Goal: Task Accomplishment & Management: Use online tool/utility

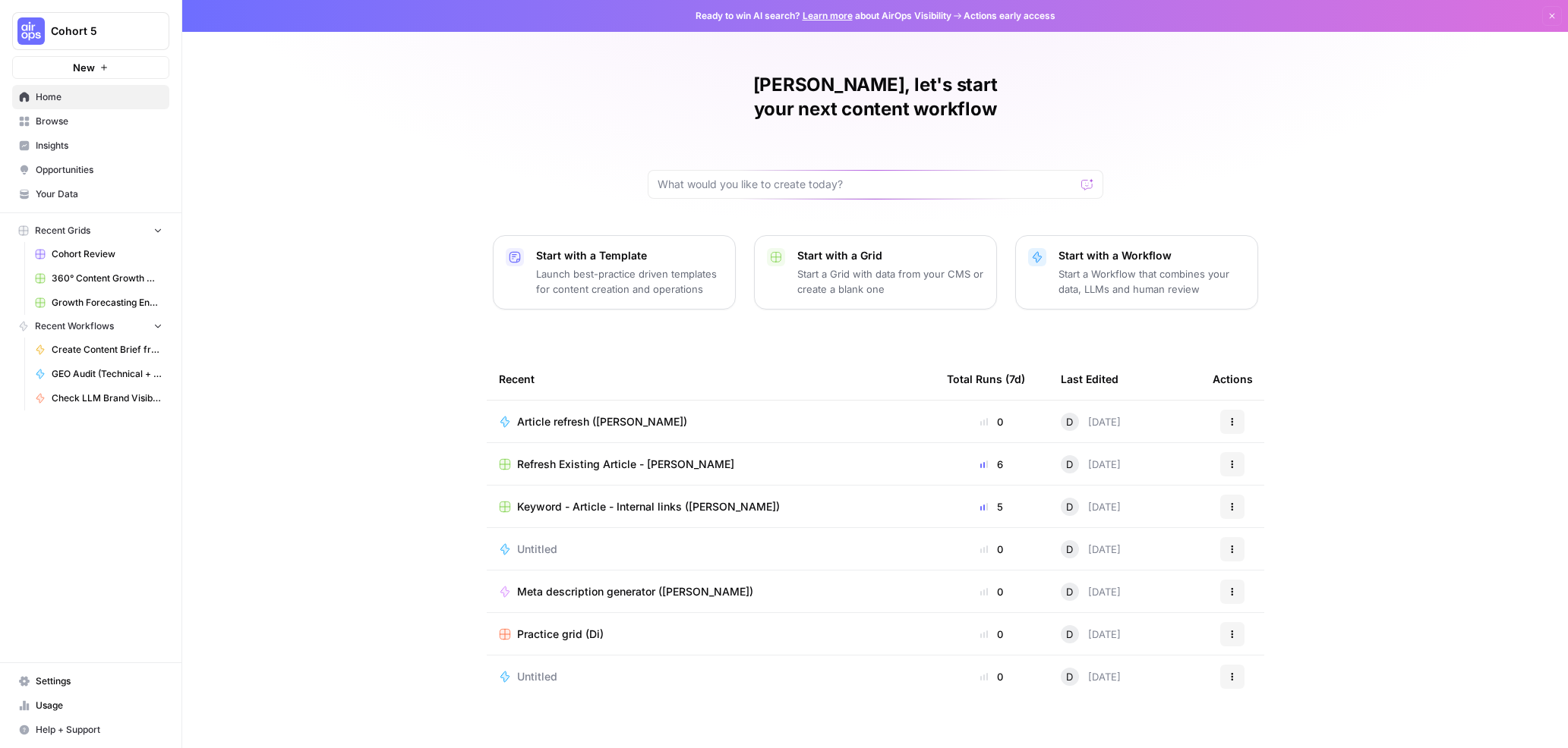
click at [67, 122] on span "Browse" at bounding box center [99, 122] width 127 height 14
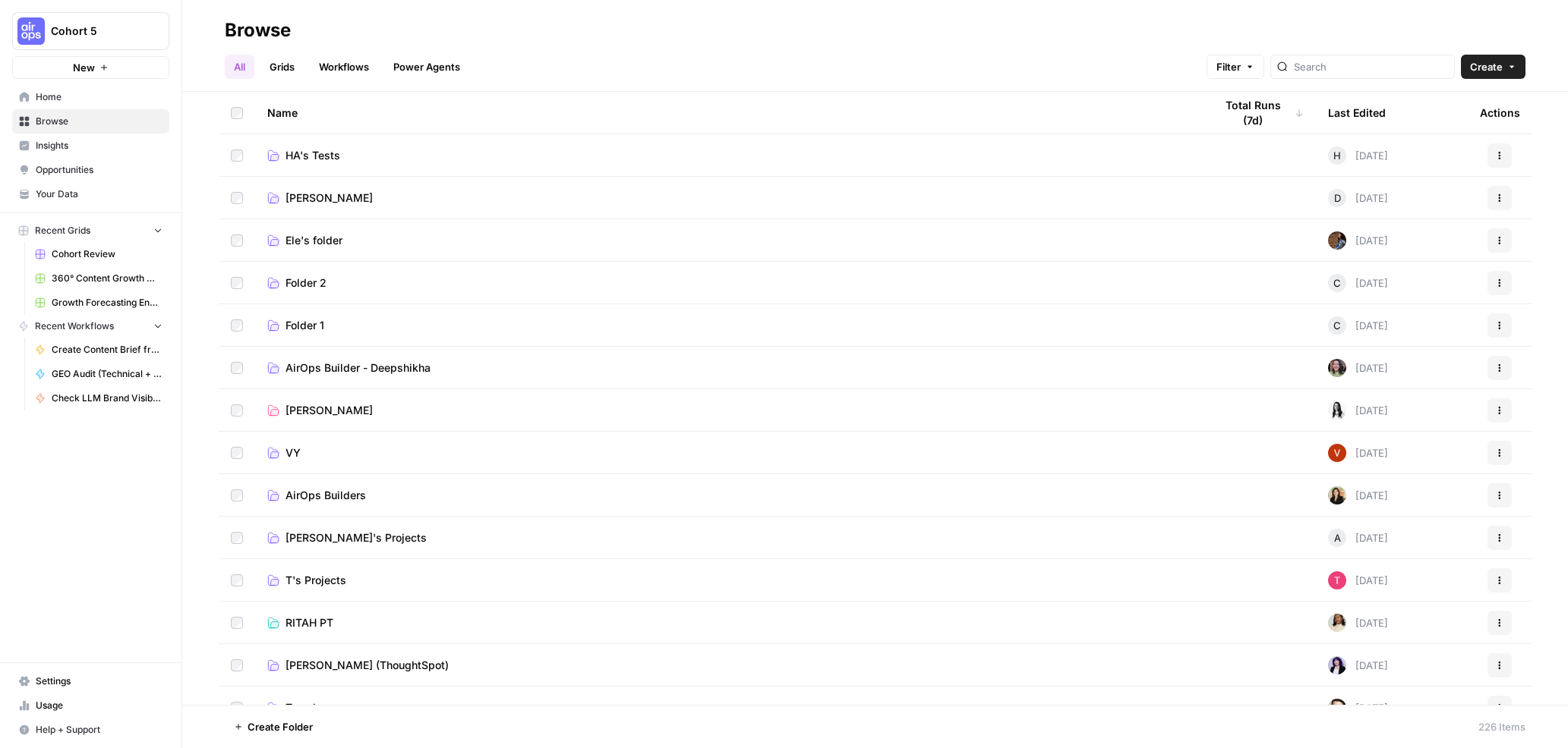
click at [304, 195] on span "Diane" at bounding box center [329, 198] width 87 height 15
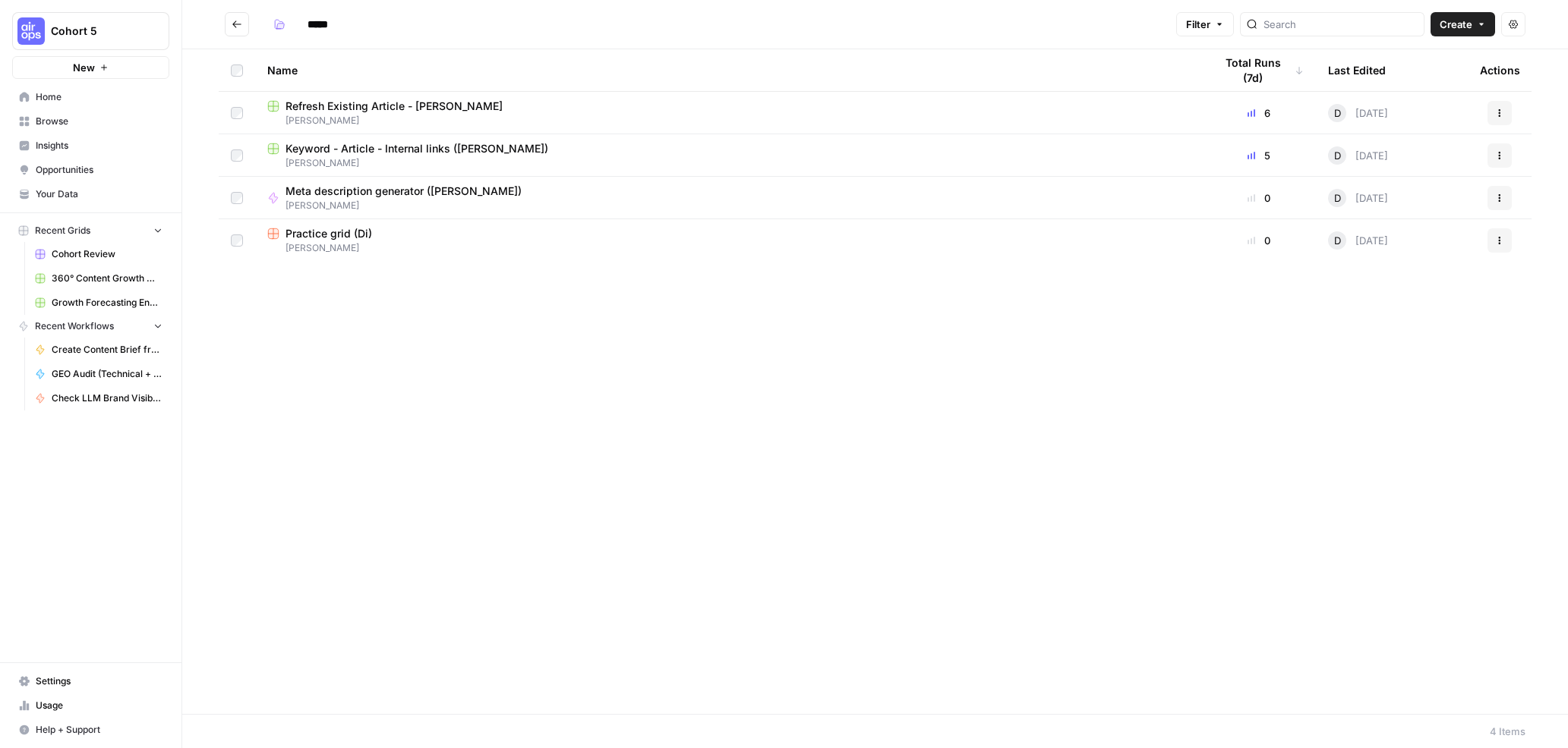
click at [348, 104] on span "Refresh Existing Article - [PERSON_NAME]" at bounding box center [394, 106] width 218 height 15
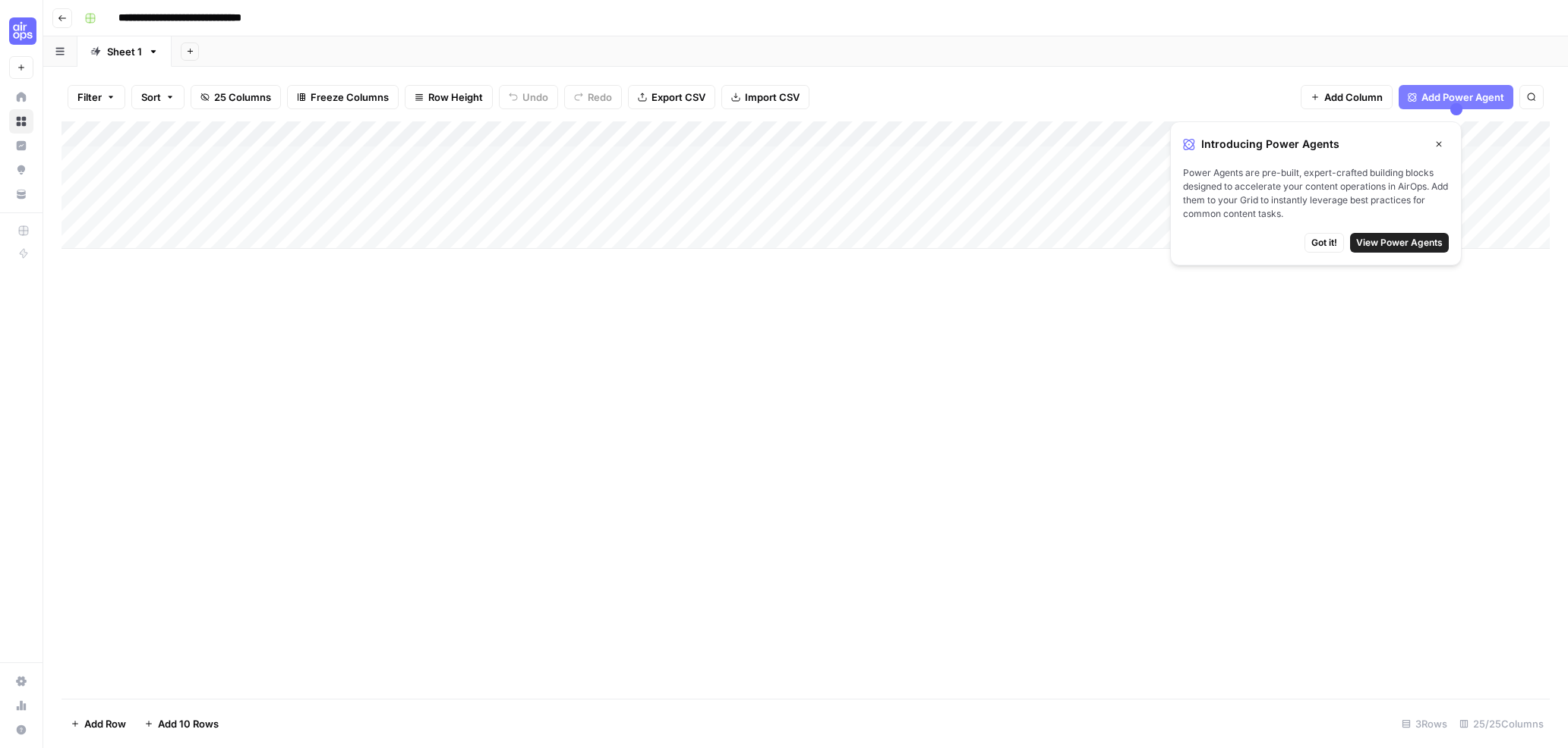
click at [1437, 145] on icon "button" at bounding box center [1438, 144] width 5 height 5
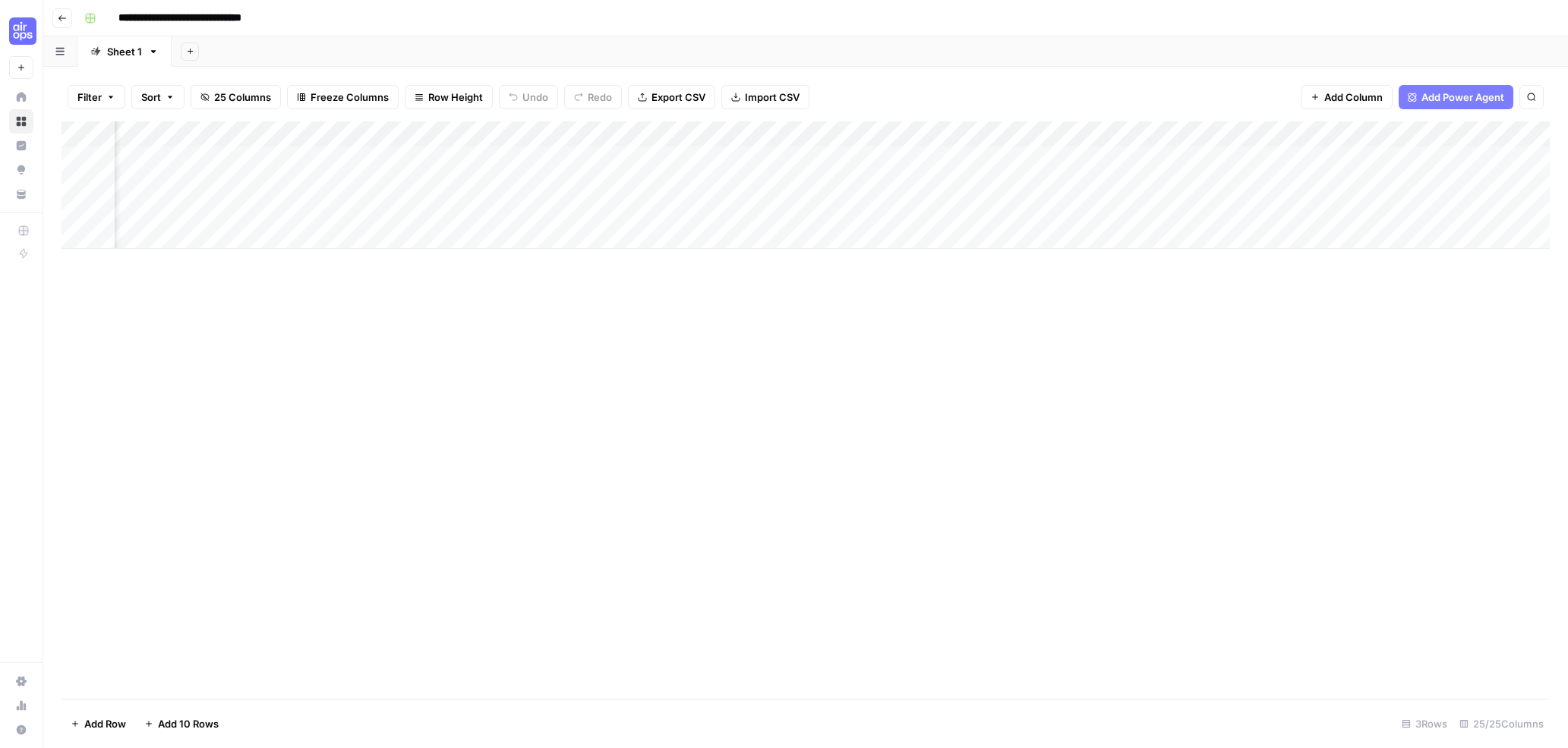
scroll to position [0, 2056]
click at [1185, 158] on div "Add Column" at bounding box center [805, 185] width 1488 height 127
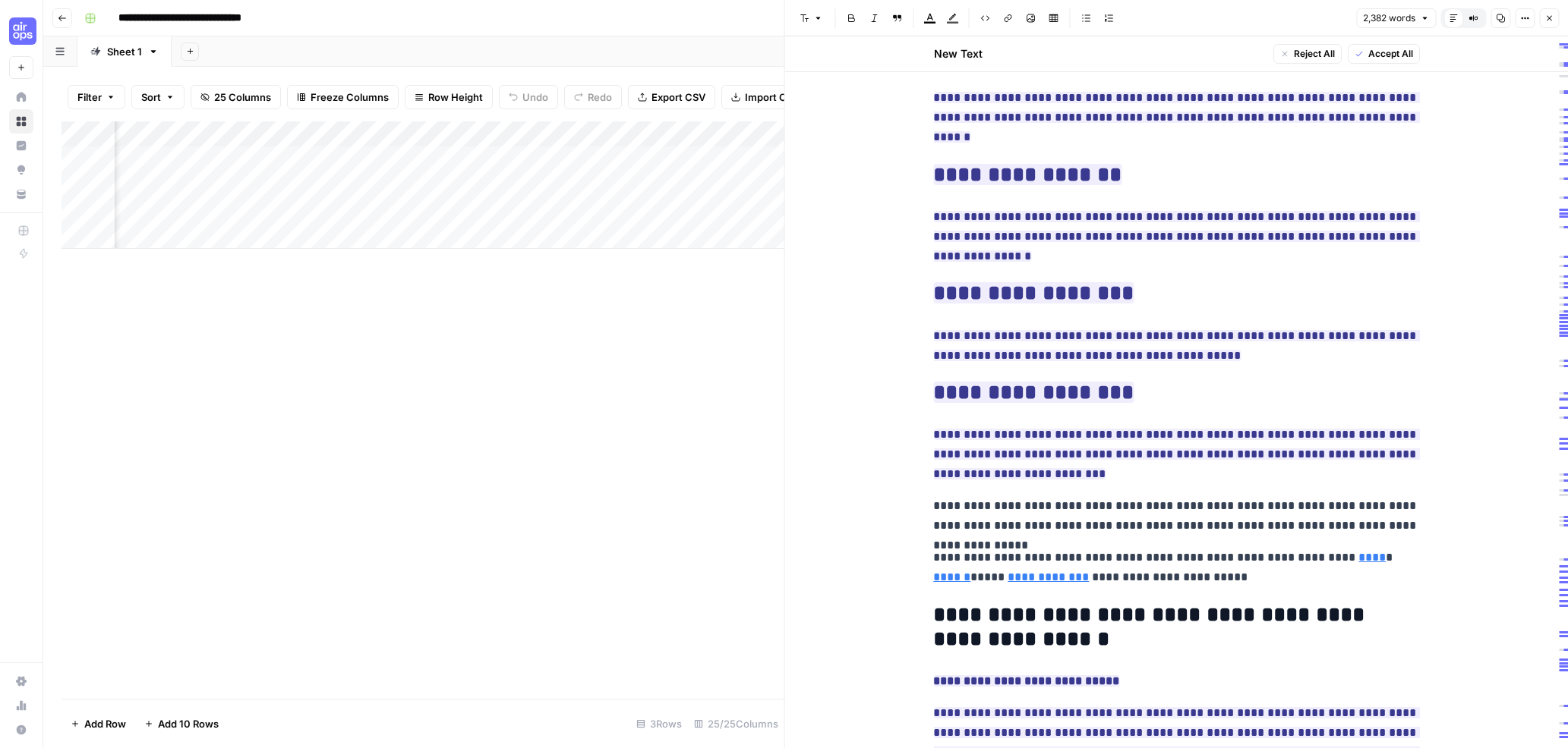
scroll to position [4950, 0]
click at [1539, 24] on button "Close" at bounding box center [1548, 18] width 20 height 20
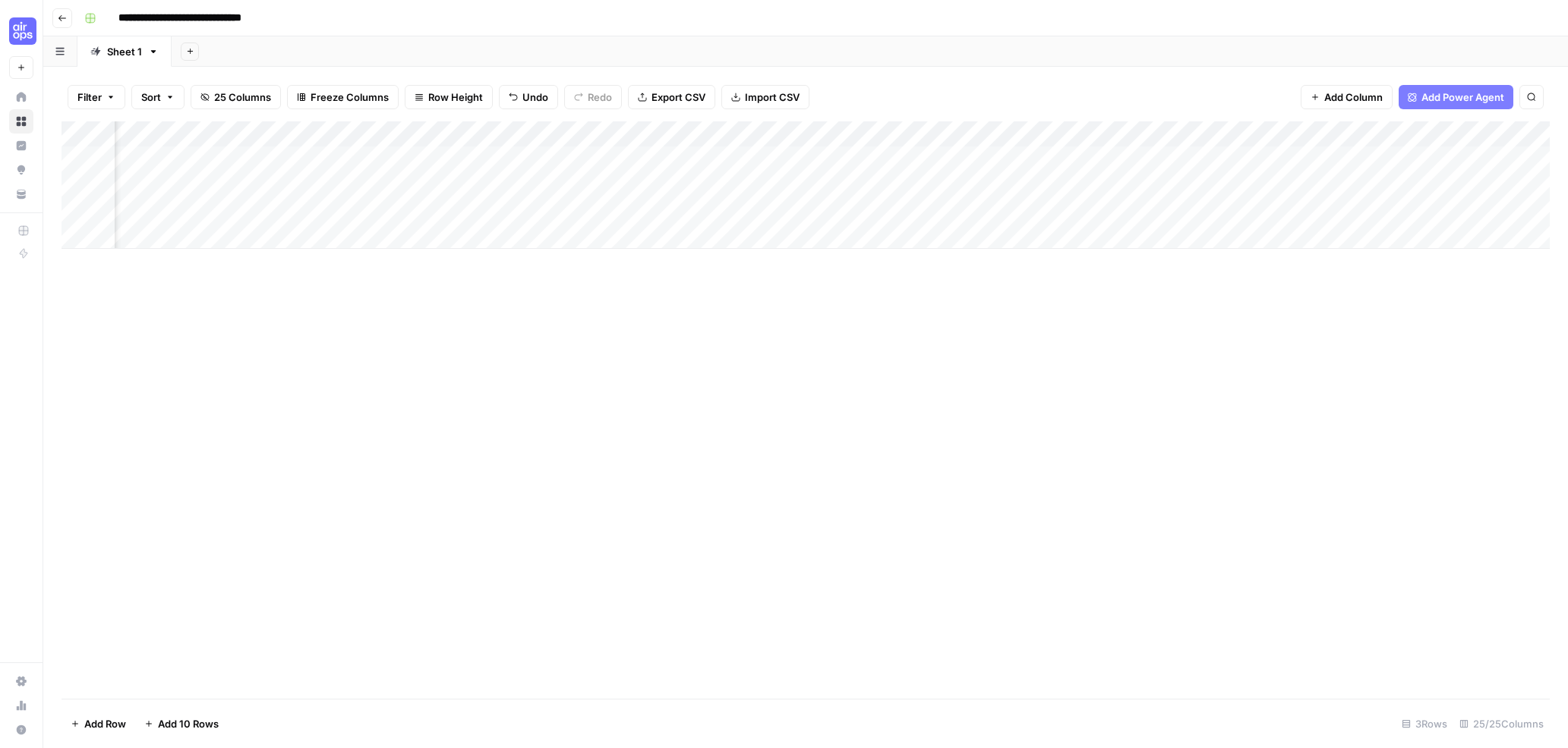
scroll to position [0, 218]
click at [996, 129] on div "Add Column" at bounding box center [805, 185] width 1488 height 127
click at [896, 263] on span "Configure Inputs" at bounding box center [911, 261] width 132 height 15
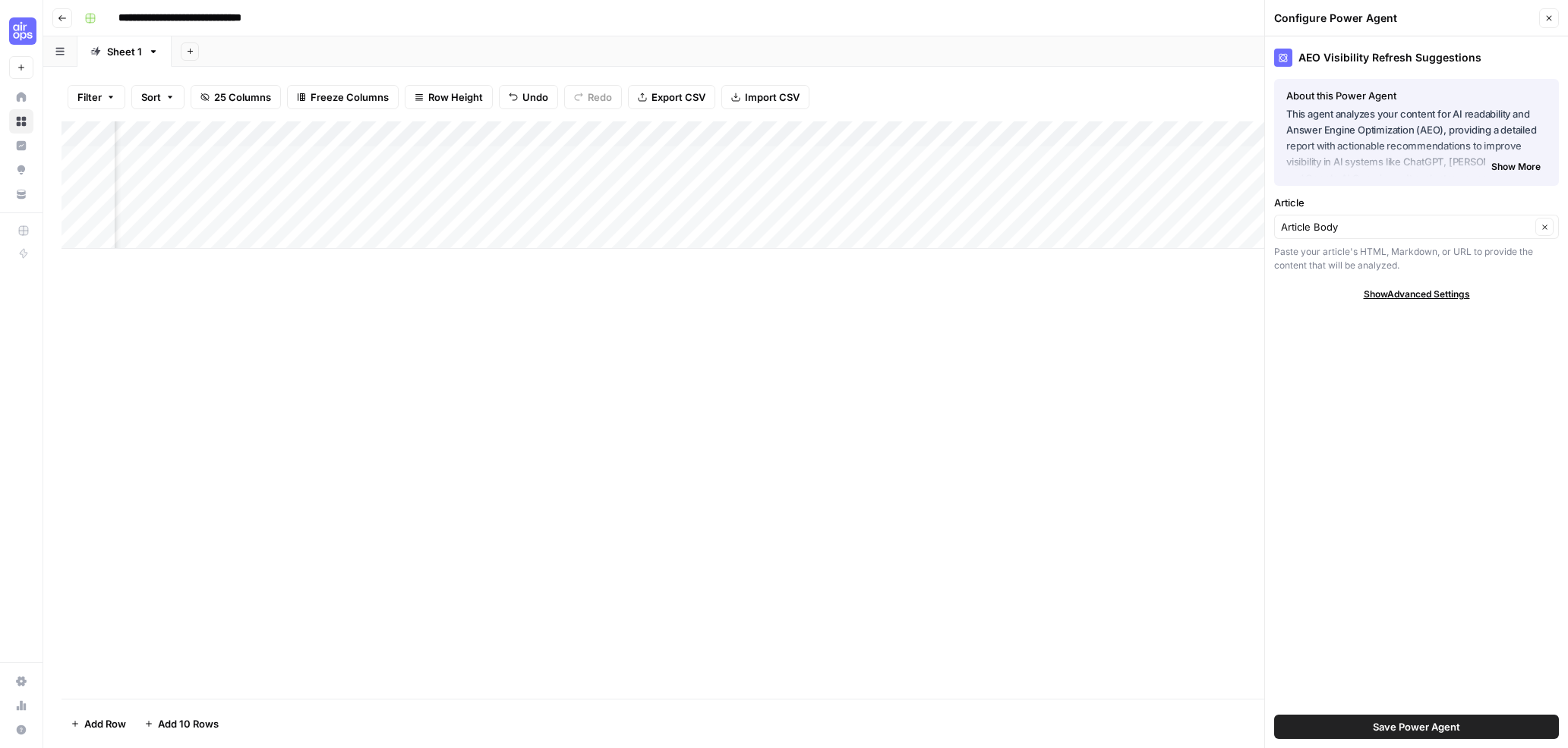
click at [803, 129] on div "Add Column" at bounding box center [805, 185] width 1488 height 127
click at [762, 281] on span "Remove Column" at bounding box center [774, 283] width 132 height 15
click at [740, 149] on span "Delete" at bounding box center [730, 156] width 33 height 15
click at [531, 133] on div "Add Column" at bounding box center [805, 185] width 1488 height 127
click at [495, 283] on span "Remove Column" at bounding box center [500, 283] width 132 height 15
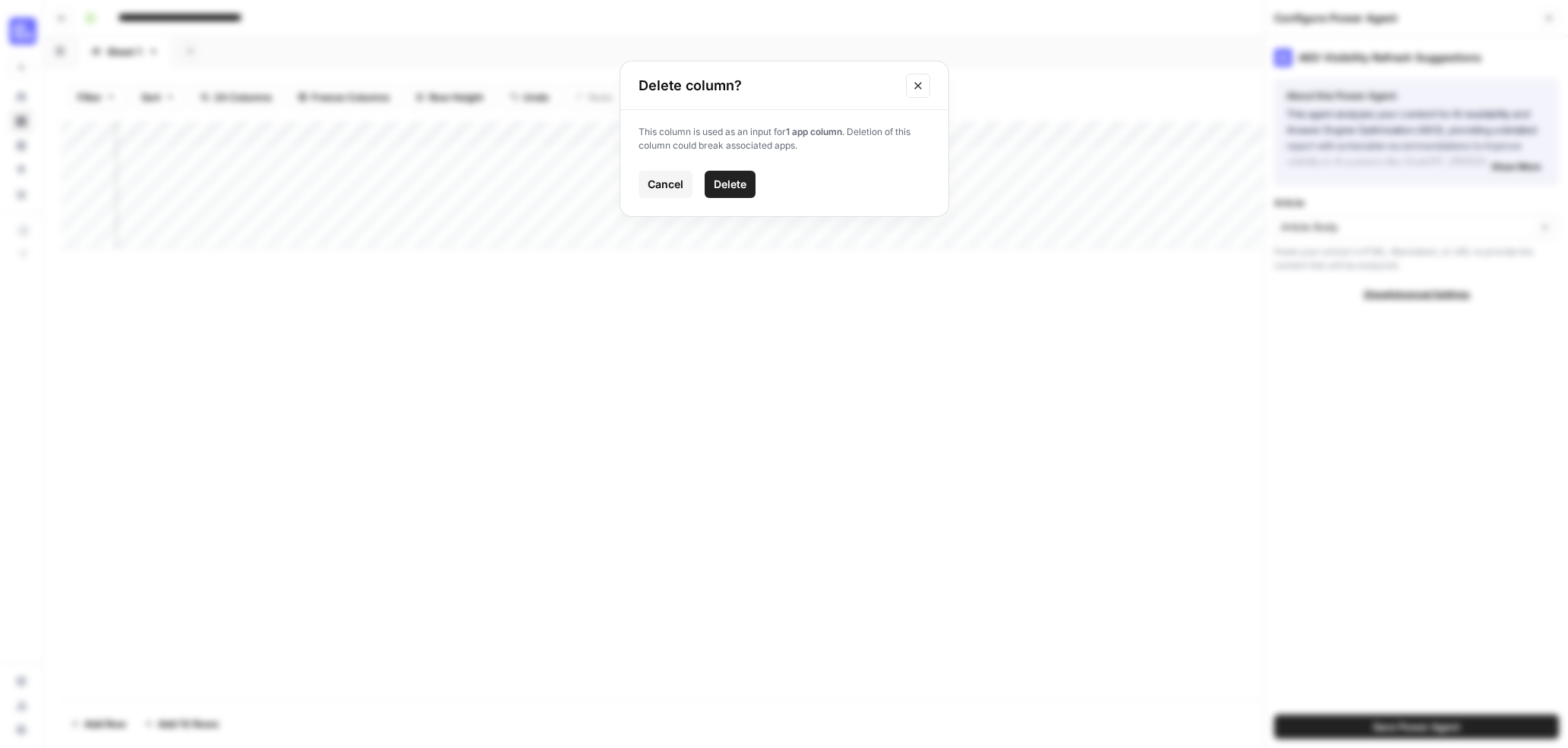
drag, startPoint x: 729, startPoint y: 178, endPoint x: 701, endPoint y: 180, distance: 28.1
click at [728, 178] on span "Delete" at bounding box center [730, 184] width 33 height 15
click at [391, 131] on div "Add Column" at bounding box center [805, 185] width 1488 height 127
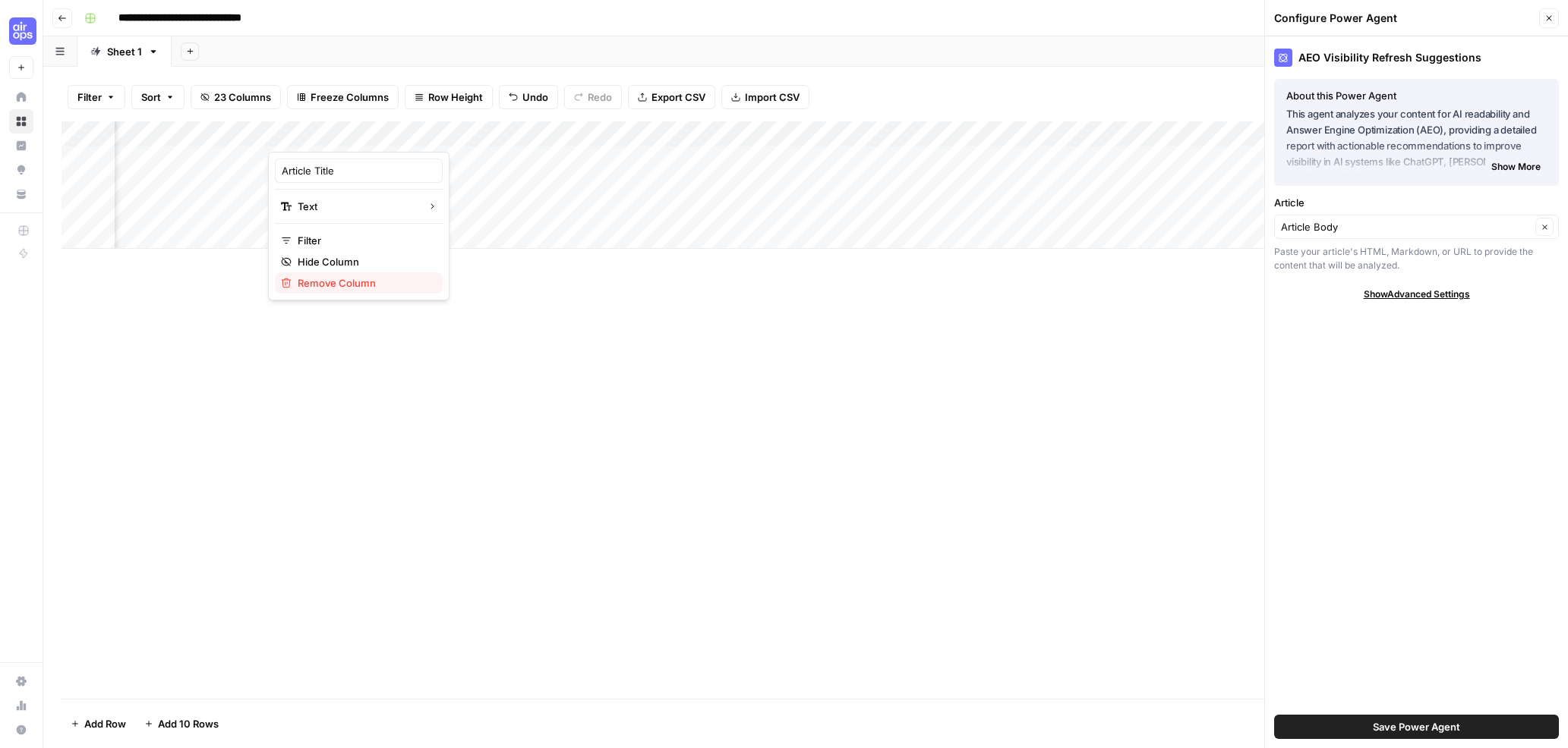
click at [330, 281] on span "Remove Column" at bounding box center [364, 283] width 132 height 15
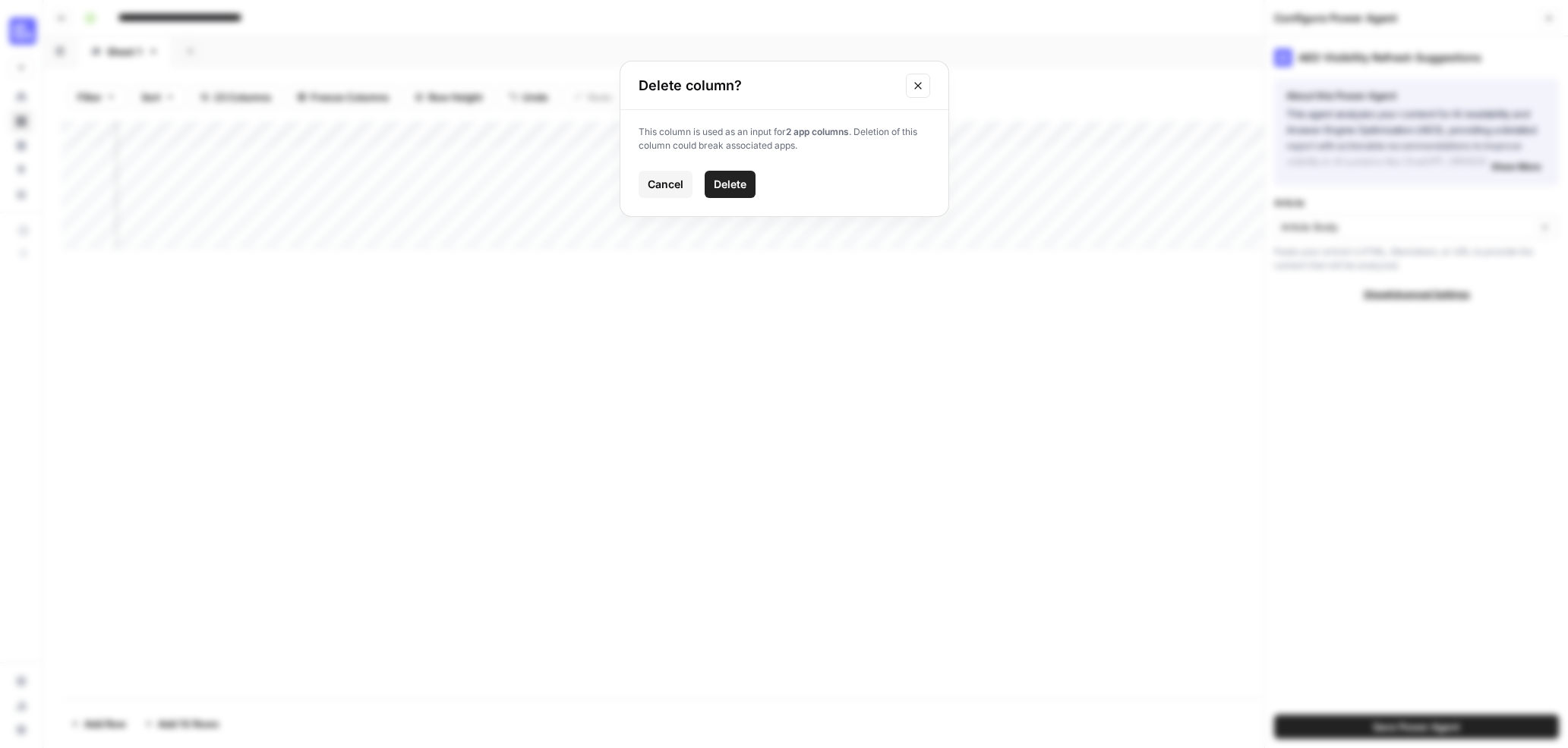
click at [724, 187] on span "Delete" at bounding box center [730, 184] width 33 height 15
click at [313, 127] on div "Add Column" at bounding box center [805, 185] width 1488 height 127
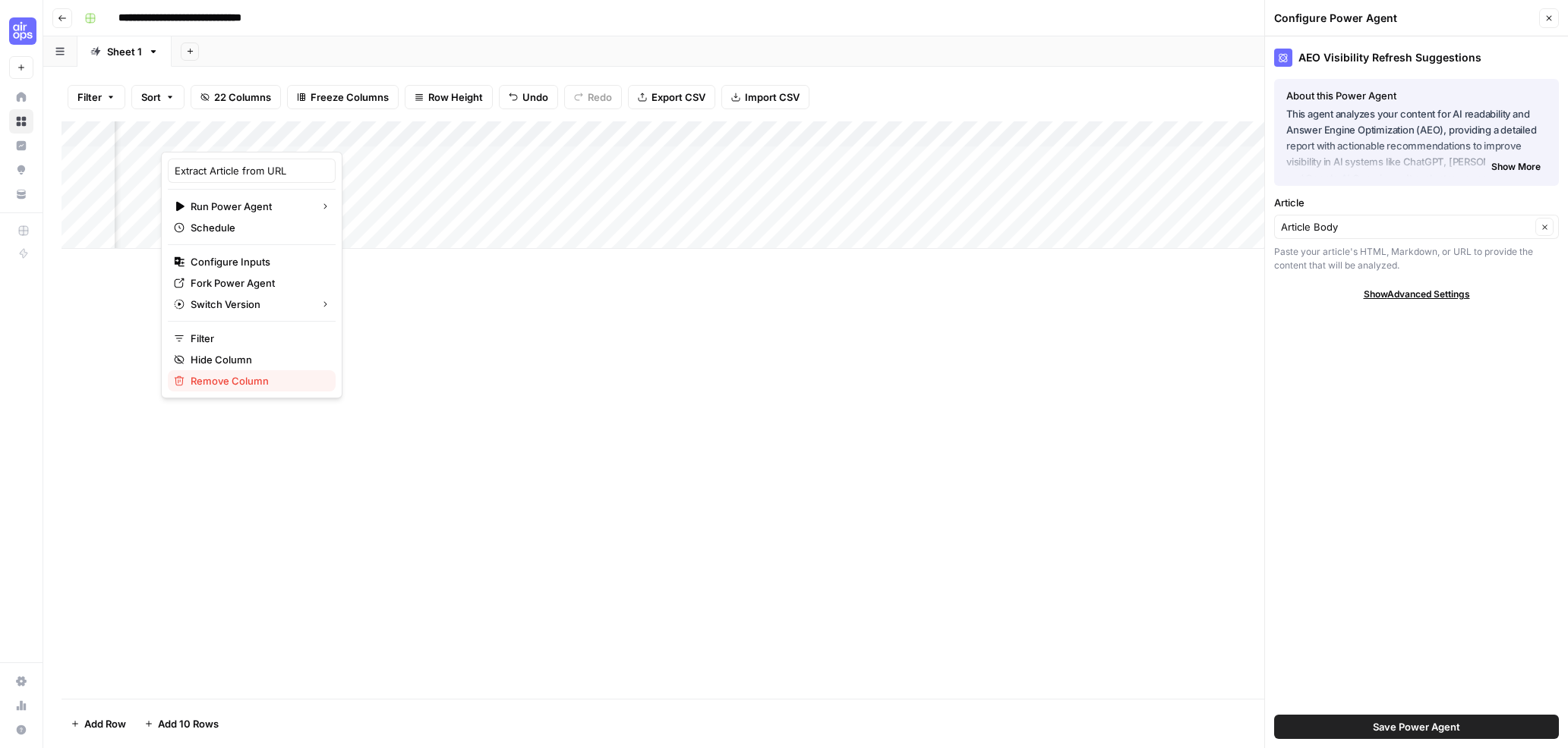
click at [257, 380] on span "Remove Column" at bounding box center [257, 380] width 132 height 15
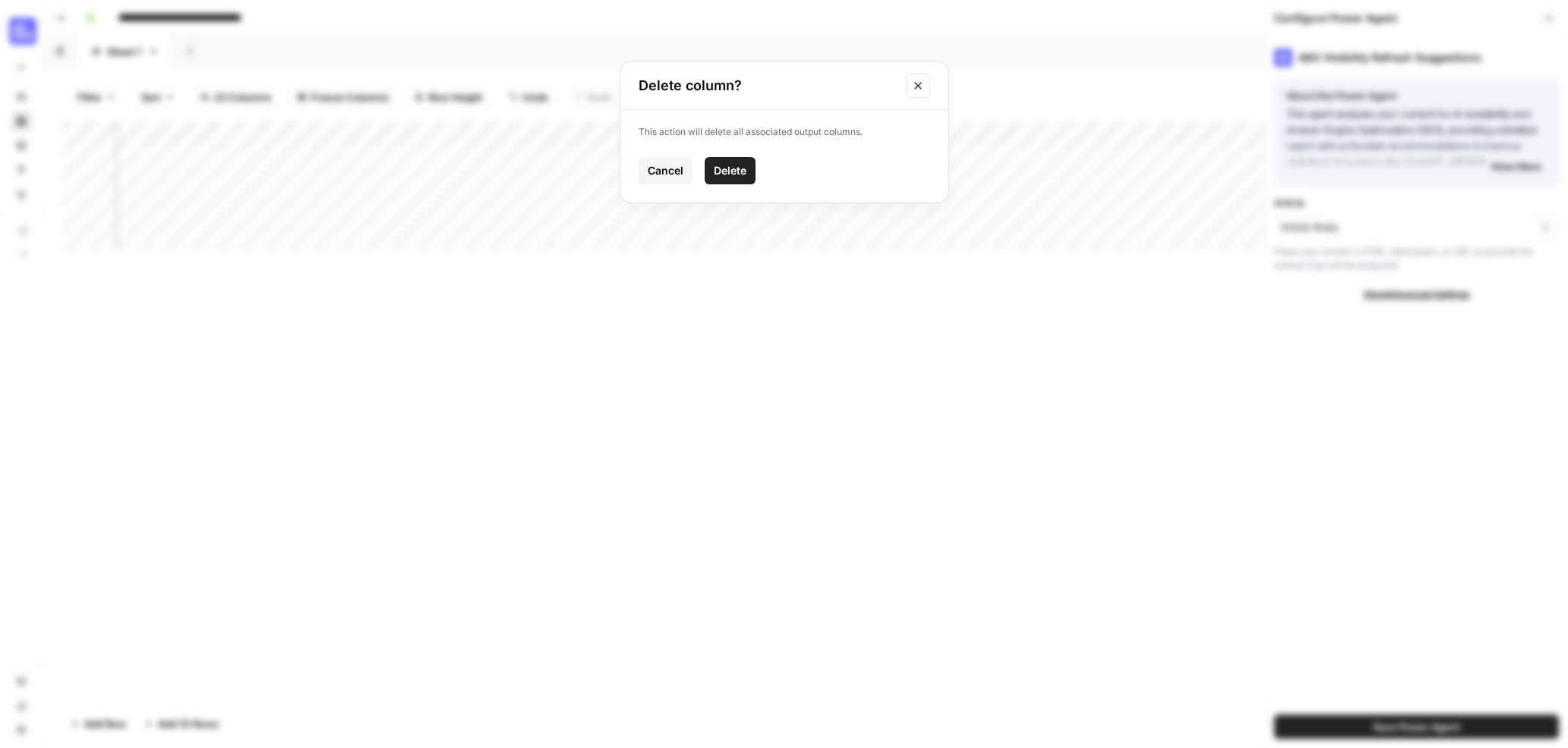
click at [740, 179] on button "Delete" at bounding box center [730, 171] width 50 height 28
click at [290, 130] on div "Add Column" at bounding box center [805, 185] width 1488 height 127
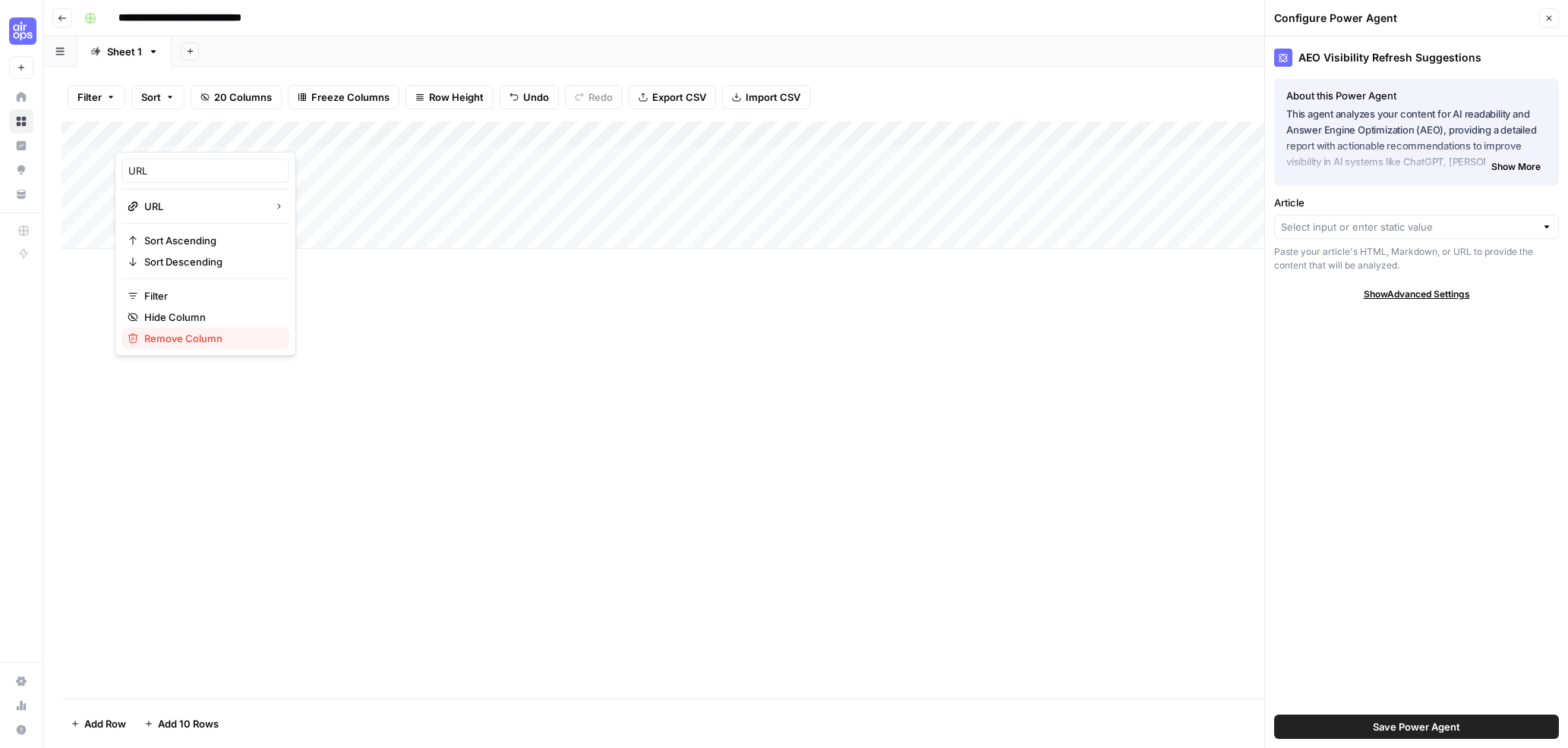
click at [205, 338] on span "Remove Column" at bounding box center [211, 338] width 132 height 15
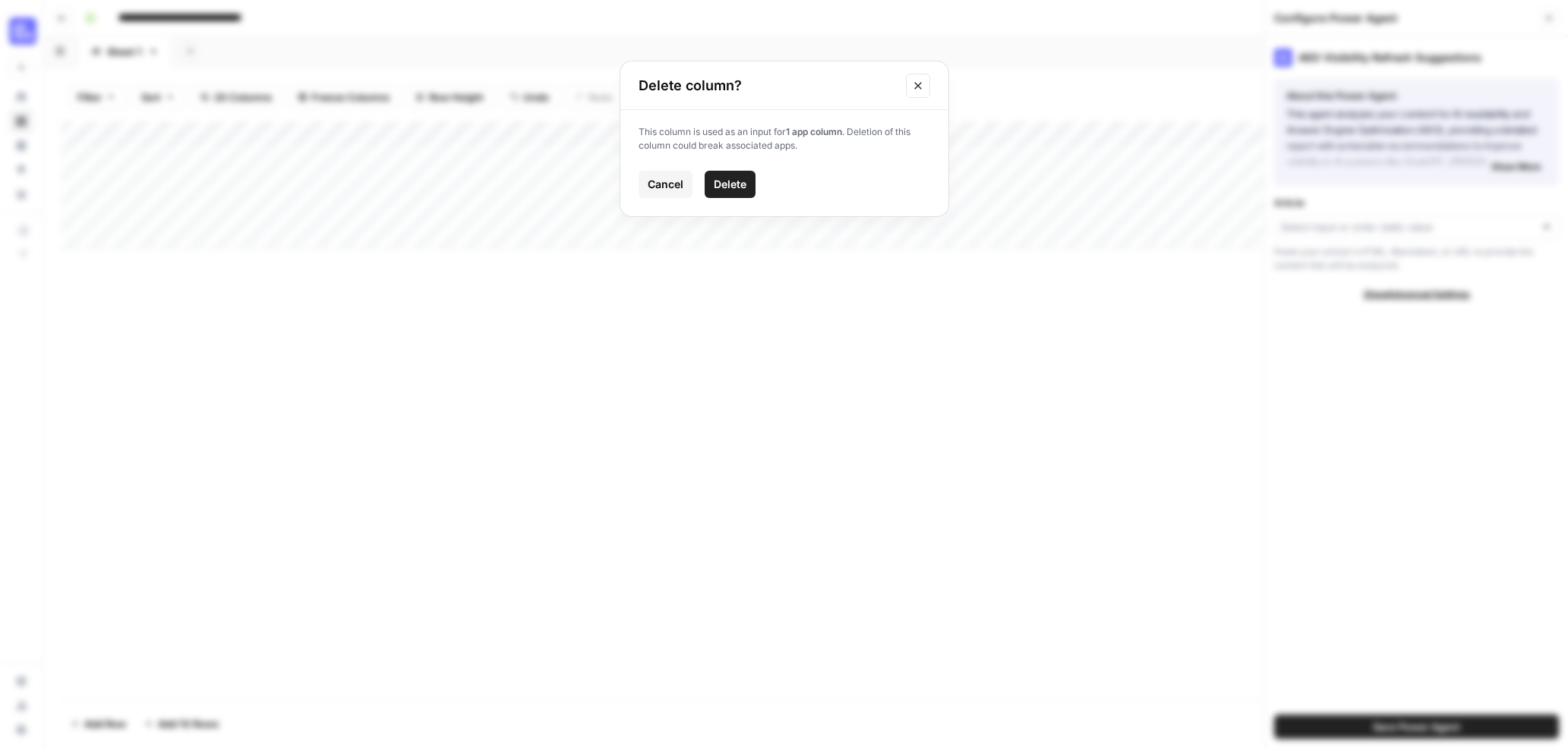
click at [725, 184] on span "Delete" at bounding box center [730, 184] width 33 height 15
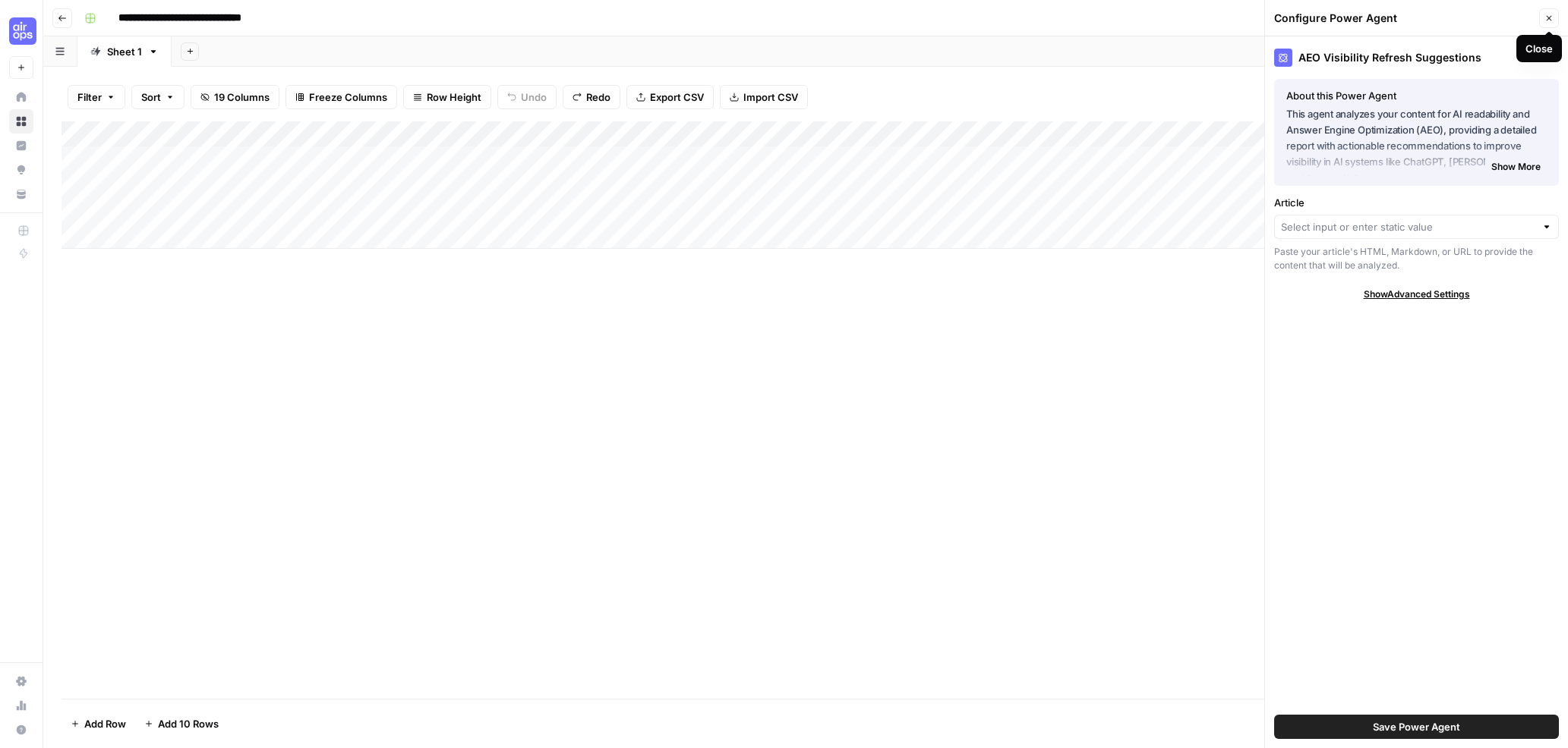
click at [1542, 18] on button "Close" at bounding box center [1548, 18] width 20 height 20
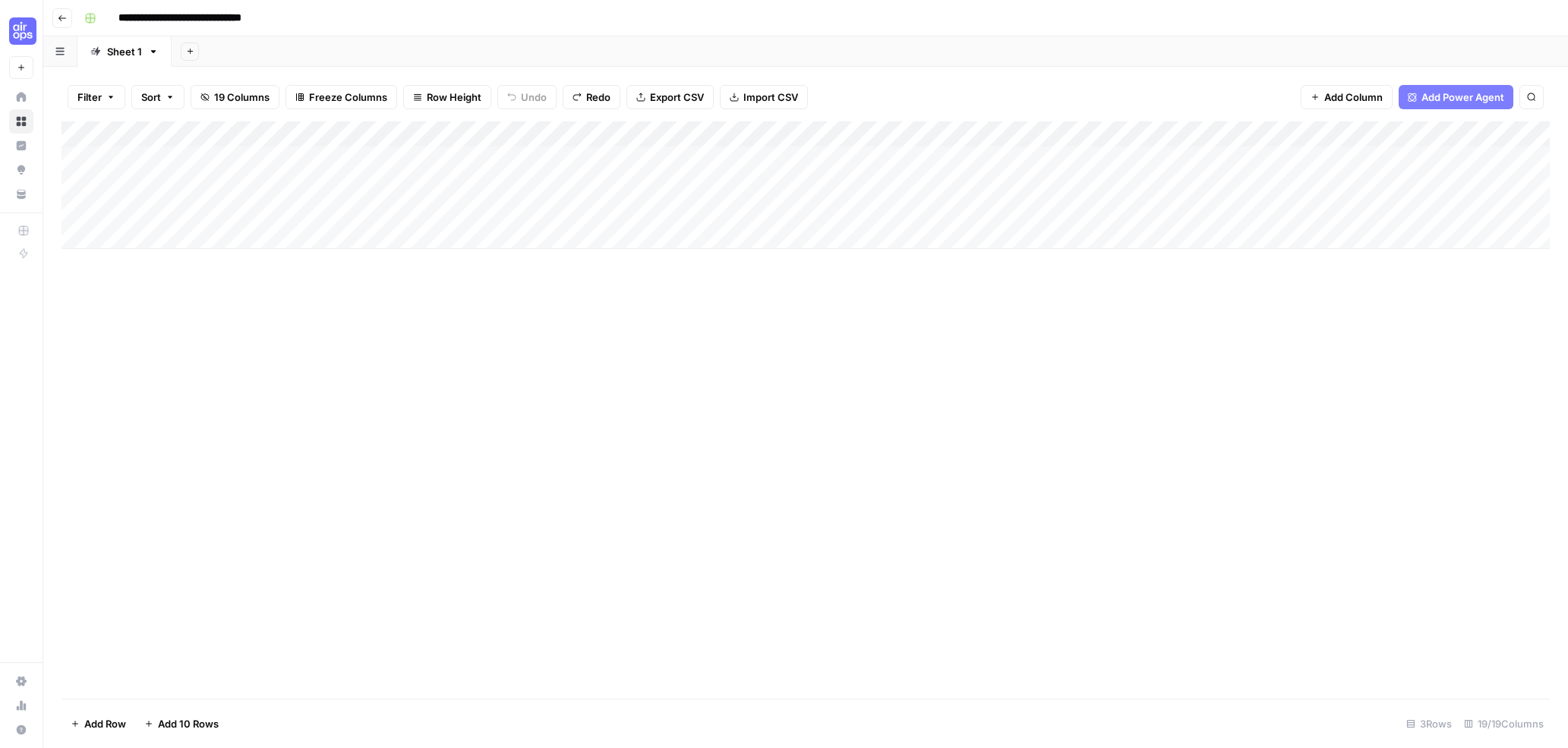
click at [1350, 105] on button "Add Column" at bounding box center [1346, 97] width 92 height 25
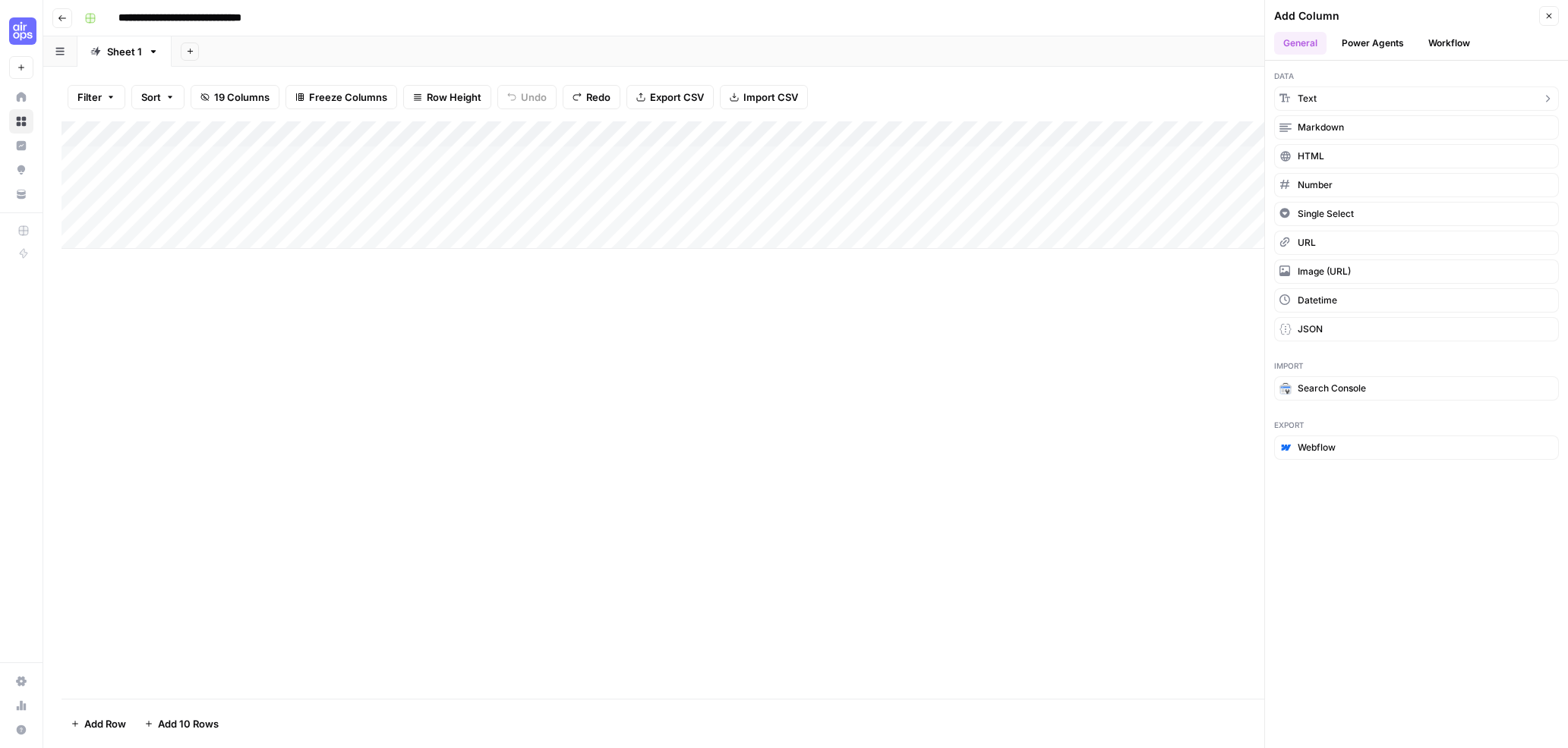
click at [1342, 101] on button "Text" at bounding box center [1416, 99] width 285 height 25
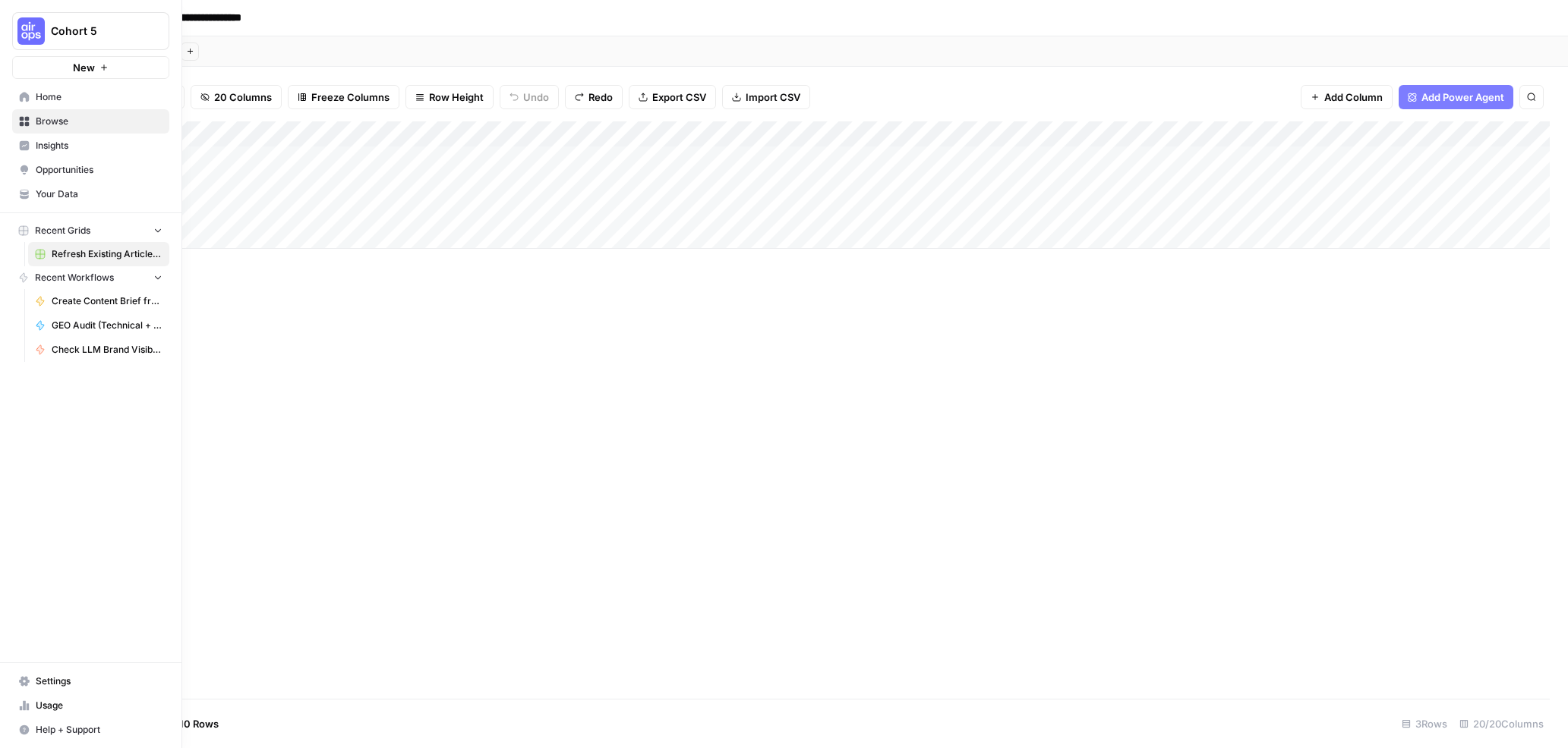
scroll to position [0, 2068]
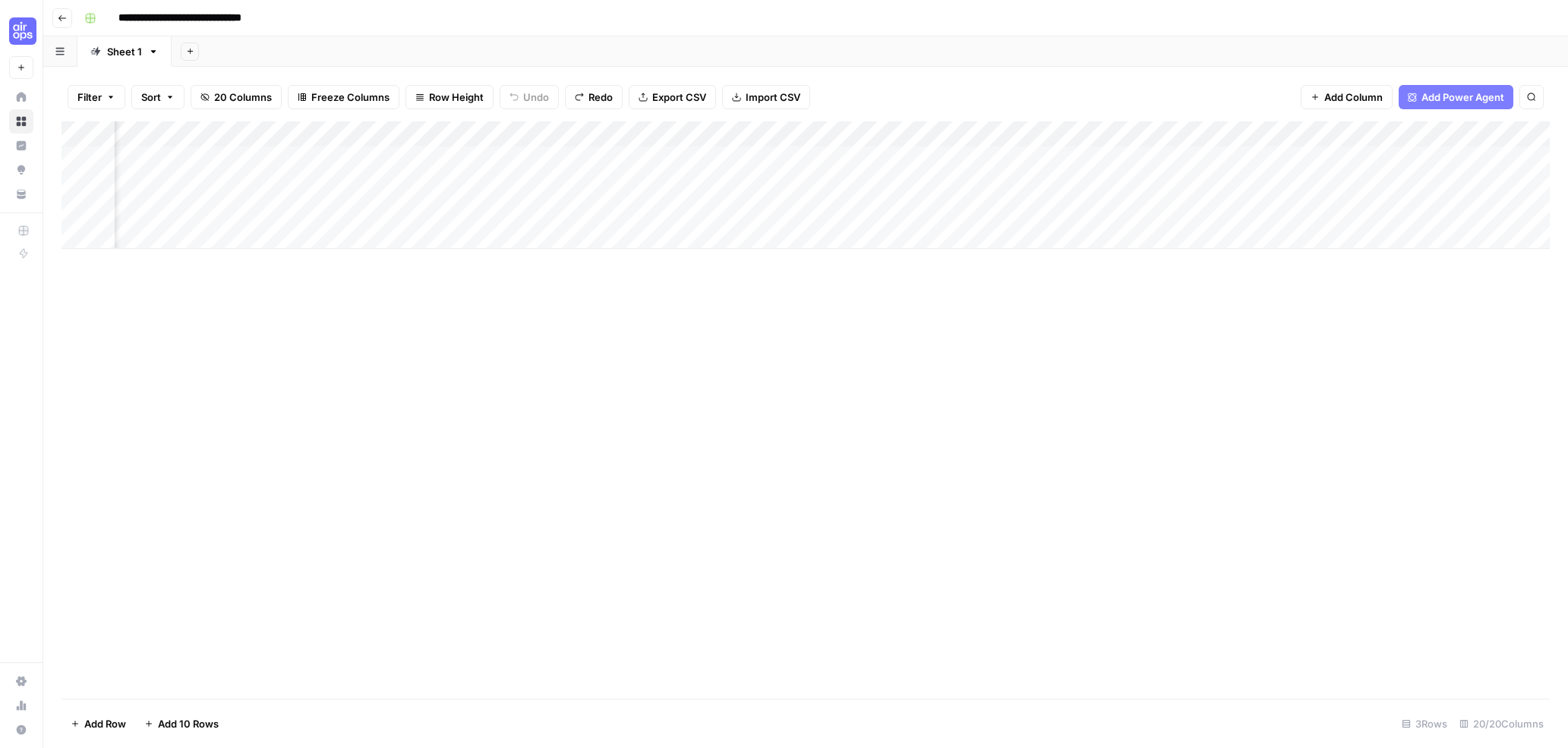
drag, startPoint x: 1097, startPoint y: 118, endPoint x: 114, endPoint y: 134, distance: 983.1
click at [114, 134] on div "Add Column" at bounding box center [805, 185] width 1488 height 127
drag, startPoint x: 816, startPoint y: 130, endPoint x: 98, endPoint y: 126, distance: 718.0
click at [95, 126] on div "Add Column" at bounding box center [805, 185] width 1488 height 127
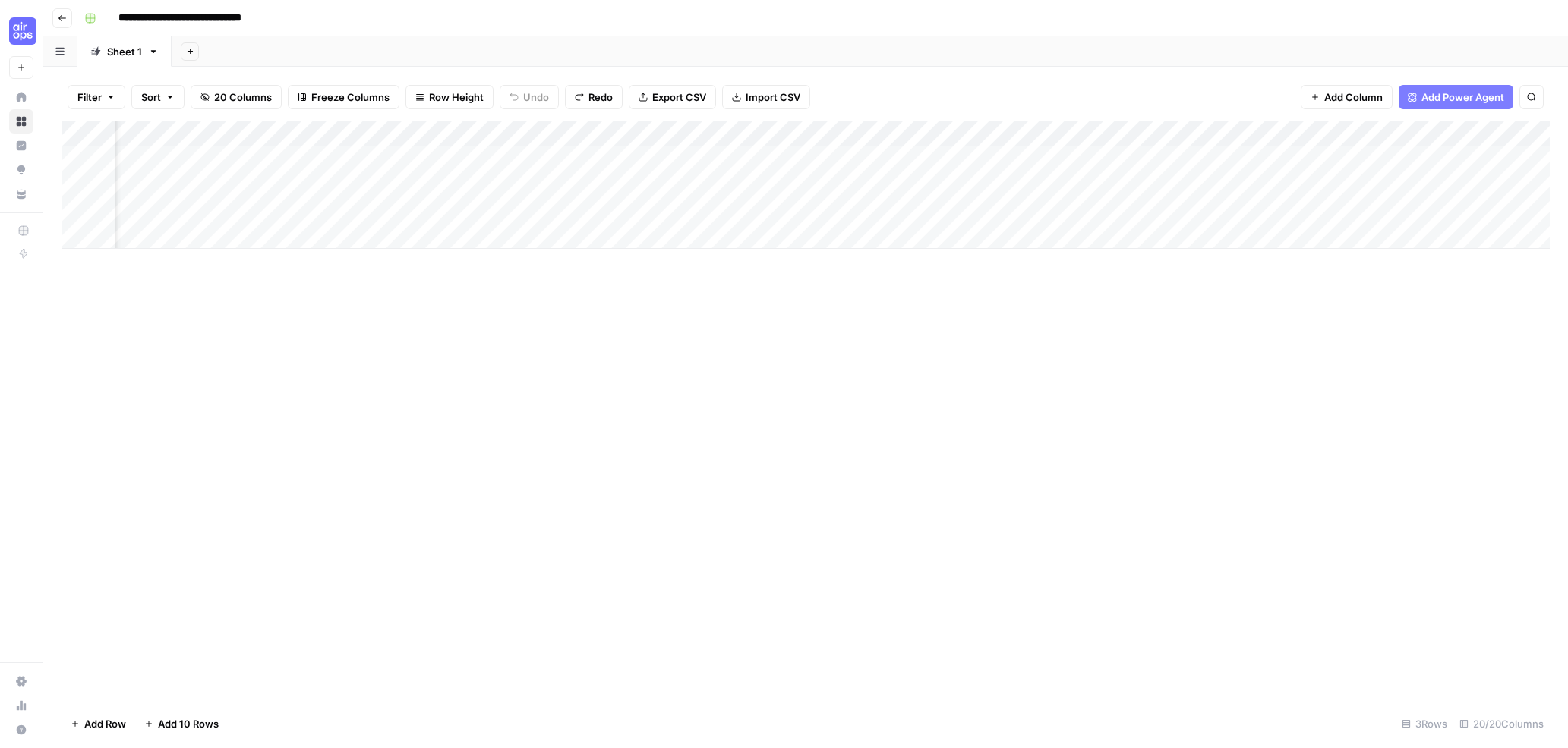
scroll to position [0, 0]
drag, startPoint x: 1301, startPoint y: 133, endPoint x: 124, endPoint y: 201, distance: 1179.0
click at [113, 201] on div "Add Column" at bounding box center [805, 185] width 1488 height 127
click at [175, 132] on div "Add Column" at bounding box center [805, 185] width 1488 height 127
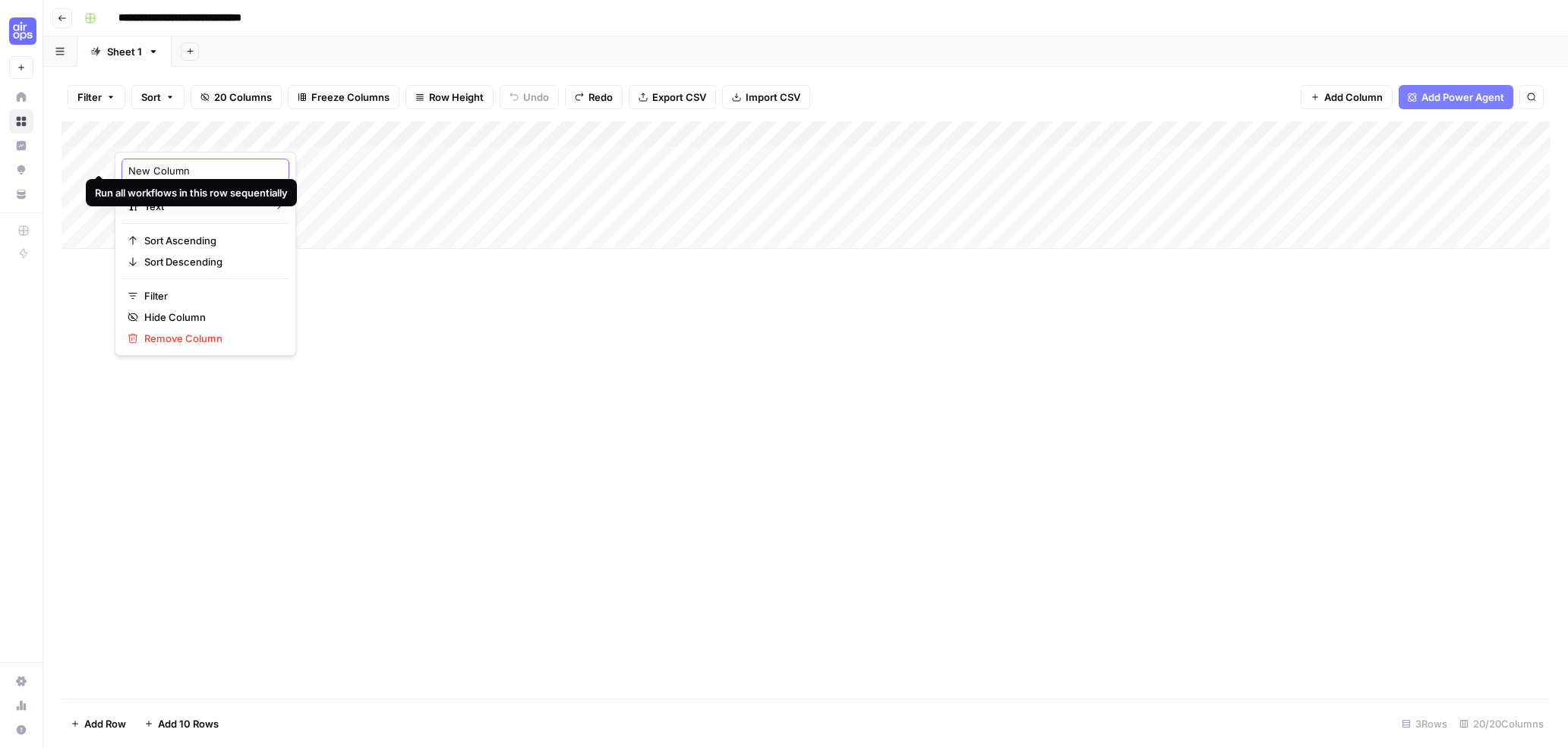
drag, startPoint x: 215, startPoint y: 169, endPoint x: 126, endPoint y: 164, distance: 89.1
click at [97, 156] on body "**********" at bounding box center [784, 374] width 1568 height 748
drag, startPoint x: 139, startPoint y: 167, endPoint x: 130, endPoint y: 165, distance: 9.2
click at [130, 165] on input "New Column" at bounding box center [206, 170] width 154 height 15
type input "Article"
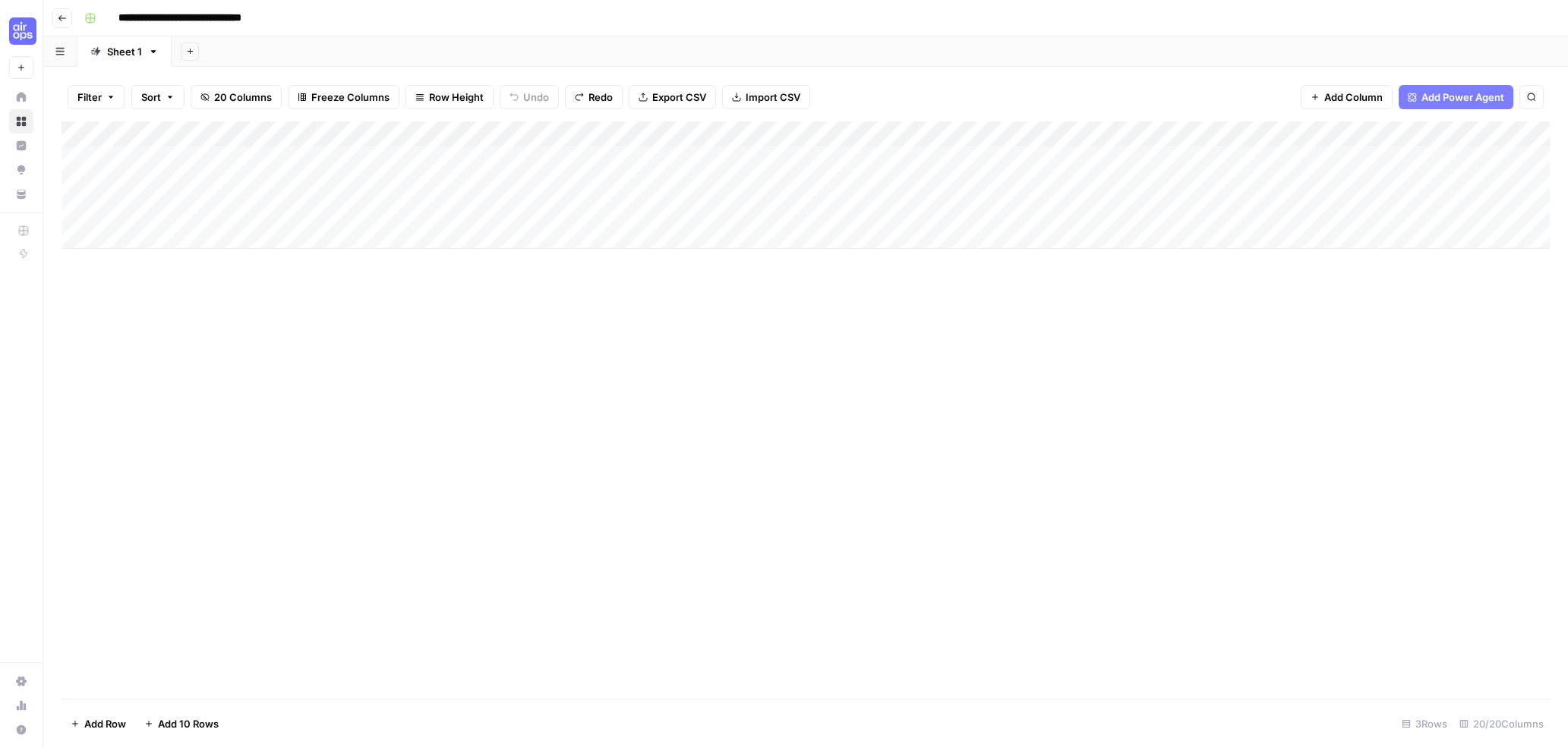
click at [511, 135] on div "Add Column" at bounding box center [805, 185] width 1488 height 127
click at [413, 266] on span "Configure Inputs" at bounding box center [429, 261] width 132 height 15
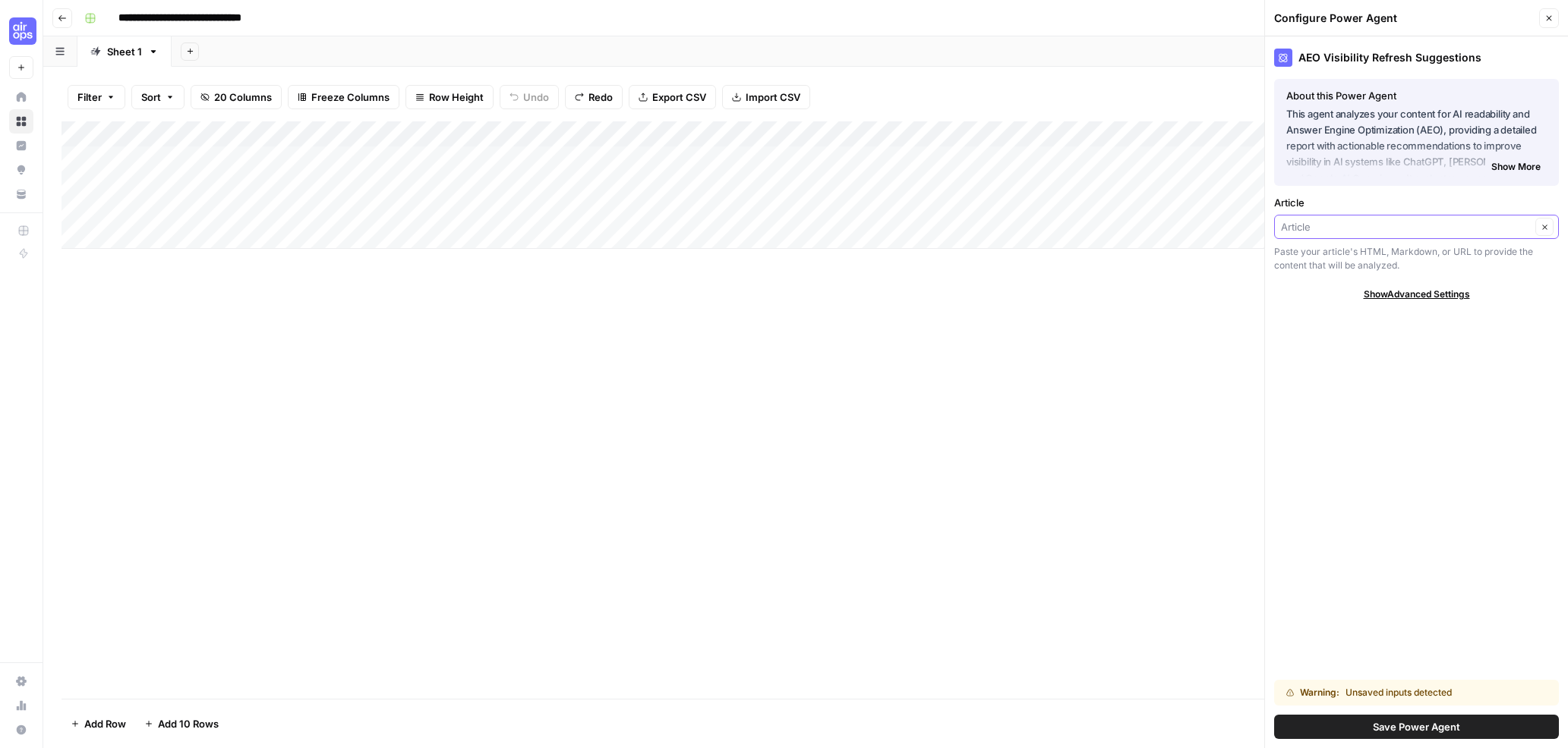
click at [1373, 224] on input "Article" at bounding box center [1405, 226] width 250 height 15
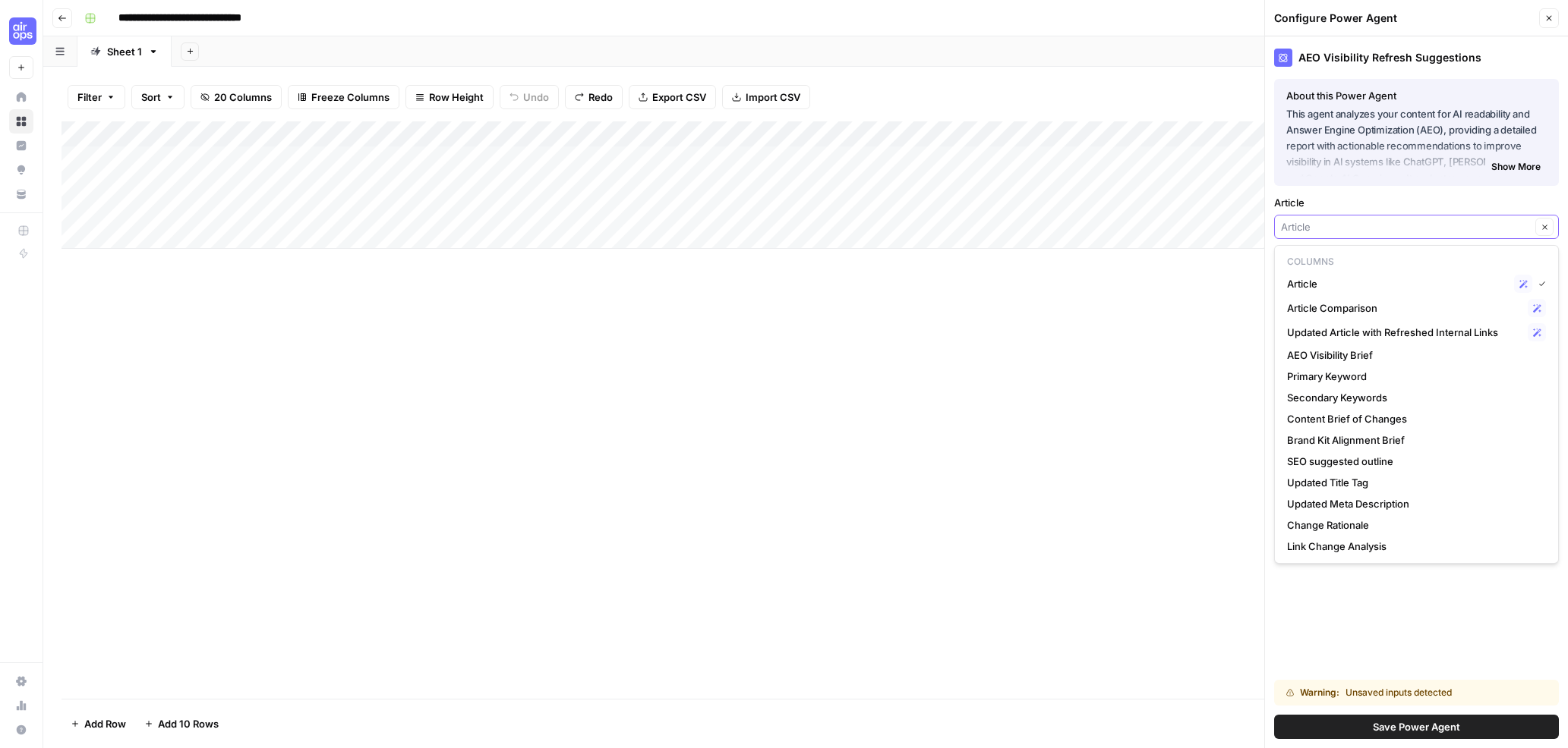
click at [1373, 224] on input "Article" at bounding box center [1405, 226] width 250 height 15
type input "Article"
click at [770, 462] on div "Add Column" at bounding box center [805, 410] width 1488 height 577
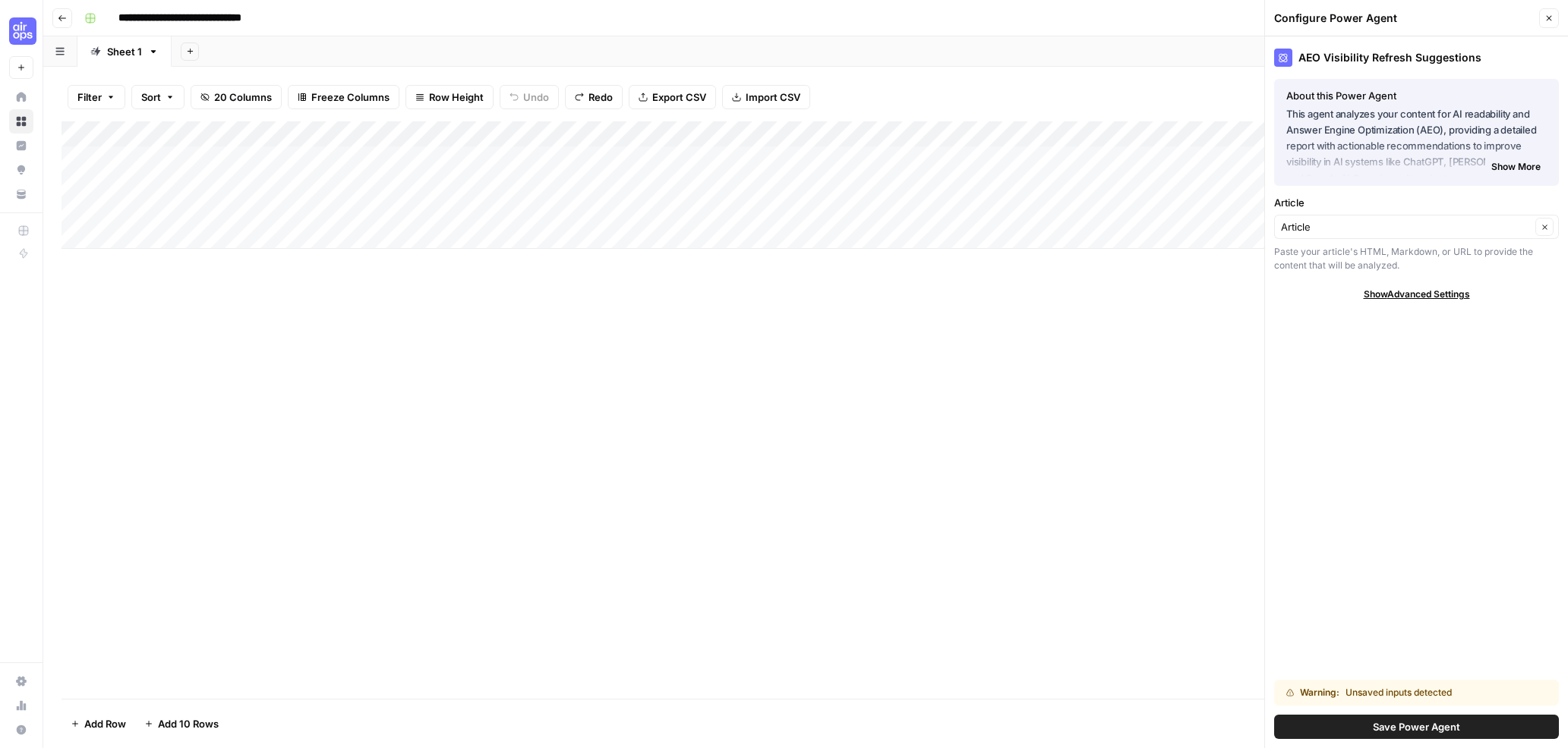
drag, startPoint x: 1544, startPoint y: 15, endPoint x: 1525, endPoint y: 15, distance: 19.0
click at [1541, 15] on button "Close" at bounding box center [1548, 18] width 20 height 20
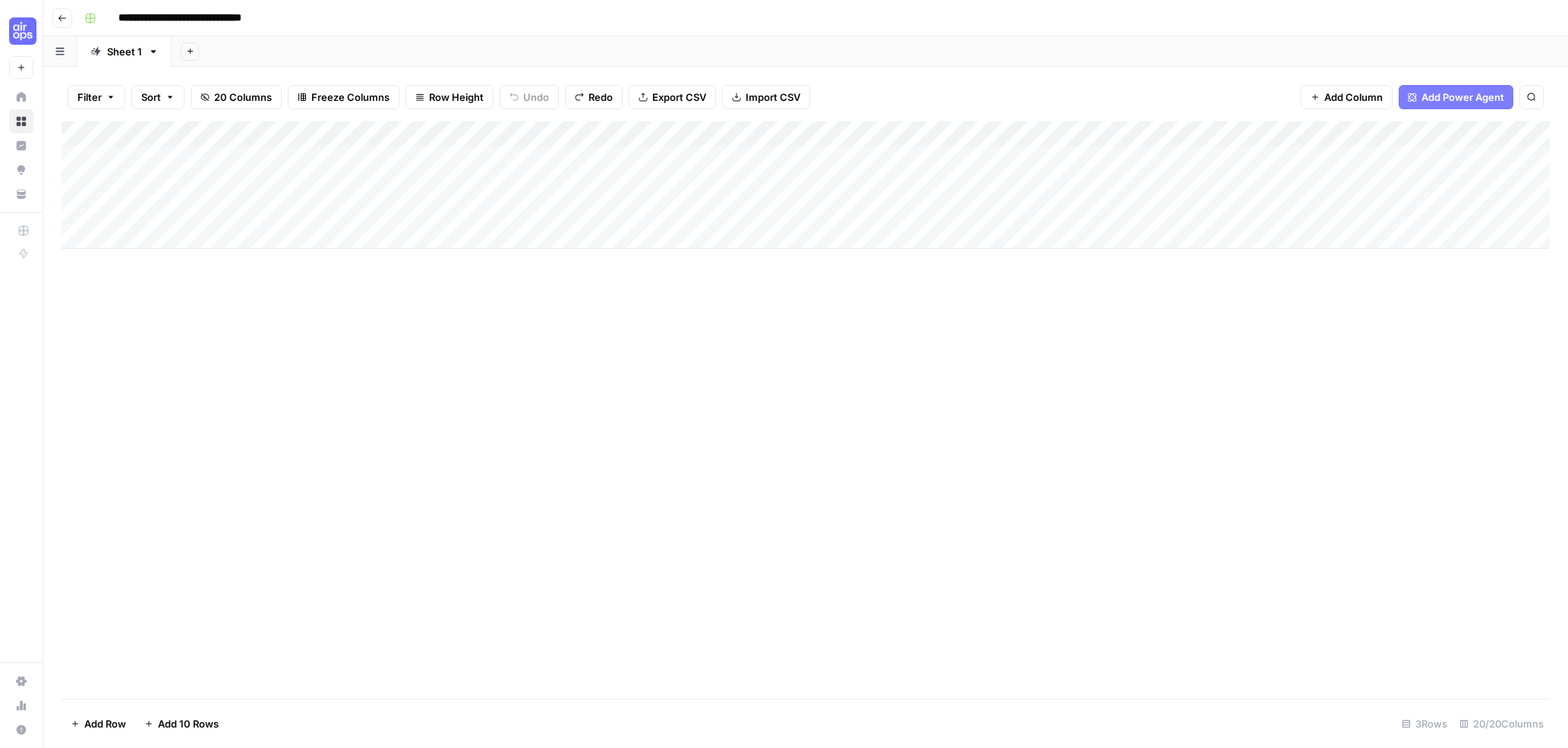
click at [442, 135] on div "Add Column" at bounding box center [805, 185] width 1488 height 127
click at [505, 125] on div at bounding box center [451, 136] width 235 height 31
click at [511, 136] on div at bounding box center [451, 136] width 235 height 31
drag, startPoint x: 525, startPoint y: 135, endPoint x: 539, endPoint y: 135, distance: 14.0
click at [526, 135] on div at bounding box center [451, 136] width 235 height 31
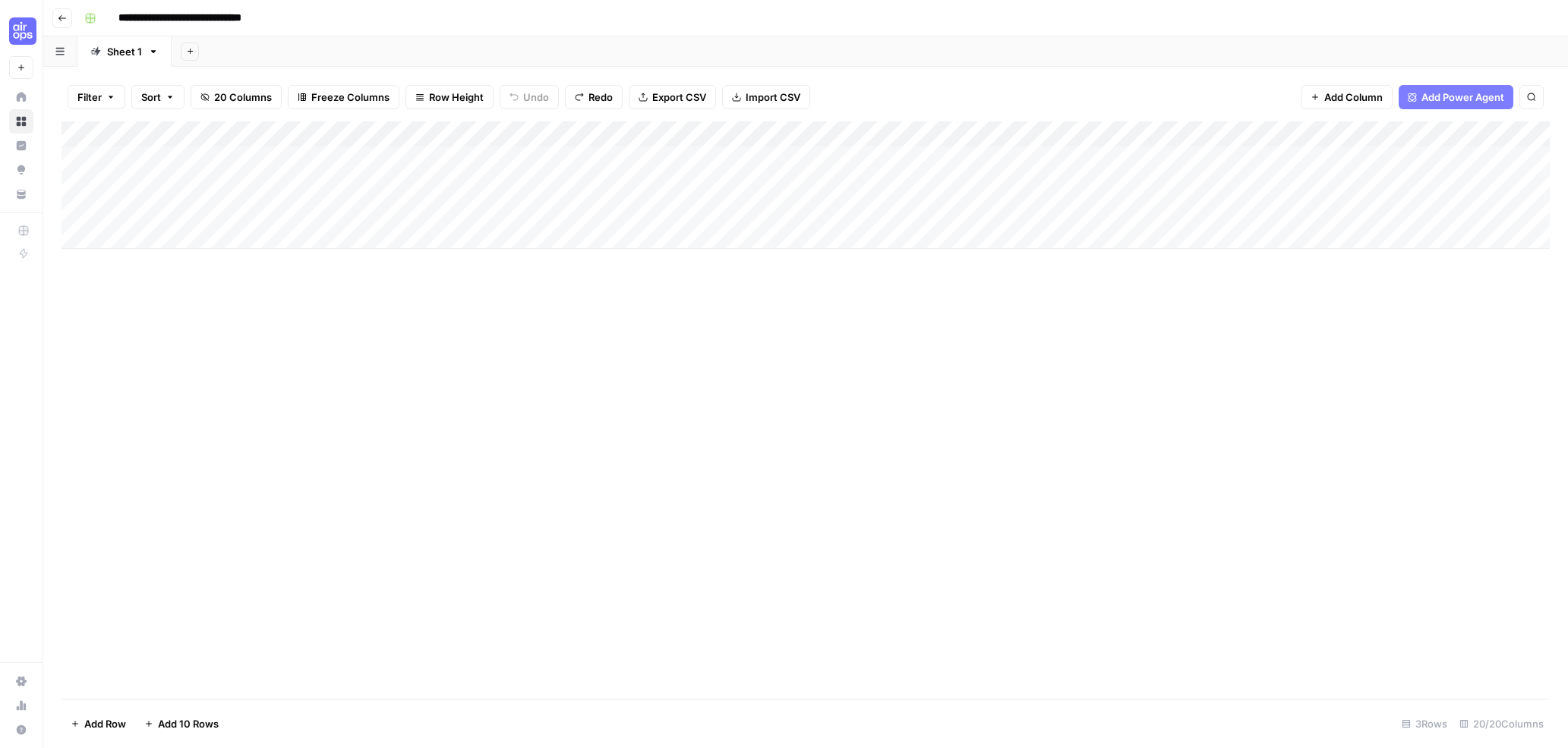
drag, startPoint x: 613, startPoint y: 344, endPoint x: 600, endPoint y: 335, distance: 15.8
click at [613, 344] on div "Add Column" at bounding box center [805, 410] width 1488 height 577
click at [540, 135] on div "Add Column" at bounding box center [805, 185] width 1488 height 127
click at [423, 267] on span "Configure Inputs" at bounding box center [429, 261] width 132 height 15
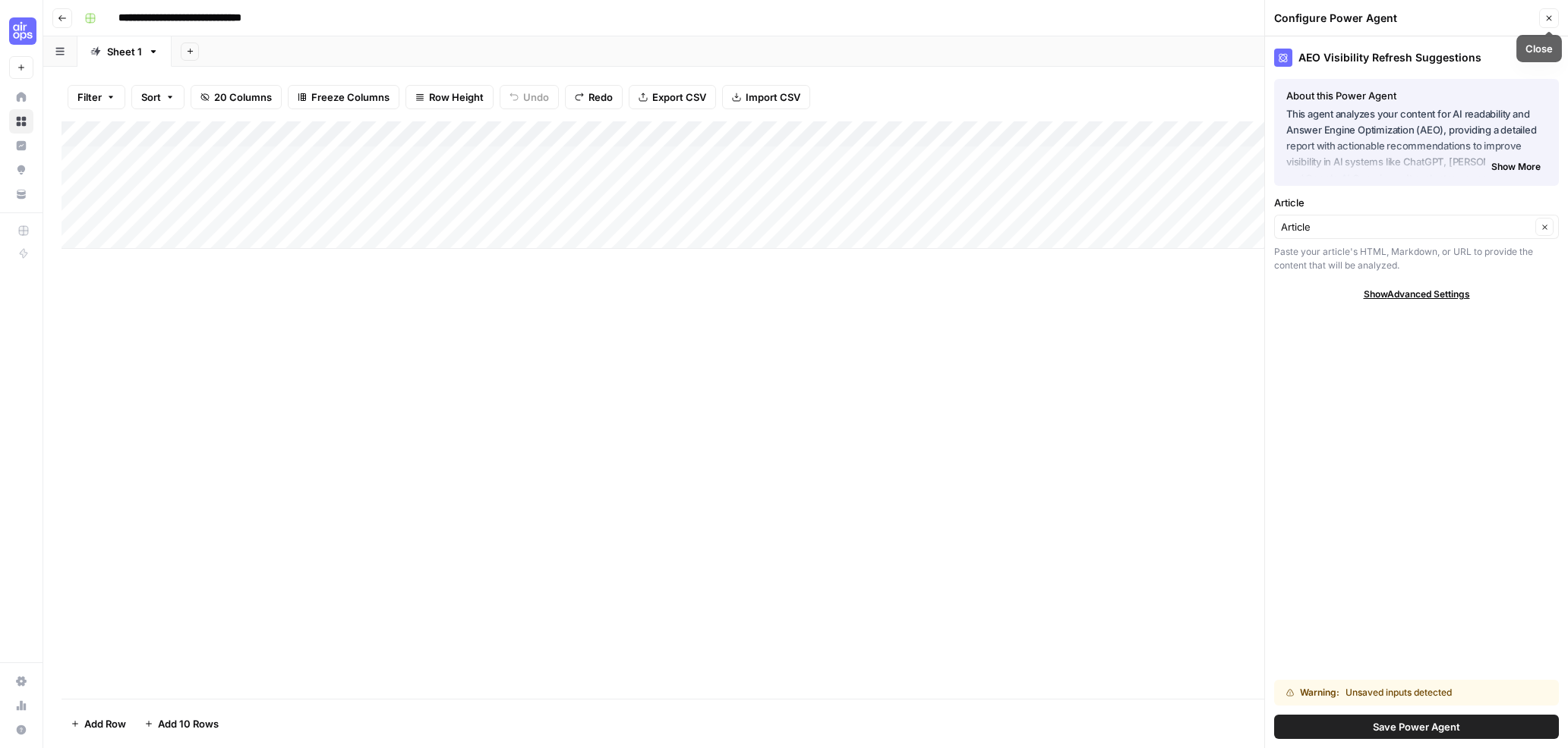
drag, startPoint x: 1551, startPoint y: 15, endPoint x: 1282, endPoint y: 102, distance: 282.7
click at [1549, 15] on icon "button" at bounding box center [1548, 18] width 9 height 9
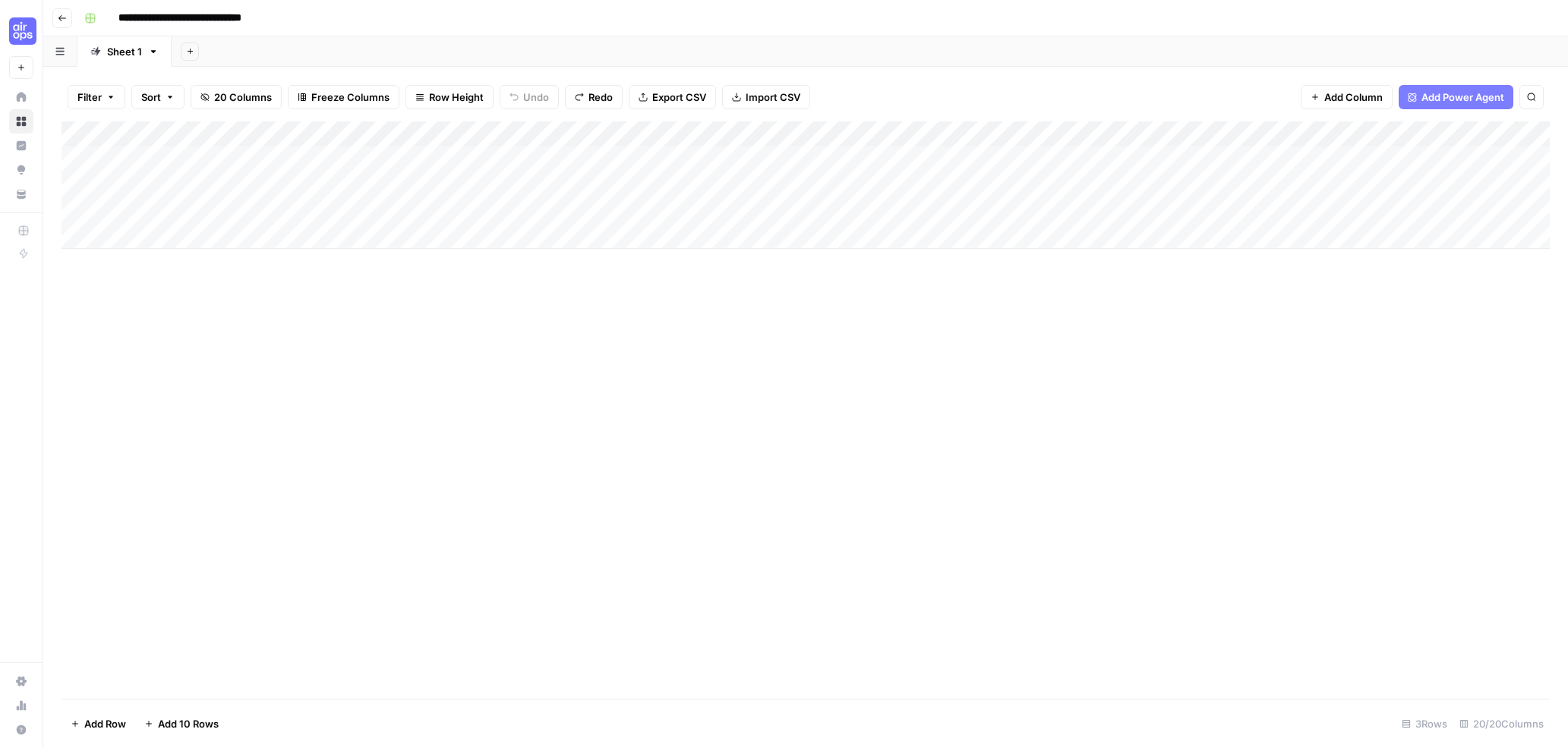
click at [152, 57] on link "Sheet 1" at bounding box center [124, 51] width 94 height 31
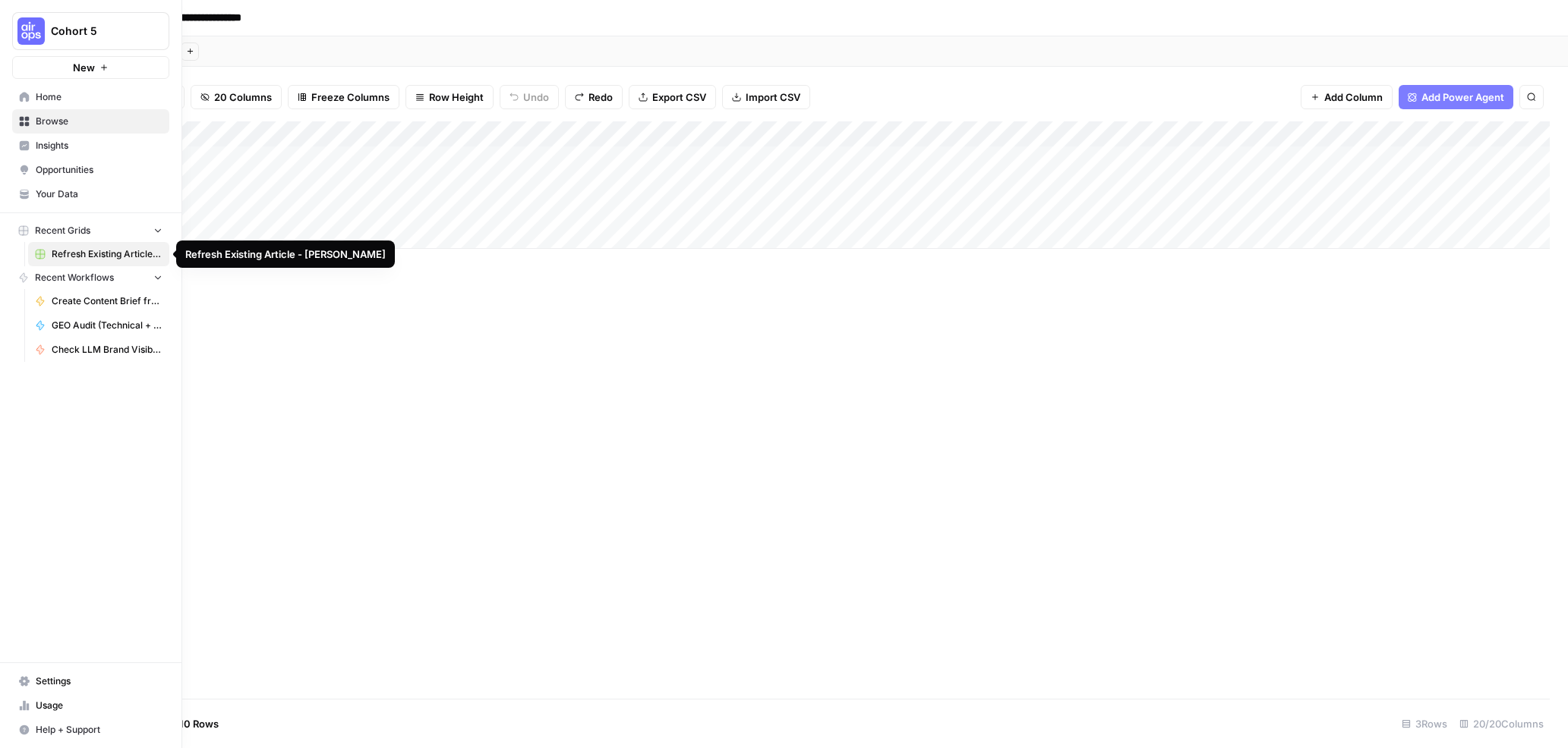
click at [89, 247] on span "Refresh Existing Article - [PERSON_NAME]" at bounding box center [107, 254] width 111 height 14
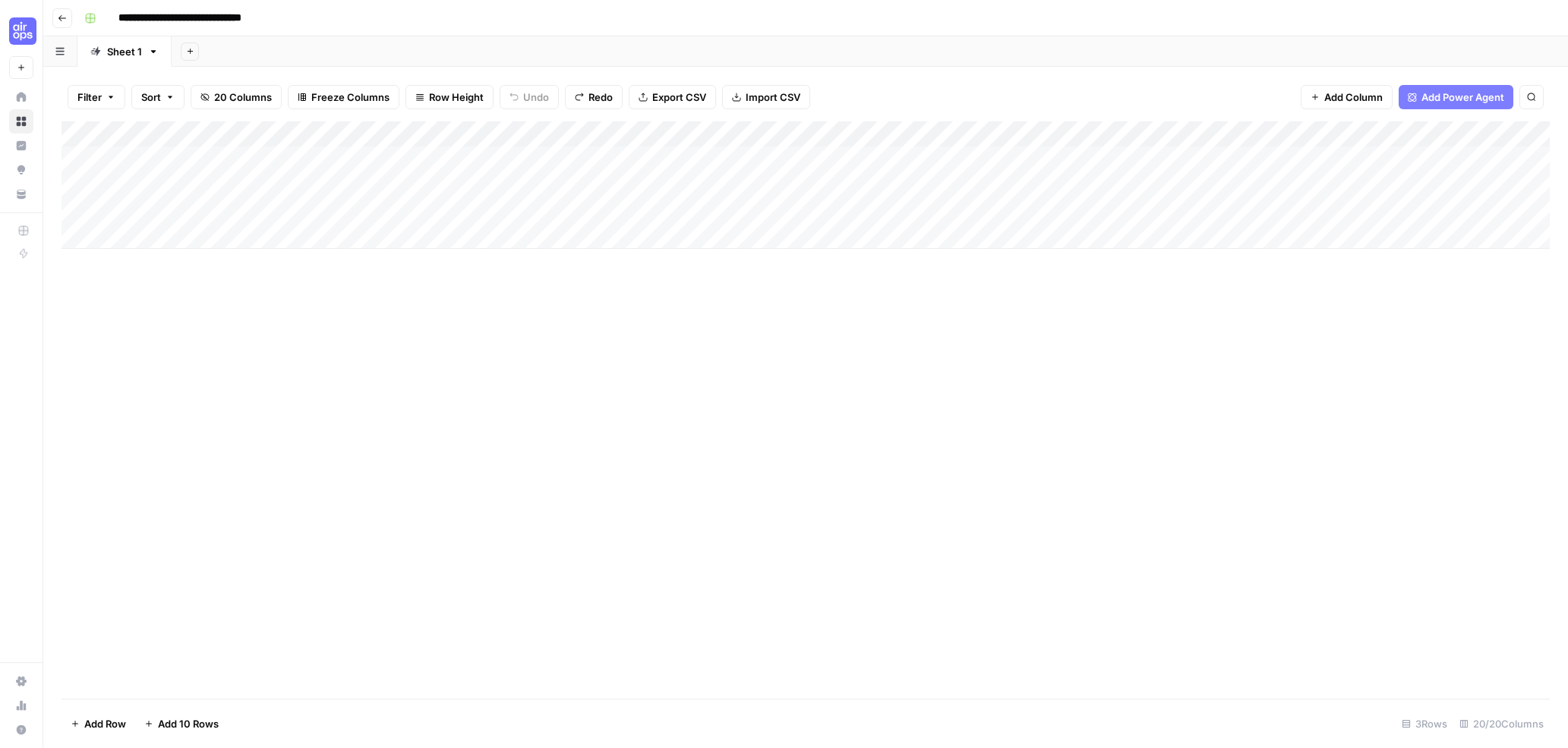
click at [403, 133] on div "Add Column" at bounding box center [805, 185] width 1488 height 127
click at [752, 125] on div "Add Column" at bounding box center [805, 185] width 1488 height 127
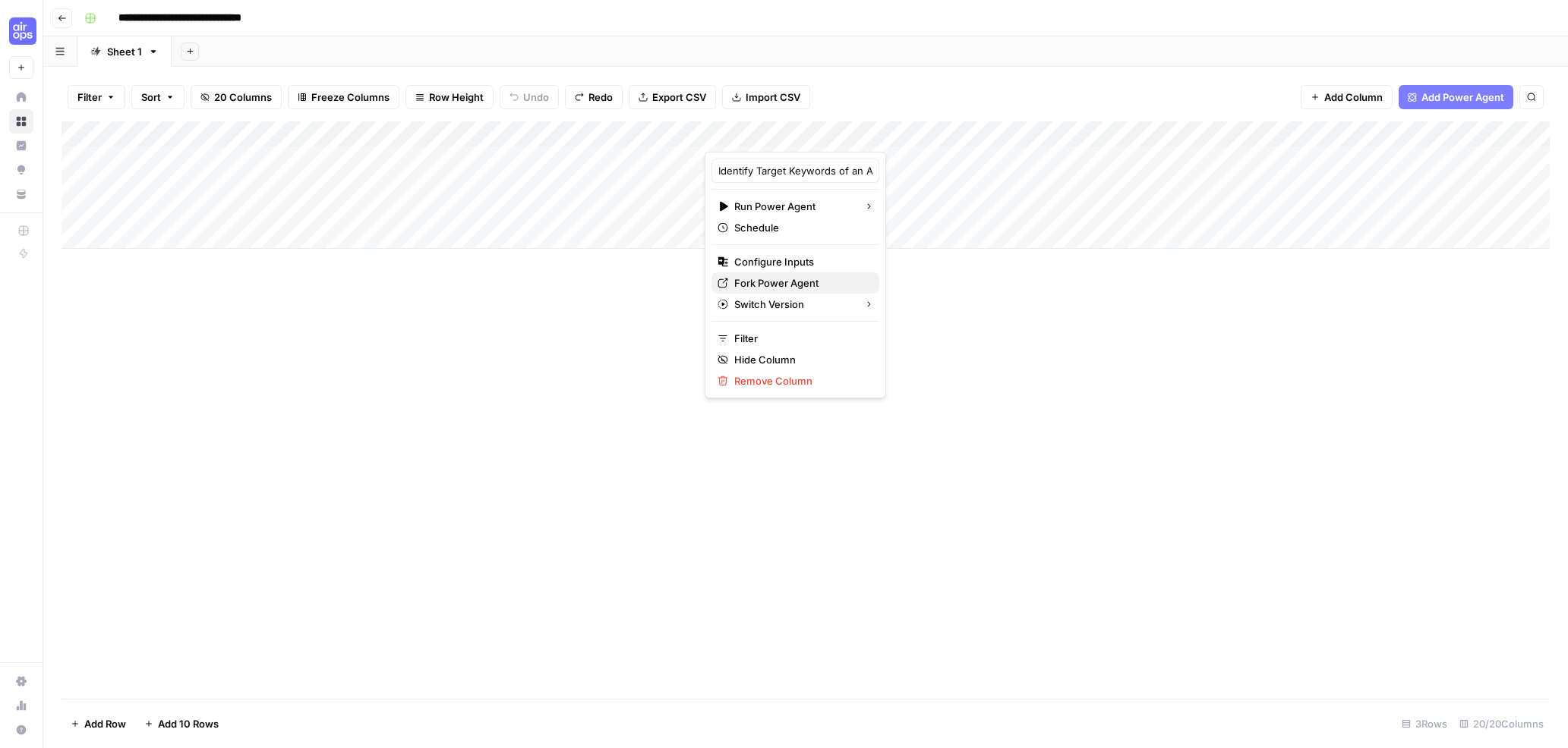
click at [759, 286] on span "Fork Power Agent" at bounding box center [800, 283] width 132 height 15
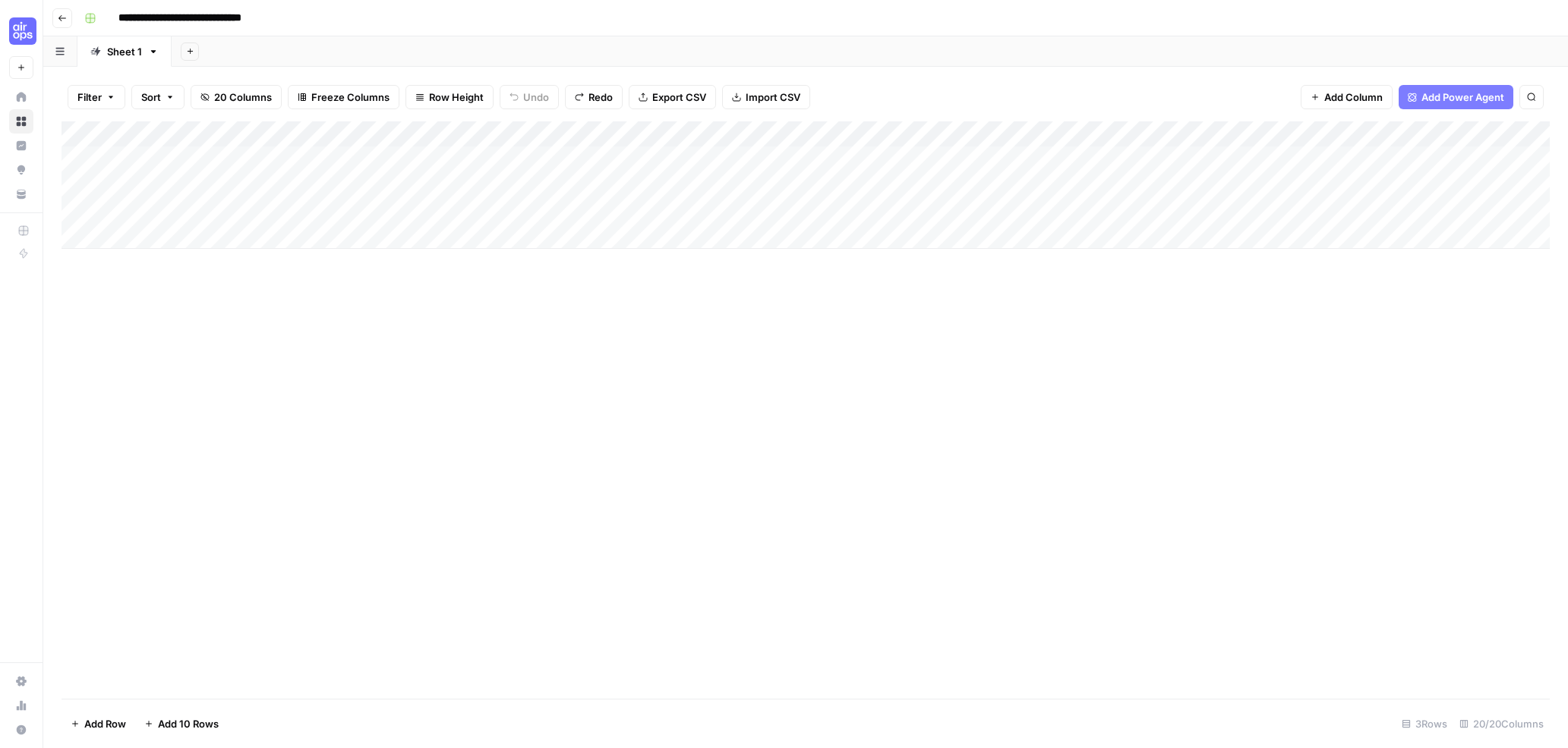
click at [865, 133] on div "Add Column" at bounding box center [805, 185] width 1488 height 127
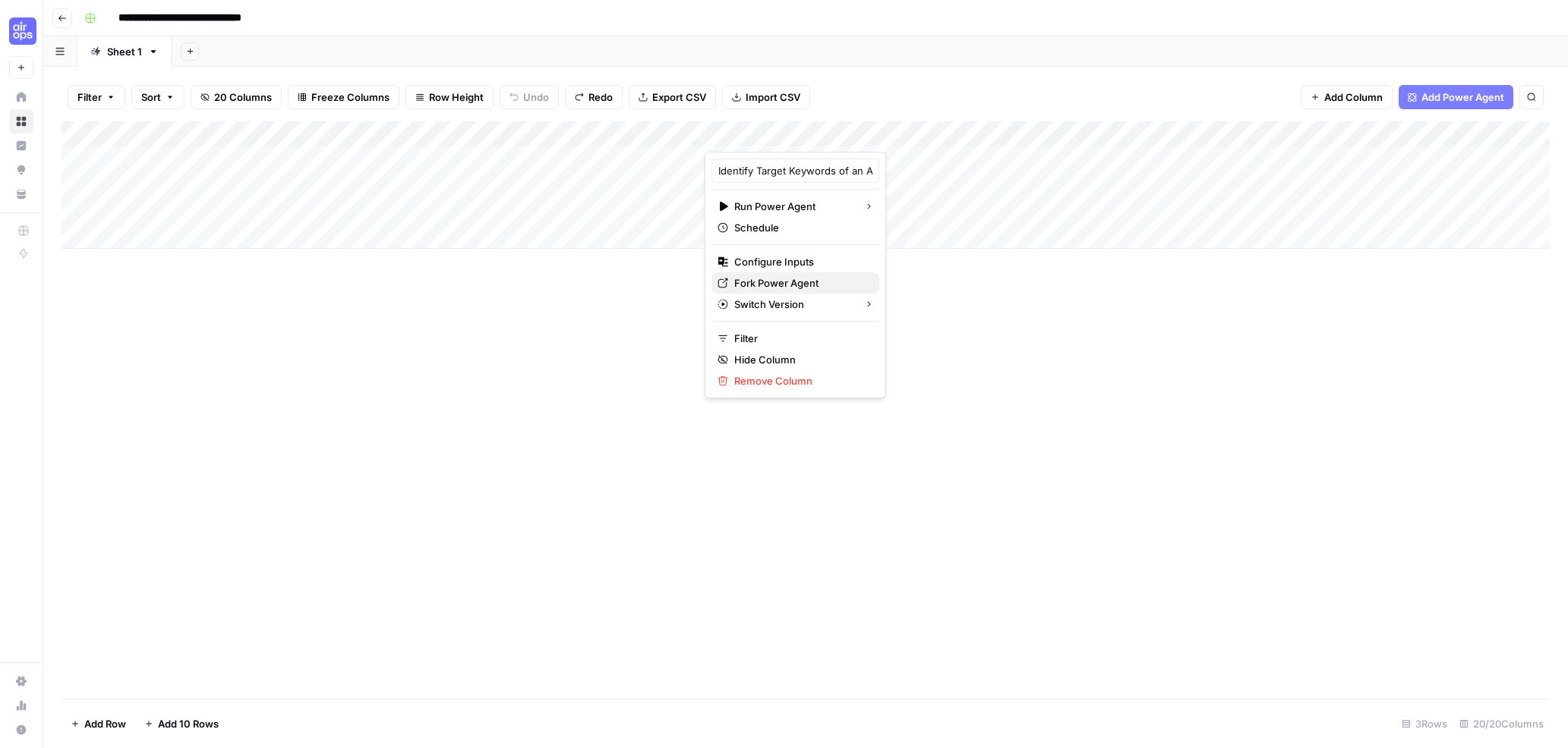
click at [723, 282] on icon "button" at bounding box center [723, 283] width 11 height 11
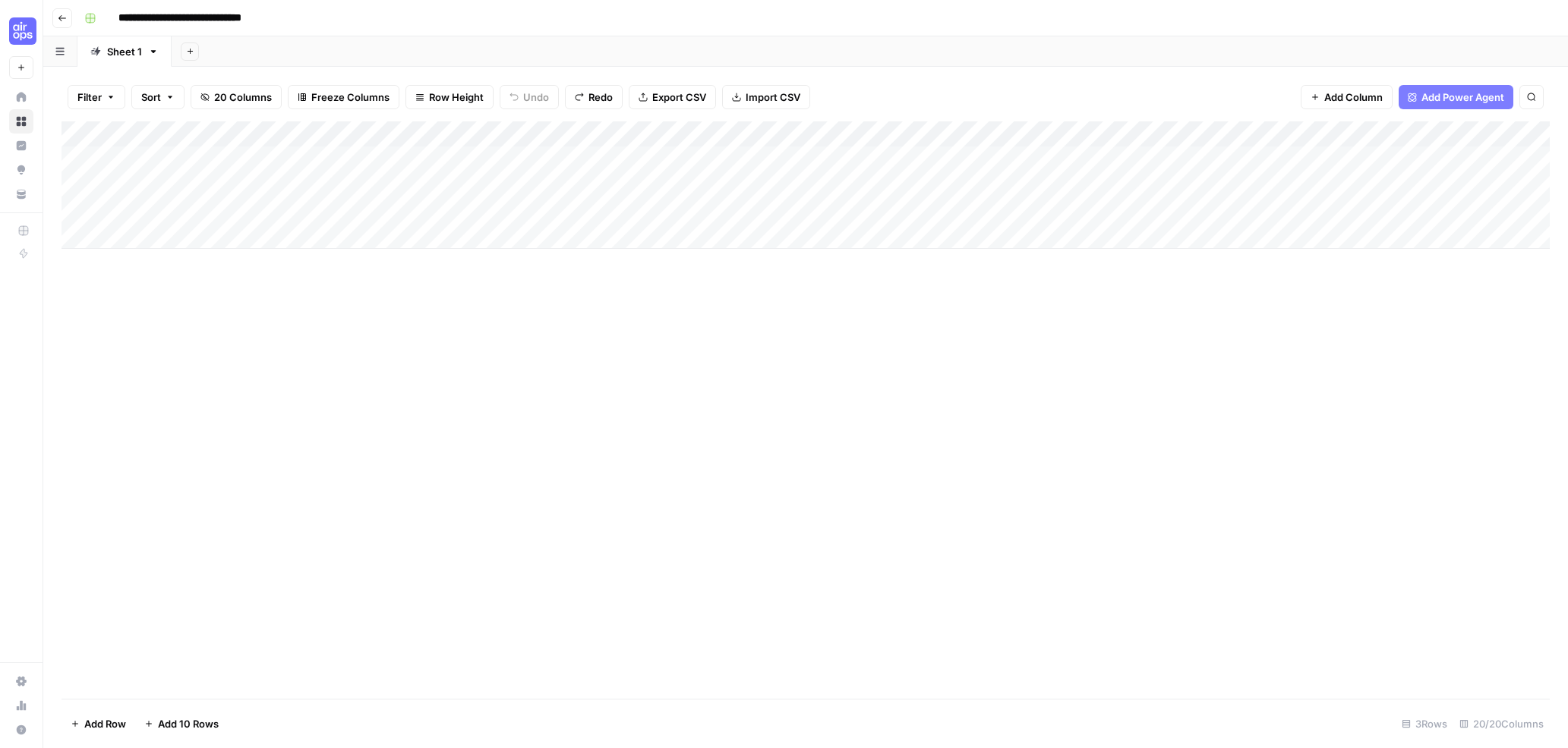
click at [1323, 137] on div "Add Column" at bounding box center [805, 185] width 1488 height 127
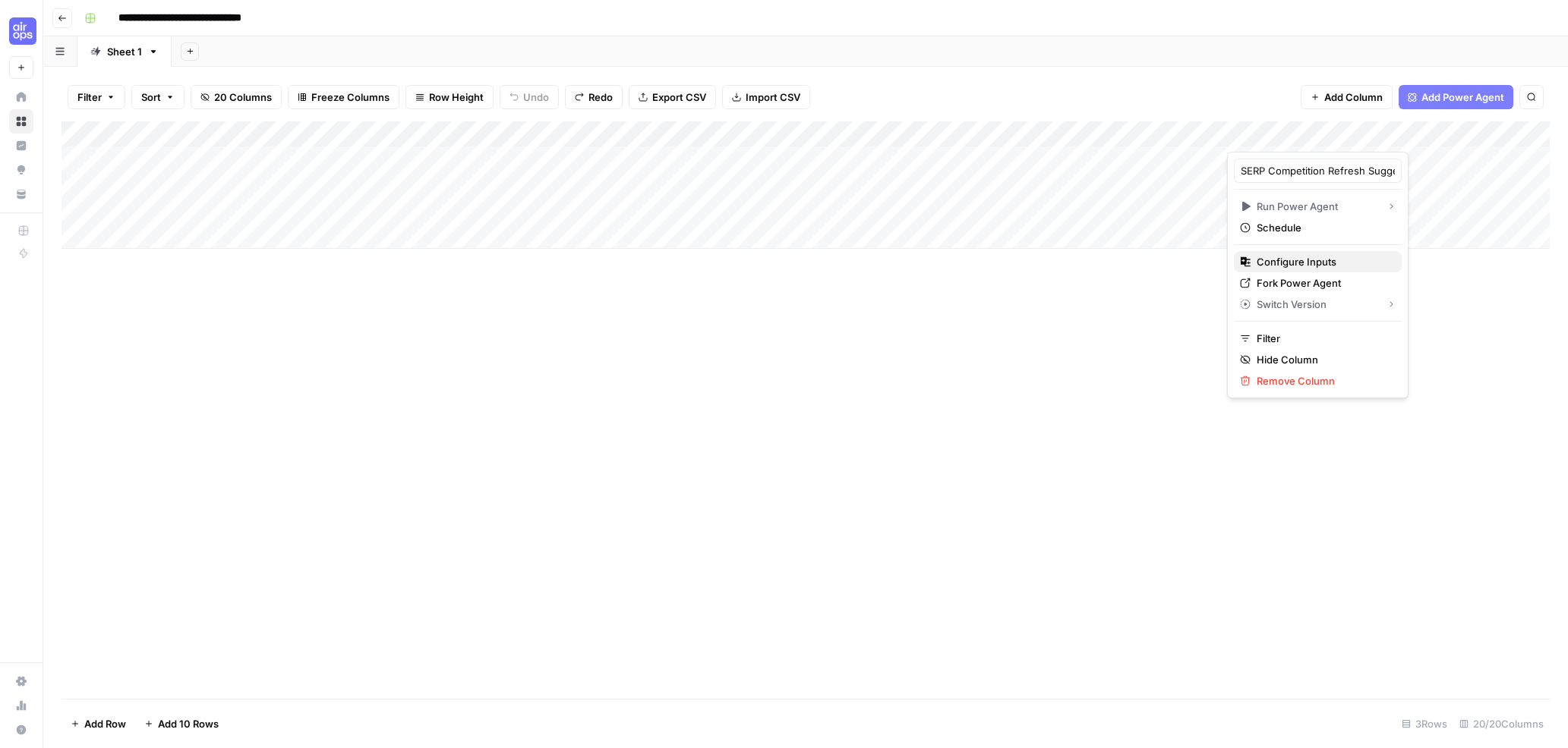
click at [1296, 260] on span "Configure Inputs" at bounding box center [1323, 261] width 132 height 15
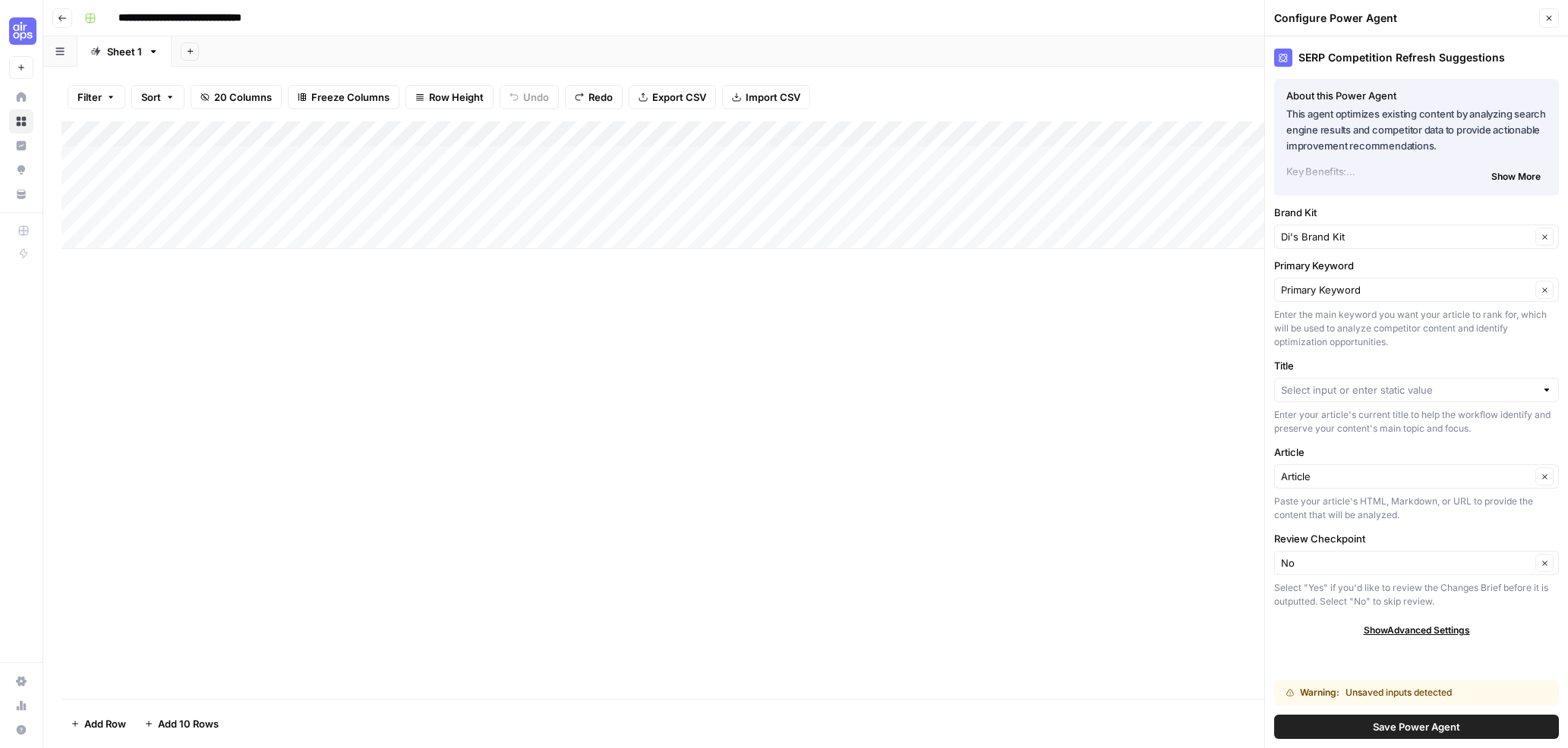
click at [1548, 17] on icon "button" at bounding box center [1548, 18] width 9 height 9
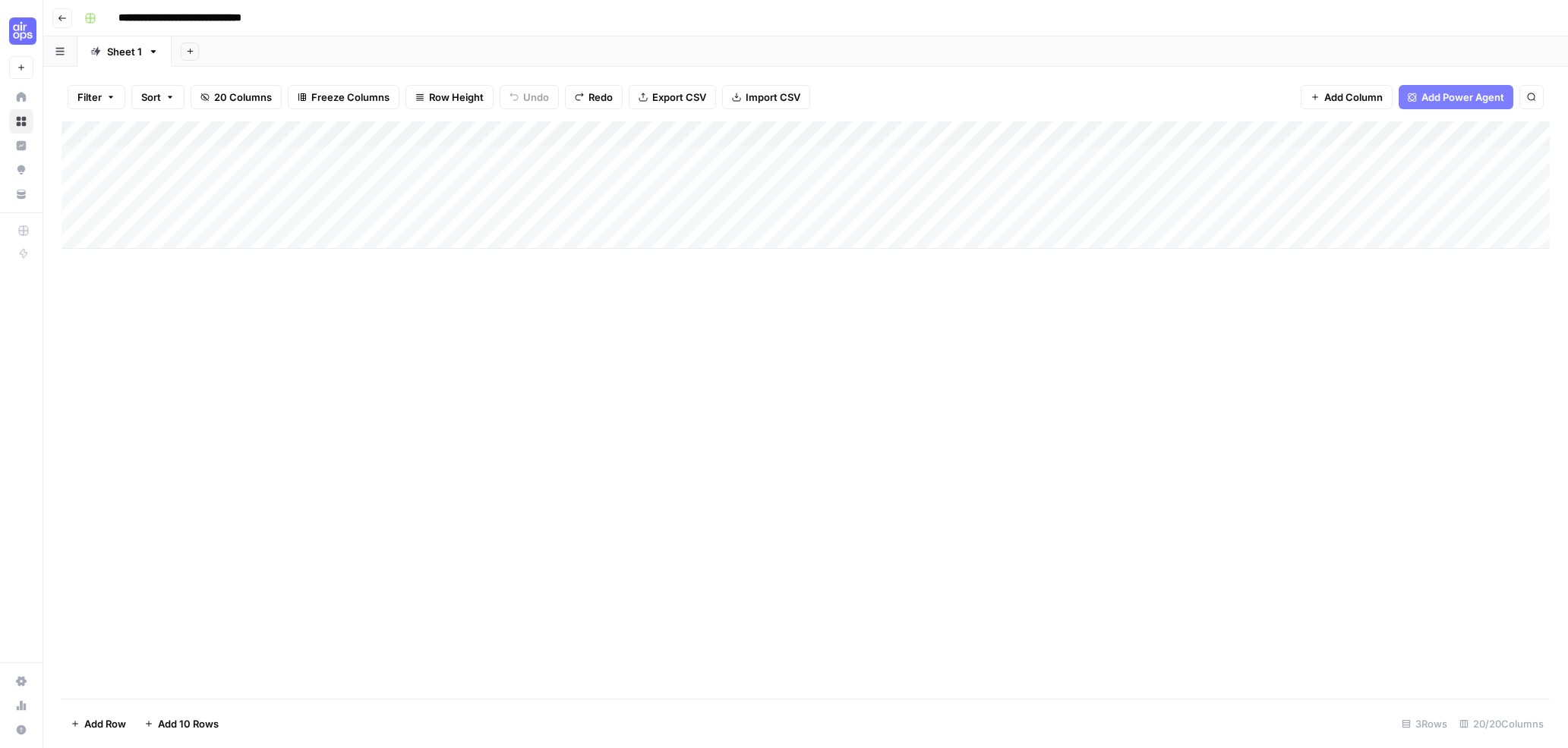
click at [1360, 138] on div "Add Column" at bounding box center [805, 185] width 1488 height 127
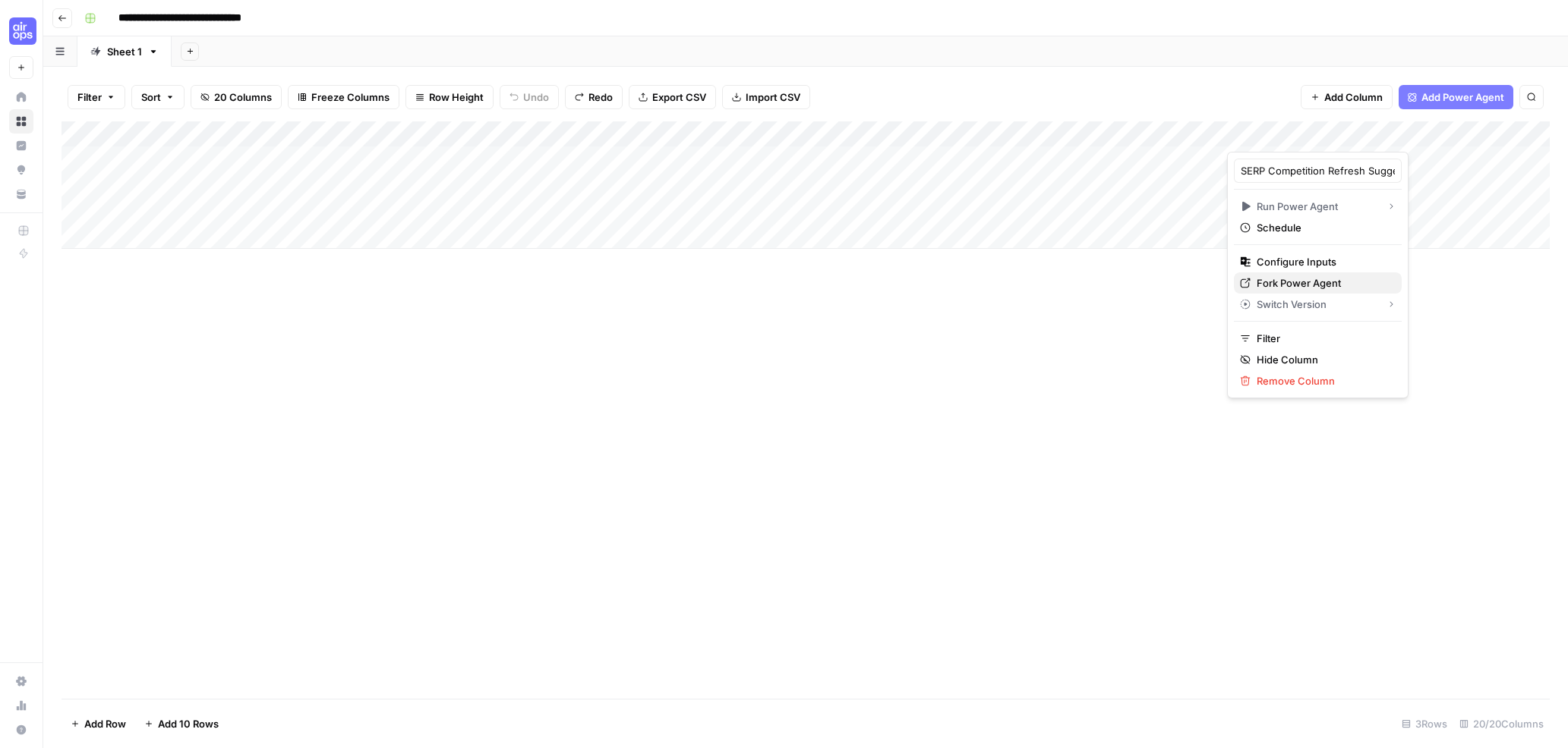
click at [1329, 282] on span "Fork Power Agent" at bounding box center [1323, 283] width 132 height 15
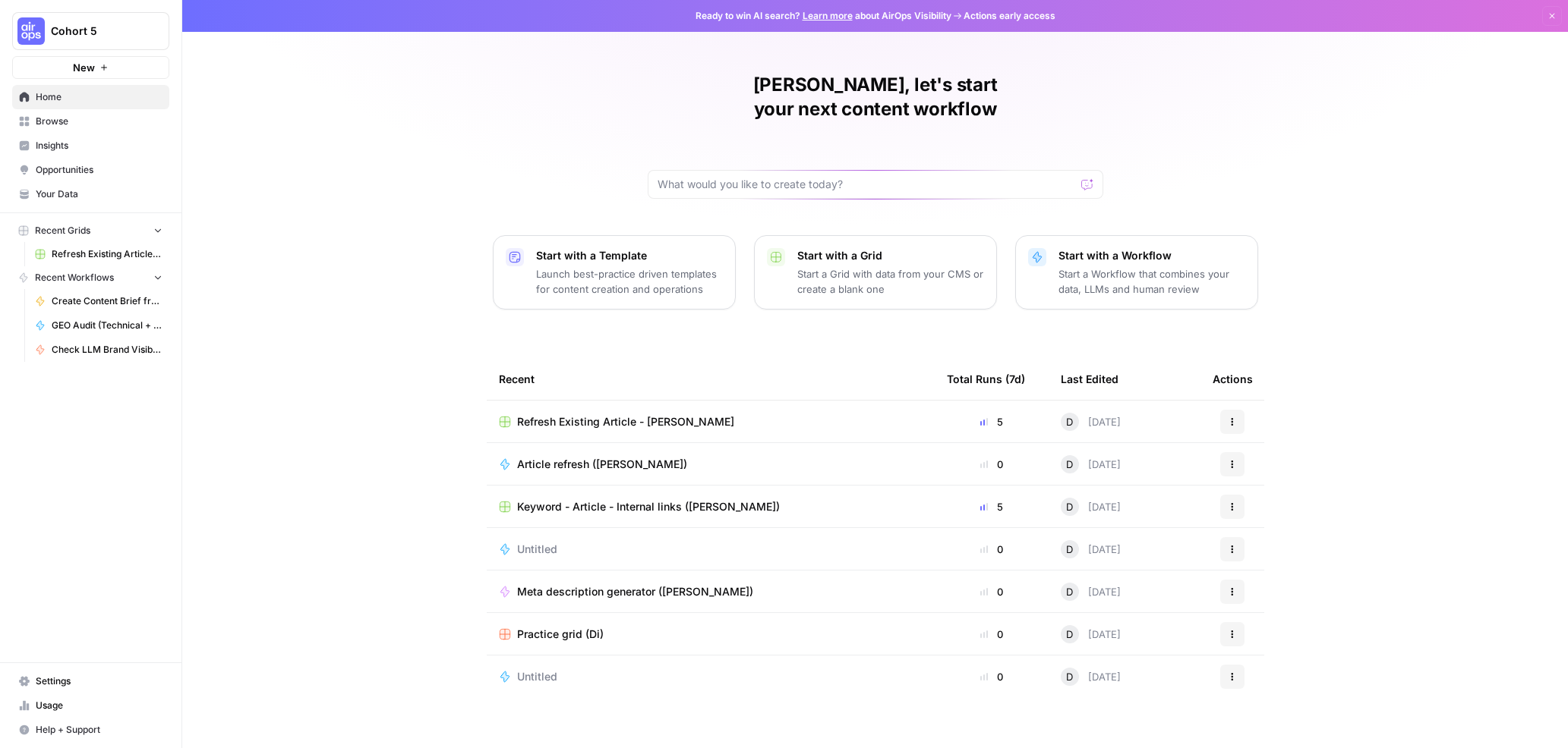
click at [1100, 267] on p "Start a Workflow that combines your data, LLMs and human review" at bounding box center [1151, 282] width 187 height 31
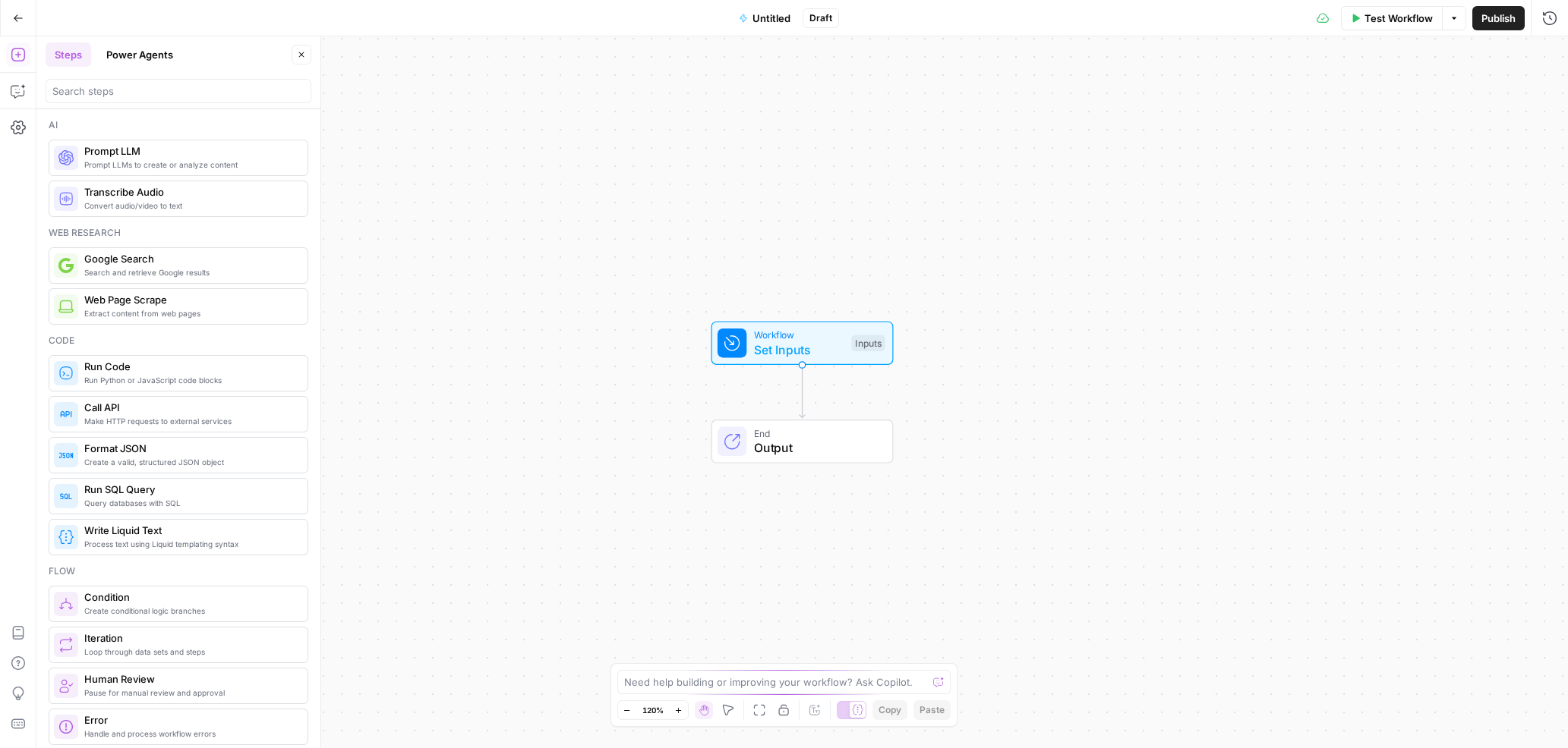
click at [777, 17] on span "Untitled" at bounding box center [771, 18] width 38 height 15
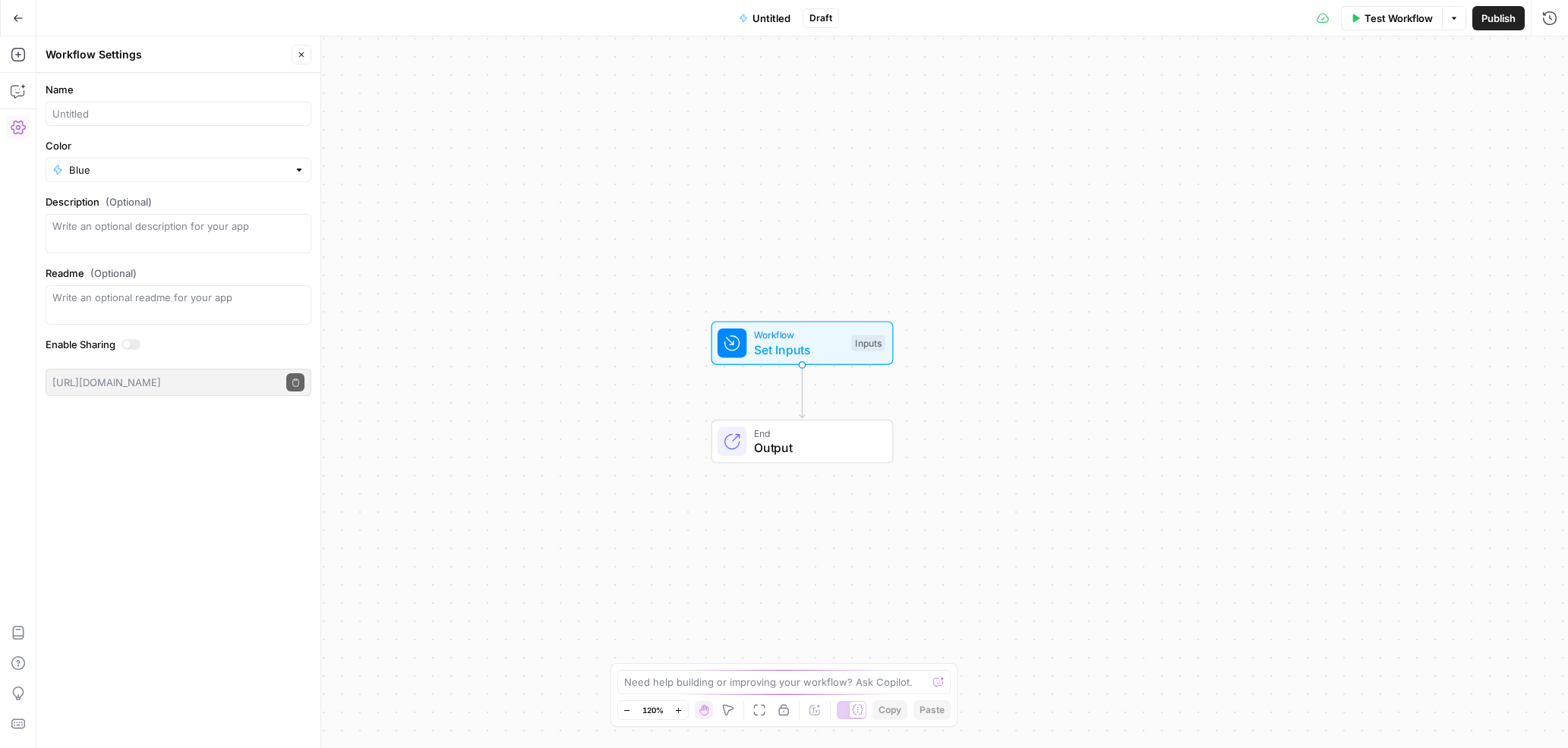
click at [760, 17] on span "Untitled" at bounding box center [771, 18] width 38 height 15
click at [111, 110] on input "Name" at bounding box center [178, 113] width 252 height 15
click at [109, 112] on input "Name" at bounding box center [178, 113] width 252 height 15
click at [756, 18] on span "Untitled" at bounding box center [771, 18] width 38 height 15
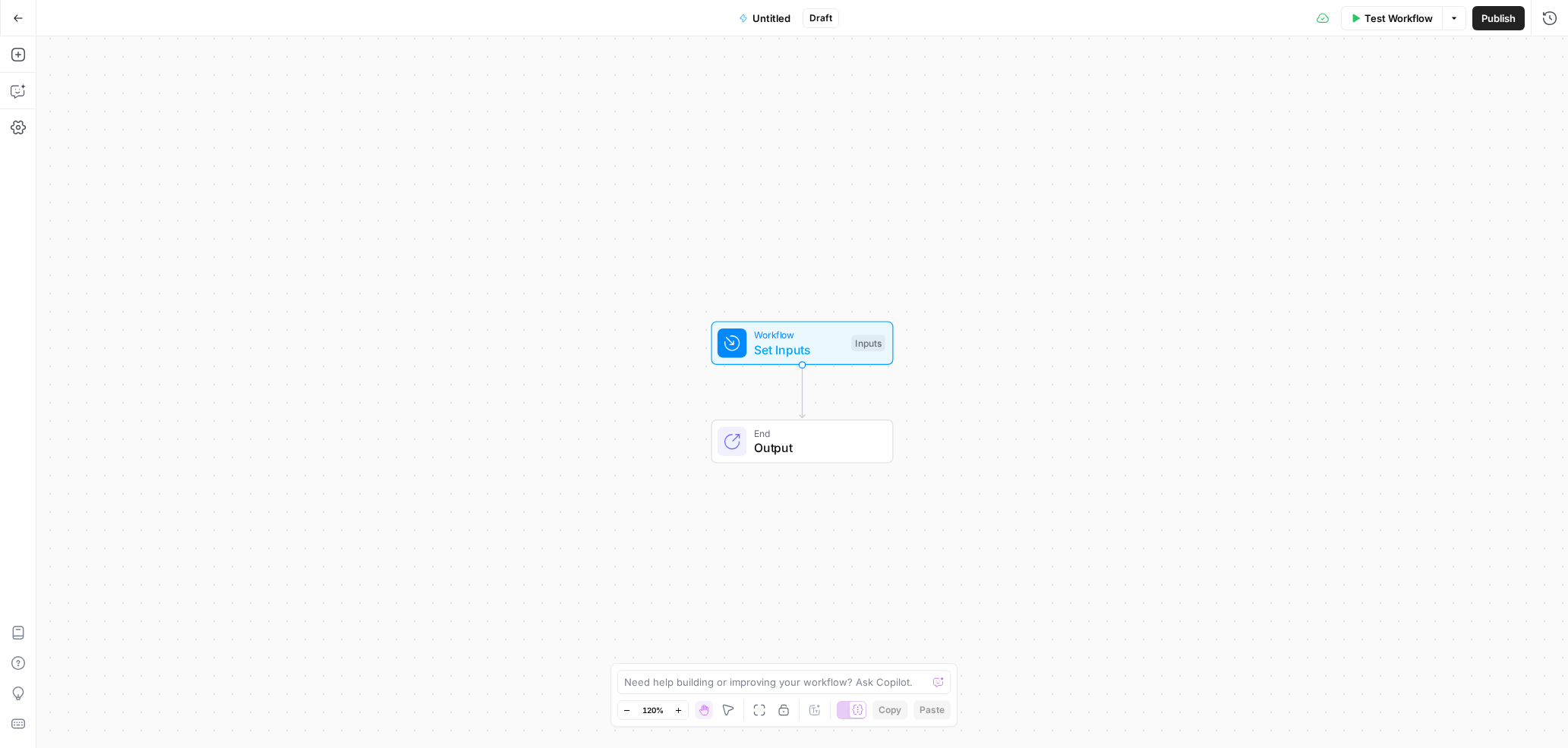
click at [756, 16] on span "Untitled" at bounding box center [771, 18] width 38 height 15
click at [123, 114] on input "Name" at bounding box center [178, 113] width 252 height 15
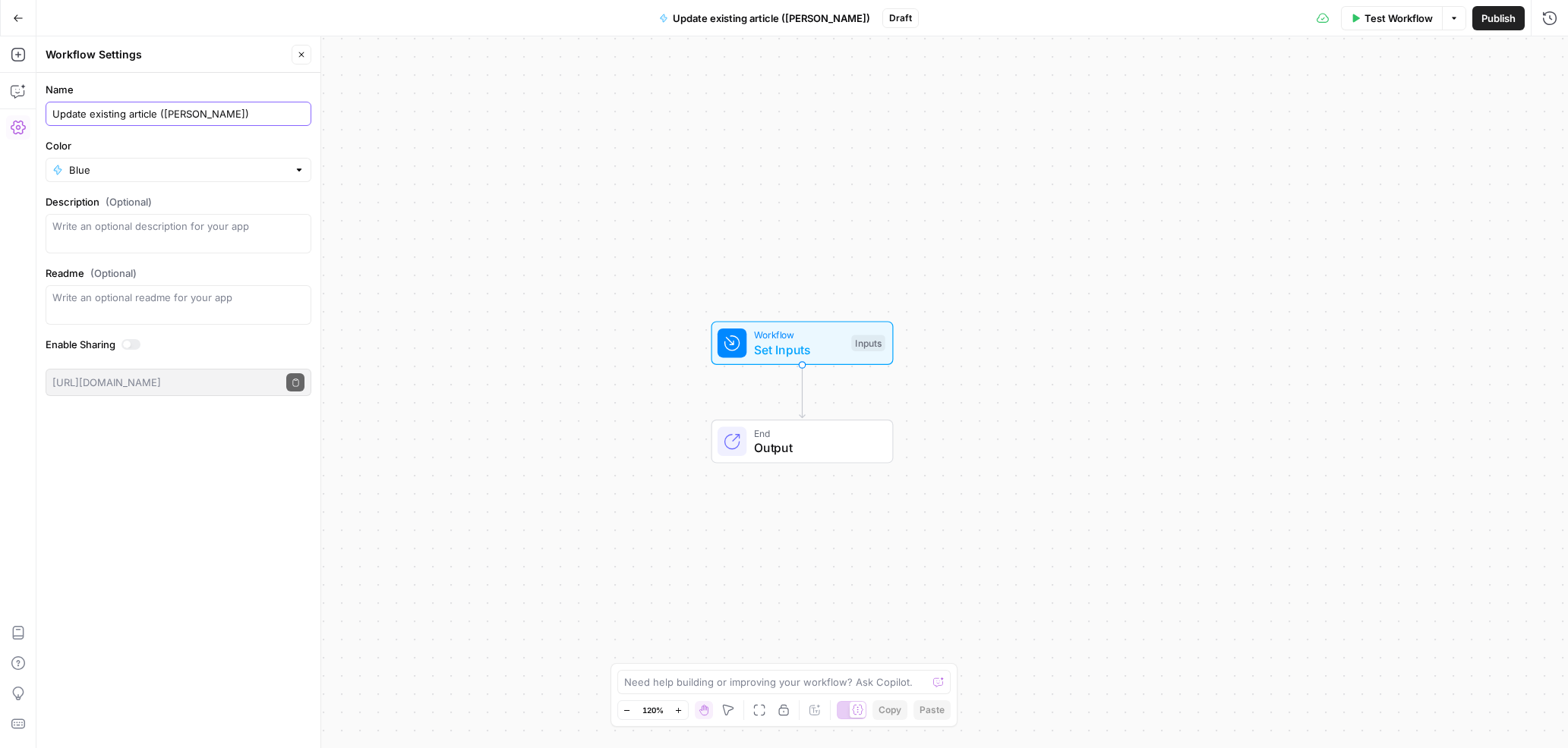
type input "Update existing article ([PERSON_NAME])"
click at [306, 50] on button "Close" at bounding box center [302, 54] width 20 height 20
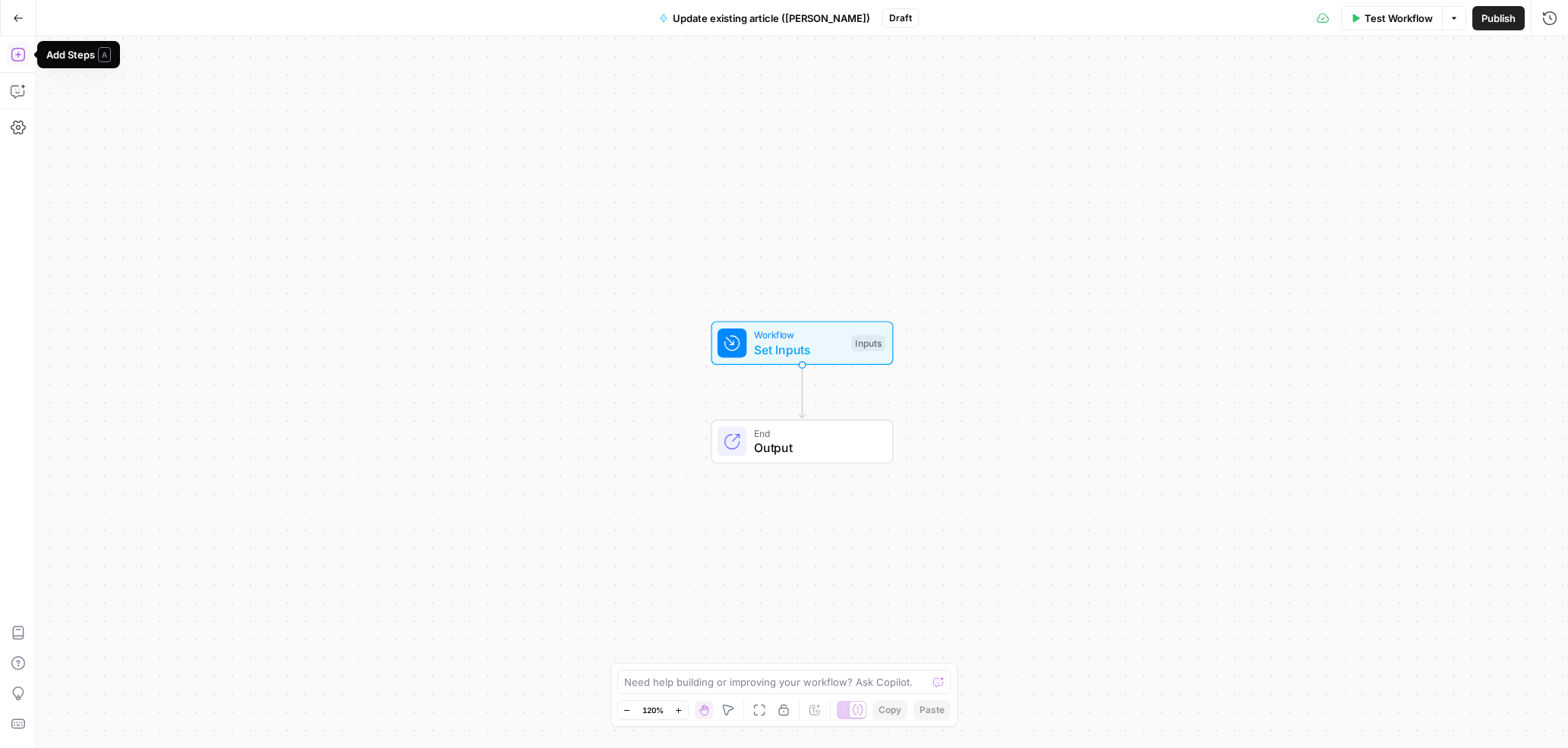
click at [19, 55] on icon "button" at bounding box center [18, 54] width 15 height 15
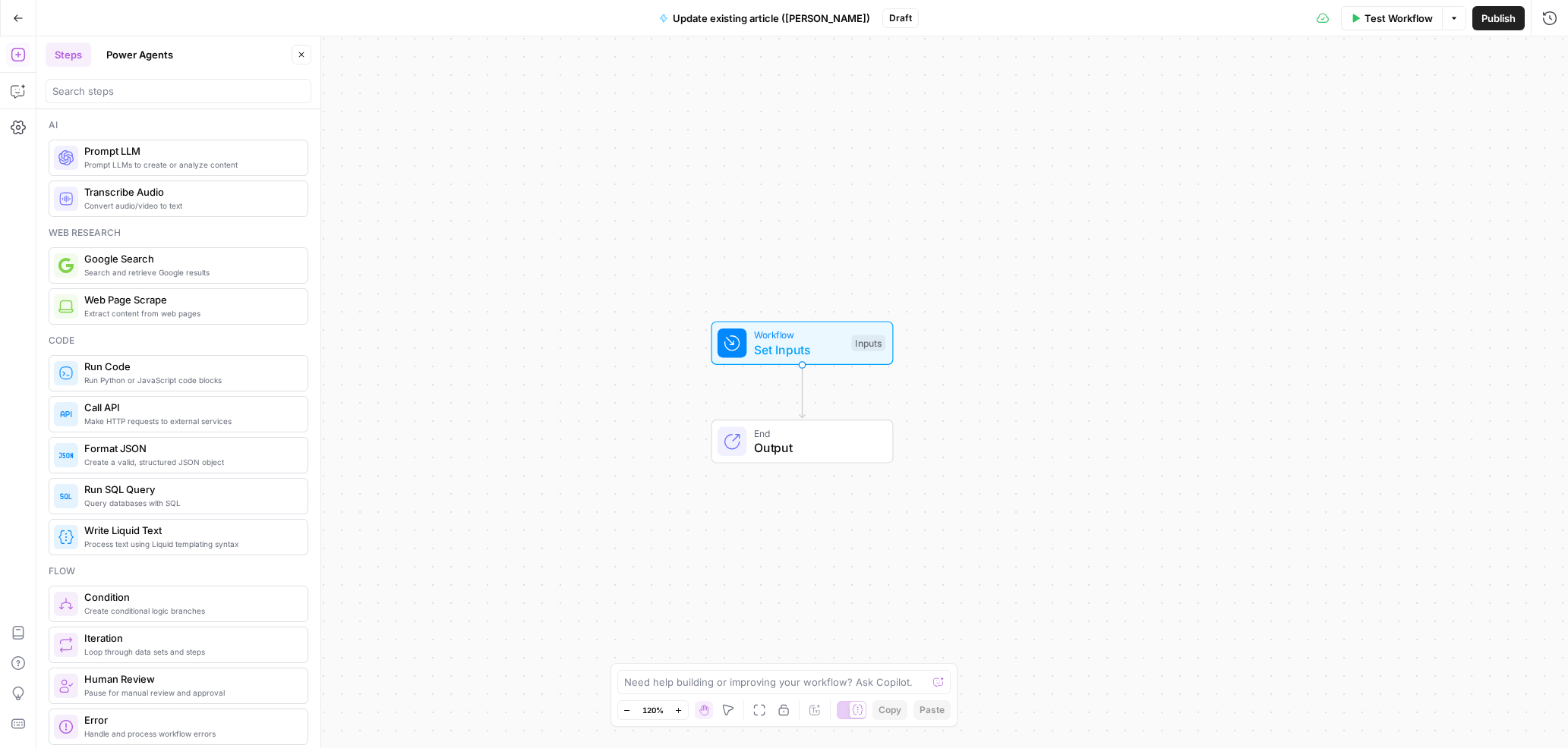
click at [150, 55] on button "Power Agents" at bounding box center [139, 54] width 85 height 25
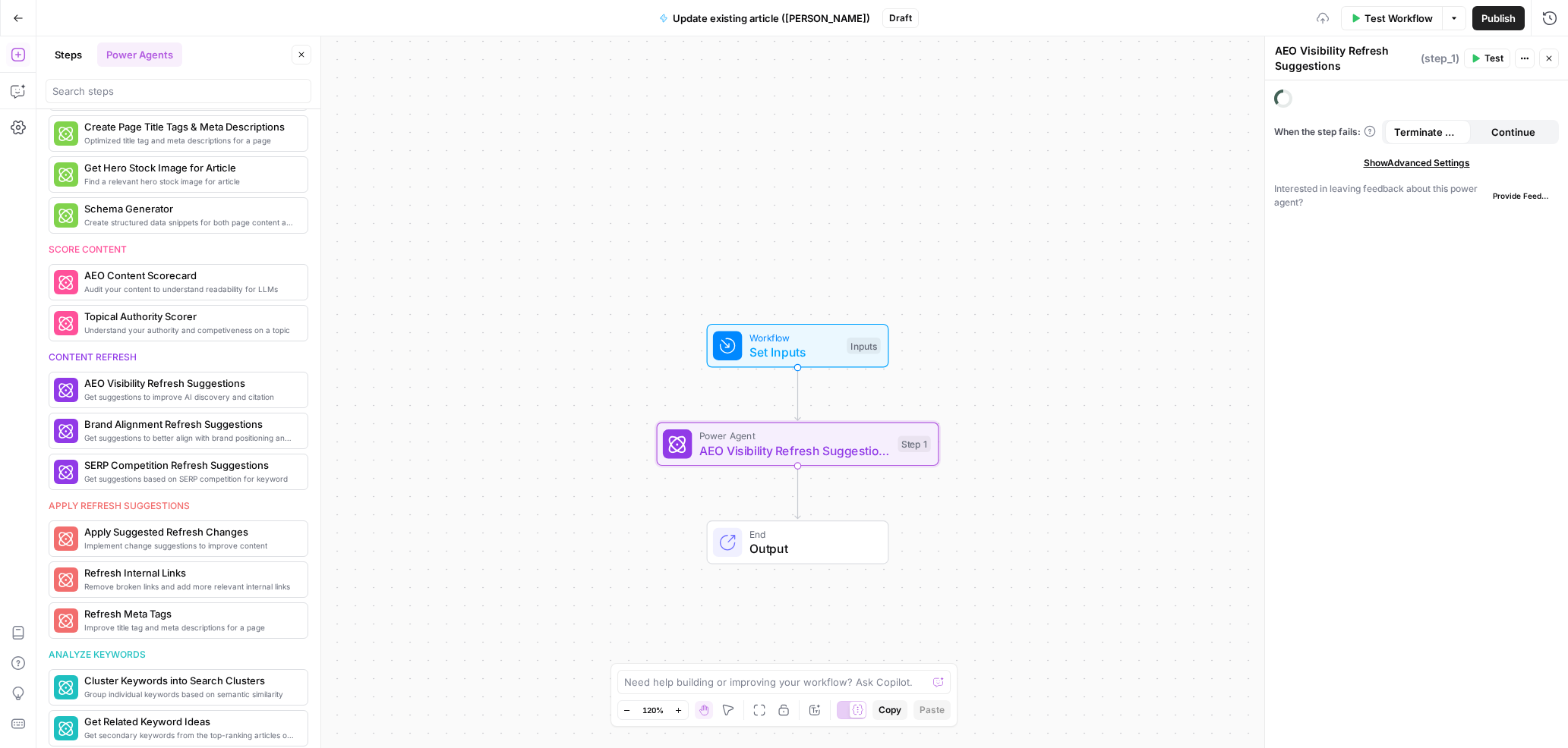
scroll to position [613, 0]
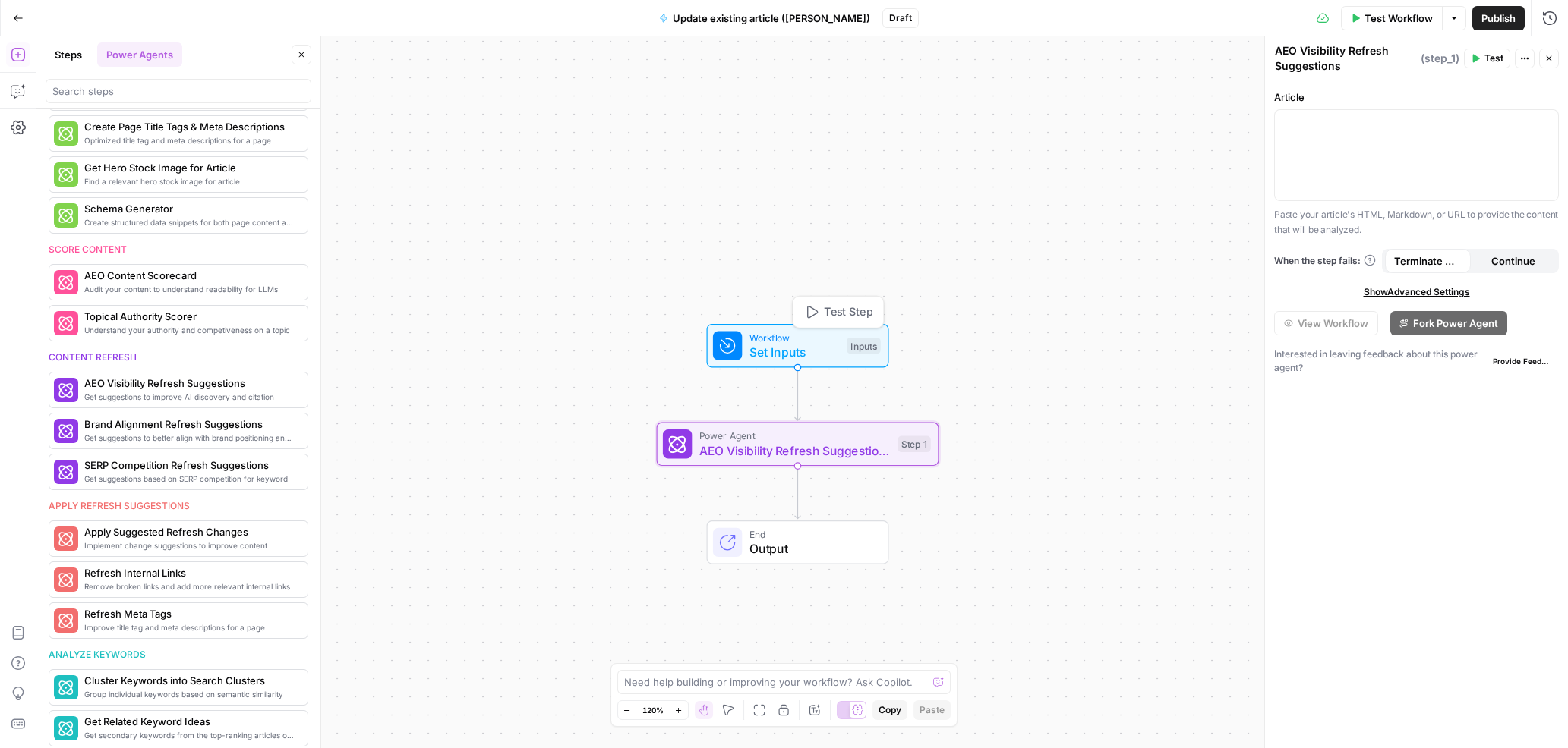
click at [801, 347] on span "Set Inputs" at bounding box center [794, 352] width 90 height 18
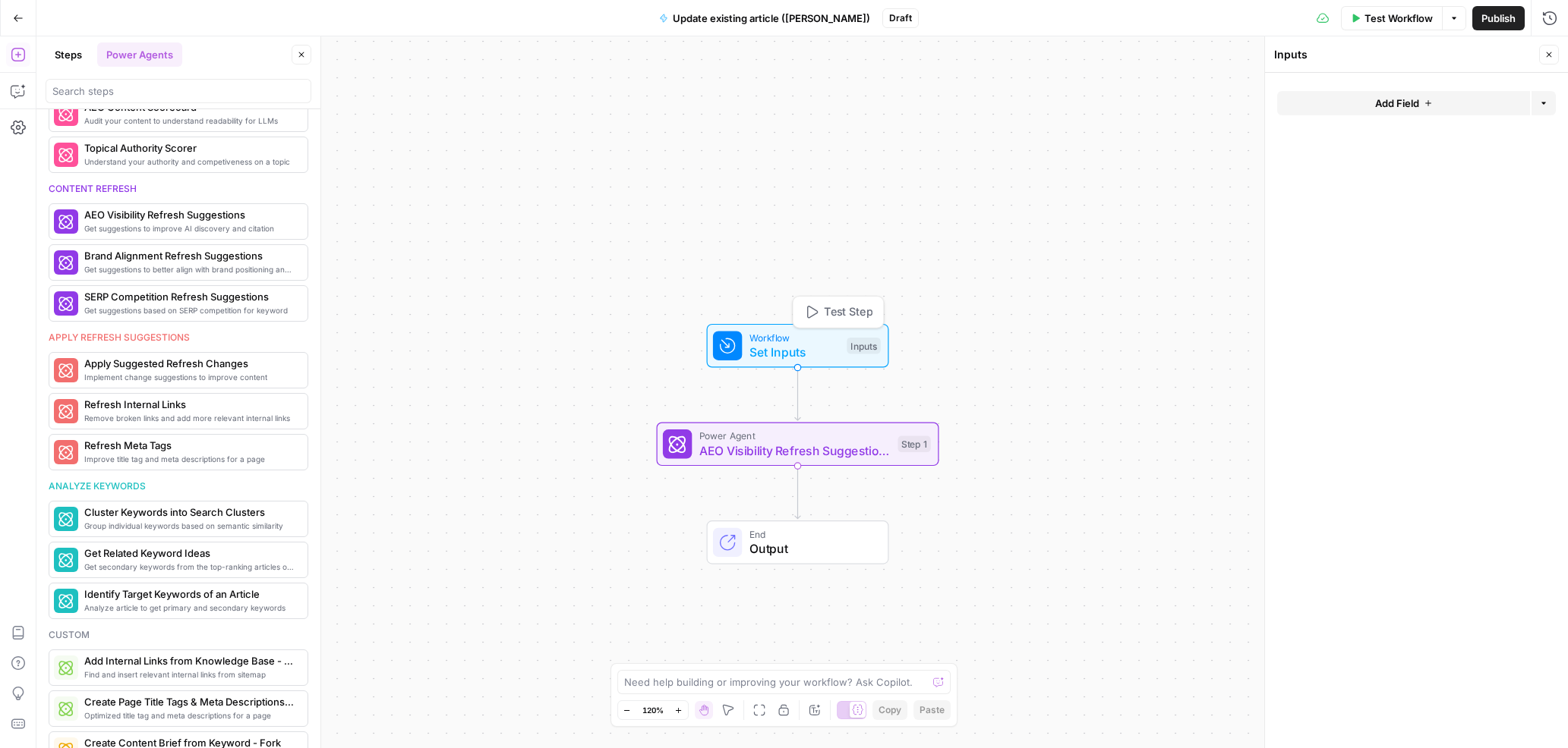
scroll to position [445, 0]
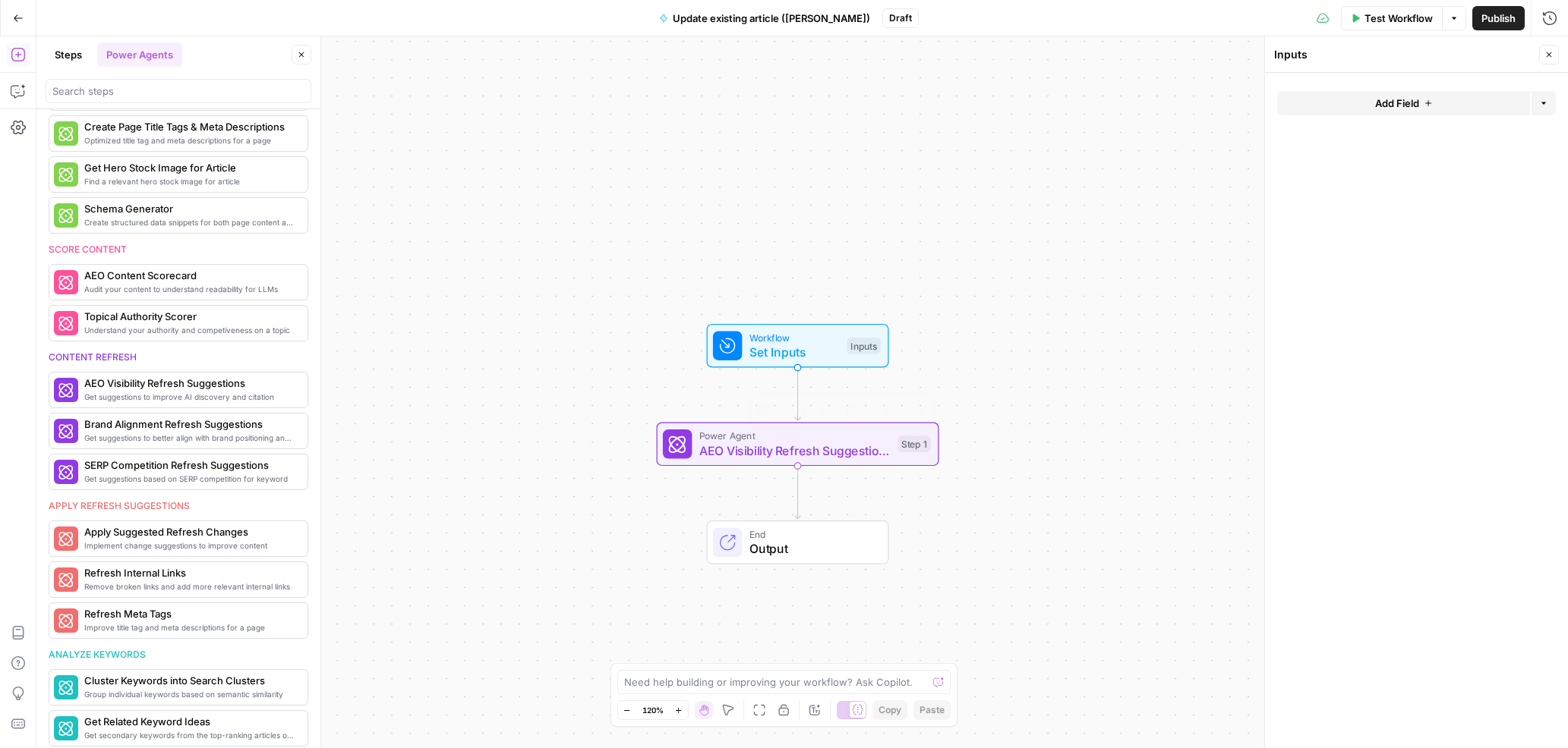
click at [806, 453] on span "AEO Visibility Refresh Suggestions" at bounding box center [794, 451] width 191 height 18
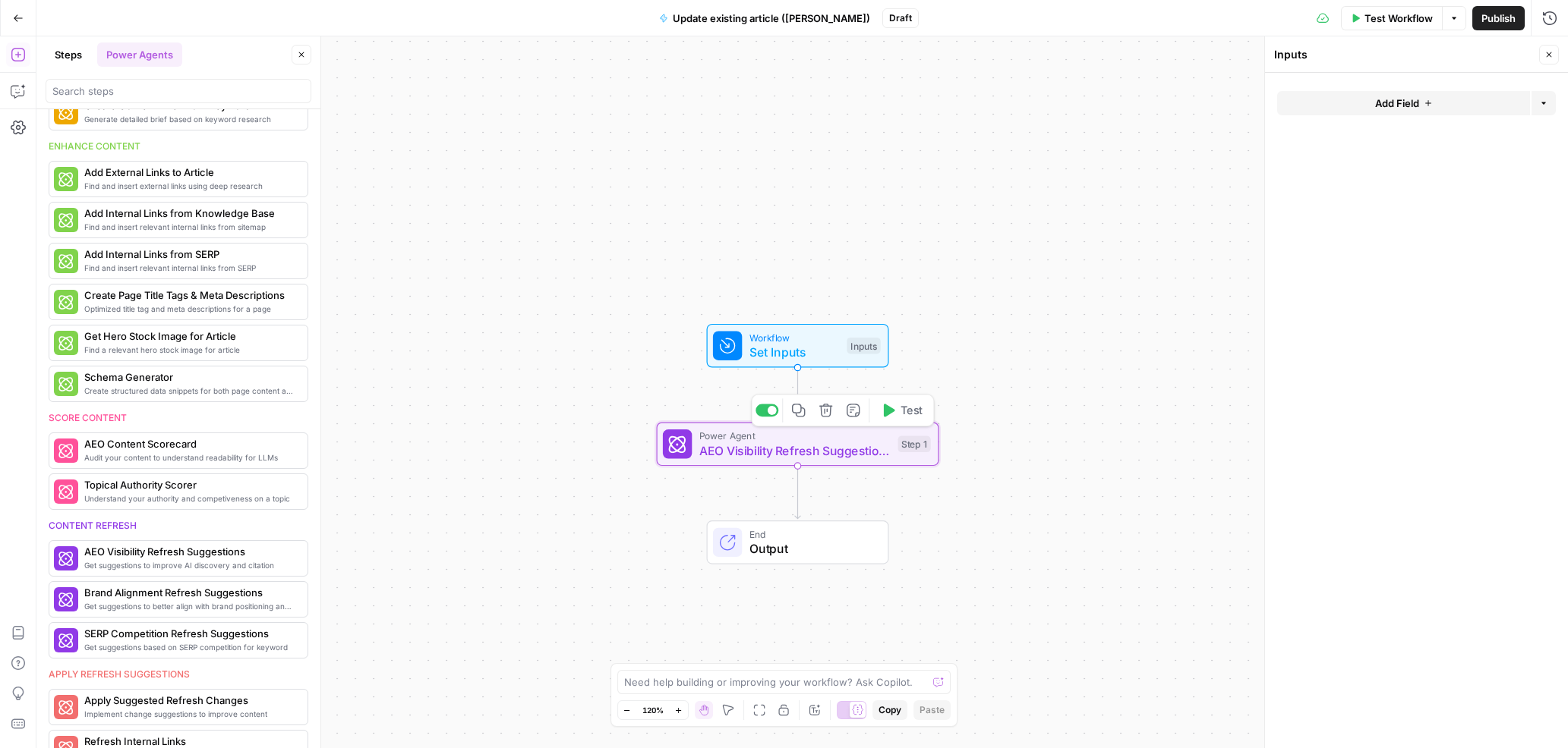
scroll to position [613, 0]
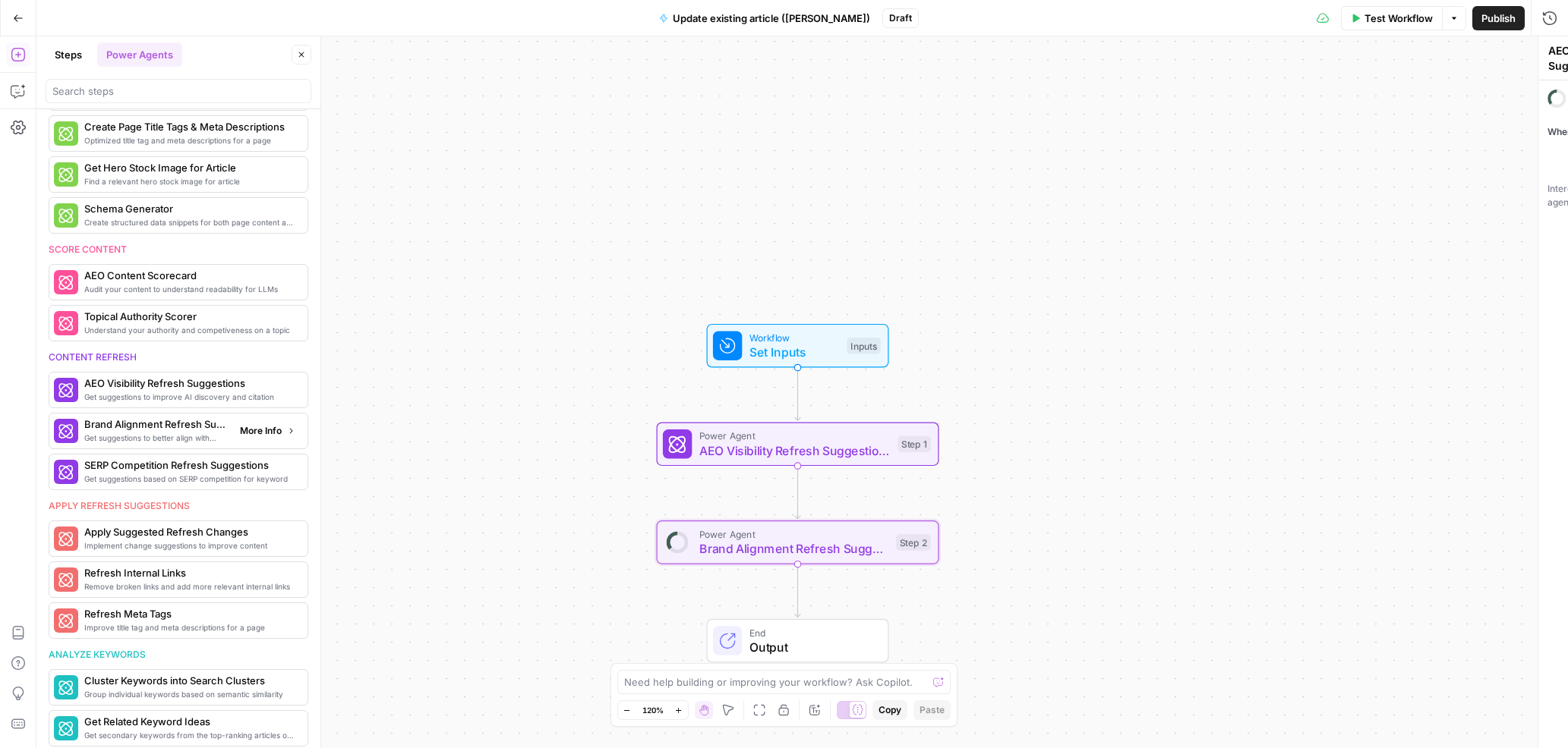
type textarea "Brand Alignment Refresh Suggestions"
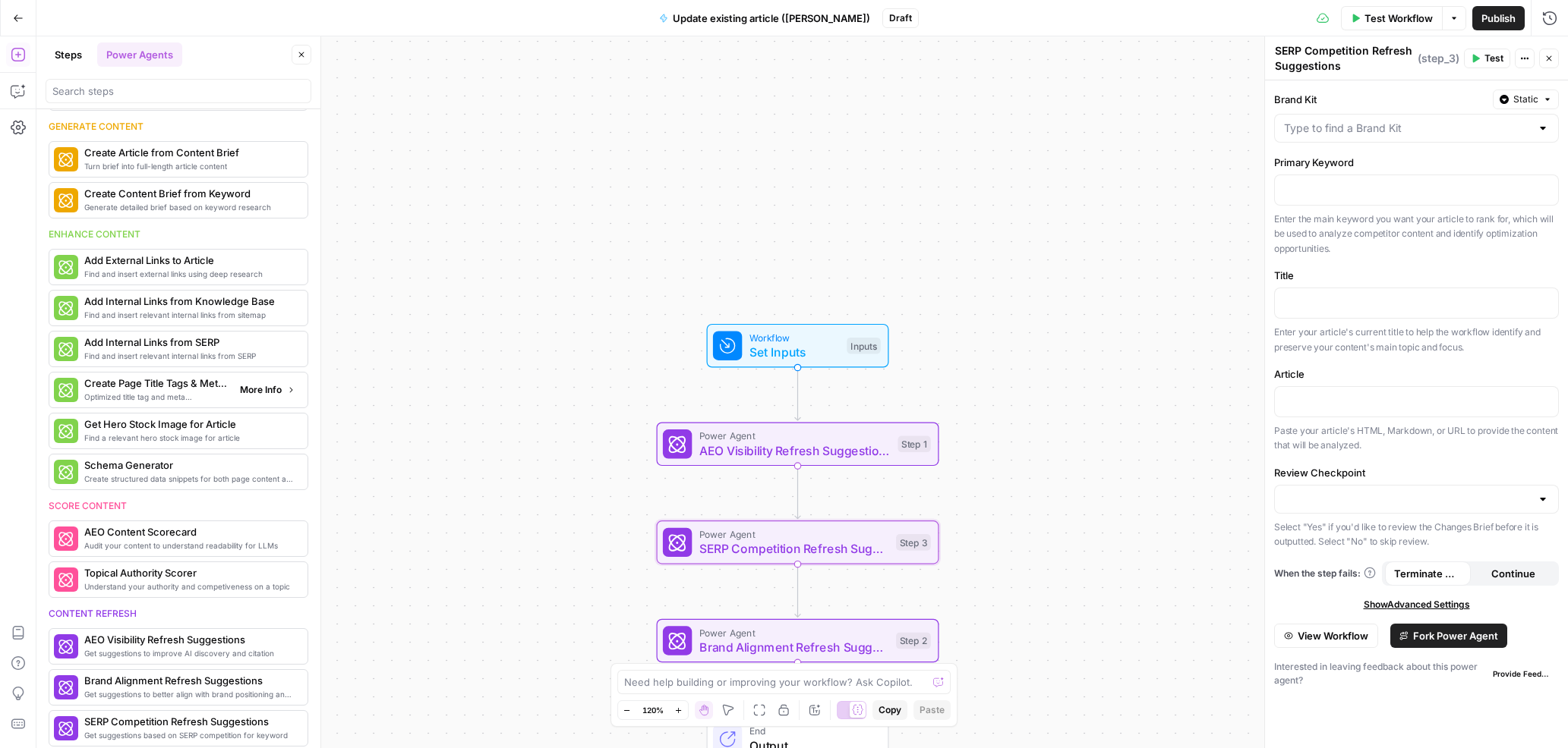
scroll to position [307, 0]
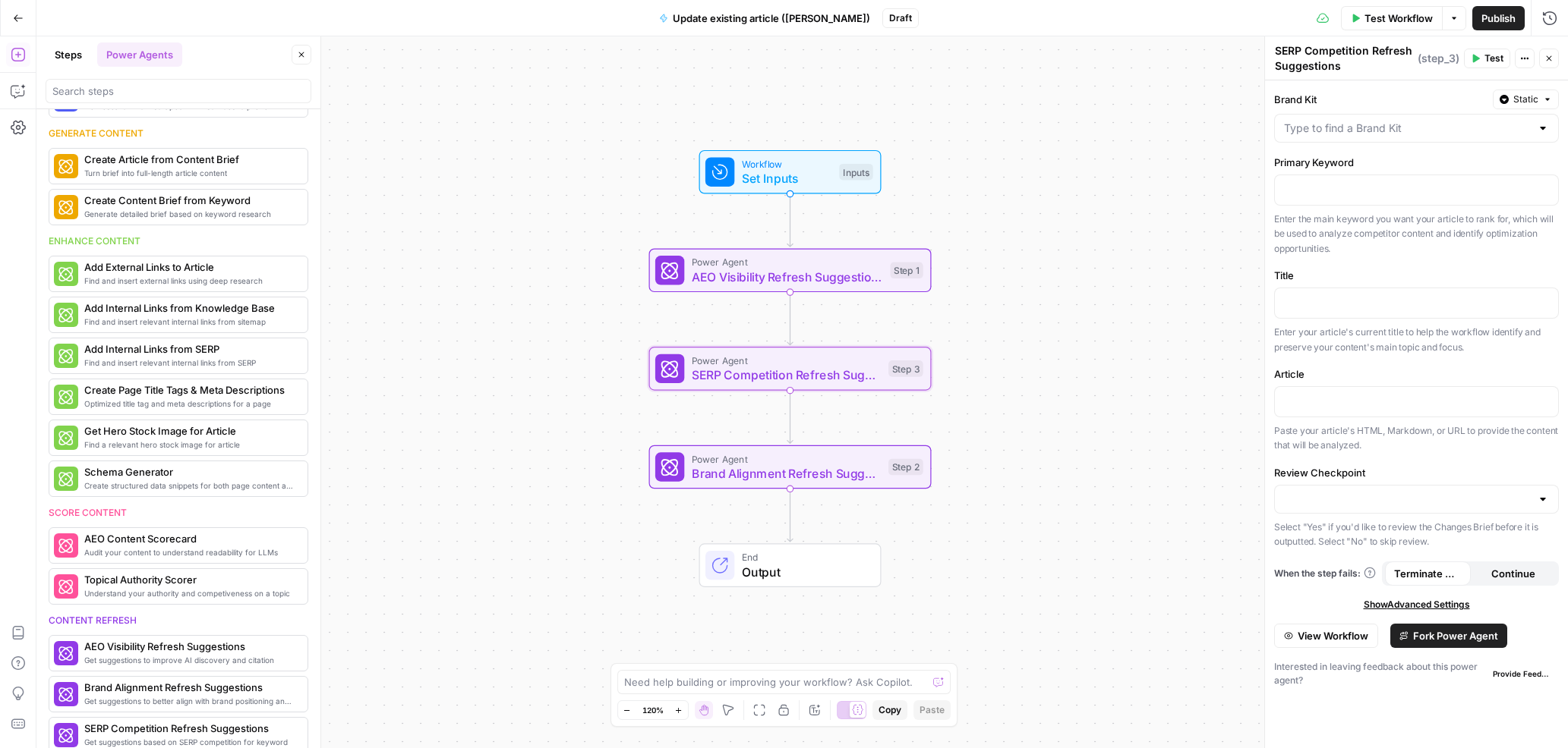
drag, startPoint x: 512, startPoint y: 528, endPoint x: 504, endPoint y: 355, distance: 173.2
click at [504, 355] on div "Workflow Set Inputs Inputs Power Agent AEO Visibility Refresh Suggestions Step …" at bounding box center [802, 392] width 1531 height 711
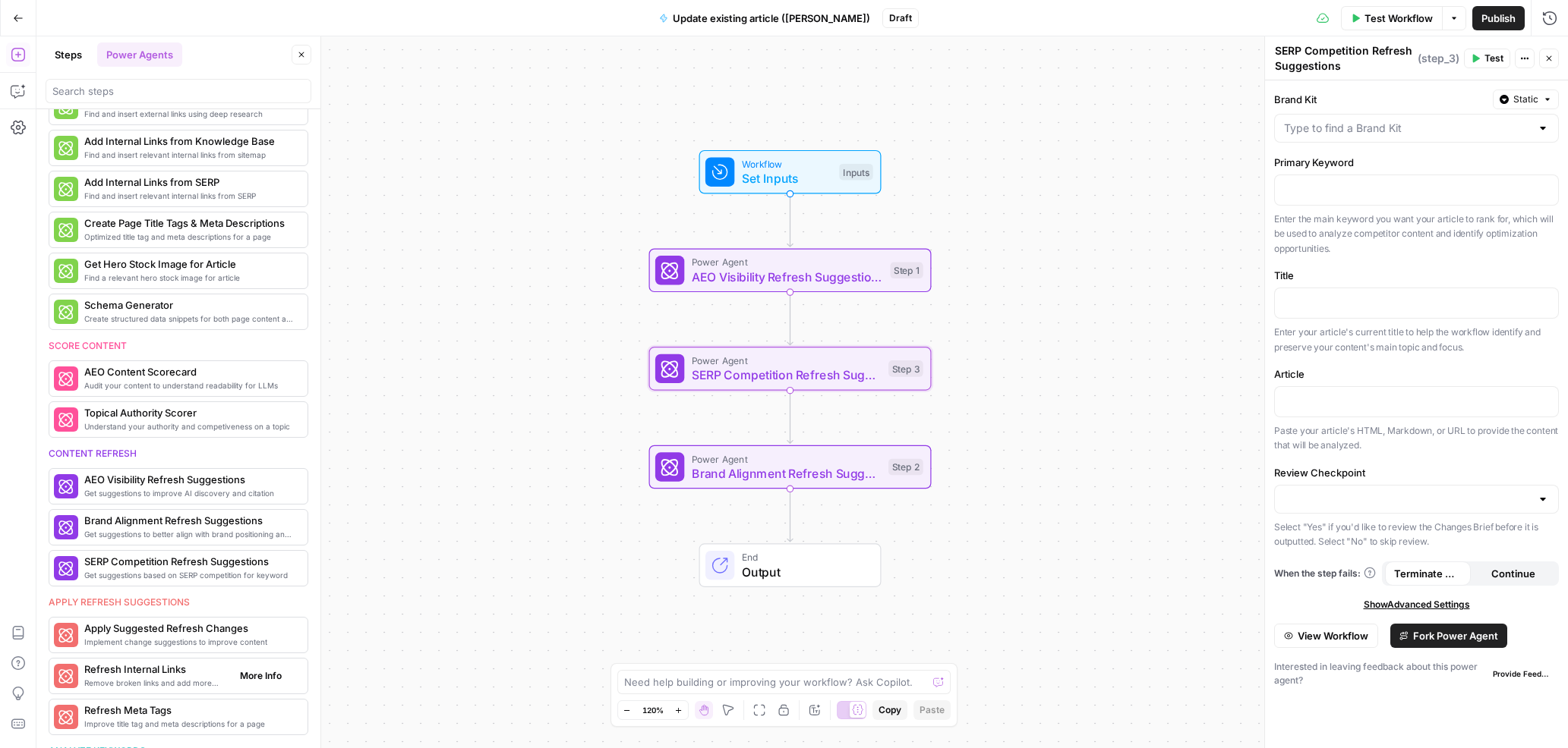
scroll to position [485, 0]
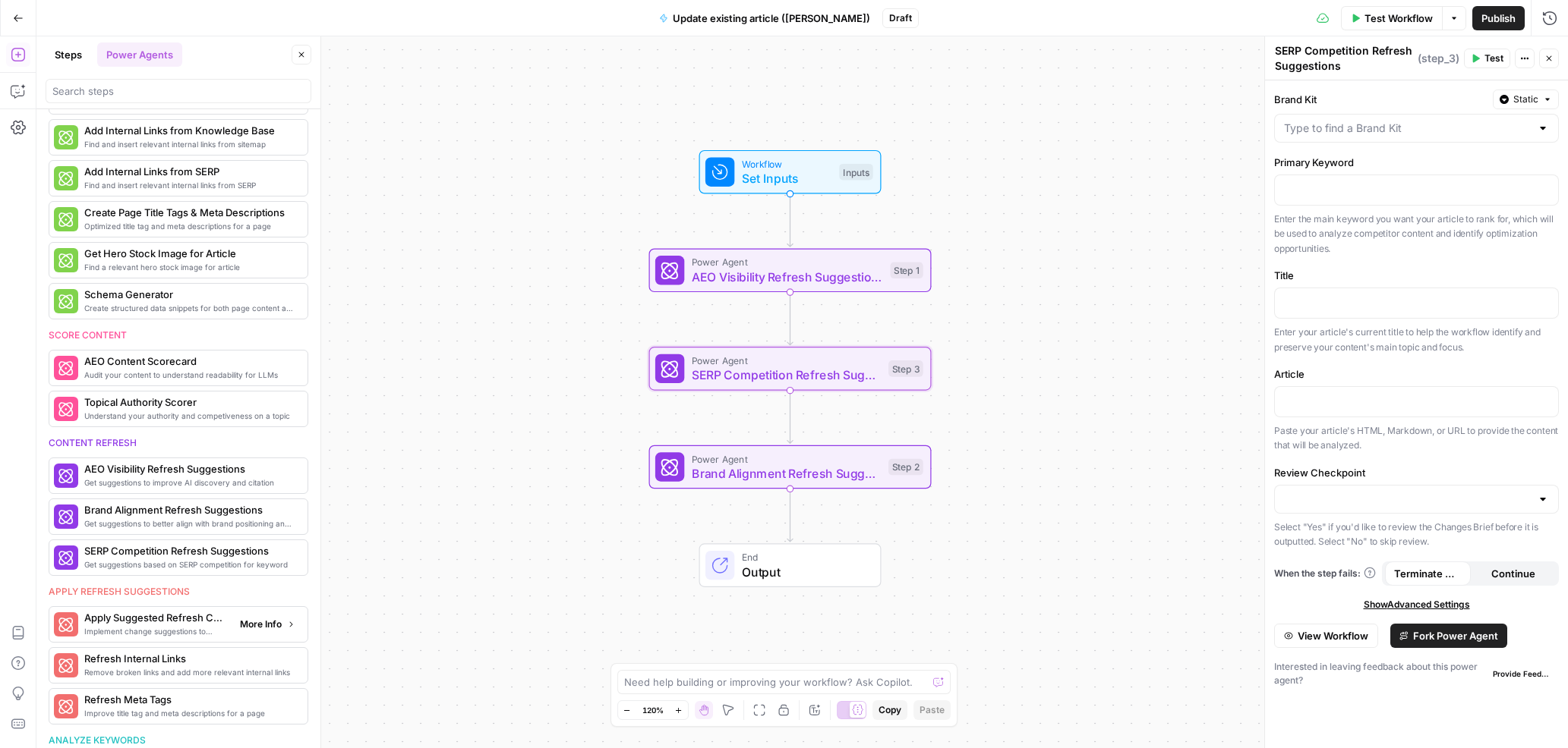
click at [267, 631] on button "More Info" at bounding box center [267, 624] width 67 height 20
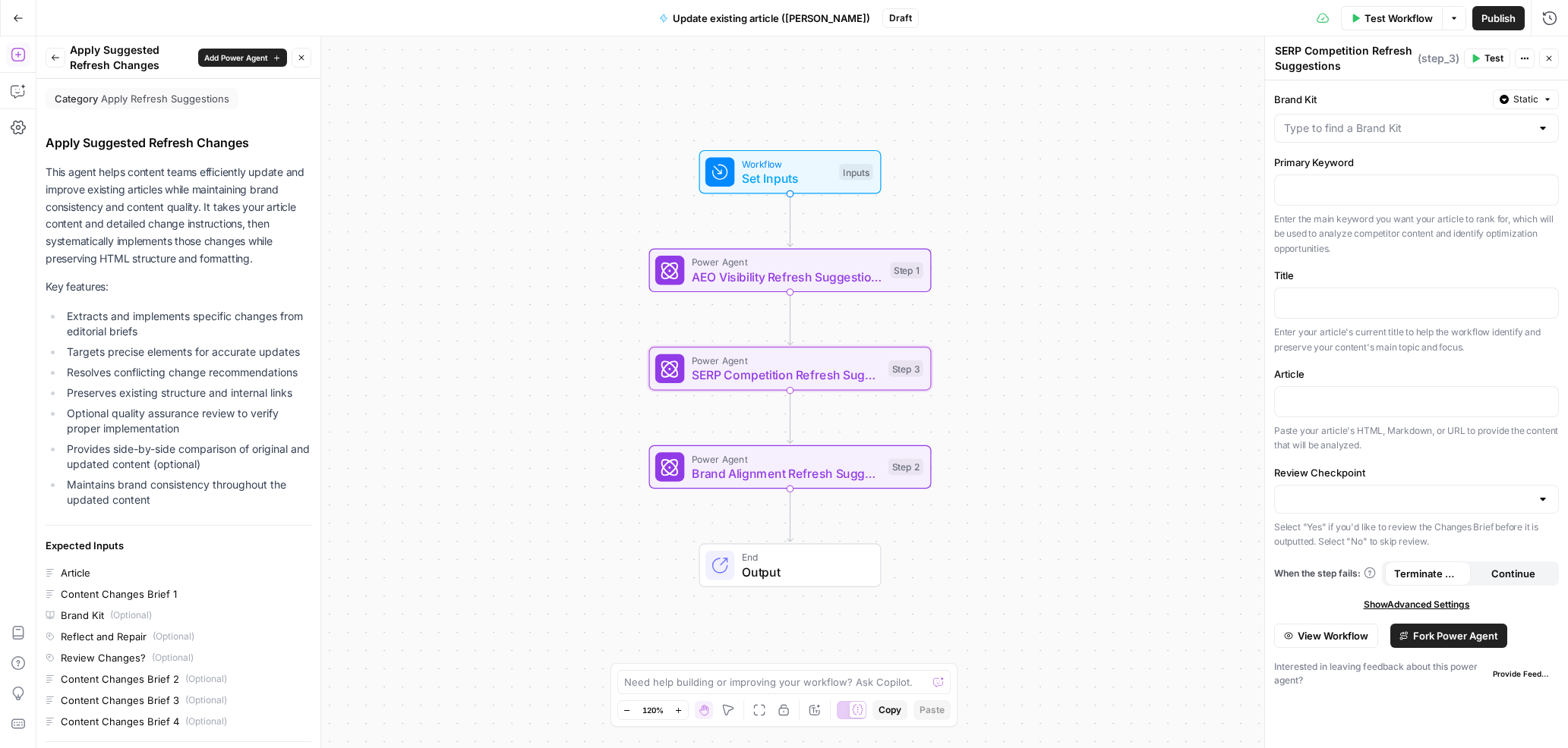
click at [49, 53] on button "Back" at bounding box center [55, 57] width 20 height 20
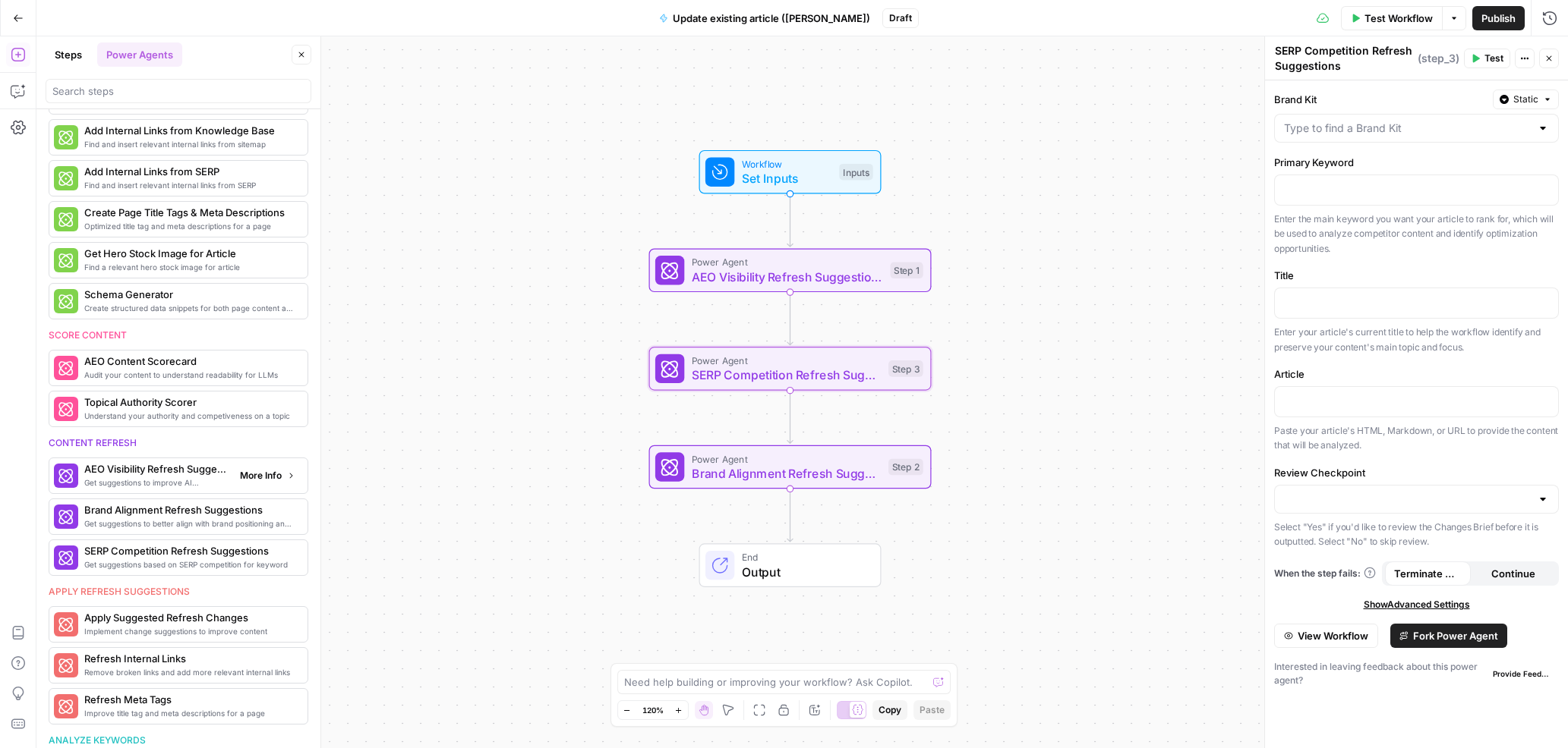
click at [262, 477] on span "More Info" at bounding box center [261, 476] width 42 height 14
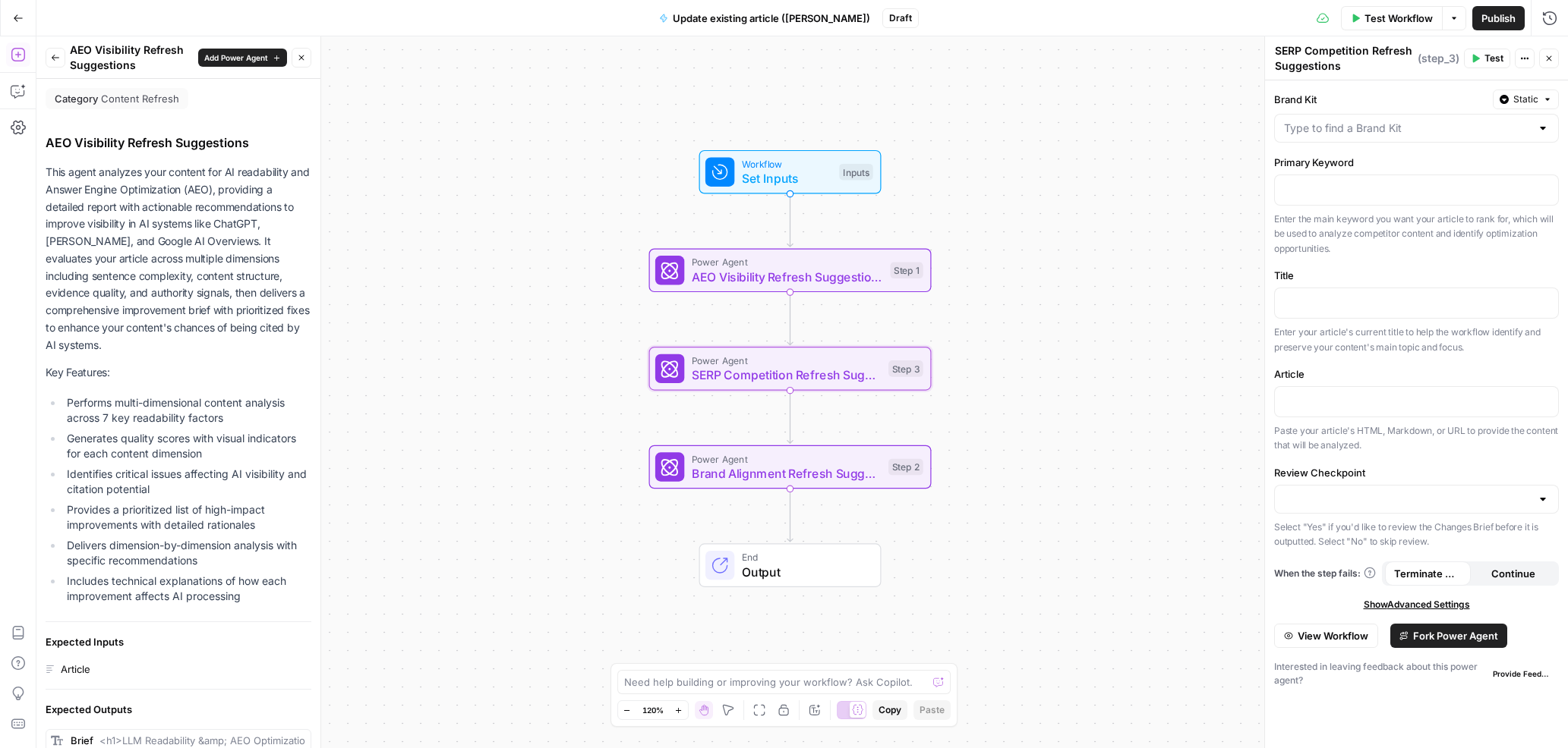
click at [56, 56] on icon "button" at bounding box center [54, 57] width 9 height 9
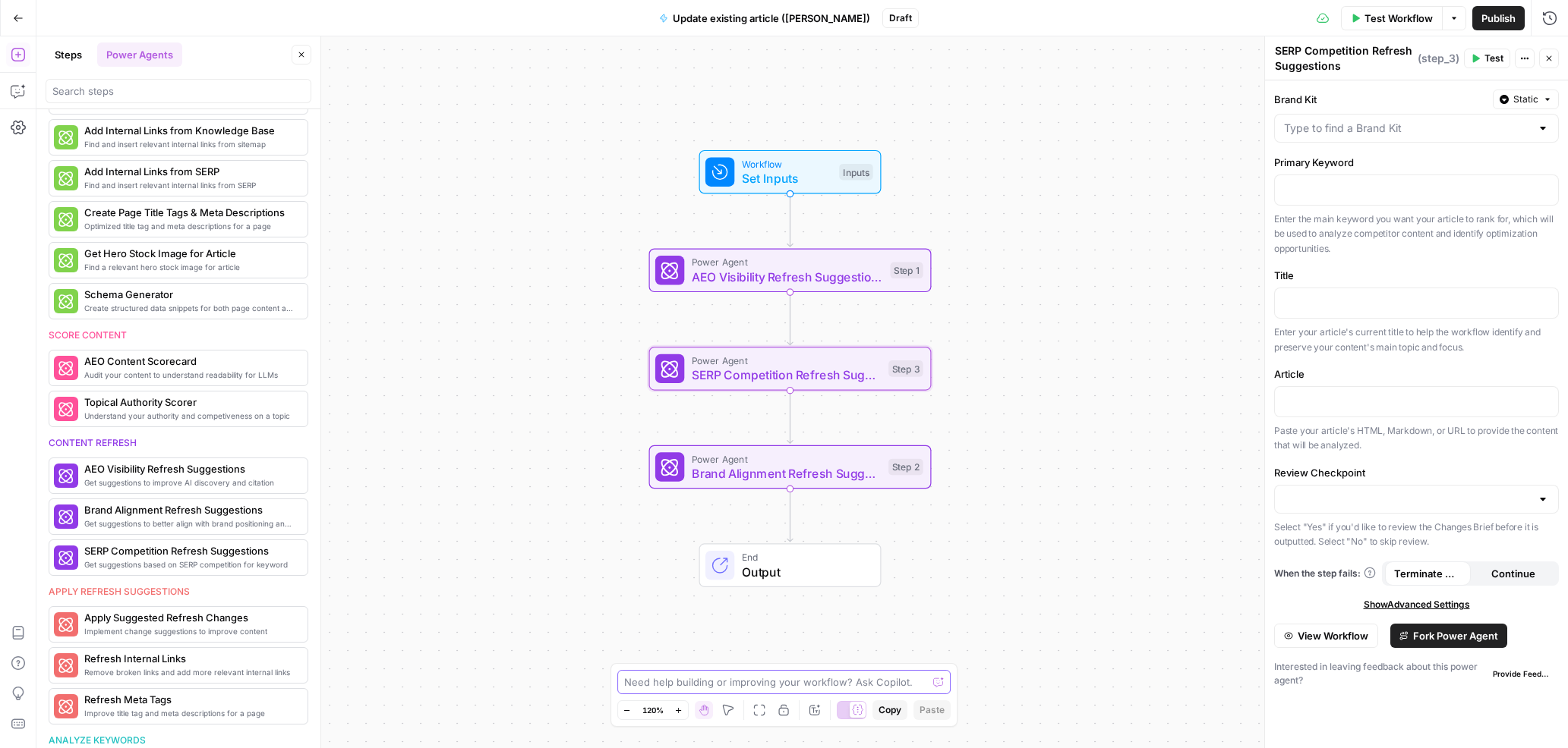
click at [739, 688] on textarea at bounding box center [775, 682] width 304 height 15
click at [820, 438] on icon "button" at bounding box center [818, 434] width 15 height 15
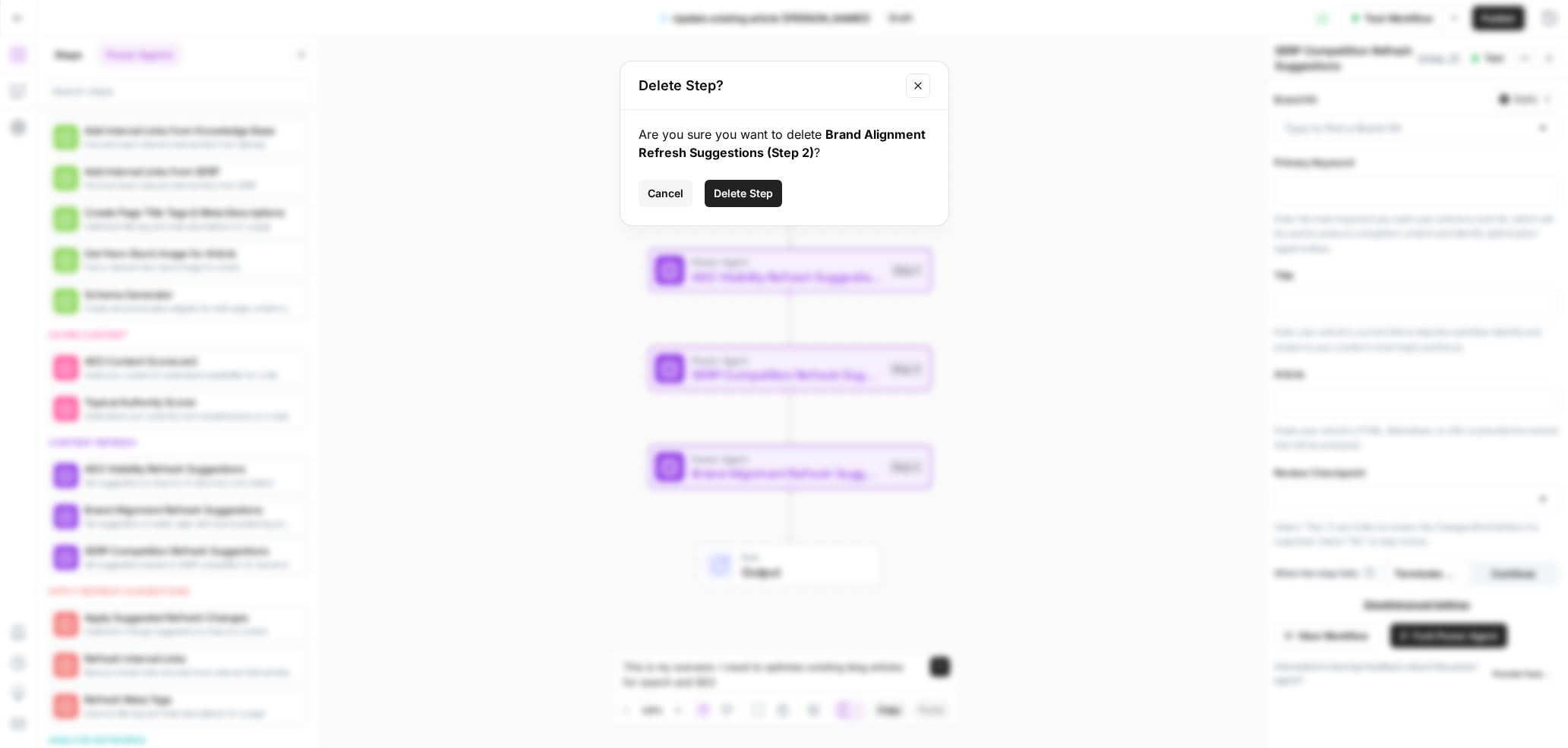
click at [751, 194] on span "Delete Step" at bounding box center [743, 193] width 59 height 15
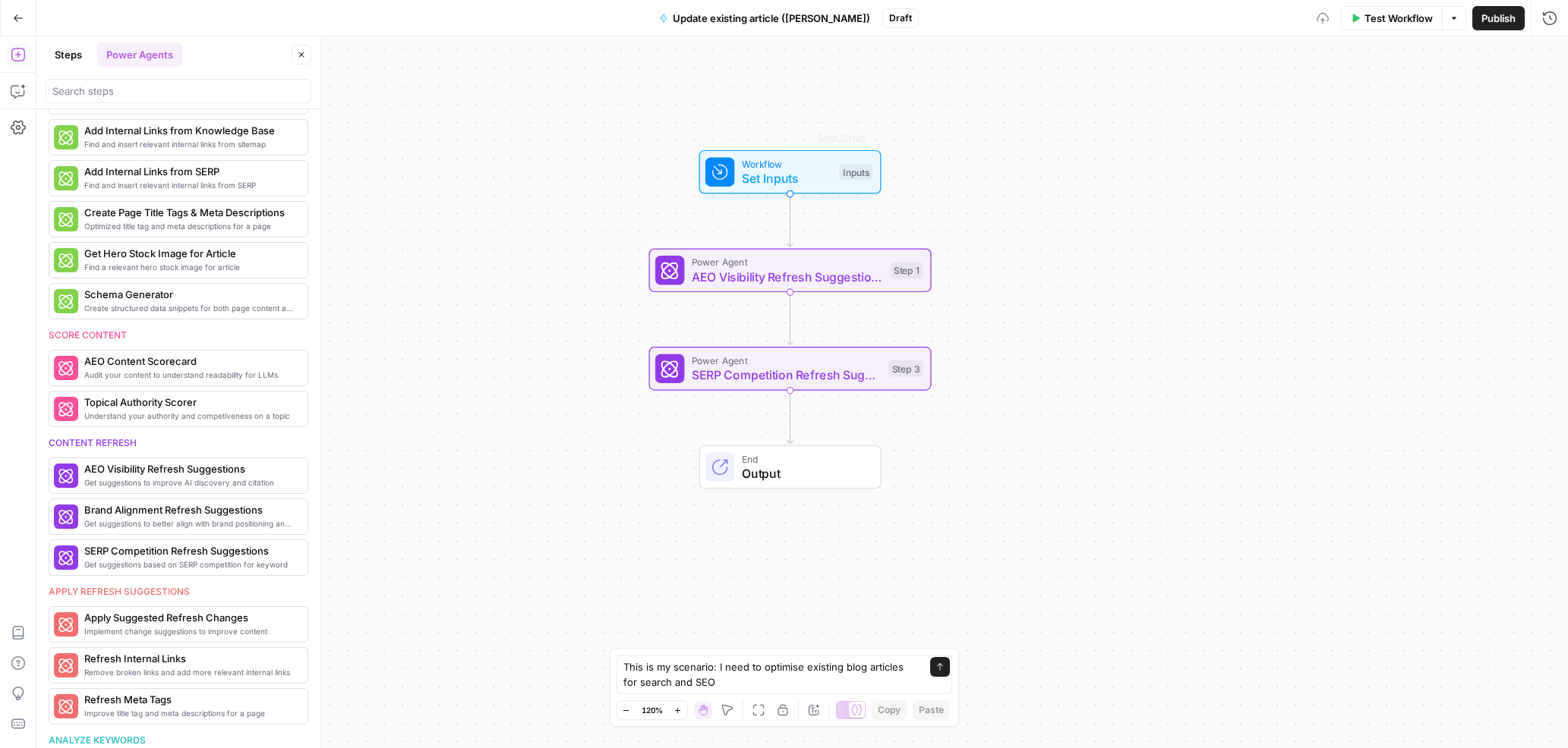
scroll to position [359, 0]
click at [819, 340] on icon "button" at bounding box center [818, 334] width 13 height 13
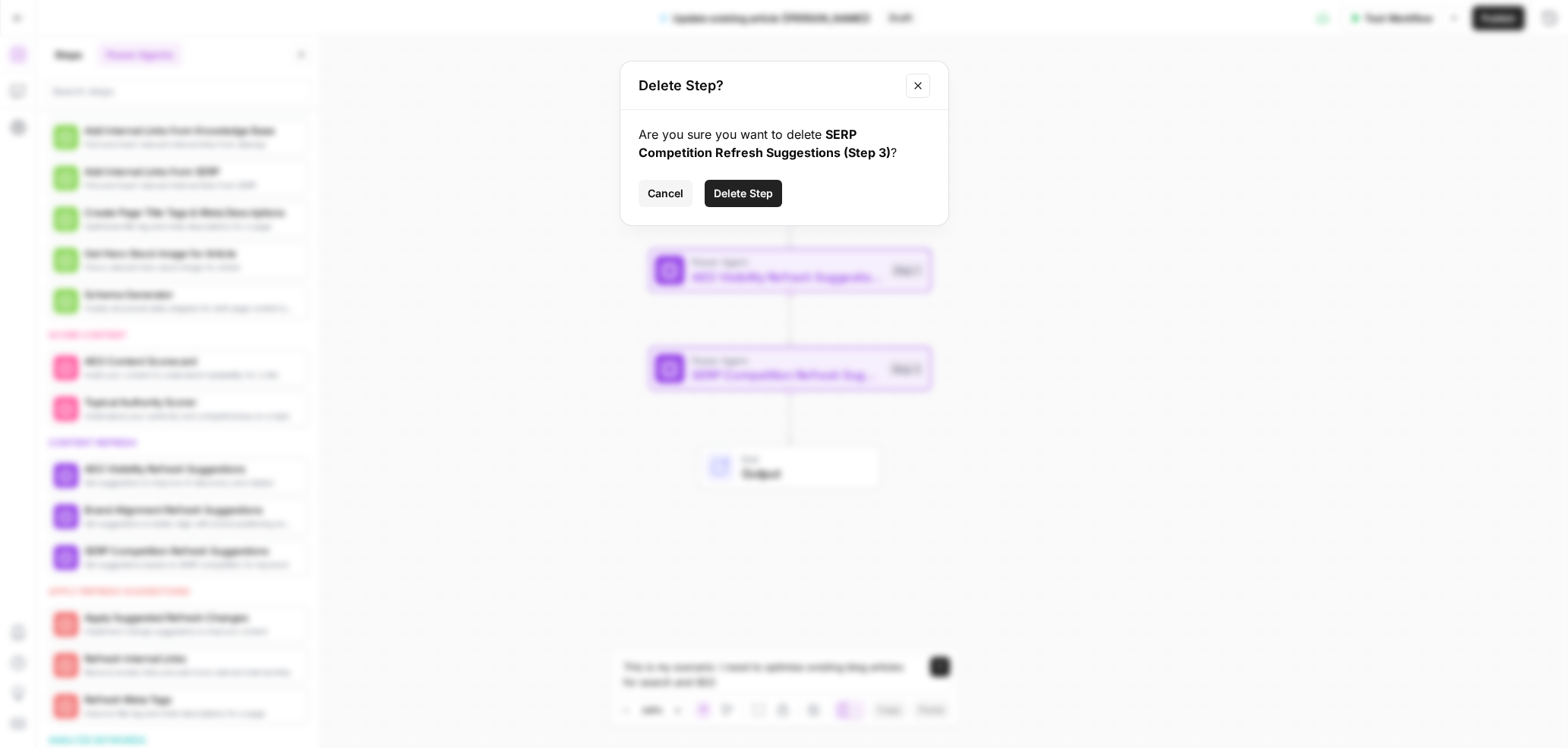
click at [726, 178] on div "Are you sure you want to delete SERP Competition Refresh Suggestions (Step 3) ?…" at bounding box center [784, 167] width 328 height 116
click at [735, 188] on span "Delete Step" at bounding box center [743, 193] width 59 height 15
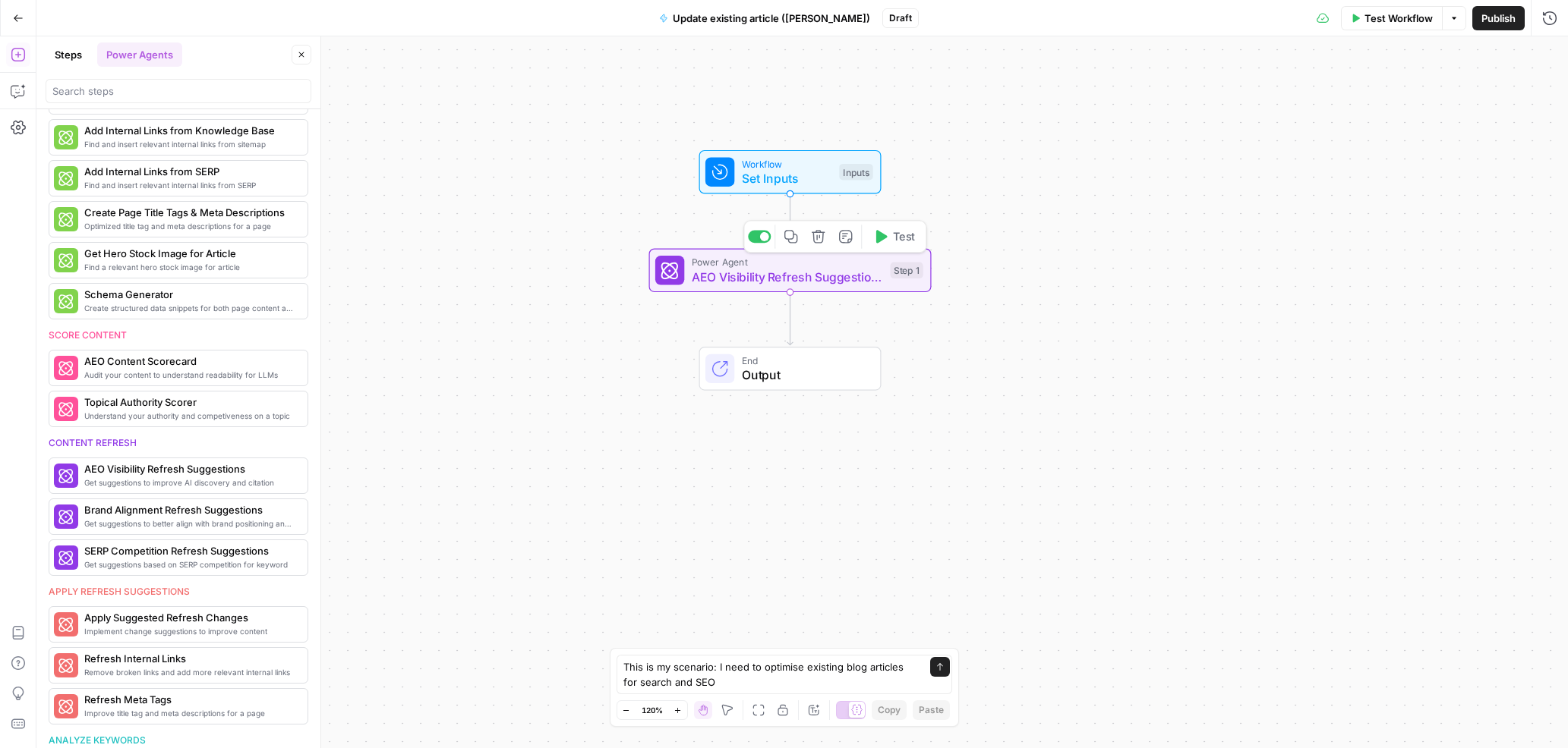
click at [838, 232] on icon "button" at bounding box center [844, 236] width 13 height 13
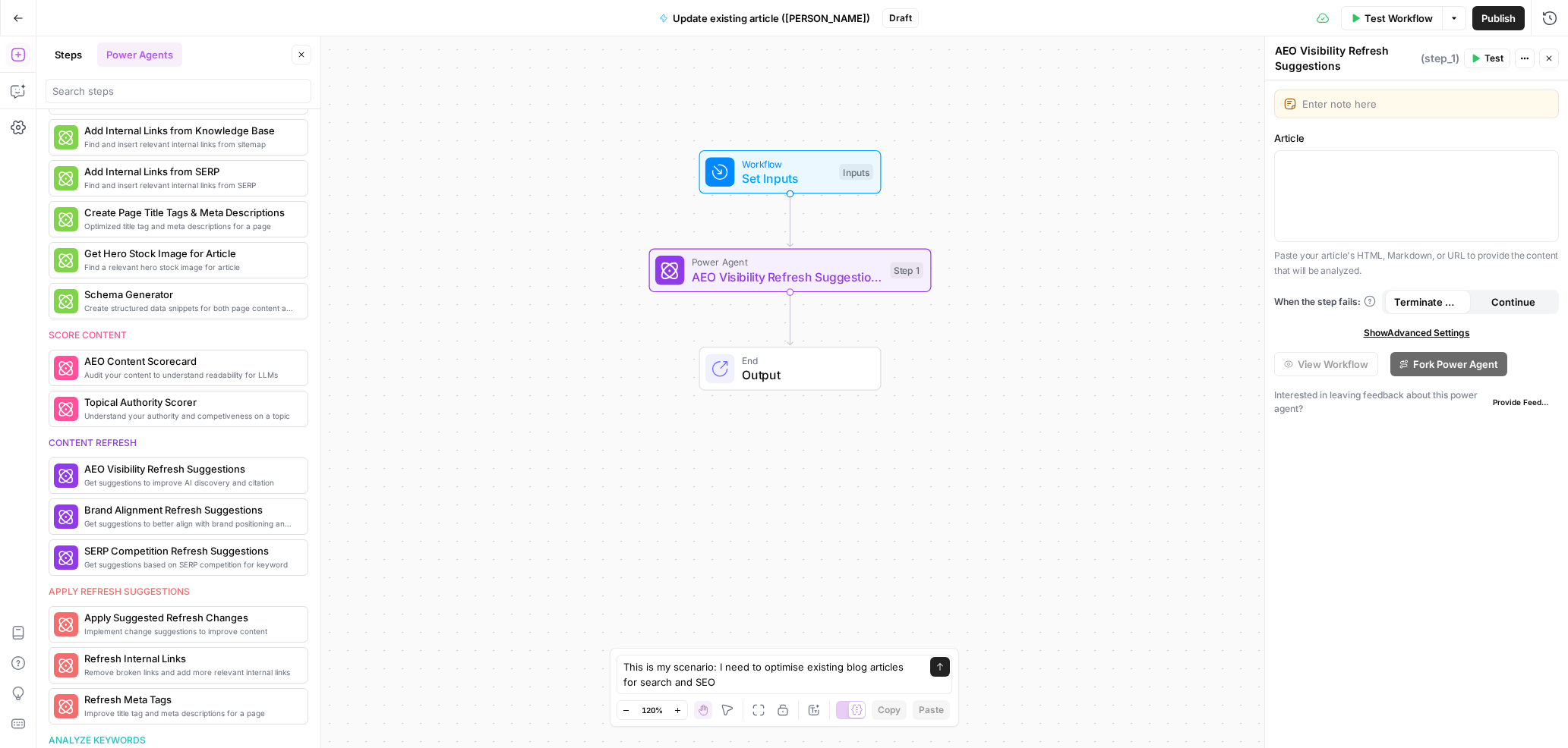
click at [1549, 54] on icon "button" at bounding box center [1548, 58] width 9 height 9
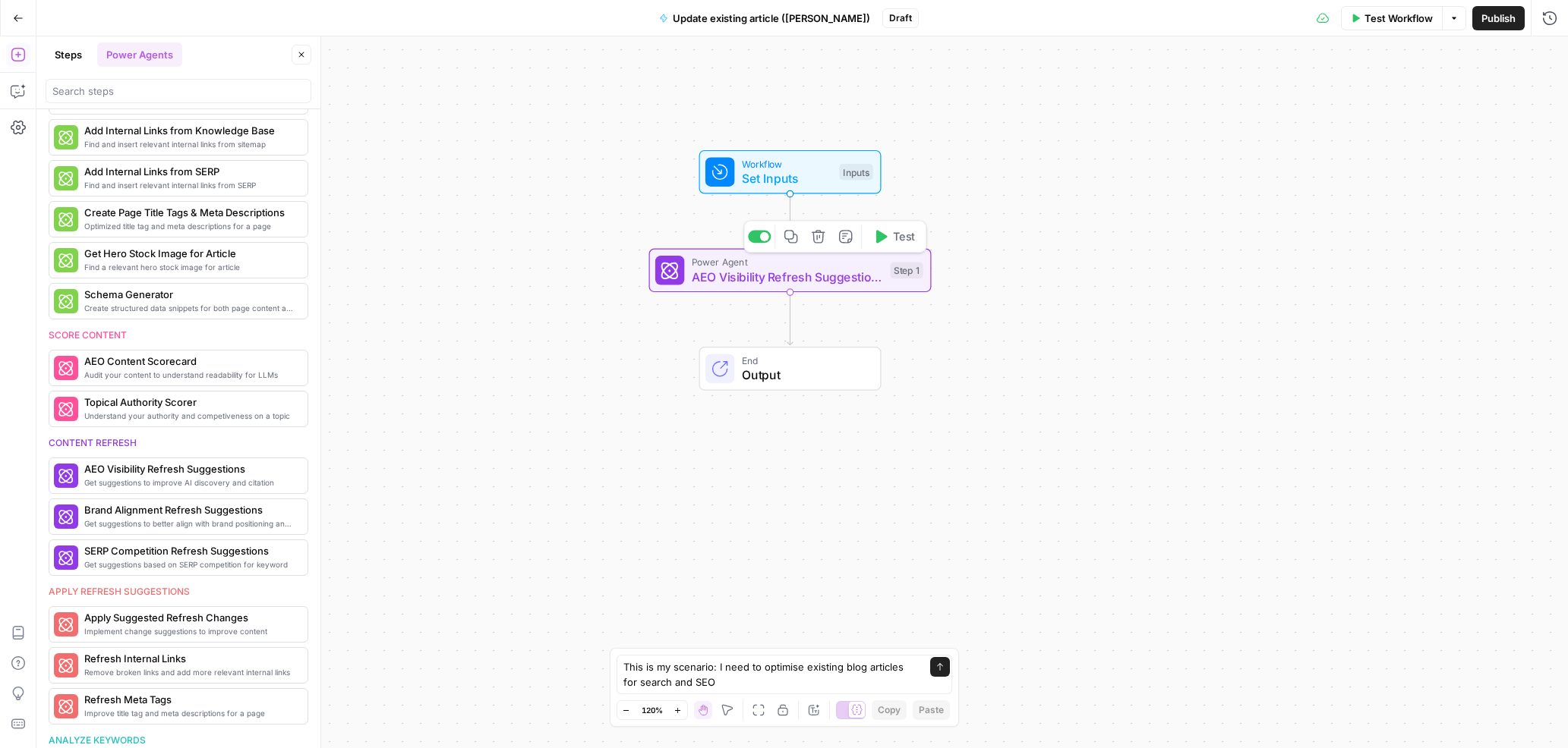
click at [812, 232] on icon "button" at bounding box center [818, 236] width 13 height 13
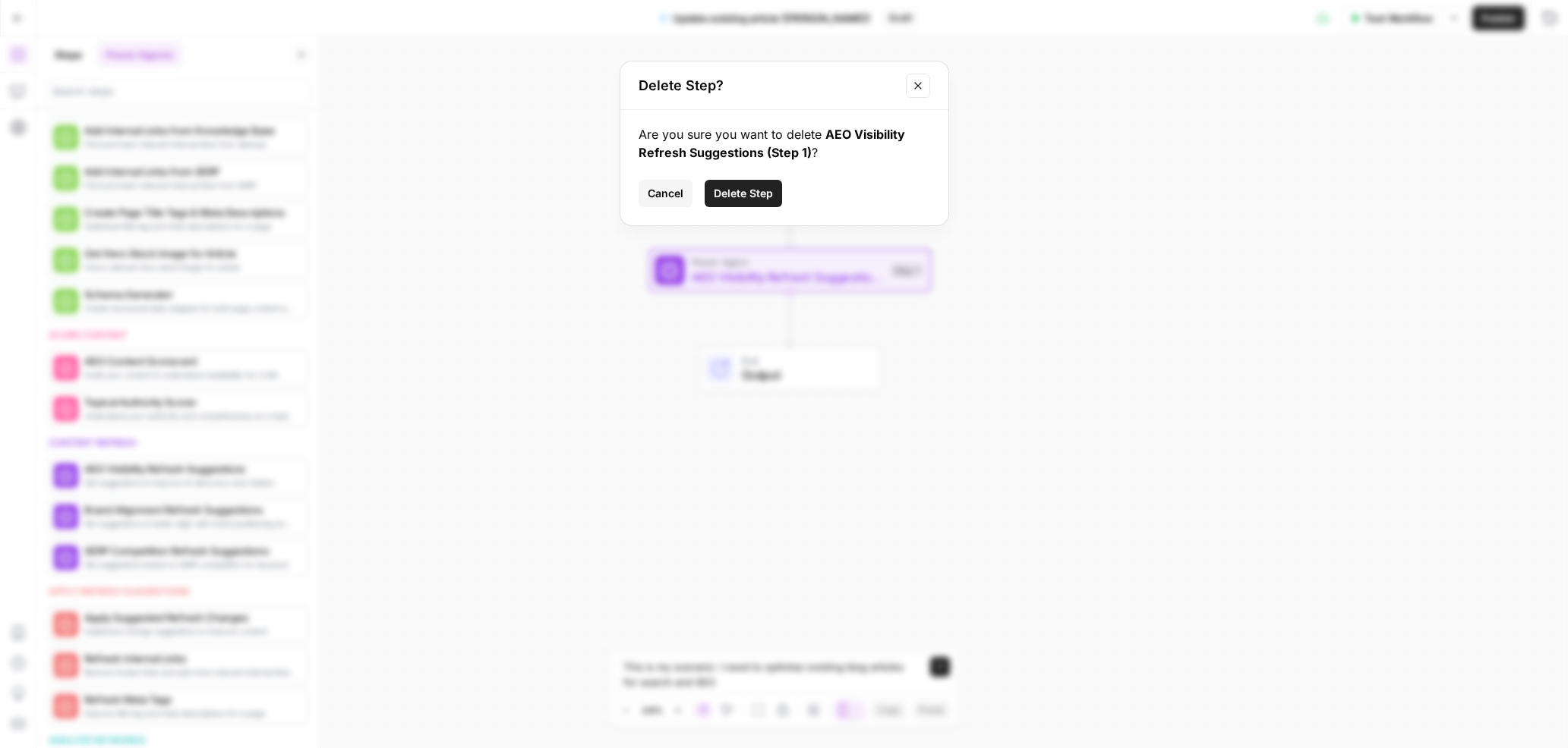
click at [734, 192] on span "Delete Step" at bounding box center [743, 193] width 59 height 15
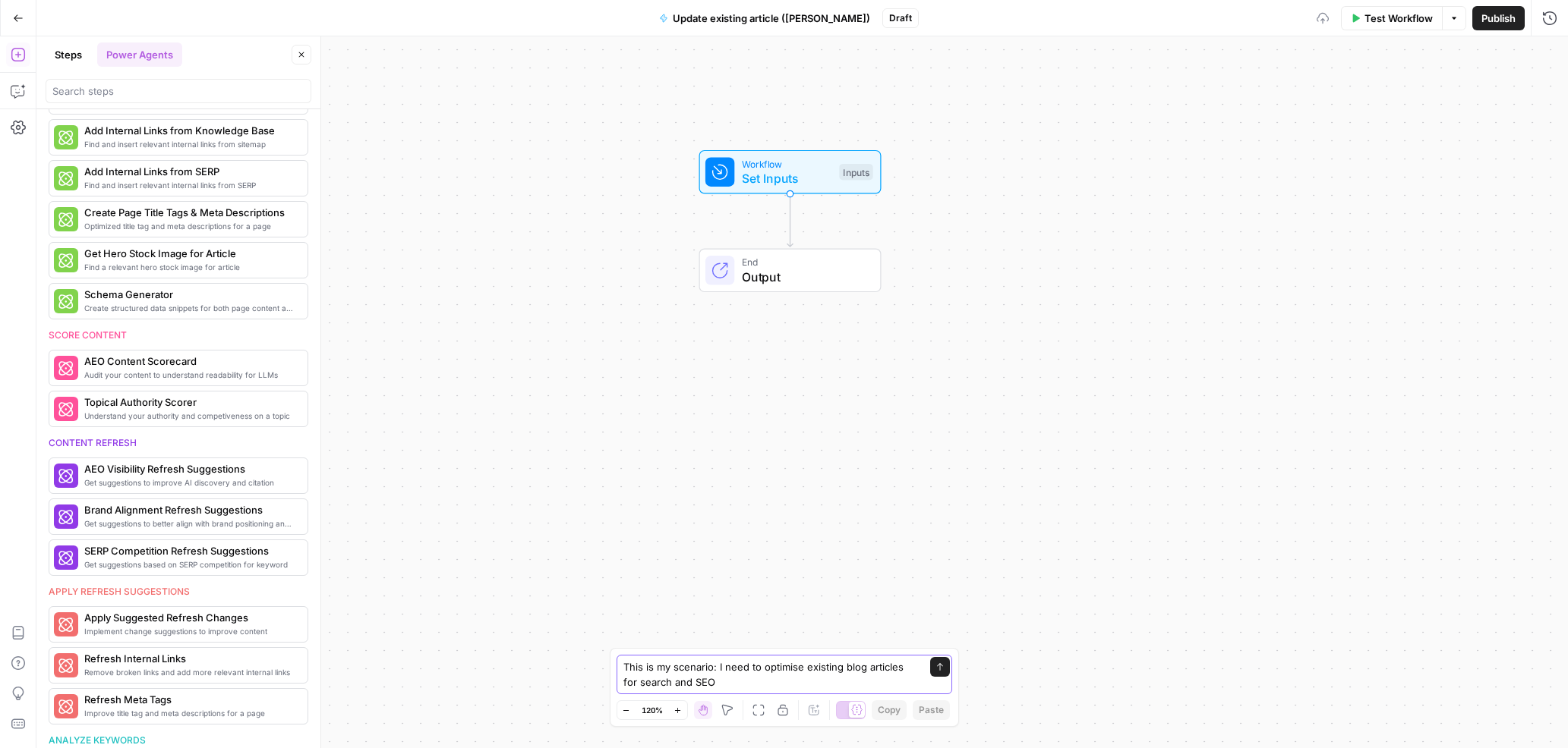
click at [740, 685] on textarea "This is my scenario: I need to optimise existing blog articles for search and S…" at bounding box center [768, 674] width 292 height 31
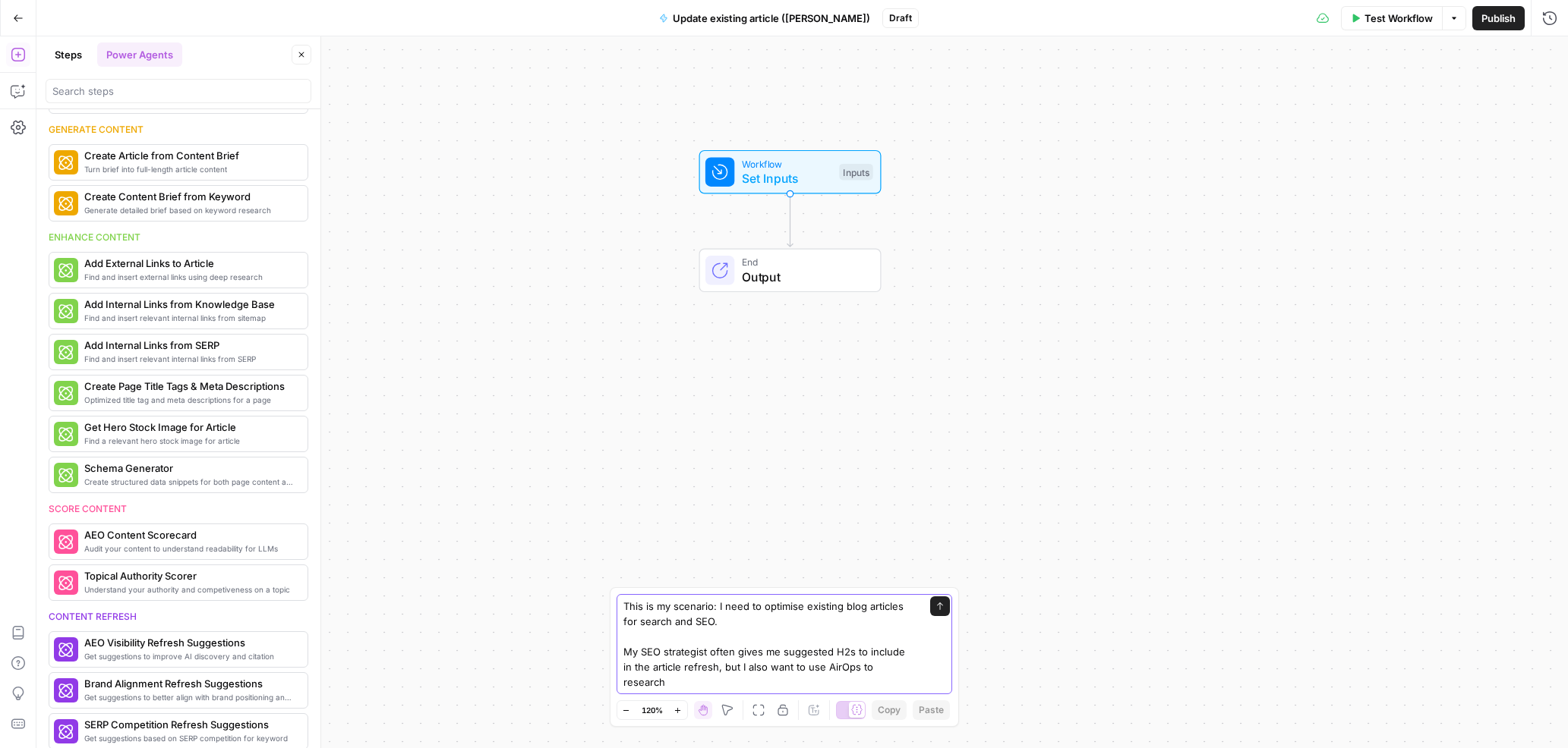
scroll to position [0, 0]
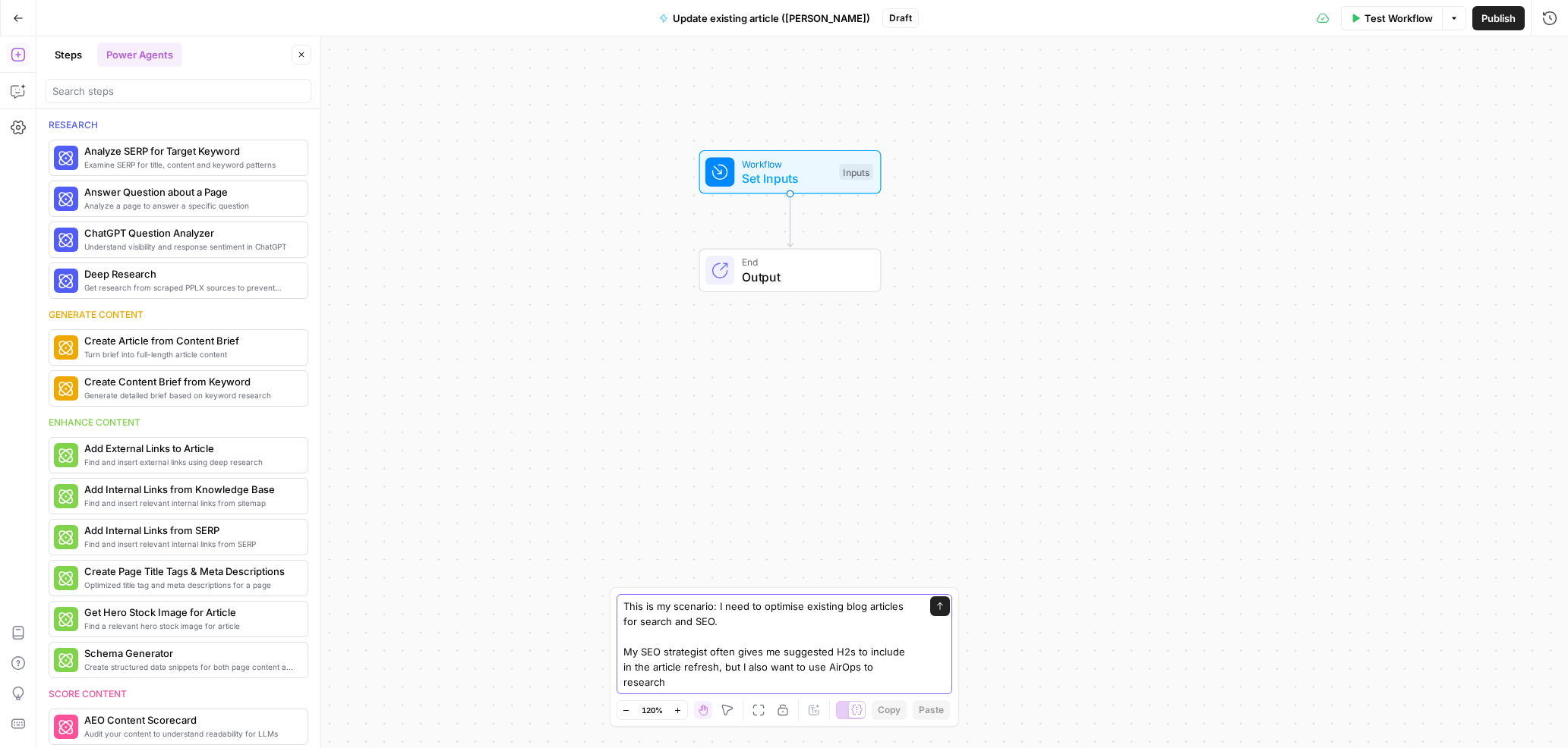
drag, startPoint x: 861, startPoint y: 679, endPoint x: 948, endPoint y: 685, distance: 87.2
click at [948, 685] on div "This is my scenario: I need to optimise existing blog articles for search and S…" at bounding box center [783, 643] width 335 height 100
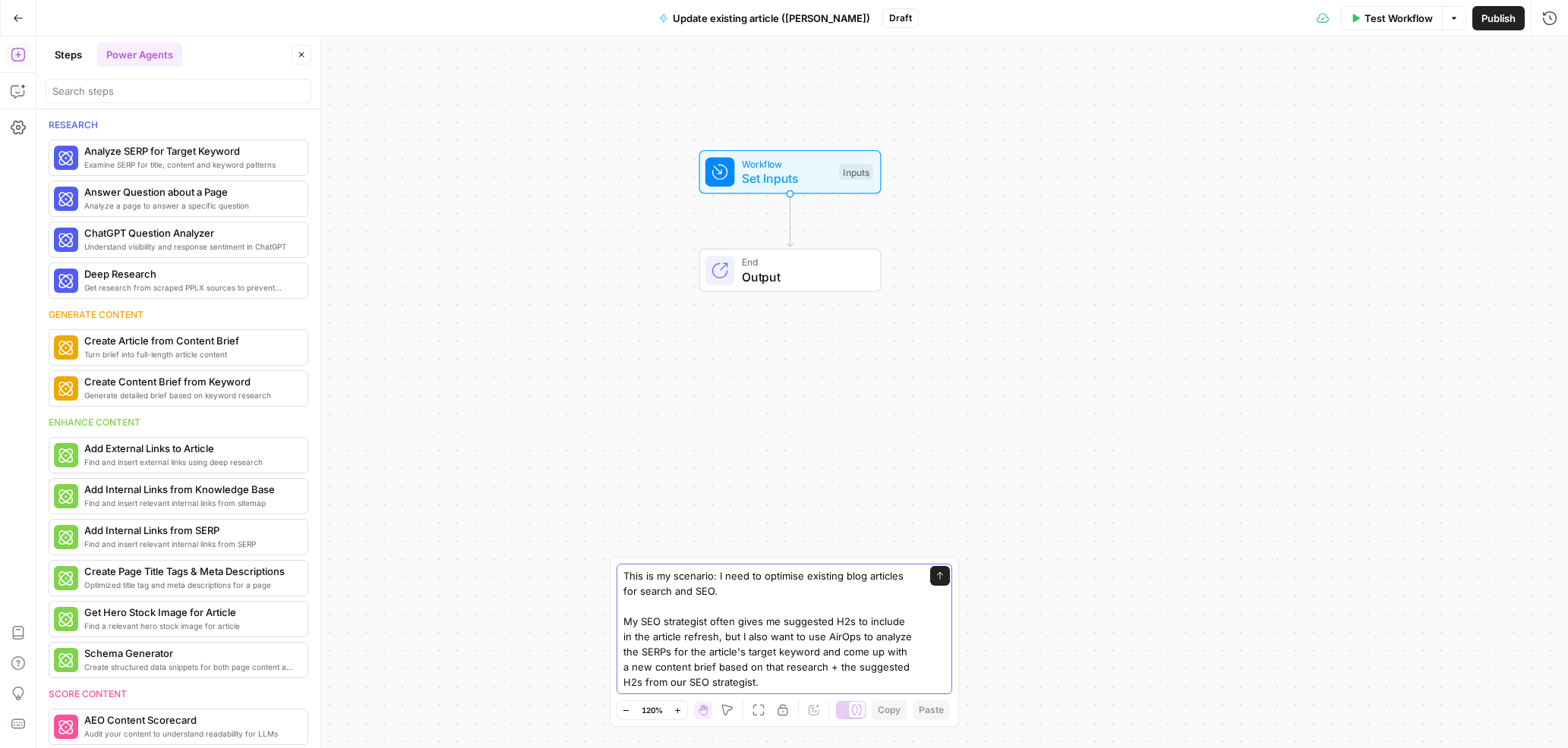
click at [810, 687] on textarea "This is my scenario: I need to optimise existing blog articles for search and S…" at bounding box center [768, 628] width 292 height 122
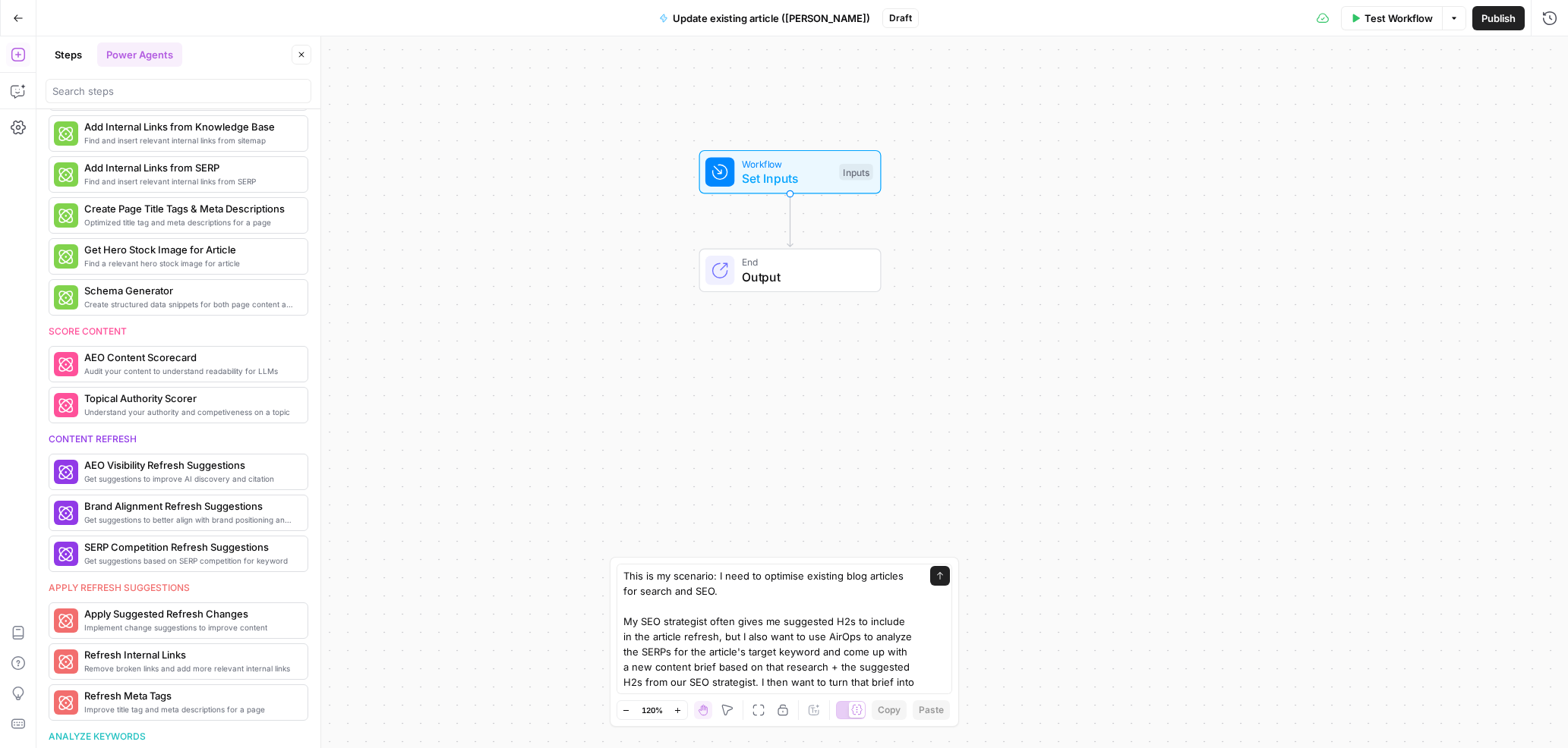
click at [918, 620] on div "This is my scenario: I need to optimise existing blog articles for search and S…" at bounding box center [783, 628] width 335 height 130
click at [916, 620] on div "This is my scenario: I need to optimise existing blog articles for search and S…" at bounding box center [783, 628] width 335 height 130
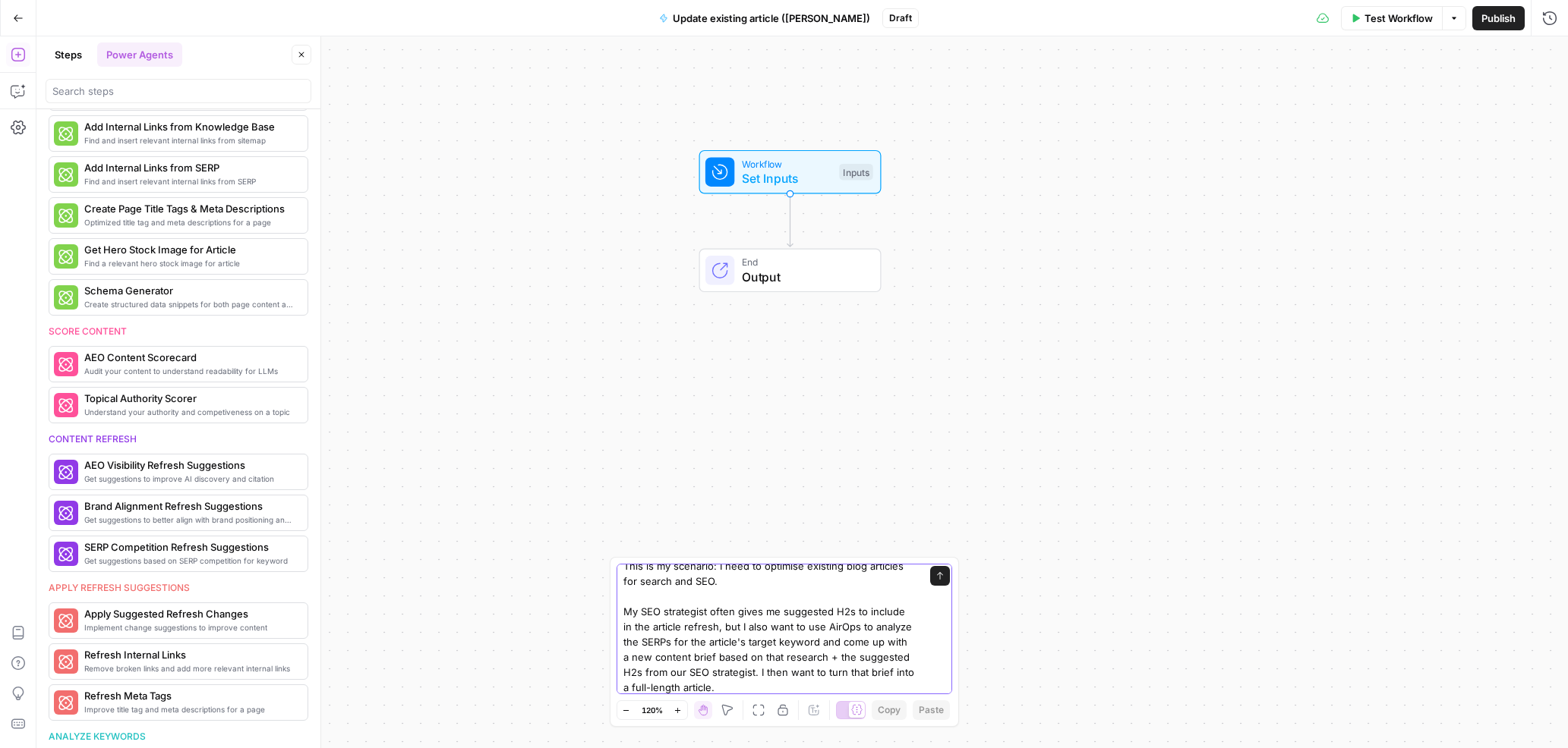
click at [828, 651] on textarea "This is my scenario: I need to optimise existing blog articles for search and S…" at bounding box center [768, 626] width 292 height 136
click at [753, 668] on textarea "This is my scenario: I need to optimise existing blog articles for search and S…" at bounding box center [768, 626] width 292 height 136
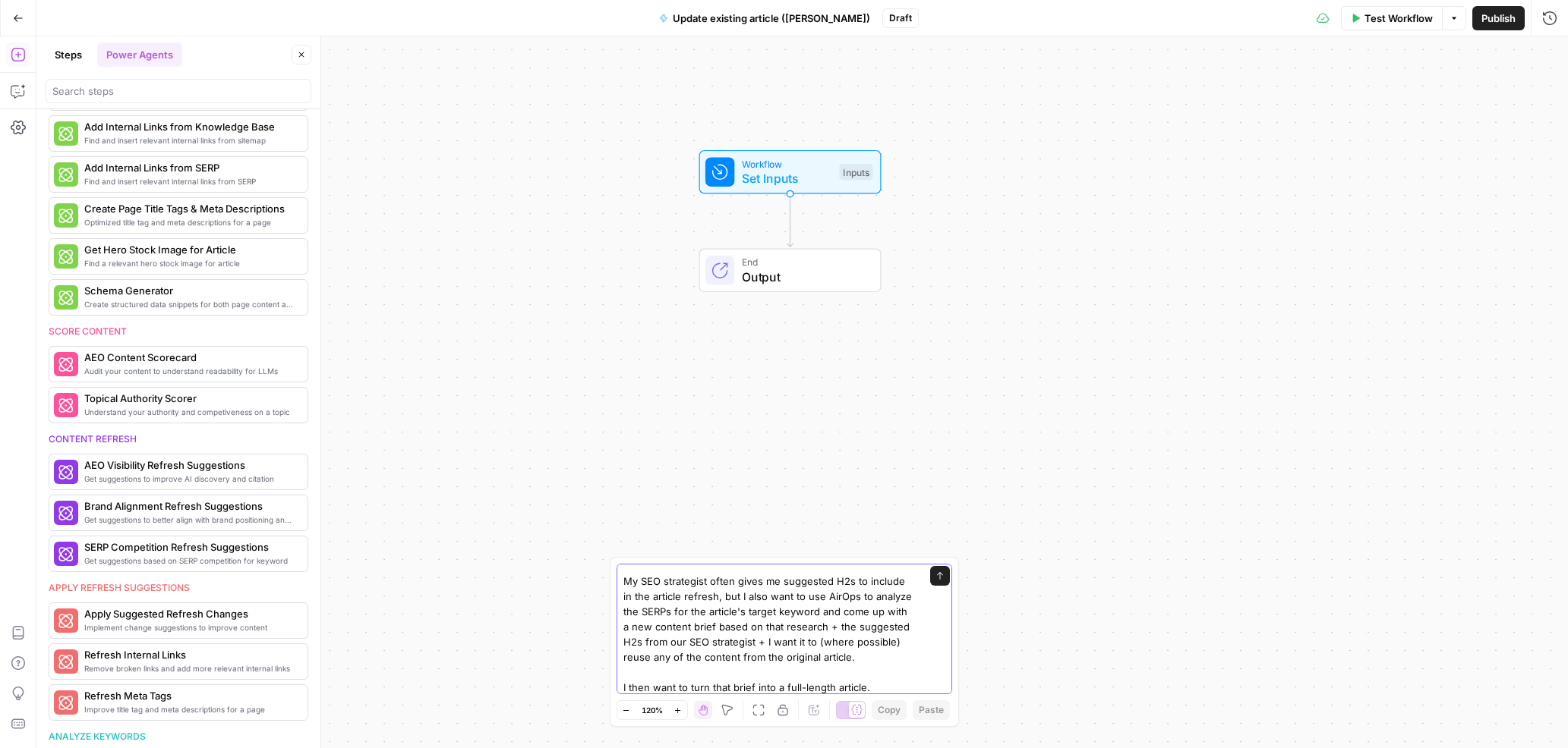
scroll to position [45, 0]
drag, startPoint x: 710, startPoint y: 677, endPoint x: 752, endPoint y: 681, distance: 42.2
click at [752, 681] on textarea "This is my scenario: I need to optimise existing blog articles for search and S…" at bounding box center [768, 606] width 292 height 167
click at [835, 680] on textarea "This is my scenario: I need to optimise existing blog articles for search and S…" at bounding box center [768, 606] width 292 height 167
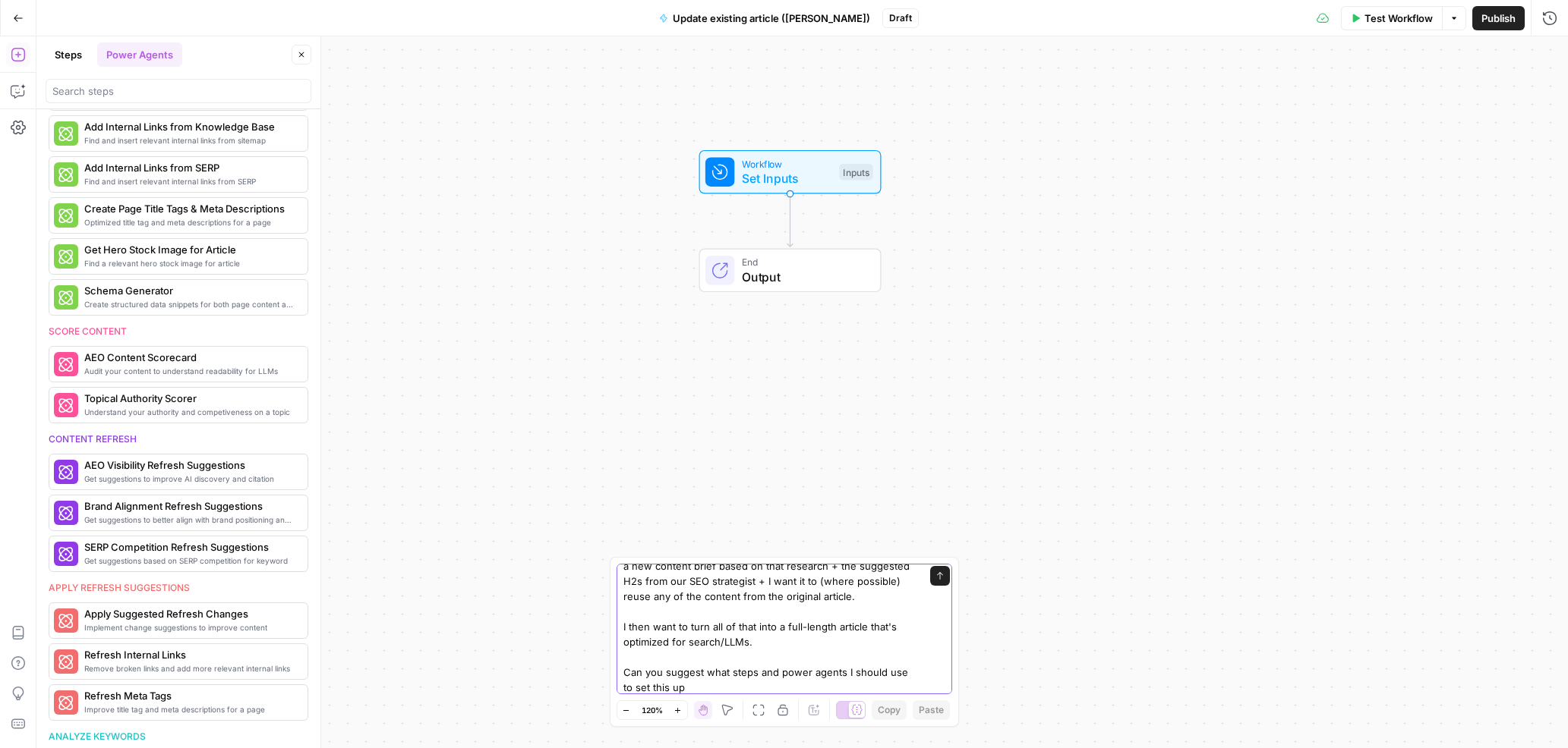
type textarea "This is my scenario: I need to optimise existing blog articles for search and S…"
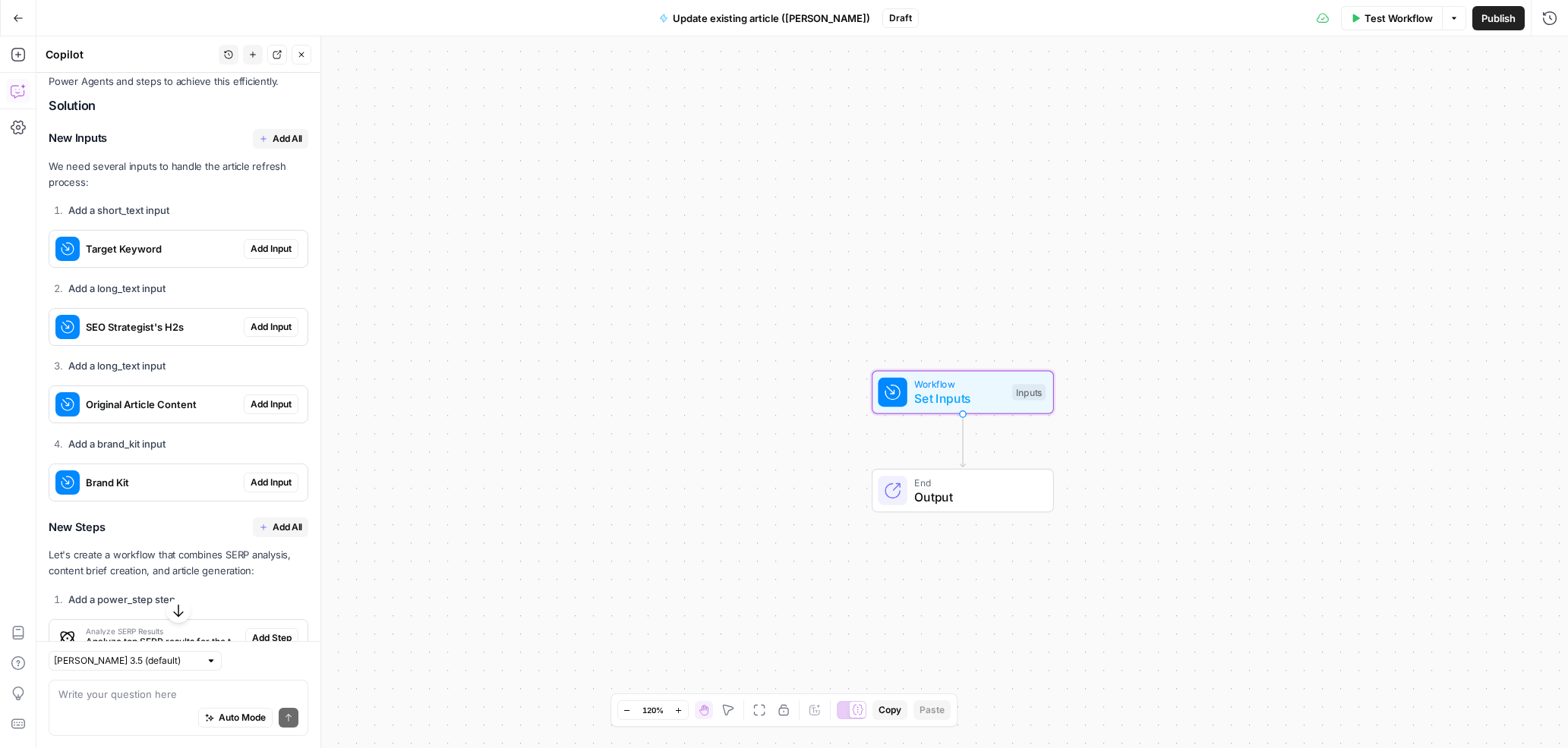
scroll to position [528, 0]
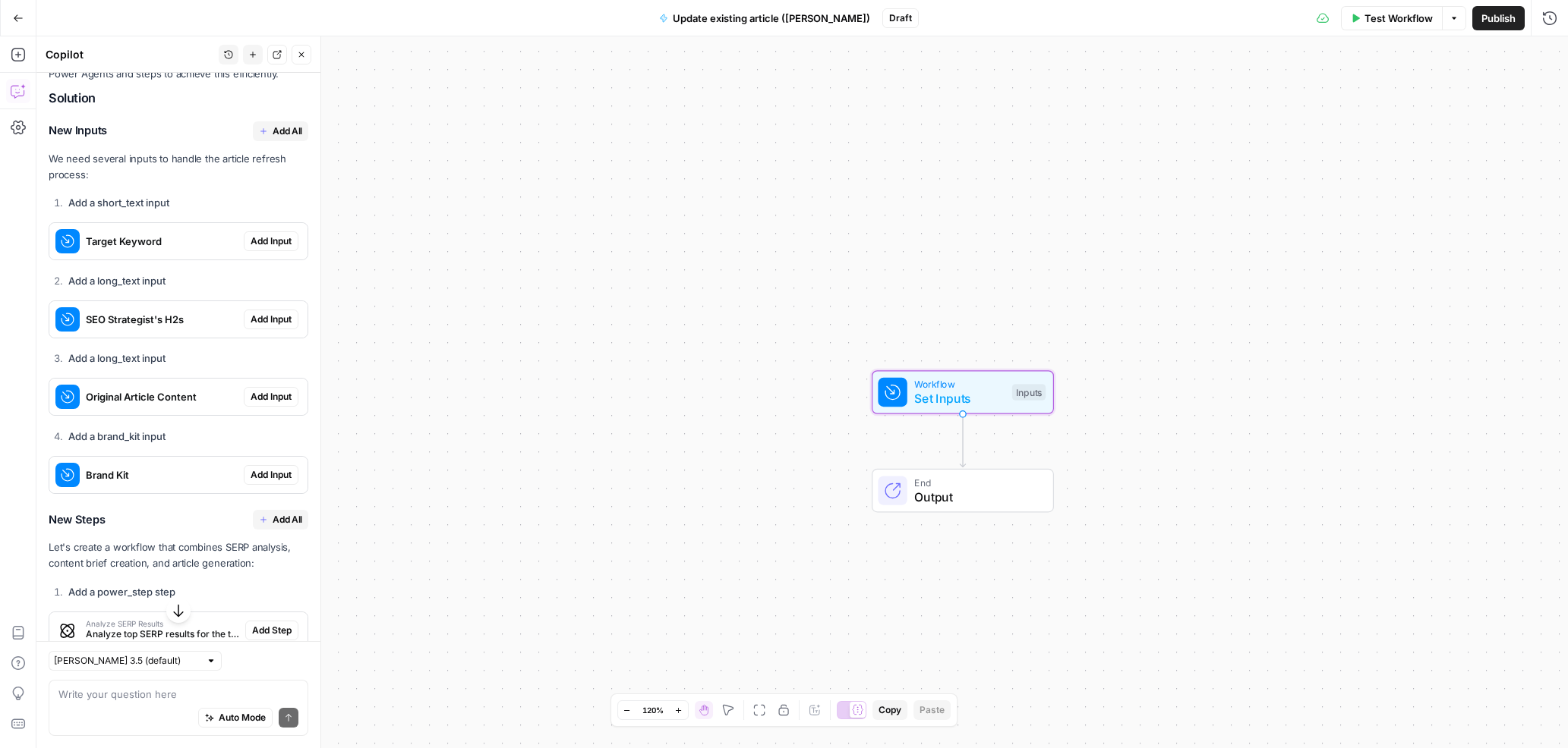
click at [274, 233] on button "Add Input" at bounding box center [270, 241] width 54 height 20
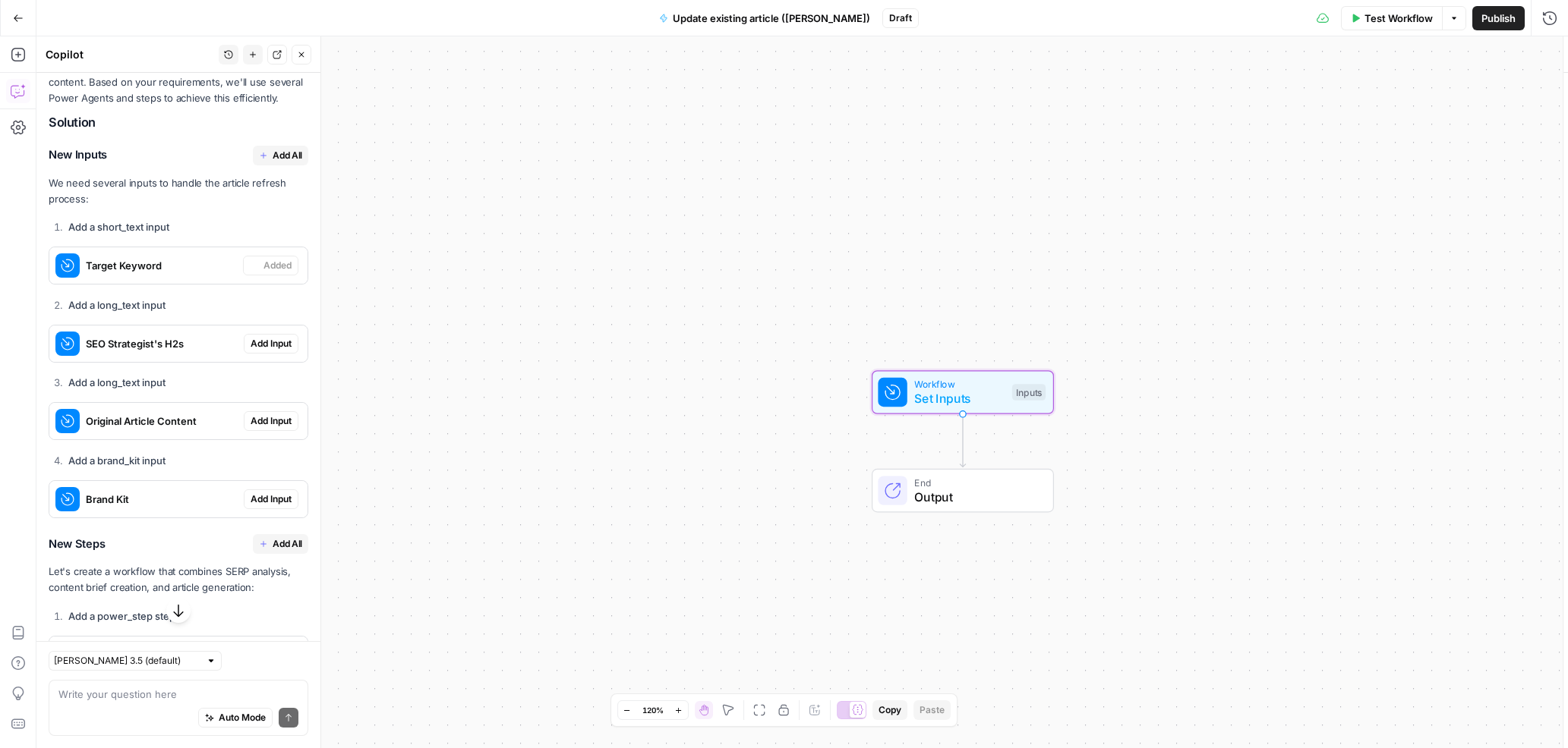
scroll to position [552, 0]
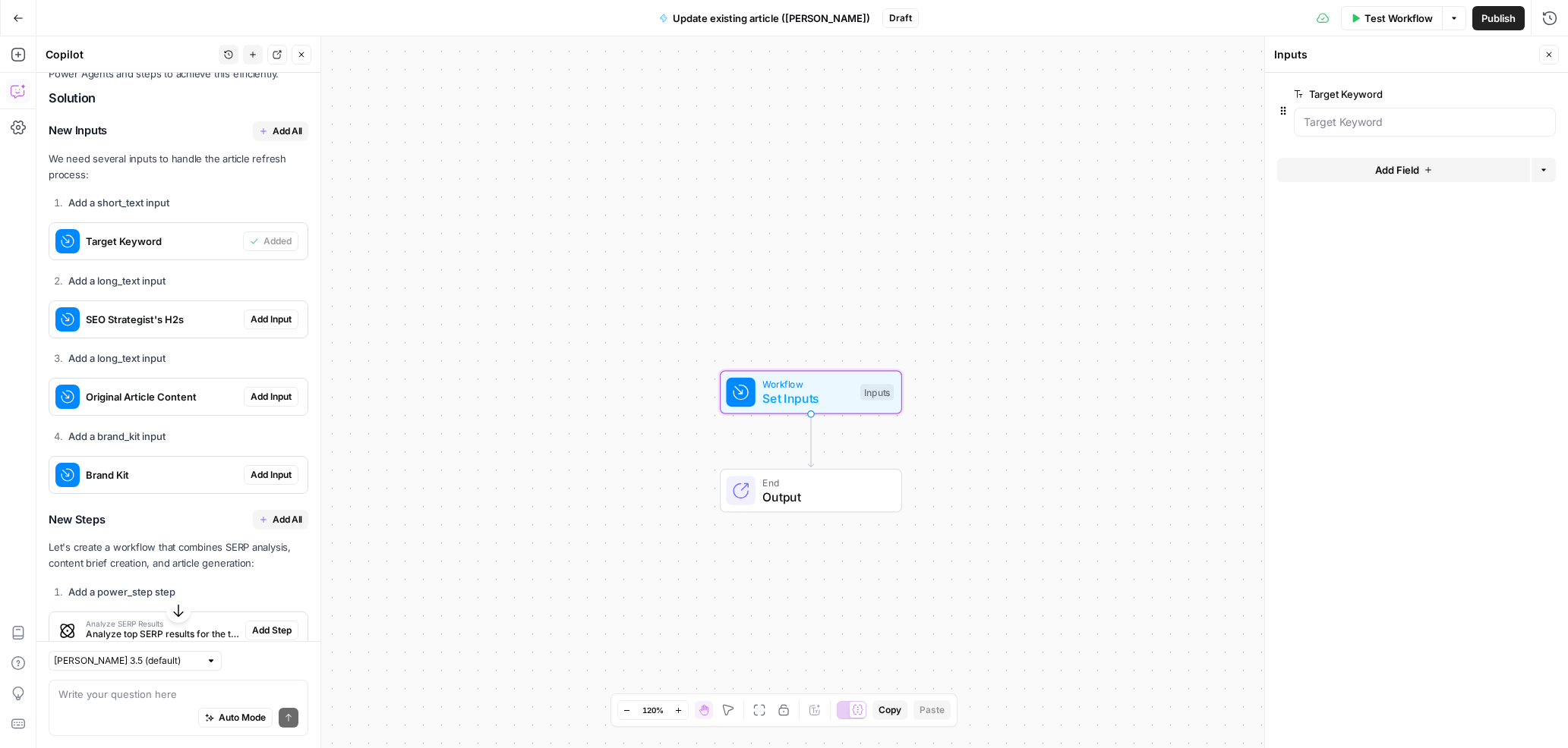
click at [268, 318] on span "Add Input" at bounding box center [270, 319] width 41 height 14
click at [274, 395] on span "Add Input" at bounding box center [270, 397] width 41 height 14
click at [265, 475] on span "Add Input" at bounding box center [270, 475] width 41 height 14
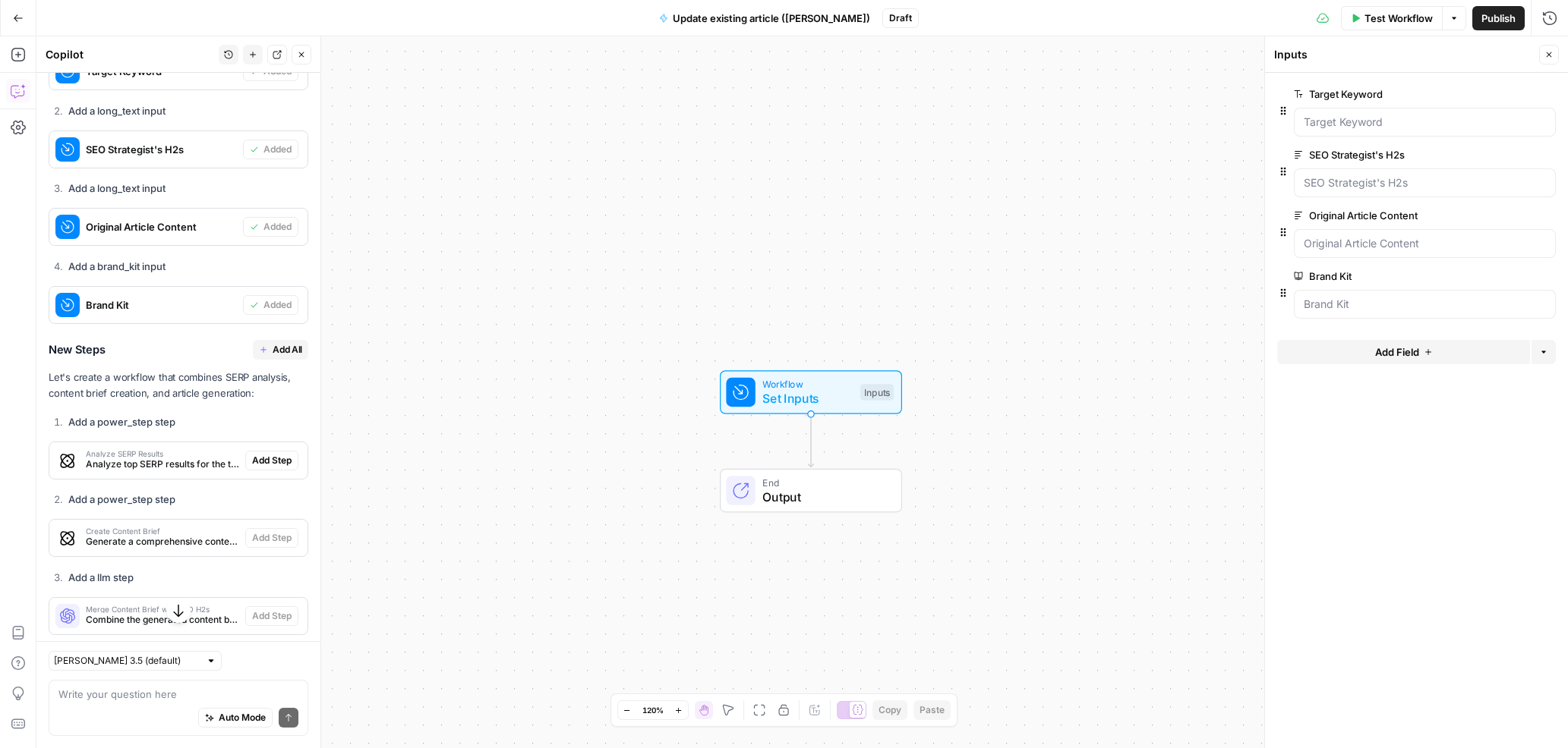
scroll to position [723, 0]
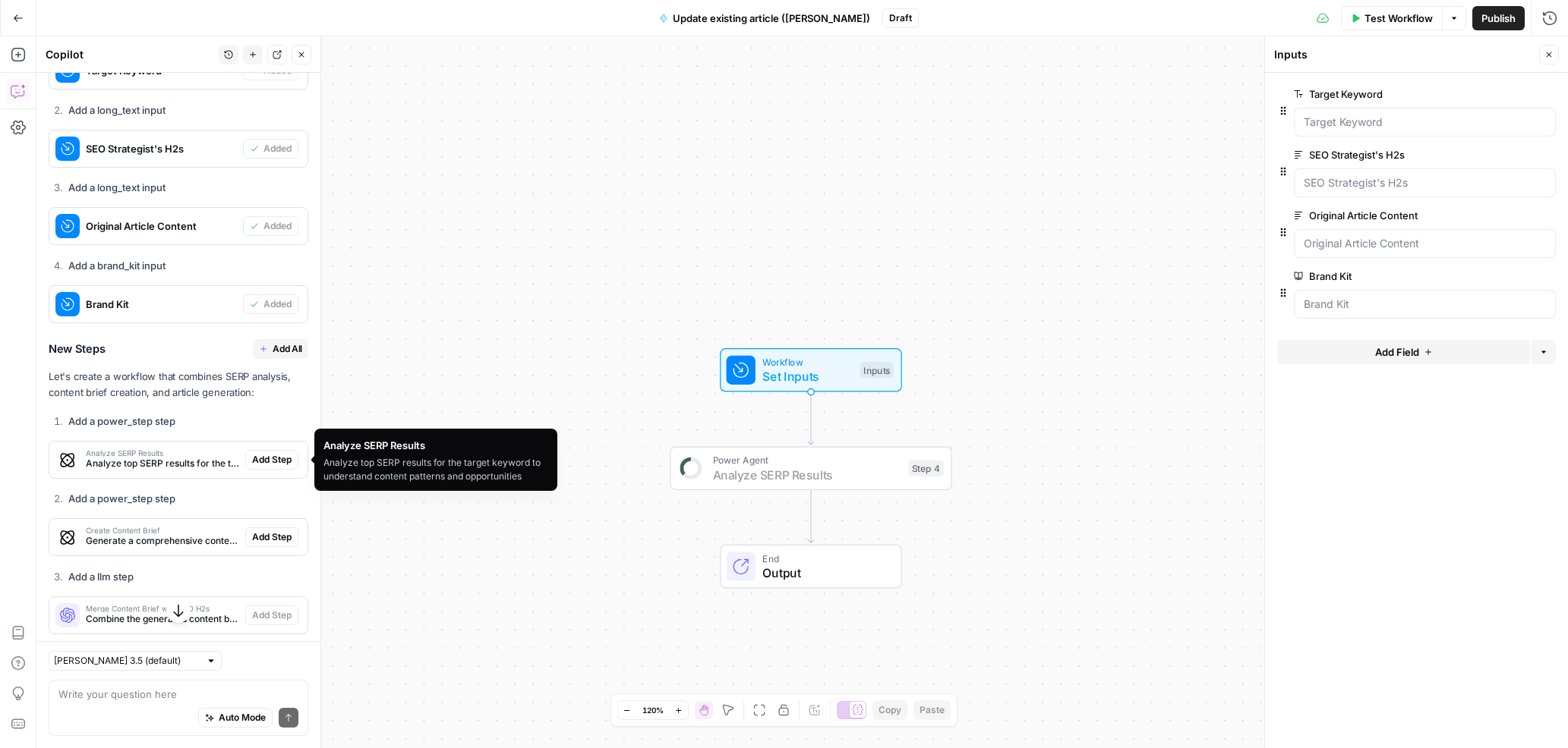
click at [260, 455] on span "Add Step" at bounding box center [272, 459] width 40 height 14
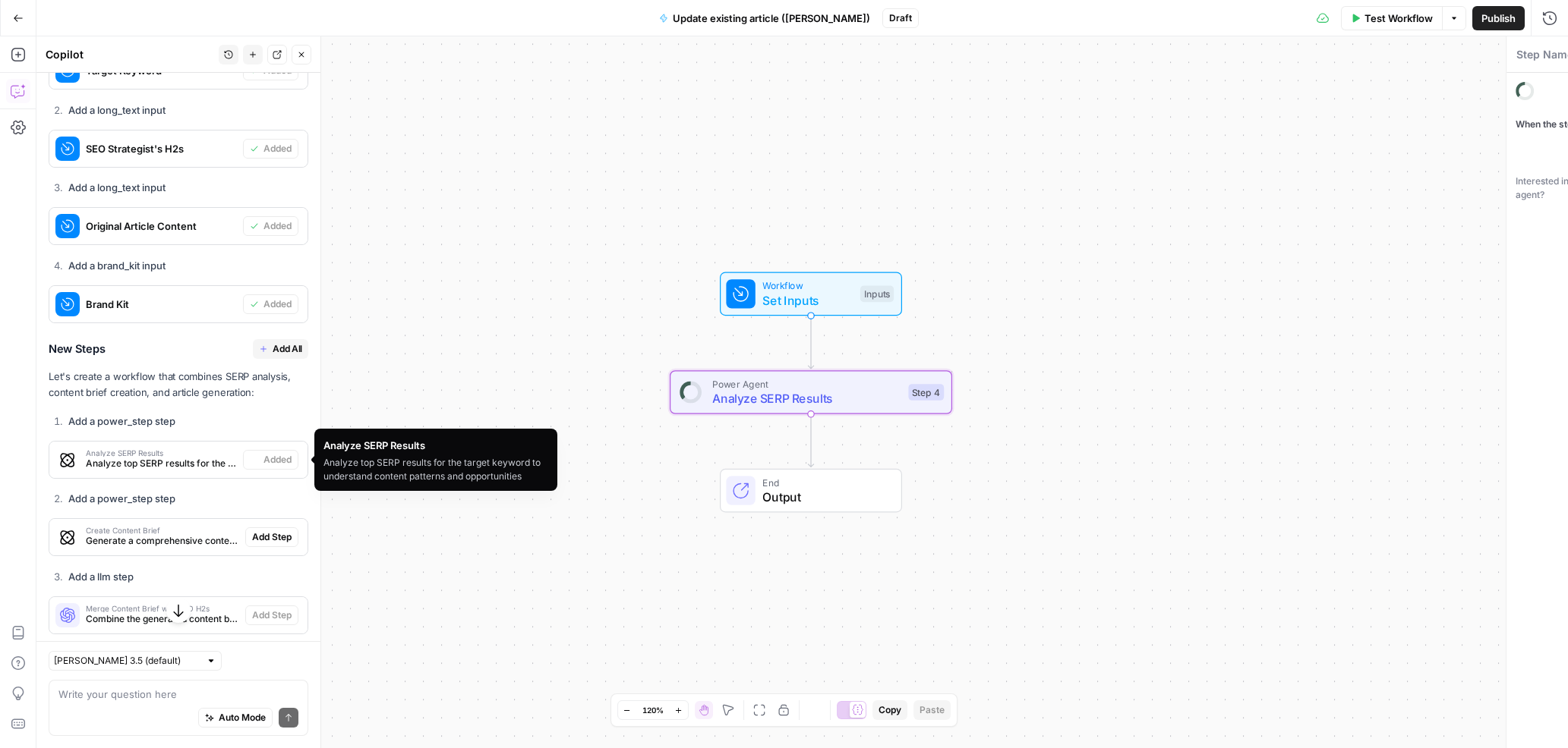
type textarea "Analyze SERP Results"
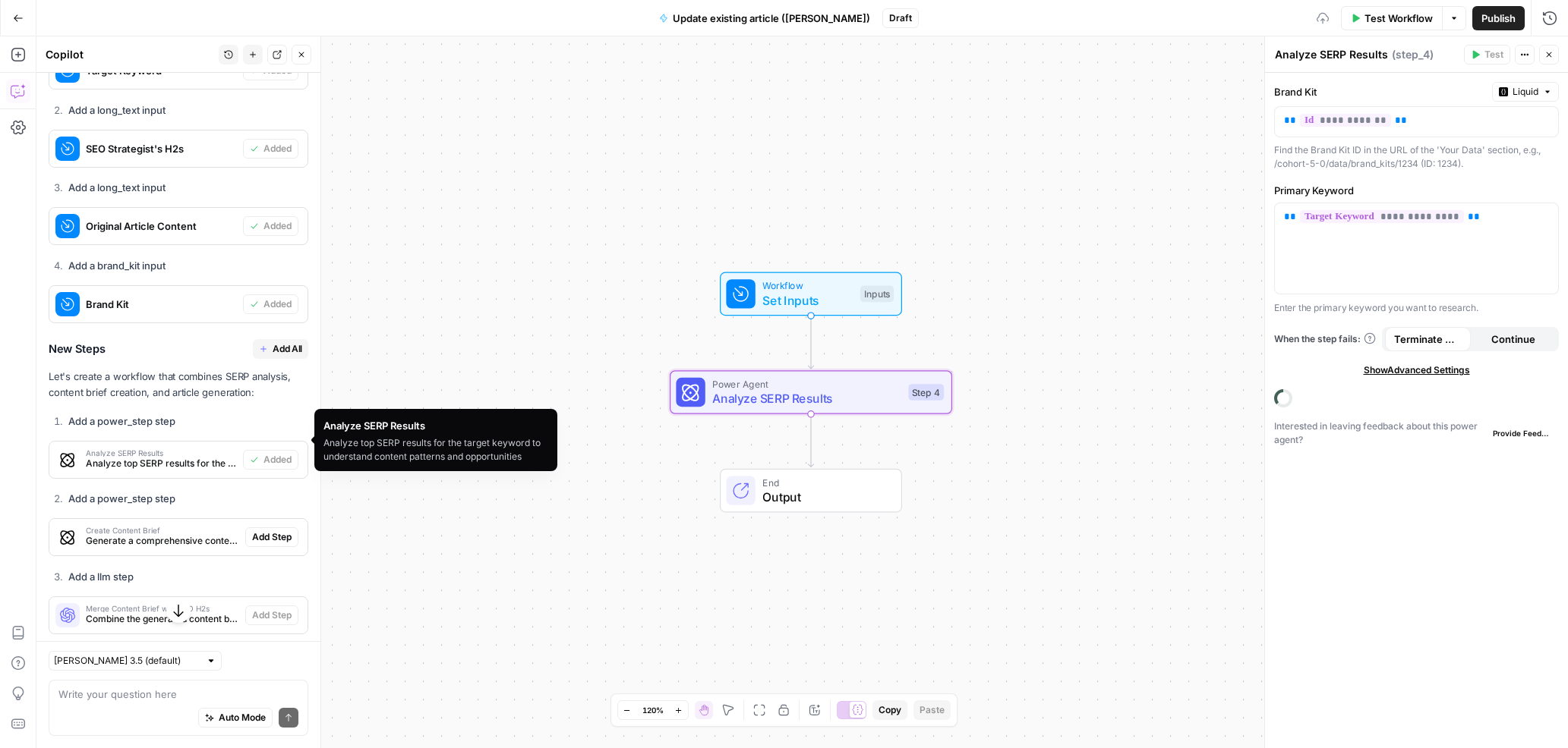
scroll to position [767, 0]
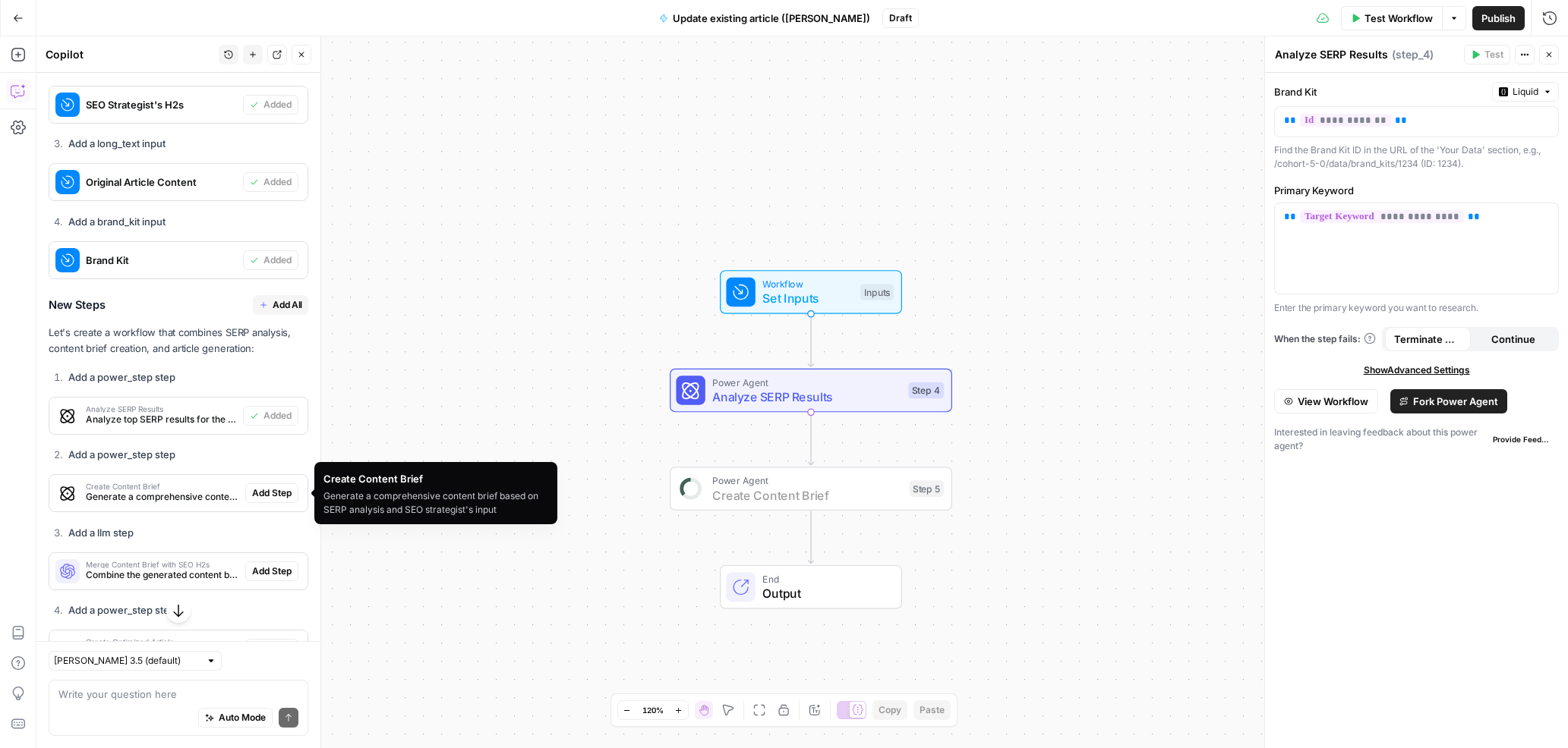
click at [256, 495] on span "Add Step" at bounding box center [272, 493] width 40 height 14
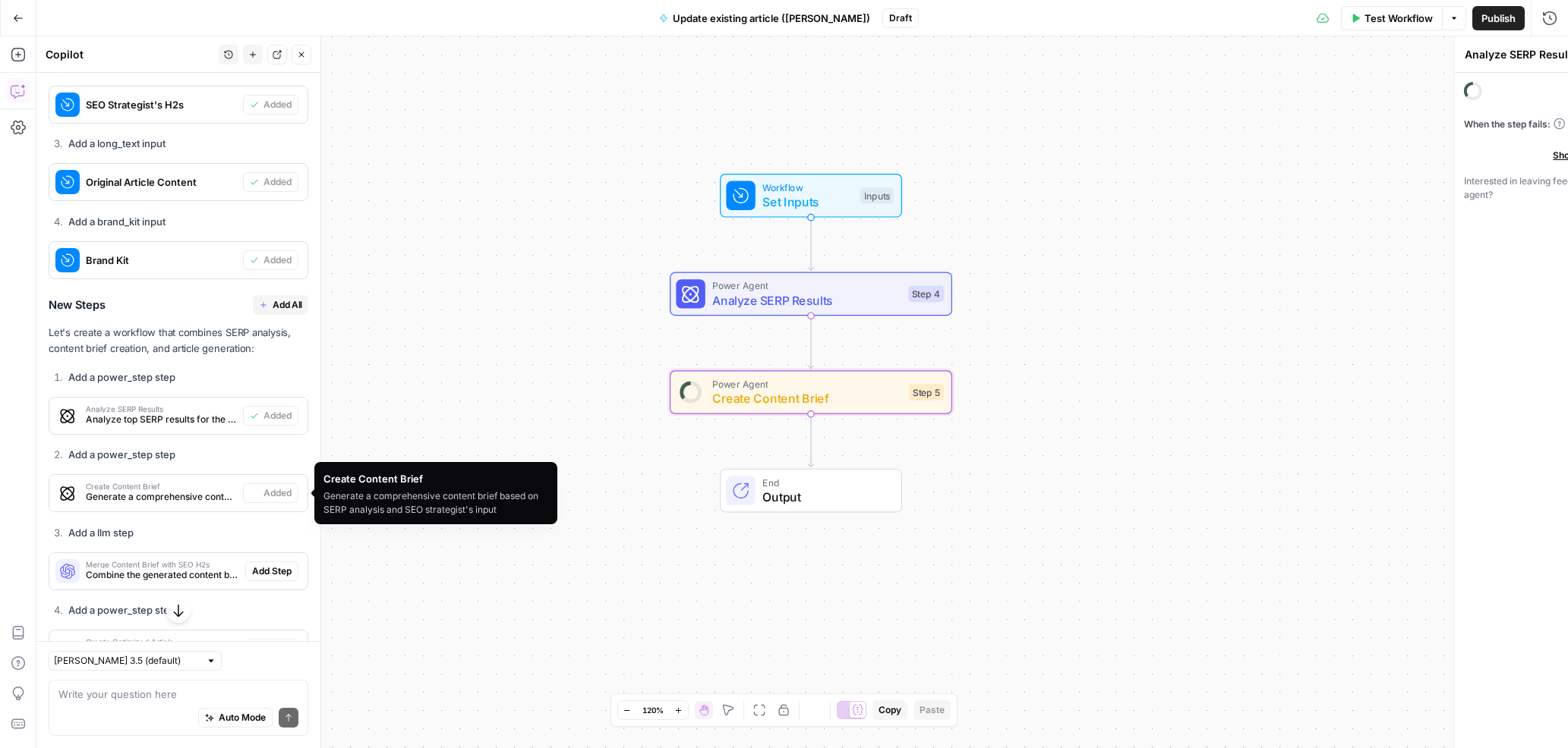
type textarea "Create Content Brief"
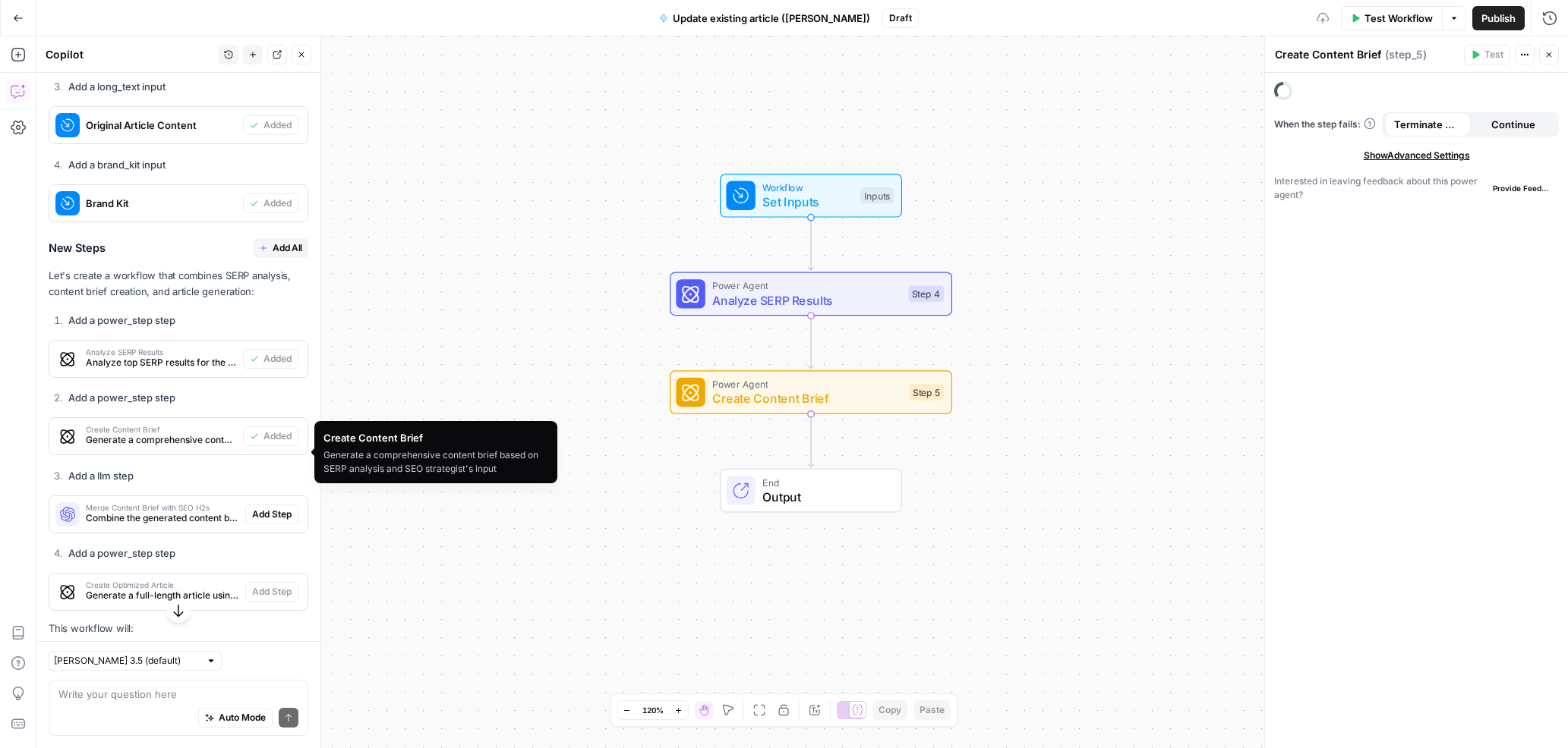
scroll to position [825, 0]
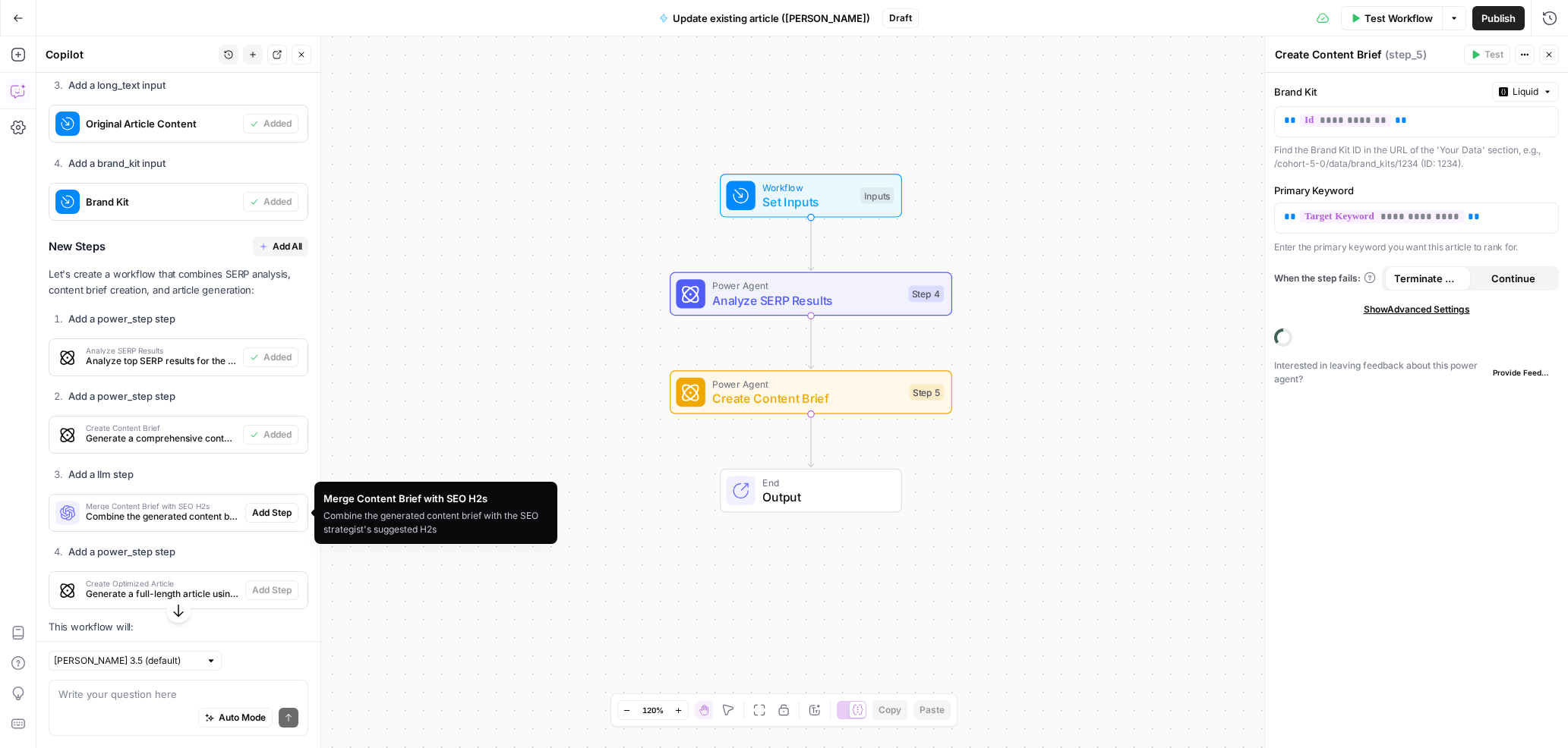
click at [112, 510] on span "Combine the generated content brief with the SEO strategist's suggested H2s" at bounding box center [162, 517] width 153 height 14
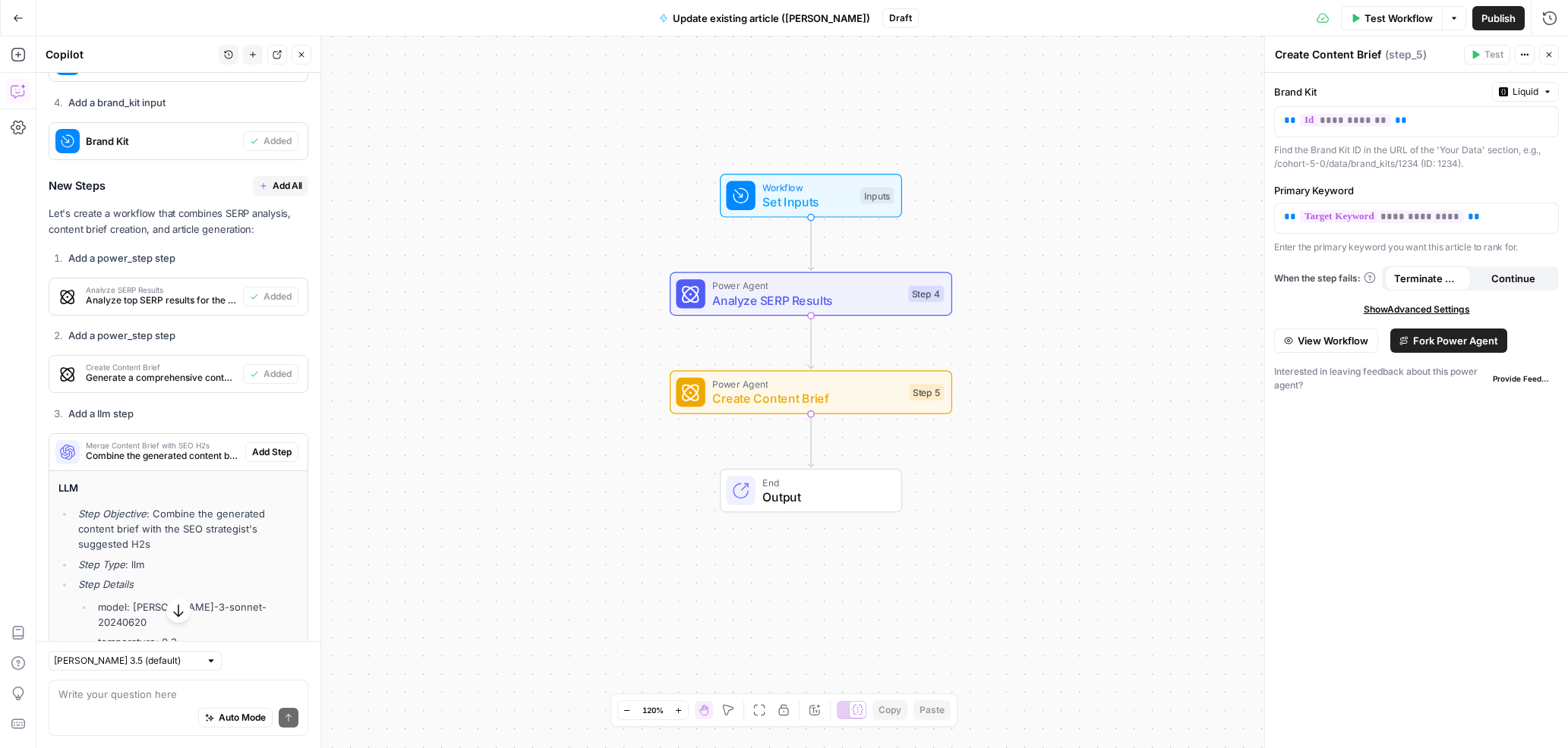
scroll to position [939, 0]
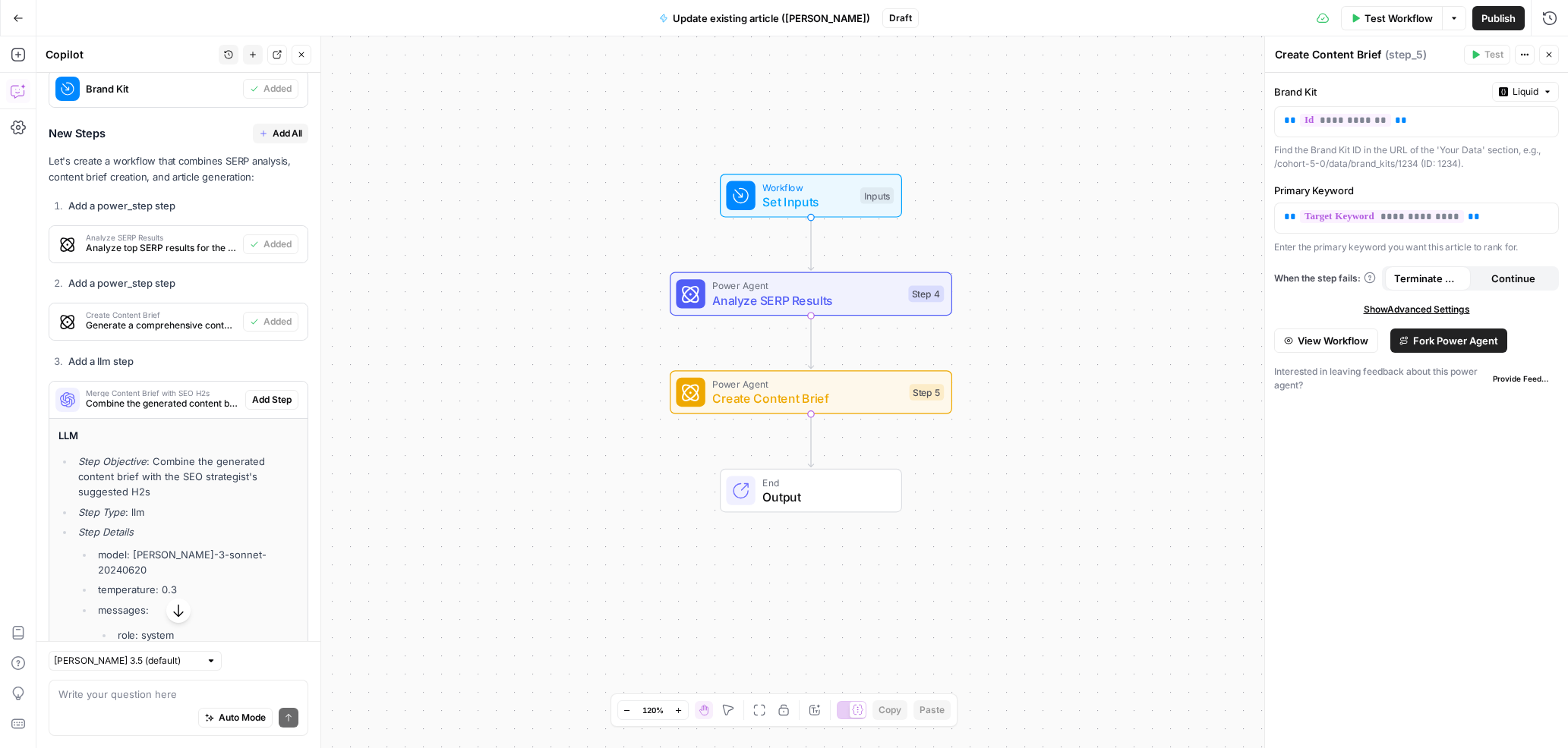
click at [123, 391] on span "Merge Content Brief with SEO H2s" at bounding box center [162, 393] width 153 height 8
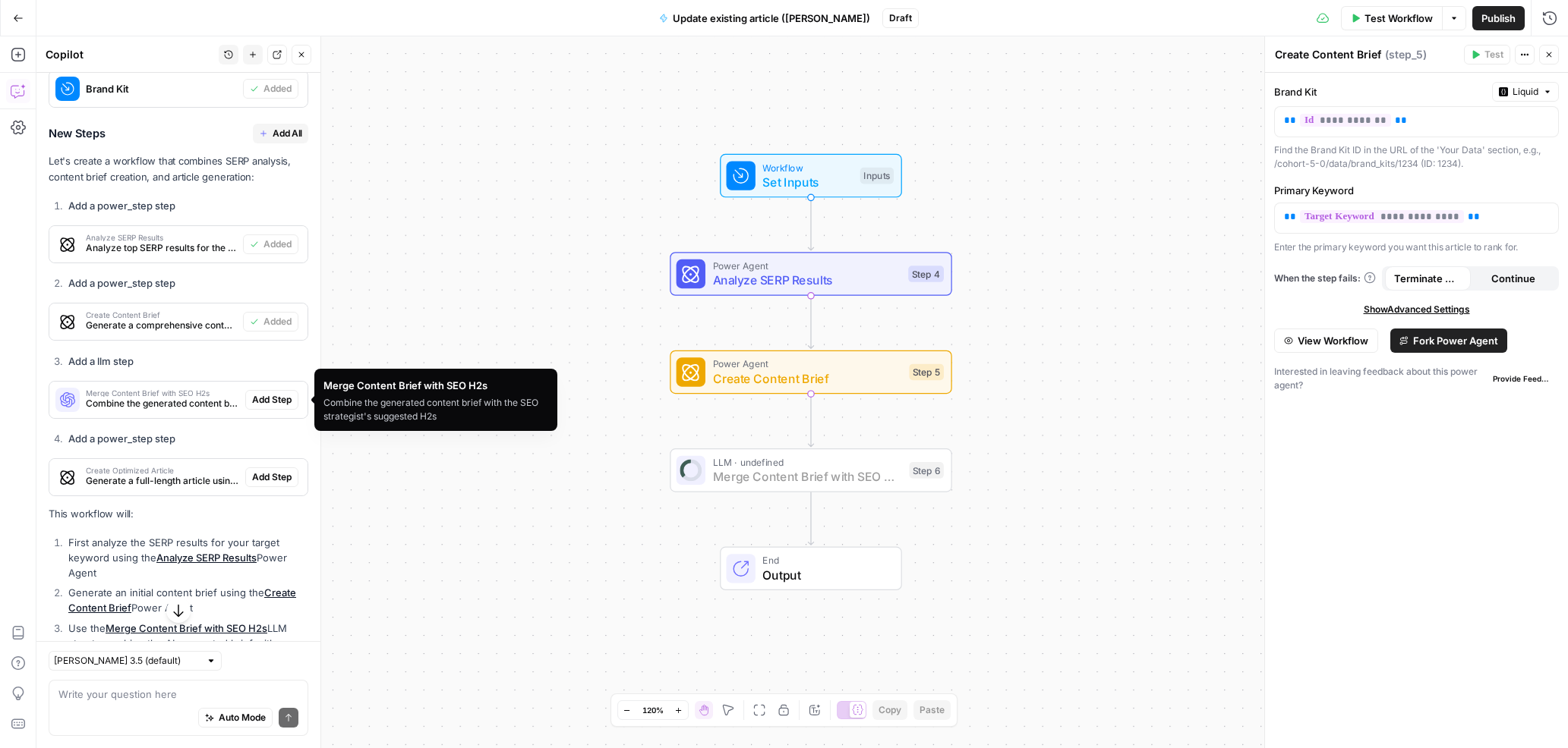
click at [256, 399] on span "Add Step" at bounding box center [272, 400] width 40 height 14
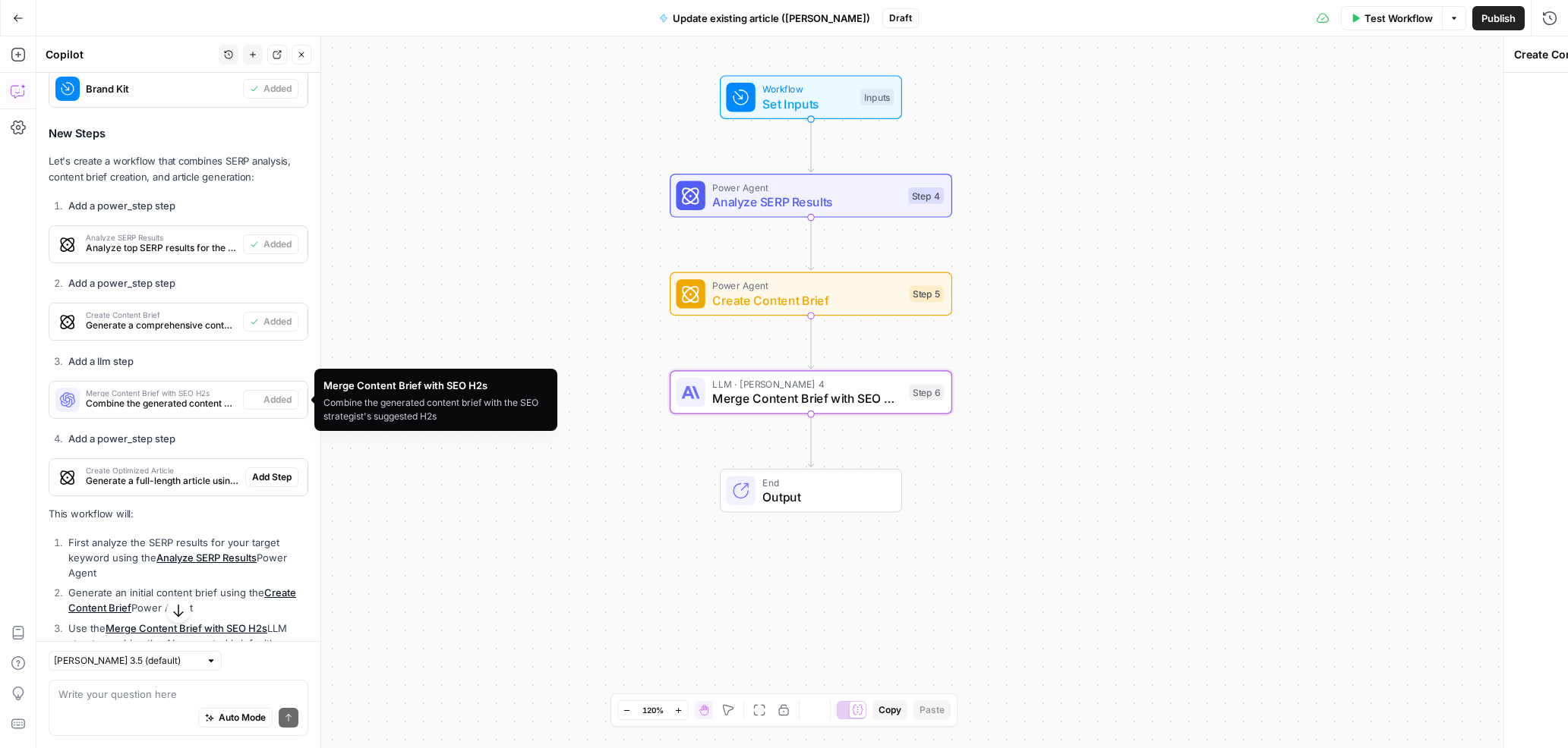
type textarea "Merge Content Brief with SEO H2s"
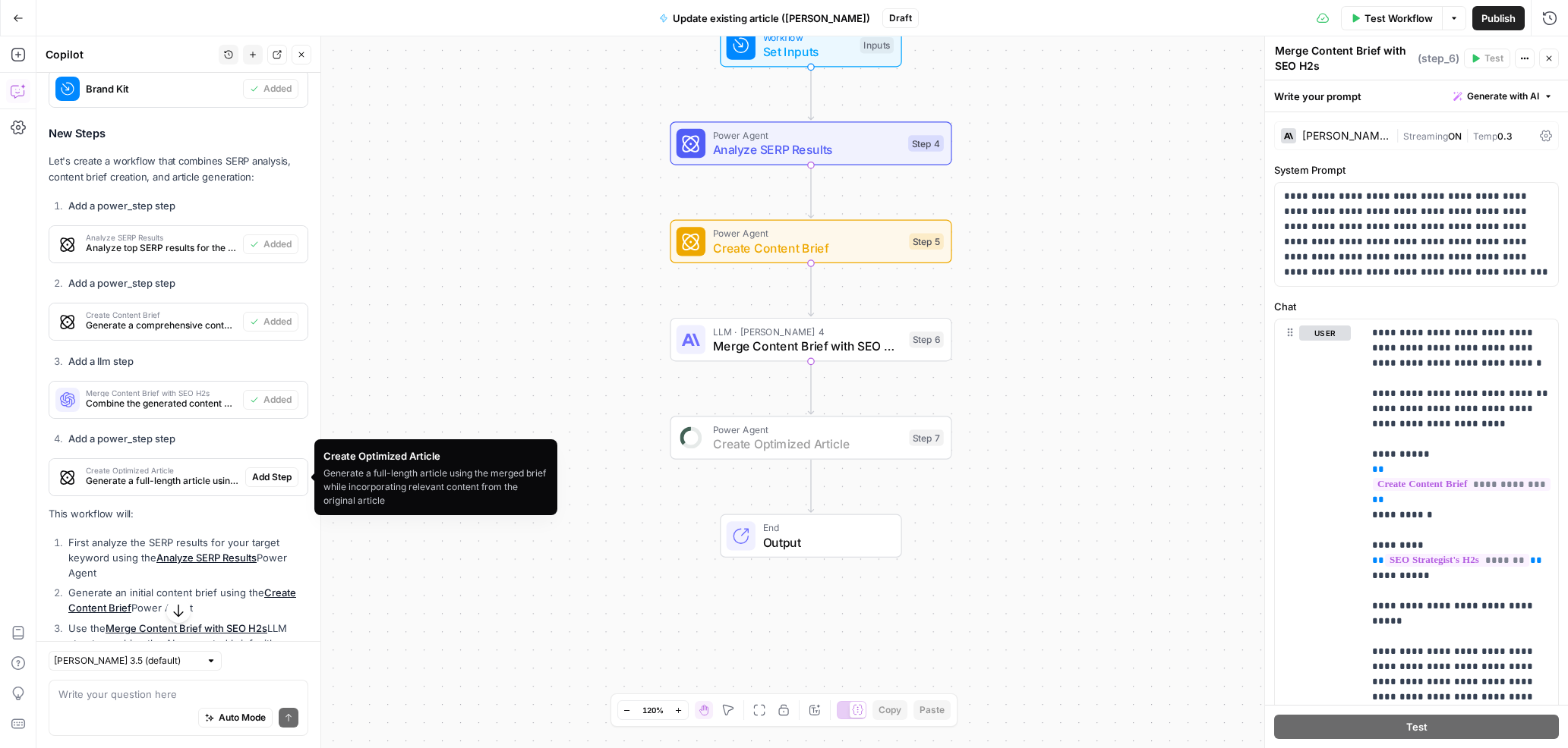
click at [257, 474] on span "Add Step" at bounding box center [272, 477] width 40 height 14
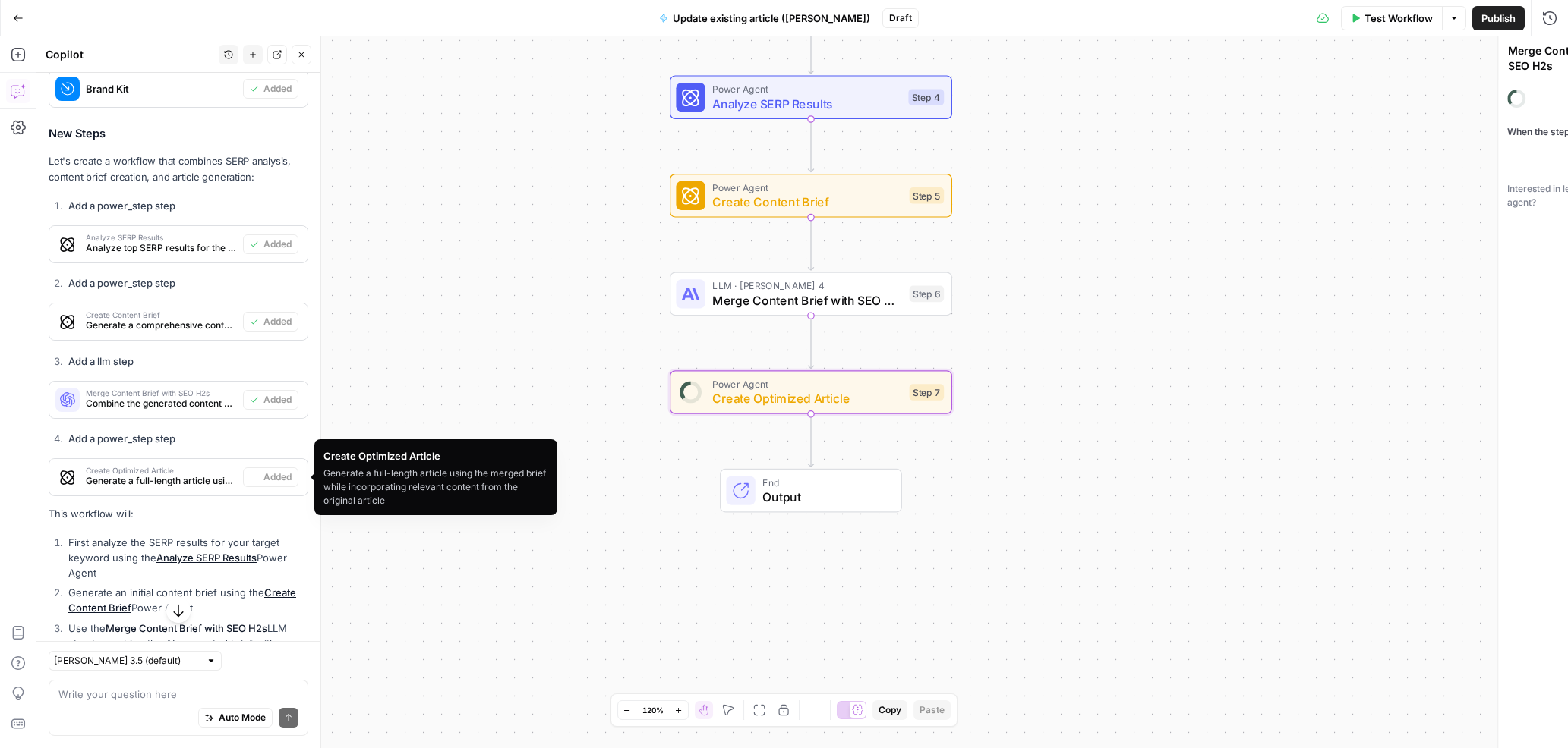
type textarea "Create Optimized Article"
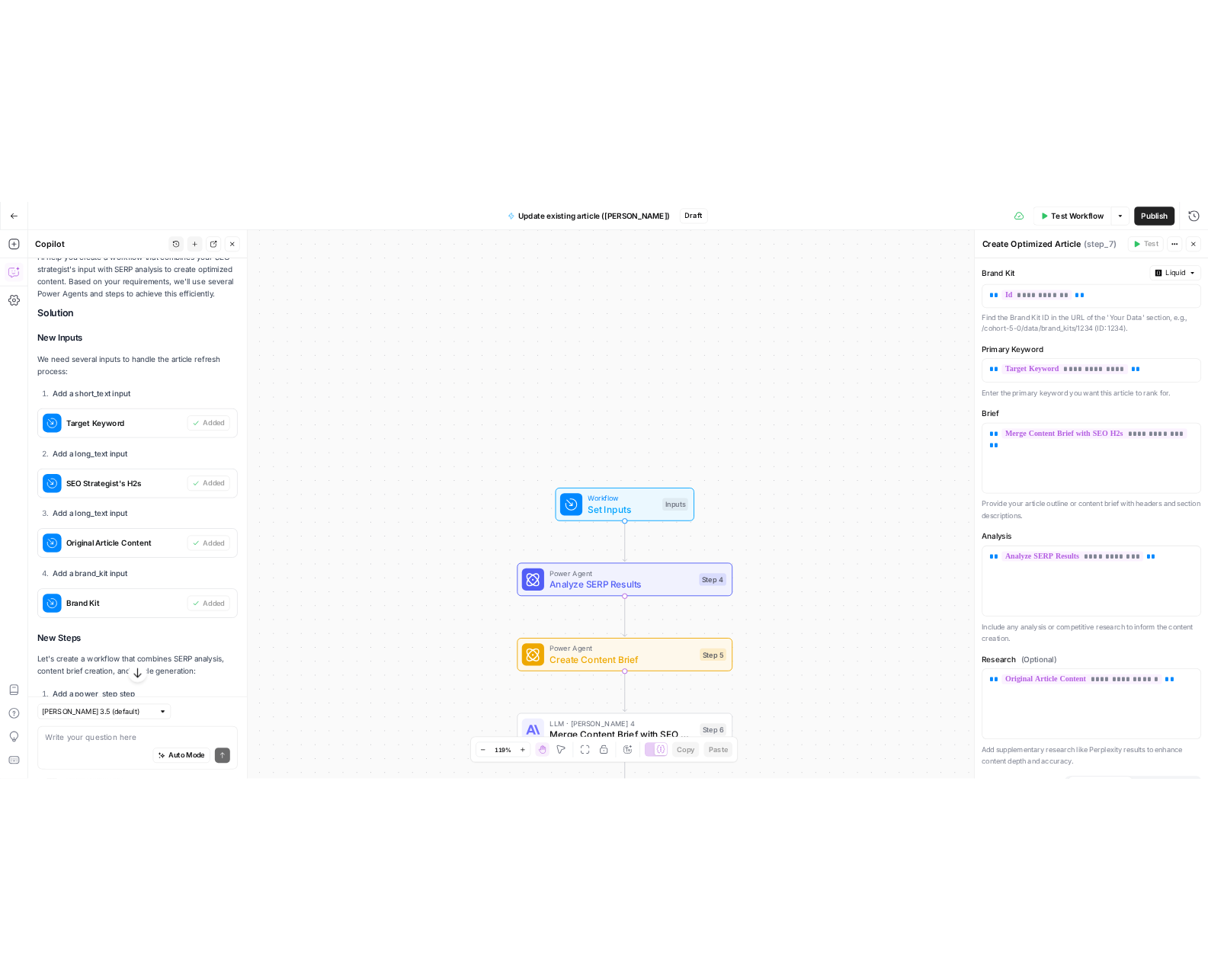
scroll to position [581, 0]
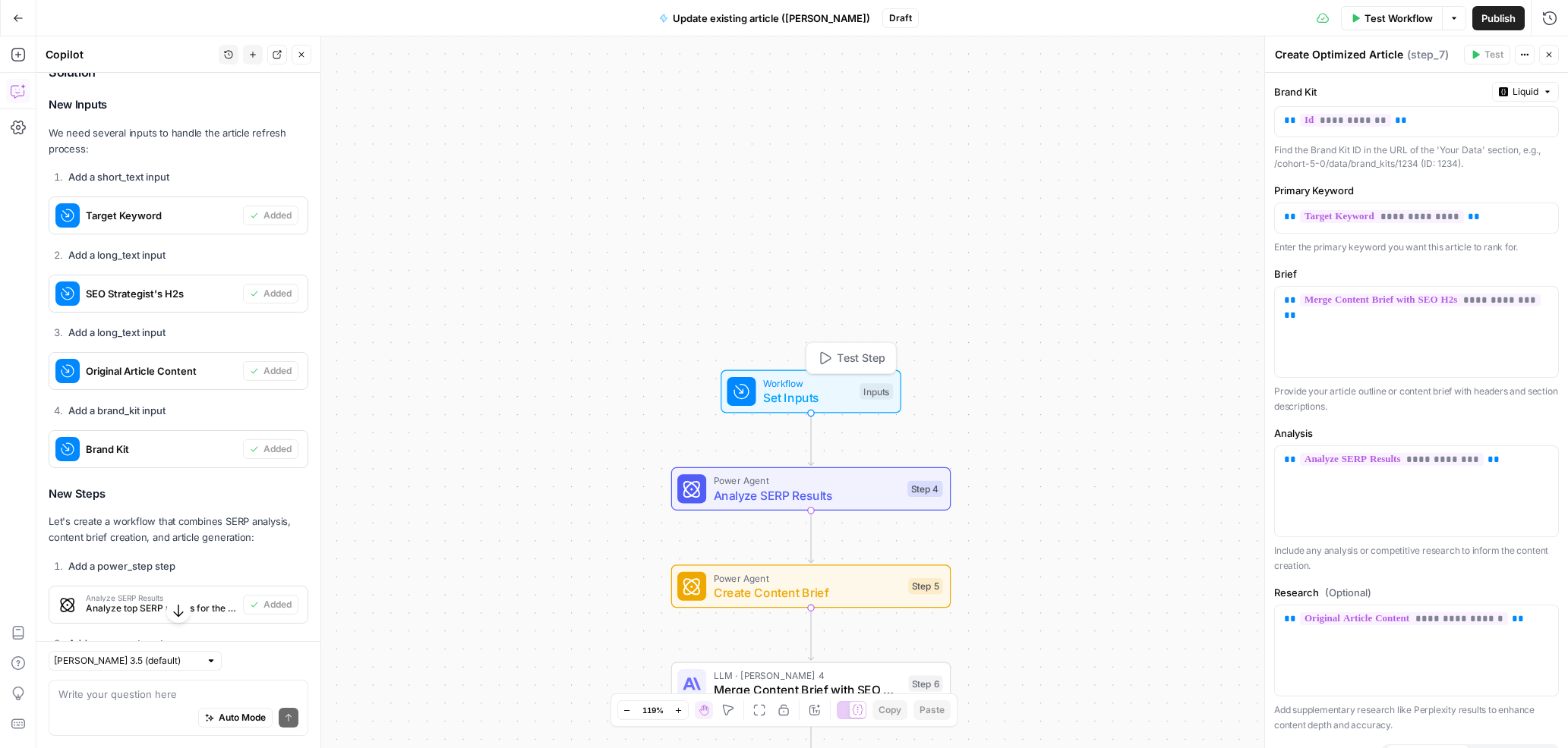
click at [816, 394] on span "Set Inputs" at bounding box center [808, 397] width 90 height 18
click at [838, 354] on span "Test Step" at bounding box center [860, 358] width 47 height 16
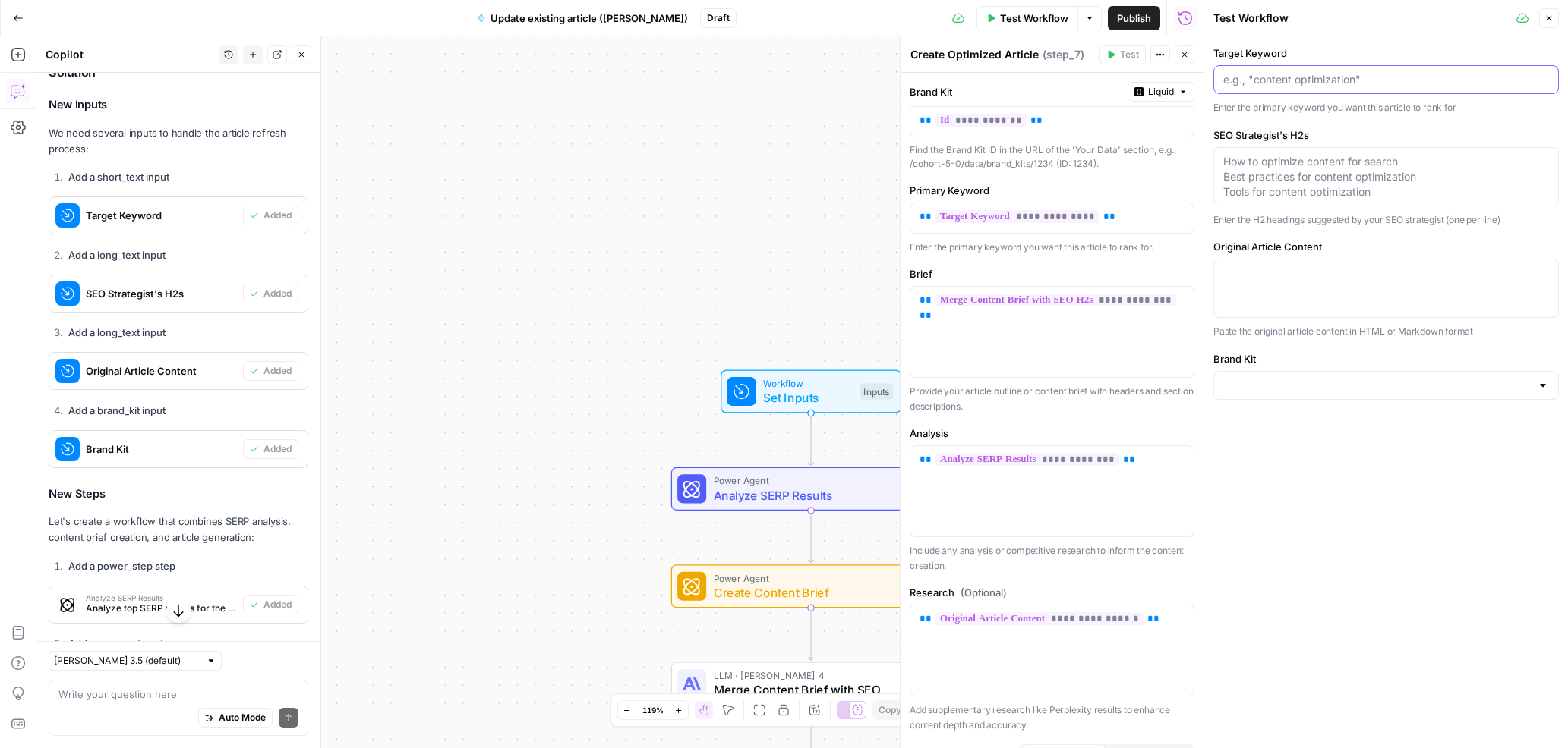
click at [1313, 80] on input "Target Keyword" at bounding box center [1385, 79] width 325 height 15
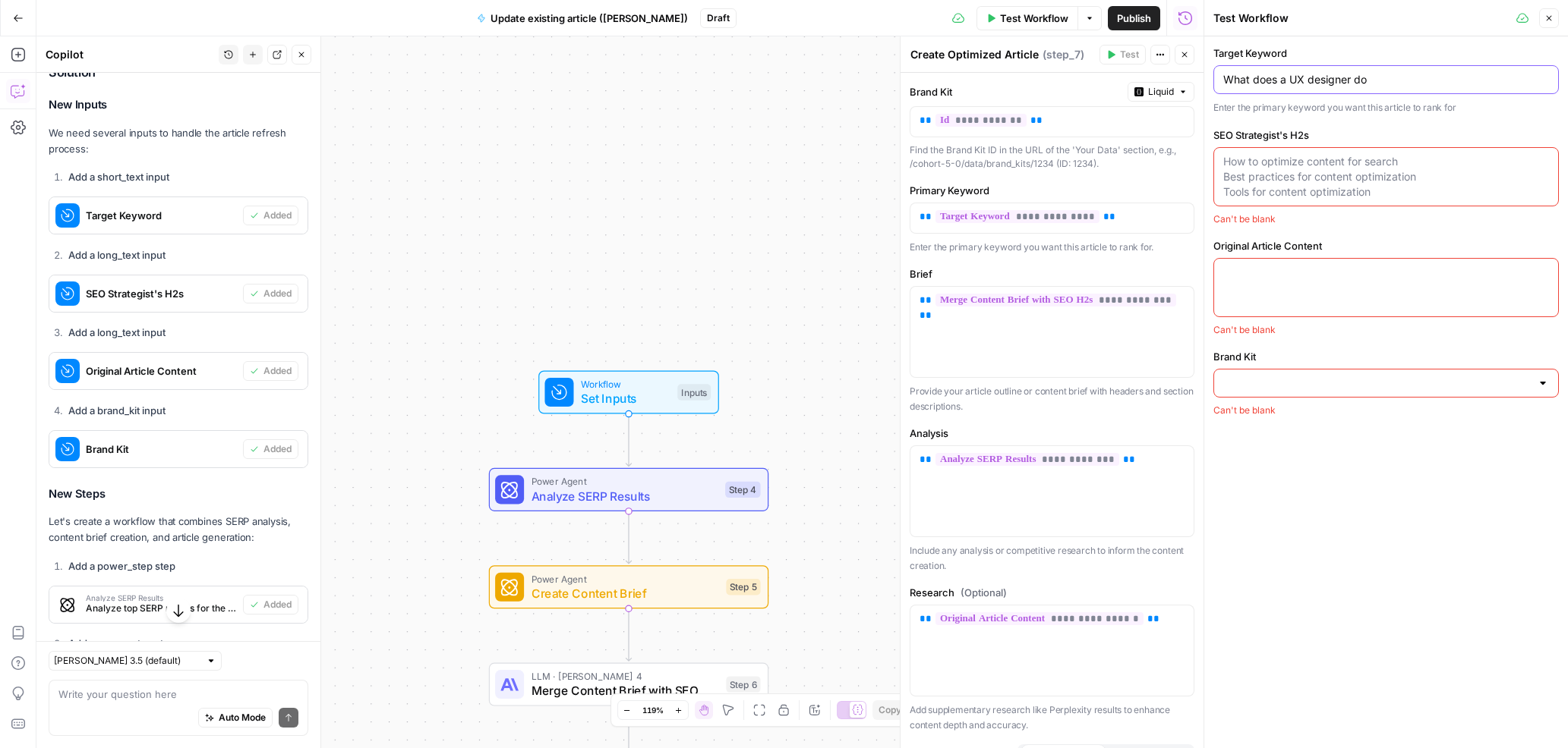
type input "What does a UX designer do"
drag, startPoint x: 1283, startPoint y: 153, endPoint x: 1280, endPoint y: 162, distance: 9.5
click at [1283, 154] on textarea "SEO Strategist's H2s" at bounding box center [1385, 177] width 325 height 45
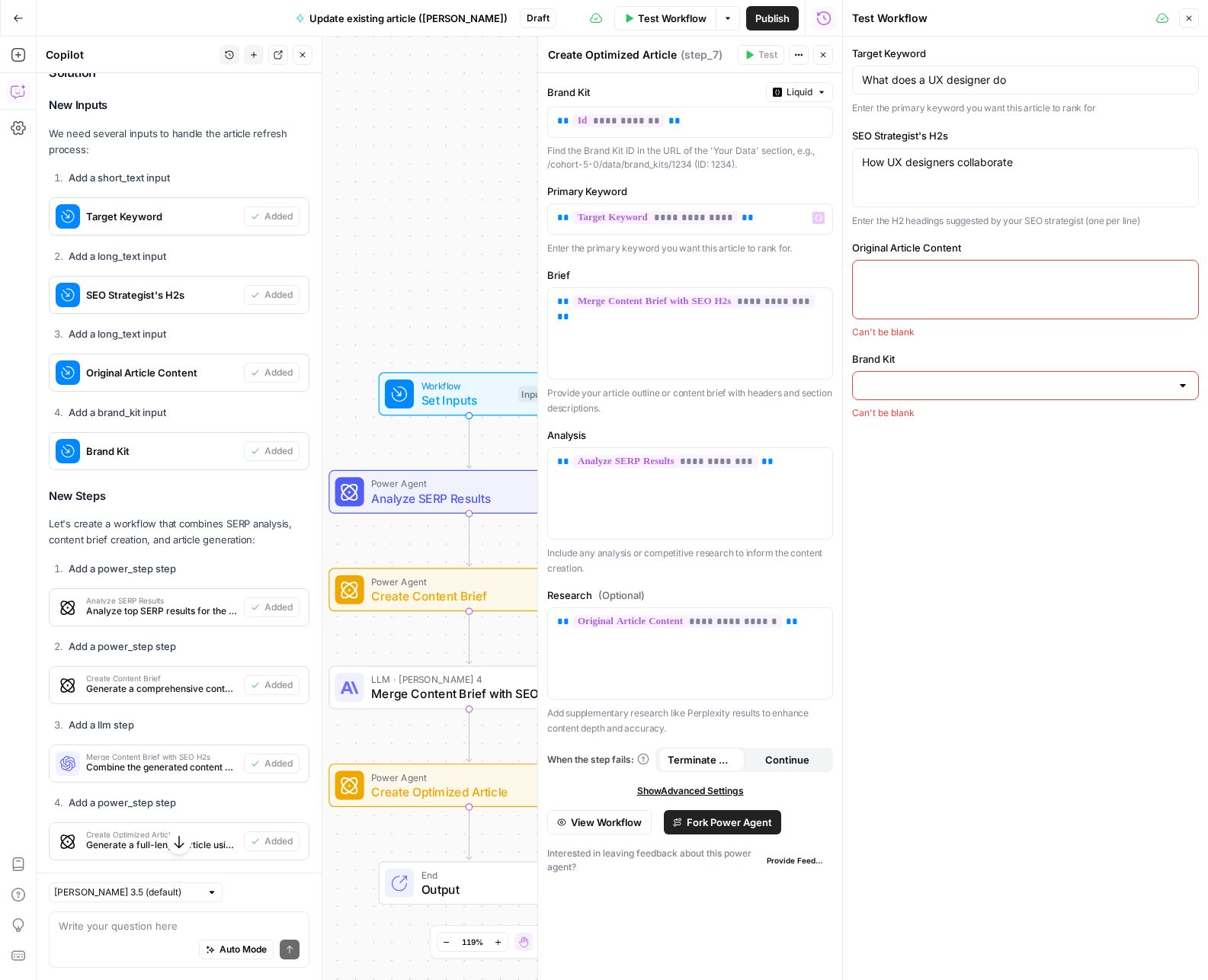
click at [869, 186] on div "How UX designers collaborate How UX designers collaborate" at bounding box center [1024, 178] width 346 height 60
click at [966, 183] on textarea "How UX designers collaborate UX designer's tools UX designer's salary" at bounding box center [1024, 178] width 327 height 46
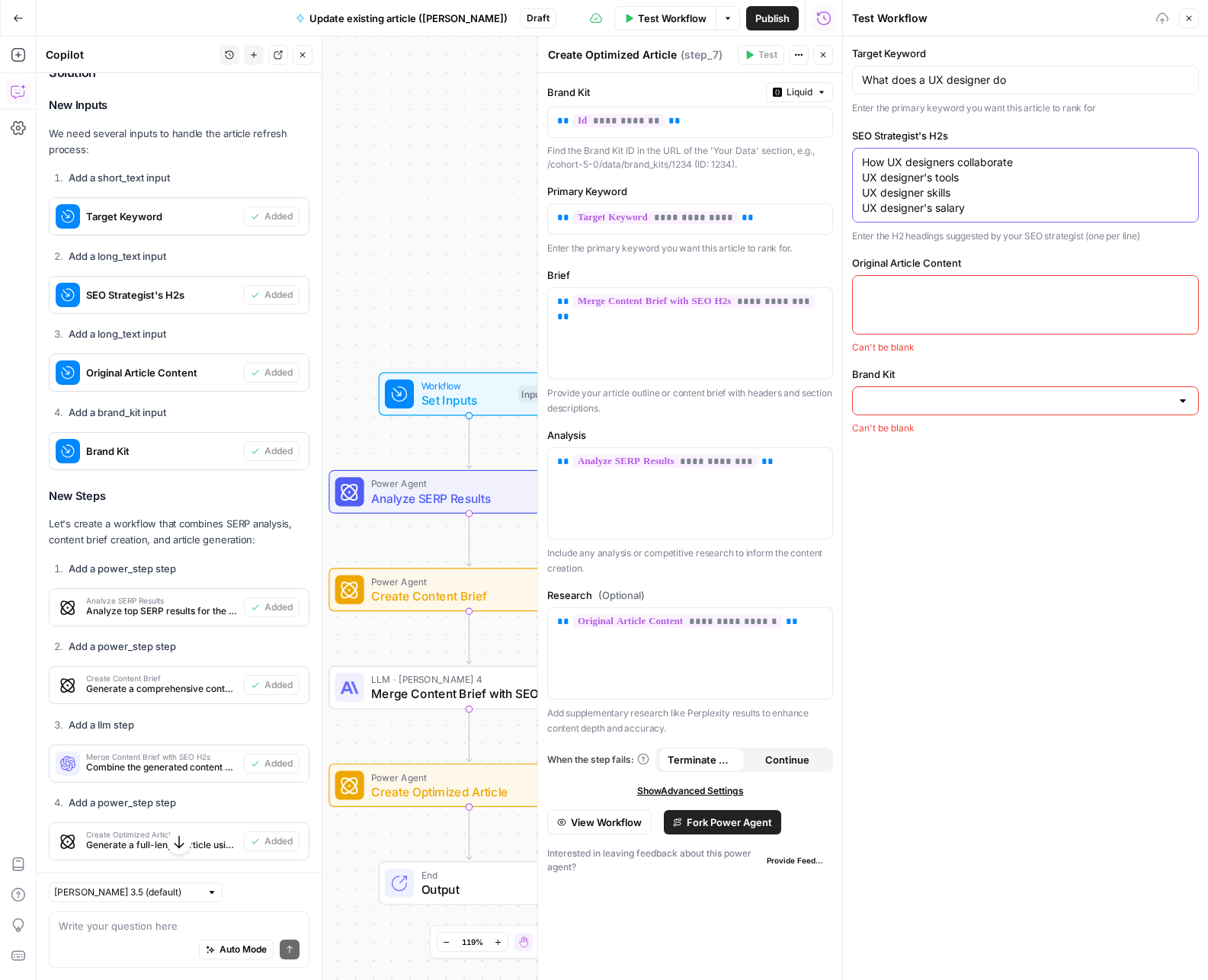
click at [932, 173] on textarea "How UX designers collaborate UX designer's tools UX designer skills UX designer…" at bounding box center [1024, 185] width 327 height 61
click at [931, 207] on textarea "How UX designers collaborate UX designer tools UX designer skills UX designer's…" at bounding box center [1024, 185] width 327 height 61
type textarea "How UX designers collaborate UX designer tools UX designer skills UX designer s…"
click at [894, 293] on textarea "Original Article Content" at bounding box center [1024, 289] width 327 height 15
paste textarea "So you’re thinking about a change in career and you’ve come up with “what about…"
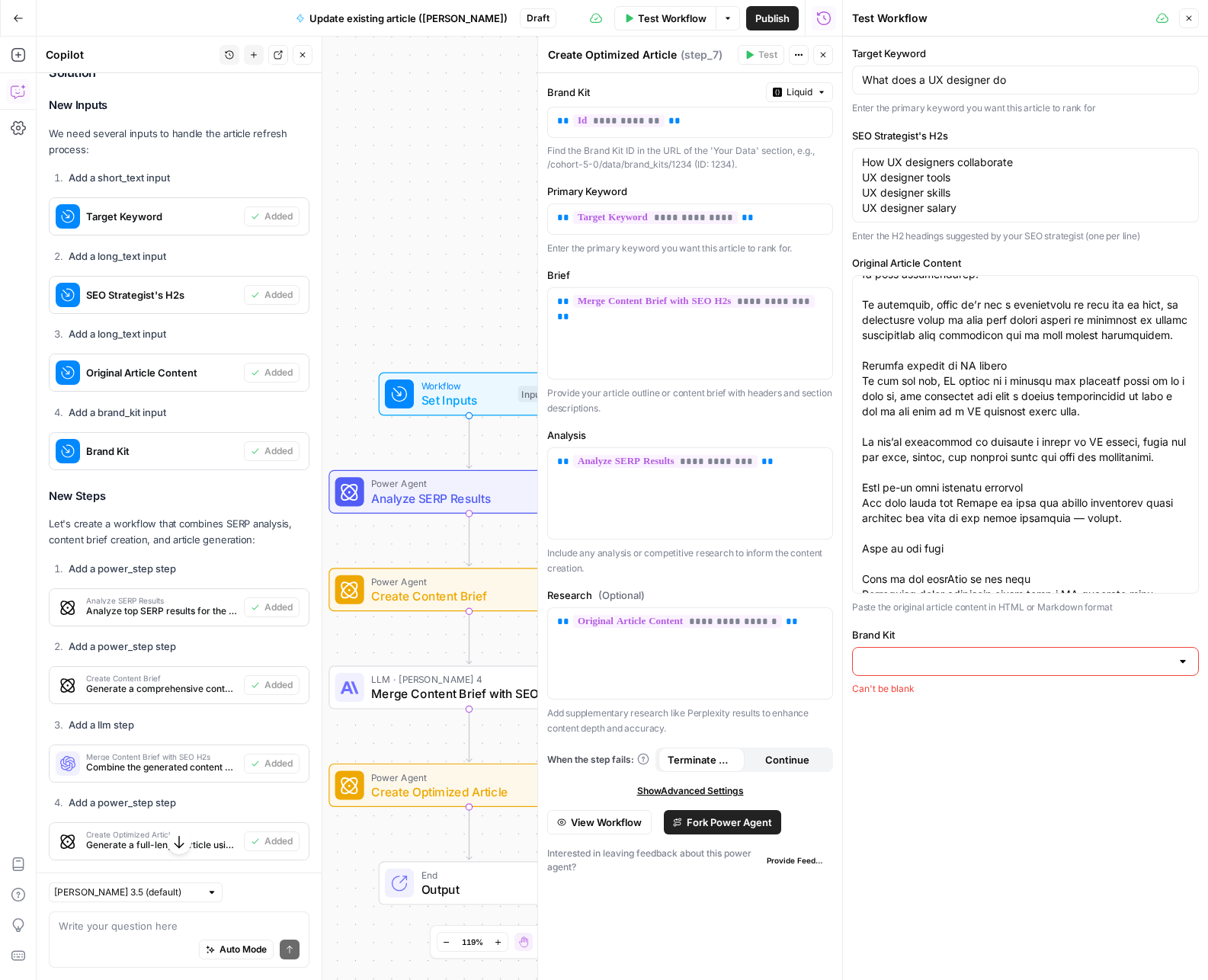
scroll to position [4741, 0]
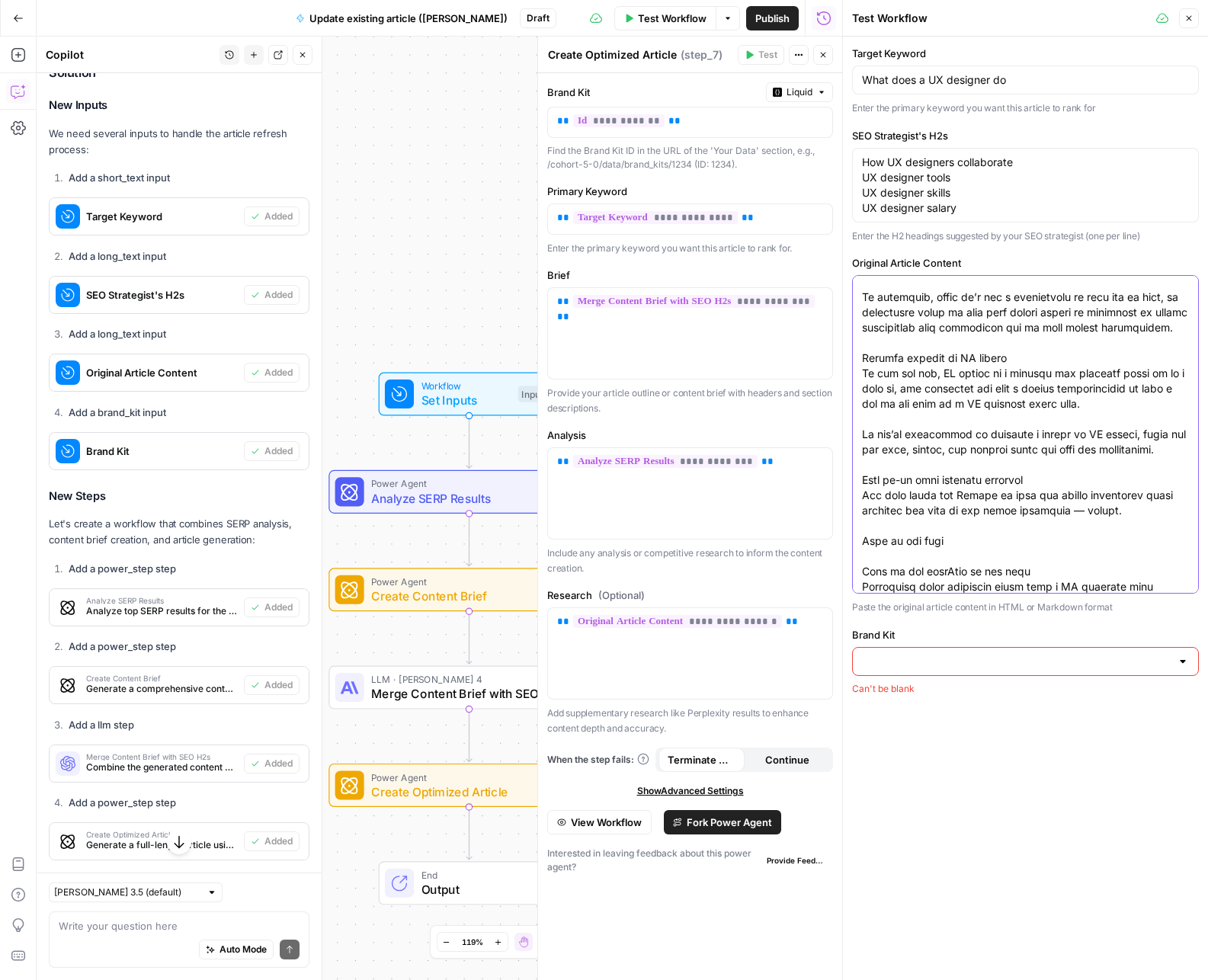
scroll to position [4765, 0]
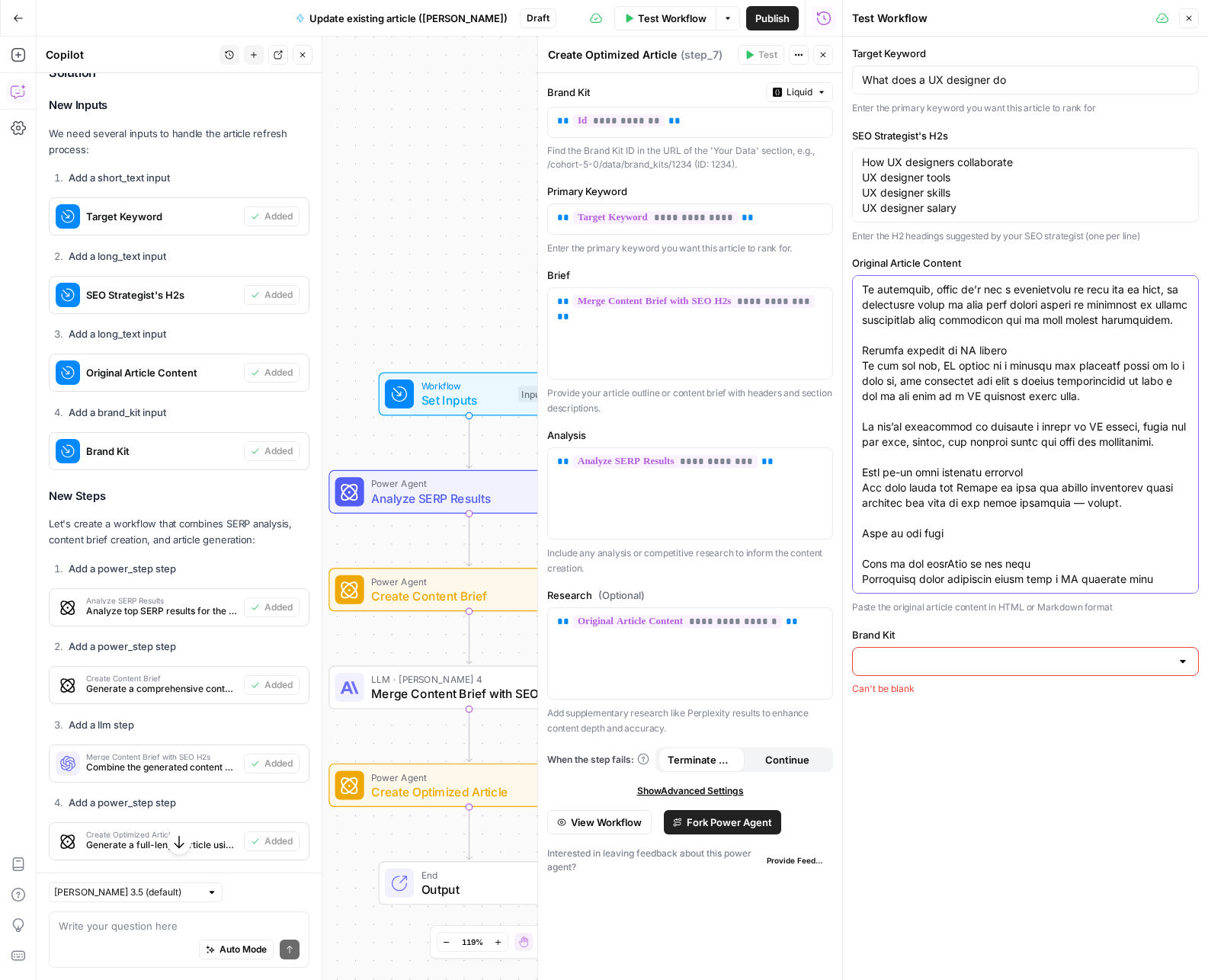
paste textarea "What does a UX designer do day to day?"
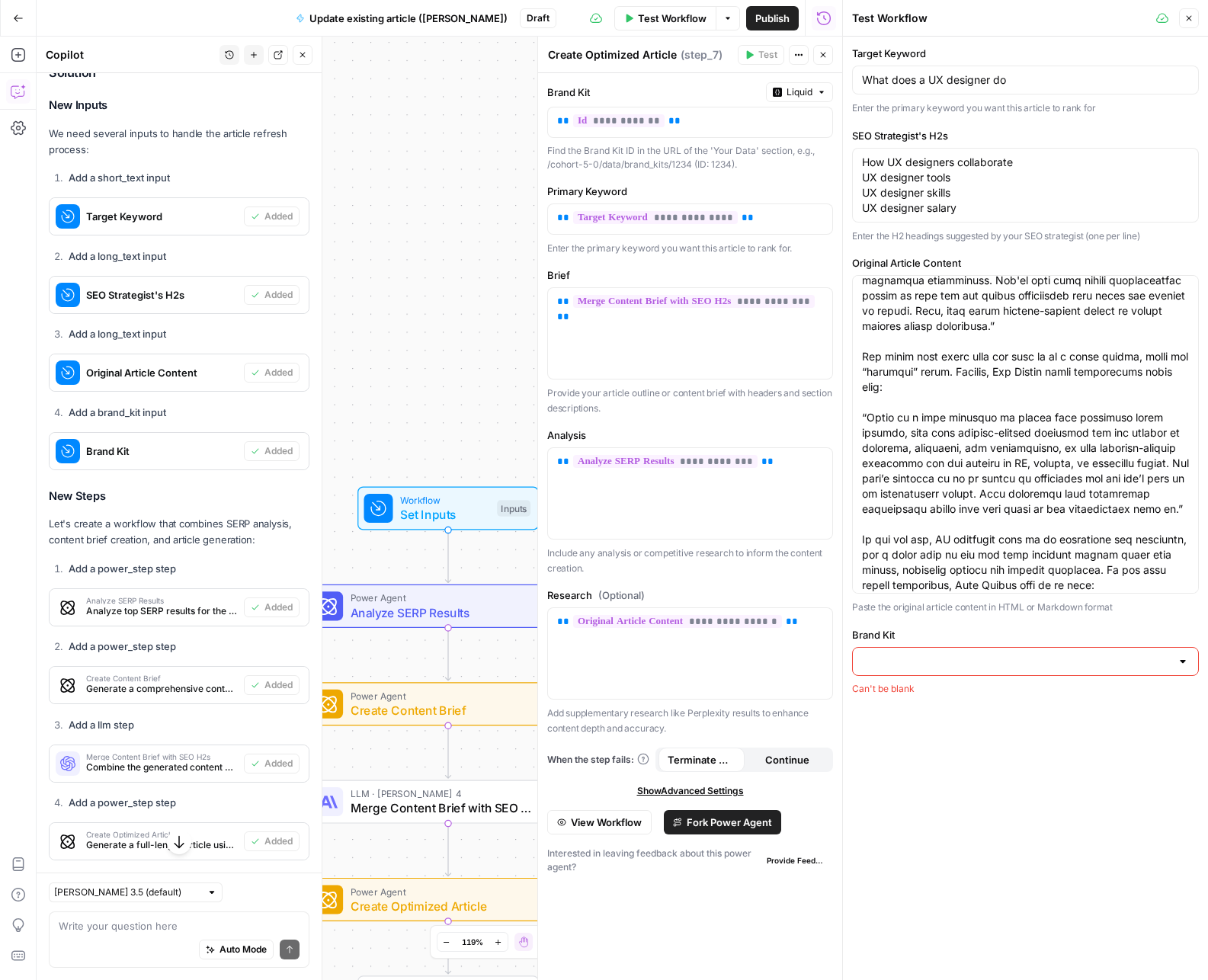
scroll to position [4788, 0]
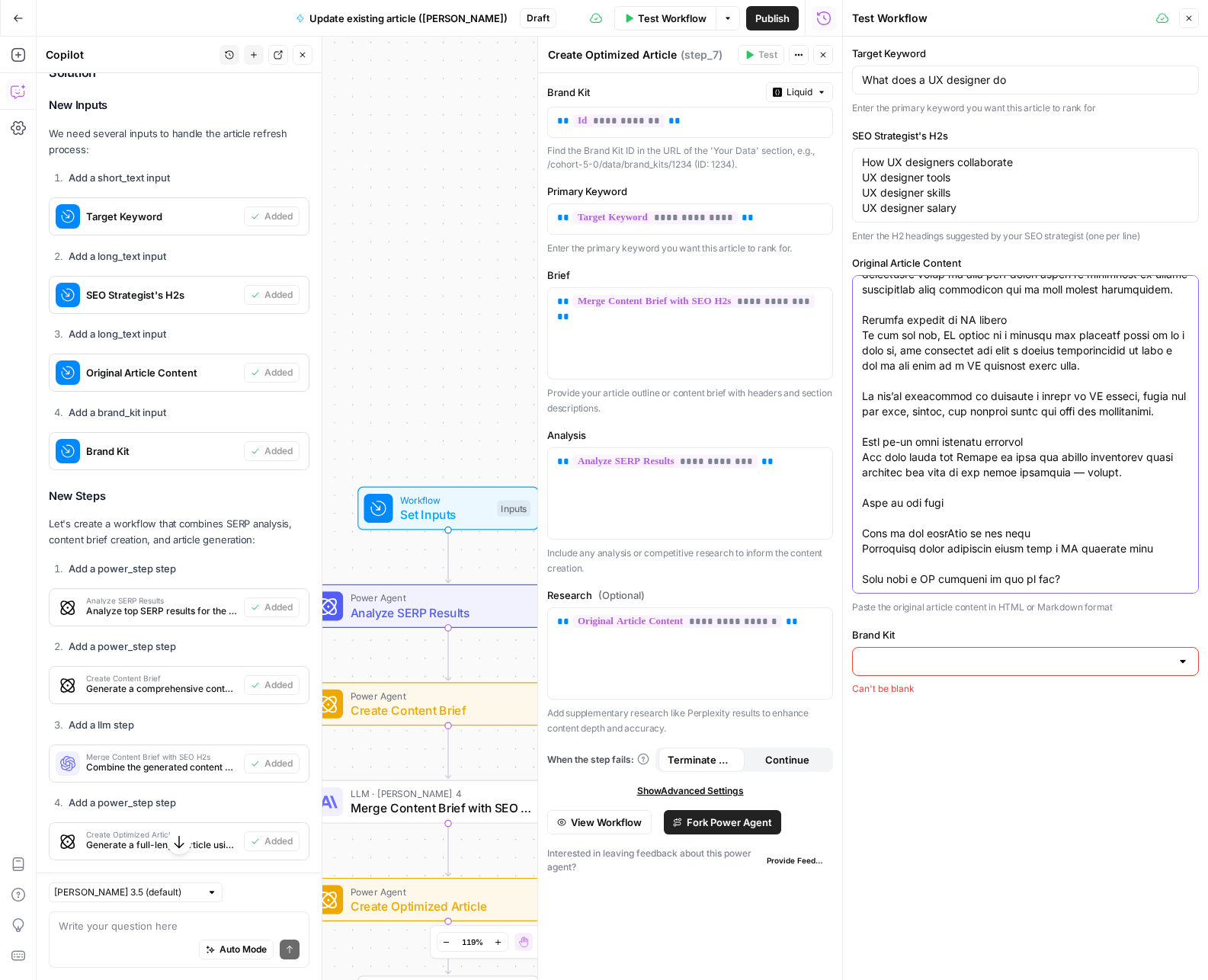
paste textarea "Day-to-day, the tasks a UX designers does includes: conducting user research, d…"
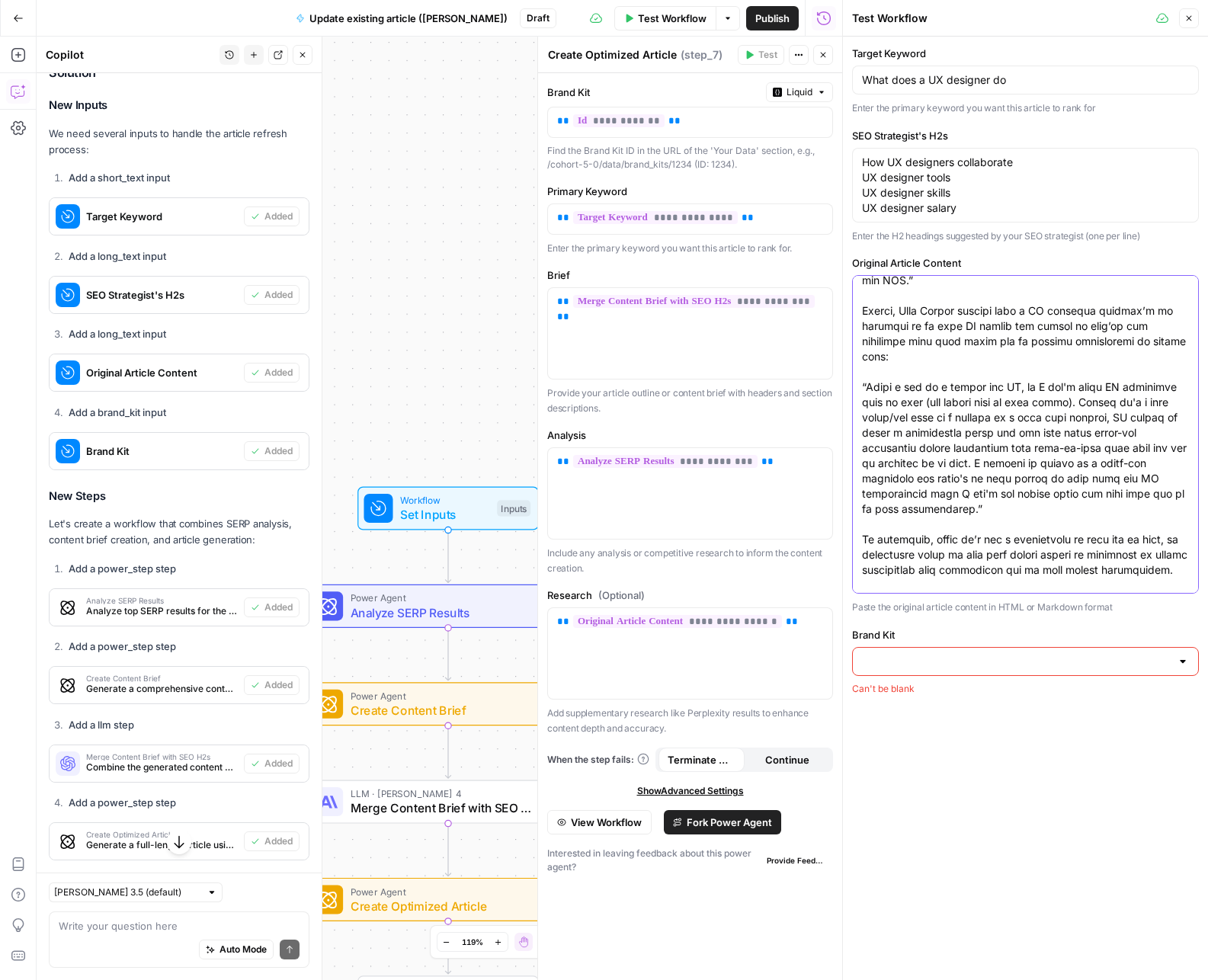
scroll to position [4864, 0]
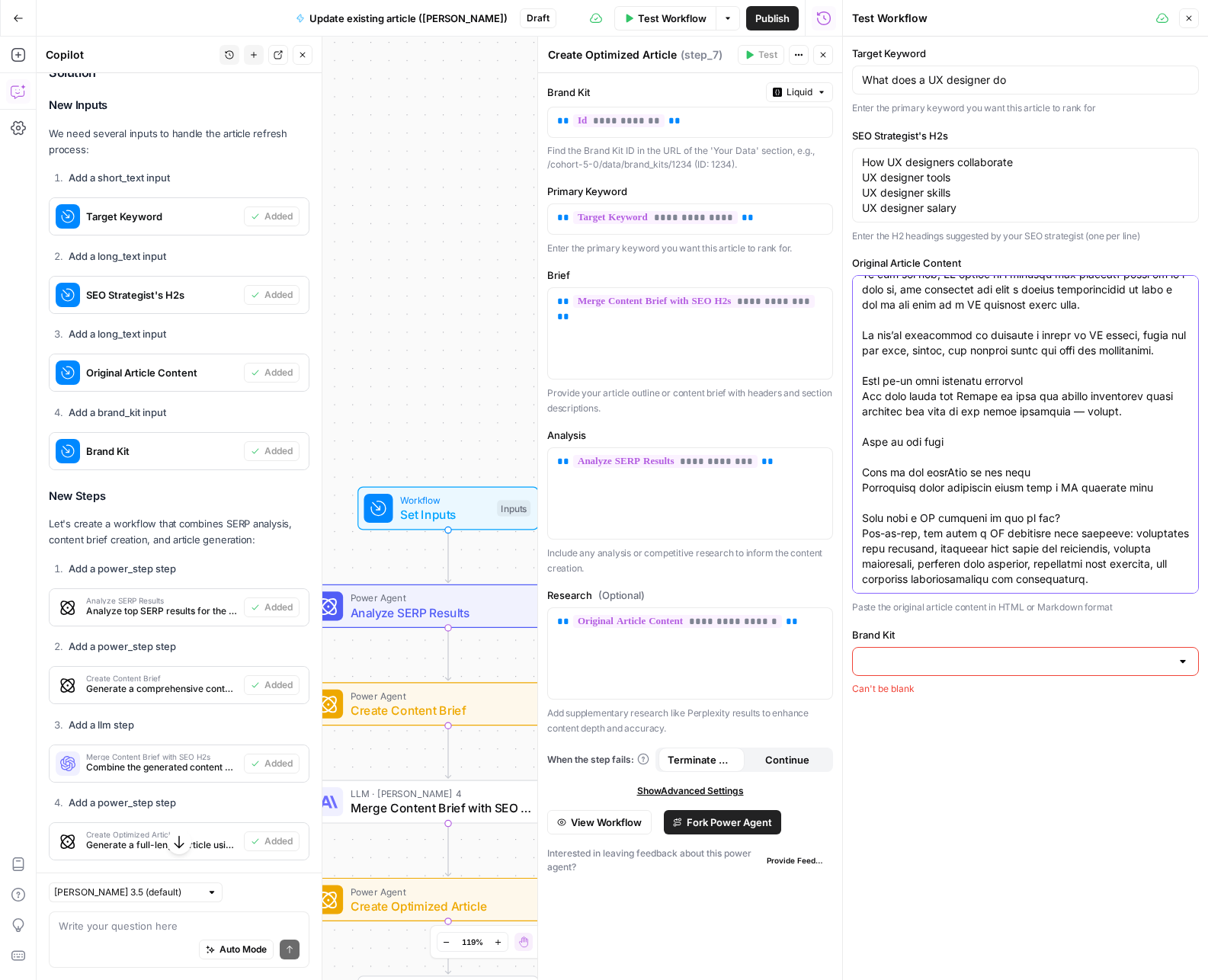
paste textarea "Is UX design hard?"
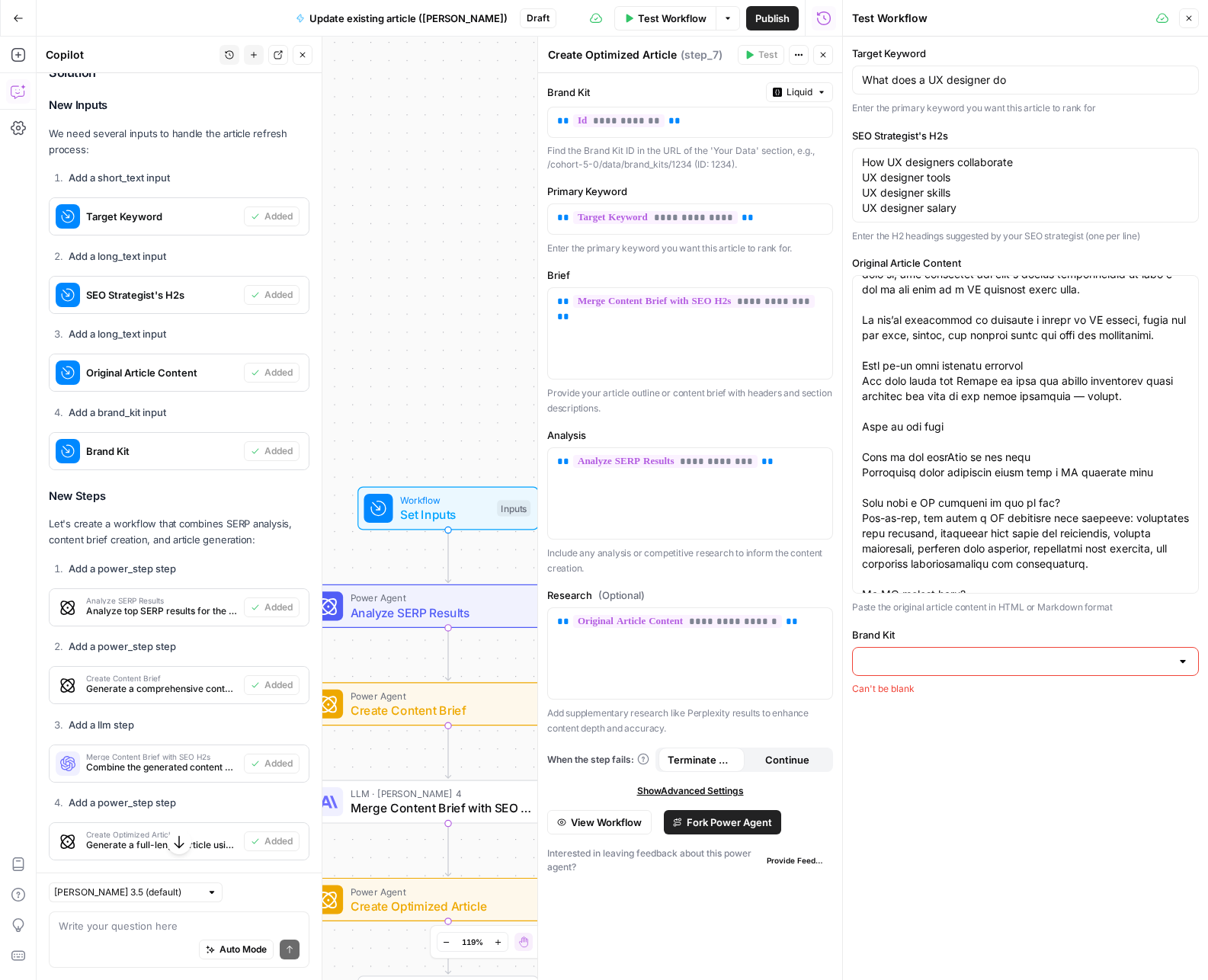
scroll to position [0, 0]
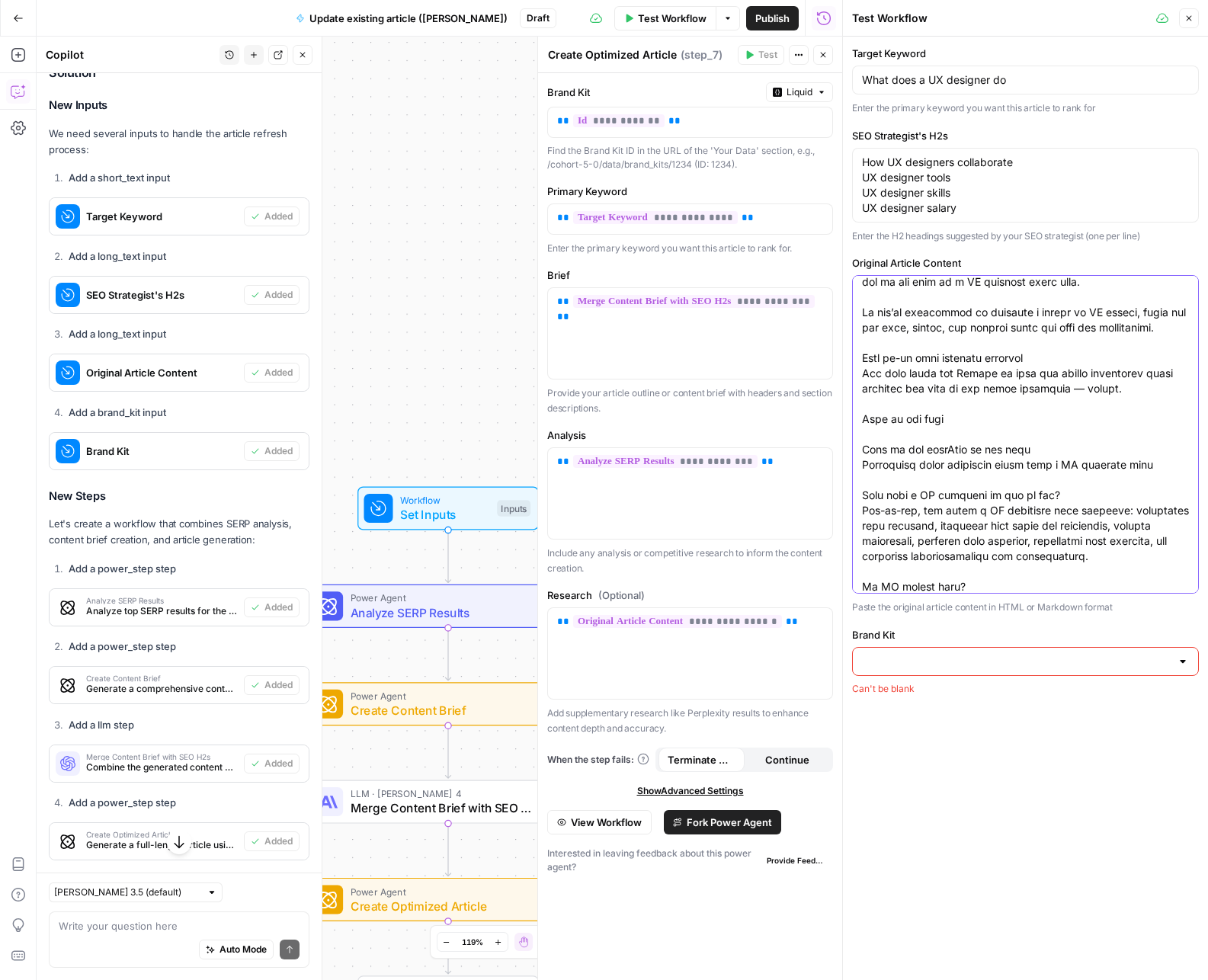
paste textarea "As with many specialized roles, the idea of UX design being “hard” is subjectiv…"
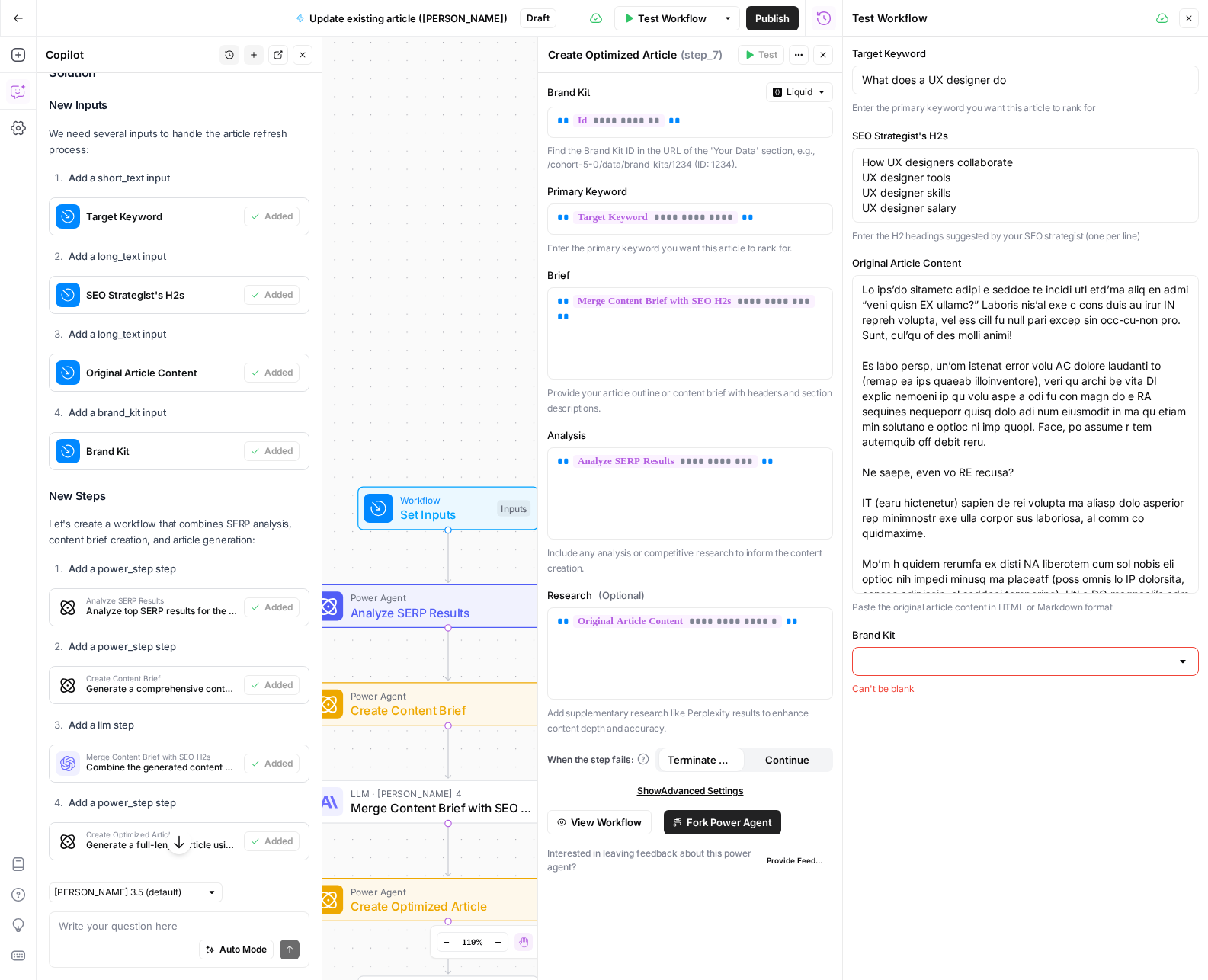
click at [907, 593] on div at bounding box center [1024, 434] width 346 height 319
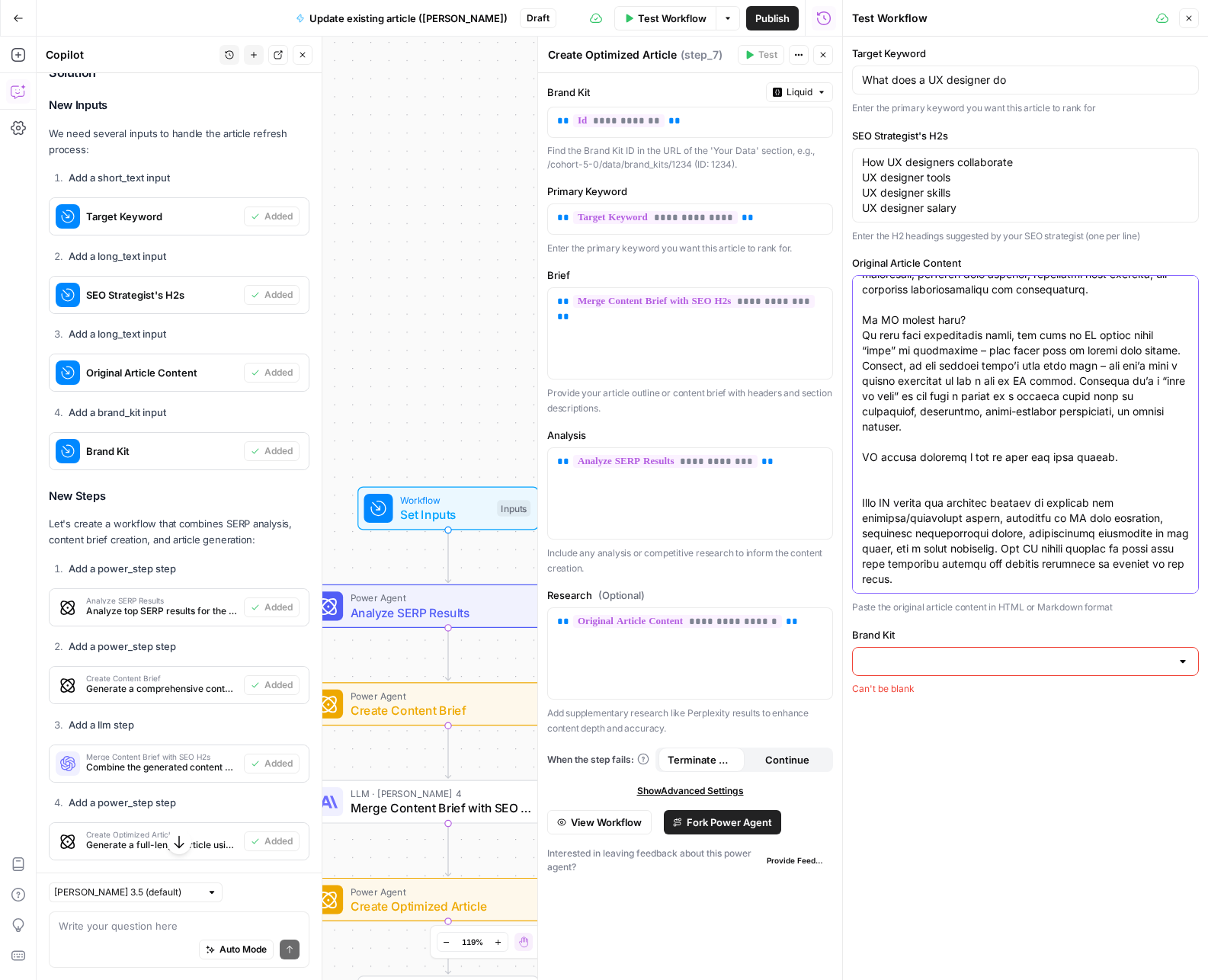
paste textarea "Do UX designers have to code?"
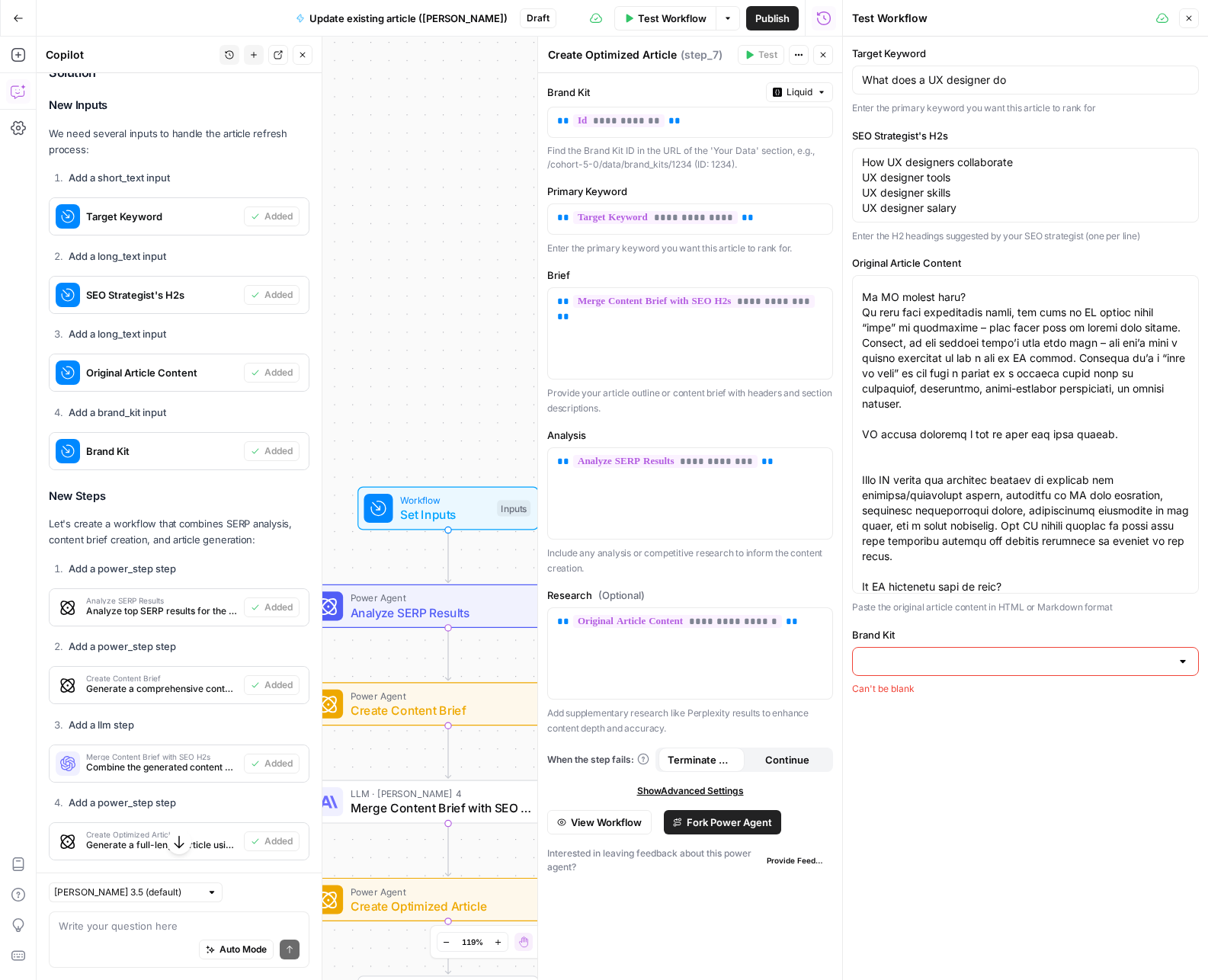
scroll to position [0, 0]
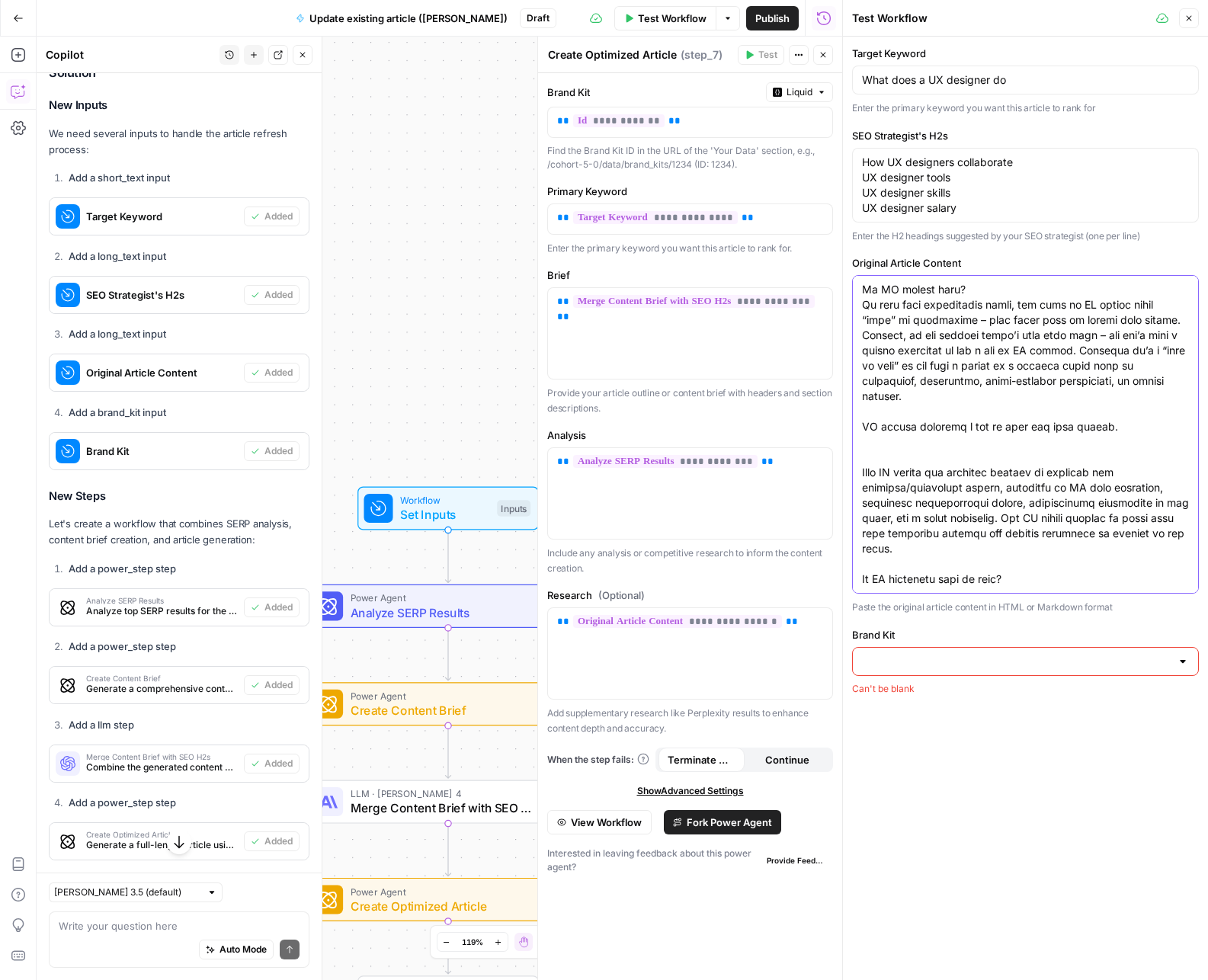
paste textarea "No, it’s not a requirement for UX designers to code. But it helps to have some …"
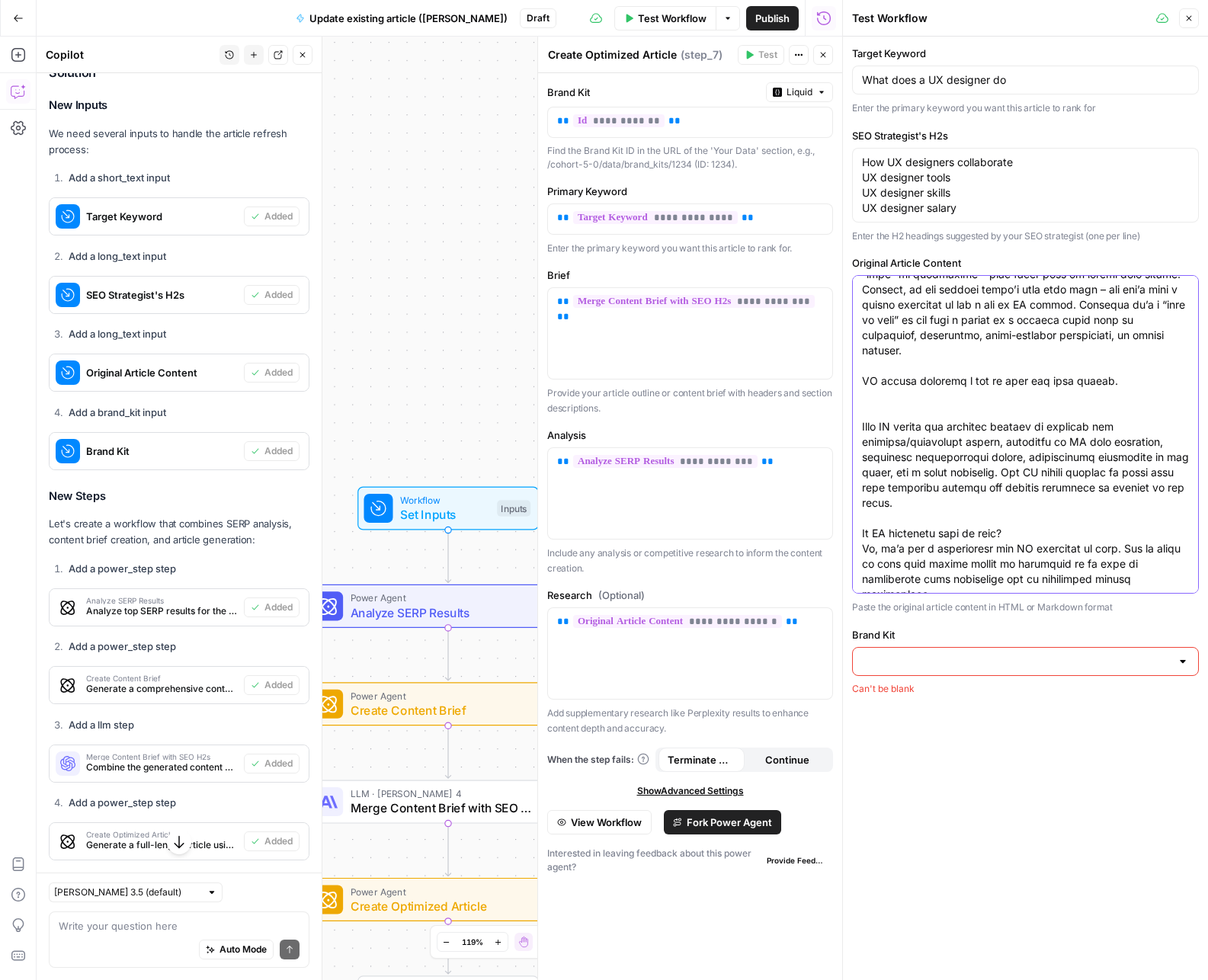
type textarea "So you’re thinking about a change in career and you’ve come up with “what about…"
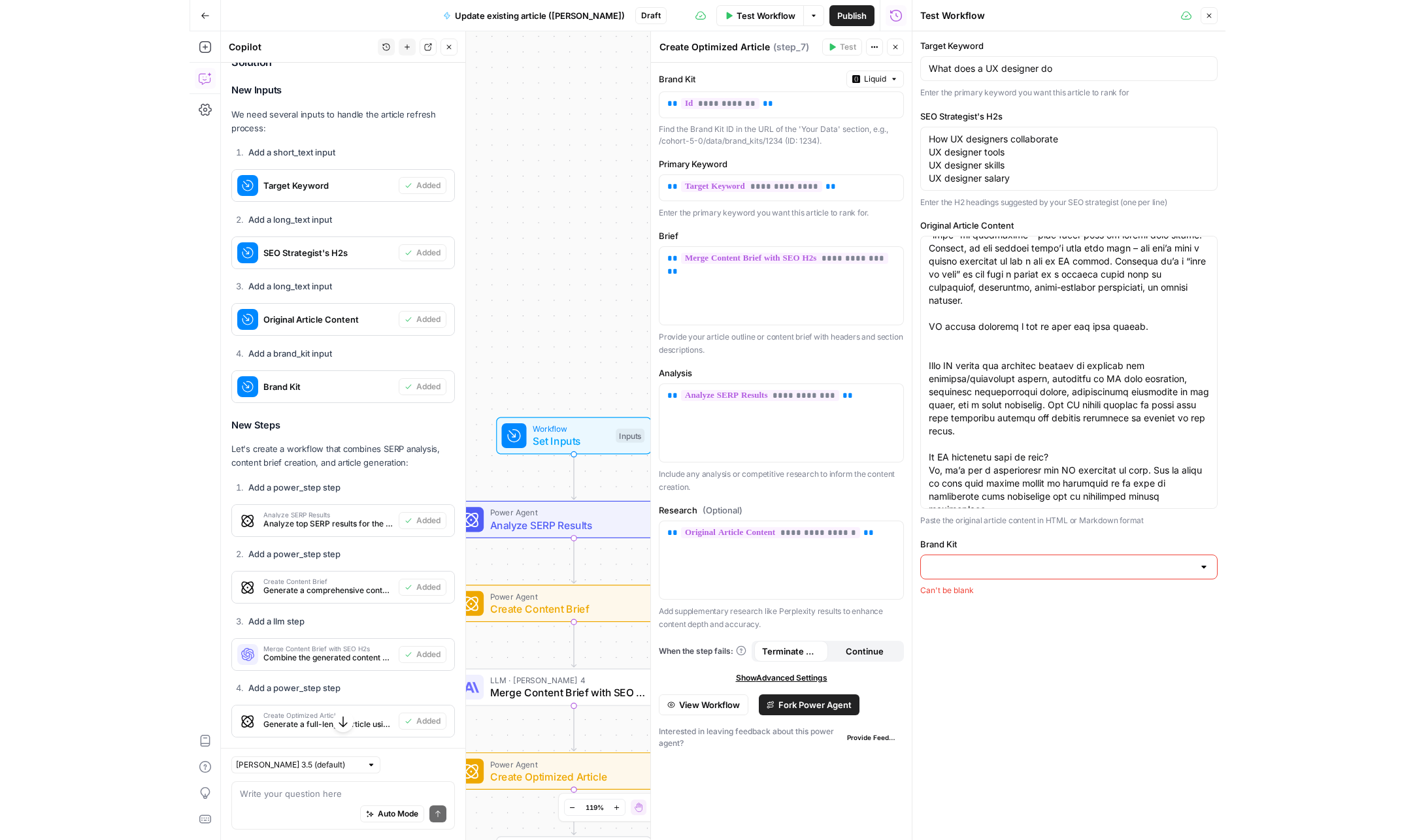
scroll to position [0, 0]
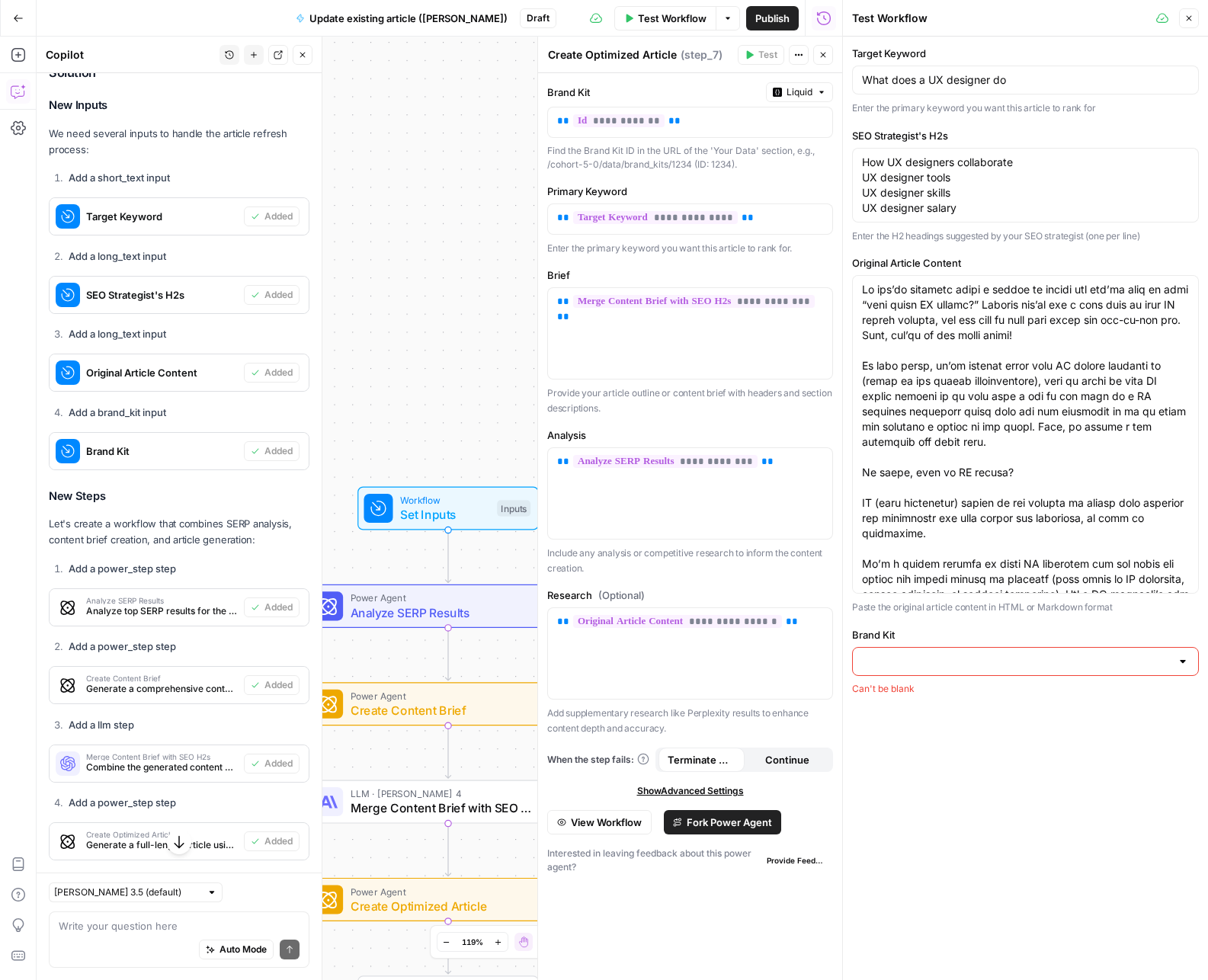
click at [1025, 661] on input "Brand Kit" at bounding box center [1015, 661] width 309 height 15
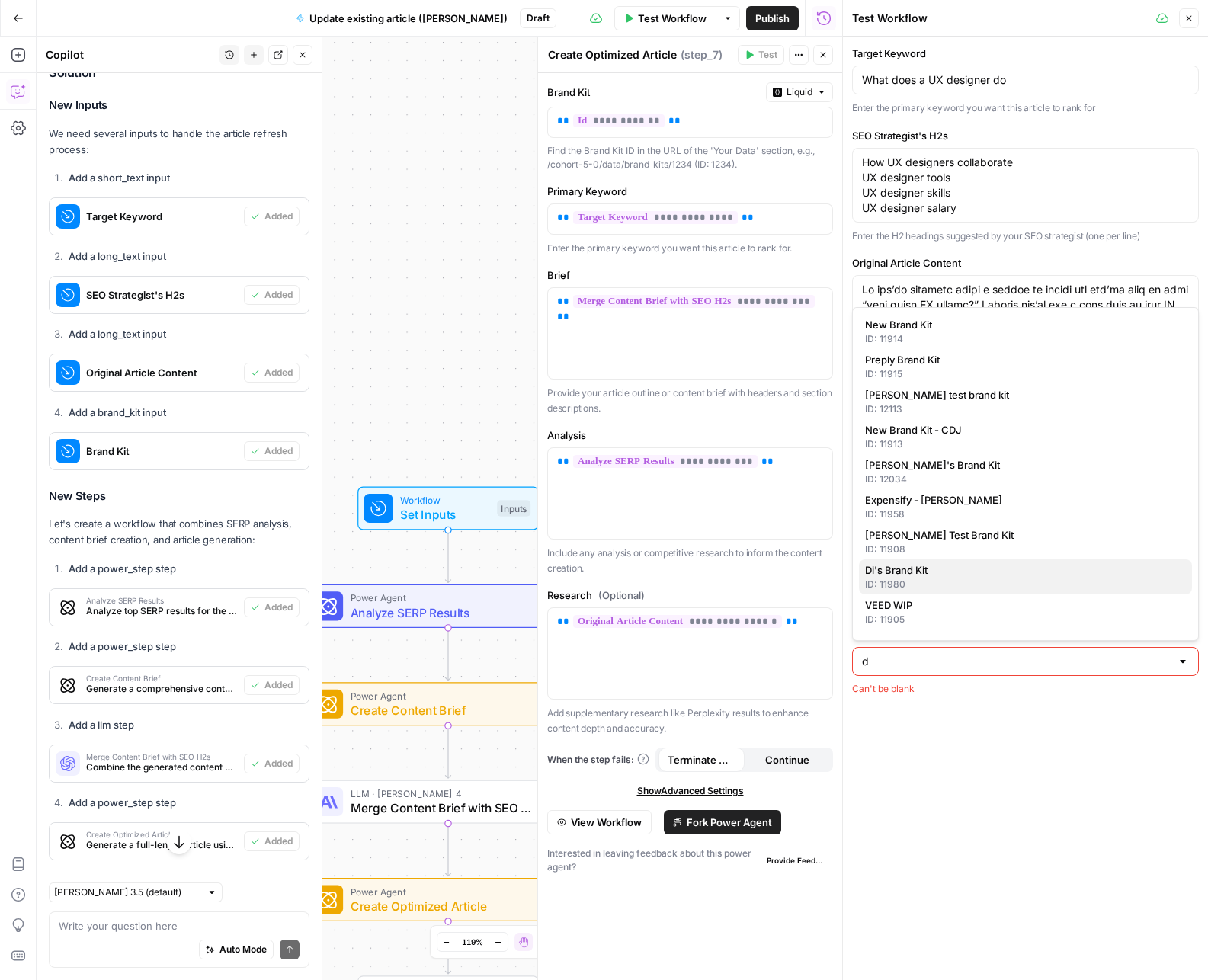
click at [1003, 574] on span "Di's Brand Kit" at bounding box center [1021, 570] width 315 height 15
type input "Di's Brand Kit"
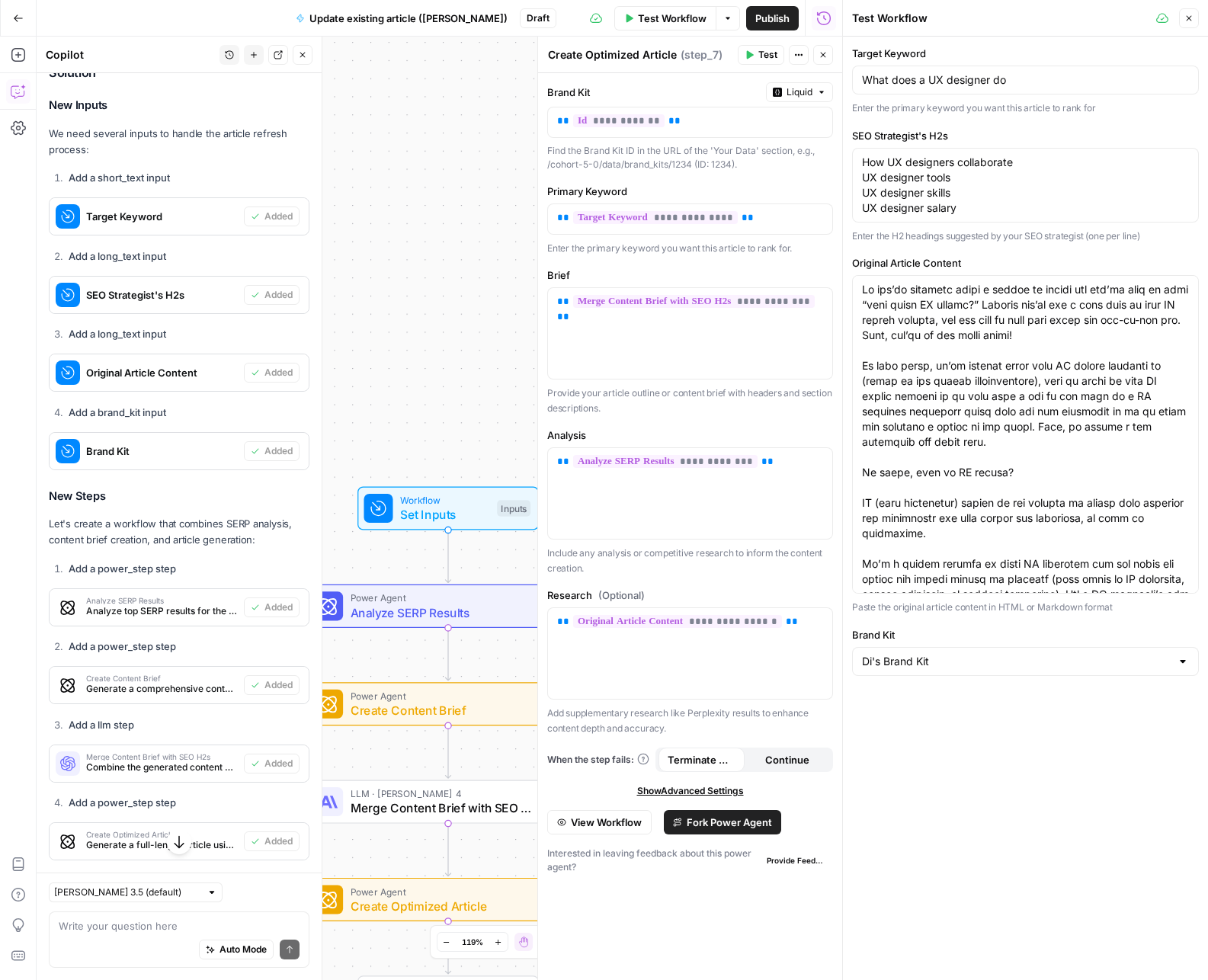
click at [763, 51] on span "Test" at bounding box center [767, 55] width 19 height 14
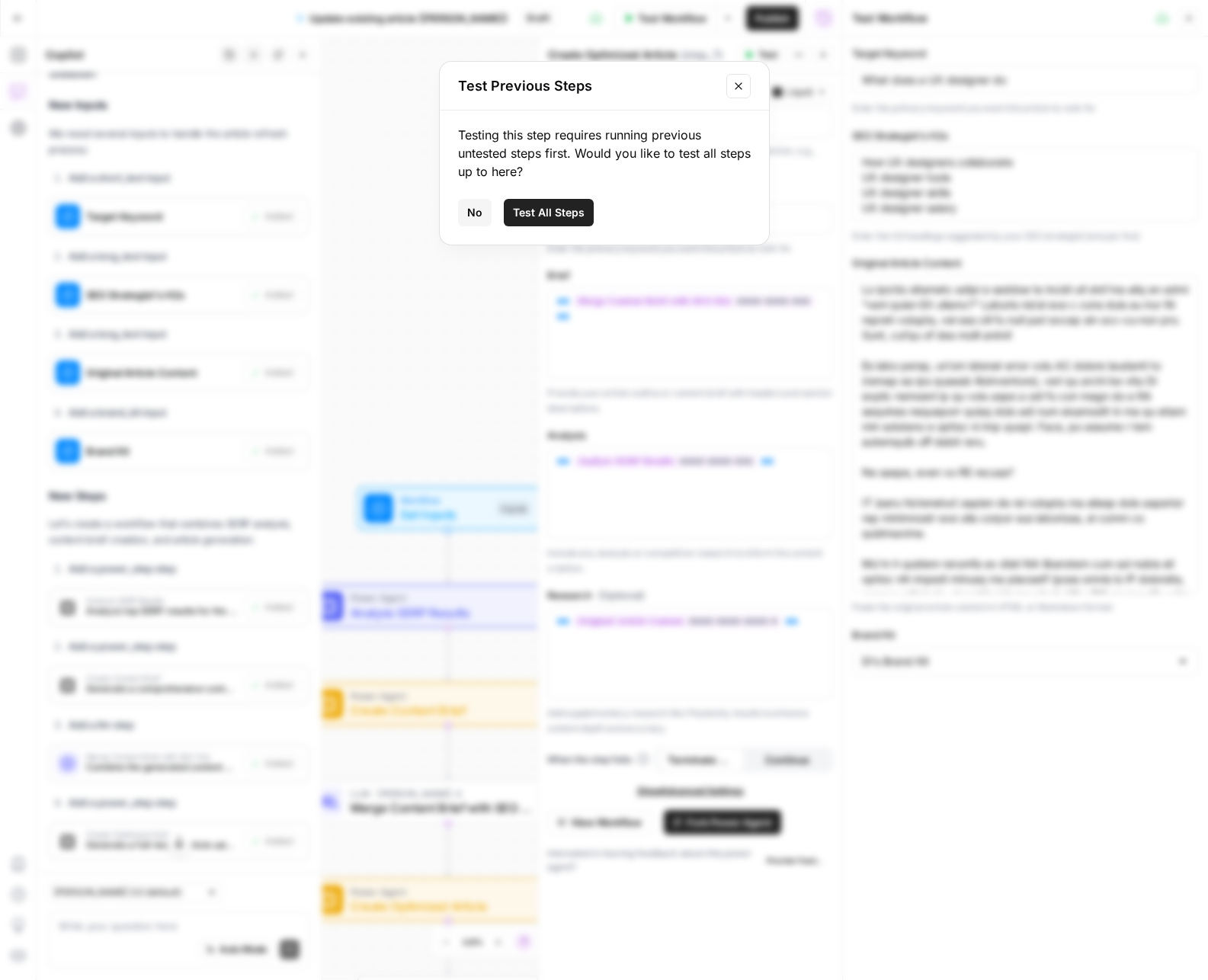
click at [744, 80] on button "Close modal" at bounding box center [738, 85] width 25 height 25
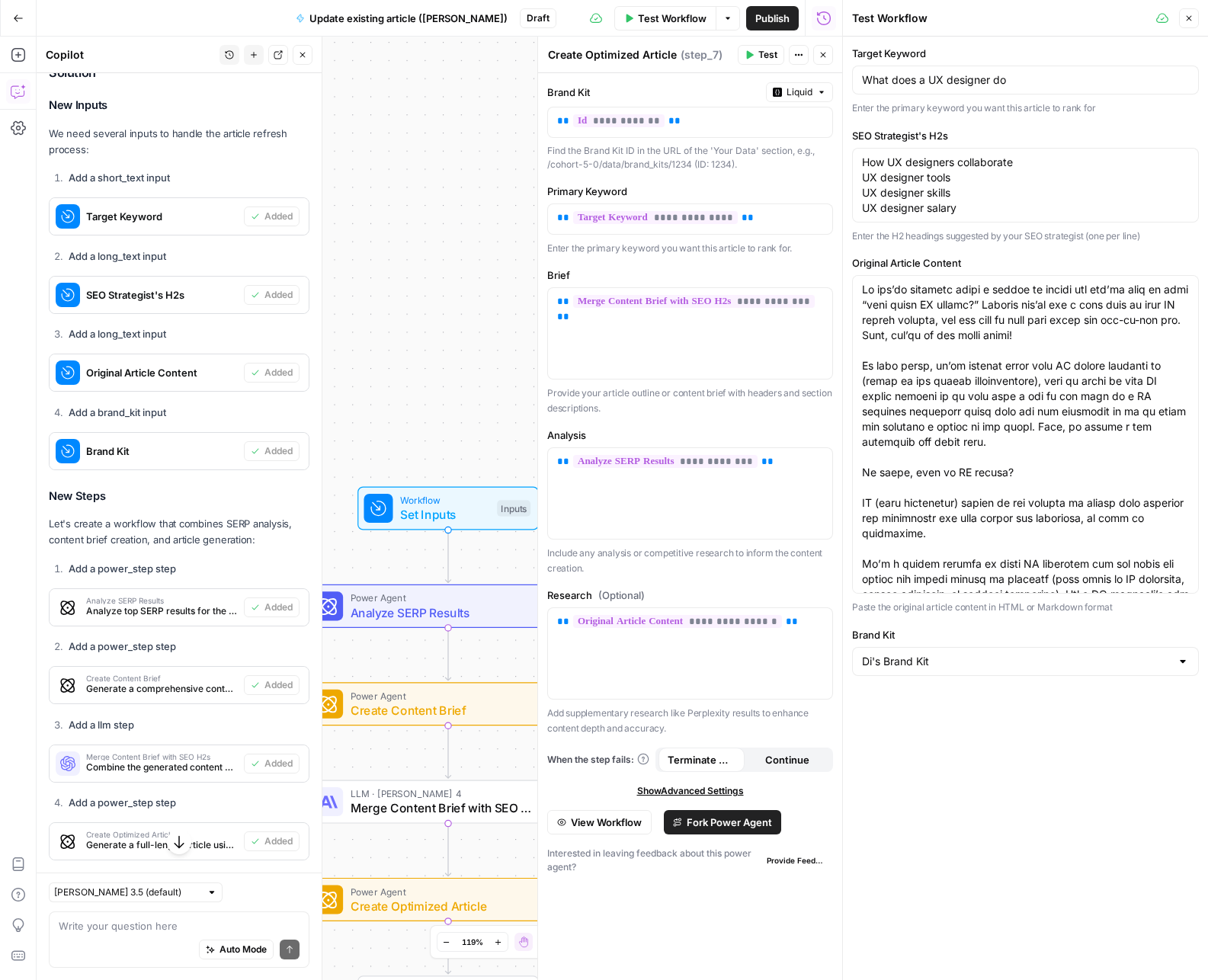
click at [750, 56] on icon "button" at bounding box center [749, 55] width 7 height 8
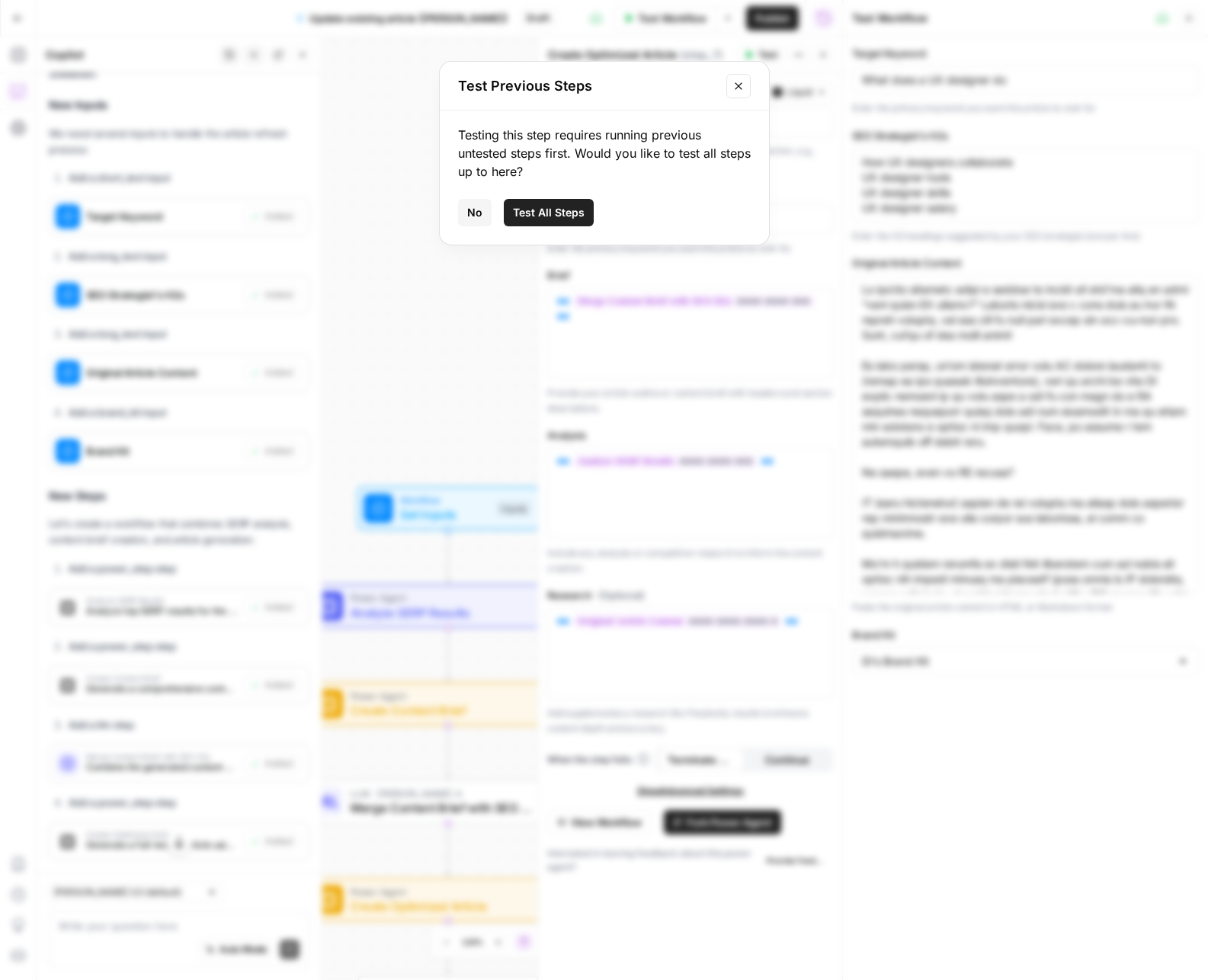
click at [548, 209] on span "Test All Steps" at bounding box center [549, 212] width 71 height 15
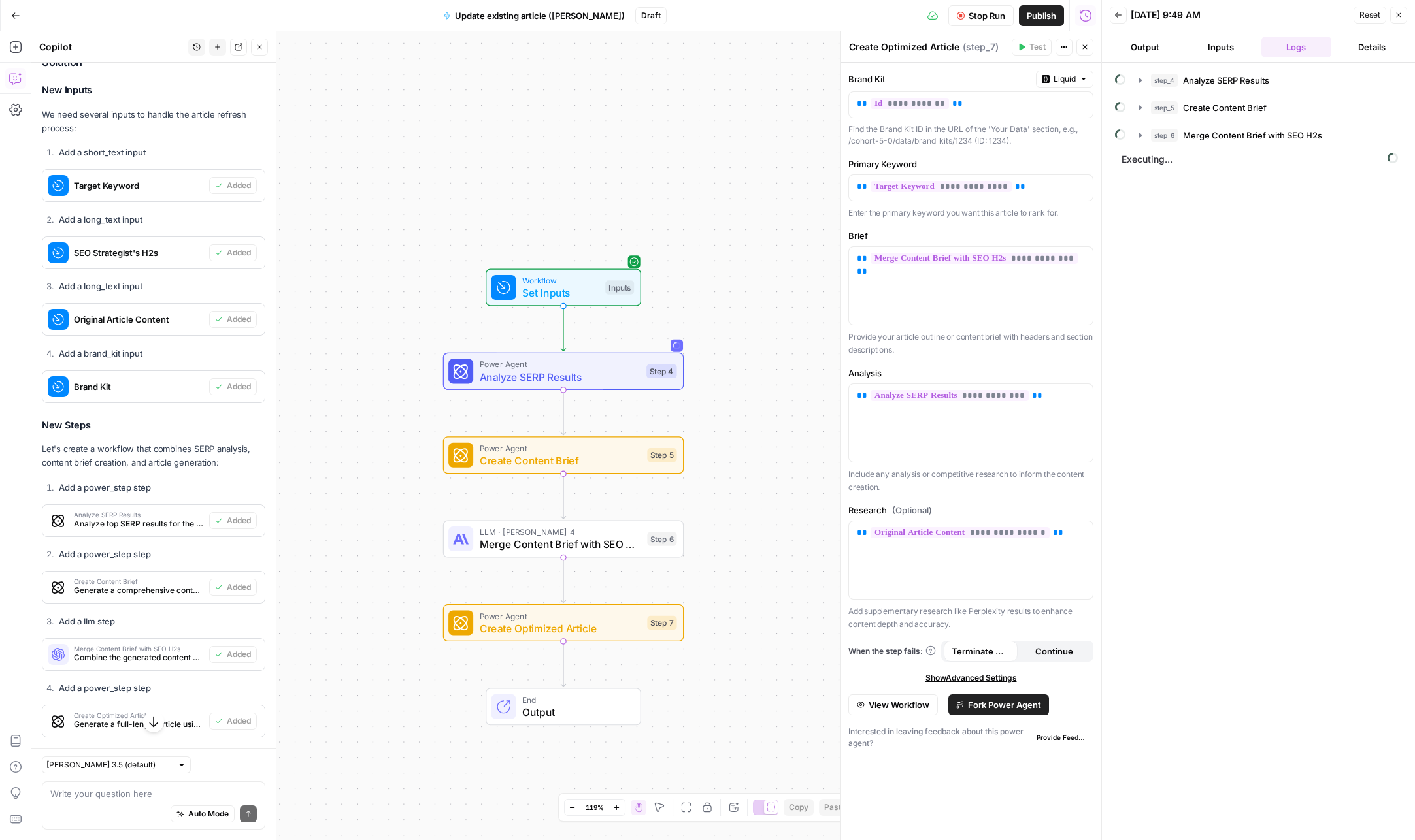
drag, startPoint x: 758, startPoint y: 593, endPoint x: 748, endPoint y: 449, distance: 144.3
click at [748, 449] on div "Workflow Set Inputs Inputs Power Agent Analyze SERP Results Step 4 Power Agent …" at bounding box center [566, 436] width 1070 height 809
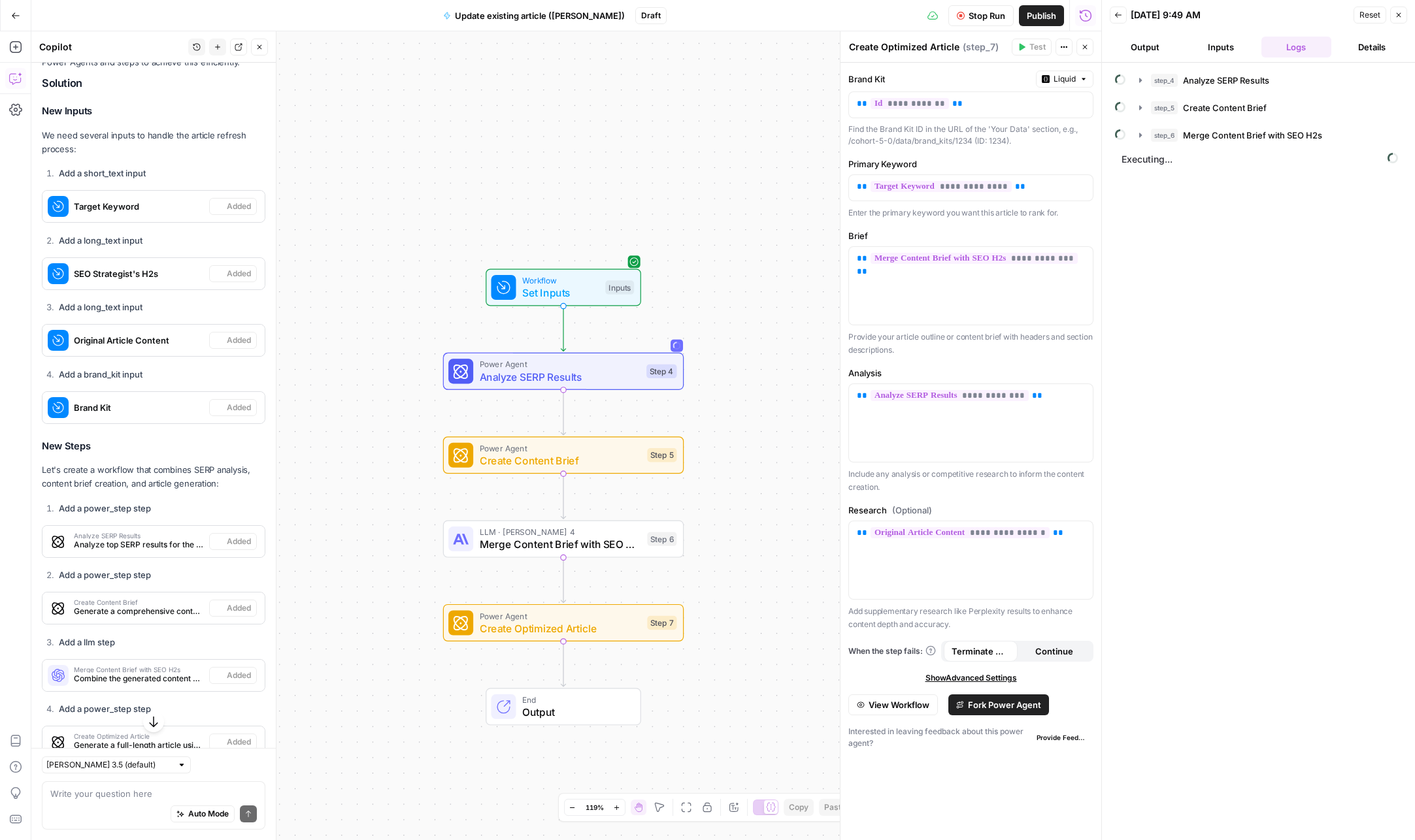
scroll to position [498, 0]
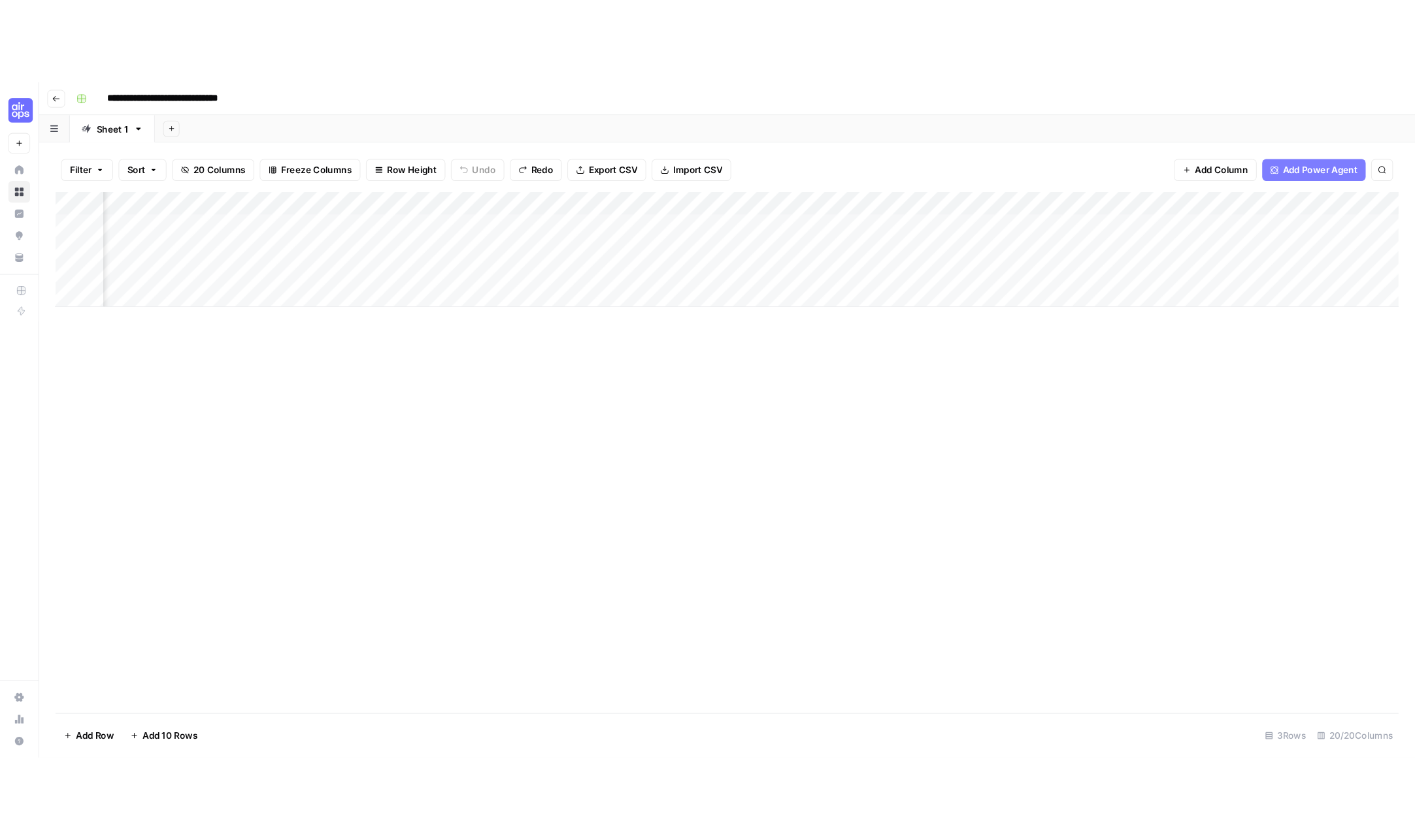
scroll to position [0, 66]
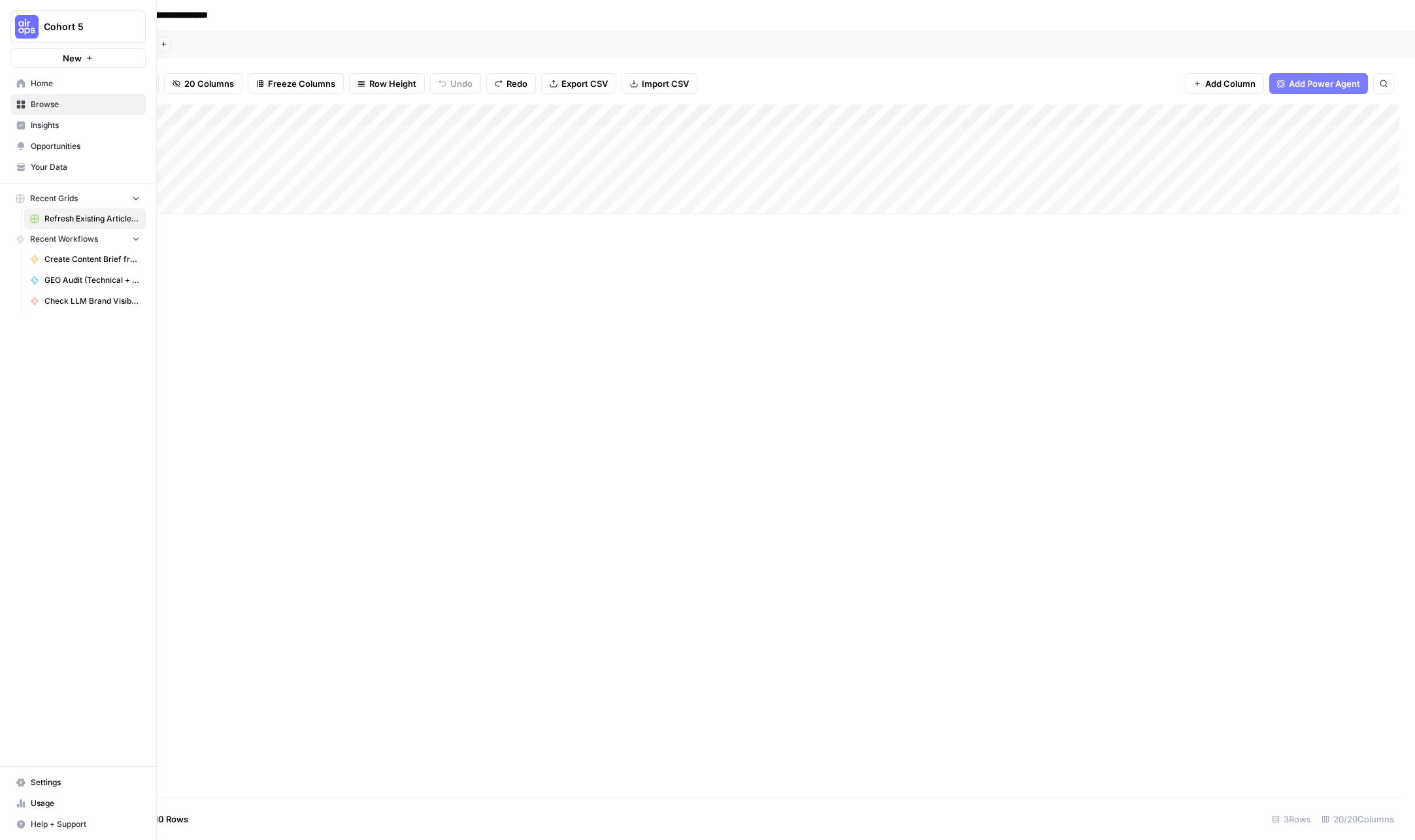
click at [34, 82] on span "Home" at bounding box center [85, 83] width 109 height 12
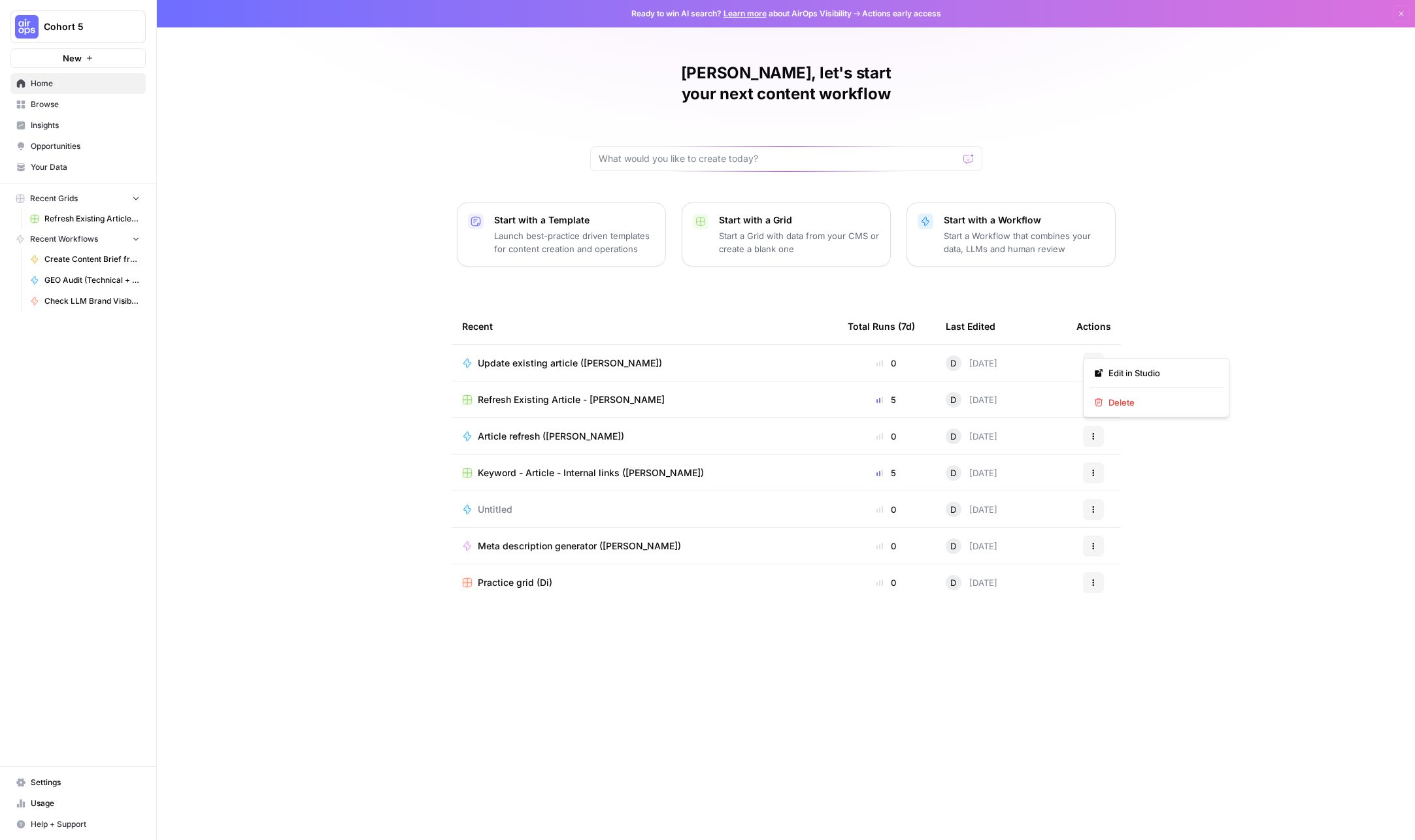
click at [1097, 359] on icon "button" at bounding box center [1093, 363] width 8 height 8
drag, startPoint x: 673, startPoint y: 291, endPoint x: 666, endPoint y: 291, distance: 7.0
click at [673, 308] on div "Recent" at bounding box center [644, 326] width 364 height 36
click at [72, 106] on span "Browse" at bounding box center [85, 105] width 109 height 12
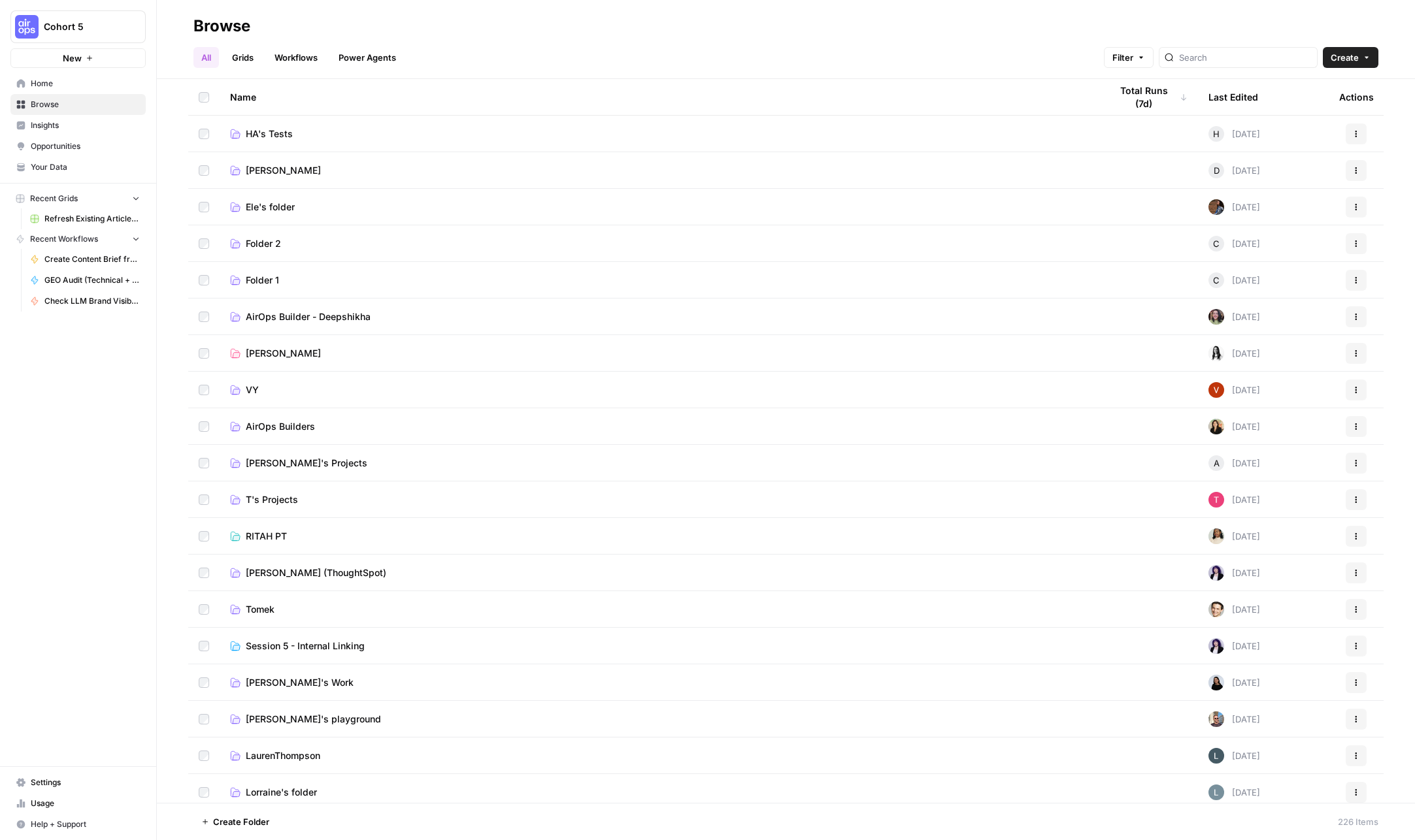
click at [278, 54] on link "Workflows" at bounding box center [295, 57] width 59 height 21
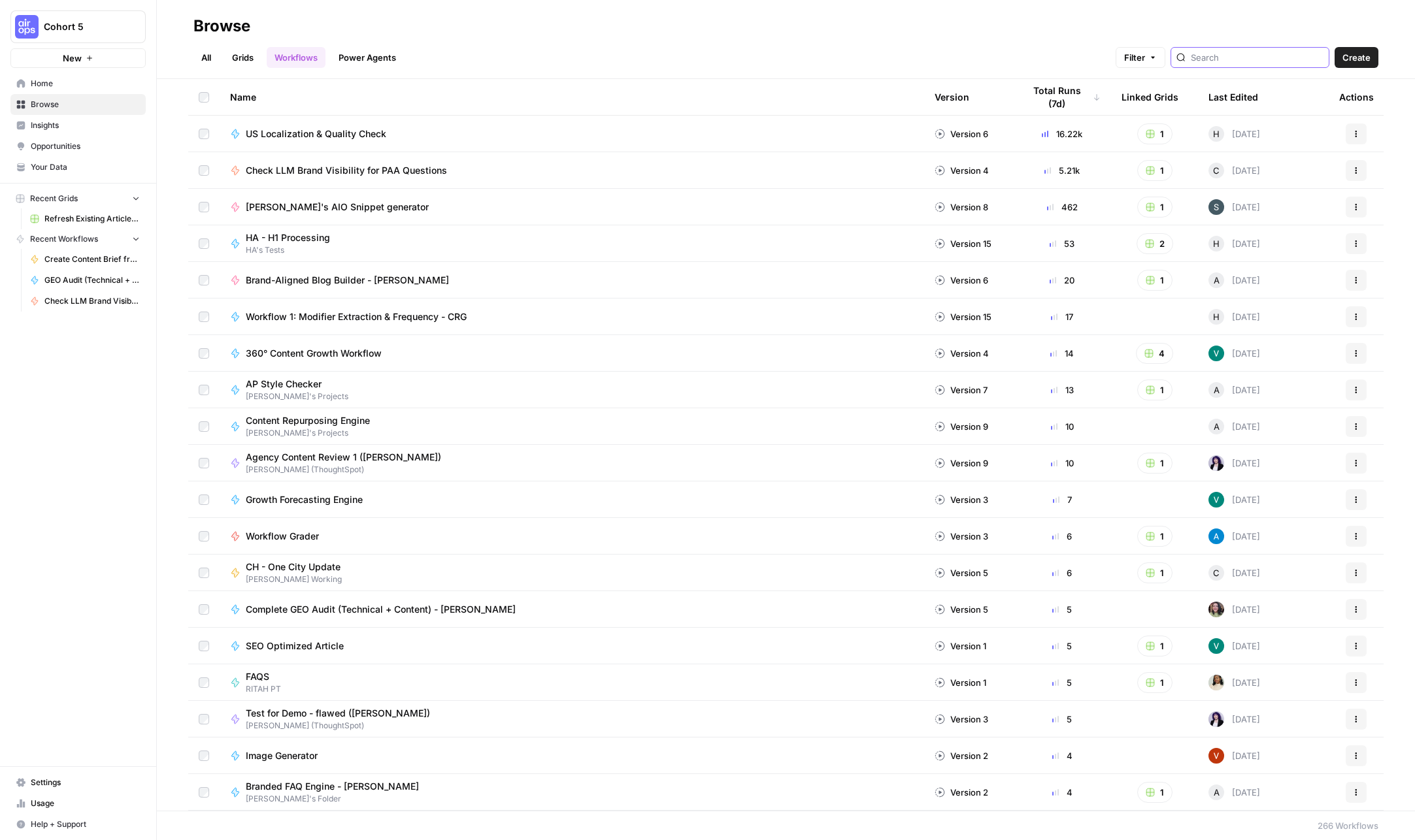
click at [1278, 54] on input "search" at bounding box center [1257, 57] width 133 height 13
type input "update existing"
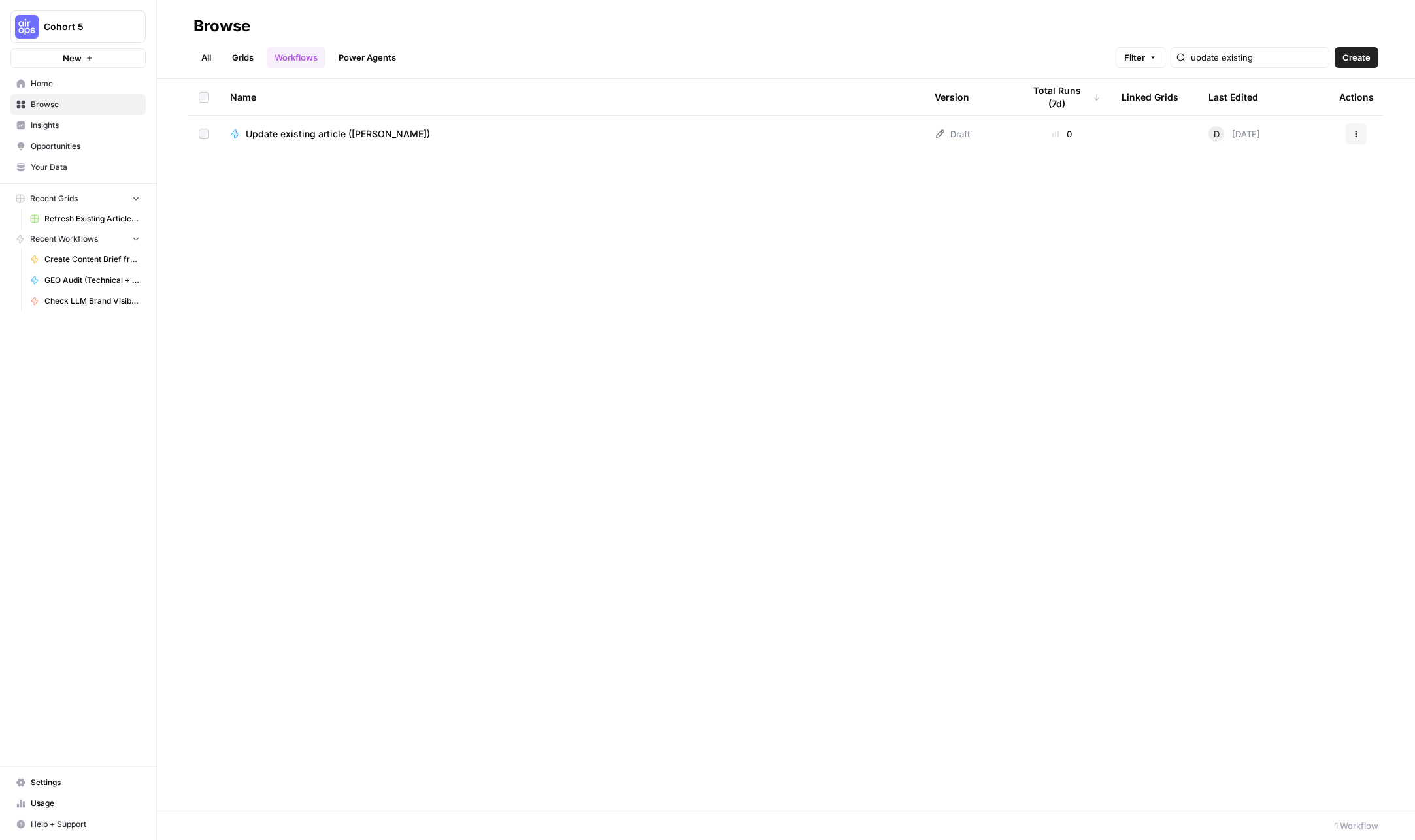
click at [1349, 137] on icon "button" at bounding box center [1356, 134] width 8 height 8
click at [1318, 209] on span "Move To" at bounding box center [1298, 212] width 105 height 13
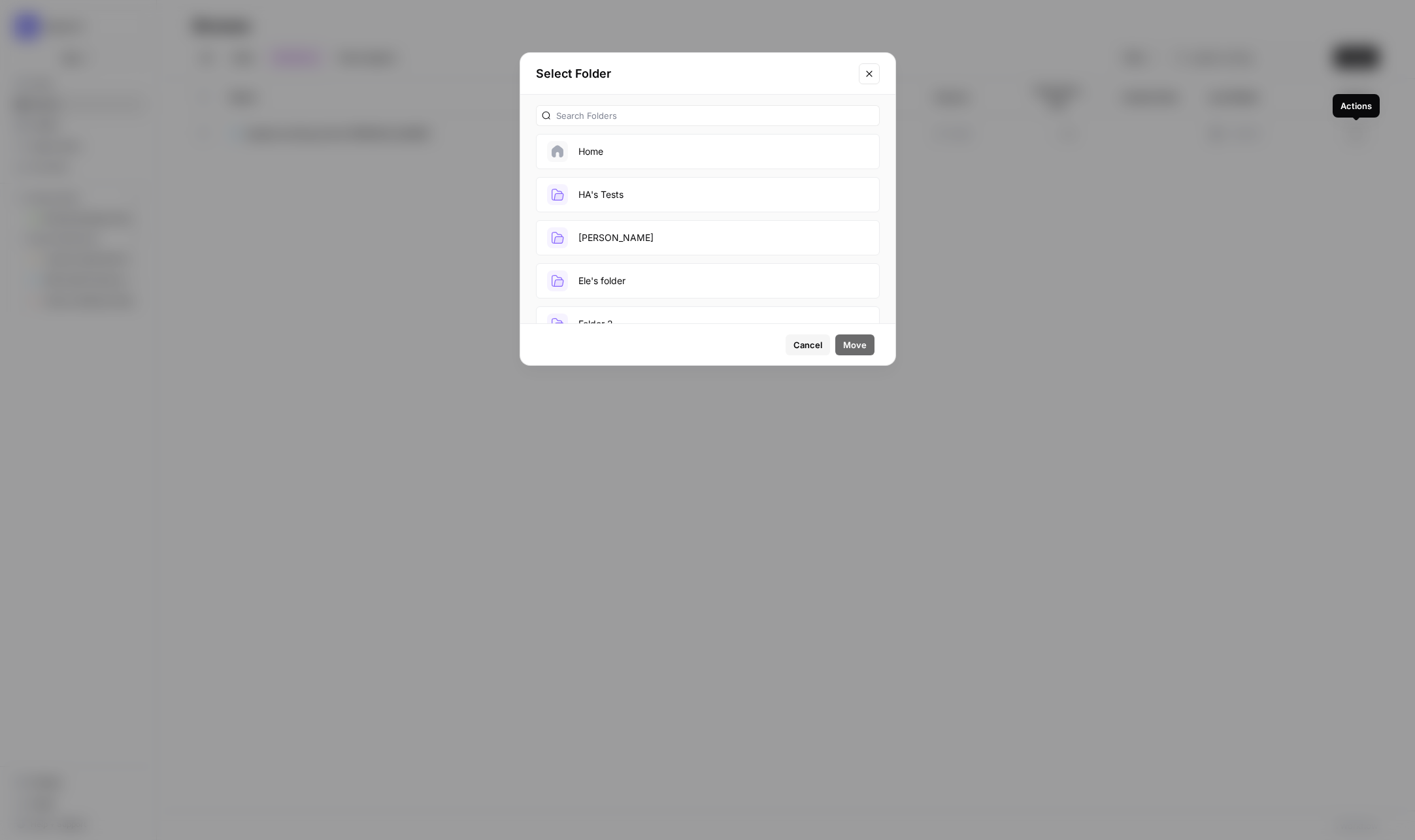
click at [610, 225] on button "Diane" at bounding box center [708, 237] width 344 height 35
click at [847, 339] on span "Move" at bounding box center [855, 345] width 24 height 13
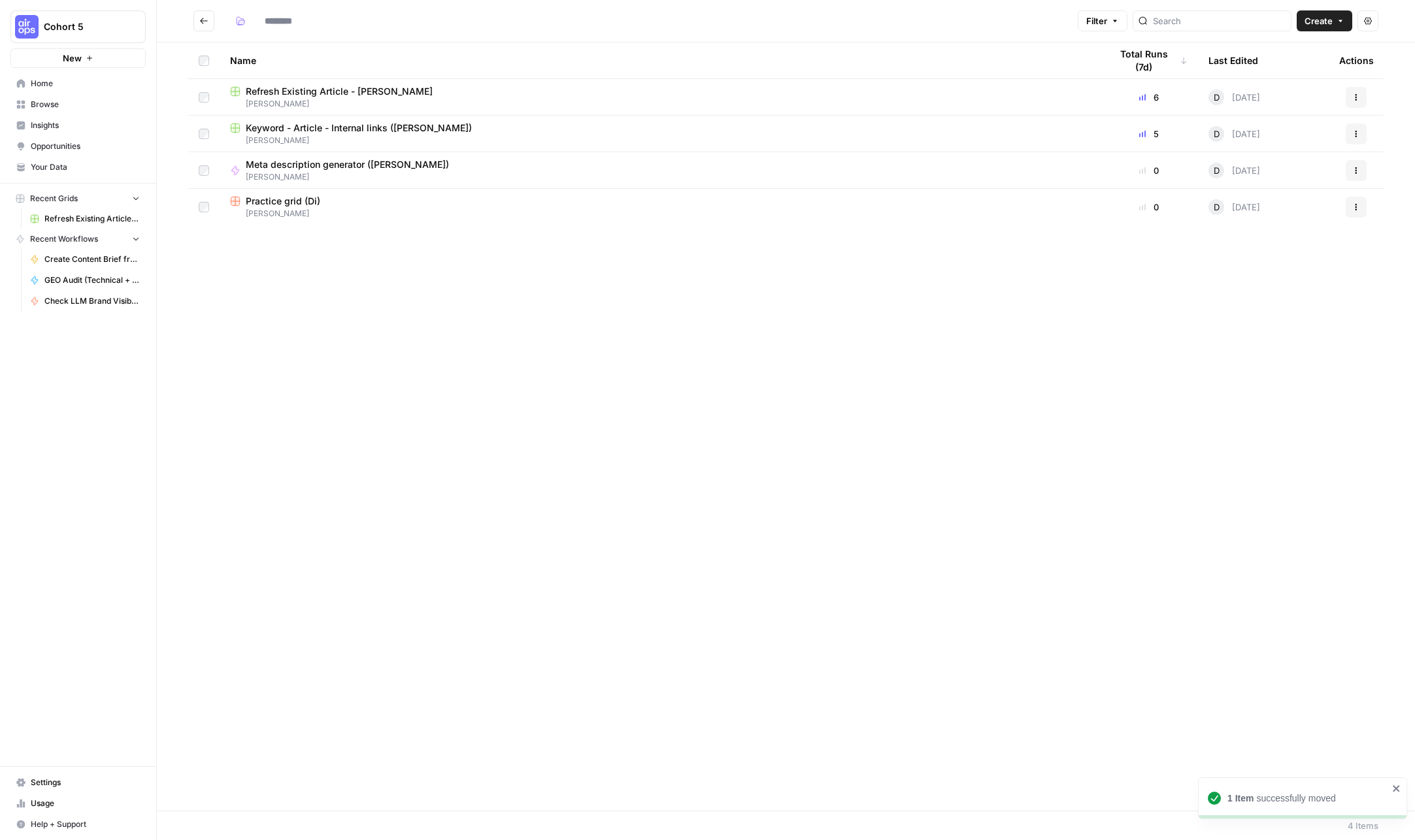
type input "*****"
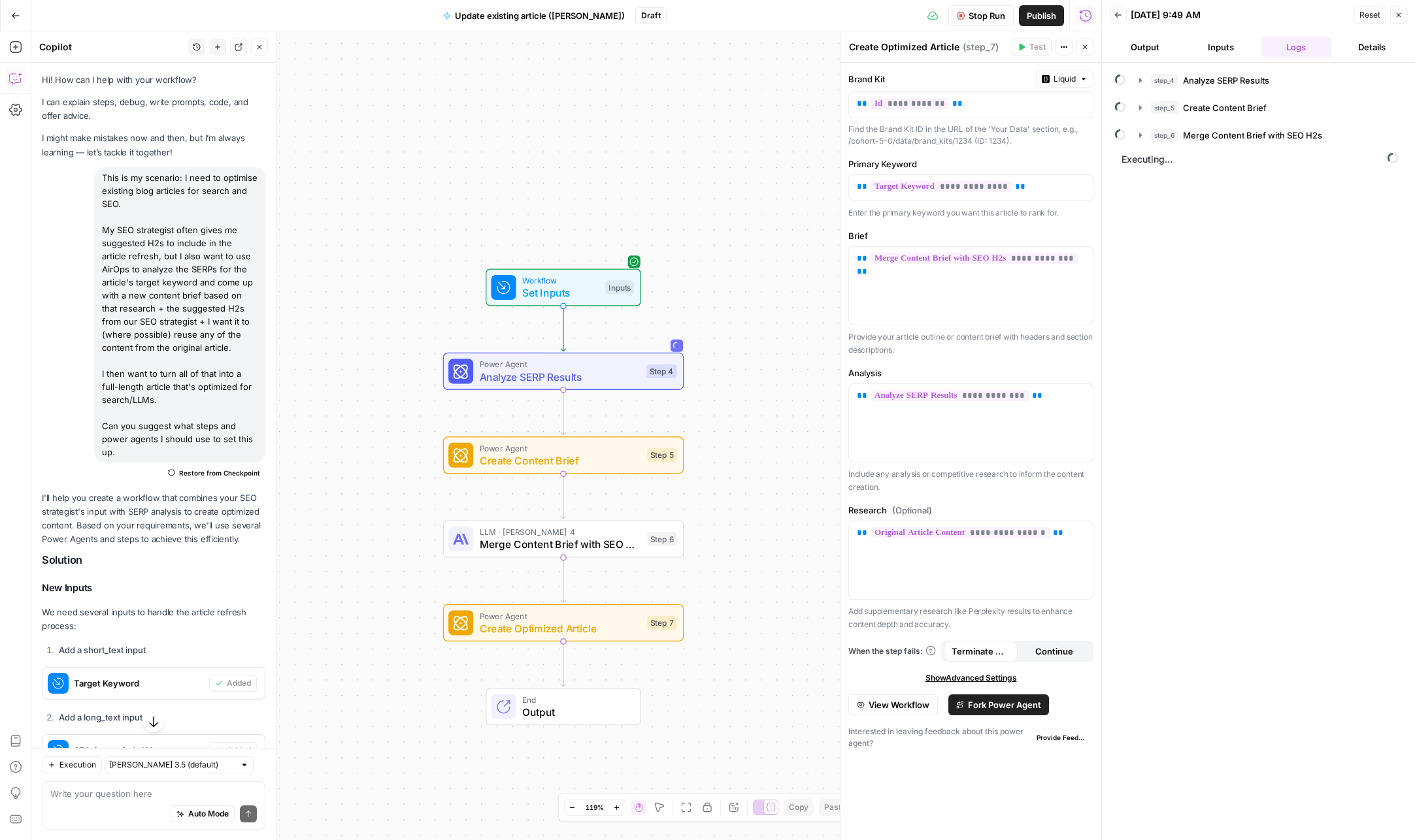
scroll to position [498, 0]
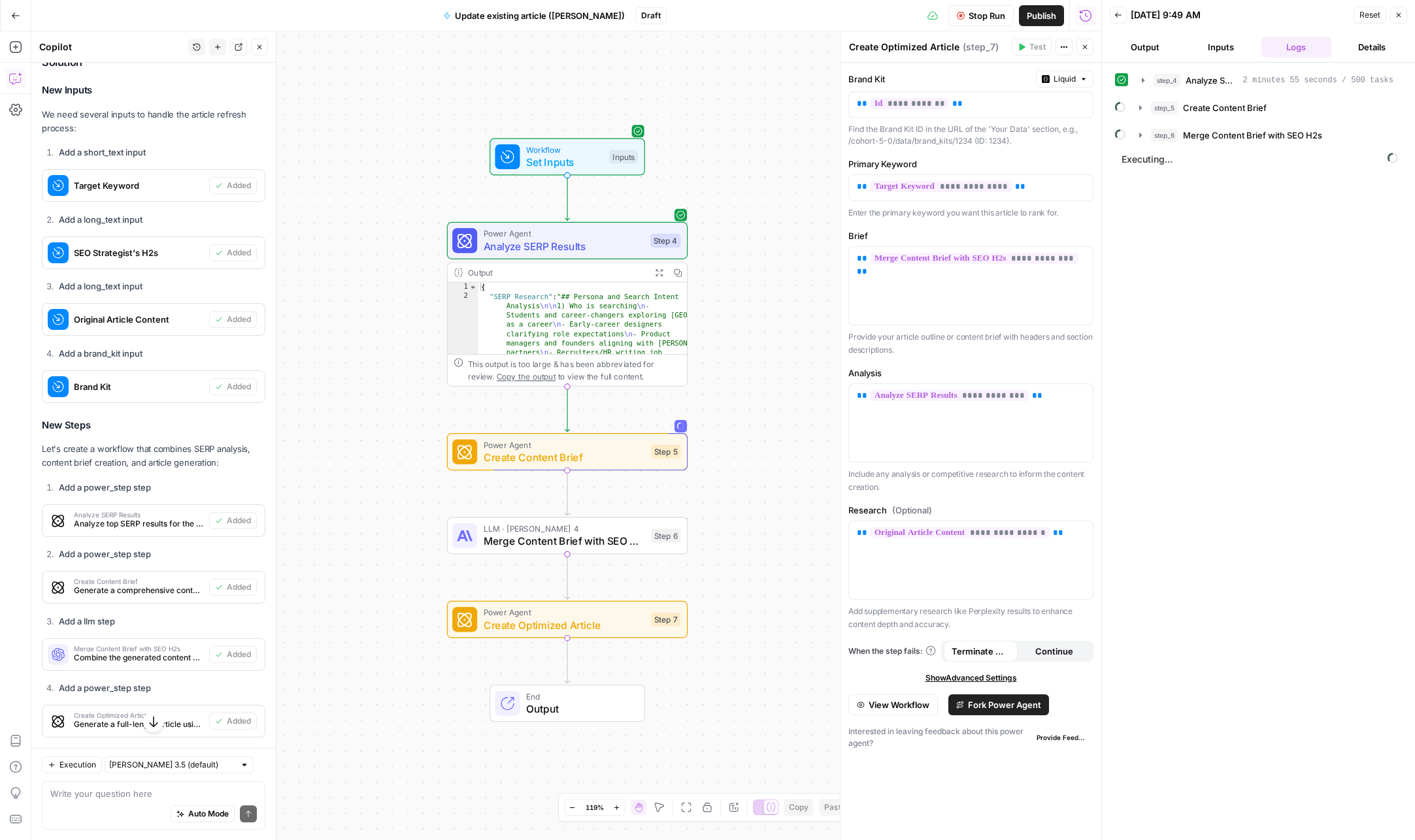
drag, startPoint x: 775, startPoint y: 620, endPoint x: 779, endPoint y: 485, distance: 135.1
click at [779, 485] on div "Workflow Set Inputs Inputs Power Agent Analyze SERP Results Step 4 Output Expan…" at bounding box center [566, 436] width 1070 height 809
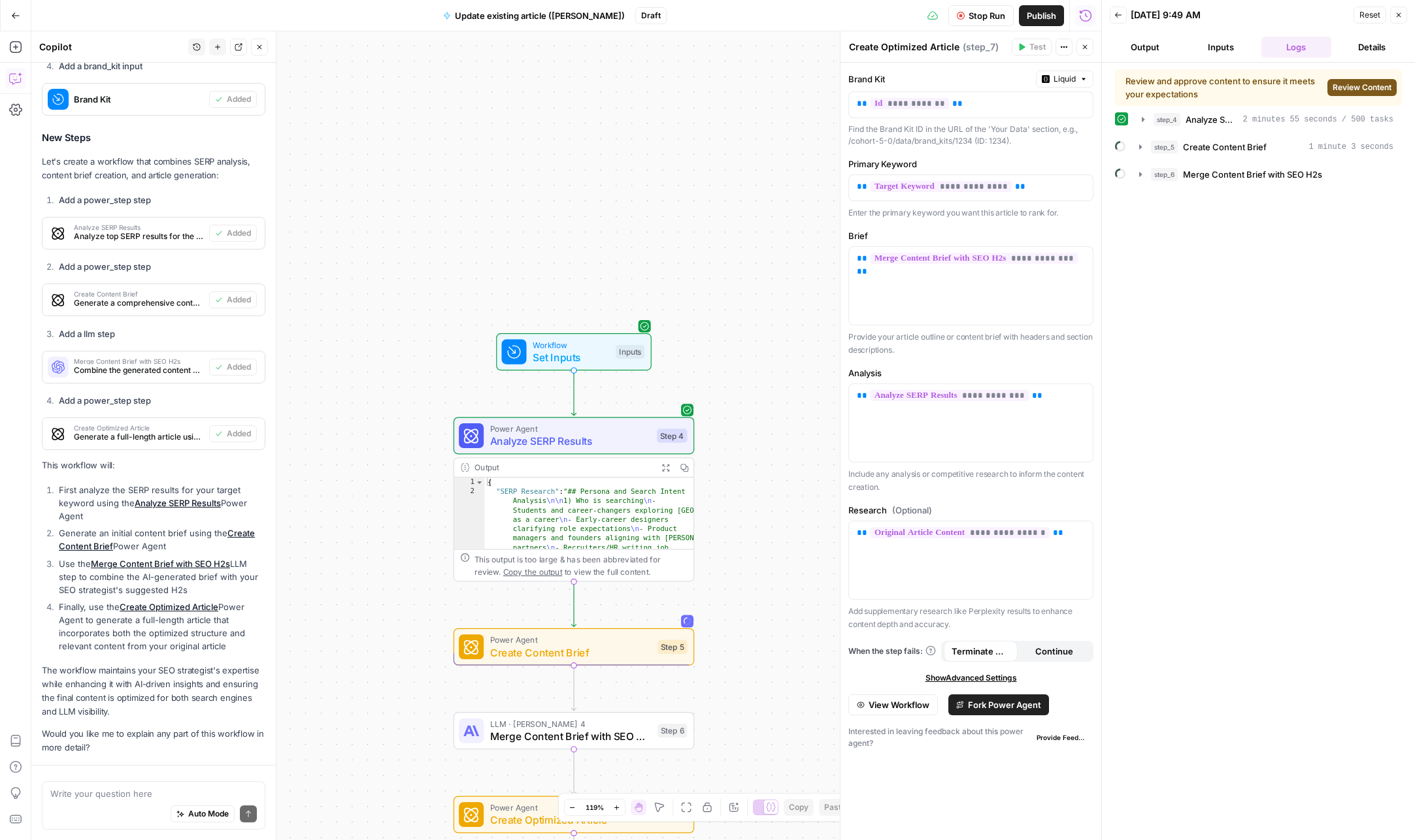
scroll to position [823, 0]
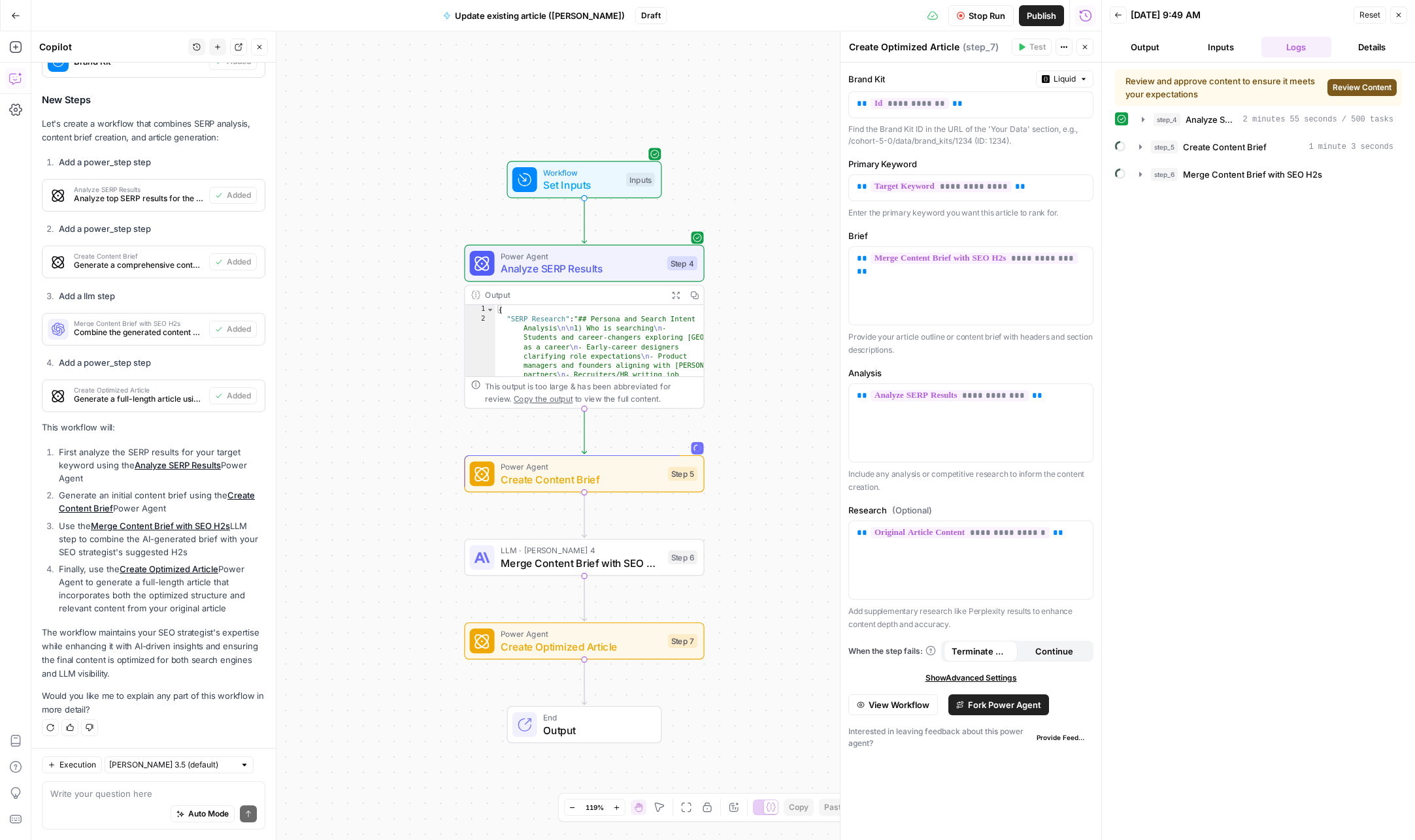
drag, startPoint x: 413, startPoint y: 242, endPoint x: 424, endPoint y: -4, distance: 246.2
click at [424, 0] on html "Cohort 5 New Home Browse Insights Opportunities Your Data Recent Grids Refresh …" at bounding box center [708, 420] width 1415 height 840
click at [1351, 83] on span "Review Content" at bounding box center [1362, 88] width 59 height 12
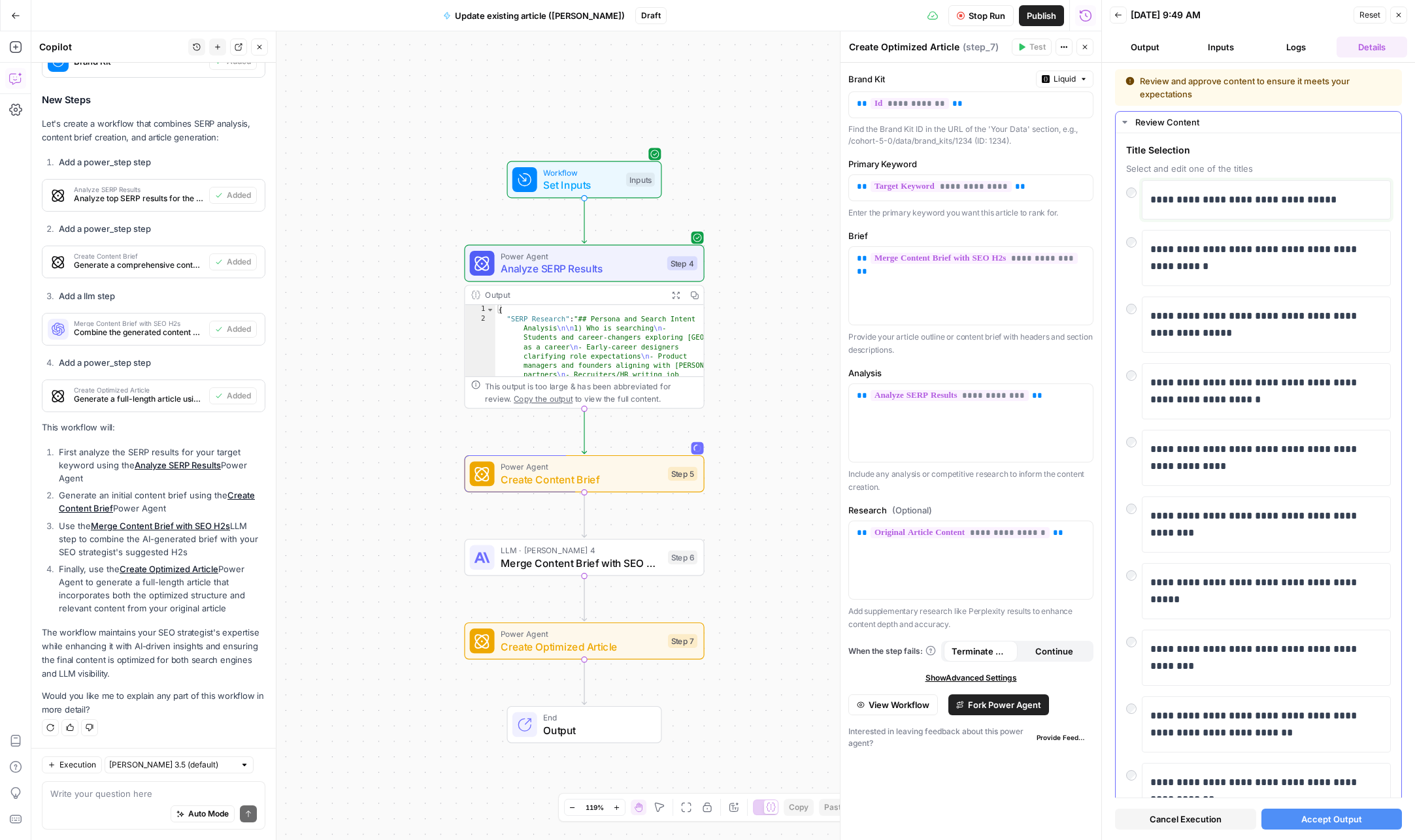
drag, startPoint x: 1282, startPoint y: 198, endPoint x: 1292, endPoint y: 198, distance: 10.0
click at [1282, 198] on p "**********" at bounding box center [1266, 200] width 232 height 17
drag, startPoint x: 1292, startPoint y: 199, endPoint x: 1331, endPoint y: 194, distance: 39.3
click at [1331, 194] on p "**********" at bounding box center [1266, 200] width 232 height 17
click at [1325, 825] on span "Accept Output" at bounding box center [1332, 819] width 60 height 13
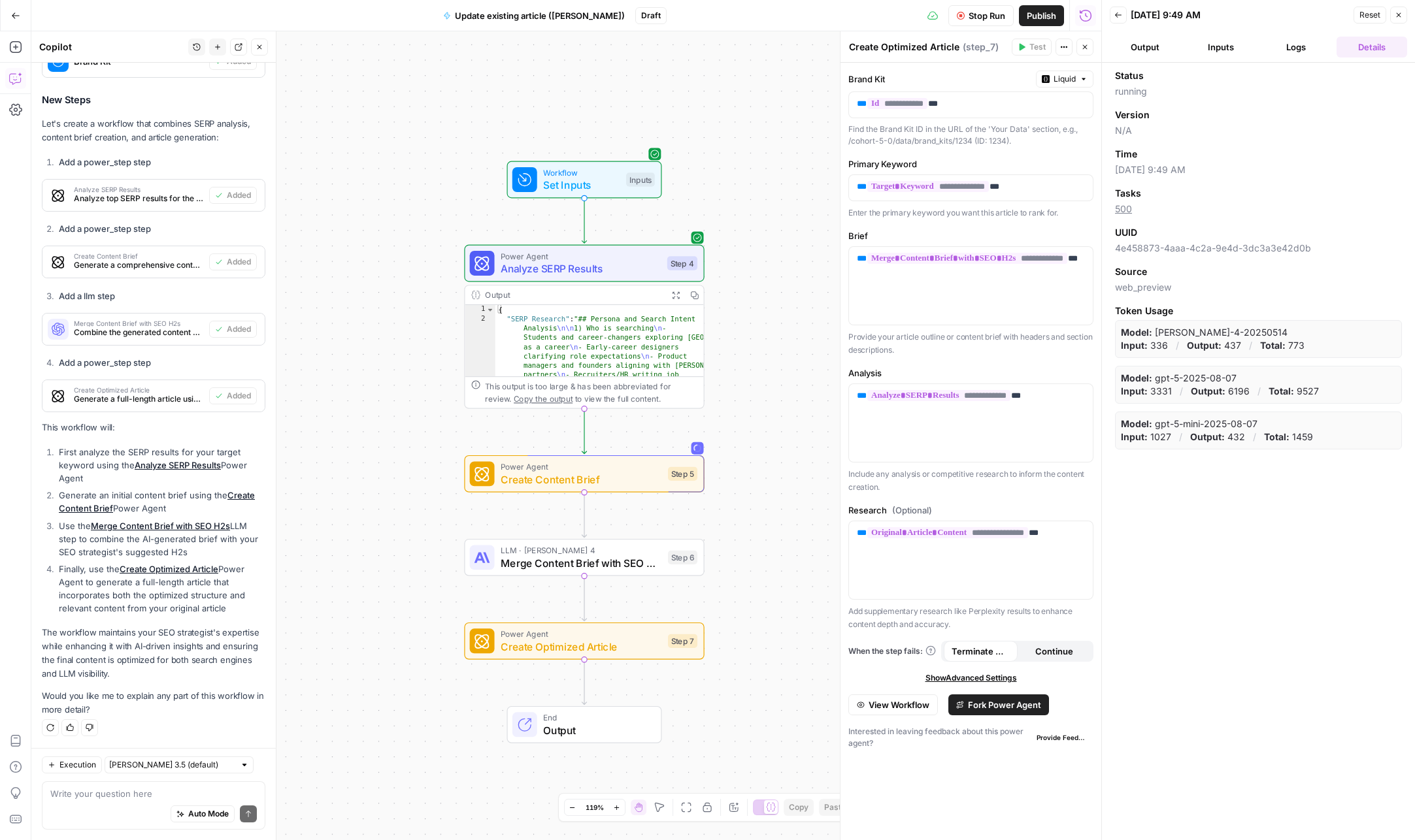
click at [1305, 43] on button "Logs" at bounding box center [1297, 47] width 71 height 21
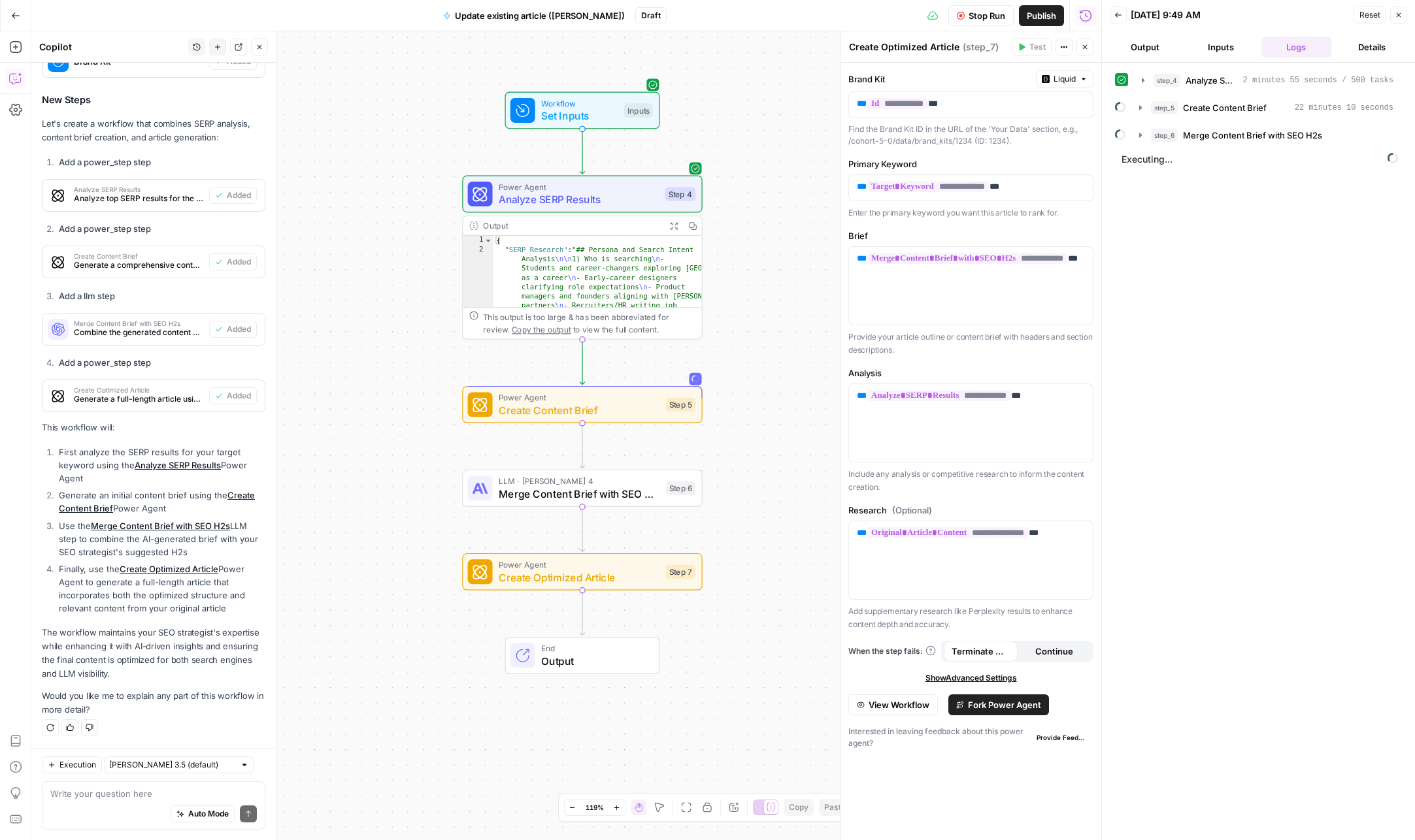
drag, startPoint x: 780, startPoint y: 671, endPoint x: 768, endPoint y: 603, distance: 69.1
click at [778, 601] on div "Workflow Set Inputs Inputs Power Agent Analyze SERP Results Step 4 Output Expan…" at bounding box center [566, 436] width 1070 height 809
click at [70, 791] on textarea at bounding box center [153, 793] width 207 height 13
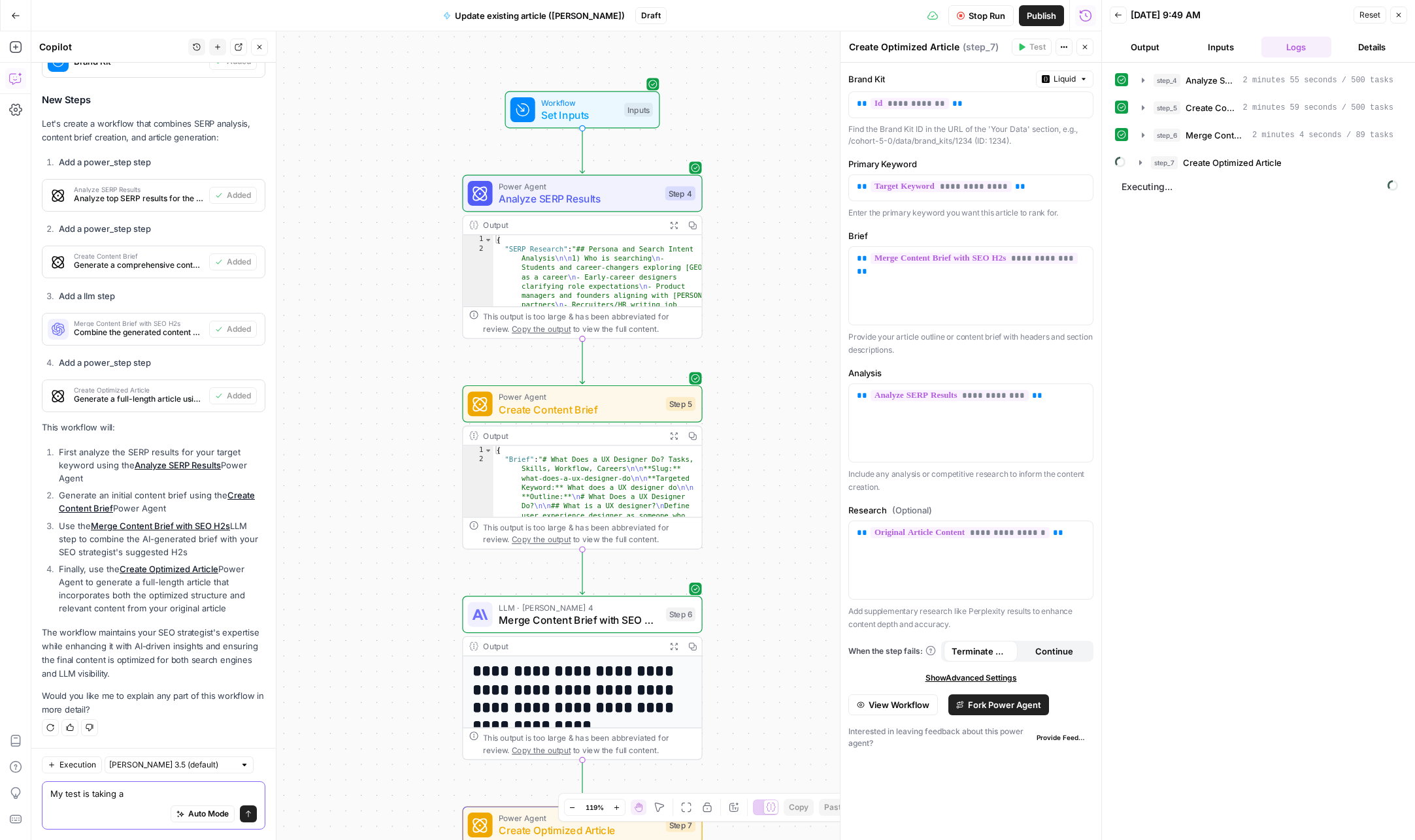
type textarea "My test is taking a"
drag, startPoint x: 49, startPoint y: 786, endPoint x: 13, endPoint y: 784, distance: 36.1
click at [13, 784] on body "Cohort 5 New Home Browse Insights Opportunities Your Data Recent Grids Refresh …" at bounding box center [708, 420] width 1415 height 840
drag, startPoint x: 132, startPoint y: 795, endPoint x: 41, endPoint y: 794, distance: 91.0
click at [42, 794] on div "My test is taking a My test is taking a Auto Mode Send" at bounding box center [153, 805] width 224 height 49
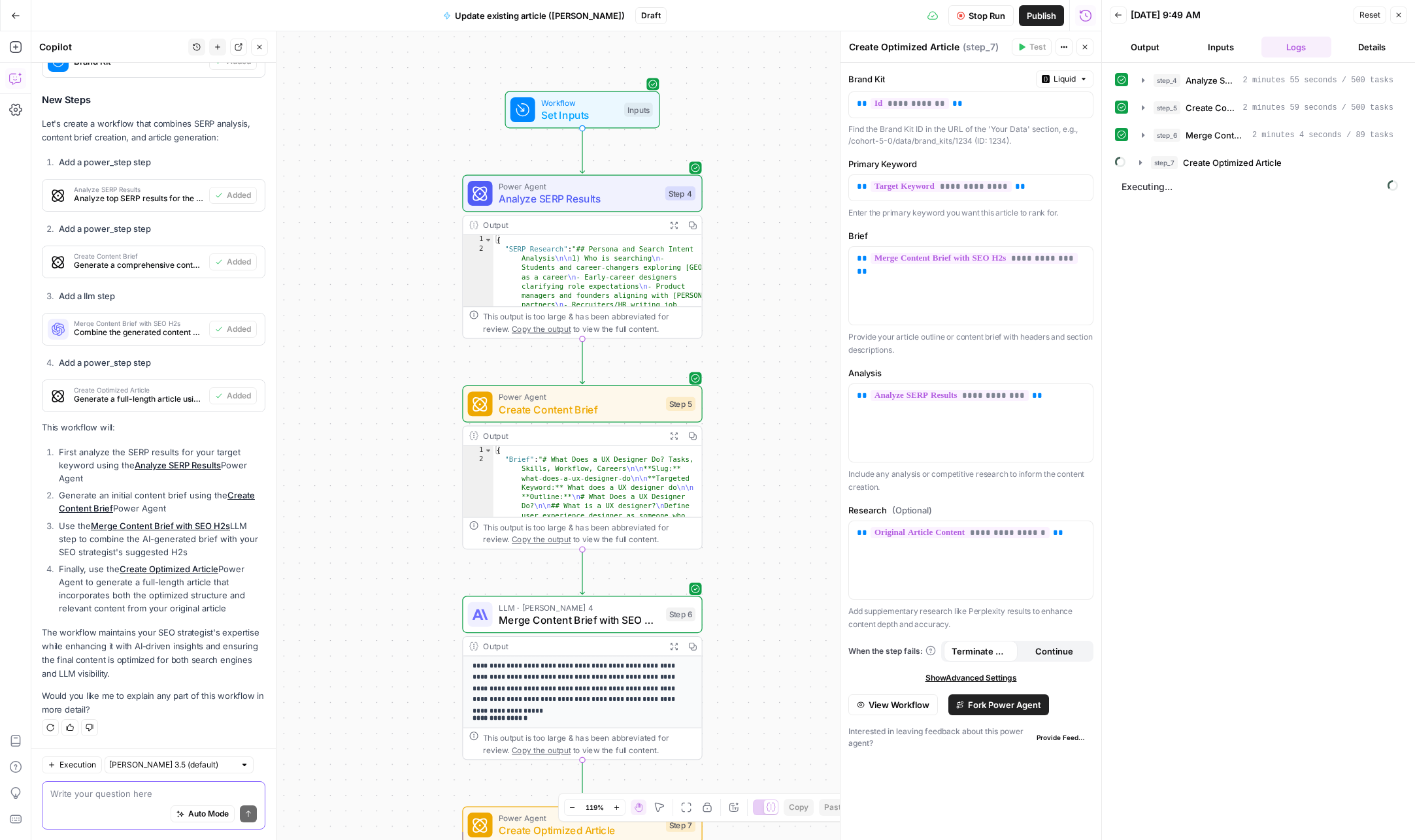
scroll to position [132, 0]
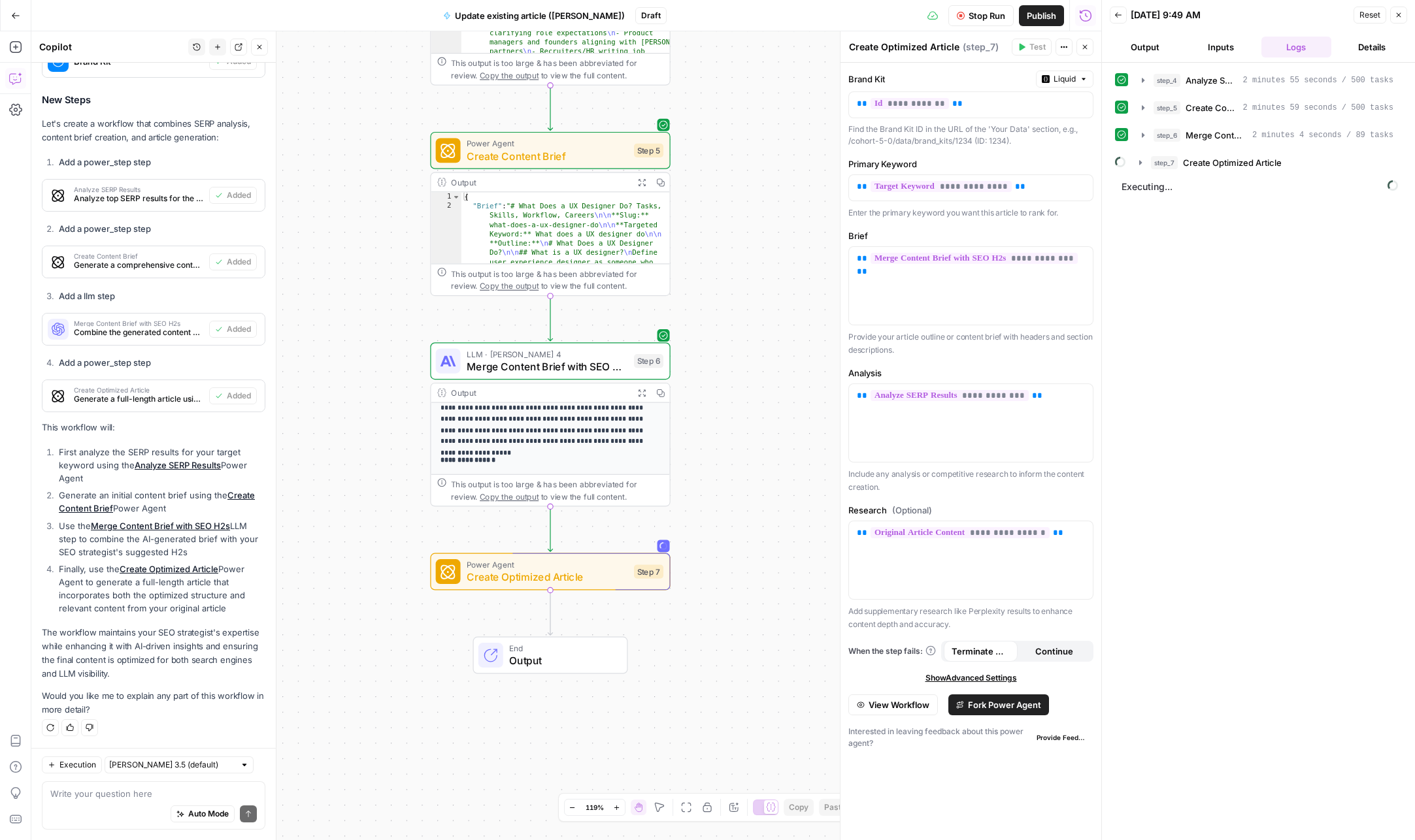
drag, startPoint x: 770, startPoint y: 714, endPoint x: 717, endPoint y: 484, distance: 236.0
click at [744, 488] on div "Workflow Set Inputs Inputs Power Agent Analyze SERP Results Step 4 Output Expan…" at bounding box center [566, 436] width 1070 height 809
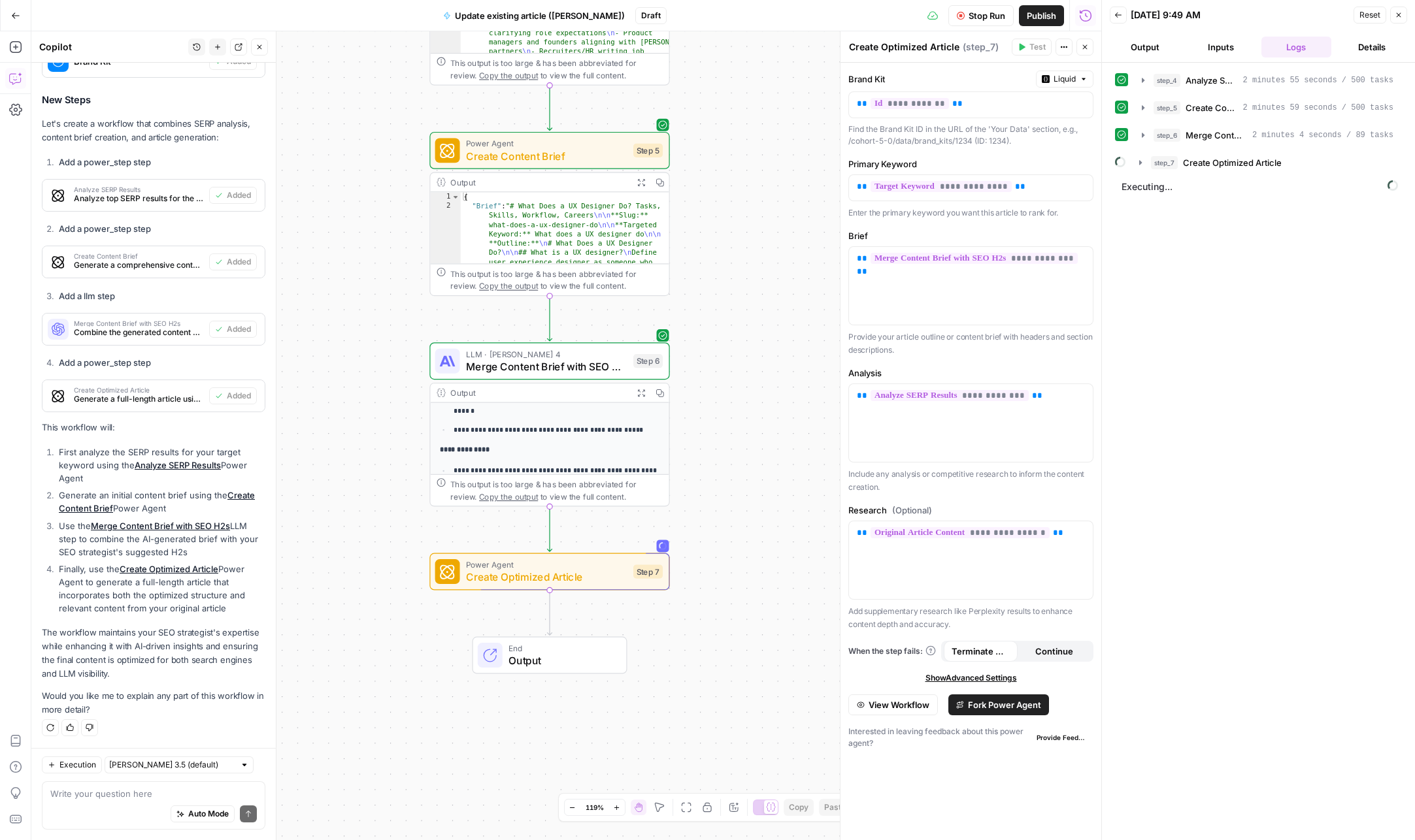
scroll to position [294, 0]
click at [516, 445] on p "**********" at bounding box center [557, 435] width 206 height 23
click at [609, 363] on span "Merge Content Brief with SEO H2s" at bounding box center [547, 367] width 162 height 15
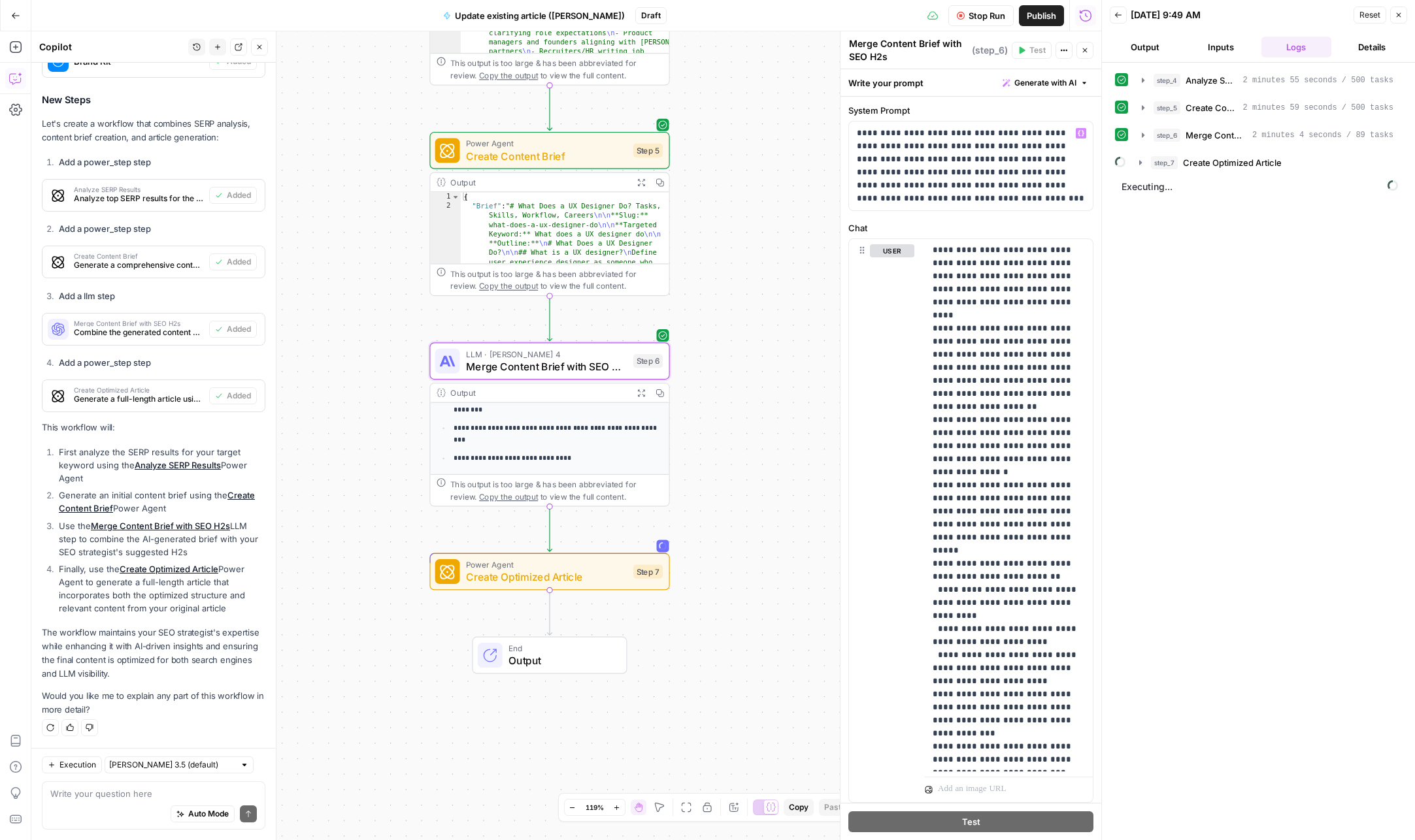
scroll to position [74, 0]
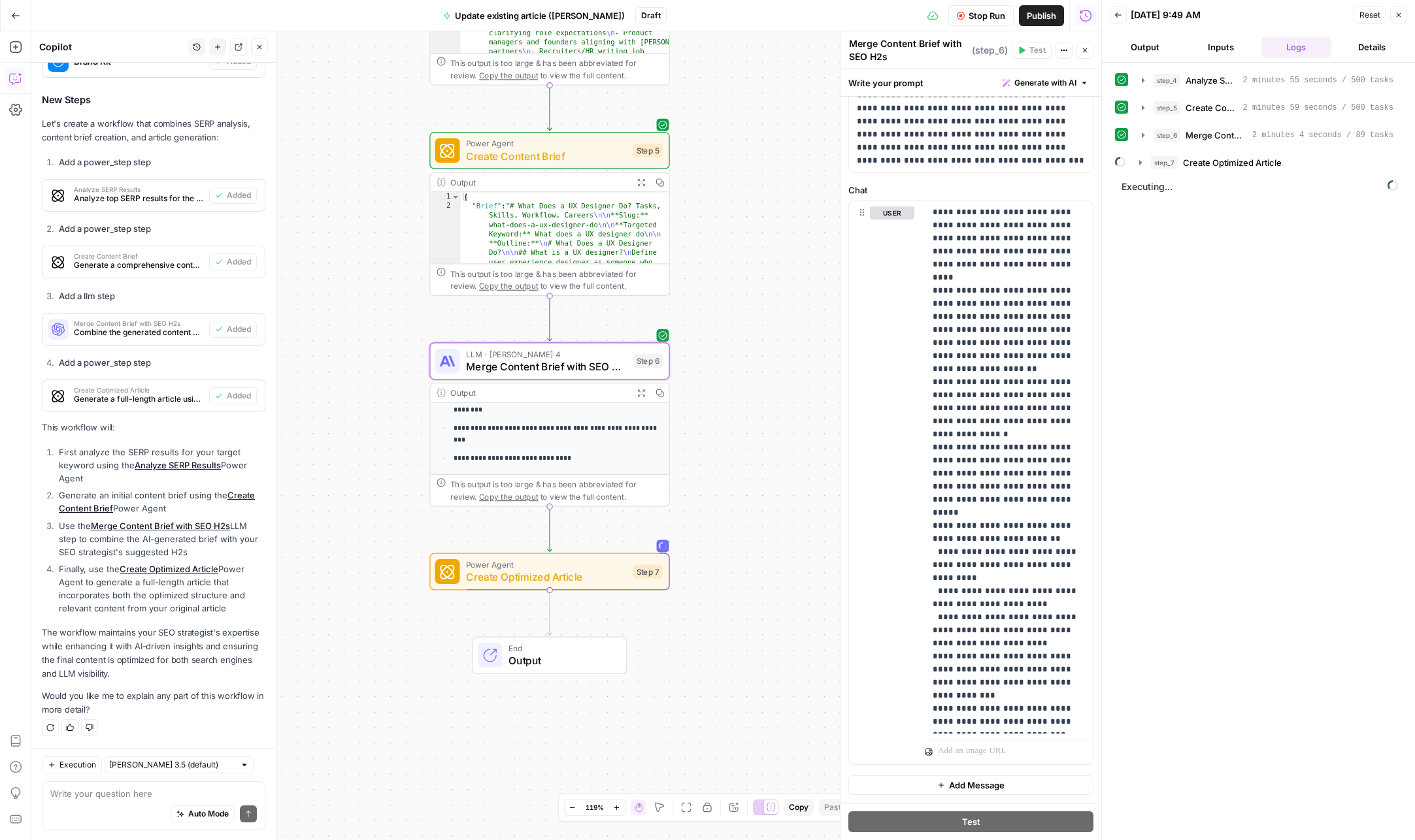
click at [573, 446] on ul "**********" at bounding box center [550, 428] width 221 height 72
click at [602, 457] on p "**********" at bounding box center [557, 459] width 206 height 11
click at [530, 443] on p "**********" at bounding box center [555, 437] width 206 height 23
click at [640, 392] on icon "button" at bounding box center [639, 396] width 7 height 7
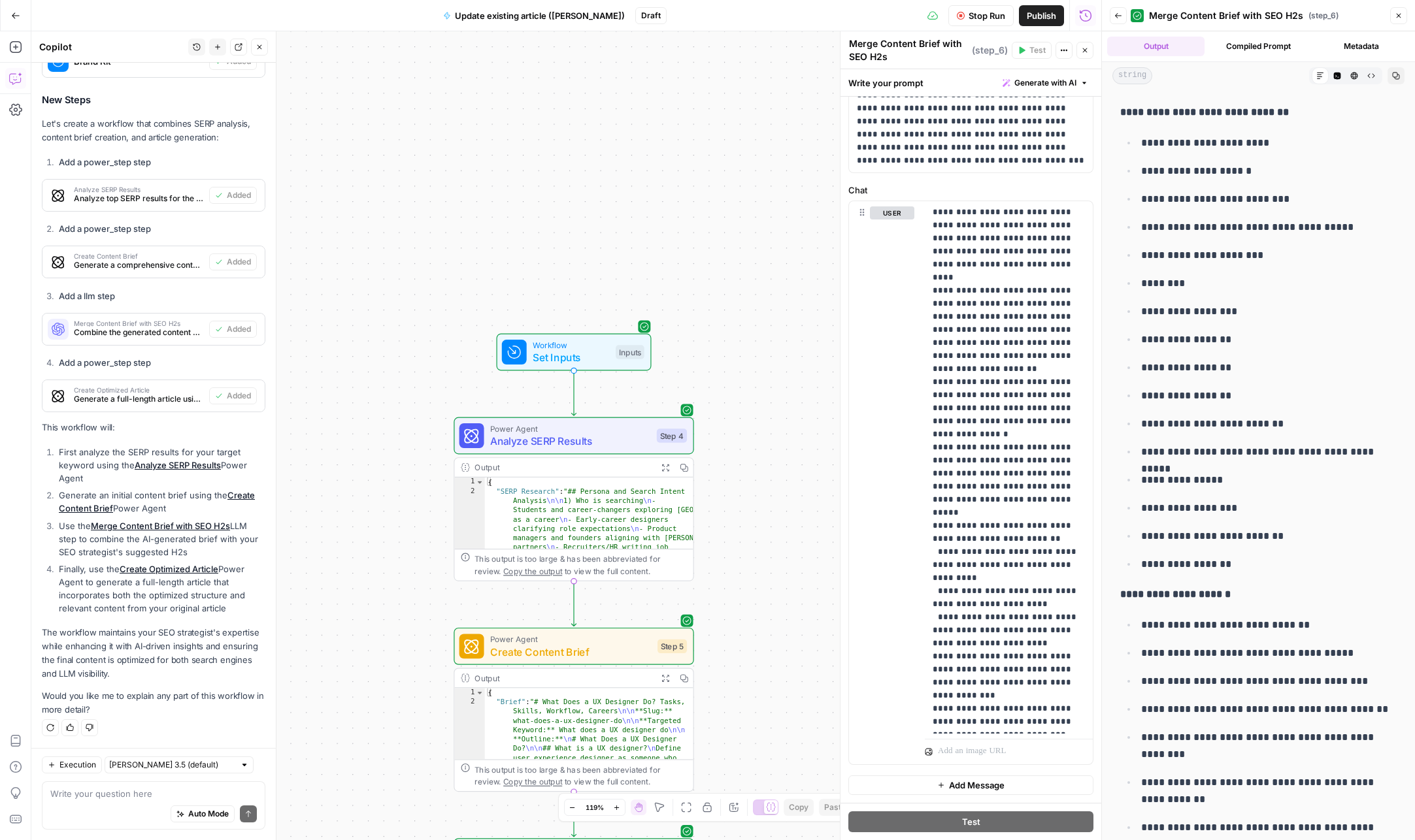
scroll to position [9302, 0]
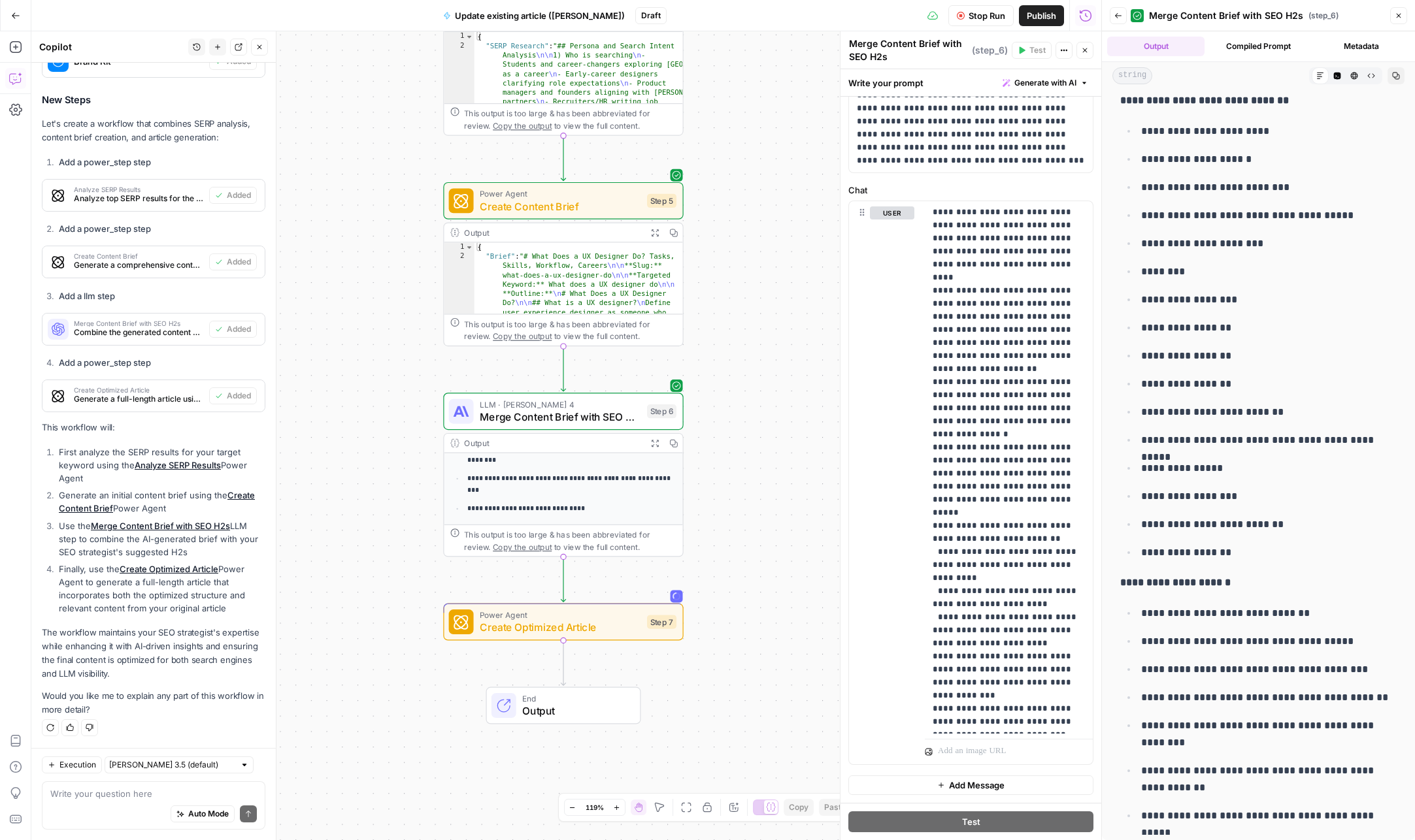
drag, startPoint x: 760, startPoint y: 593, endPoint x: 752, endPoint y: 149, distance: 444.1
click at [750, 147] on div "Workflow Set Inputs Inputs Power Agent Analyze SERP Results Step 4 Output Expan…" at bounding box center [566, 436] width 1070 height 809
click at [1406, 13] on button "Close" at bounding box center [1399, 15] width 17 height 17
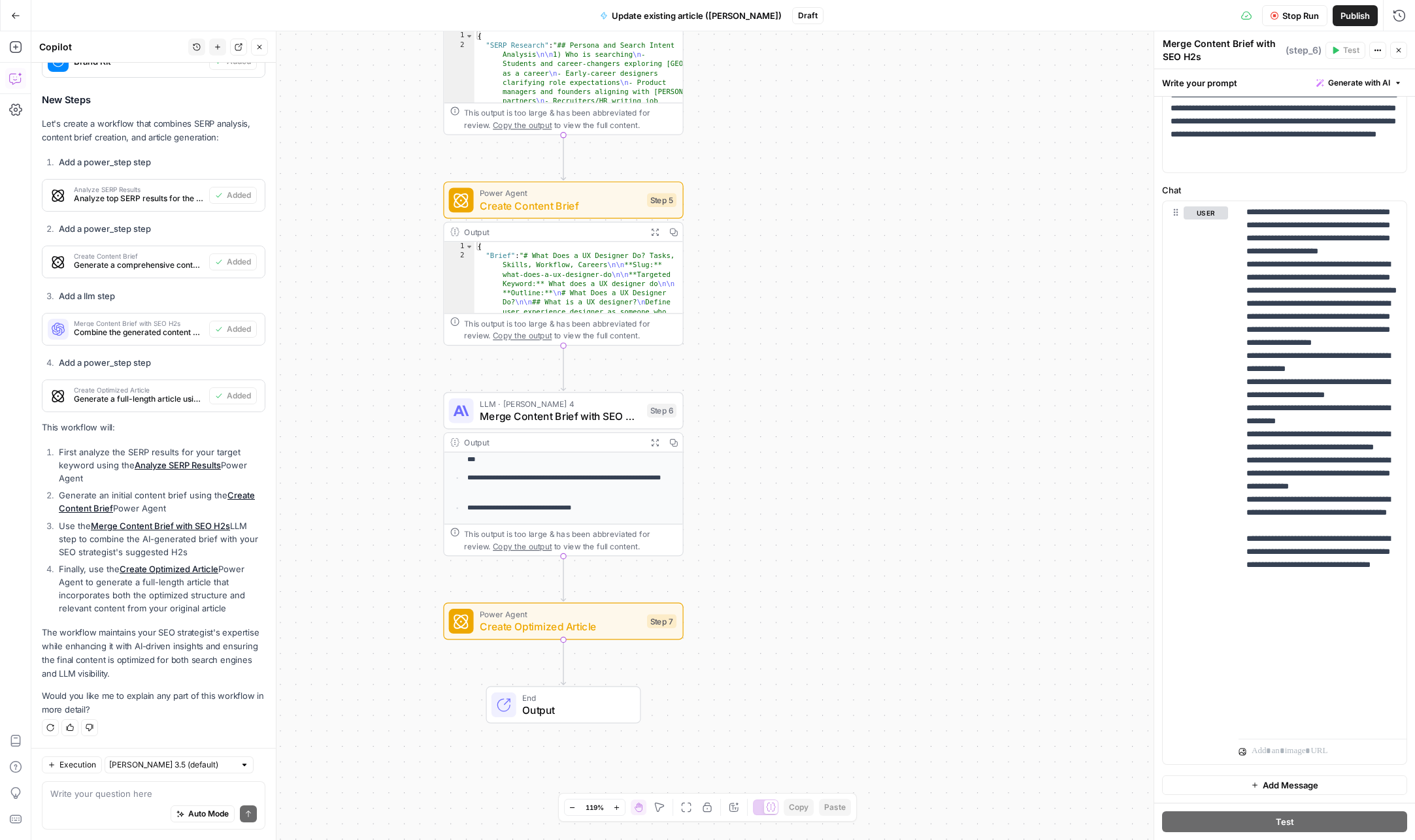
click at [1392, 49] on button "Close" at bounding box center [1399, 50] width 17 height 17
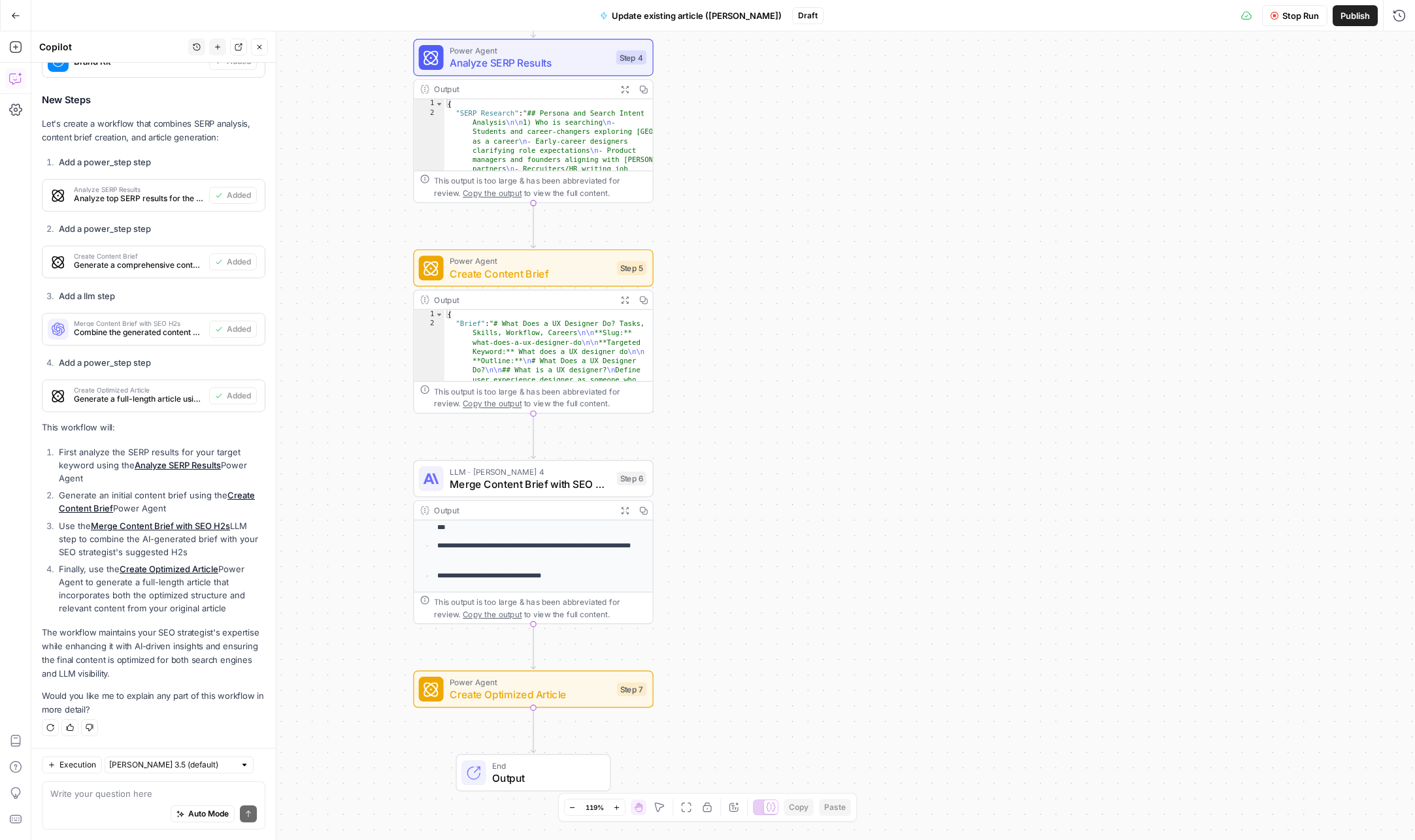
drag, startPoint x: 1130, startPoint y: 224, endPoint x: 994, endPoint y: 213, distance: 136.4
click at [1099, 292] on div "Workflow Set Inputs Inputs Power Agent Analyze SERP Results Step 4 Output Expan…" at bounding box center [723, 436] width 1383 height 809
click at [579, 61] on span "Analyze SERP Results" at bounding box center [529, 62] width 160 height 15
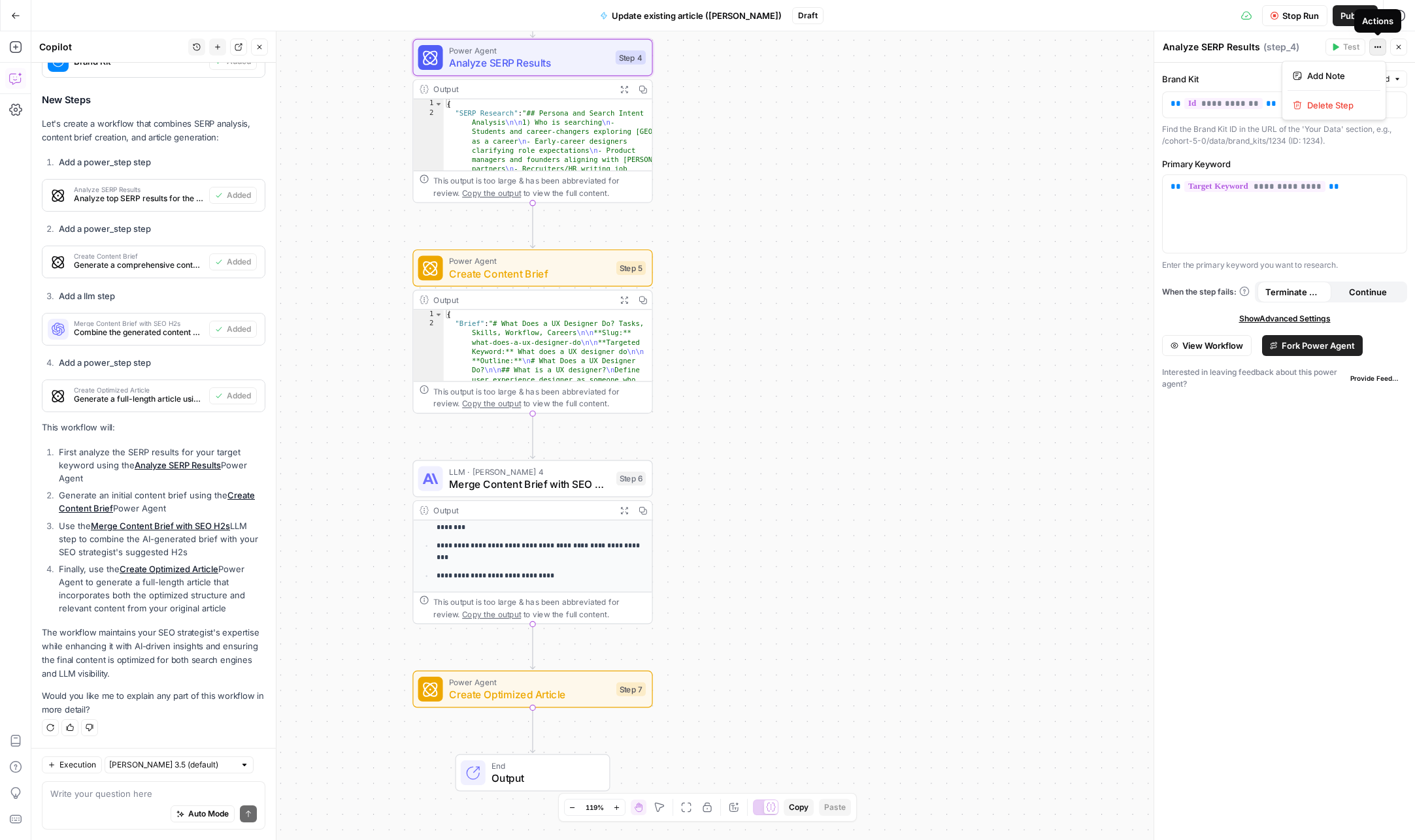
click at [1380, 47] on icon "button" at bounding box center [1381, 48] width 2 height 2
click at [1039, 140] on div "Workflow Set Inputs Inputs Power Agent Analyze SERP Results Step 4 Output Expan…" at bounding box center [723, 436] width 1383 height 809
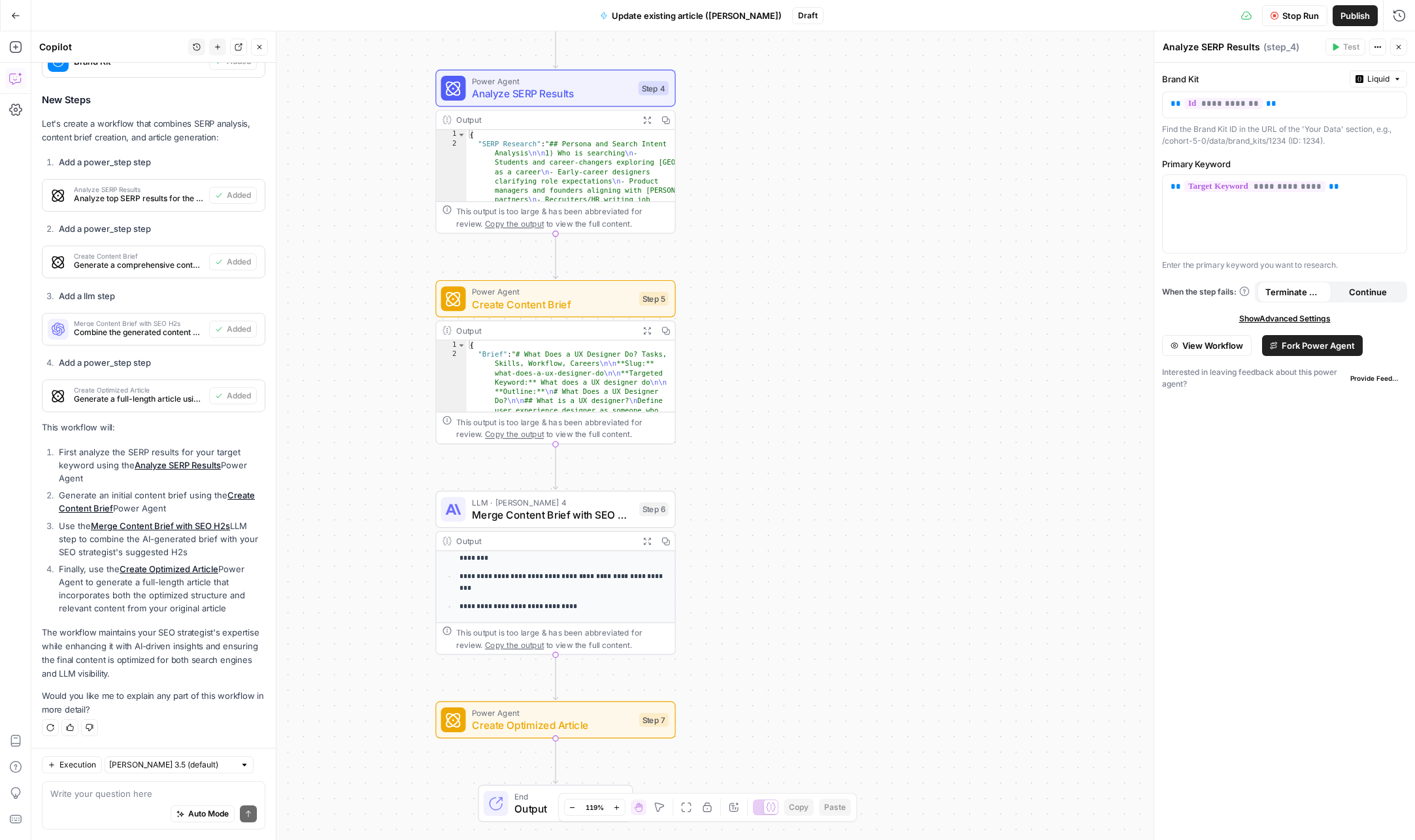
drag, startPoint x: 756, startPoint y: 148, endPoint x: 765, endPoint y: 312, distance: 164.2
click at [779, 189] on div "Workflow Set Inputs Inputs Power Agent Analyze SERP Results Step 4 Output Expan…" at bounding box center [723, 436] width 1383 height 809
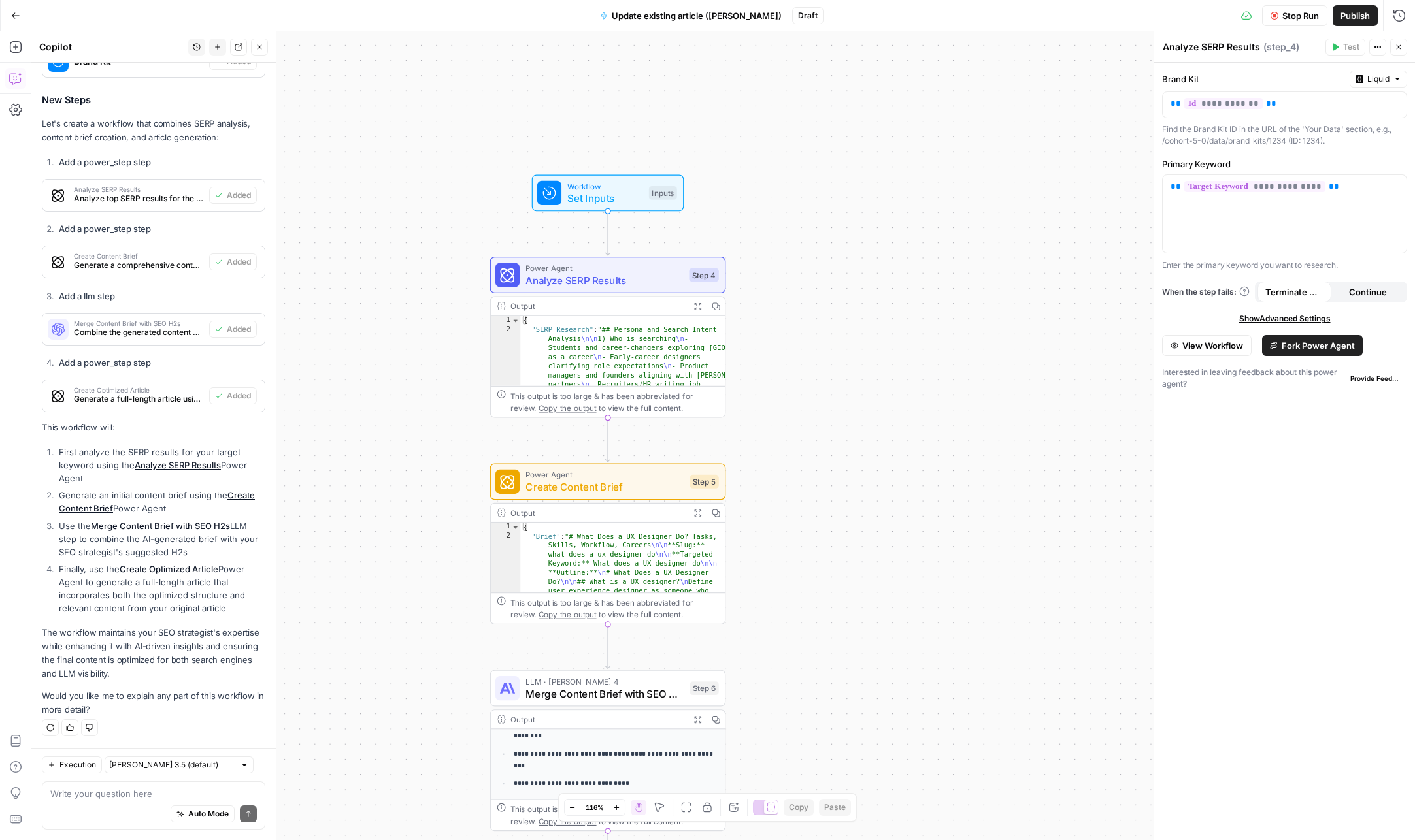
drag, startPoint x: 485, startPoint y: 471, endPoint x: 356, endPoint y: 252, distance: 254.2
click at [356, 252] on div "Workflow Set Inputs Inputs Power Agent Analyze SERP Results Step 4 Output Expan…" at bounding box center [723, 436] width 1383 height 809
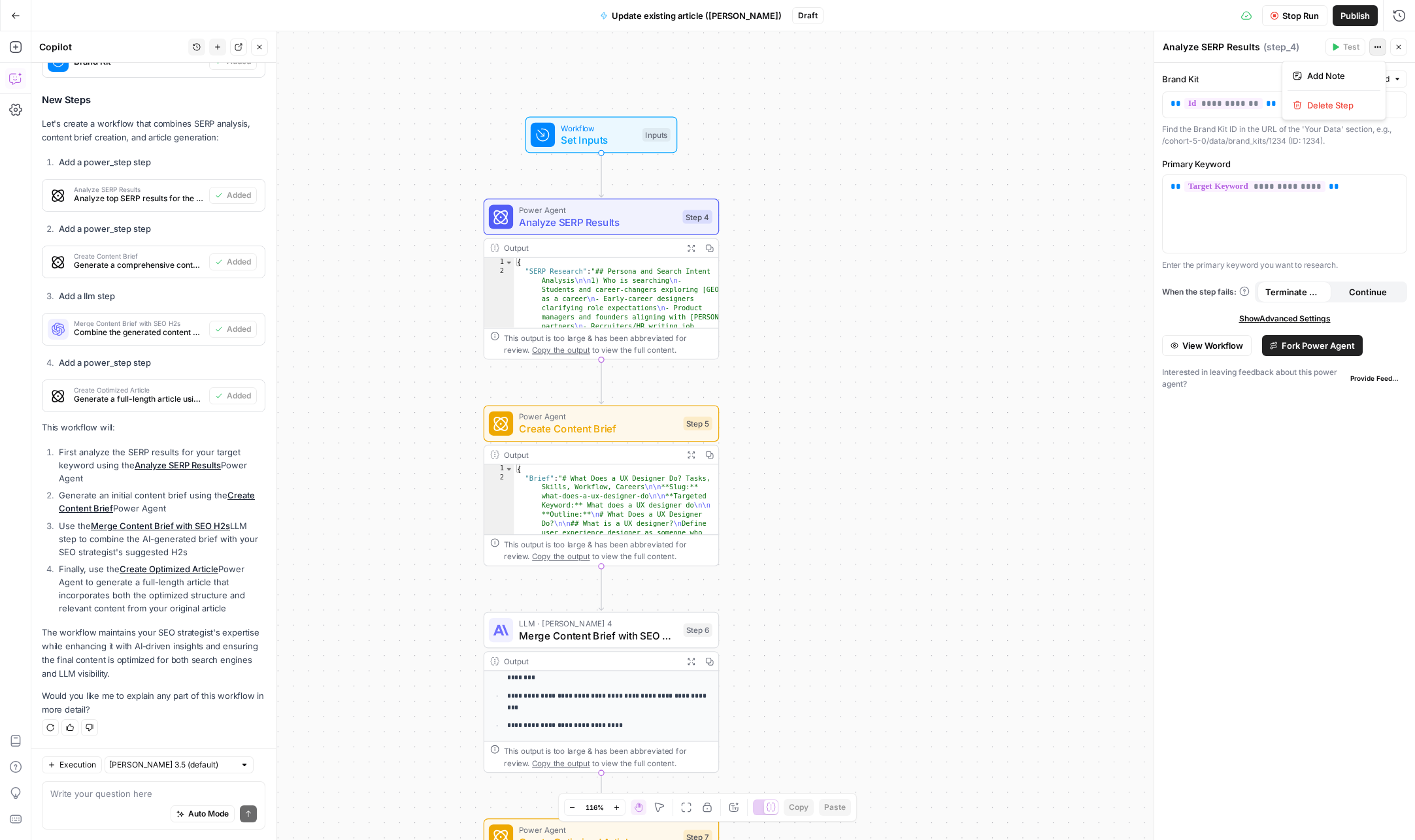
click at [1382, 47] on button "Actions" at bounding box center [1378, 47] width 17 height 17
click at [1193, 49] on textarea "Analyze SERP Results" at bounding box center [1212, 47] width 97 height 13
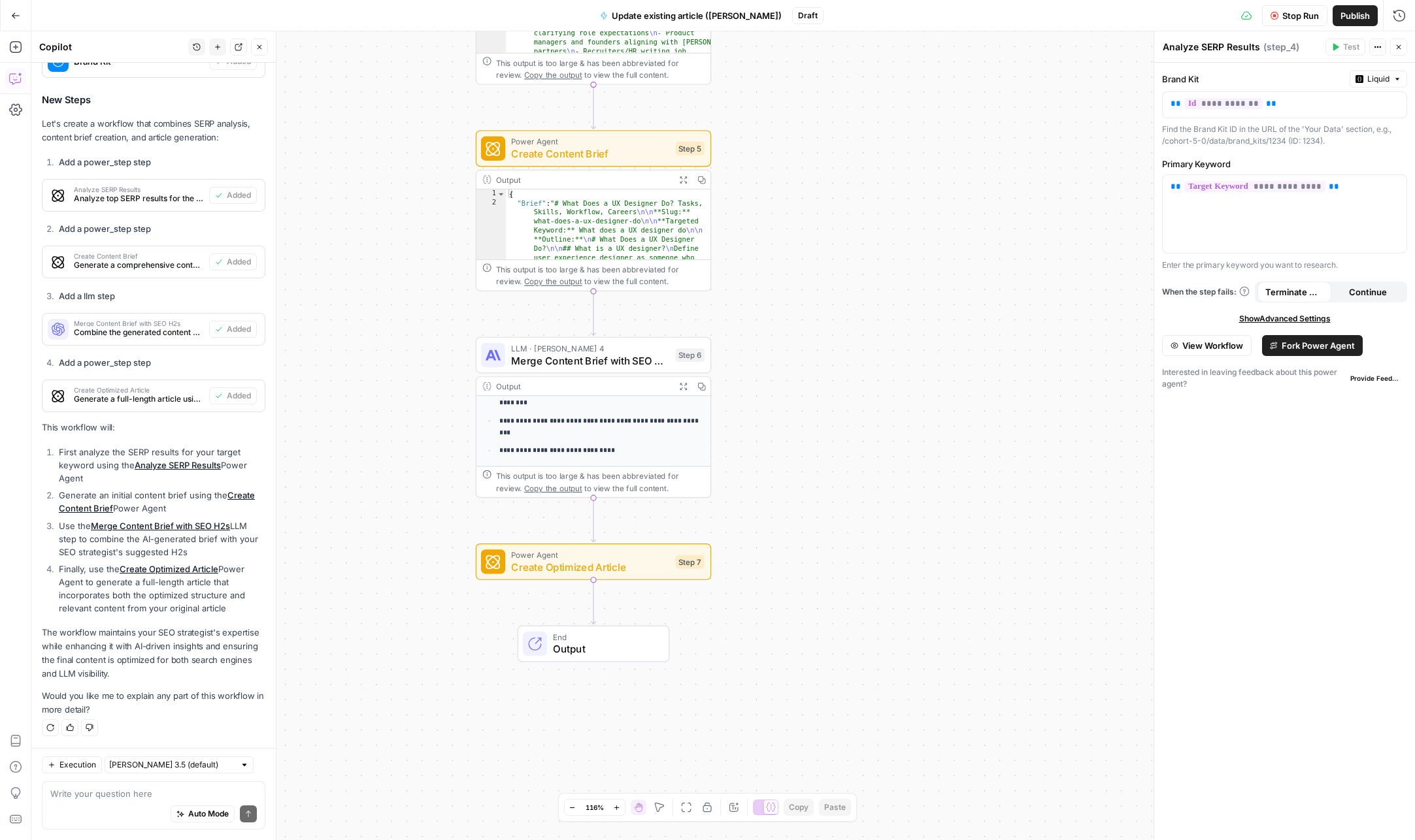
drag, startPoint x: 790, startPoint y: 716, endPoint x: 778, endPoint y: 294, distance: 422.2
click at [778, 294] on div "Workflow Set Inputs Inputs Power Agent Analyze SERP Results Step 4 Output Expan…" at bounding box center [723, 436] width 1383 height 809
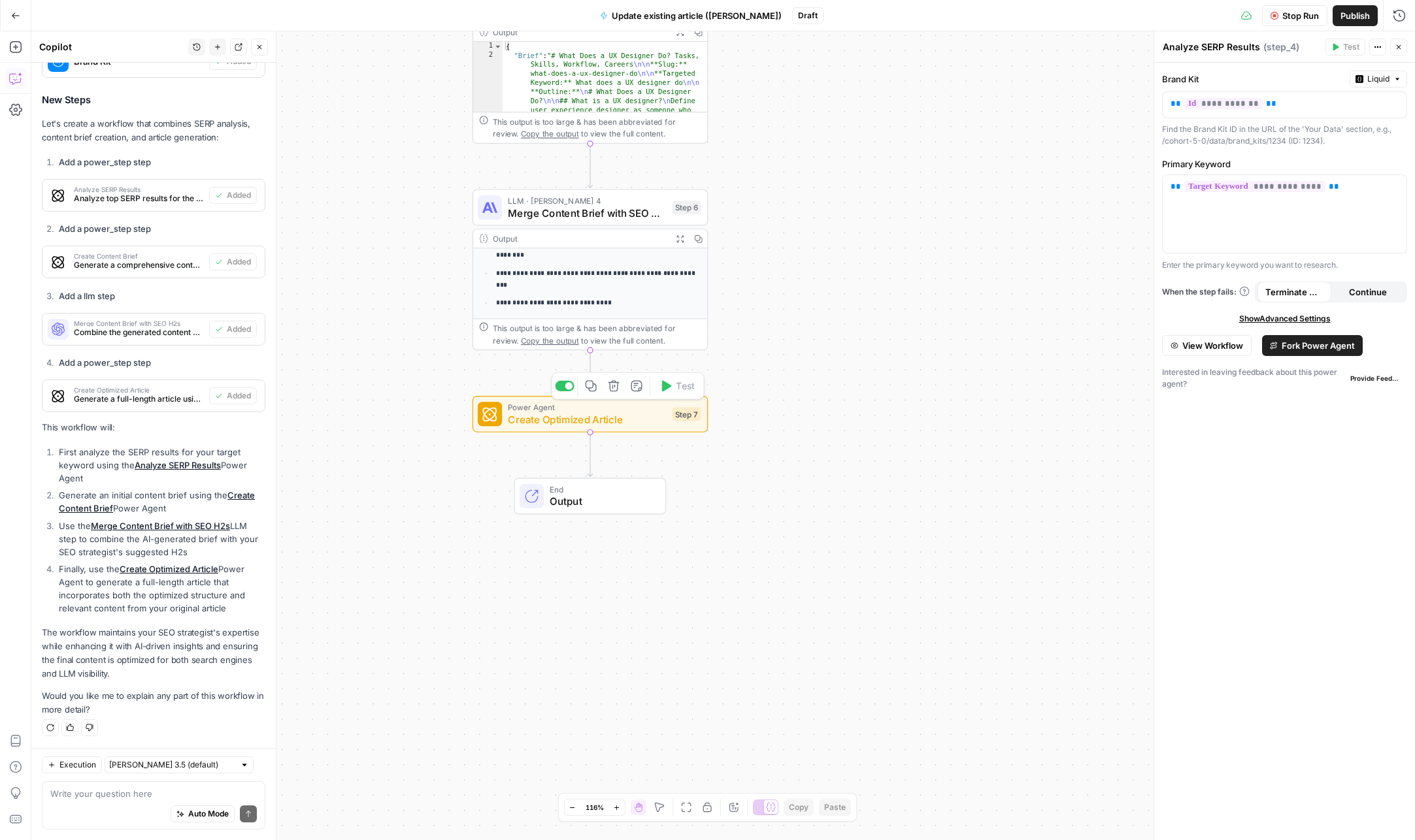
click at [606, 420] on span "Create Optimized Article" at bounding box center [587, 420] width 158 height 15
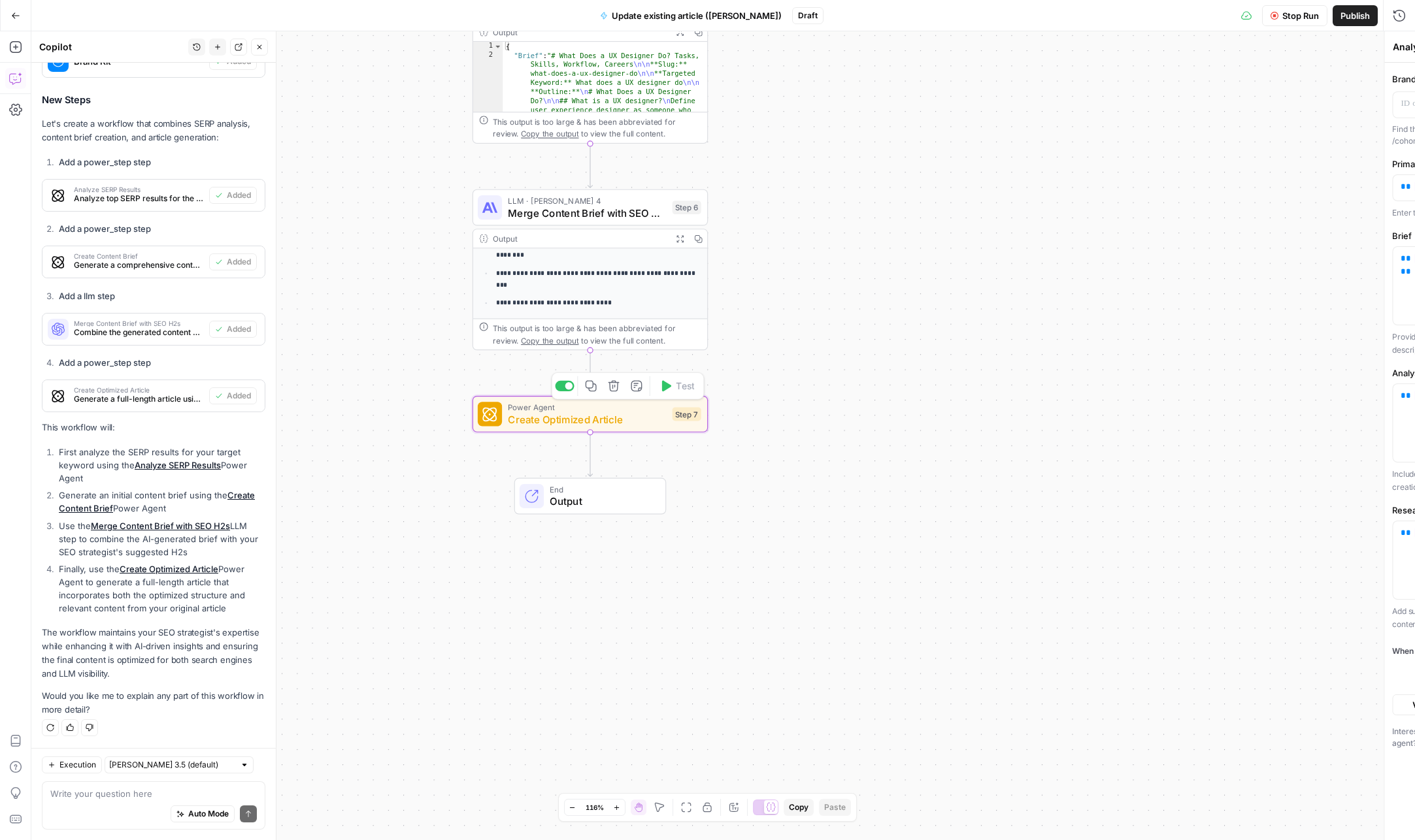
type textarea "Create Optimized Article"
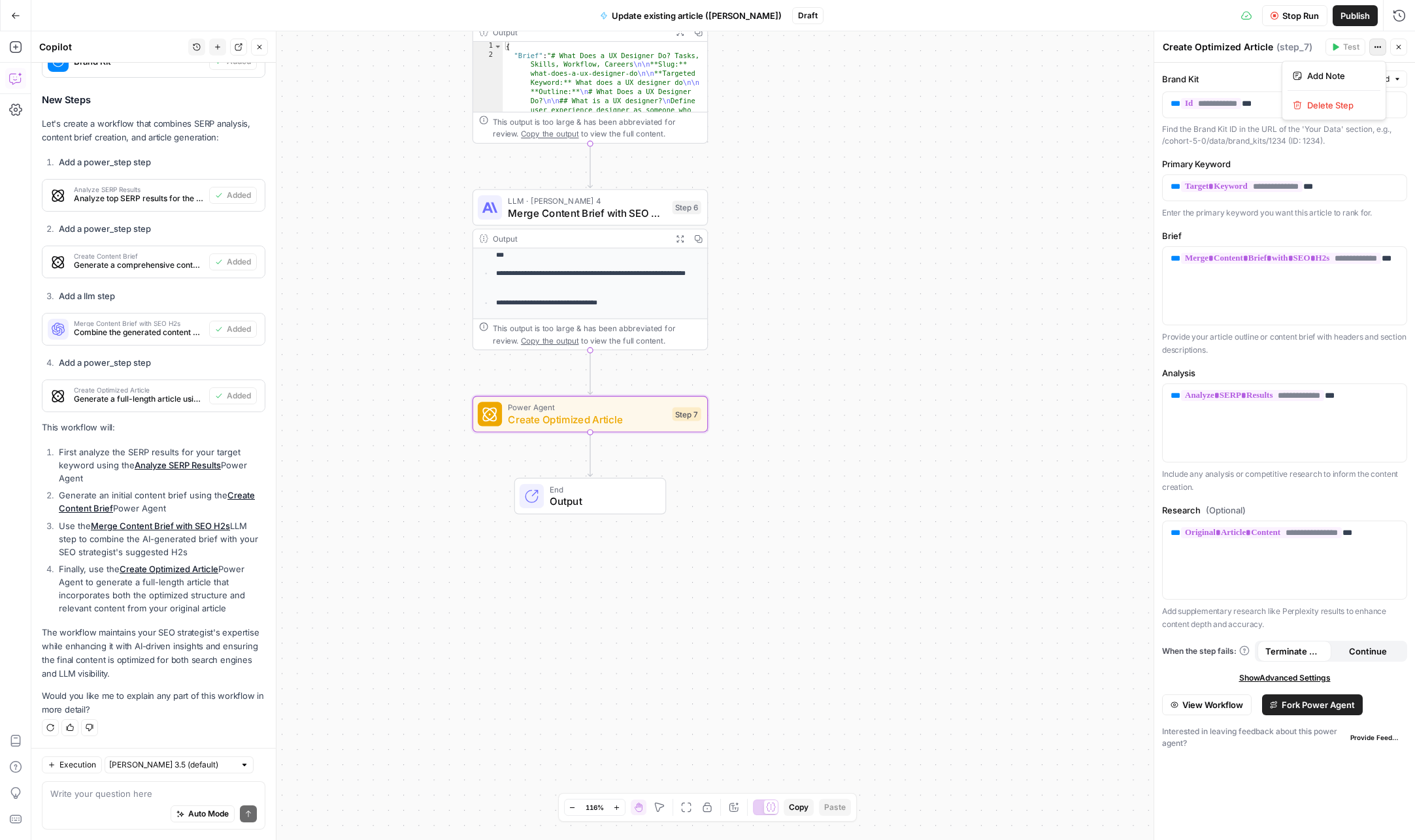
click at [1383, 47] on button "Actions" at bounding box center [1378, 47] width 17 height 17
click at [1205, 708] on span "View Workflow" at bounding box center [1212, 705] width 60 height 13
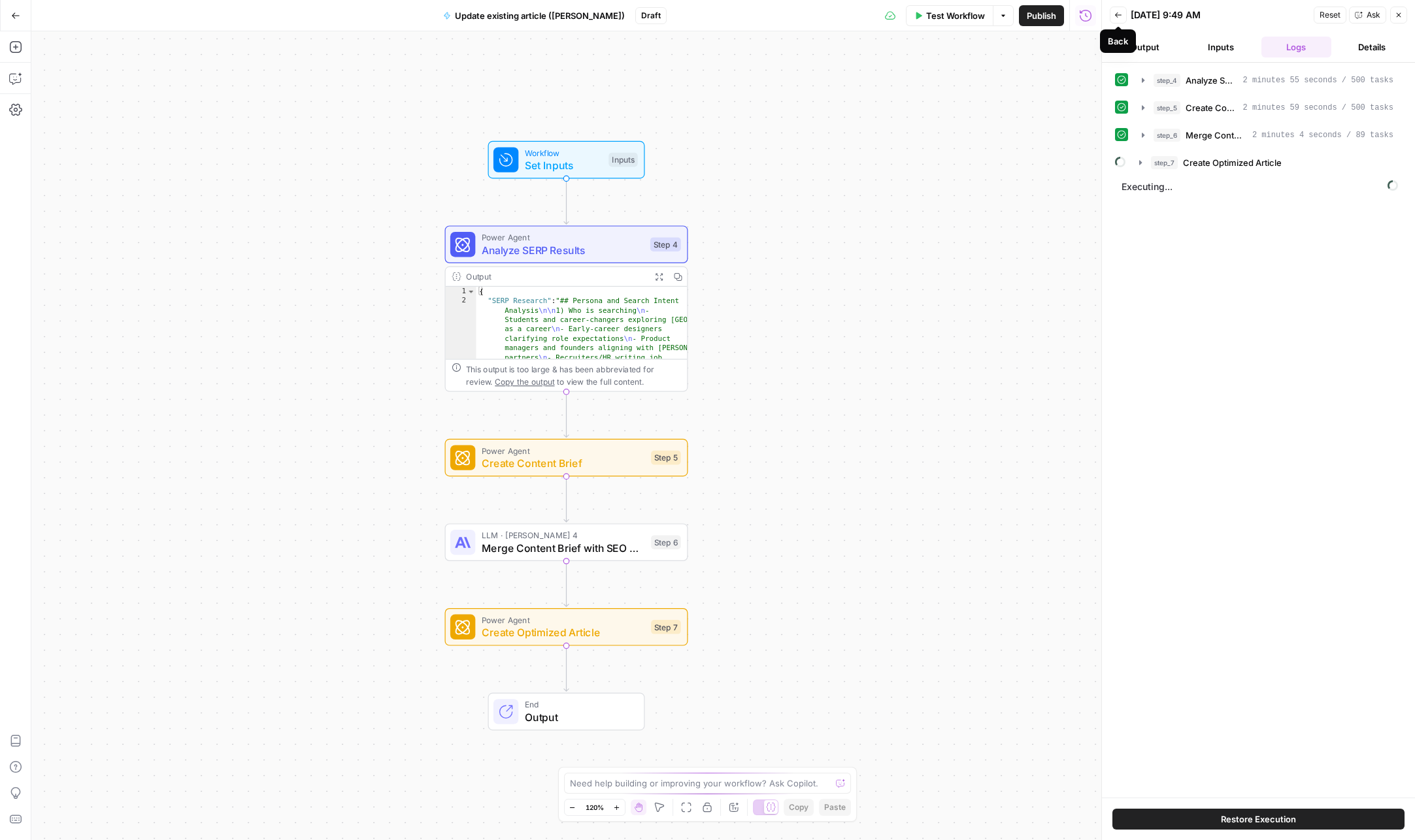
click at [1116, 13] on icon "button" at bounding box center [1118, 14] width 8 height 8
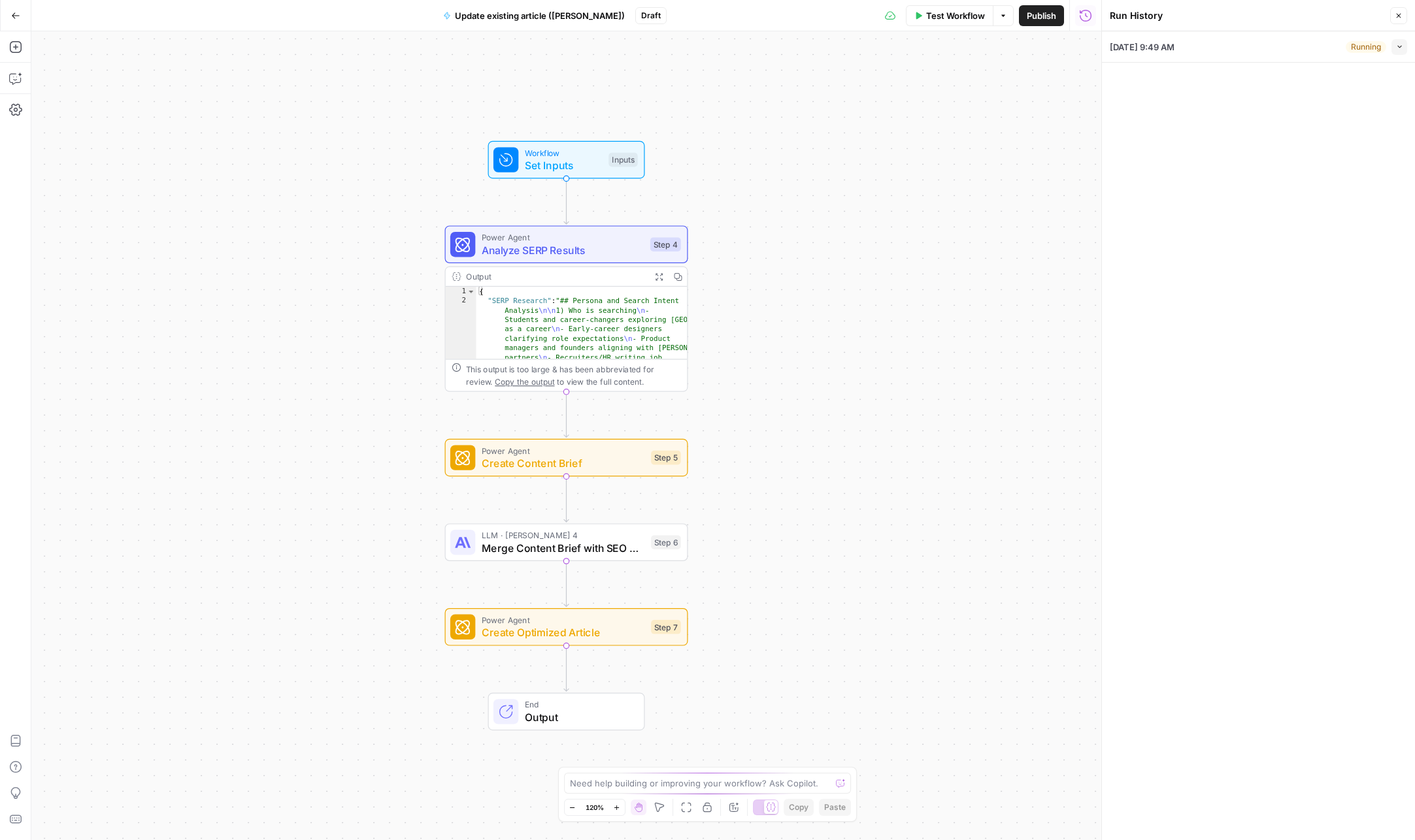
click at [1303, 47] on div "09/08/25 at 9:49 AM Running Collapse" at bounding box center [1258, 47] width 297 height 31
click at [1395, 47] on button "Collapse" at bounding box center [1400, 47] width 15 height 15
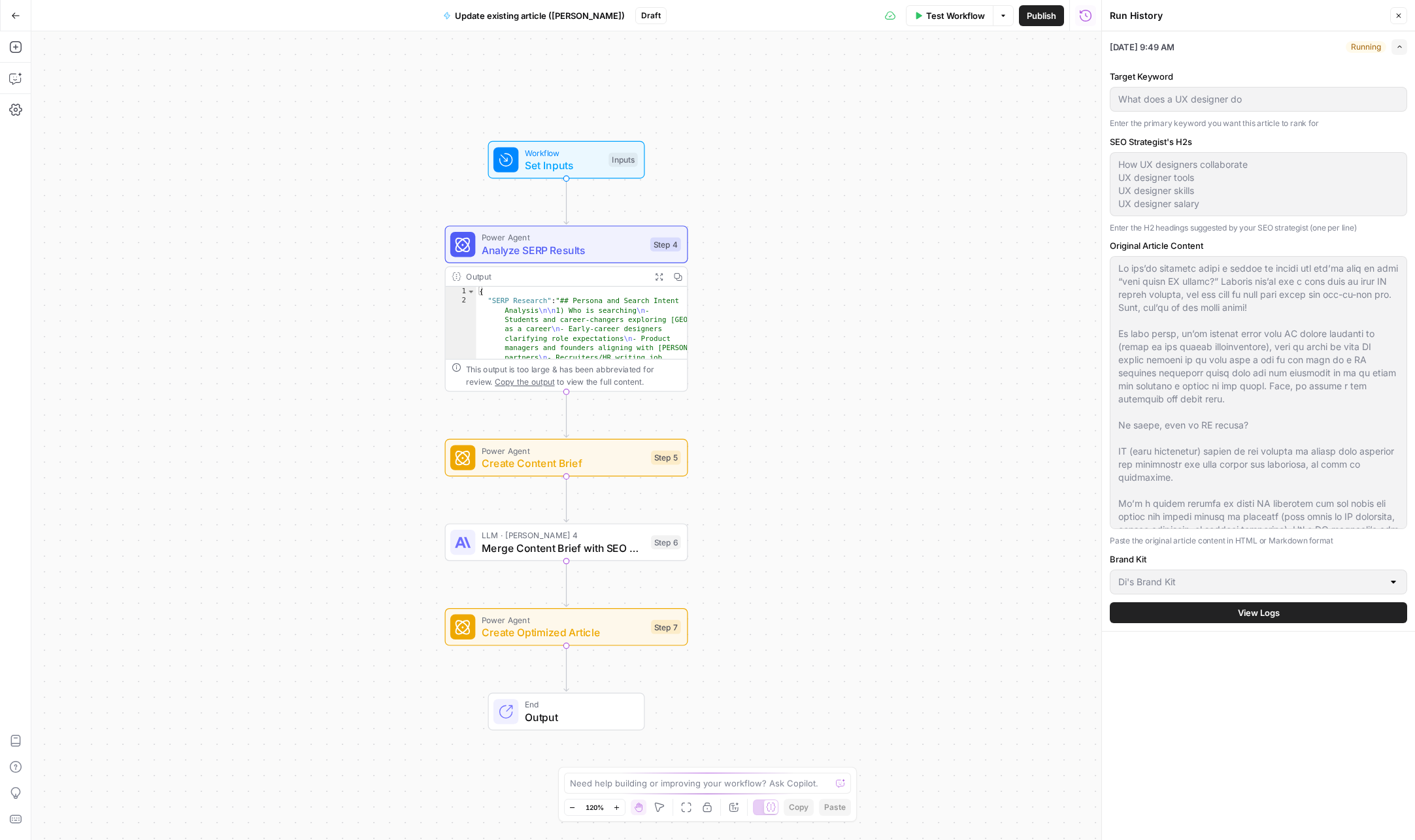
click at [1396, 47] on icon "button" at bounding box center [1400, 47] width 7 height 7
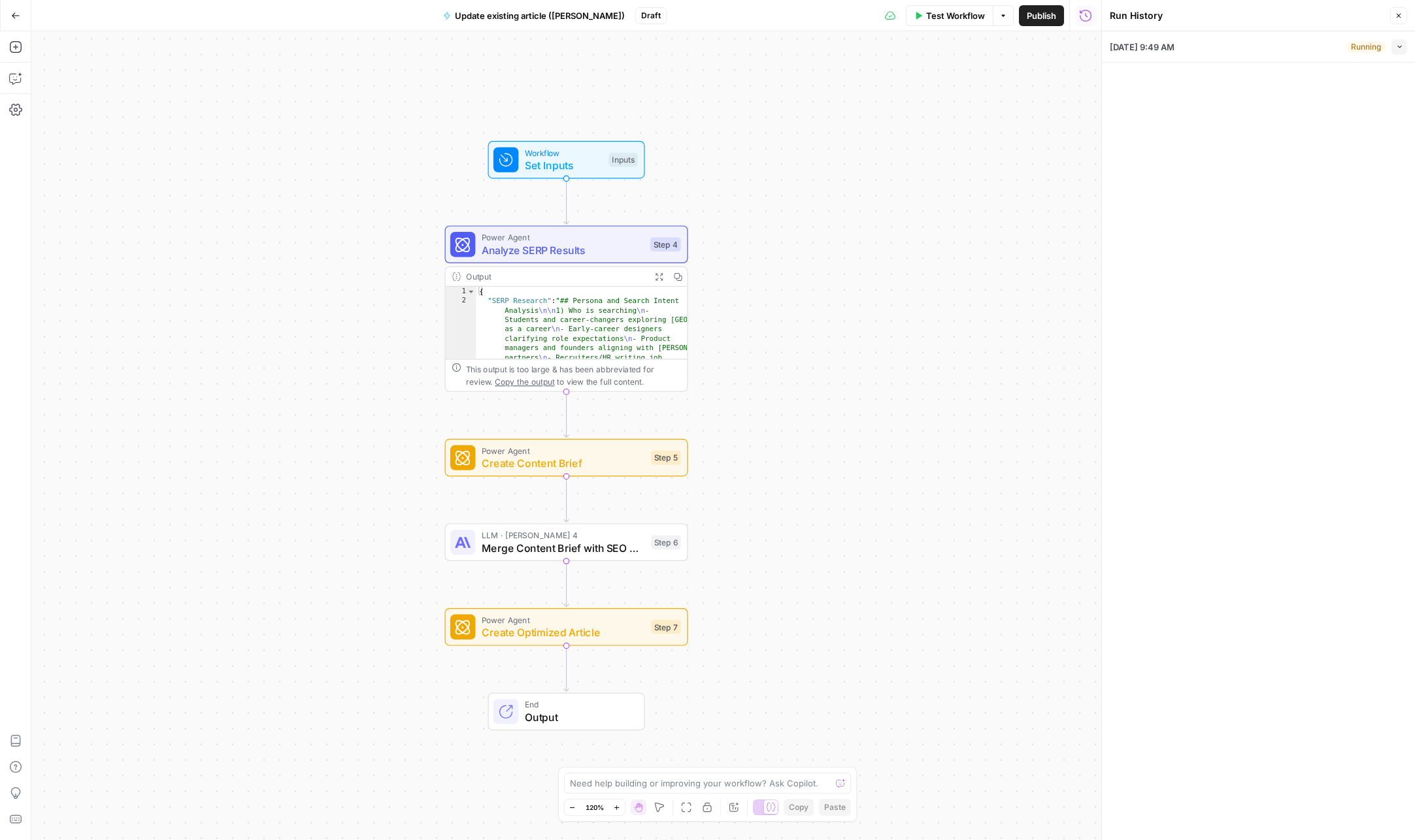
click at [1397, 15] on icon "button" at bounding box center [1399, 15] width 8 height 8
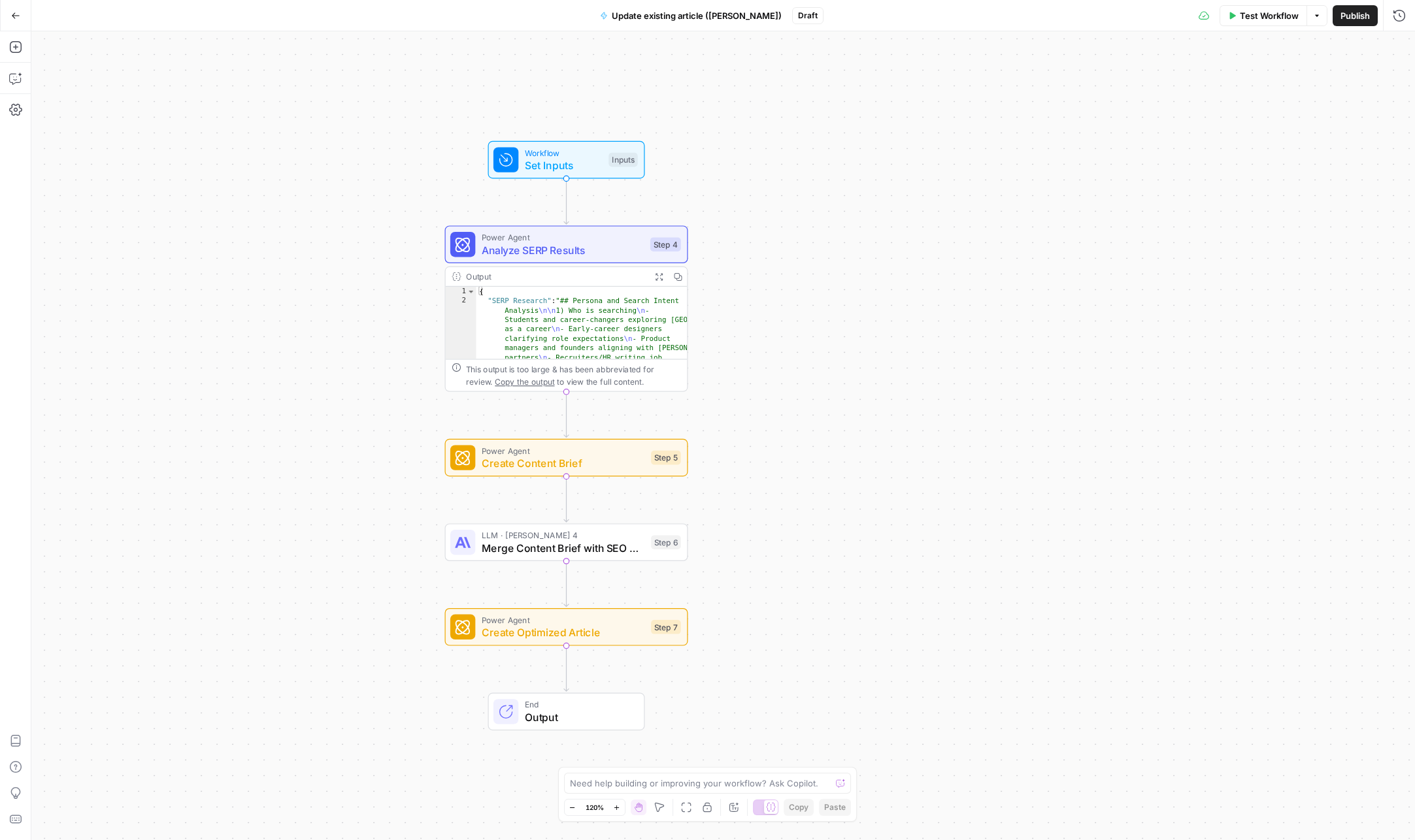
click at [1404, 57] on div "Workflow Set Inputs Inputs Power Agent Analyze SERP Results Step 4 Output Expan…" at bounding box center [723, 436] width 1383 height 809
click at [601, 626] on span "Create Optimized Article" at bounding box center [564, 632] width 163 height 15
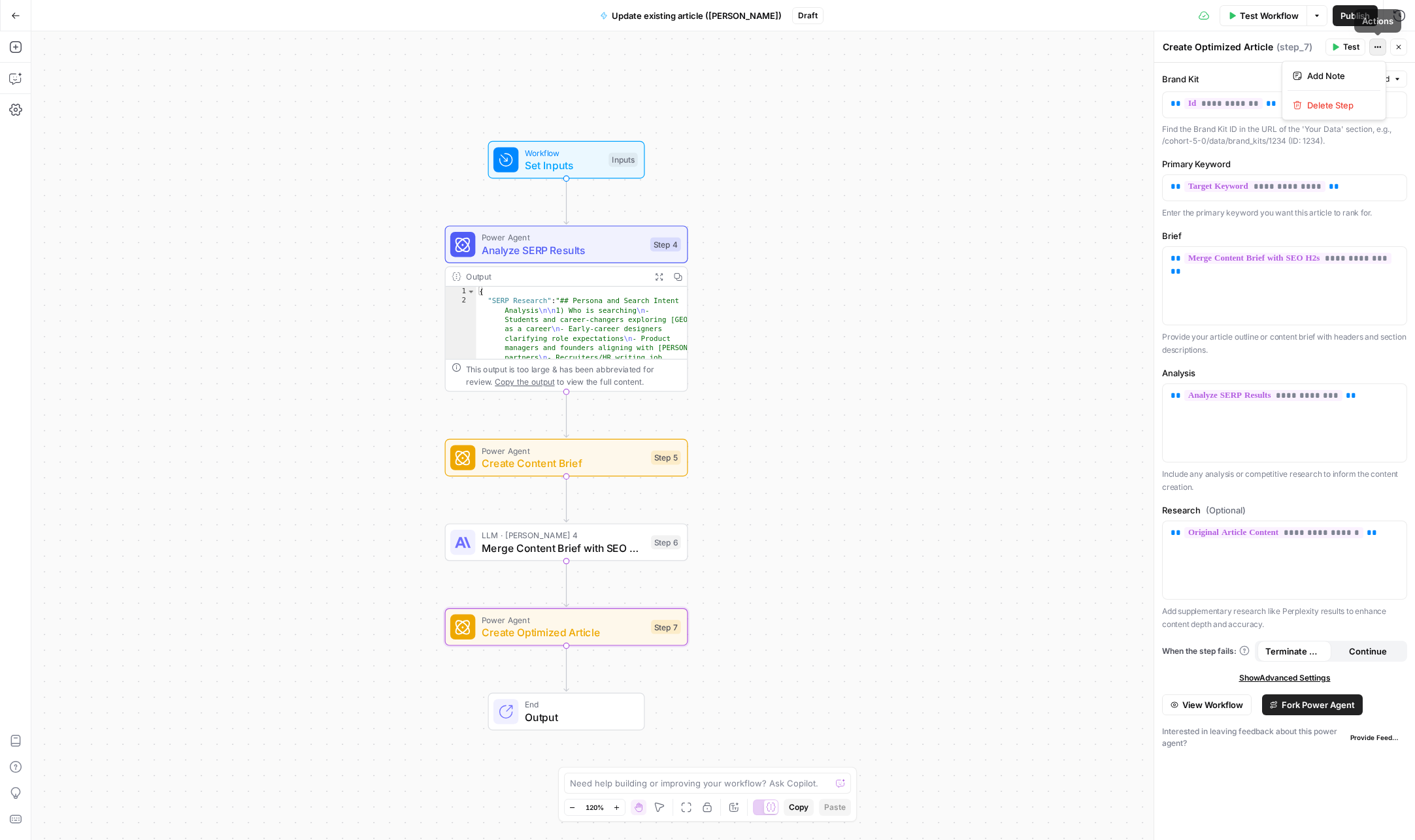
click at [1378, 47] on icon "button" at bounding box center [1378, 48] width 2 height 2
click at [808, 376] on div "Workflow Set Inputs Inputs Power Agent Analyze SERP Results Step 4 Output Expan…" at bounding box center [723, 436] width 1383 height 809
click at [551, 718] on span "Output" at bounding box center [578, 717] width 106 height 15
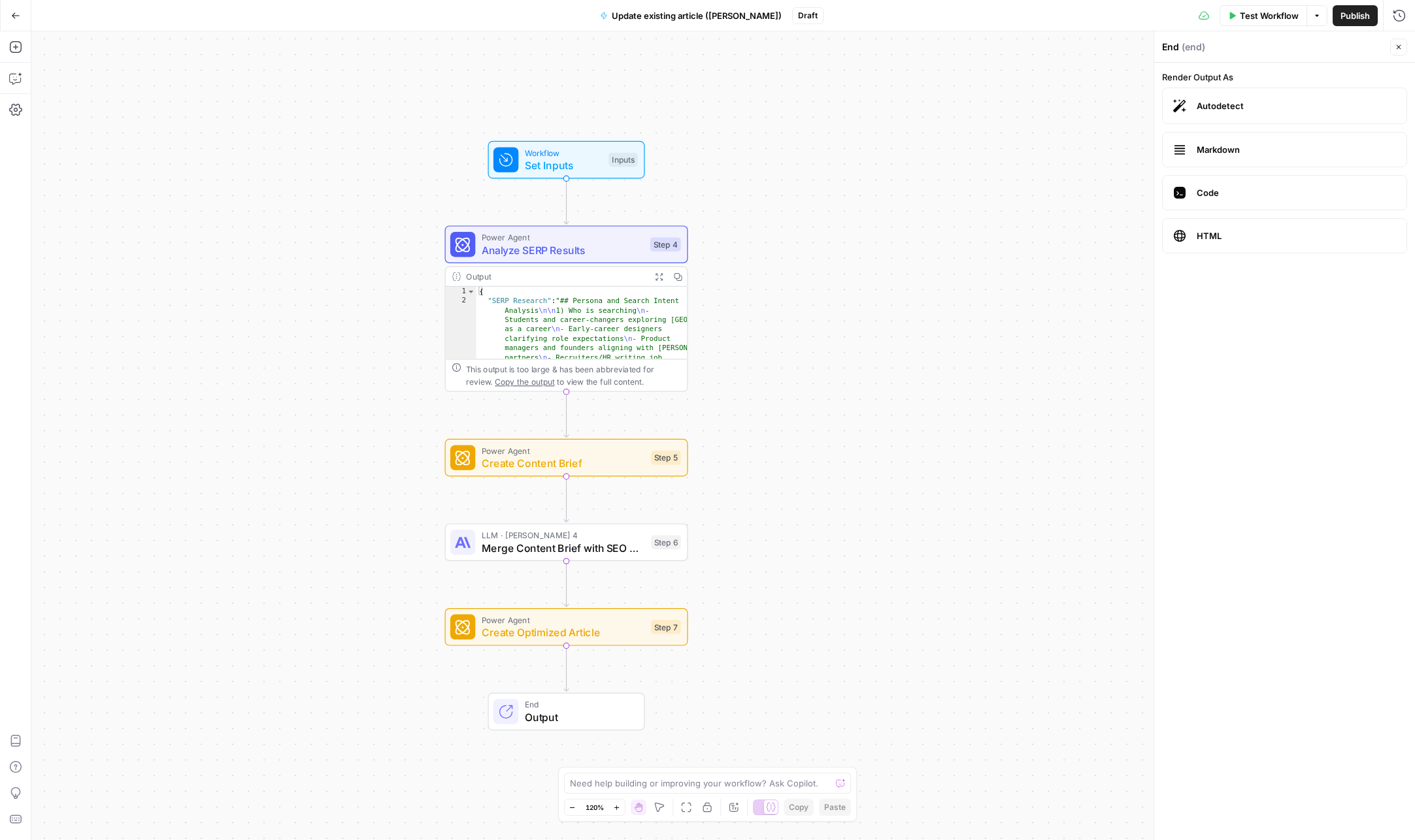
click at [1215, 140] on label "Markdown" at bounding box center [1285, 149] width 245 height 35
click at [1216, 151] on span "Markdown" at bounding box center [1297, 149] width 199 height 13
click at [541, 548] on span "Merge Content Brief with SEO H2s" at bounding box center [564, 548] width 163 height 15
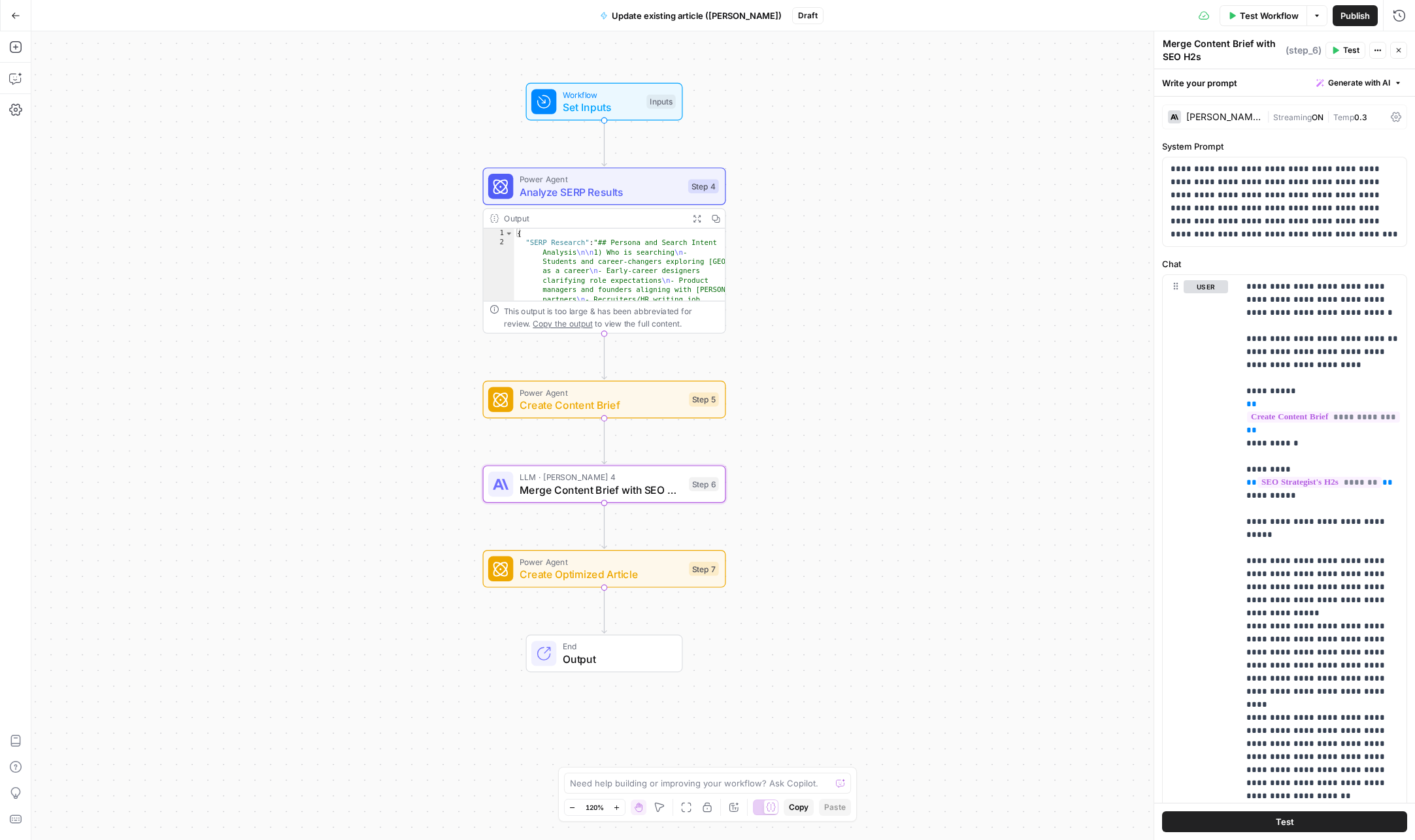
drag, startPoint x: 743, startPoint y: 697, endPoint x: 768, endPoint y: 664, distance: 41.4
click at [782, 644] on div "Workflow Set Inputs Inputs Power Agent Analyze SERP Results Step 4 Output Expan…" at bounding box center [723, 436] width 1383 height 809
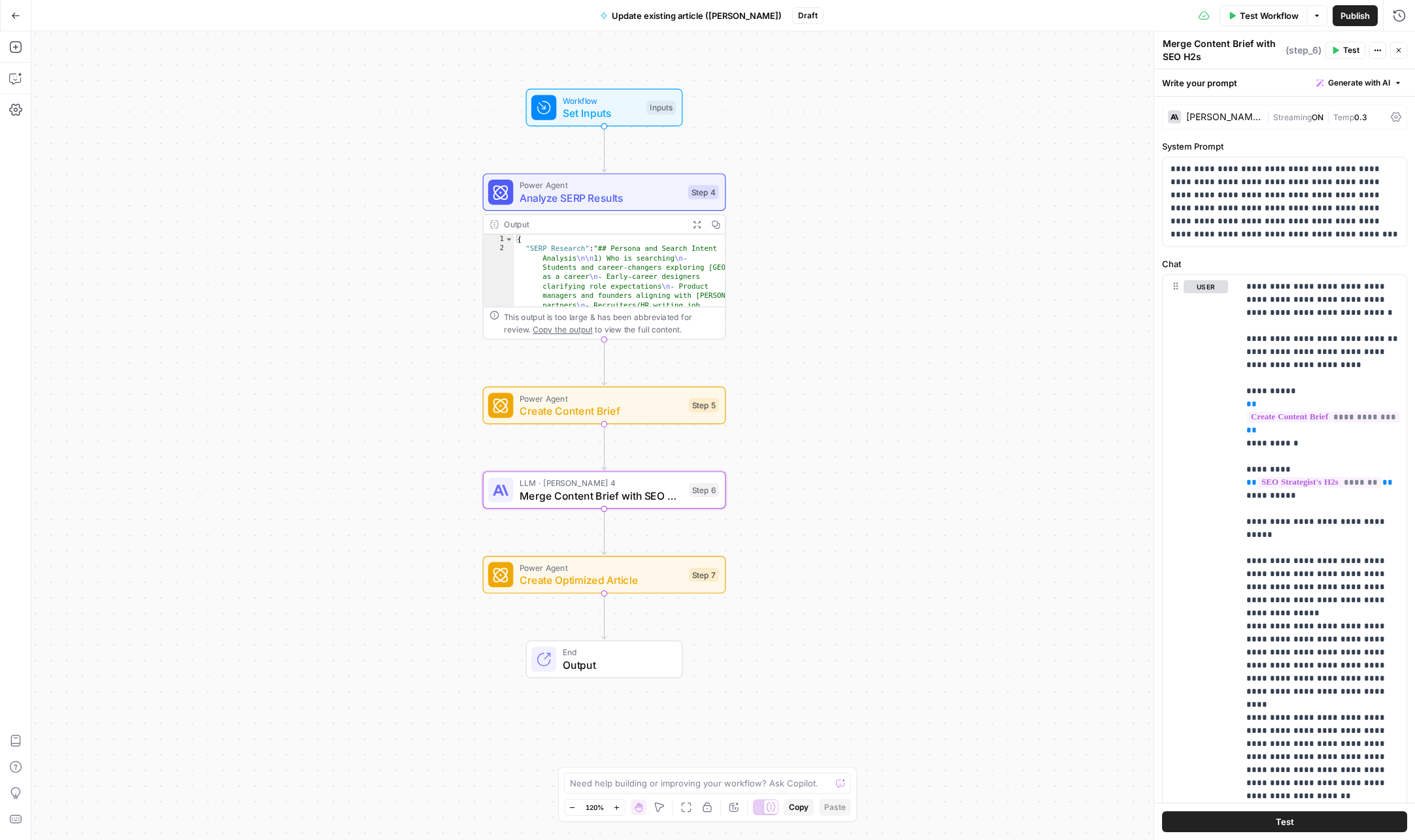
click at [651, 791] on div "Need help building or improving your workflow? Ask Copilot. Zoom Out 120% Zoom …" at bounding box center [708, 794] width 300 height 54
click at [652, 784] on textarea at bounding box center [701, 783] width 261 height 13
click at [15, 14] on icon "button" at bounding box center [15, 15] width 9 height 9
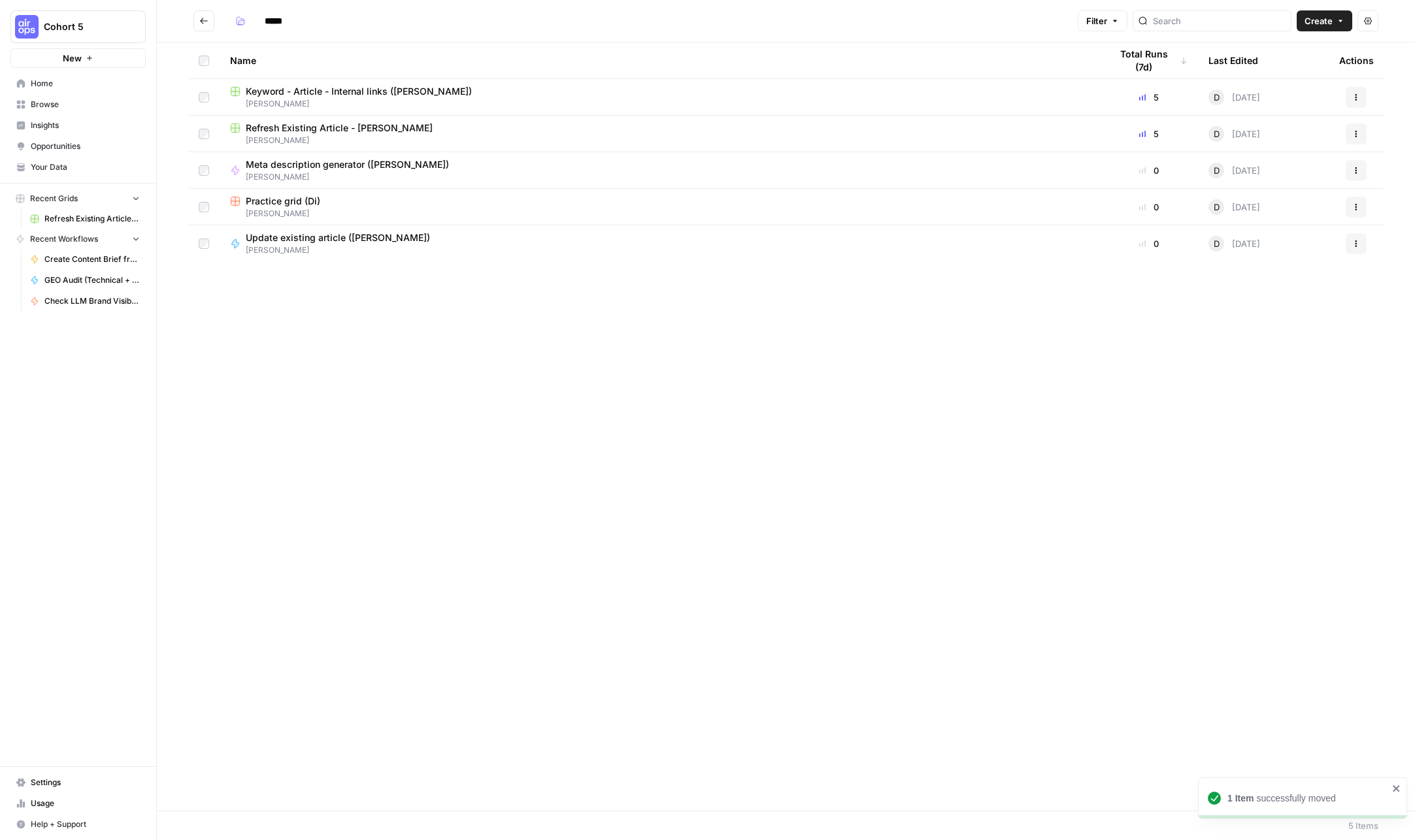
click at [359, 237] on span "Update existing article ([PERSON_NAME])" at bounding box center [338, 237] width 185 height 13
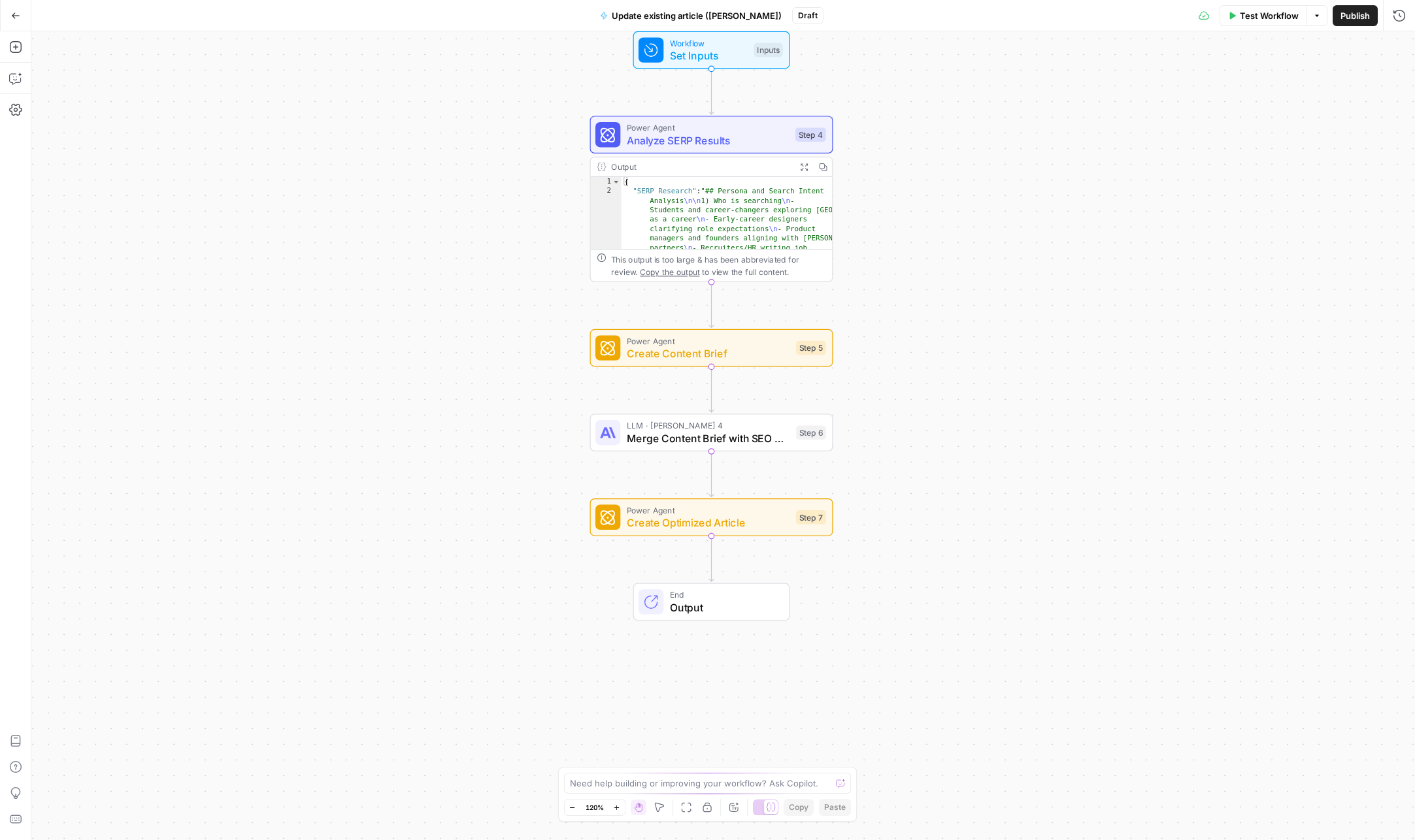
drag, startPoint x: 935, startPoint y: 664, endPoint x: 892, endPoint y: 530, distance: 140.7
click at [917, 547] on div "Workflow Set Inputs Inputs Power Agent Analyze SERP Results Step 4 Output Expan…" at bounding box center [723, 436] width 1383 height 809
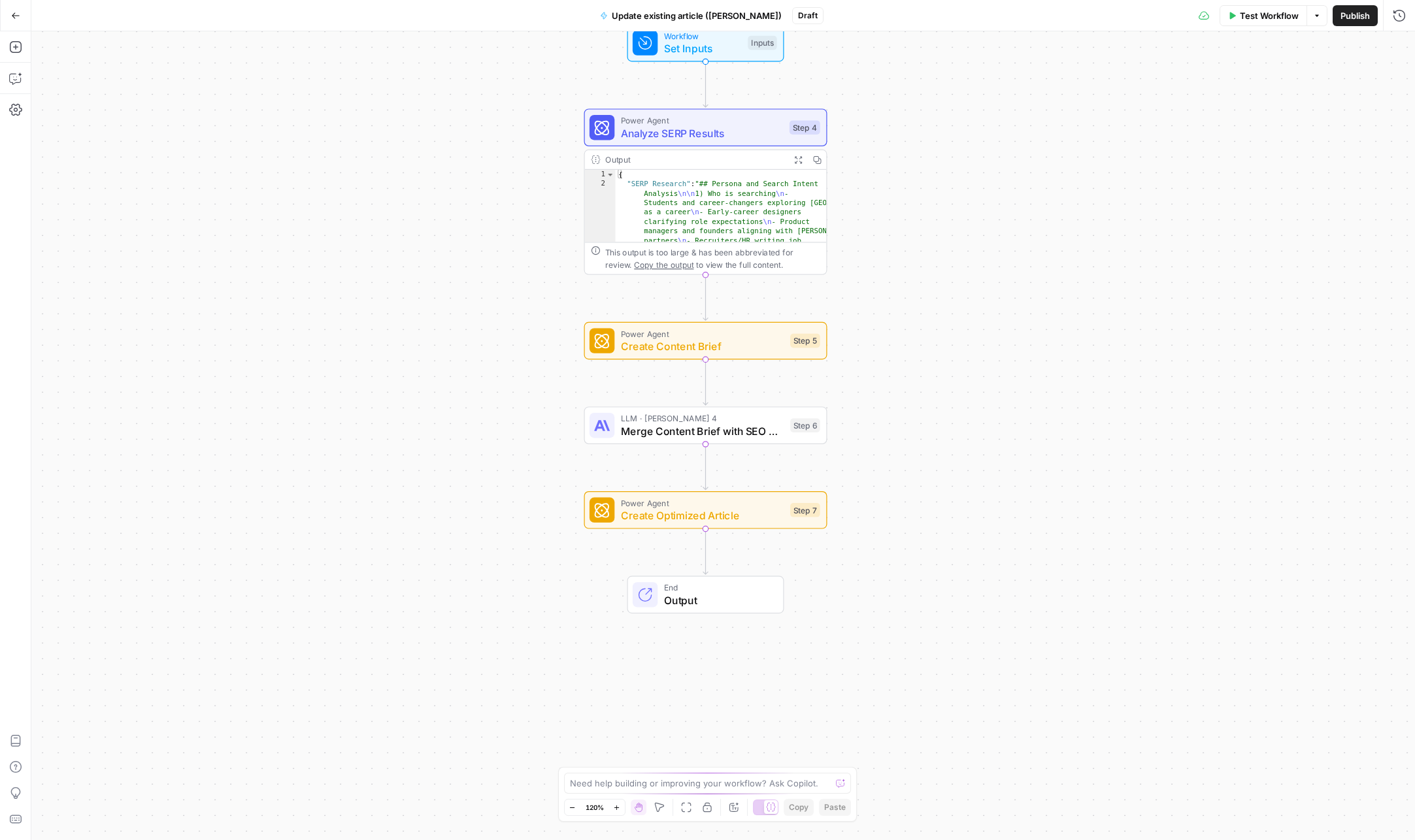
click at [1262, 20] on span "Test Workflow" at bounding box center [1269, 15] width 59 height 13
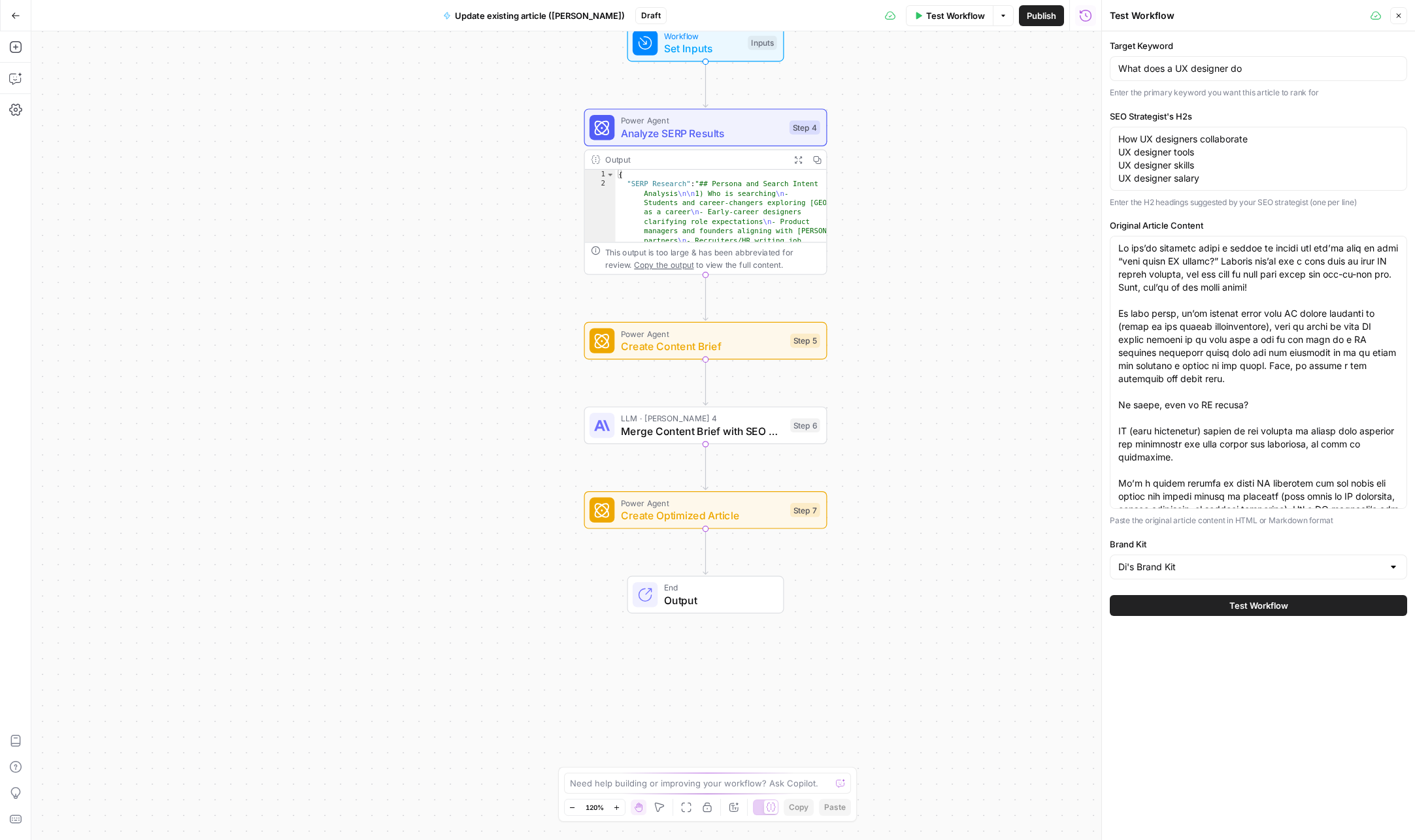
click at [1332, 610] on button "Test Workflow" at bounding box center [1258, 605] width 297 height 21
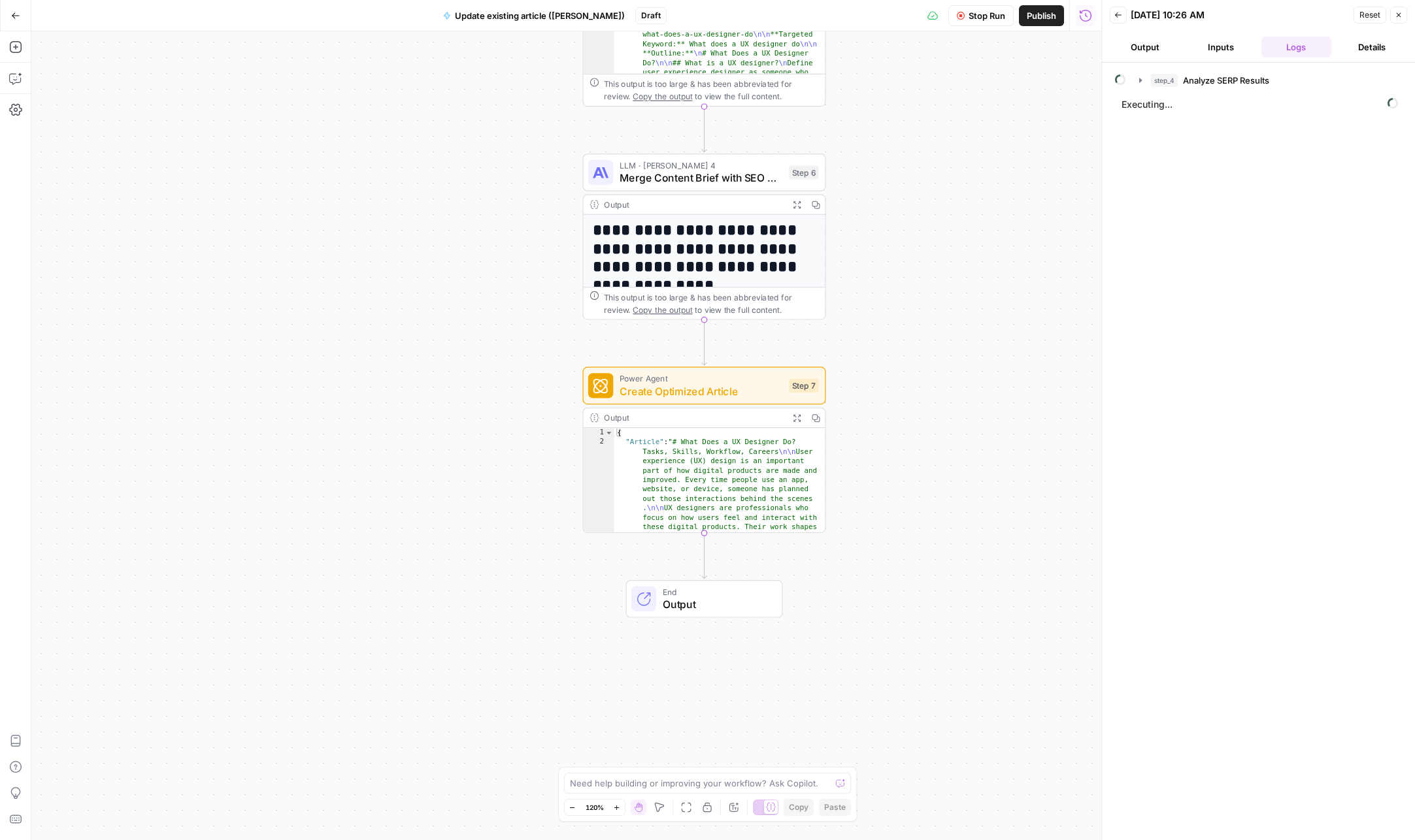
drag, startPoint x: 960, startPoint y: 667, endPoint x: 959, endPoint y: 258, distance: 409.0
click at [959, 257] on div "Workflow Set Inputs Inputs Power Agent Analyze SERP Results Step 4 Output Expan…" at bounding box center [566, 436] width 1070 height 809
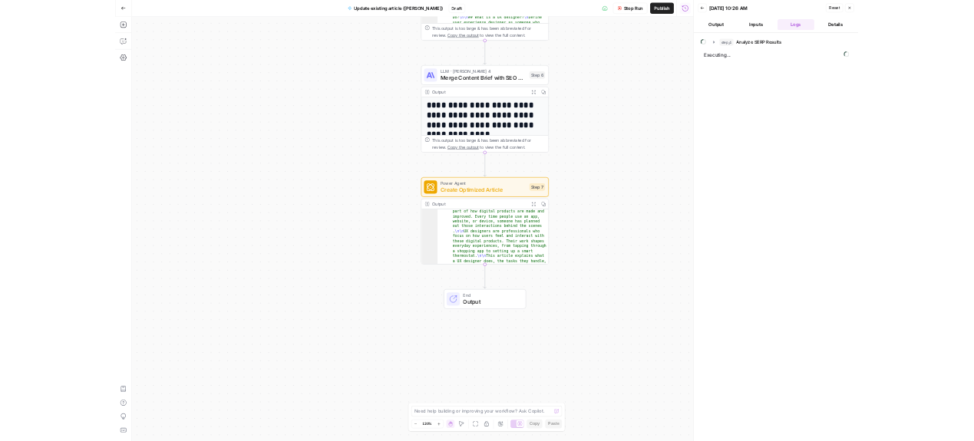
scroll to position [42, 0]
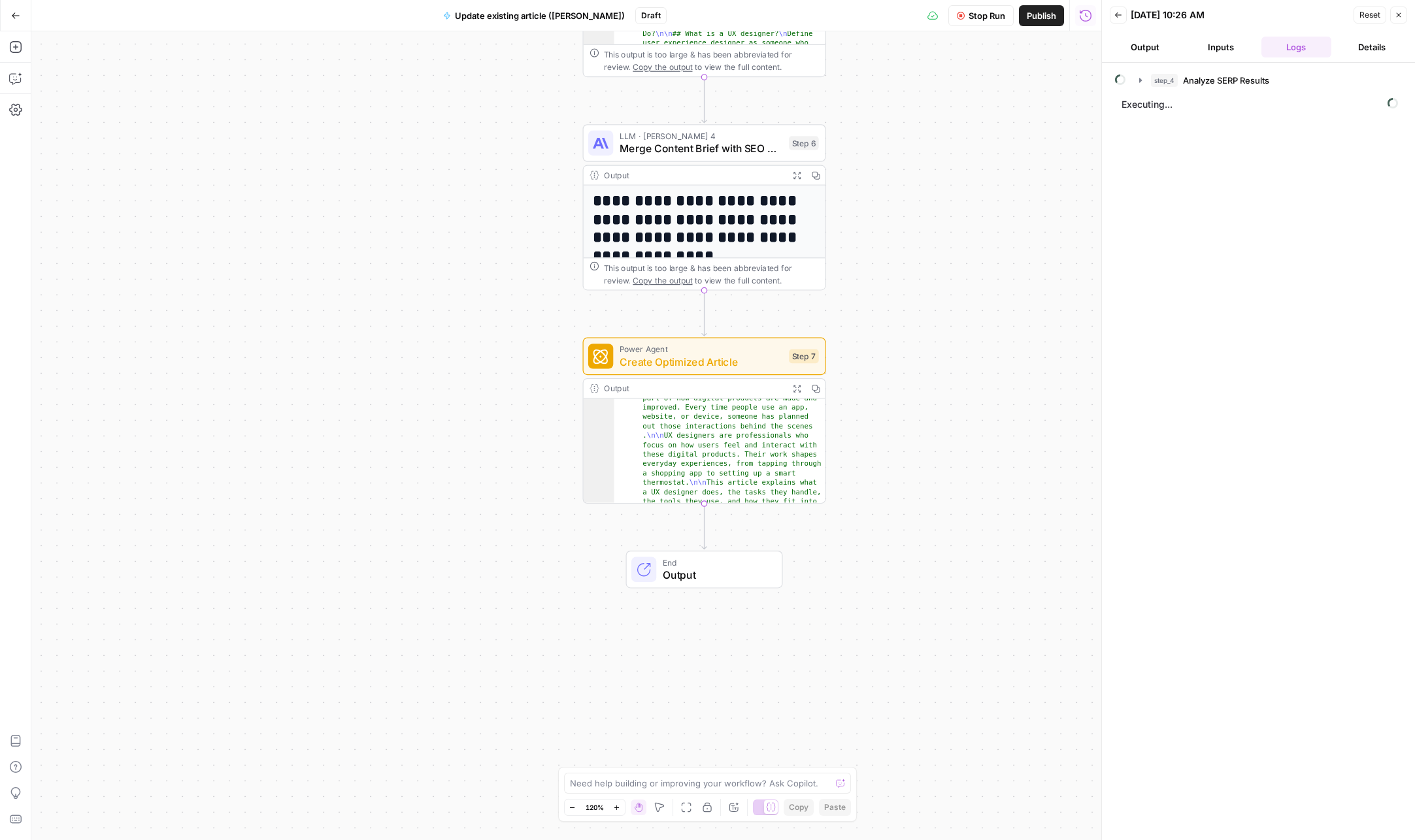
click at [1054, 18] on span "Publish" at bounding box center [1041, 15] width 30 height 13
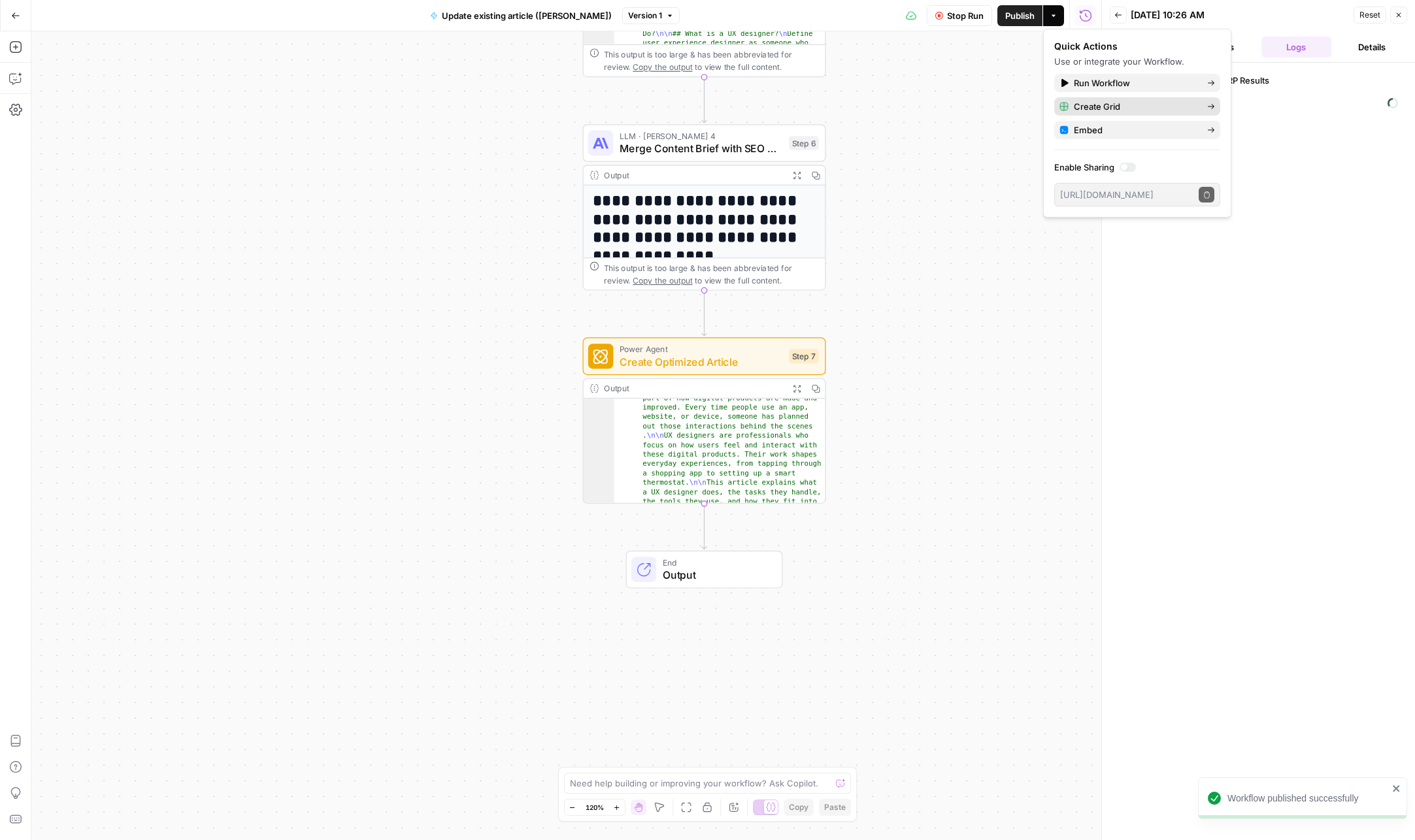
click at [1139, 106] on span "Create Grid" at bounding box center [1136, 106] width 123 height 13
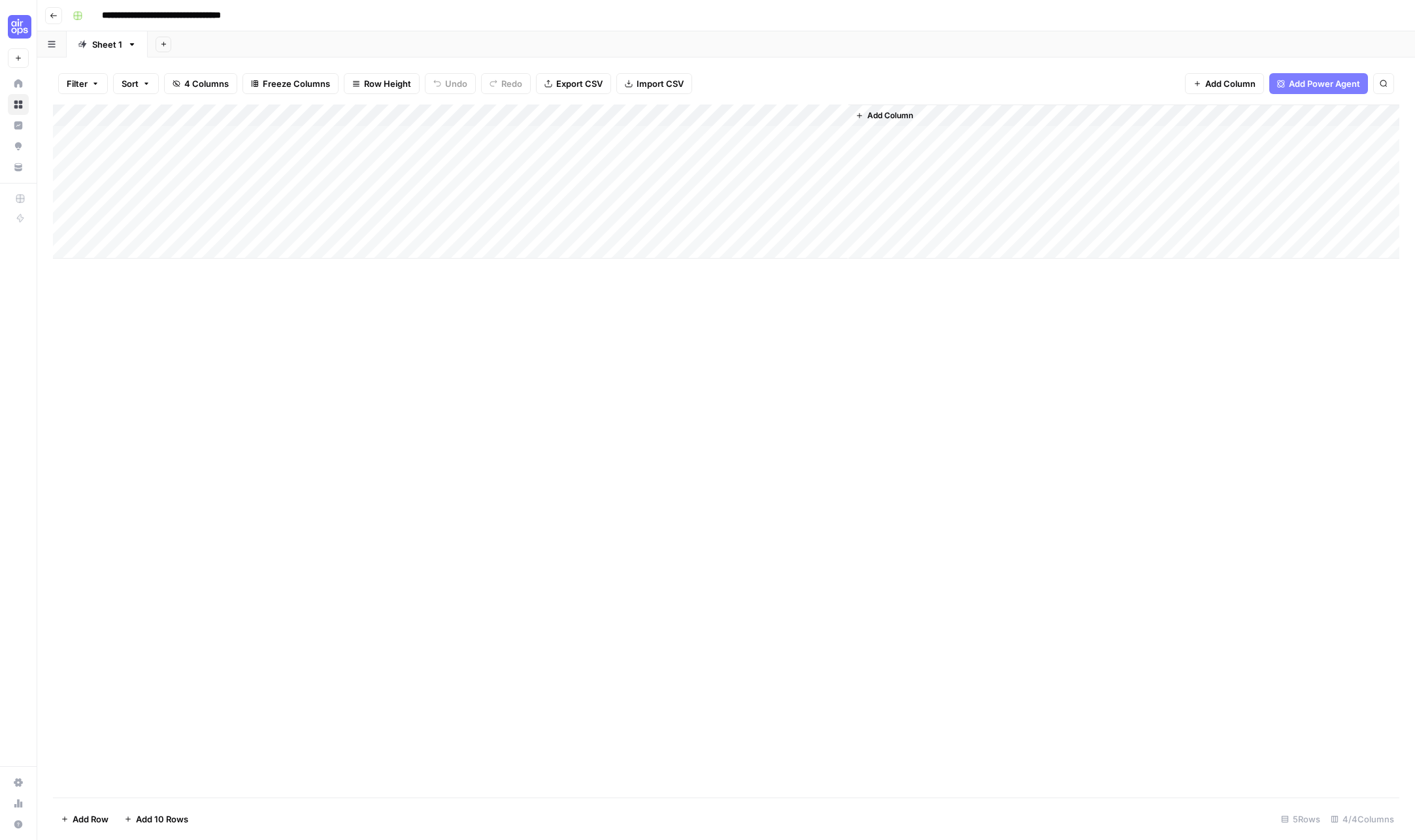
click at [145, 139] on div "Add Column" at bounding box center [726, 181] width 1347 height 154
type textarea "**********"
click at [340, 143] on div "Add Column" at bounding box center [726, 181] width 1347 height 154
click at [323, 140] on div "Add Column" at bounding box center [726, 181] width 1347 height 154
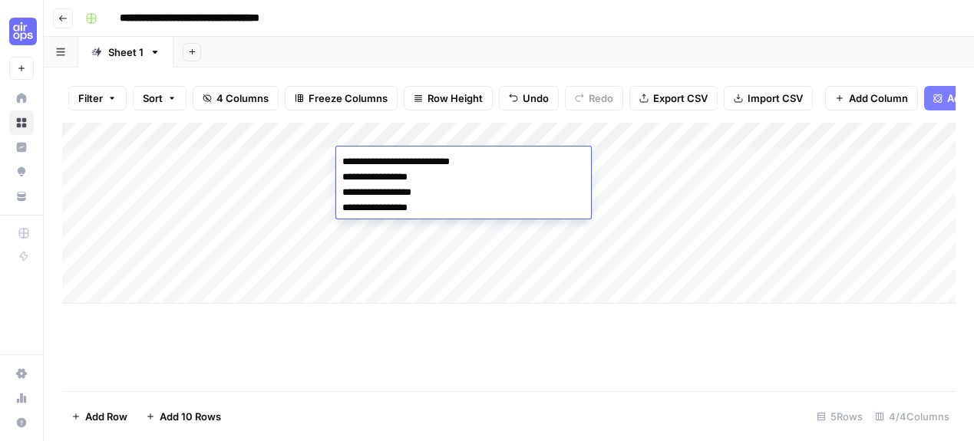
type textarea "**********"
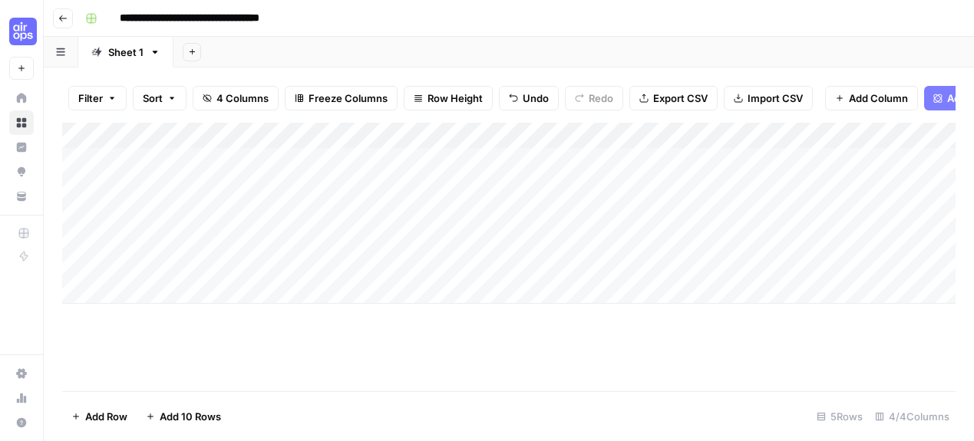
click at [625, 163] on div "Add Column" at bounding box center [509, 213] width 894 height 181
paste textarea "**********"
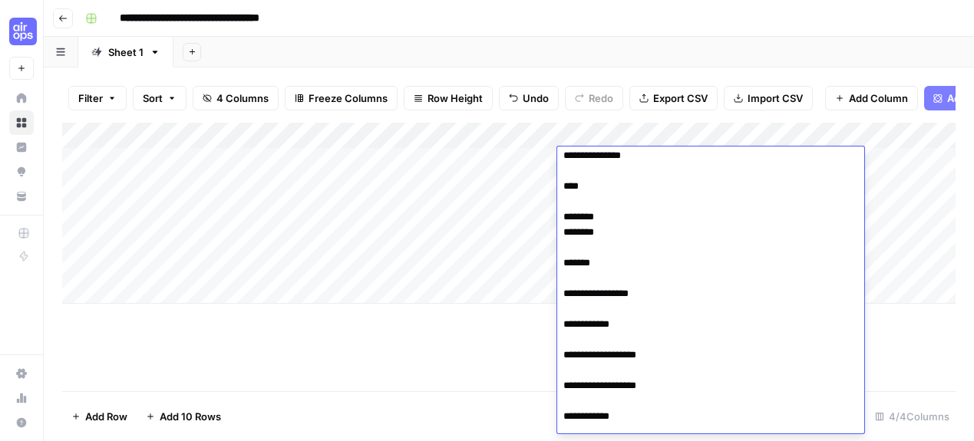
scroll to position [6467, 0]
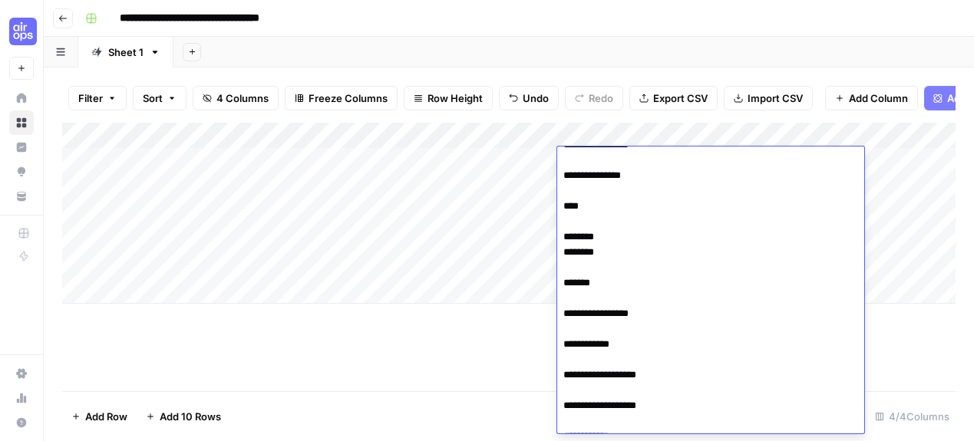
drag, startPoint x: 580, startPoint y: 419, endPoint x: 563, endPoint y: 174, distance: 245.6
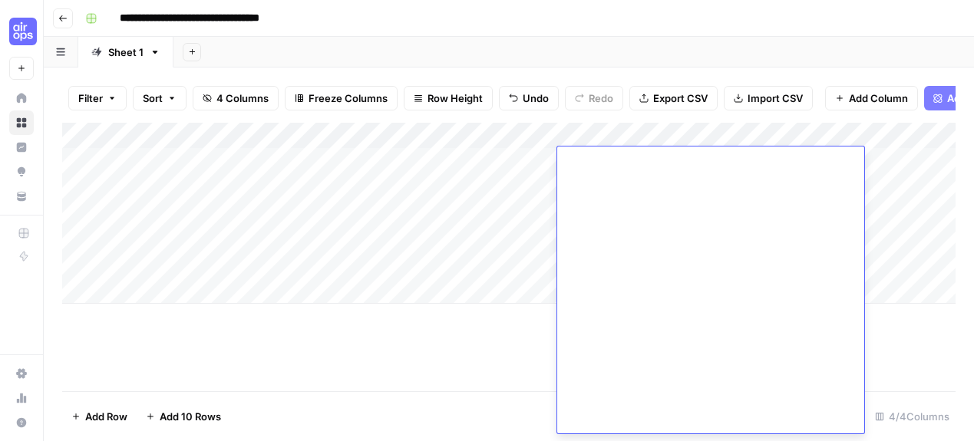
scroll to position [5862, 0]
drag, startPoint x: 574, startPoint y: 399, endPoint x: 561, endPoint y: 197, distance: 201.5
drag, startPoint x: 822, startPoint y: 412, endPoint x: 835, endPoint y: 408, distance: 13.6
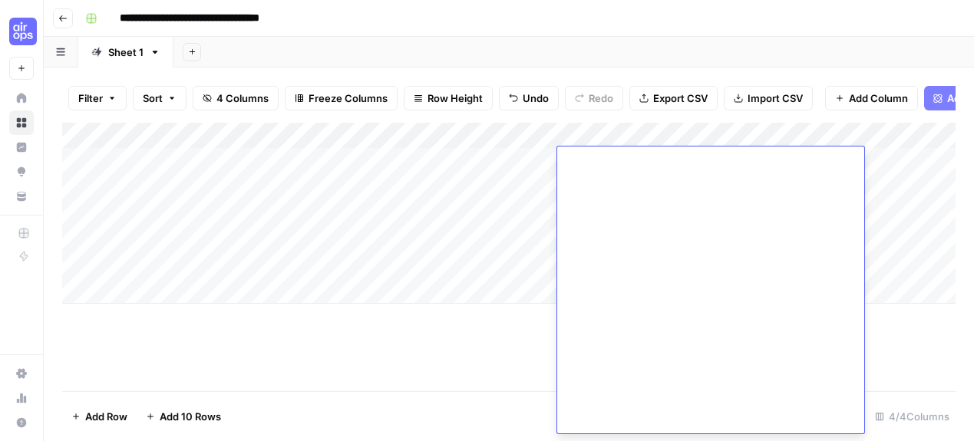
drag, startPoint x: 834, startPoint y: 409, endPoint x: 547, endPoint y: 375, distance: 288.5
click at [547, 375] on body "**********" at bounding box center [487, 220] width 974 height 441
type textarea "**********"
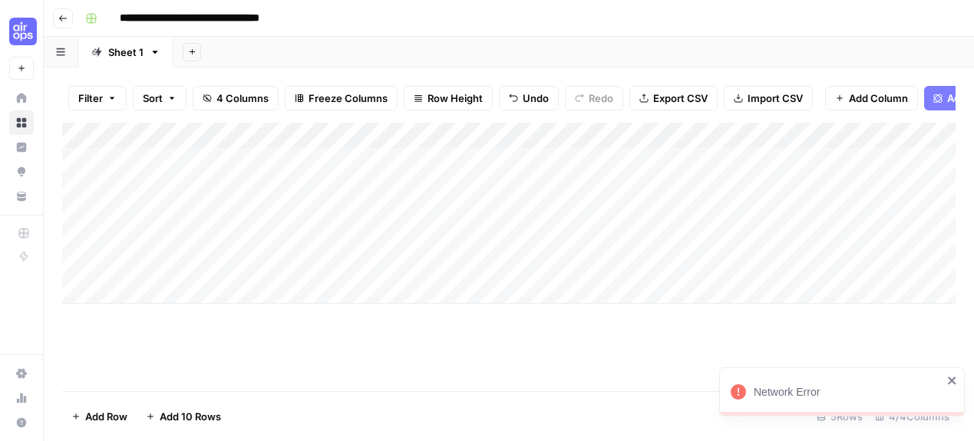
click at [400, 248] on div "Add Column" at bounding box center [509, 213] width 894 height 181
click at [640, 163] on div "Add Column" at bounding box center [509, 213] width 894 height 181
click at [637, 156] on div "Add Column" at bounding box center [509, 213] width 894 height 181
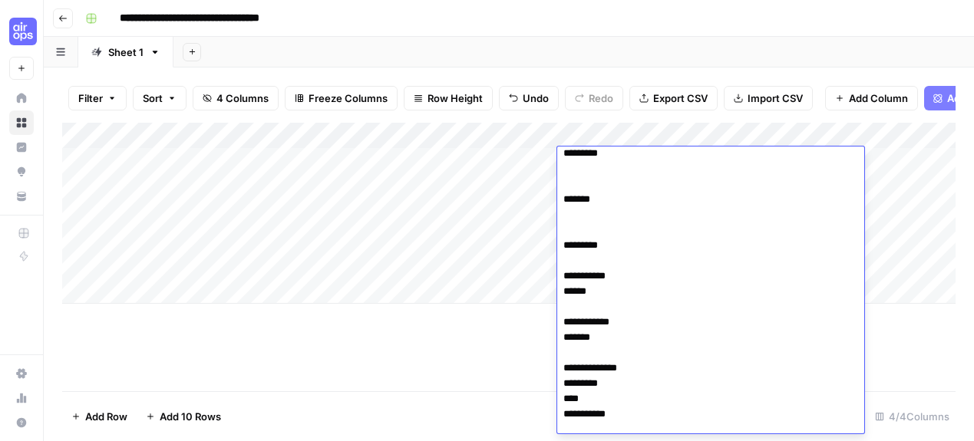
scroll to position [0, 0]
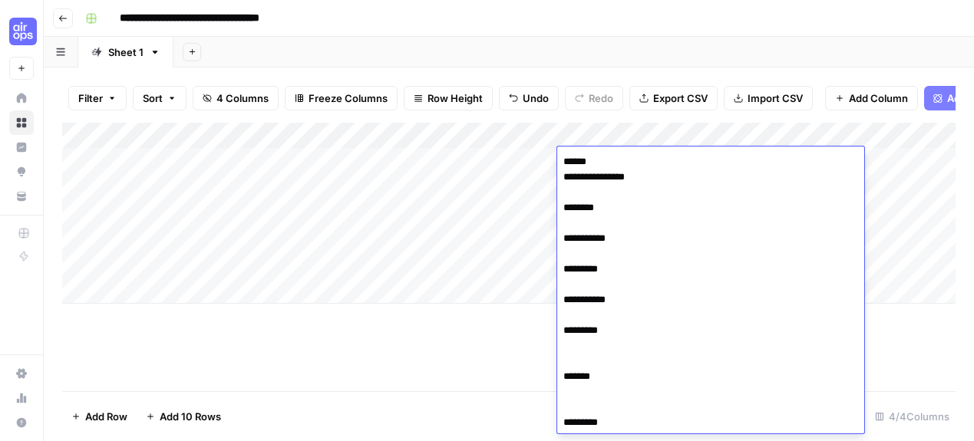
drag, startPoint x: 564, startPoint y: 289, endPoint x: 555, endPoint y: 68, distance: 222.1
click at [555, 68] on body "**********" at bounding box center [487, 220] width 974 height 441
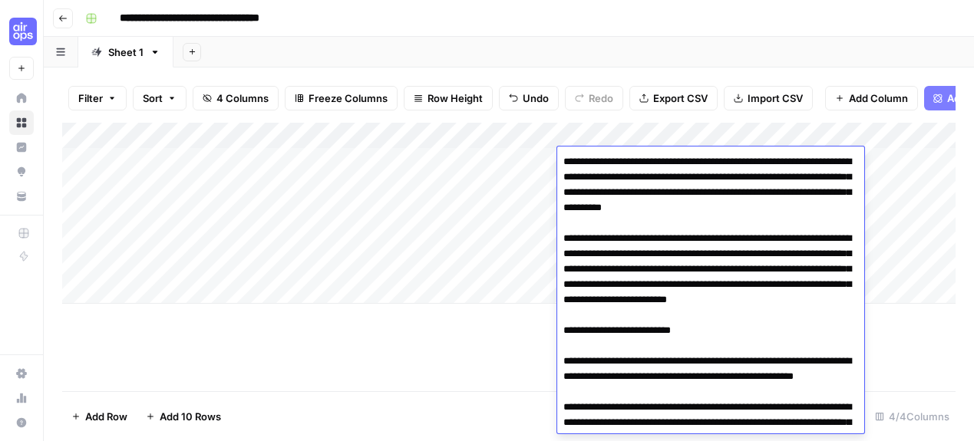
type textarea "**********"
click at [524, 161] on div "Add Column" at bounding box center [509, 213] width 894 height 181
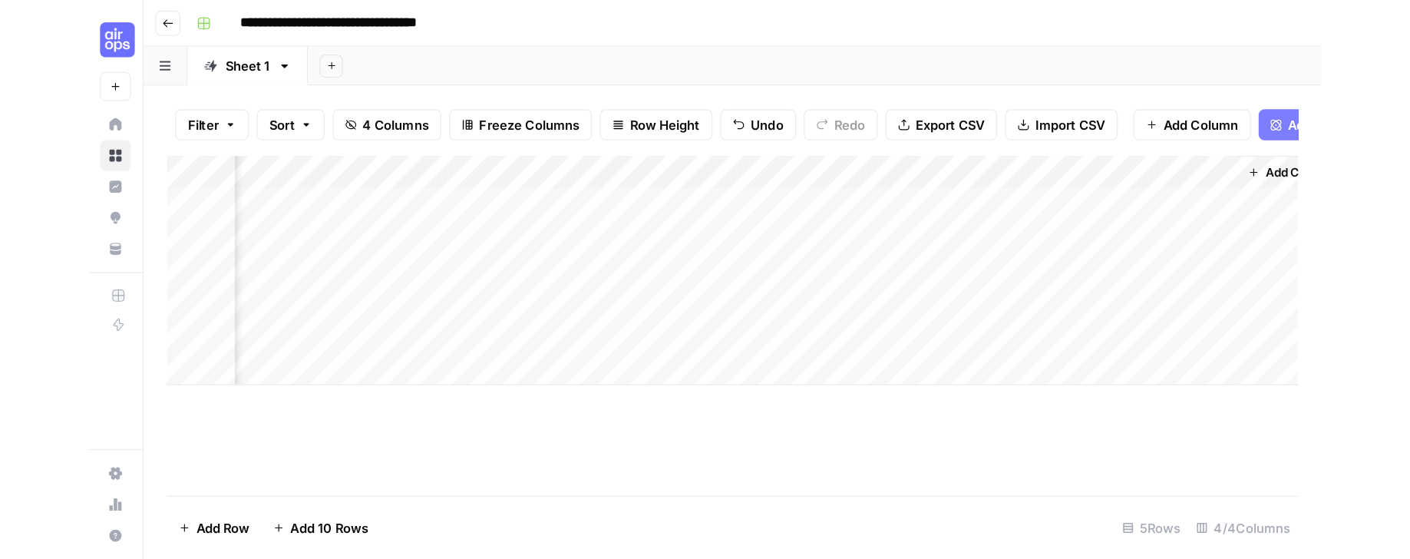
scroll to position [0, 126]
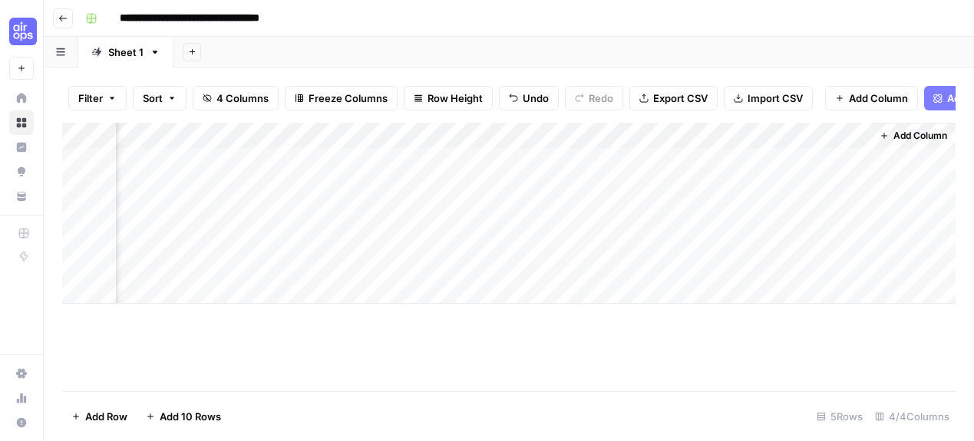
click at [766, 134] on div "Add Column" at bounding box center [509, 213] width 894 height 181
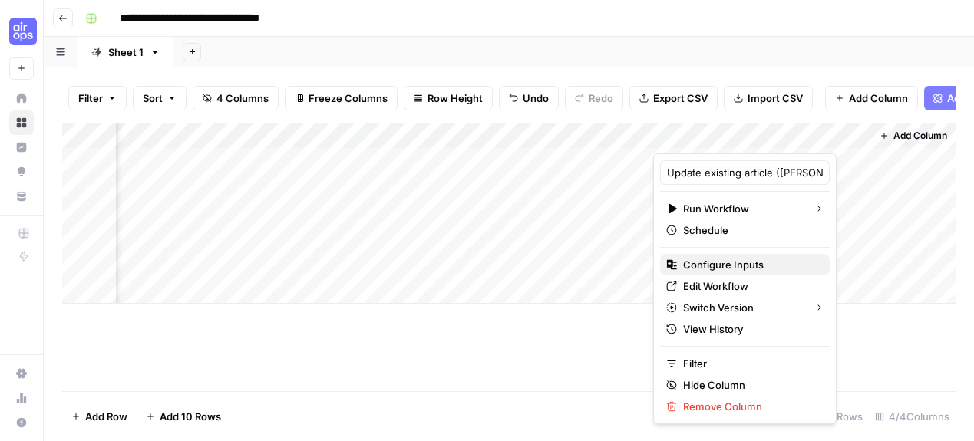
click at [753, 262] on span "Configure Inputs" at bounding box center [750, 264] width 134 height 15
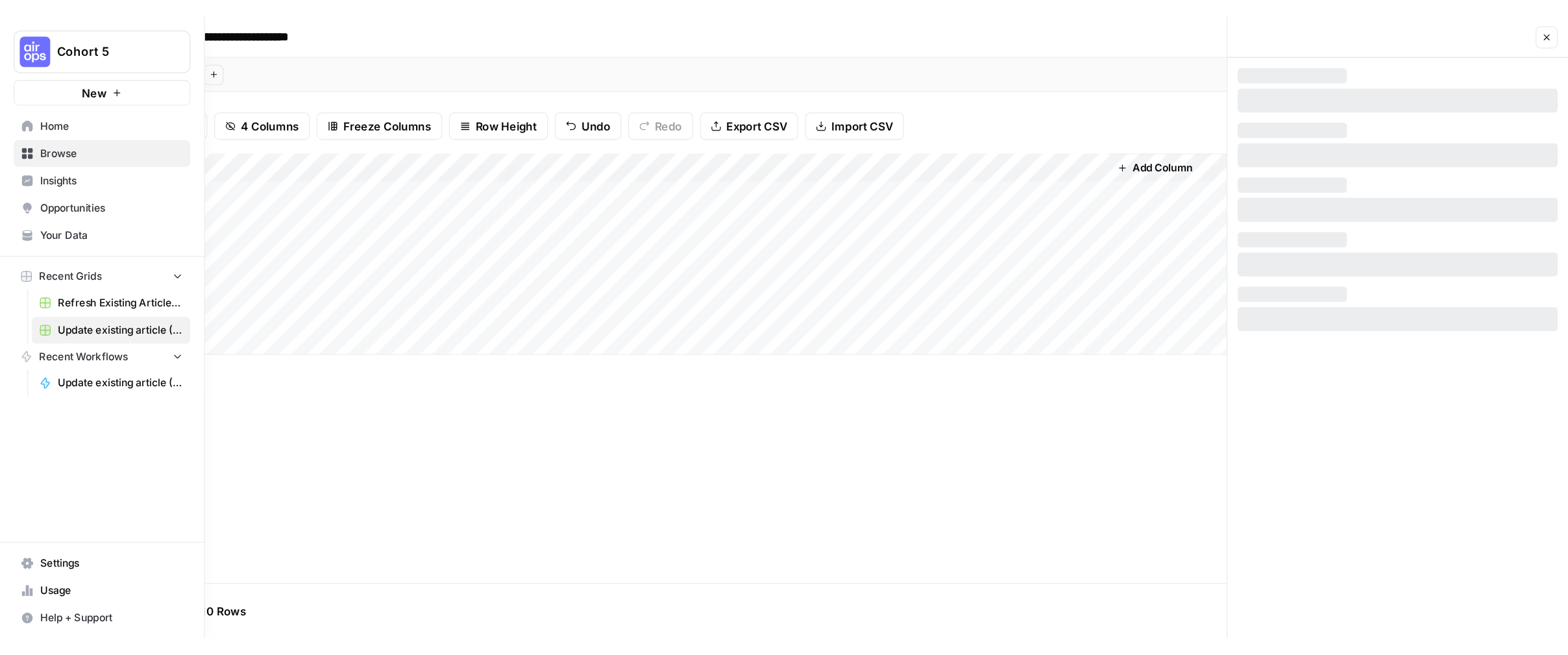
scroll to position [0, 0]
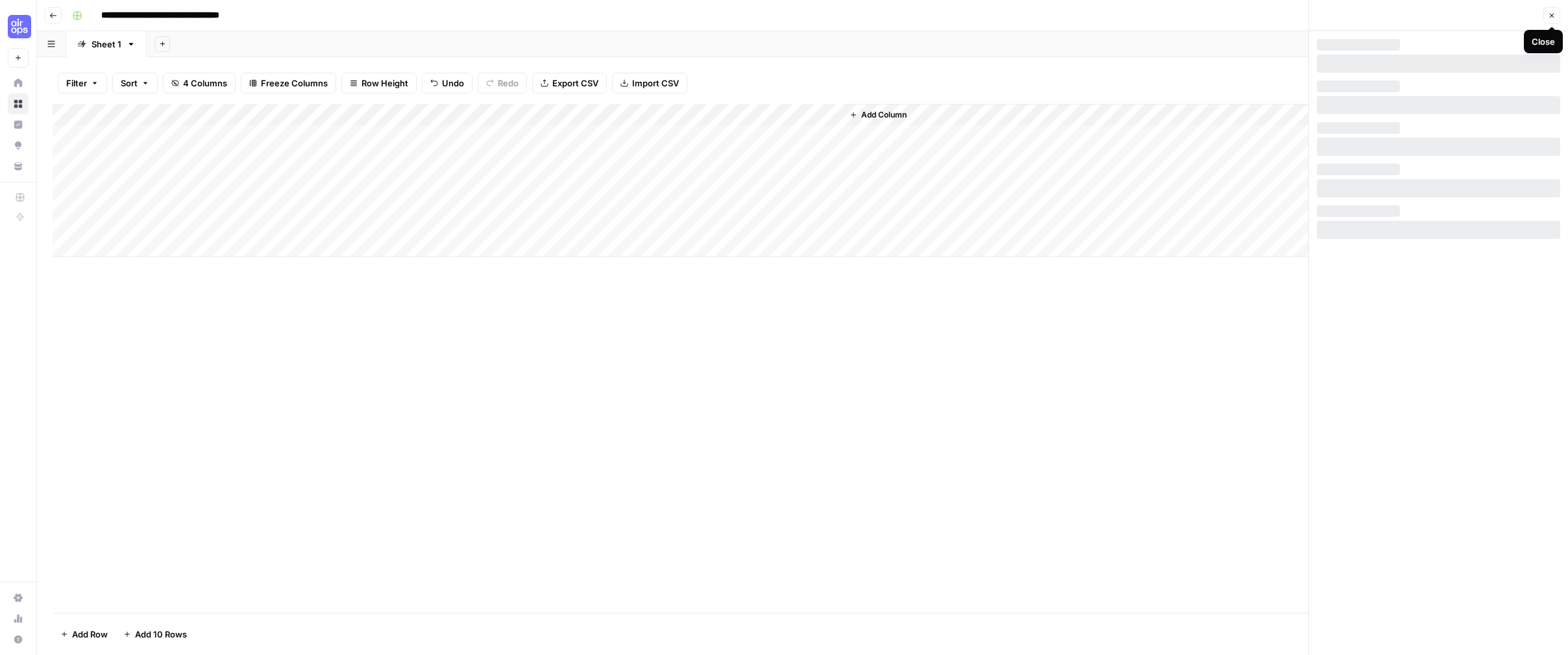
click at [1405, 13] on icon "button" at bounding box center [1551, 15] width 8 height 8
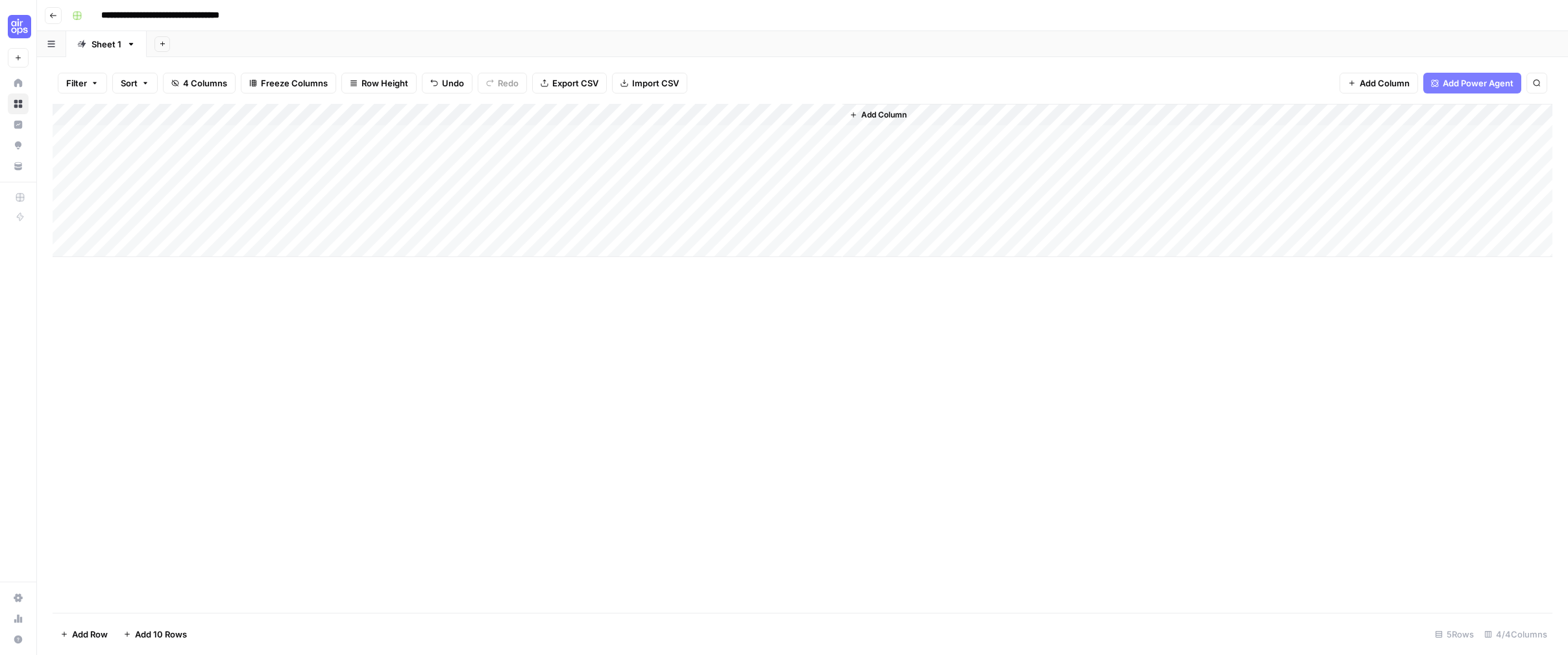
click at [751, 135] on div "Add Column" at bounding box center [802, 180] width 1500 height 153
click at [750, 134] on div "Add Column" at bounding box center [802, 180] width 1500 height 153
click at [679, 133] on div at bounding box center [751, 136] width 185 height 24
click at [1405, 617] on div "Network Error" at bounding box center [1461, 613] width 160 height 13
click at [749, 133] on div "Add Column" at bounding box center [802, 180] width 1500 height 153
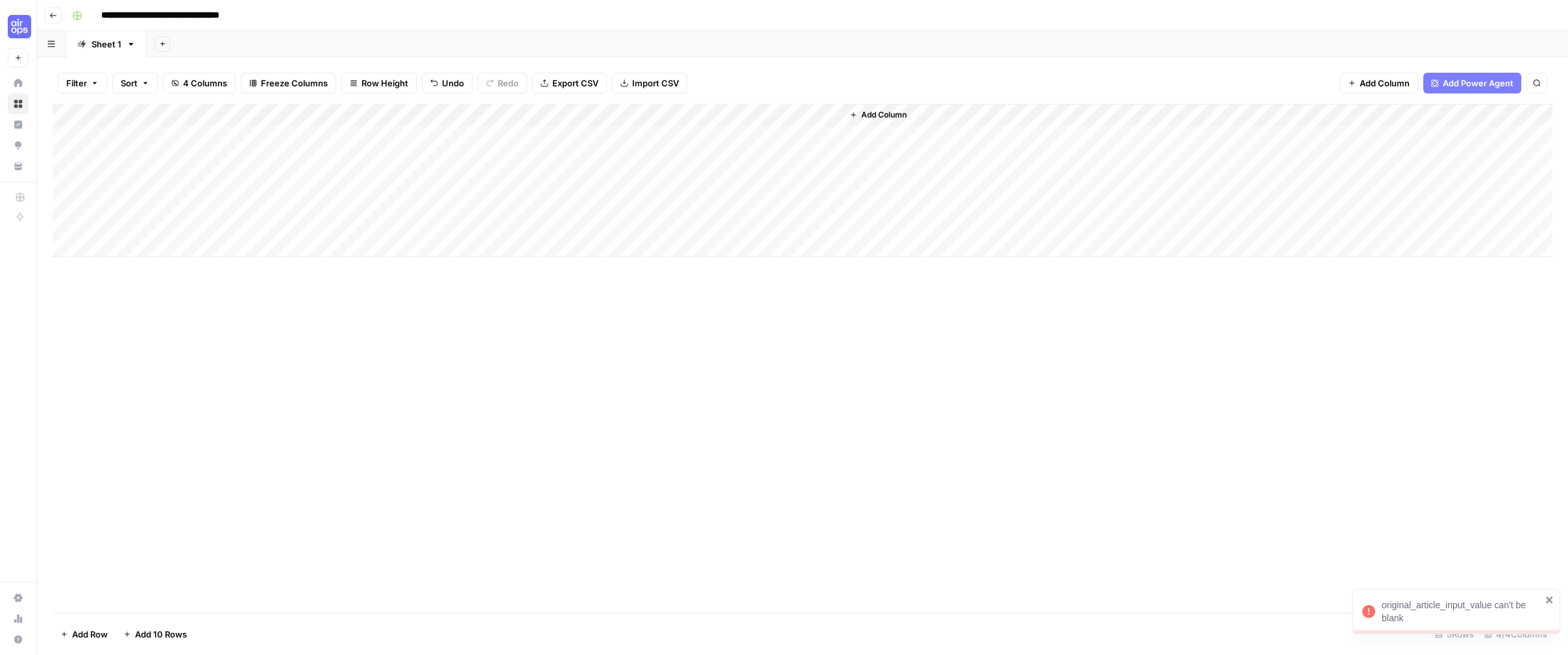
click at [1402, 607] on div "original_article_input_value can't be blank" at bounding box center [1461, 611] width 160 height 26
click at [735, 114] on div "Add Column" at bounding box center [802, 180] width 1500 height 153
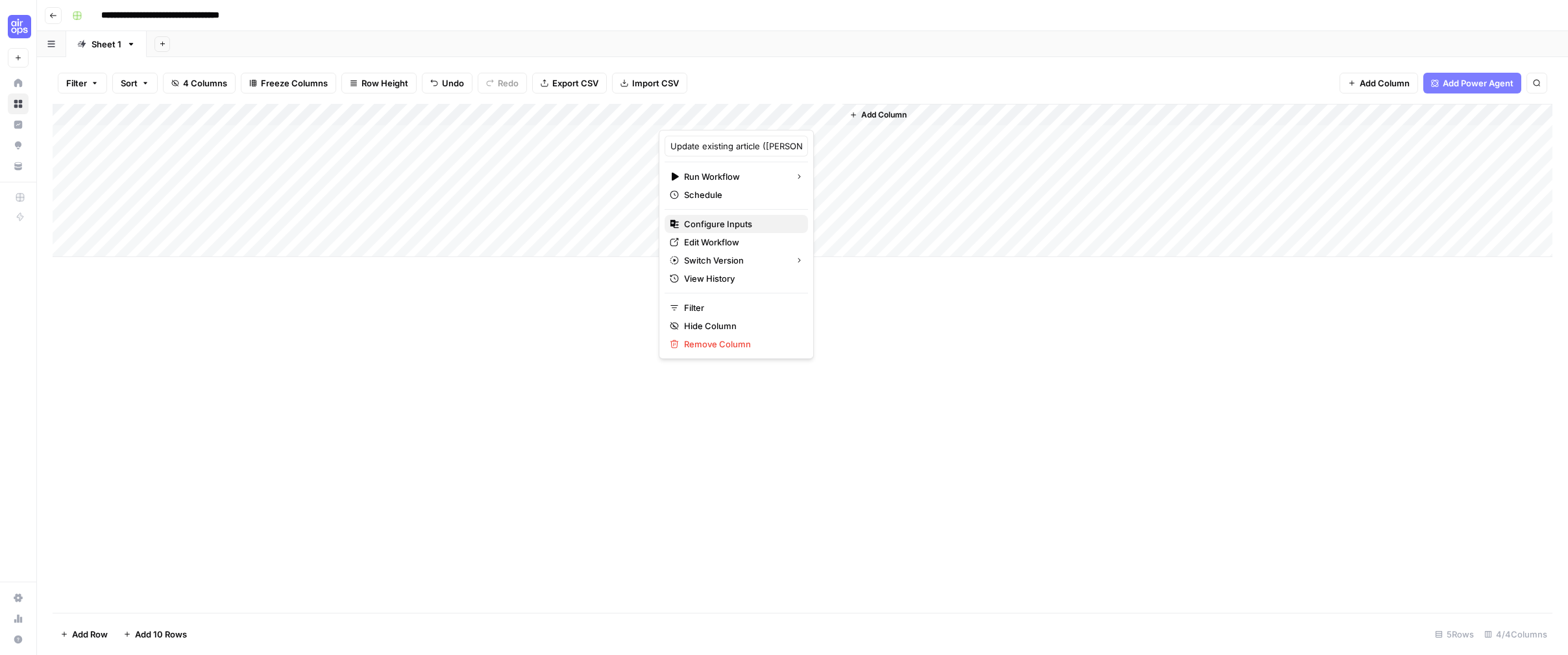
click at [732, 220] on span "Configure Inputs" at bounding box center [740, 223] width 113 height 13
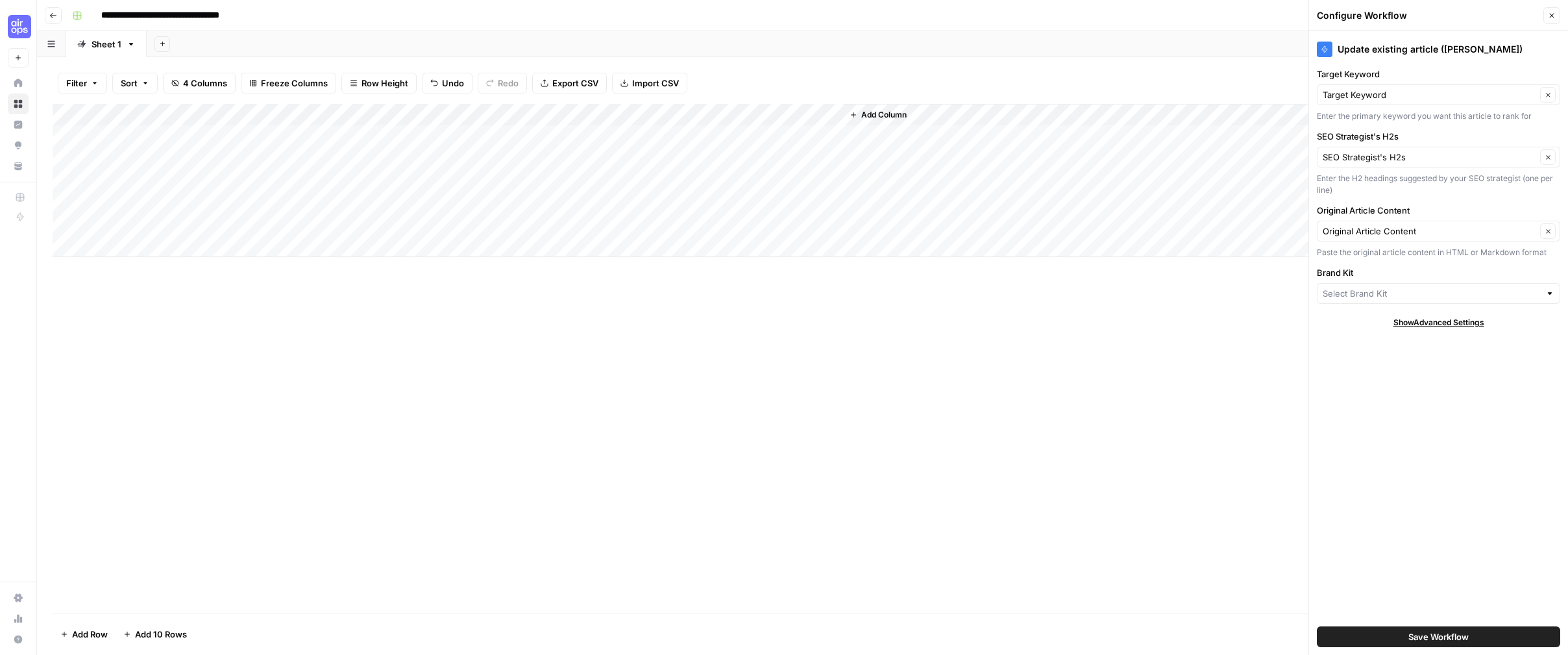
click at [1405, 287] on div at bounding box center [1439, 293] width 243 height 21
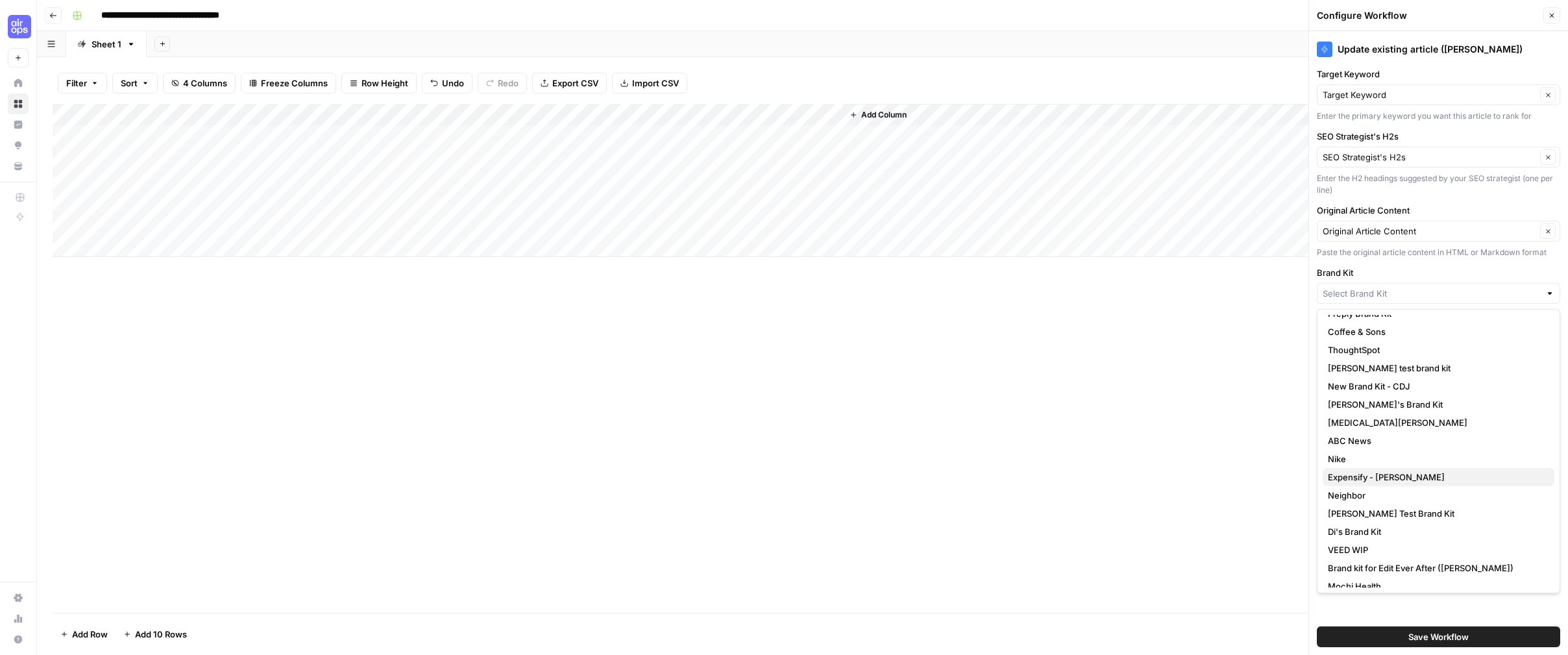
scroll to position [49, 0]
click at [1369, 527] on span "Di's Brand Kit" at bounding box center [1436, 529] width 216 height 13
type input "Di's Brand Kit"
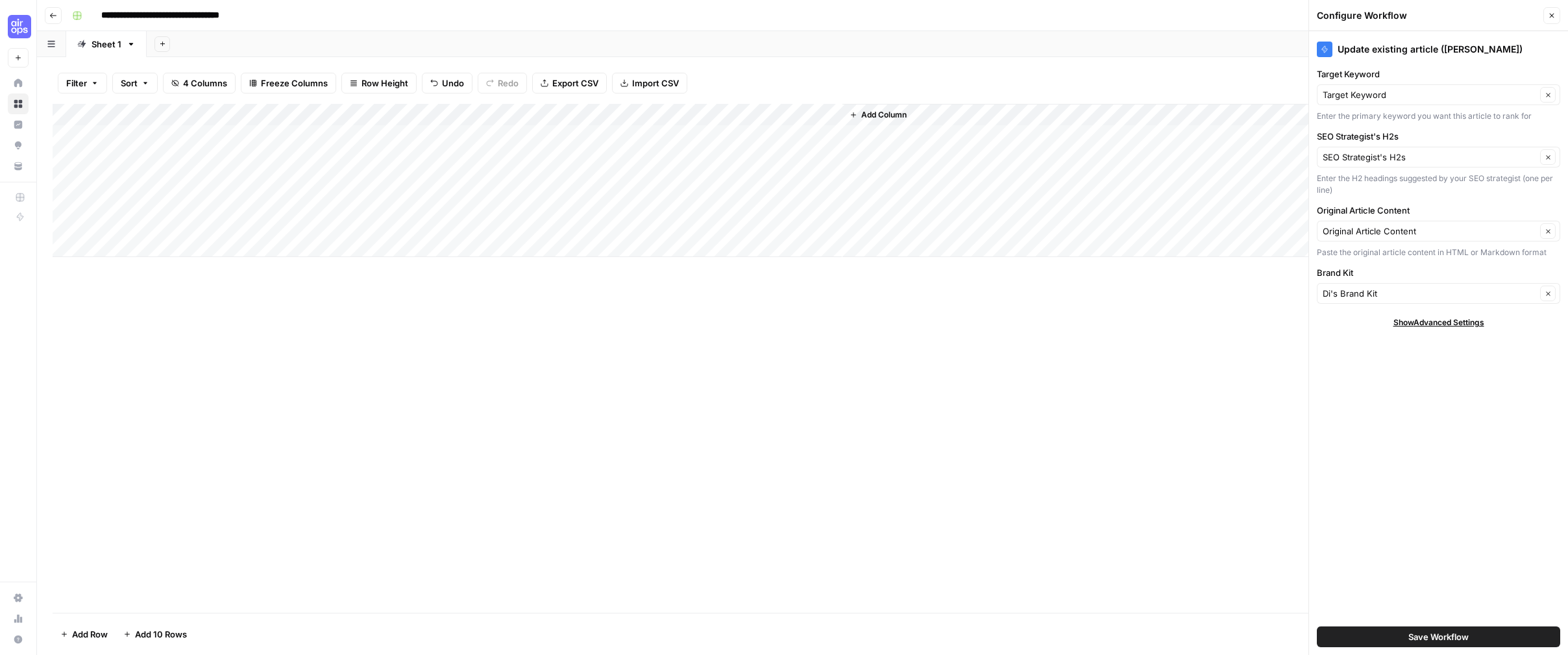
click at [1405, 638] on span "Save Workflow" at bounding box center [1438, 636] width 60 height 13
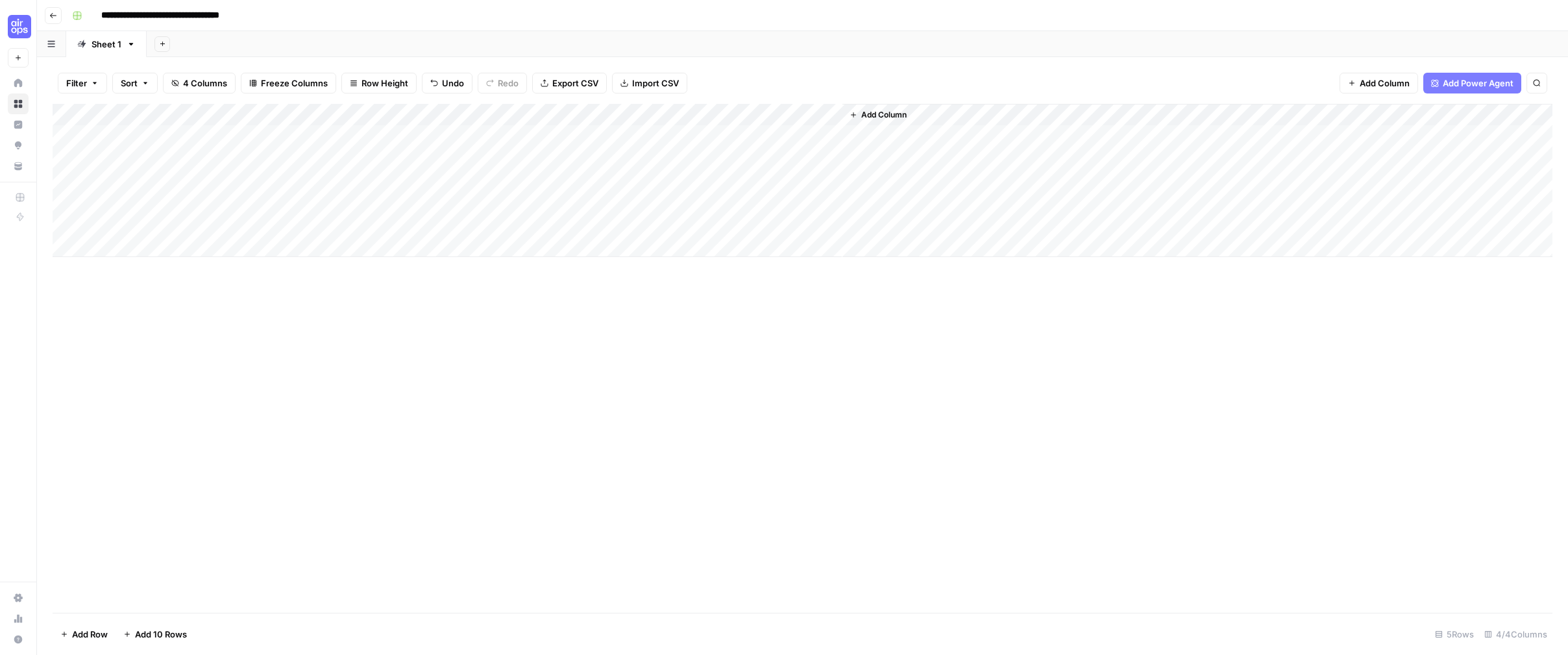
click at [748, 132] on div "Add Column" at bounding box center [802, 180] width 1500 height 153
click at [1405, 600] on div "original_article_input_value can't be blank" at bounding box center [1461, 611] width 160 height 26
click at [521, 134] on div "Add Column" at bounding box center [802, 180] width 1500 height 153
click at [521, 135] on div "Add Column" at bounding box center [802, 180] width 1500 height 153
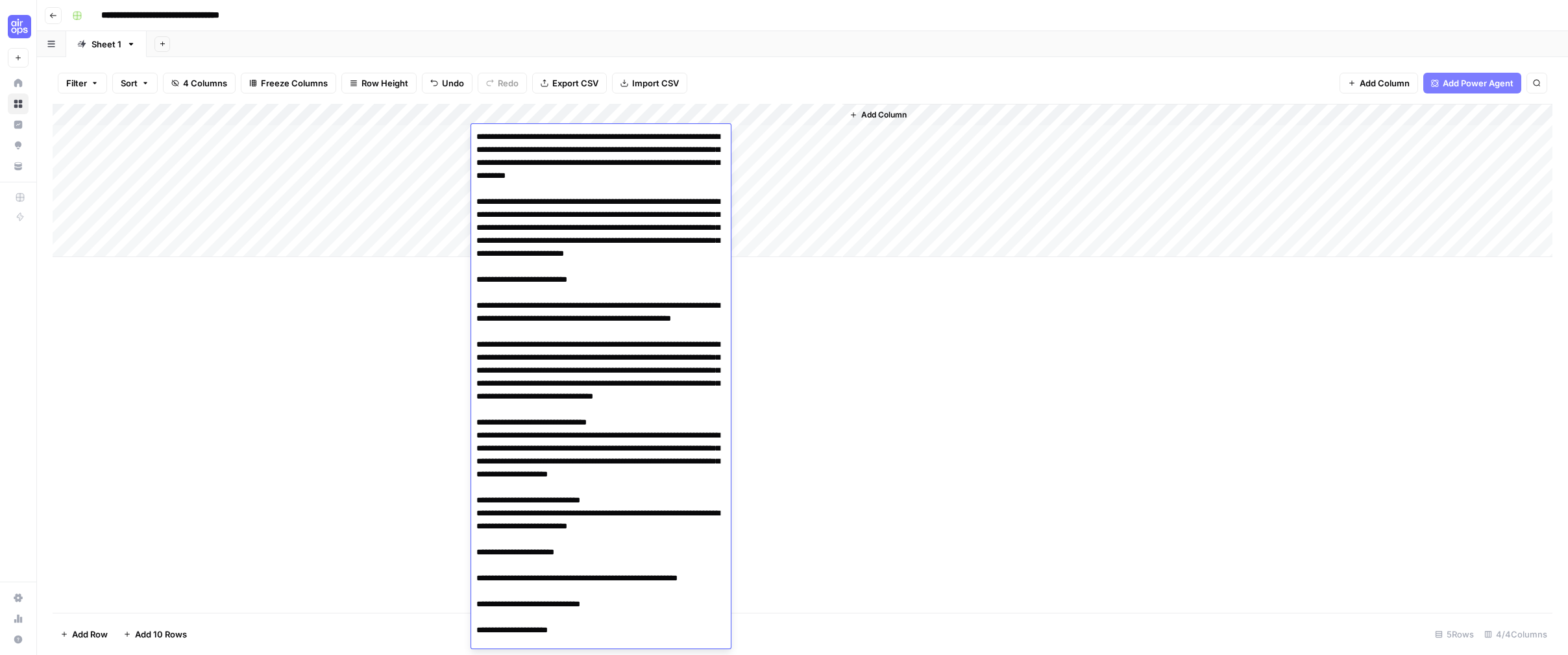
scroll to position [3833, 0]
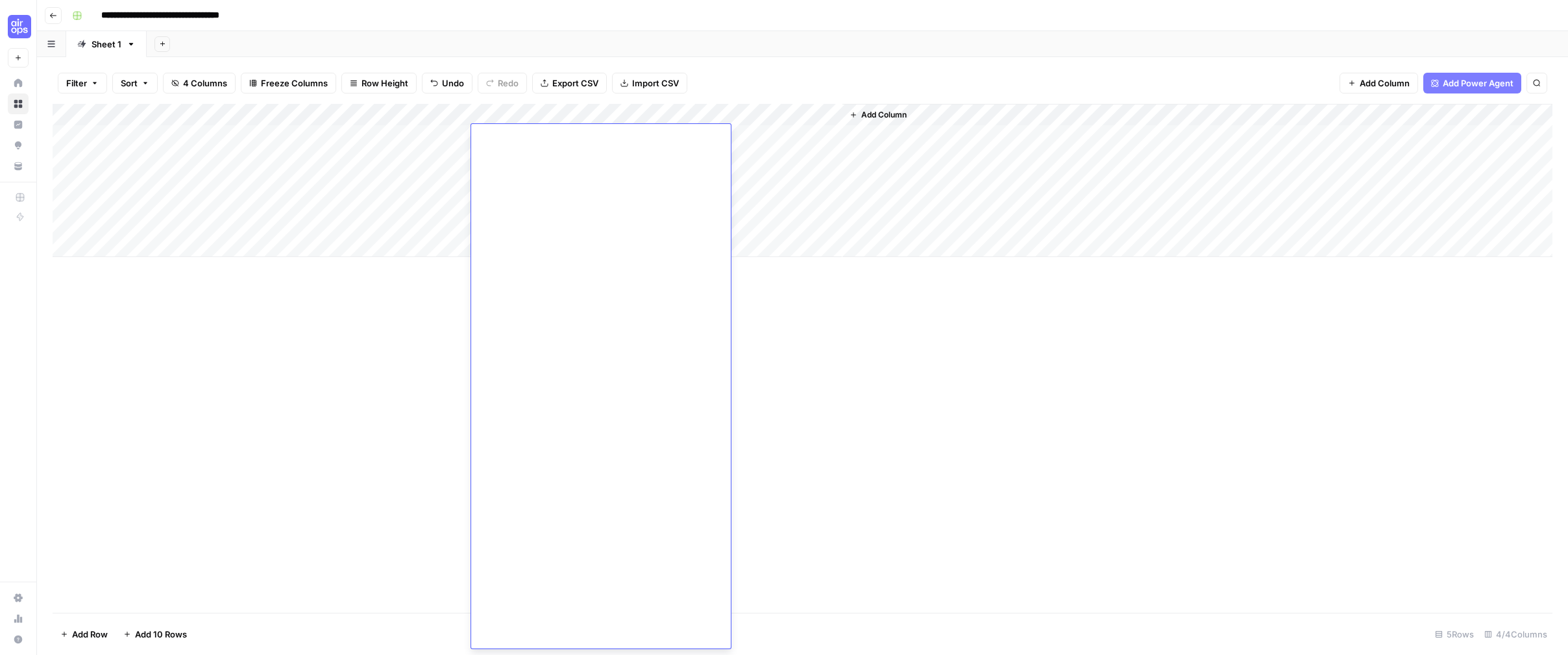
click at [797, 390] on div "Add Column" at bounding box center [802, 358] width 1500 height 509
click at [800, 113] on div "Add Column" at bounding box center [802, 180] width 1500 height 153
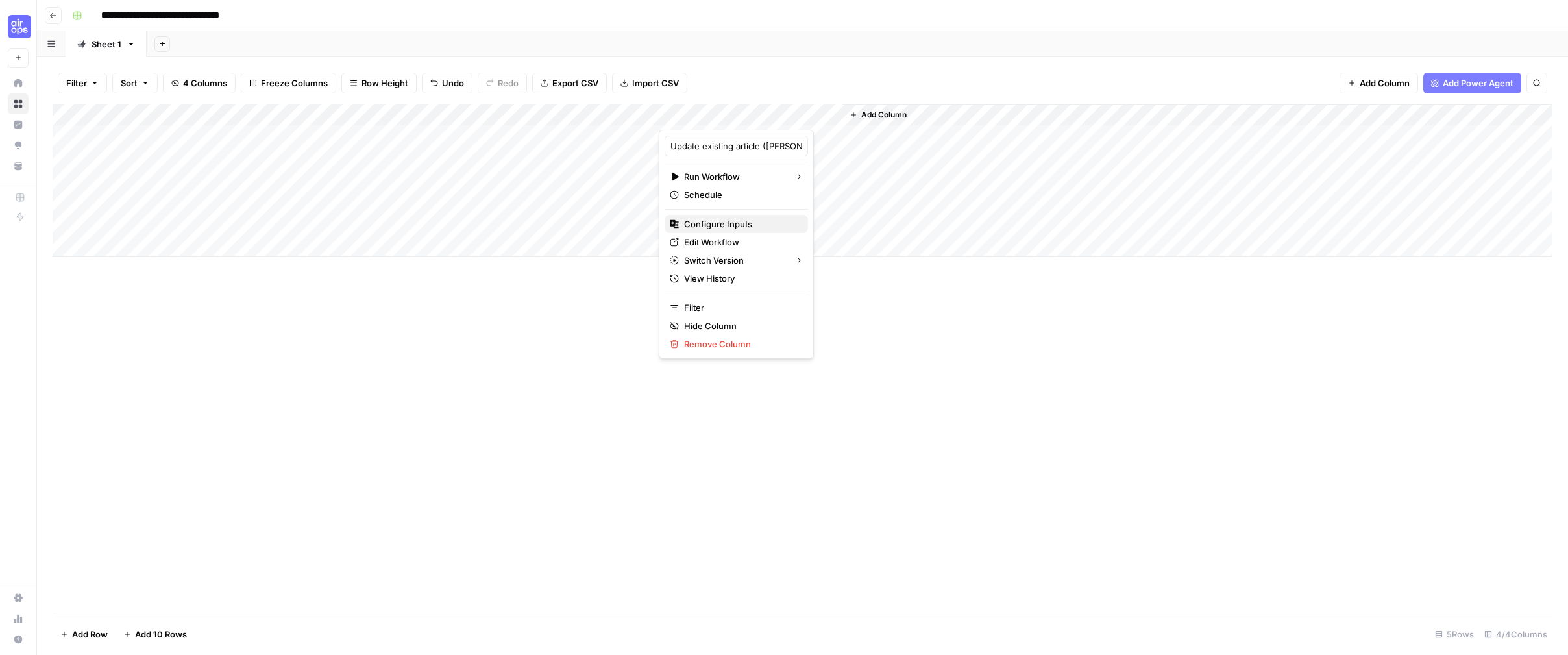
click at [736, 224] on span "Configure Inputs" at bounding box center [740, 223] width 113 height 13
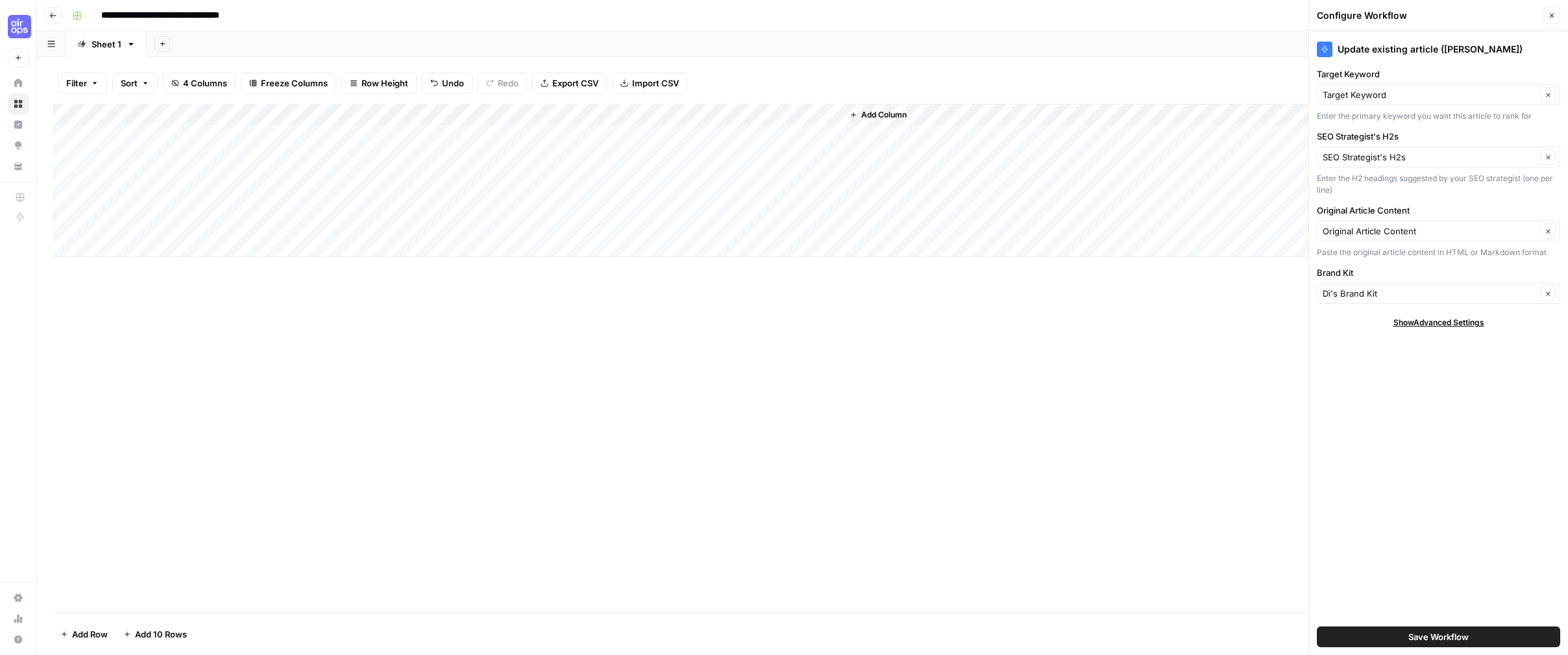
click at [753, 134] on div "Add Column" at bounding box center [802, 180] width 1500 height 153
click at [750, 111] on div "Add Column" at bounding box center [802, 180] width 1500 height 153
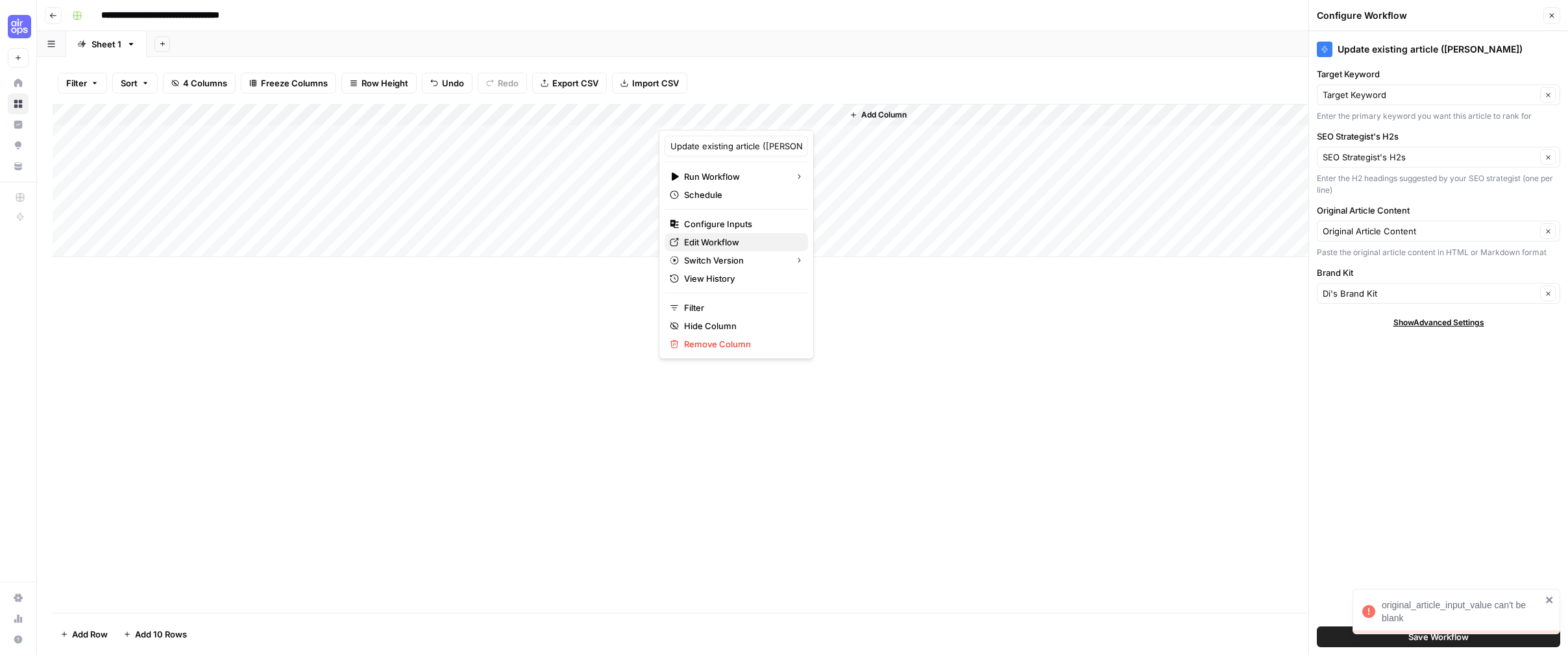
click at [742, 244] on span "Edit Workflow" at bounding box center [740, 242] width 113 height 13
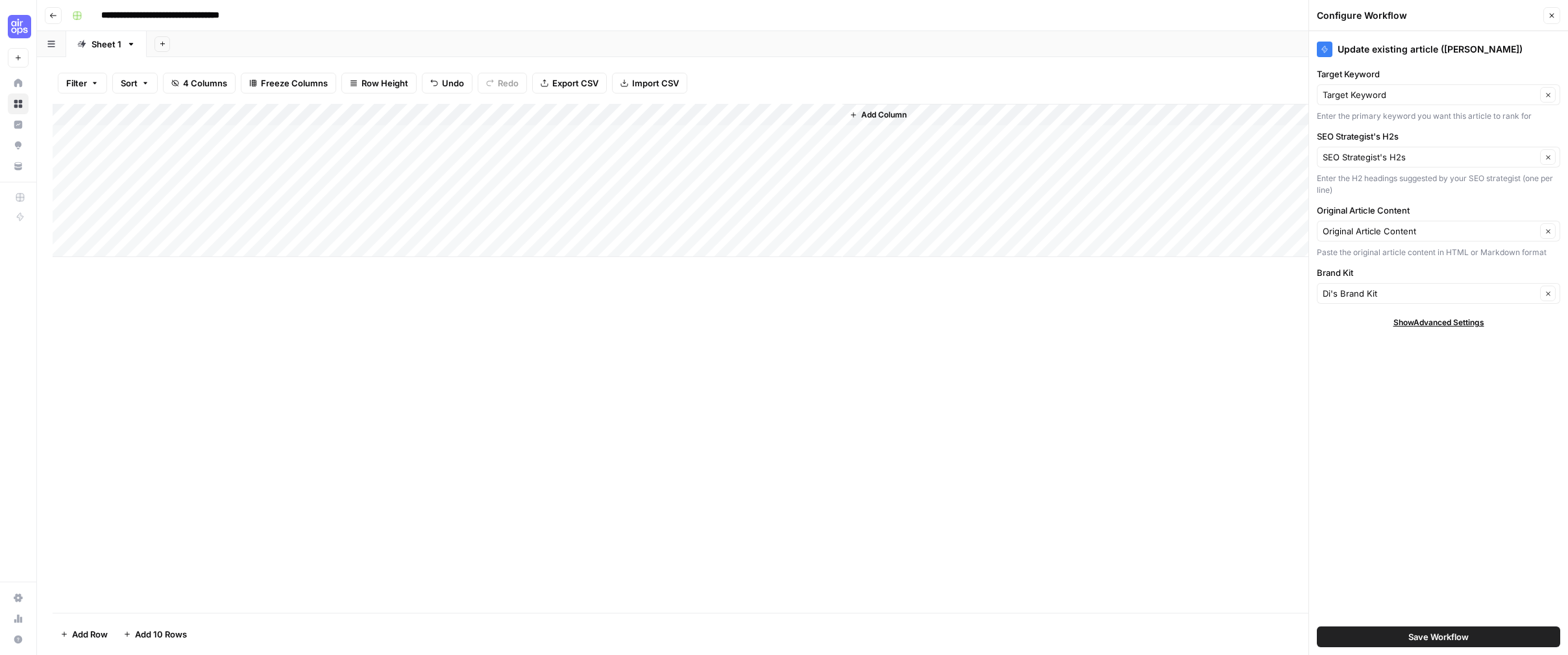
click at [751, 134] on div "Add Column" at bounding box center [802, 180] width 1500 height 153
drag, startPoint x: 1410, startPoint y: 618, endPoint x: 1375, endPoint y: 601, distance: 38.9
click at [1380, 603] on div "original_article_input_value can't be blank" at bounding box center [1451, 611] width 187 height 34
copy div "original_article_input_value can't be blank"
click at [560, 113] on div "Add Column" at bounding box center [802, 180] width 1500 height 153
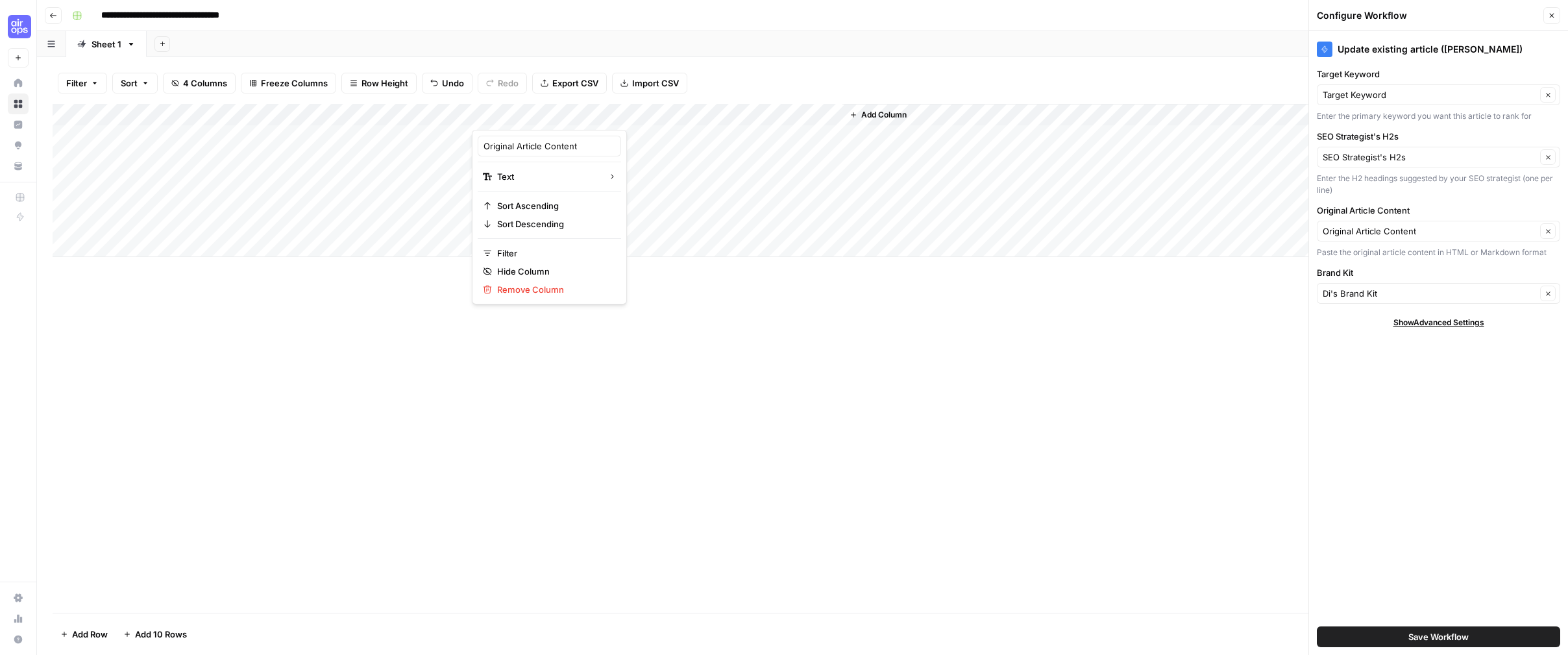
click at [583, 113] on div at bounding box center [565, 117] width 188 height 26
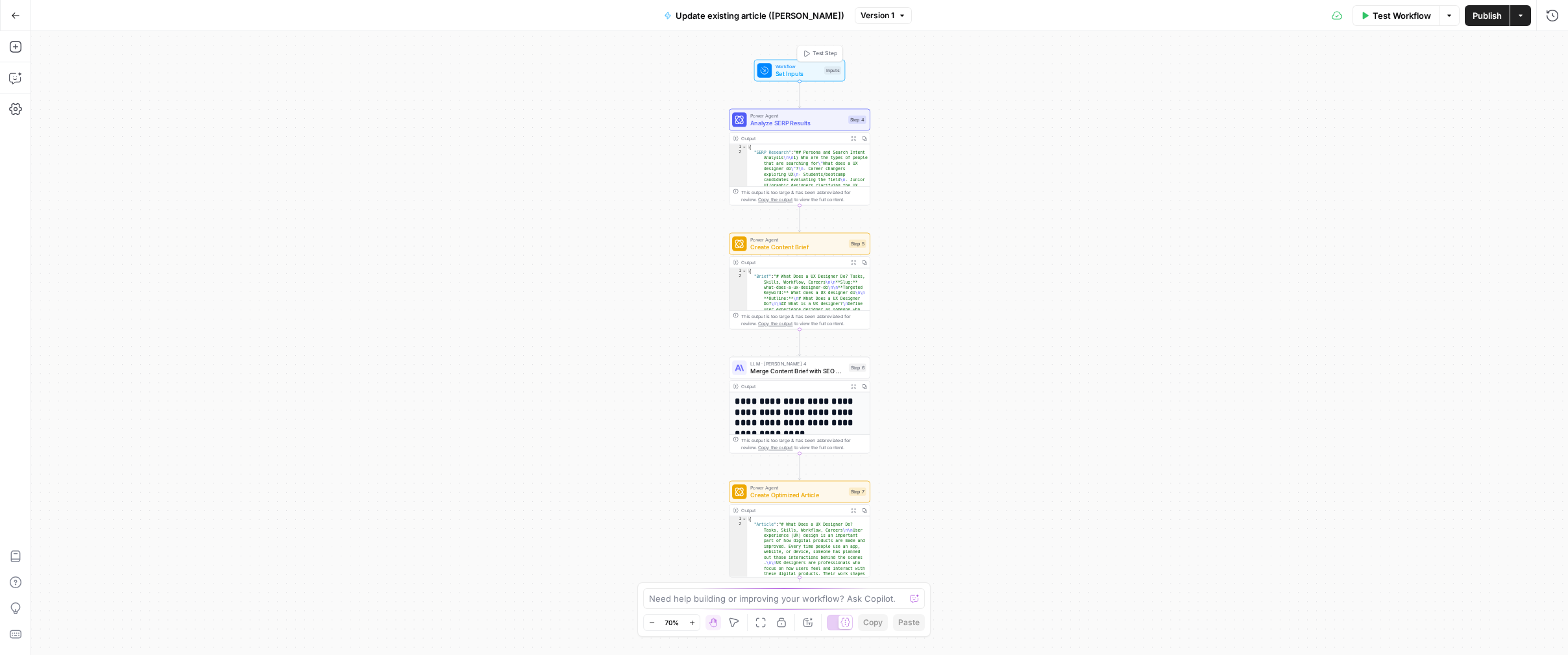
click at [802, 68] on span "Set Inputs" at bounding box center [799, 73] width 46 height 9
click at [824, 124] on span "Analyze SERP Results" at bounding box center [797, 123] width 94 height 9
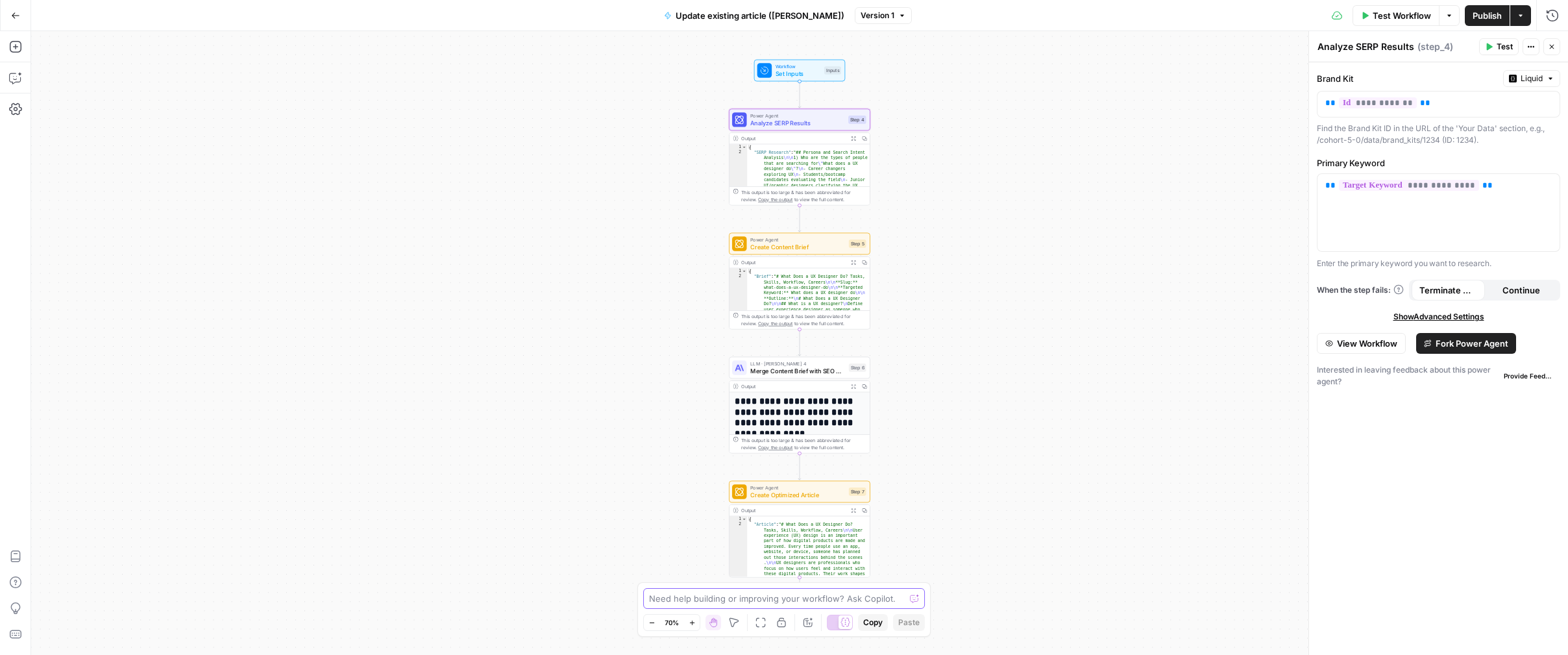
click at [776, 592] on textarea at bounding box center [777, 598] width 256 height 13
paste textarea "original_article_input_value can't be blank"
click at [754, 581] on textarea "I published my workflow to the grid, but when I try to run it I'm getting the e…" at bounding box center [771, 578] width 249 height 52
type textarea "I published my workflow to the grid, but when I try to run it I'm getting the e…"
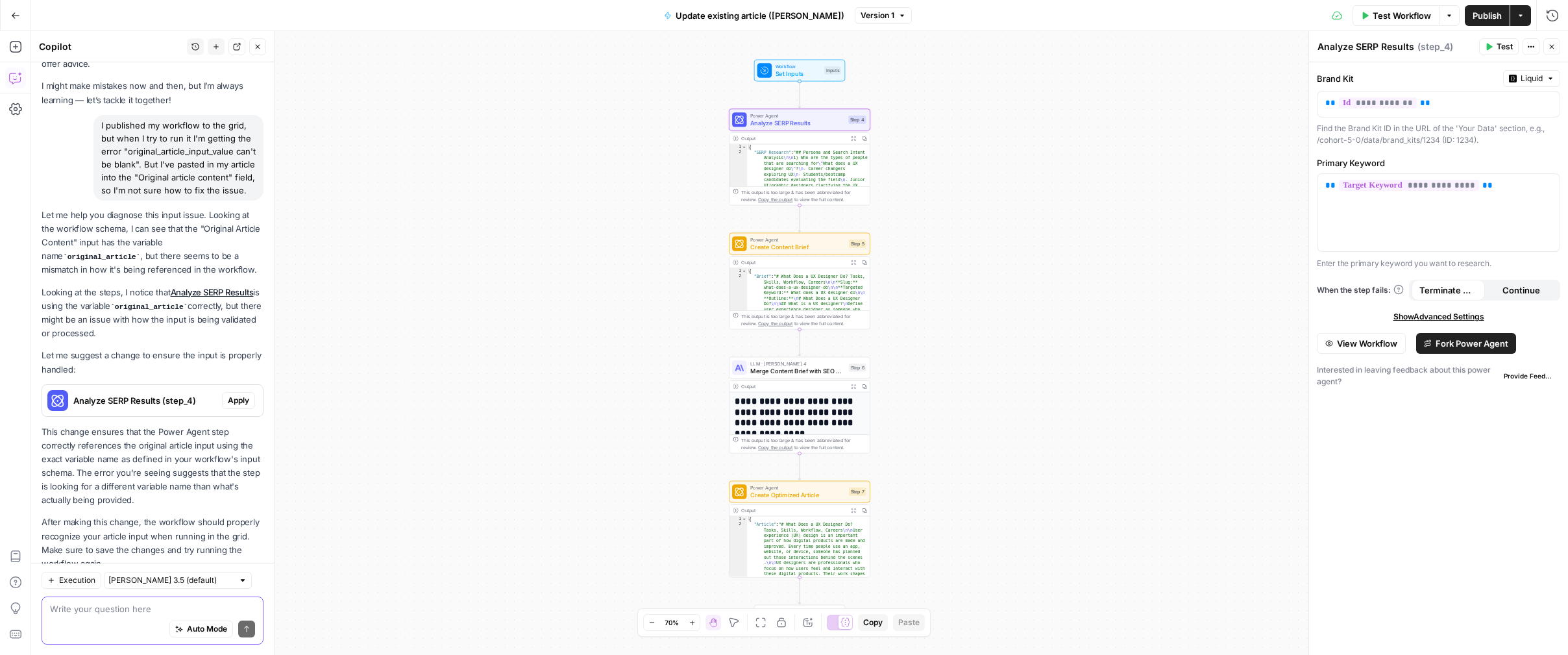
scroll to position [89, 0]
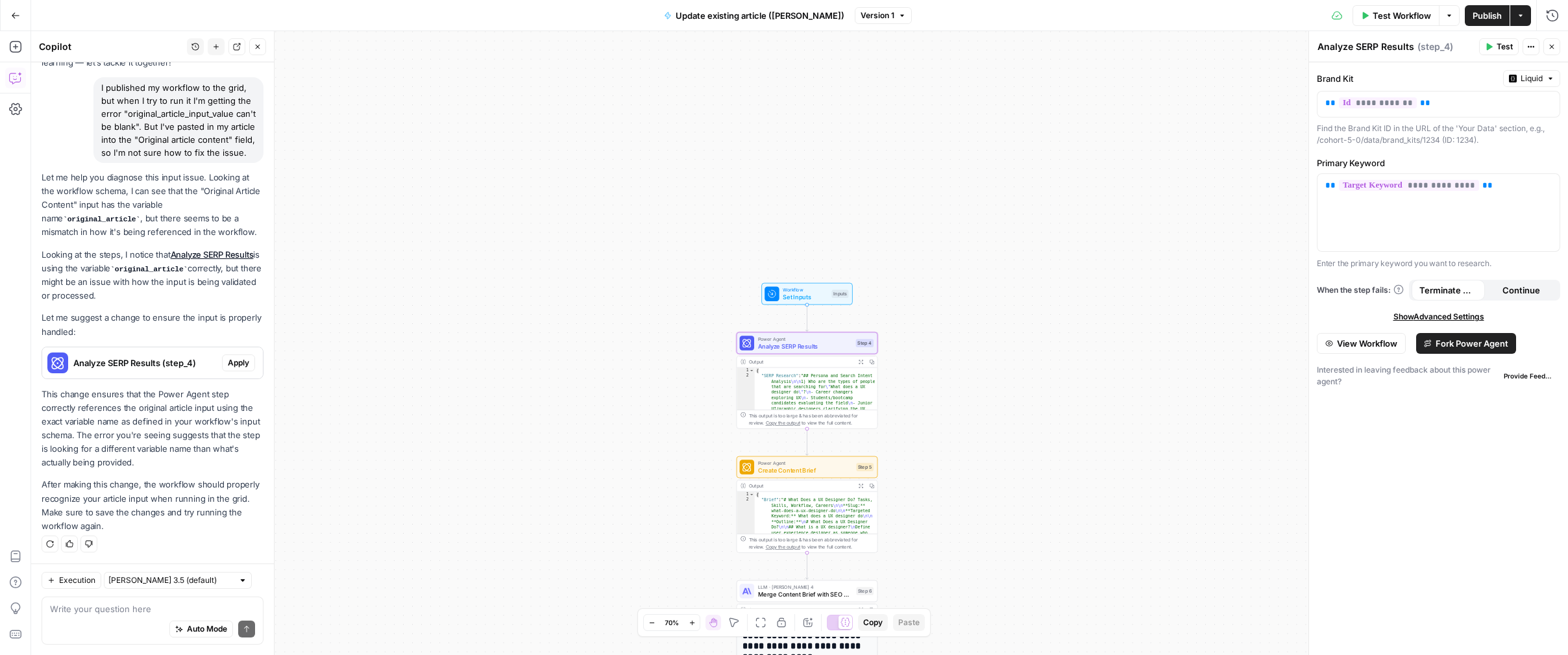
click at [247, 363] on span "Apply" at bounding box center [238, 363] width 21 height 12
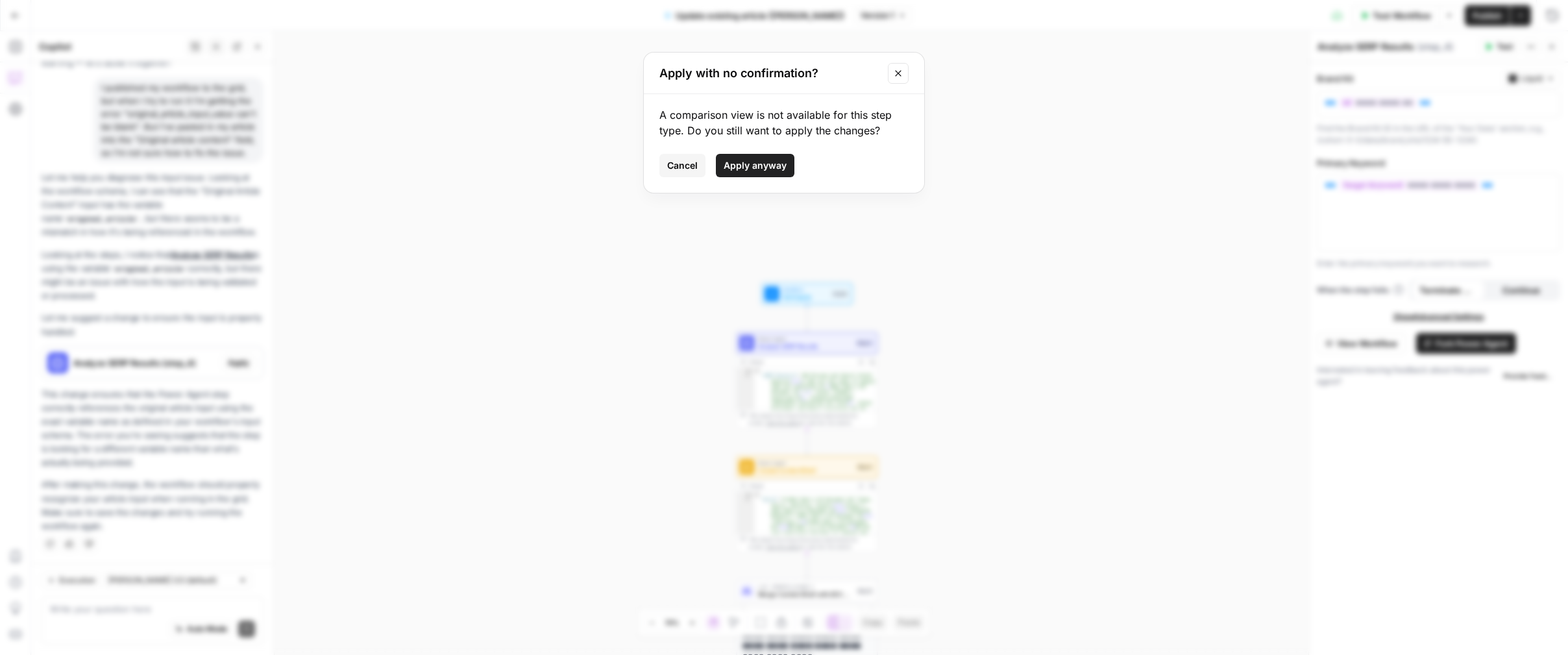
click at [740, 163] on span "Apply anyway" at bounding box center [755, 165] width 63 height 13
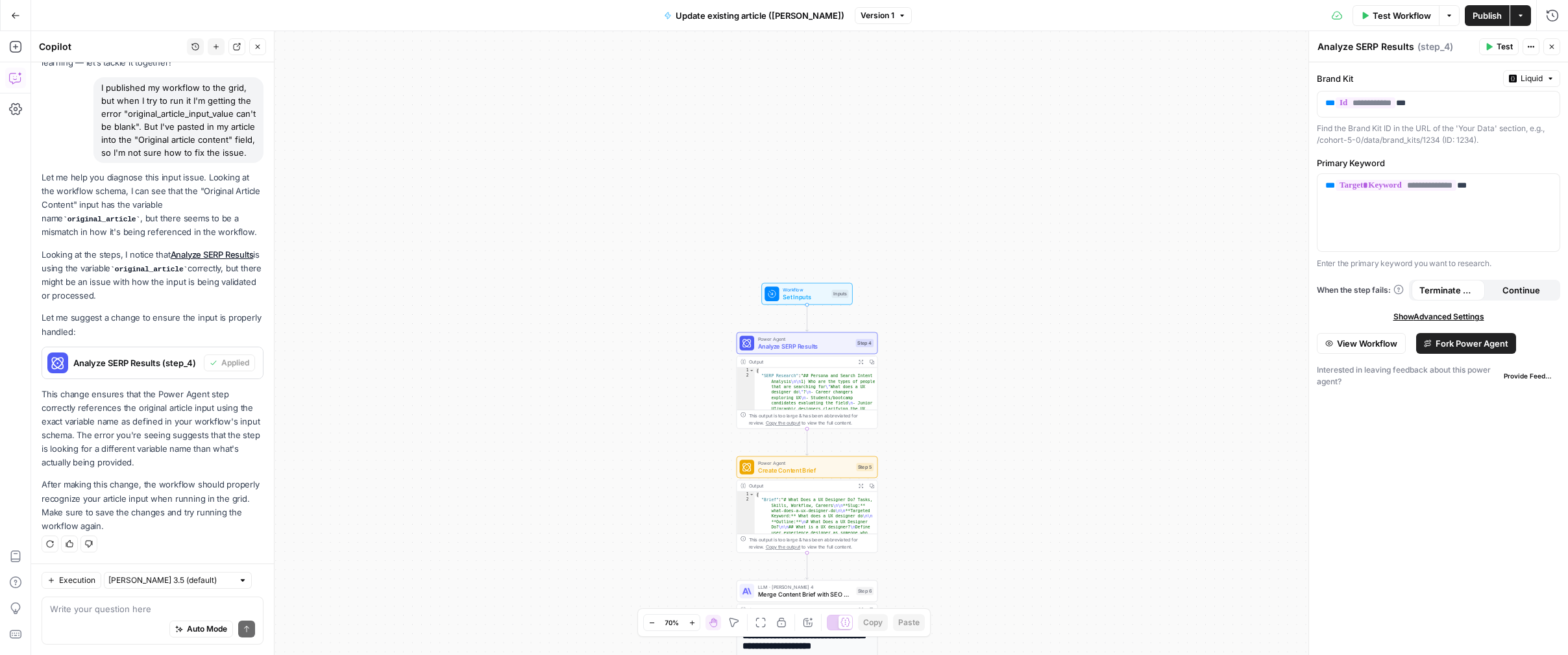
click at [1484, 15] on span "Publish" at bounding box center [1487, 15] width 30 height 13
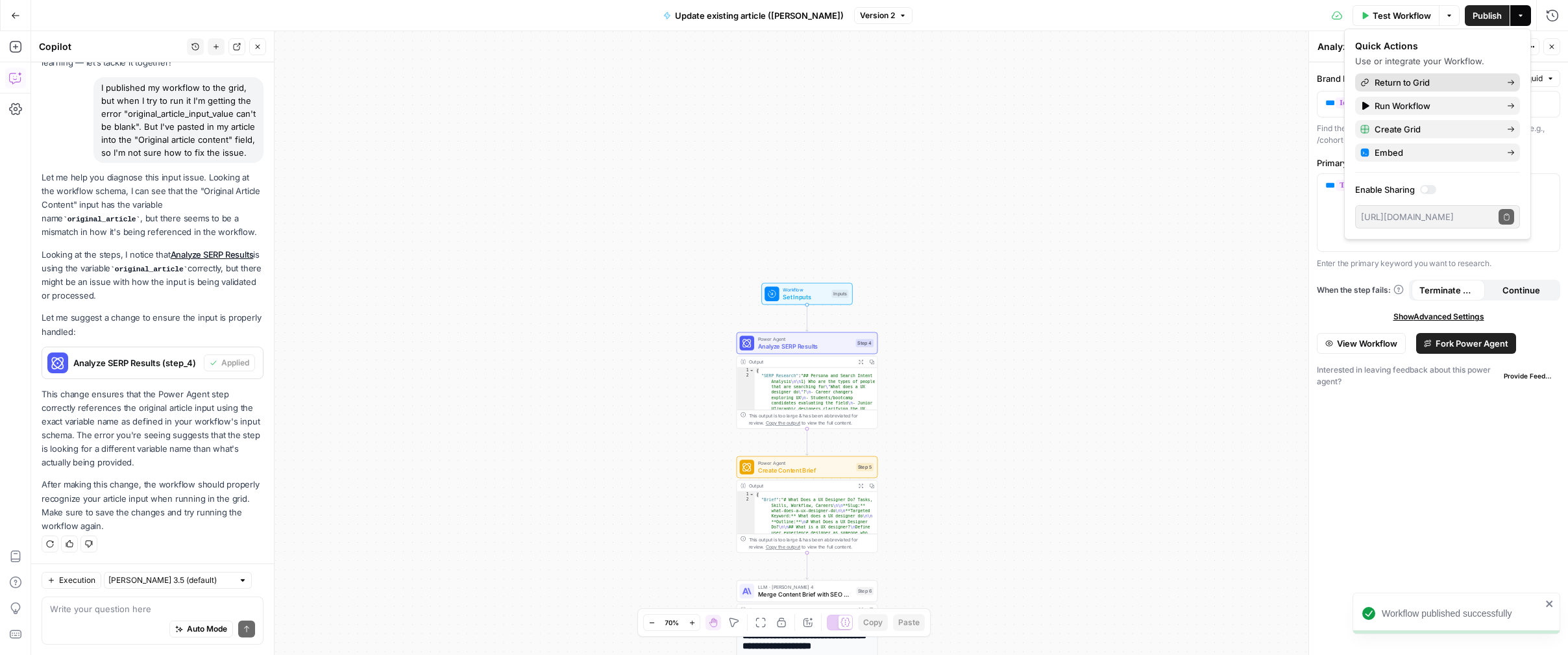
click at [1403, 81] on span "Return to Grid" at bounding box center [1435, 82] width 122 height 13
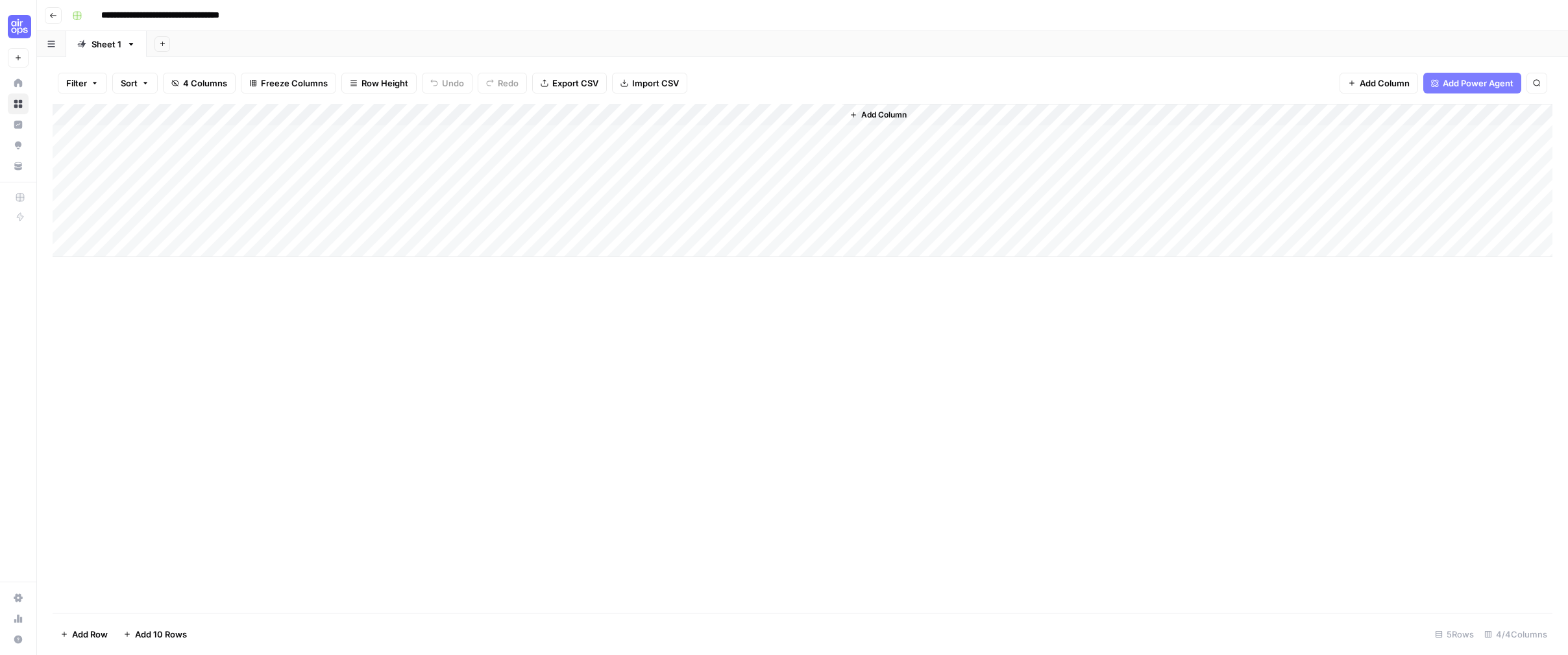
click at [553, 136] on div "Add Column" at bounding box center [802, 180] width 1500 height 153
paste textarea "**********"
type textarea "**********"
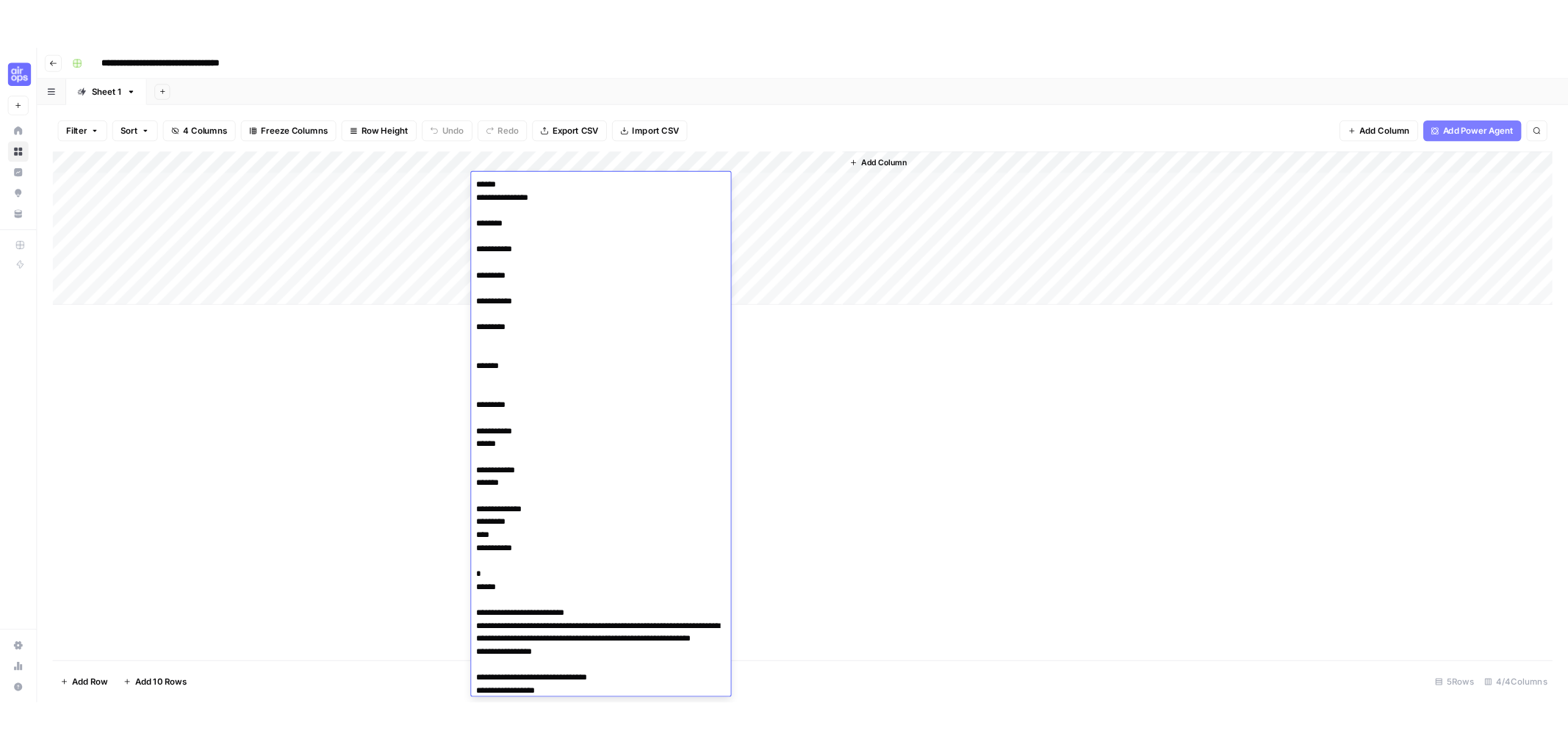
scroll to position [7772, 0]
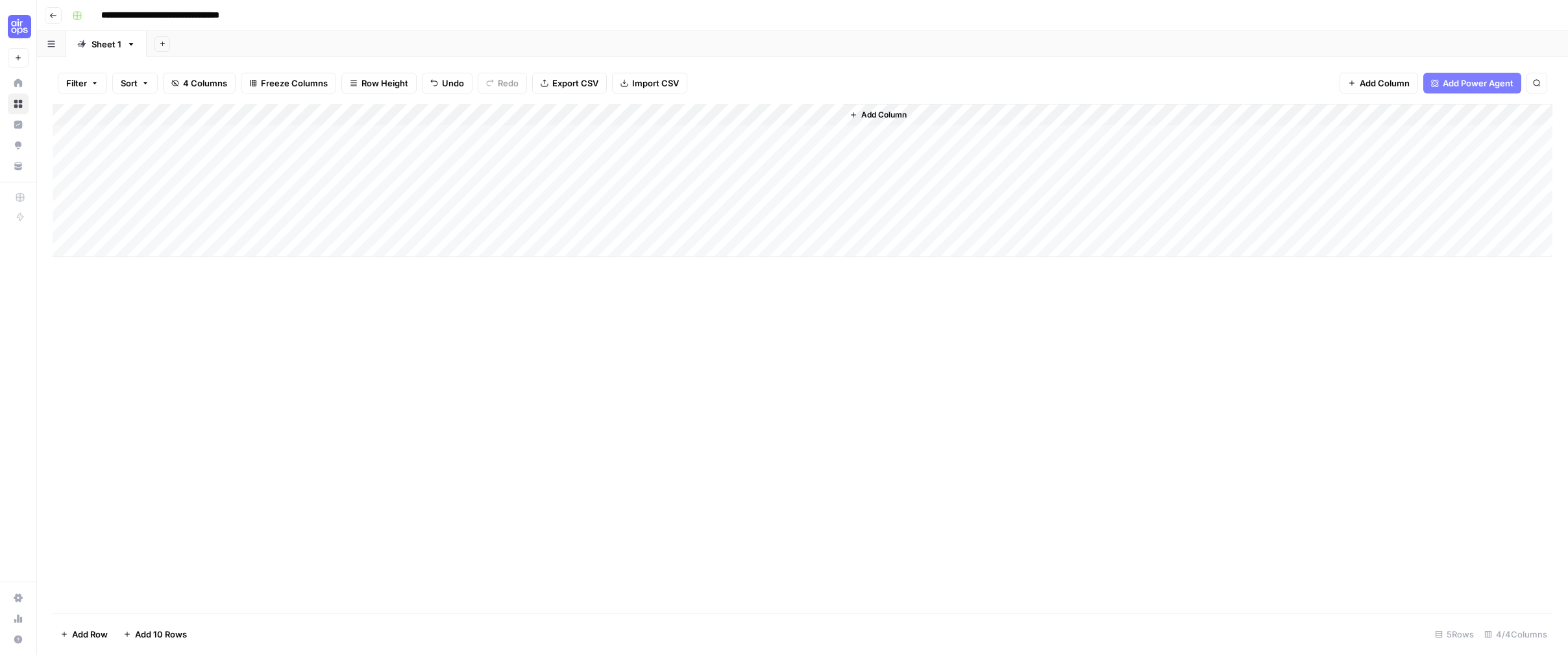
click at [860, 371] on div "Add Column" at bounding box center [802, 358] width 1500 height 509
click at [748, 134] on div "Add Column" at bounding box center [802, 180] width 1500 height 153
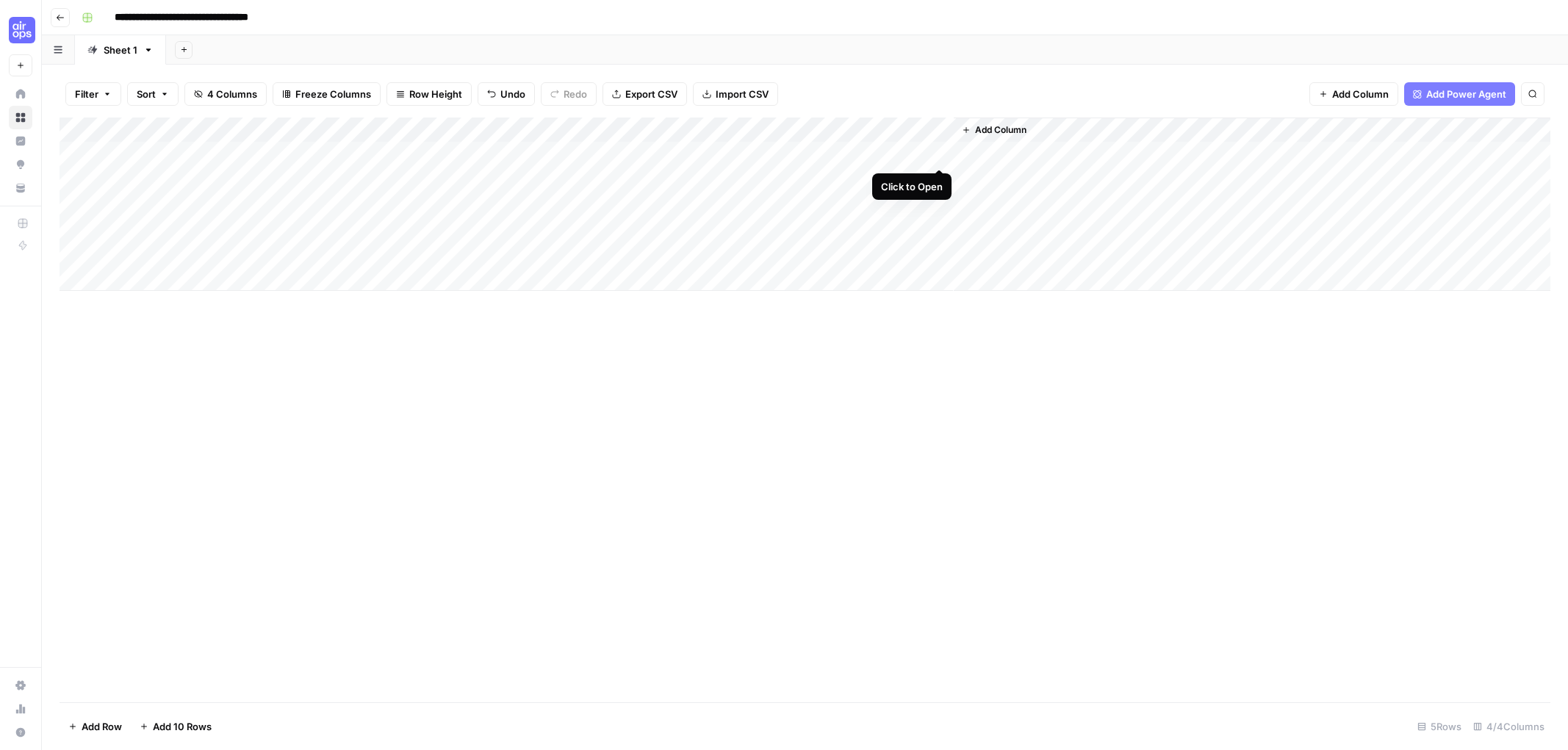
click at [939, 151] on div "Add Column" at bounding box center [805, 204] width 1491 height 173
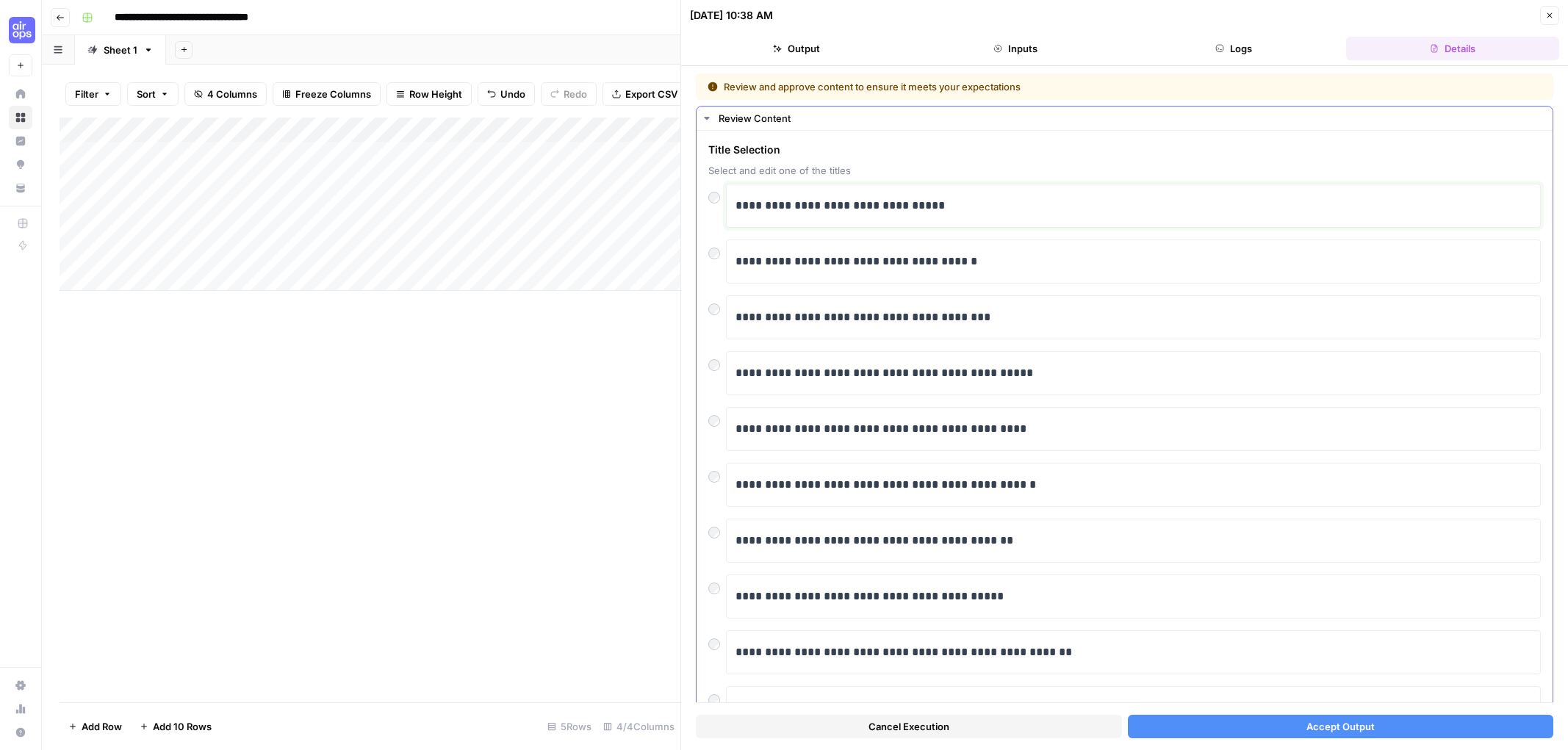
click at [936, 201] on p "**********" at bounding box center [1134, 206] width 796 height 19
click at [769, 203] on p "**********" at bounding box center [1134, 206] width 796 height 19
click at [1358, 719] on span "Accept Output" at bounding box center [1339, 726] width 68 height 14
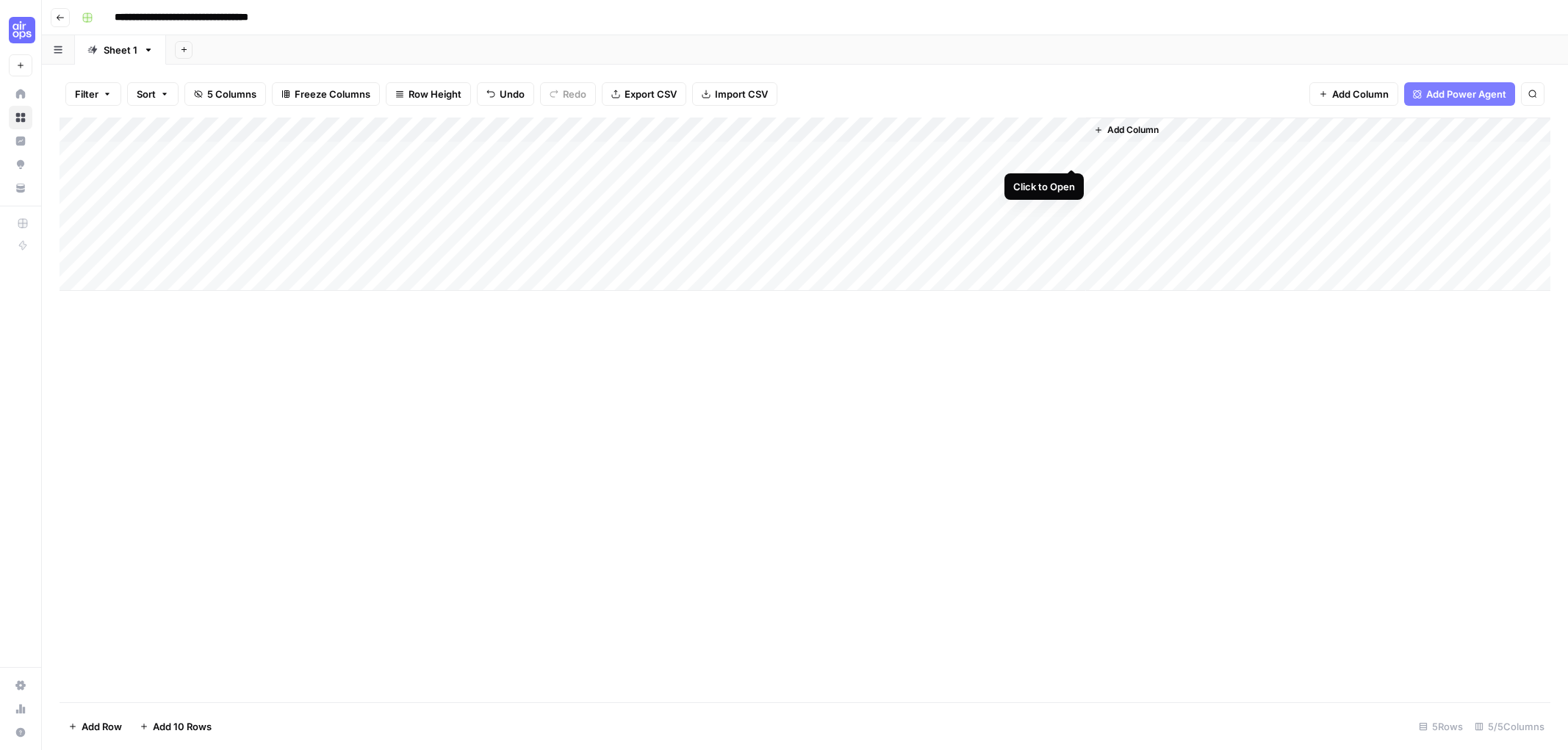
click at [1072, 150] on div "Add Column" at bounding box center [805, 204] width 1491 height 173
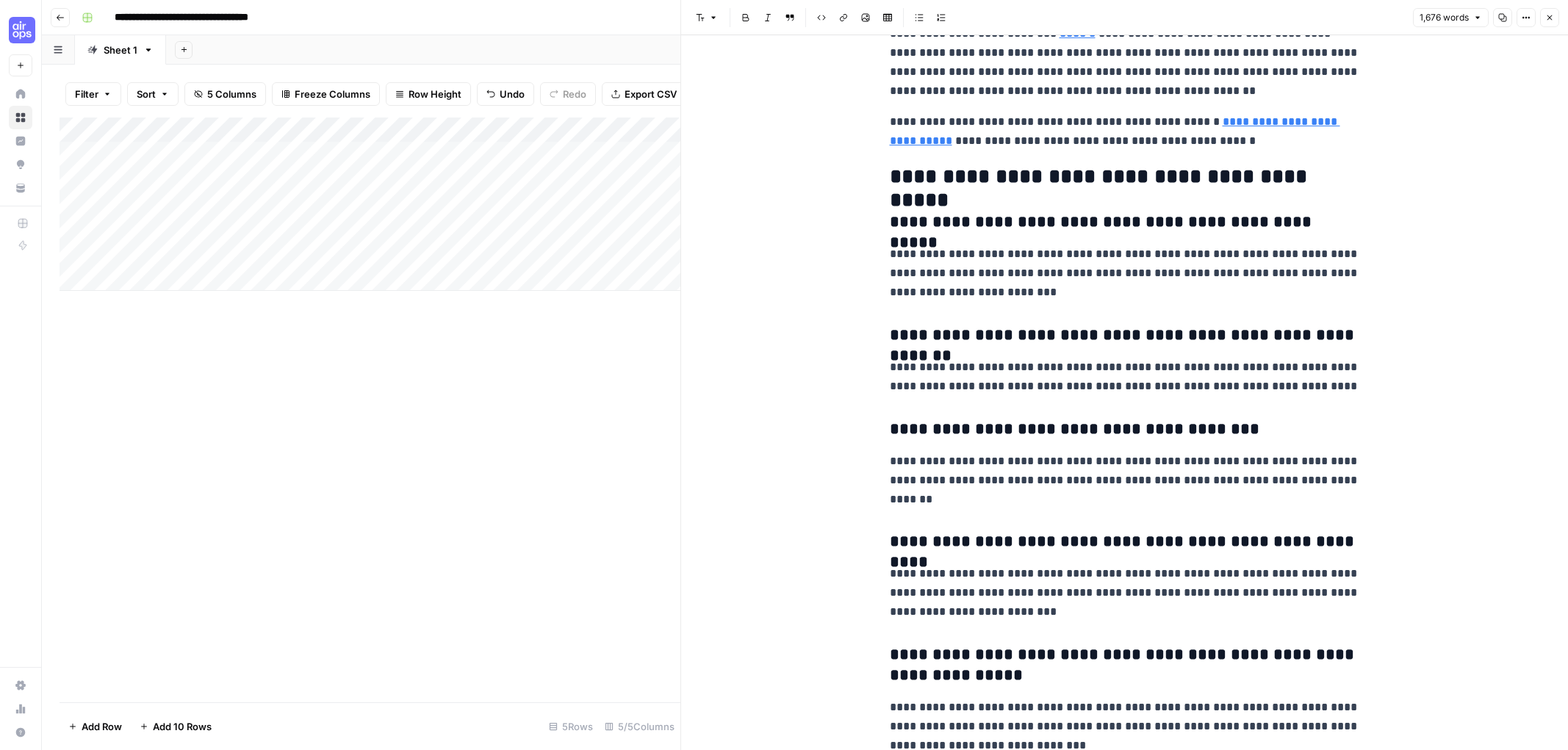
scroll to position [4630, 0]
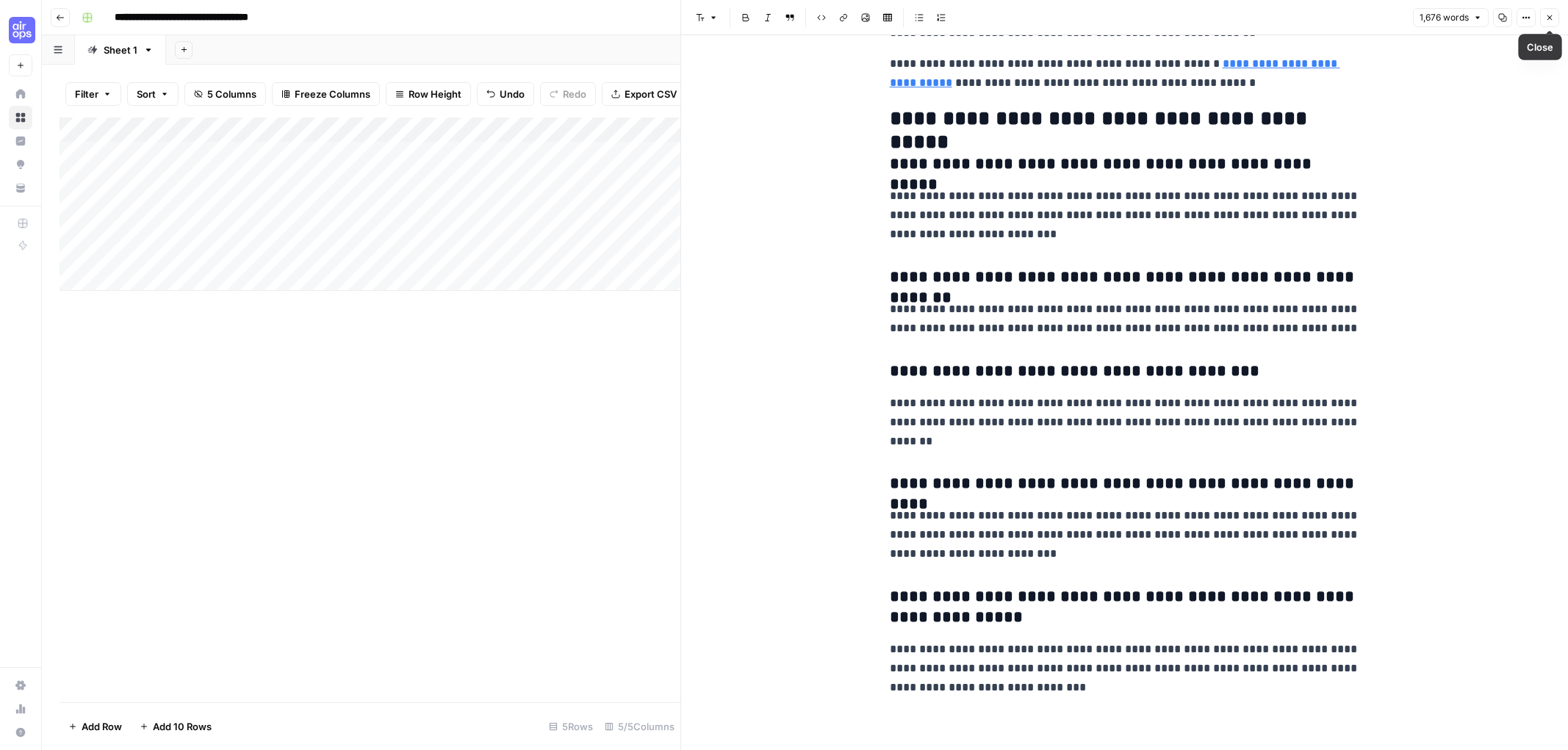
click at [1549, 17] on icon "button" at bounding box center [1549, 17] width 5 height 5
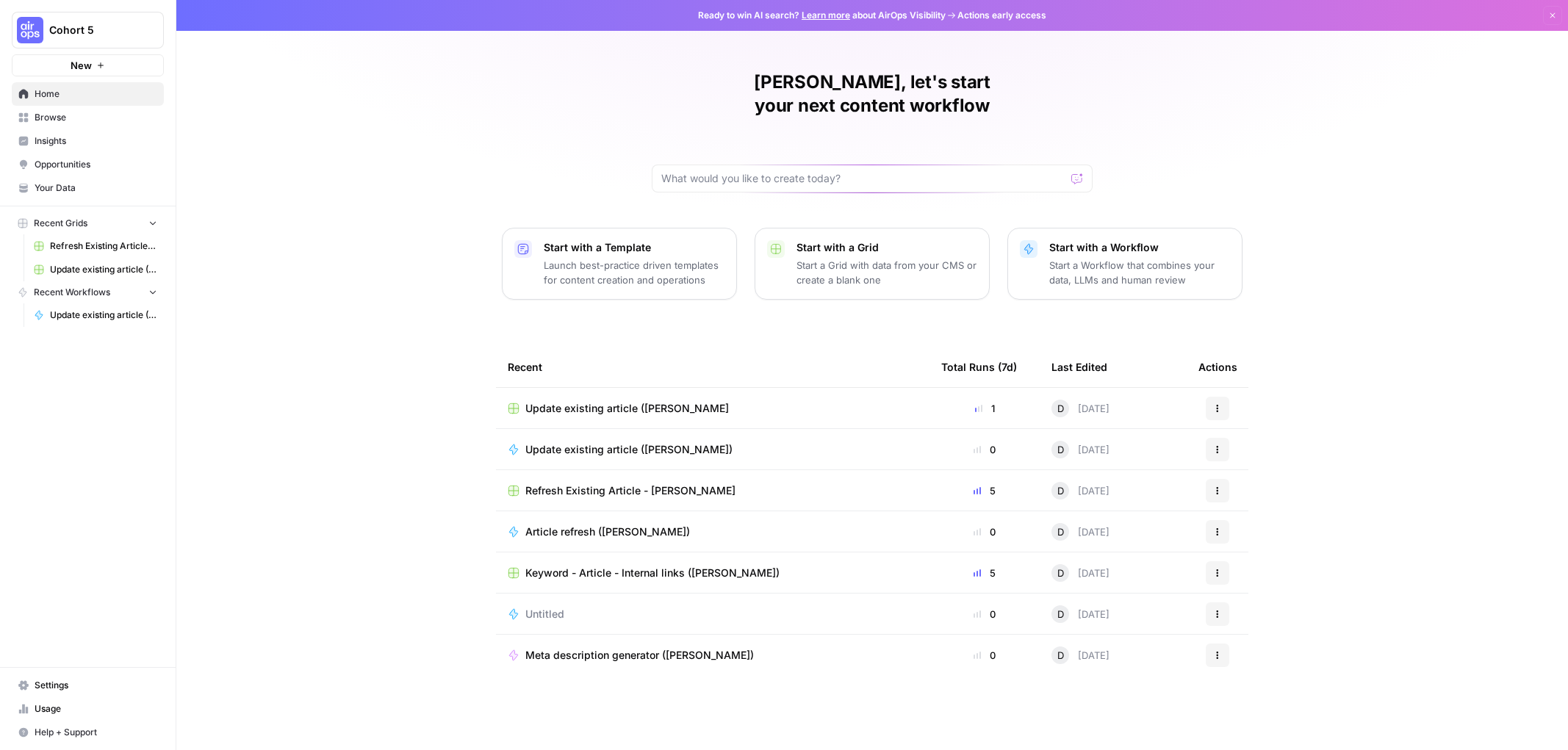
click at [83, 314] on span "Update existing article ([PERSON_NAME])" at bounding box center [103, 315] width 107 height 13
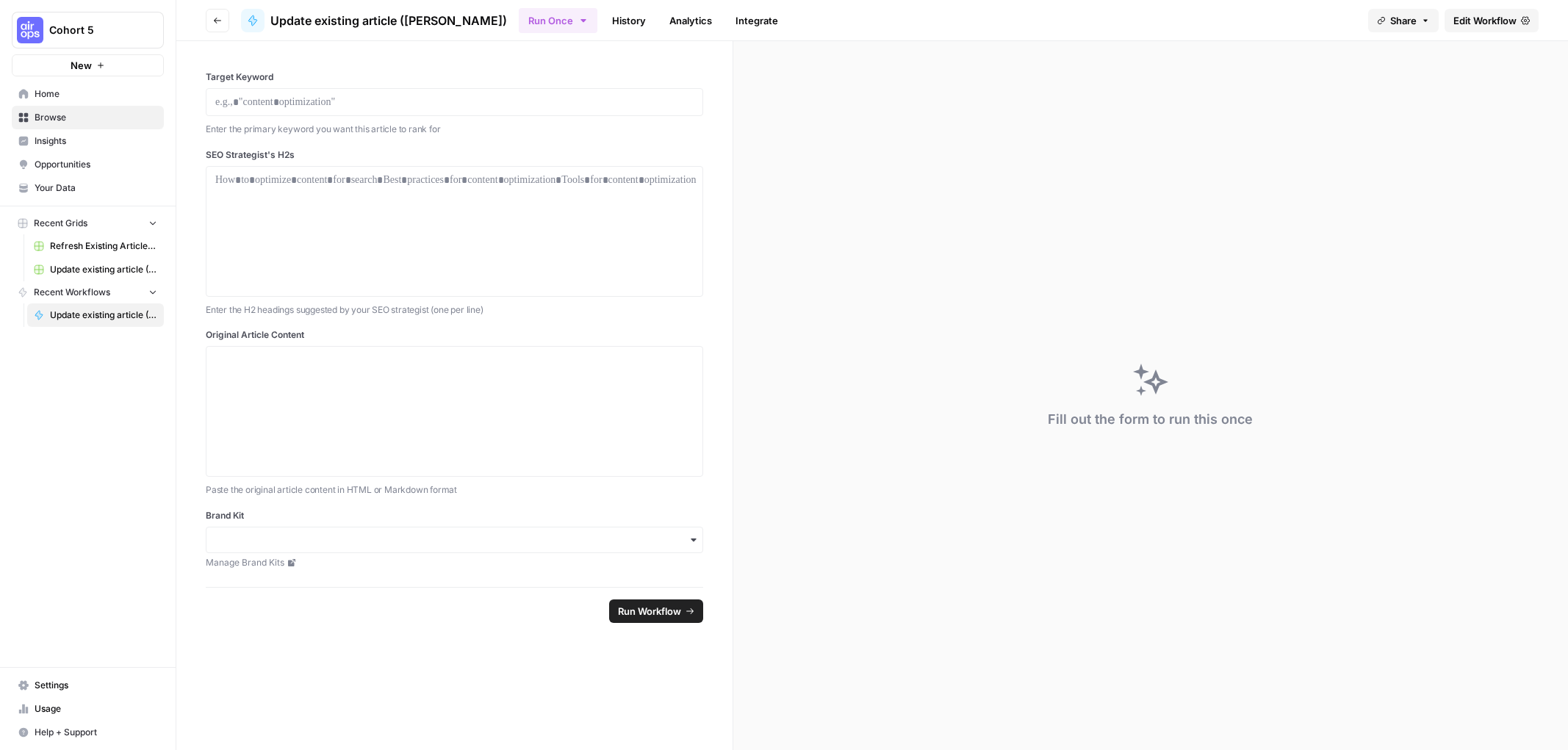
click at [218, 19] on icon "button" at bounding box center [217, 20] width 9 height 9
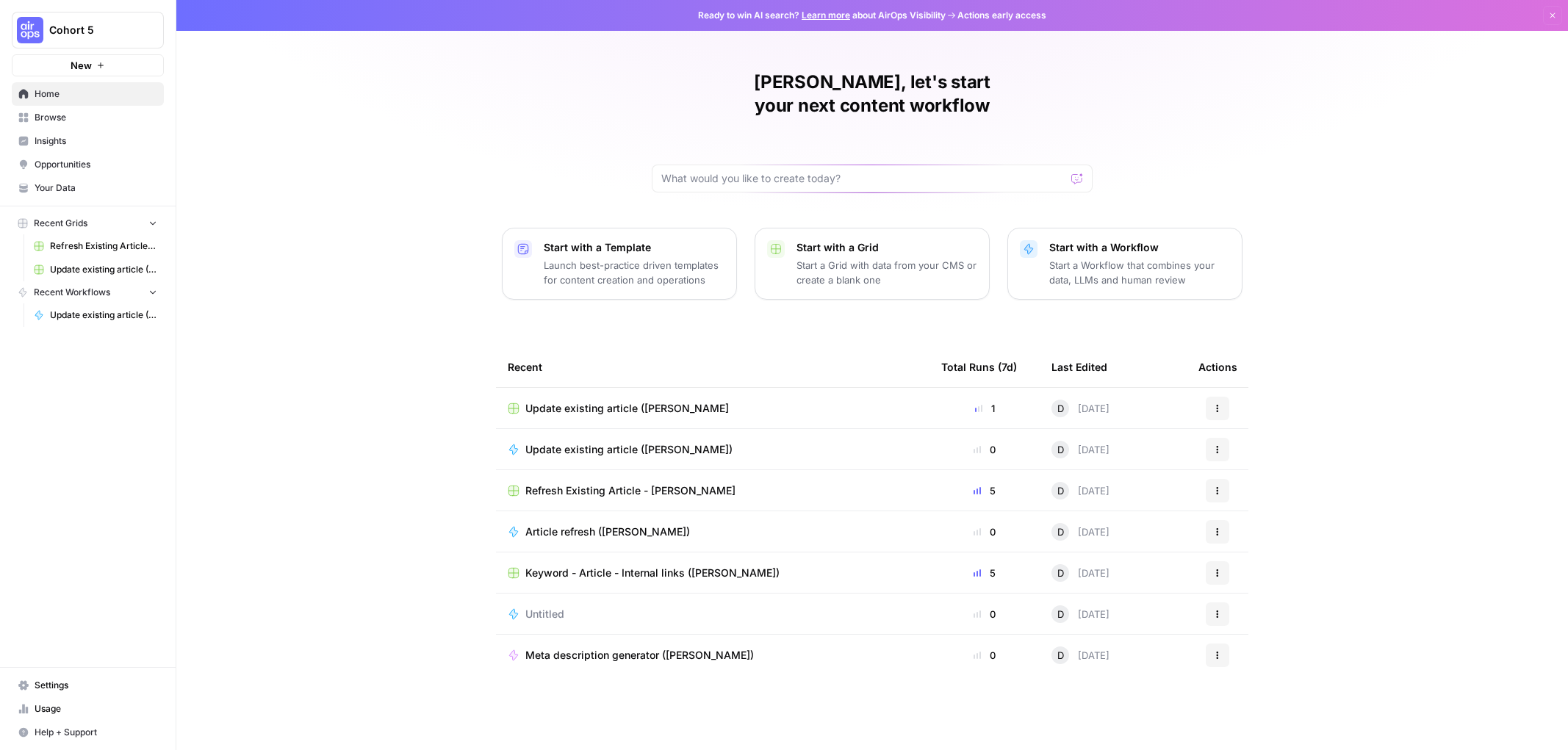
click at [639, 442] on span "Update existing article ([PERSON_NAME])" at bounding box center [629, 449] width 208 height 14
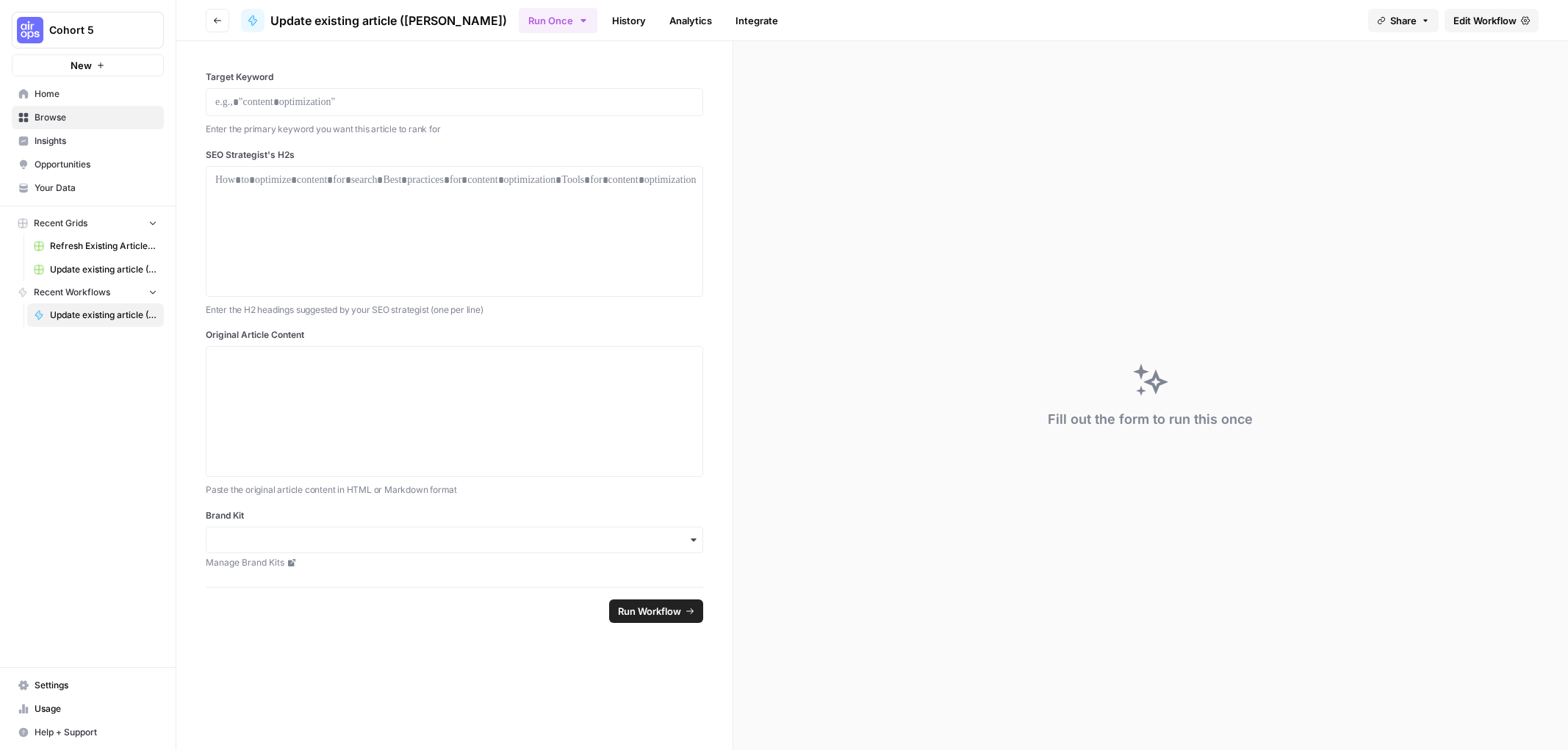
click at [1477, 13] on span "Edit Workflow" at bounding box center [1485, 20] width 63 height 14
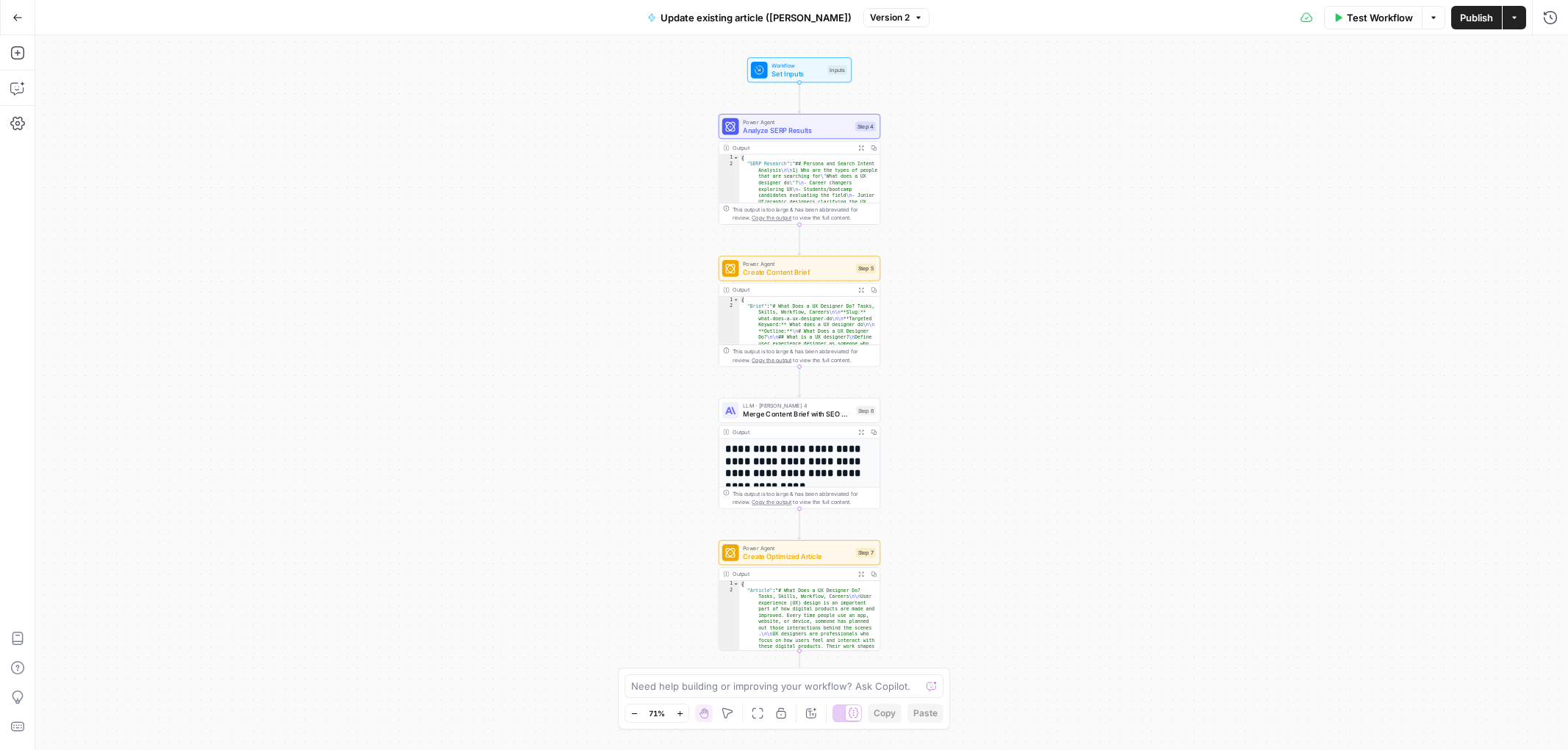
drag, startPoint x: 603, startPoint y: 469, endPoint x: 663, endPoint y: 552, distance: 102.4
click at [601, 458] on div "Workflow Set Inputs Inputs Power Agent Analyze SERP Results Step 4 Output Expan…" at bounding box center [802, 392] width 1533 height 715
click at [767, 690] on textarea at bounding box center [776, 685] width 290 height 14
click at [726, 680] on textarea "I just ran this workflow through the grid and the resulting article was a bit s…" at bounding box center [768, 663] width 282 height 58
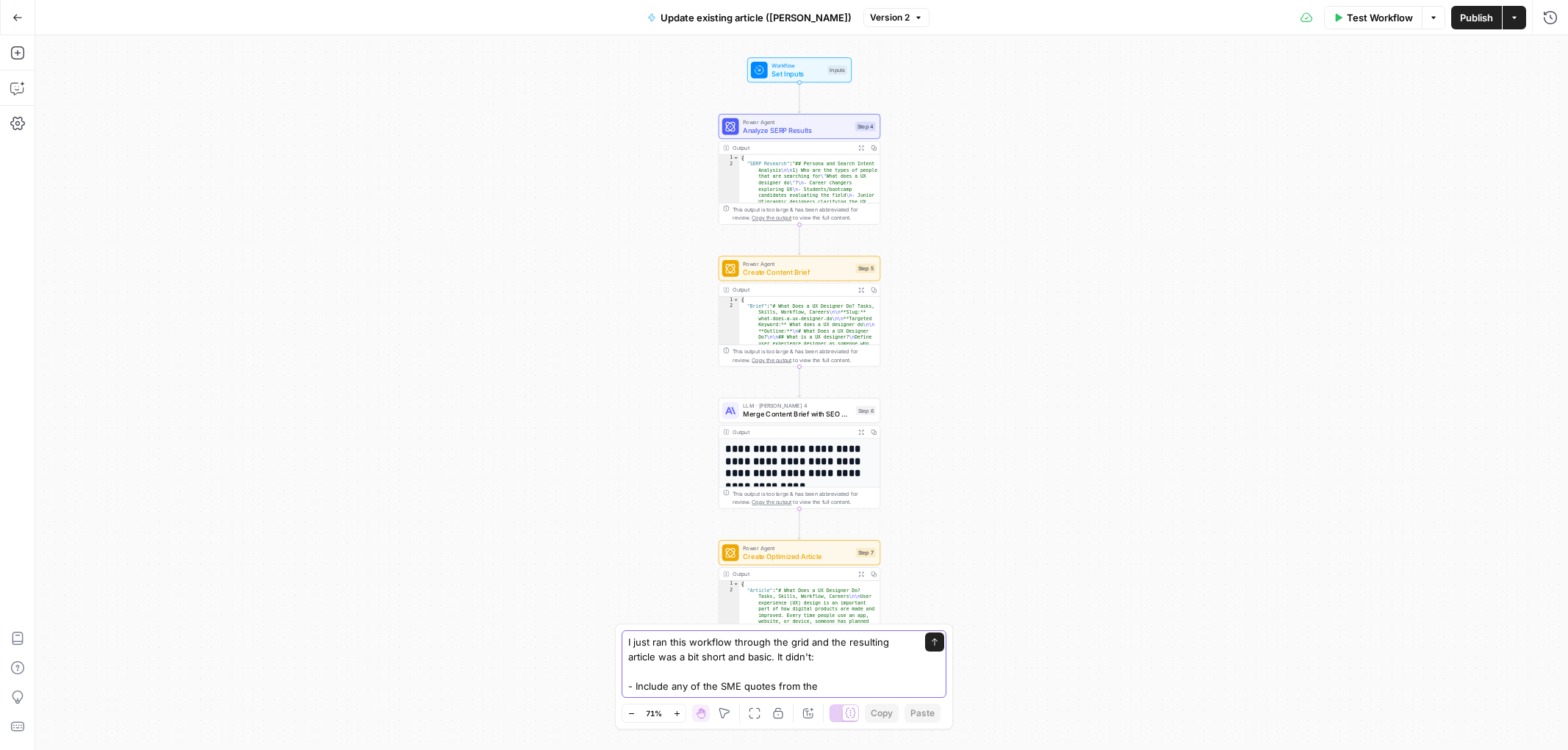
click at [844, 683] on textarea "I just ran this workflow through the grid and the resulting article was a bit s…" at bounding box center [768, 663] width 282 height 58
click at [897, 684] on textarea "I just ran this workflow through the grid and the resulting article was a bit s…" at bounding box center [768, 663] width 282 height 58
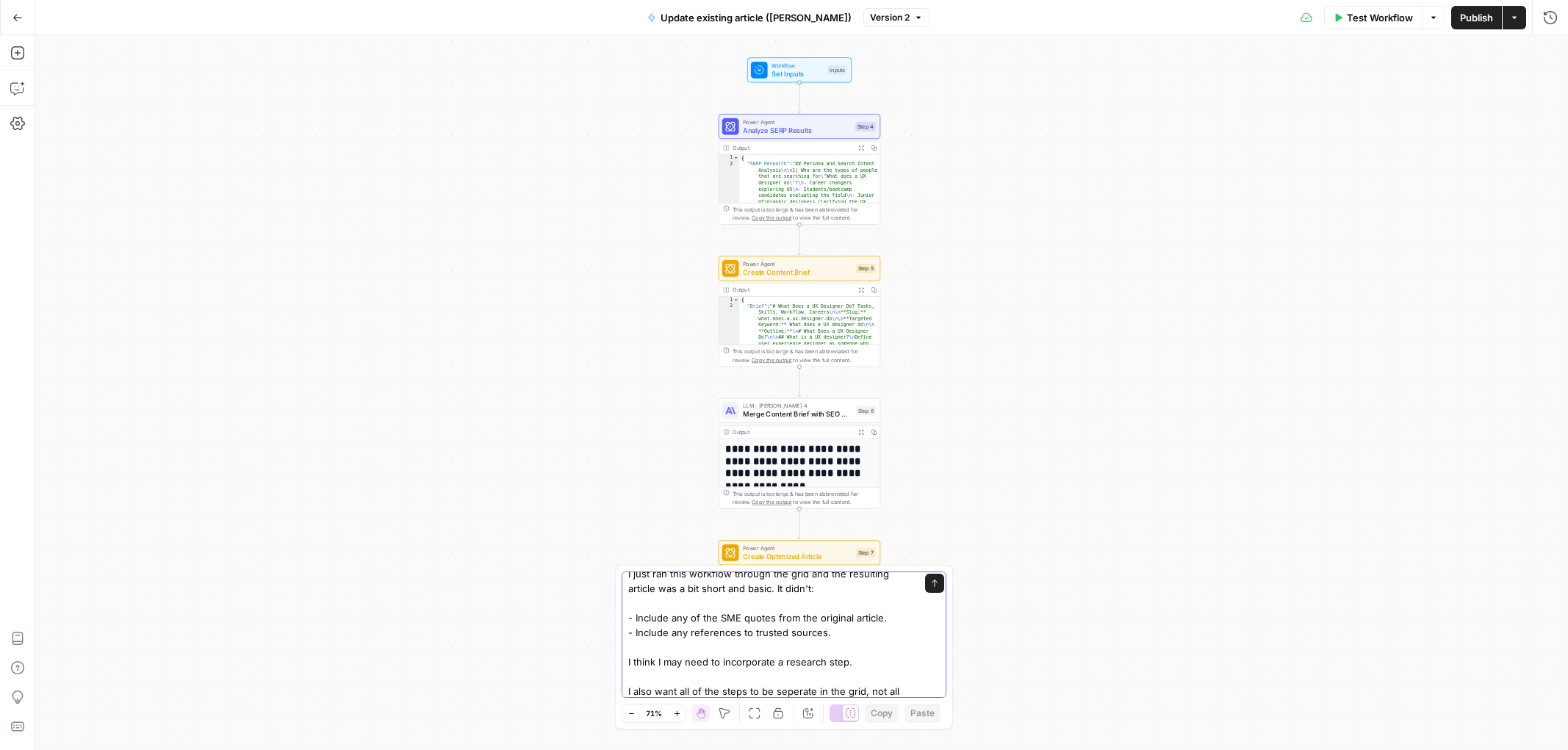
click at [847, 656] on textarea "I just ran this workflow through the grid and the resulting article was a bit s…" at bounding box center [768, 632] width 282 height 132
click at [667, 648] on textarea "I just ran this workflow through the grid and the resulting article was a bit s…" at bounding box center [768, 632] width 282 height 132
click at [656, 656] on textarea "I just ran this workflow through the grid and the resulting article was a bit s…" at bounding box center [768, 632] width 282 height 132
click at [872, 631] on textarea "I just ran this workflow through the grid and the resulting article was a bit s…" at bounding box center [768, 640] width 282 height 147
click at [894, 617] on textarea "I just ran this workflow through the grid and the resulting article was a bit s…" at bounding box center [768, 640] width 282 height 147
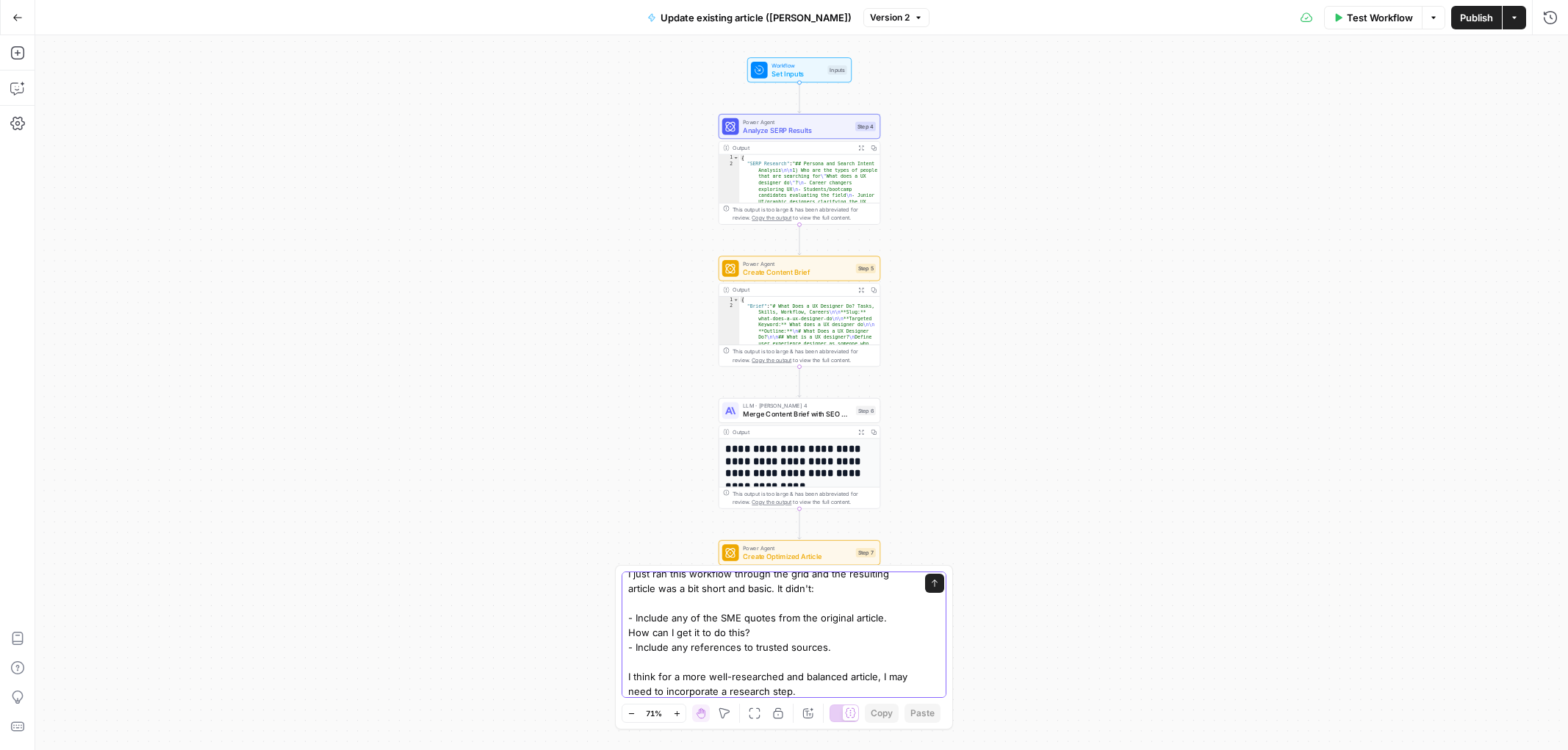
click at [856, 650] on textarea "I just ran this workflow through the grid and the resulting article was a bit s…" at bounding box center [768, 647] width 282 height 162
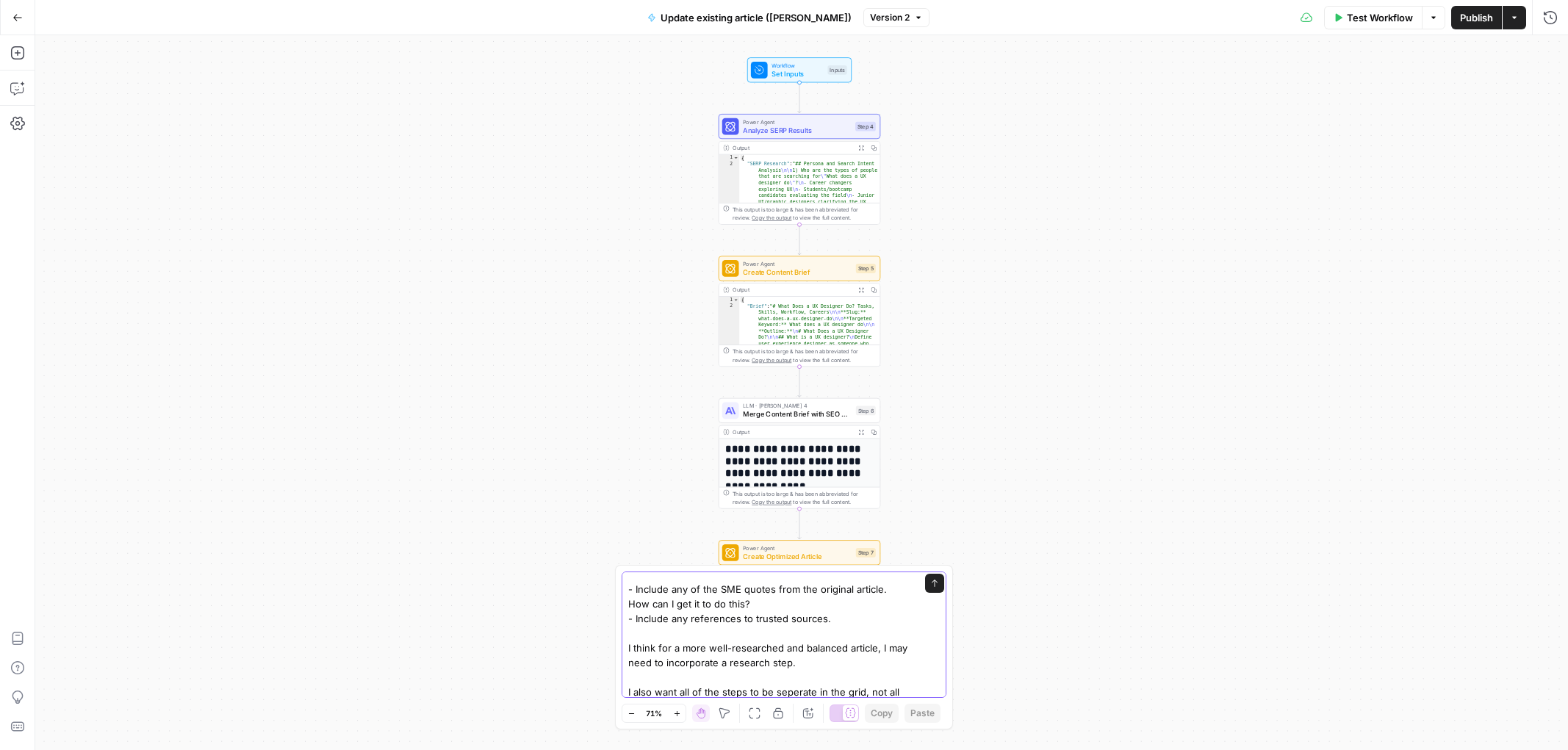
scroll to position [44, 0]
click at [801, 660] on textarea "I just ran this workflow through the grid and the resulting article was a bit s…" at bounding box center [768, 612] width 282 height 162
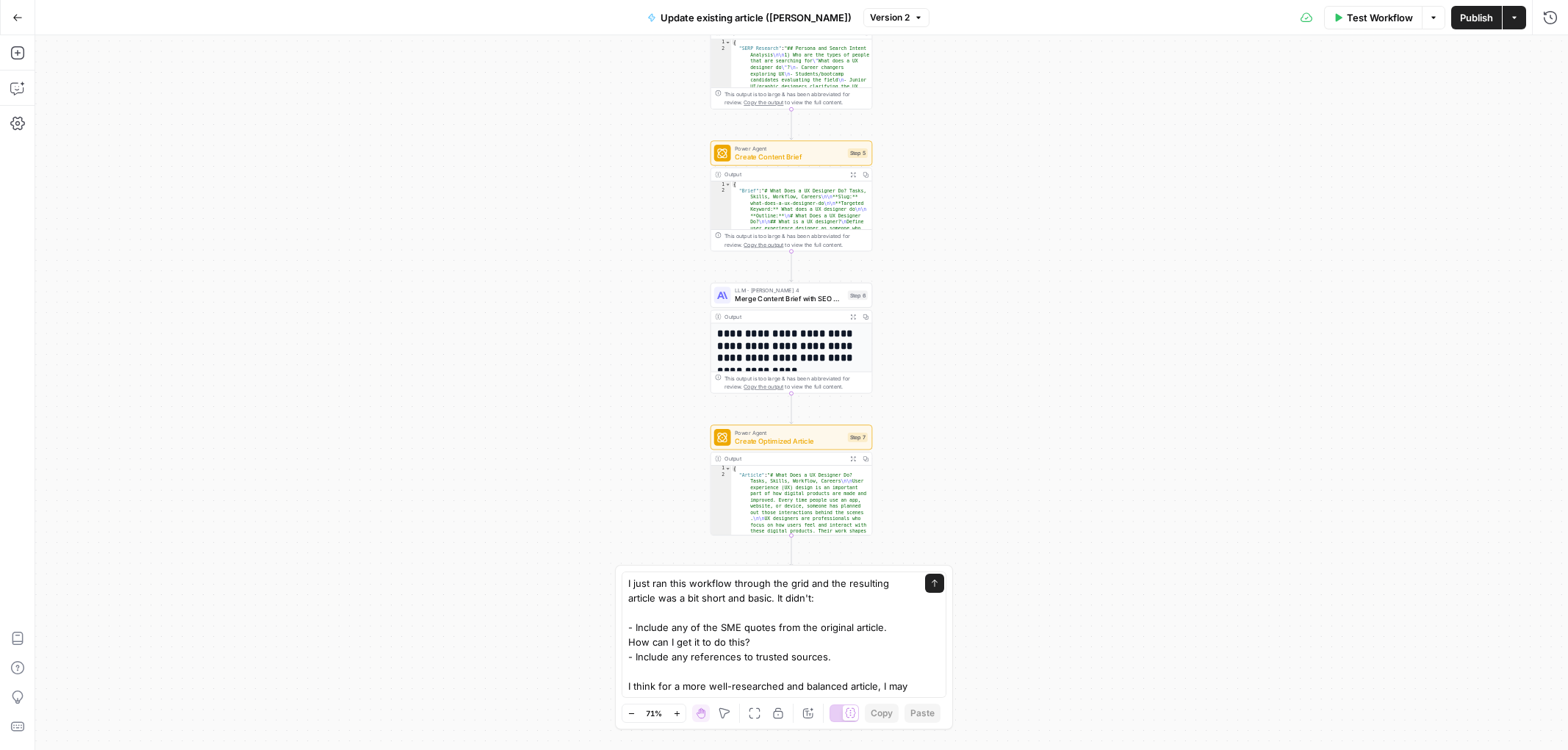
drag, startPoint x: 939, startPoint y: 264, endPoint x: 937, endPoint y: 228, distance: 36.1
click at [931, 149] on div "Workflow Set Inputs Inputs Power Agent Analyze SERP Results Step 4 Output Expan…" at bounding box center [802, 392] width 1533 height 715
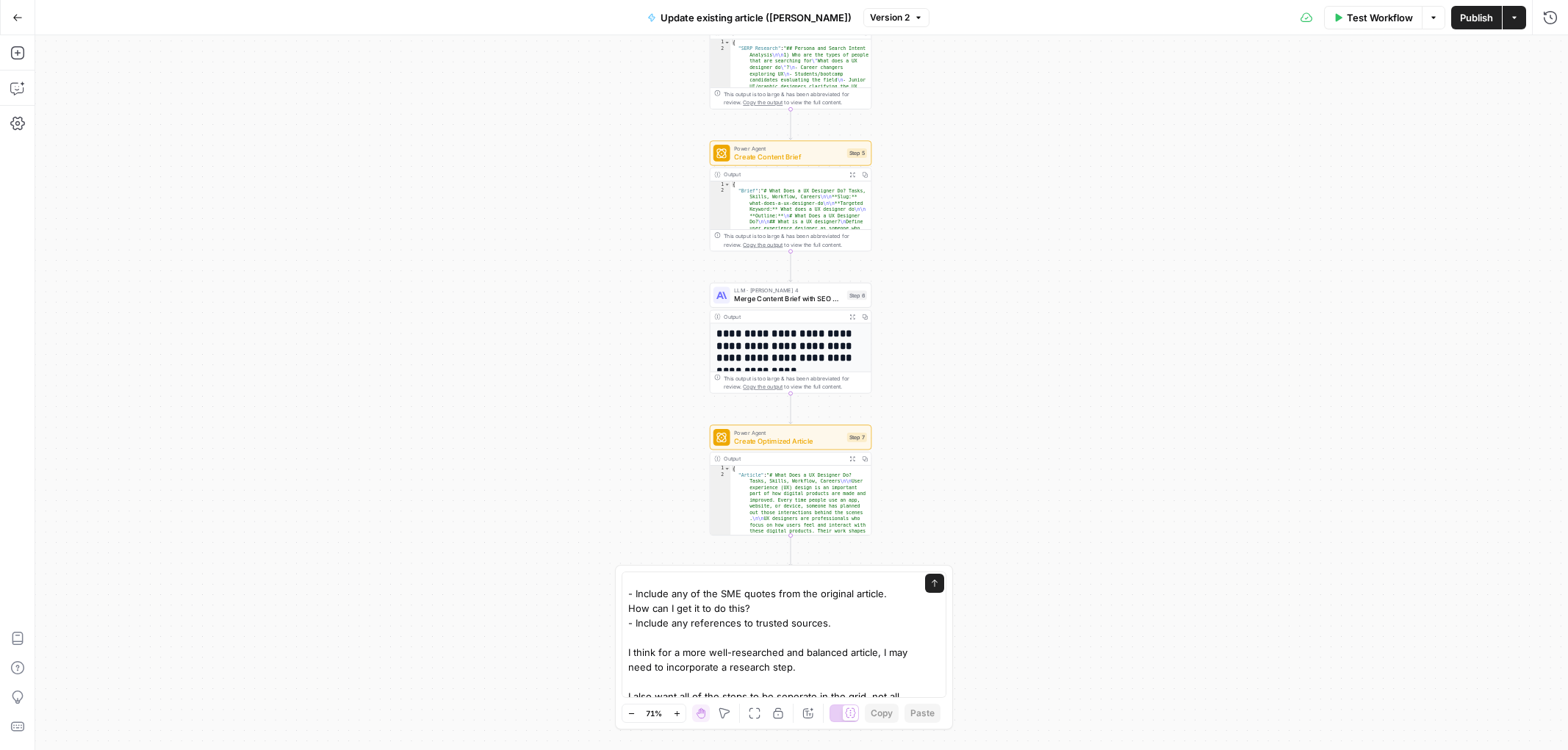
scroll to position [44, 0]
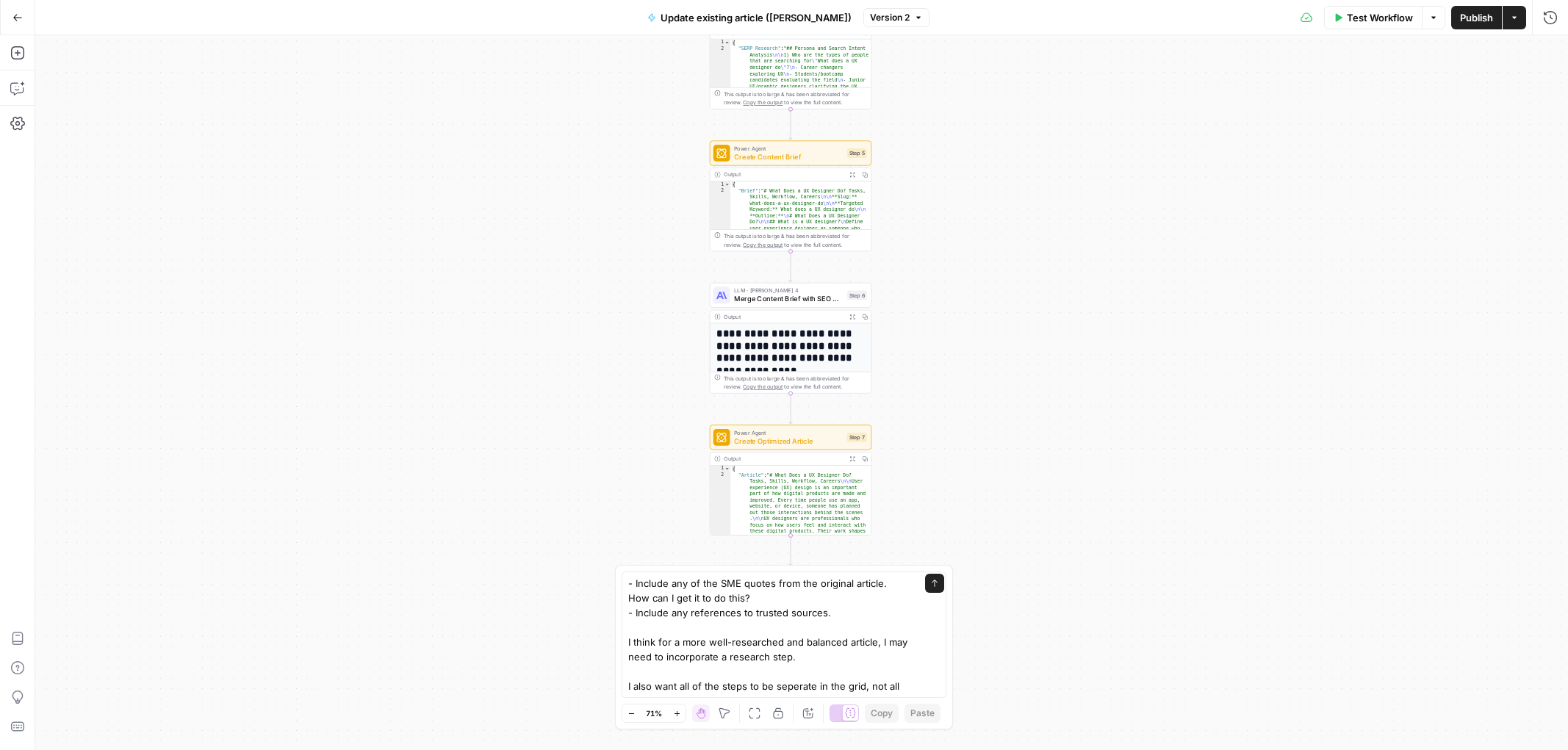
click at [925, 685] on div "I just ran this workflow through the grid and the resulting article was a bit s…" at bounding box center [784, 634] width 324 height 126
click at [895, 682] on textarea "I just ran this workflow through the grid and the resulting article was a bit s…" at bounding box center [768, 612] width 282 height 162
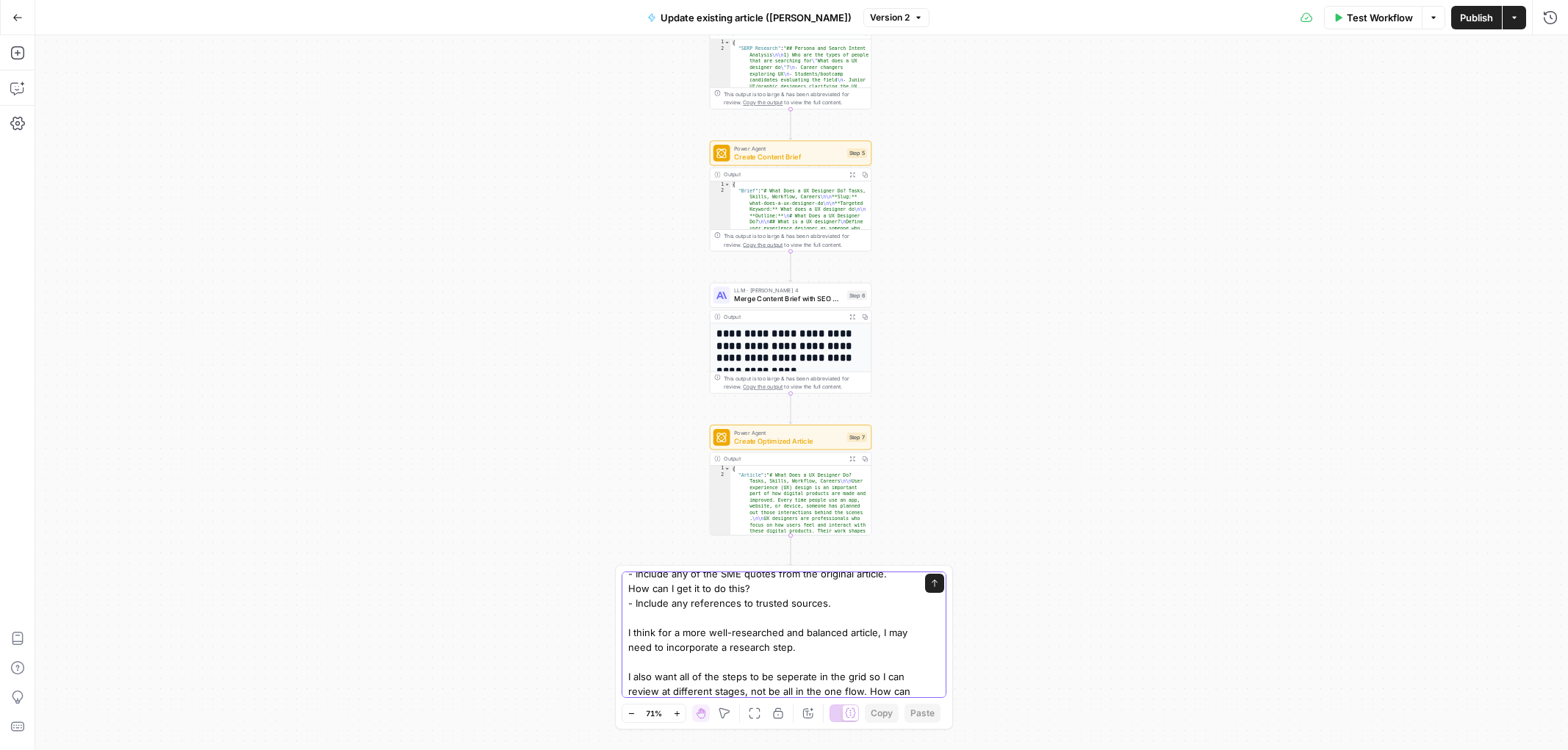
scroll to position [68, 0]
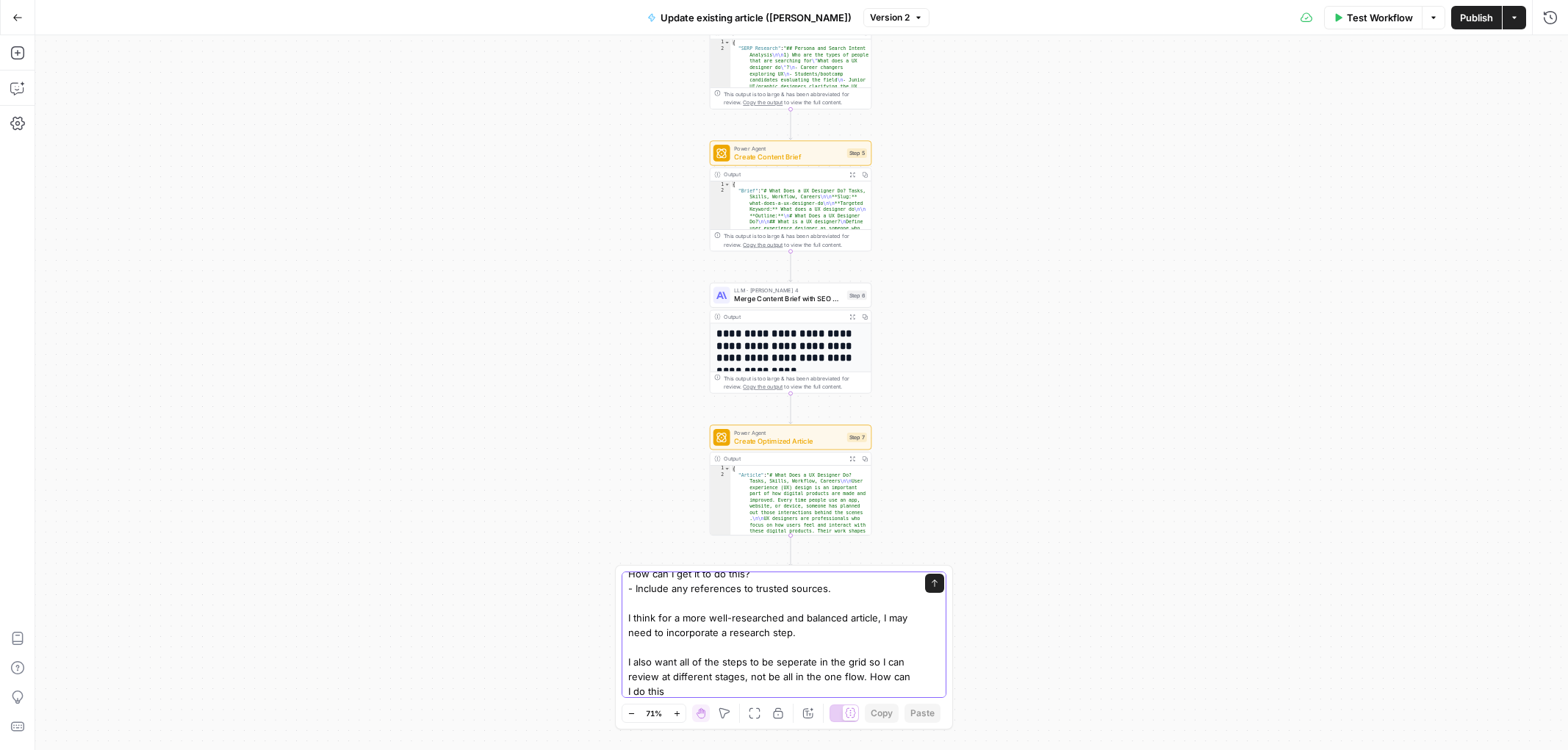
type textarea "I just ran this workflow through the grid and the resulting article was a bit s…"
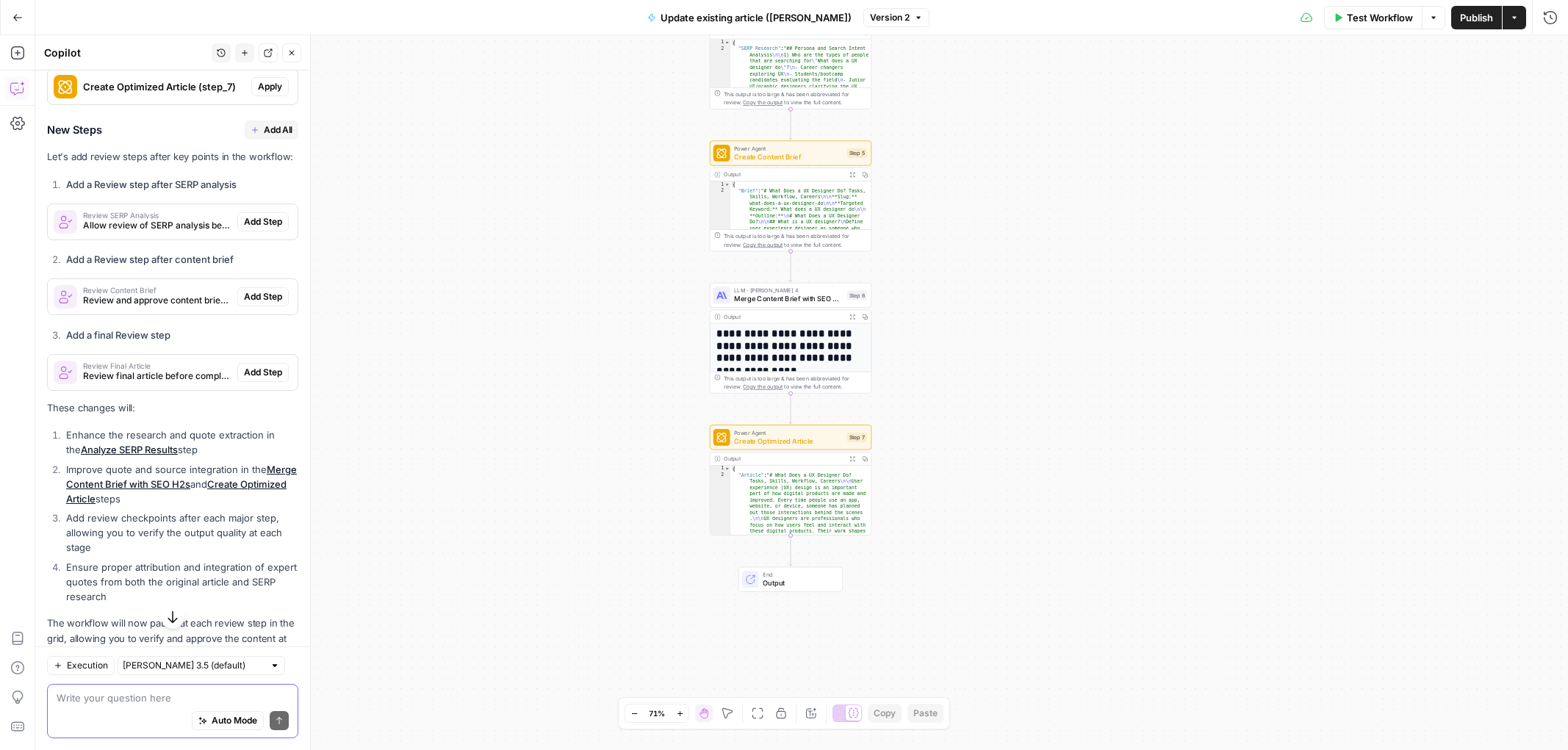
scroll to position [627, 0]
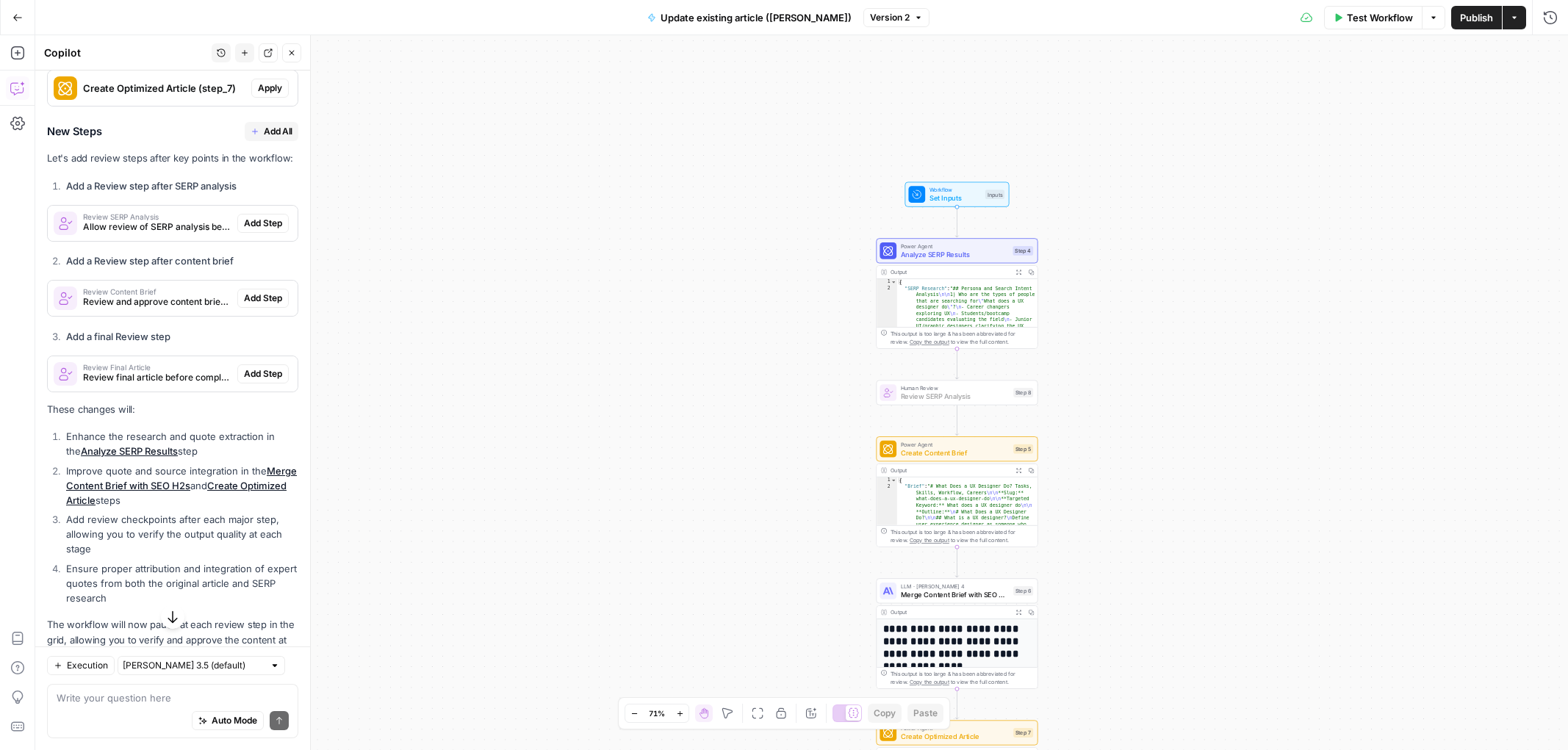
click at [260, 220] on span "Add Step" at bounding box center [263, 224] width 38 height 13
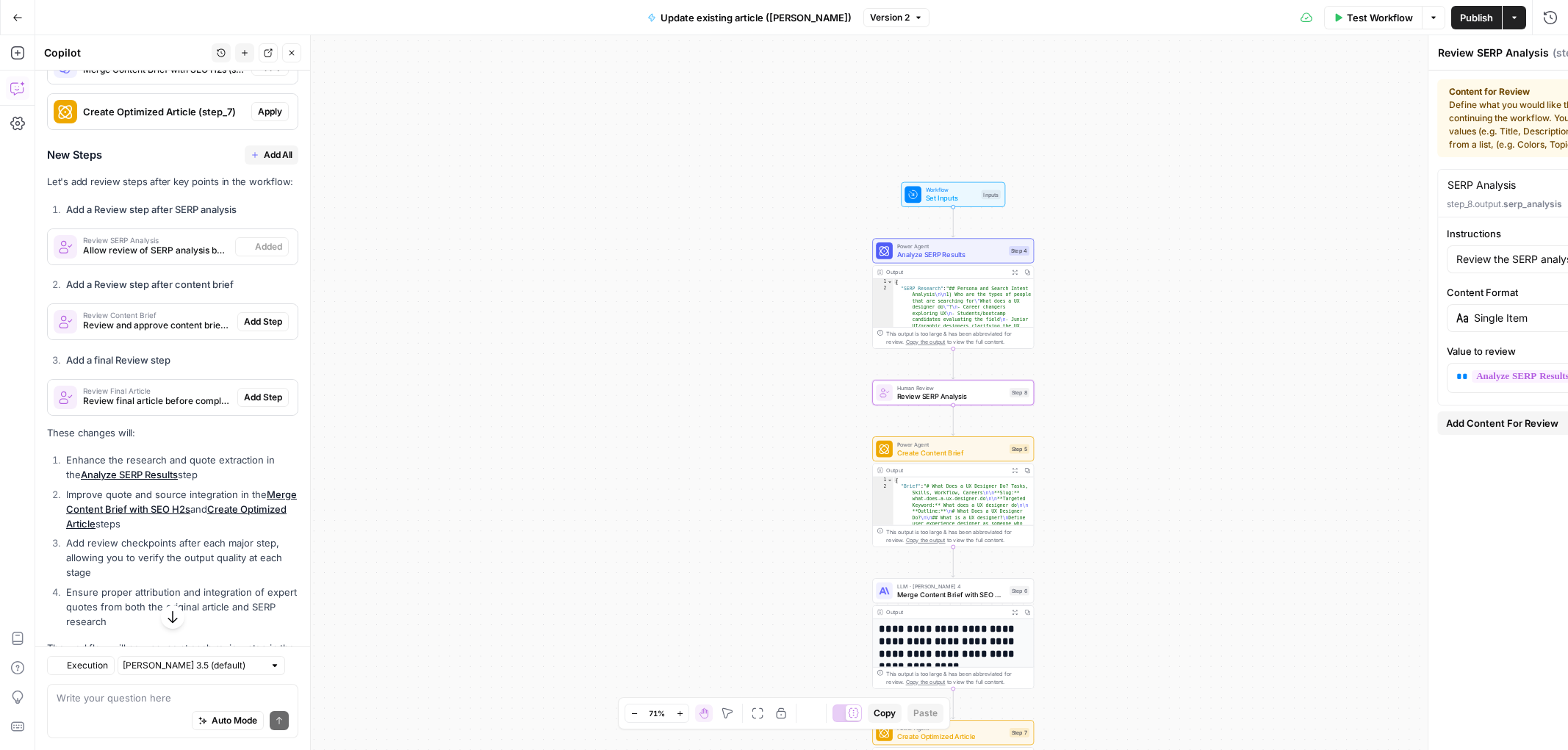
scroll to position [651, 0]
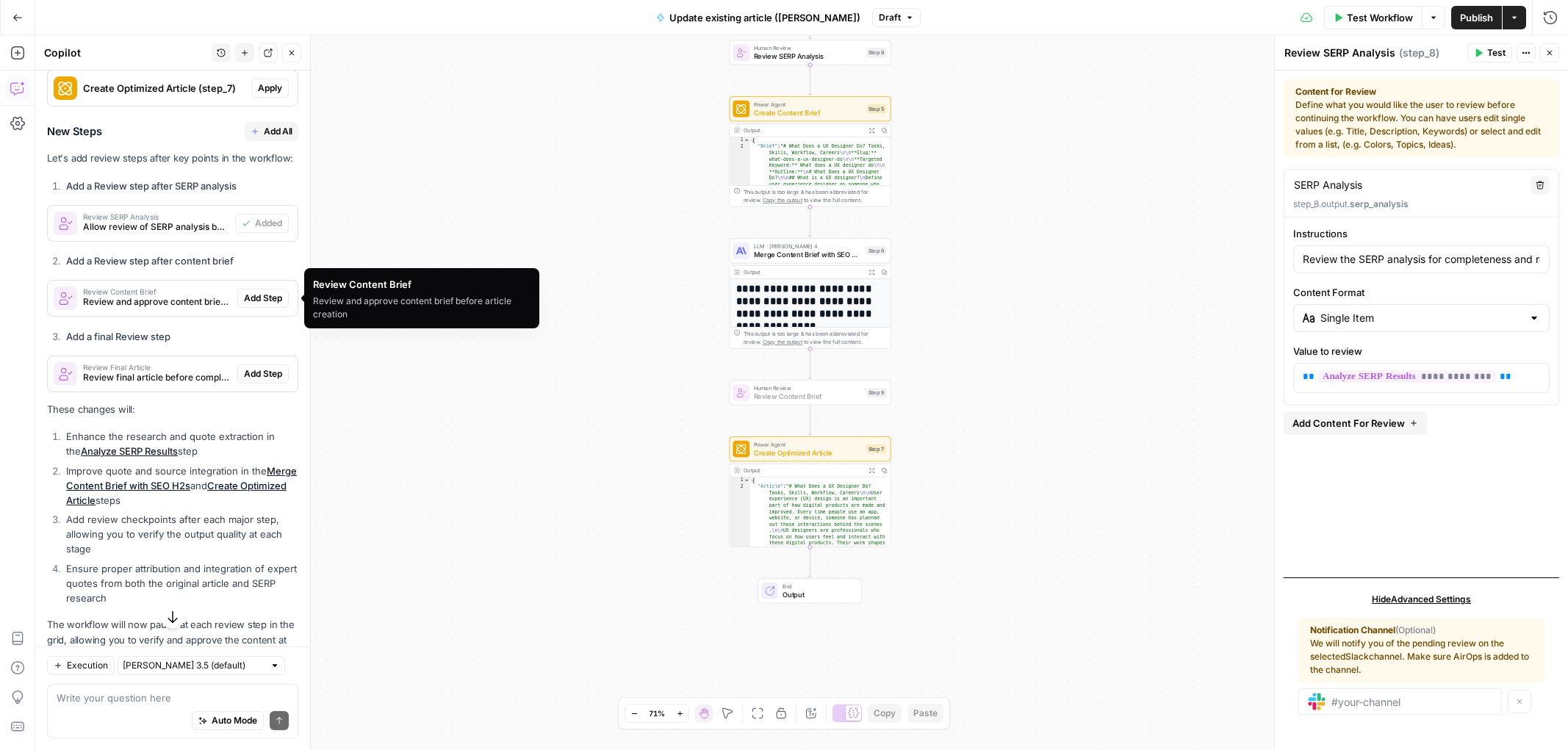
click at [254, 296] on span "Add Step" at bounding box center [263, 298] width 38 height 13
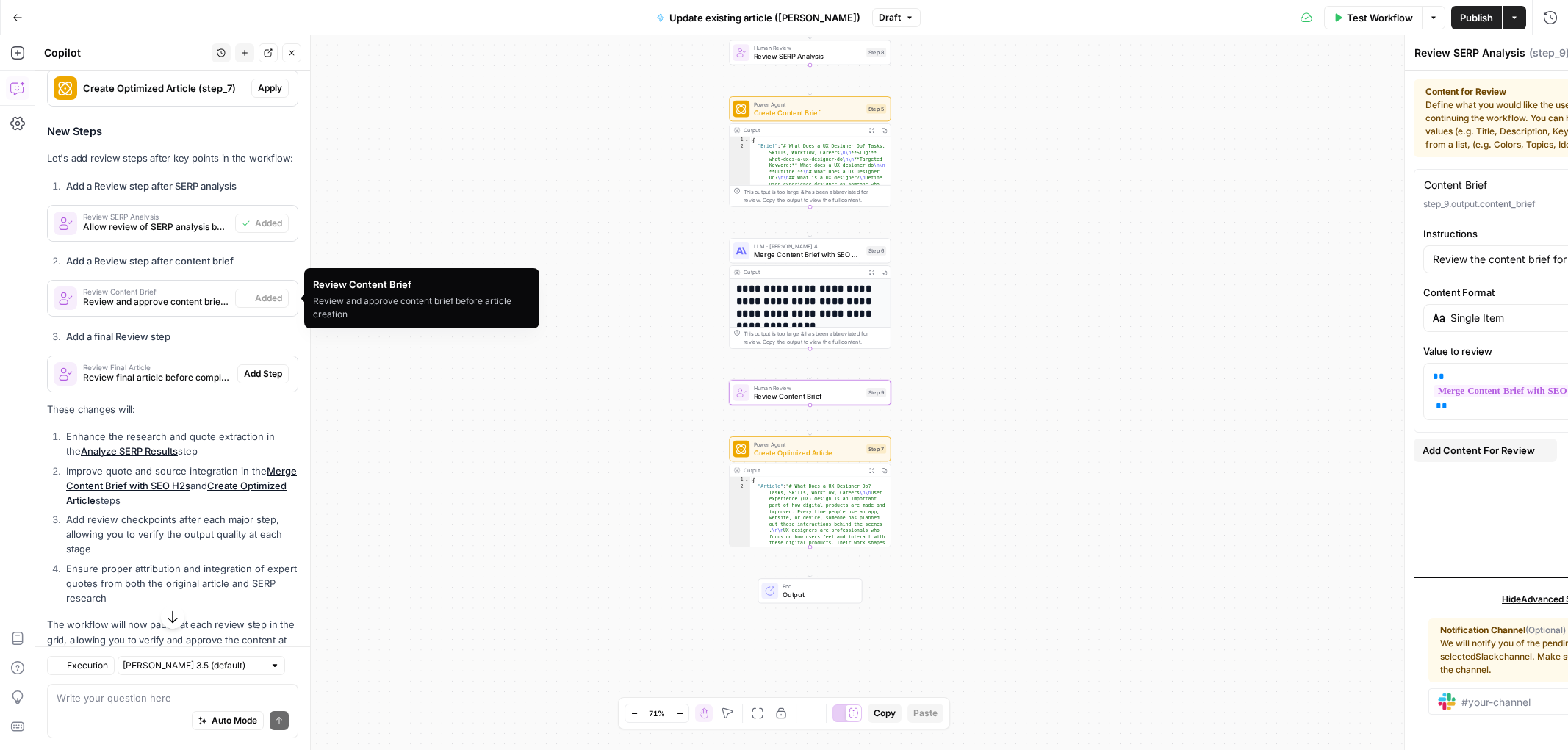
type textarea "Review Content Brief"
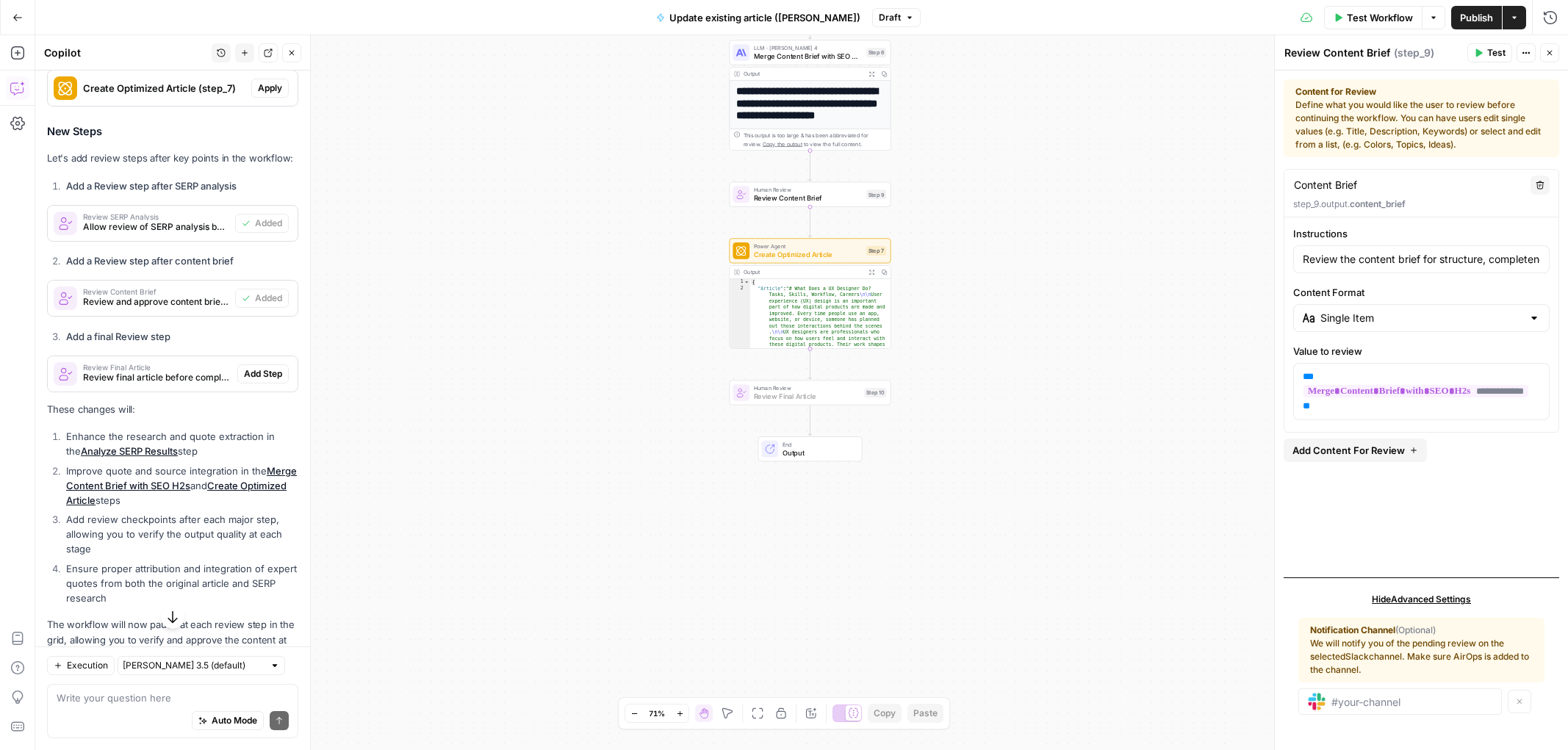
click at [276, 375] on span "Add Step" at bounding box center [263, 374] width 38 height 13
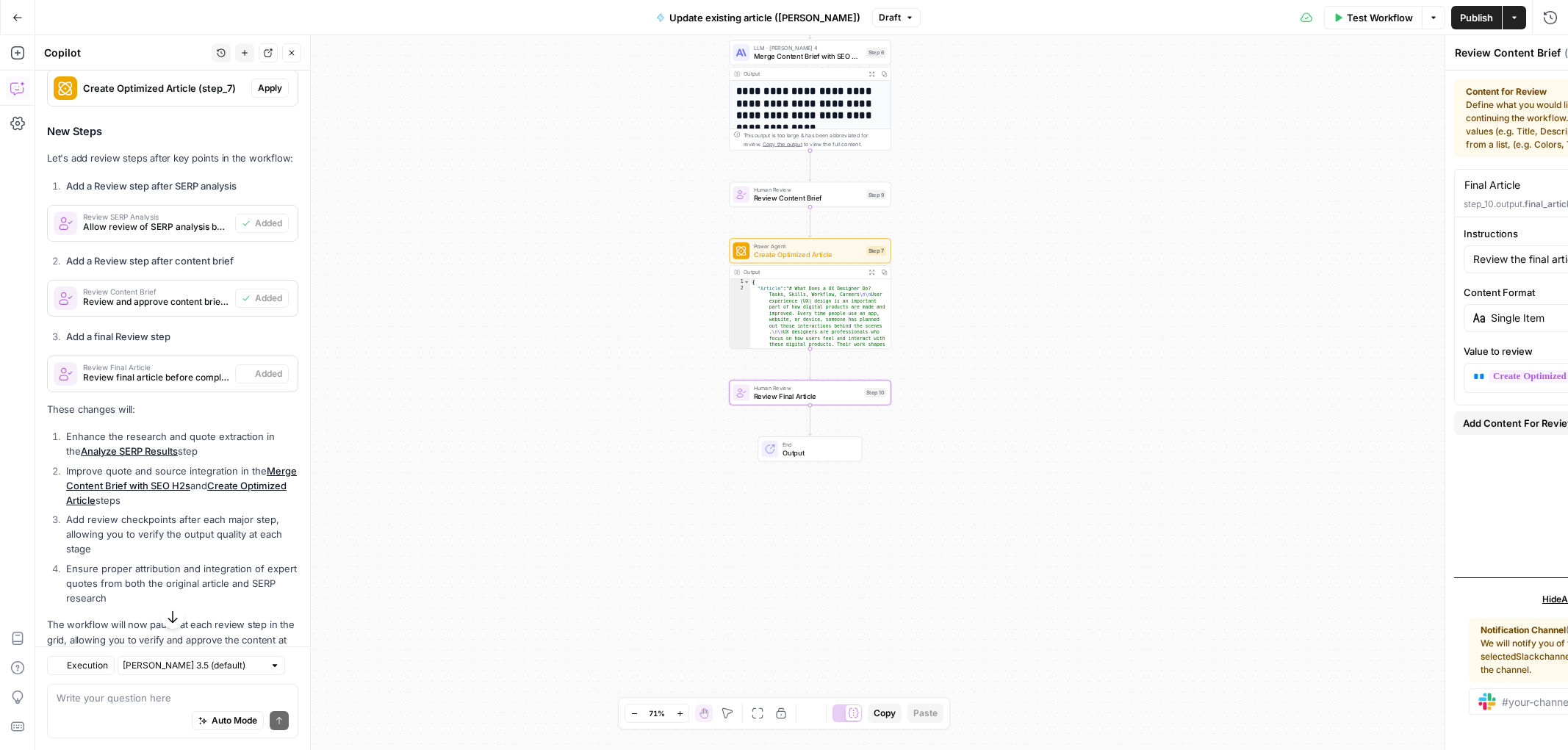
type textarea "Review Final Article"
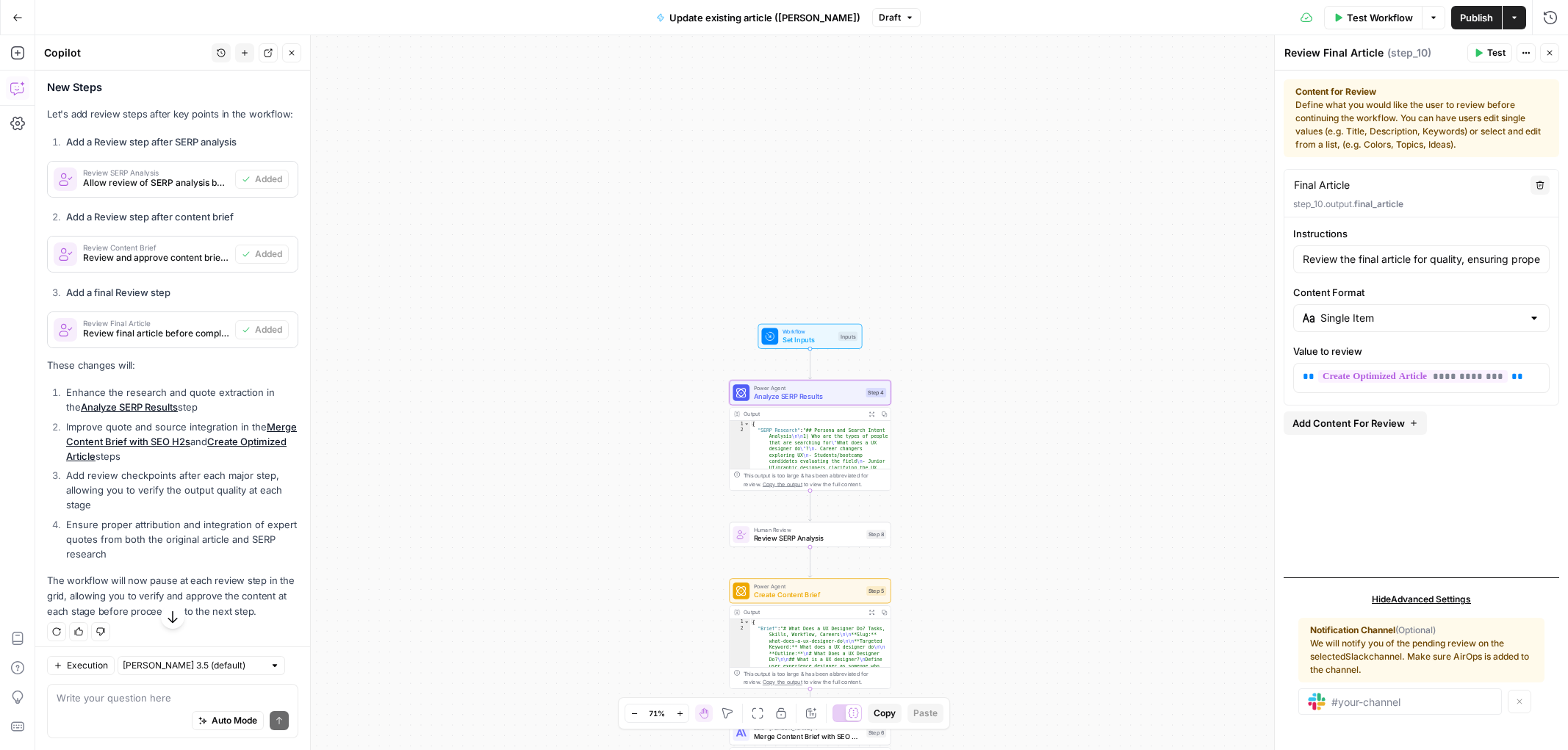
scroll to position [702, 0]
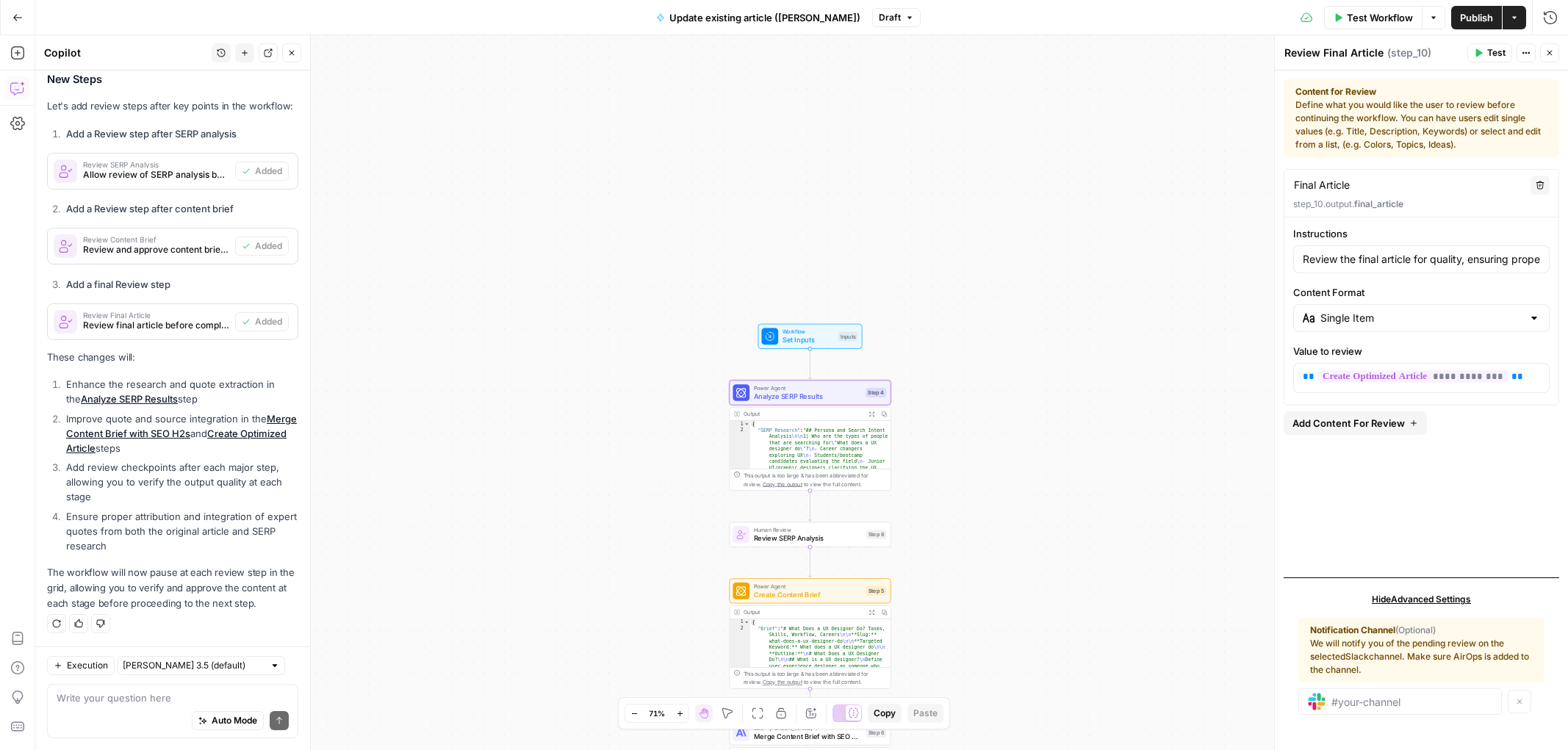
click at [108, 397] on link "Analyze SERP Results" at bounding box center [128, 399] width 97 height 11
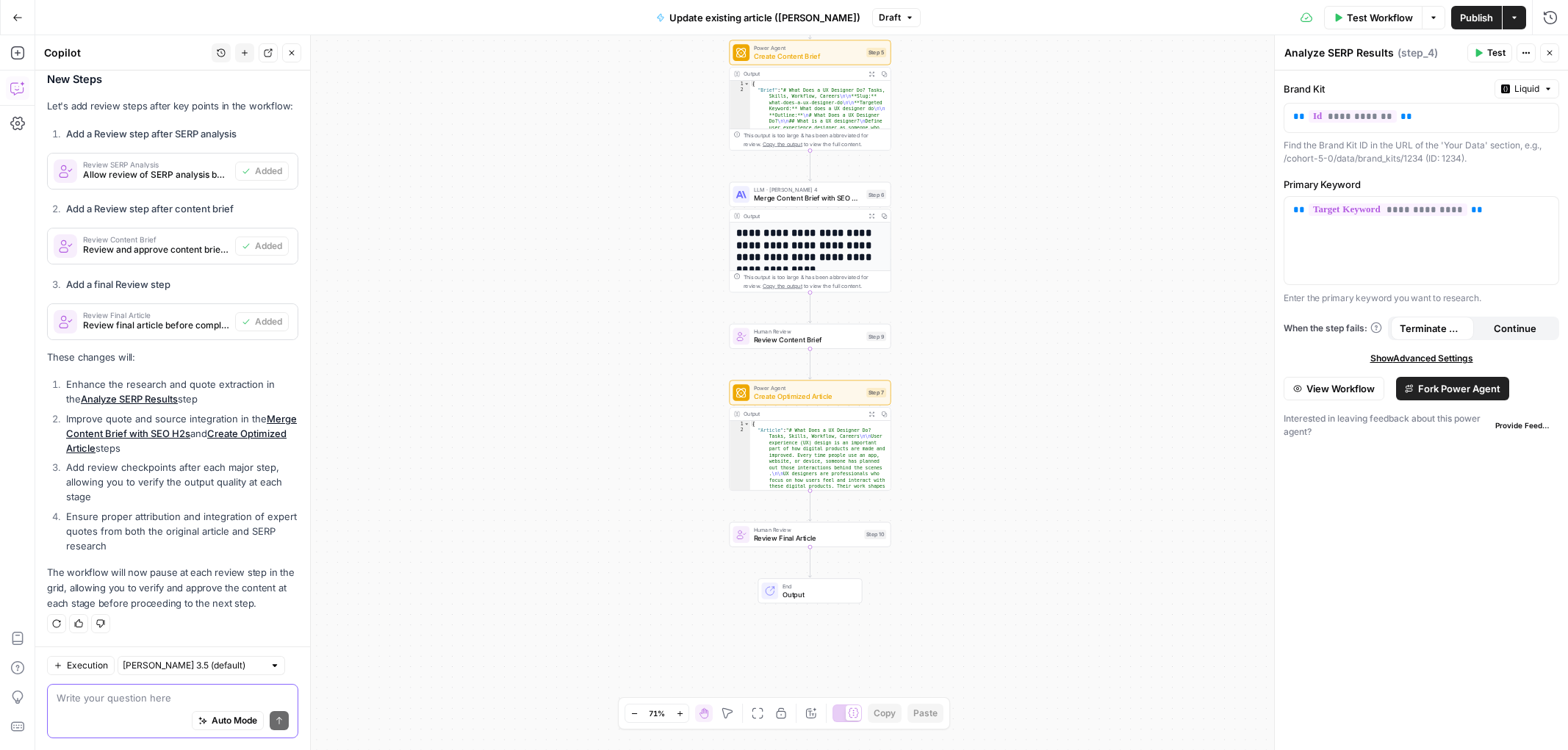
click at [172, 697] on textarea at bounding box center [172, 697] width 232 height 14
type textarea "H"
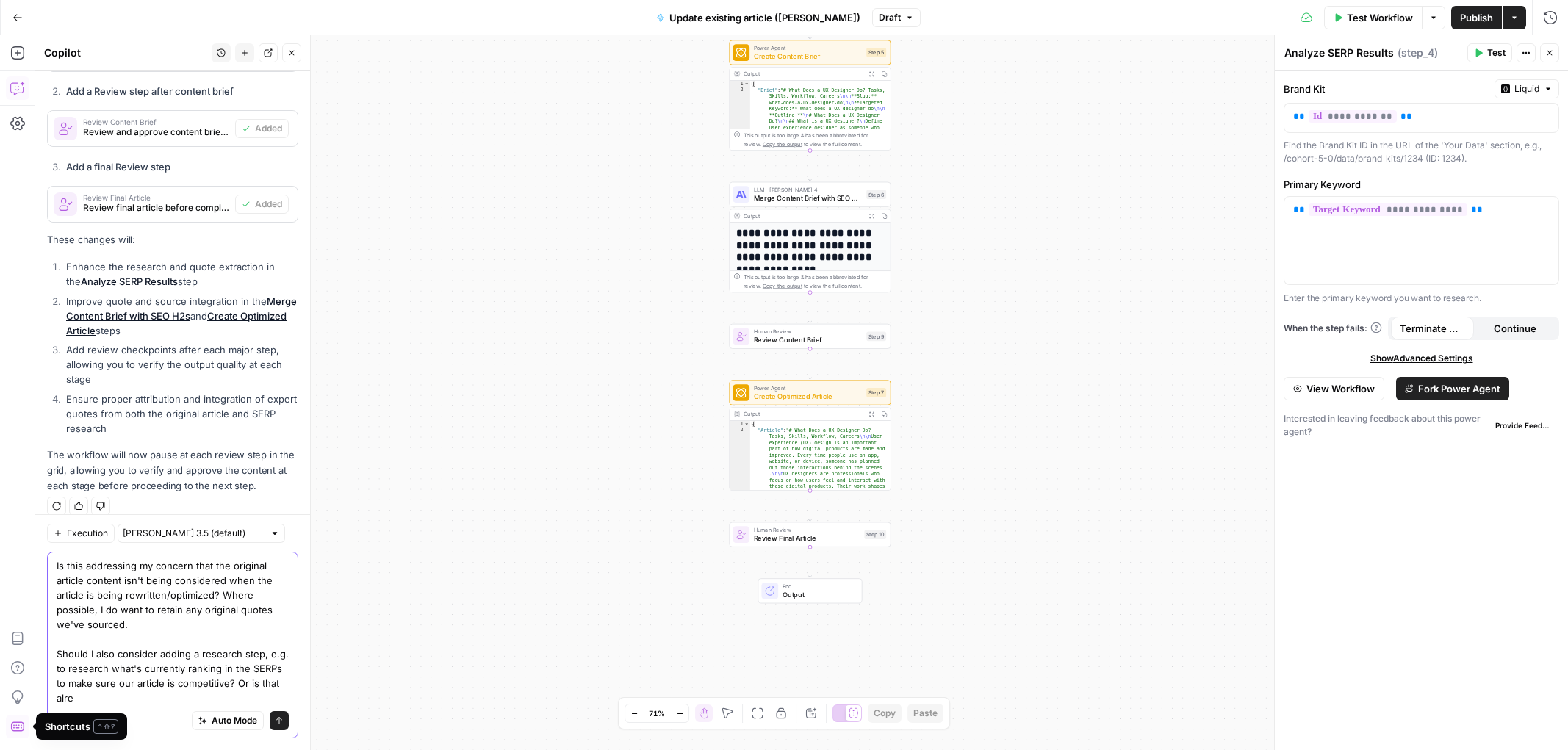
scroll to position [834, 0]
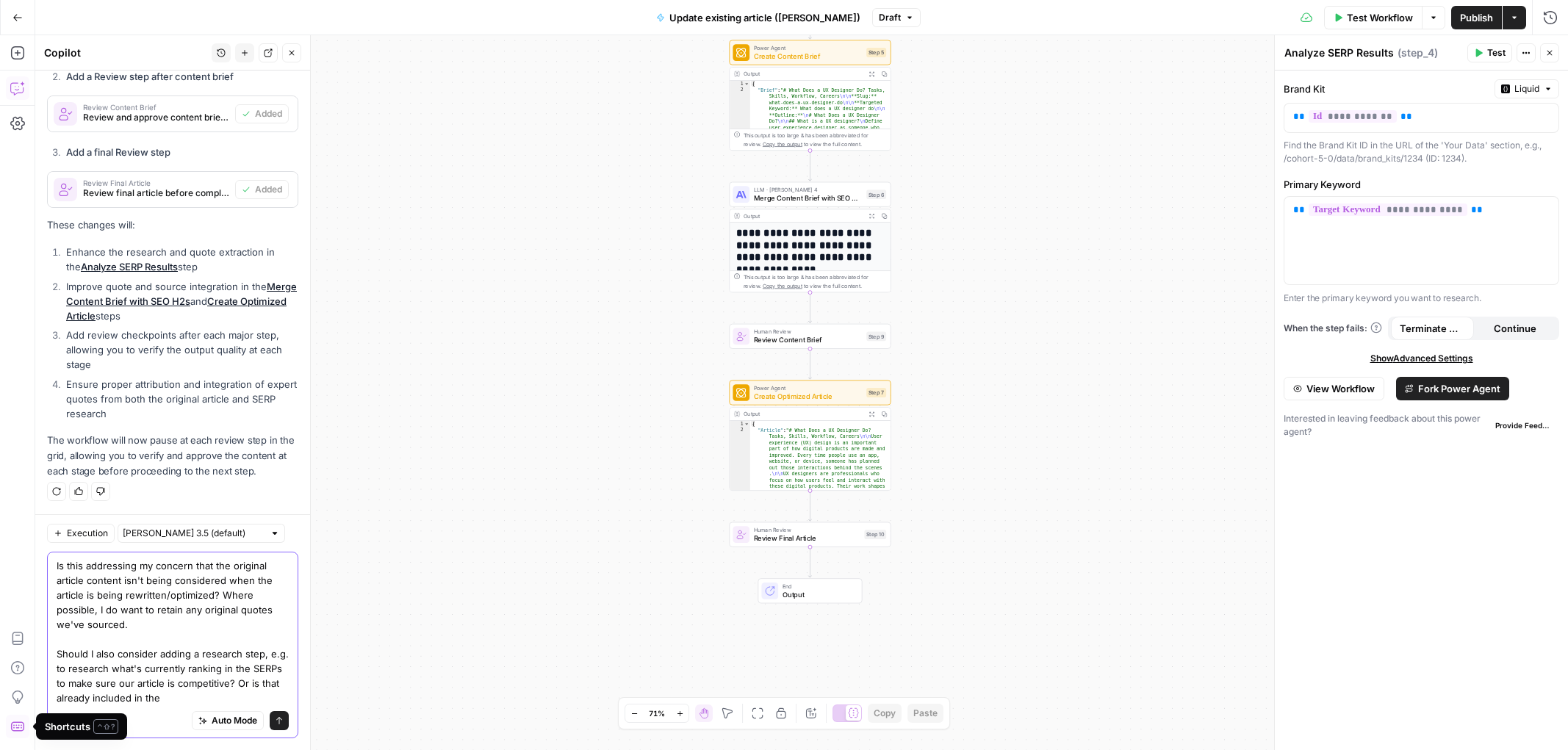
type textarea "Is this addressing my concern that the original article content isn't being con…"
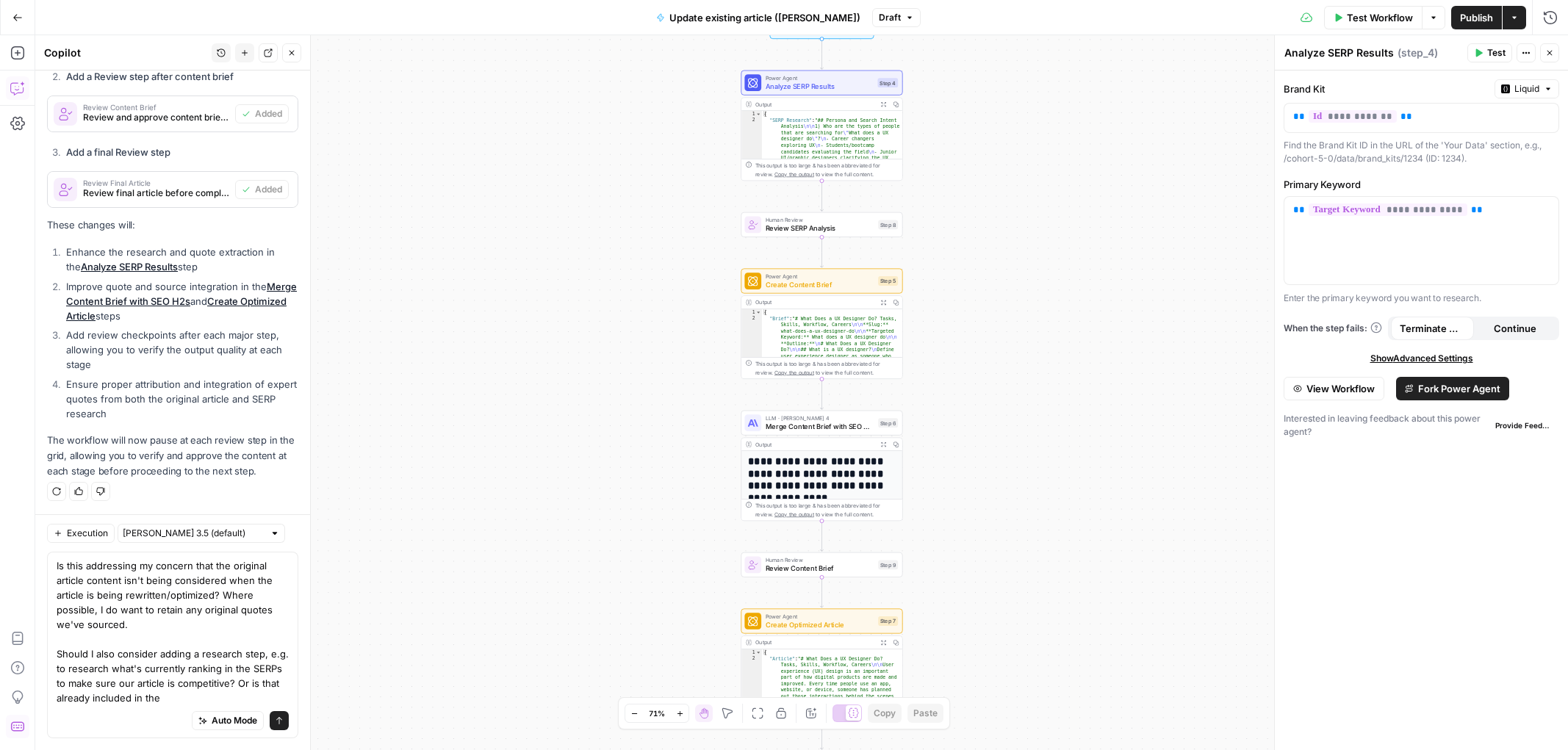
drag, startPoint x: 585, startPoint y: 325, endPoint x: 590, endPoint y: 427, distance: 102.1
click at [590, 427] on div "Workflow Set Inputs Inputs Power Agent Analyze SERP Results Step 4 Output Expan…" at bounding box center [802, 392] width 1533 height 715
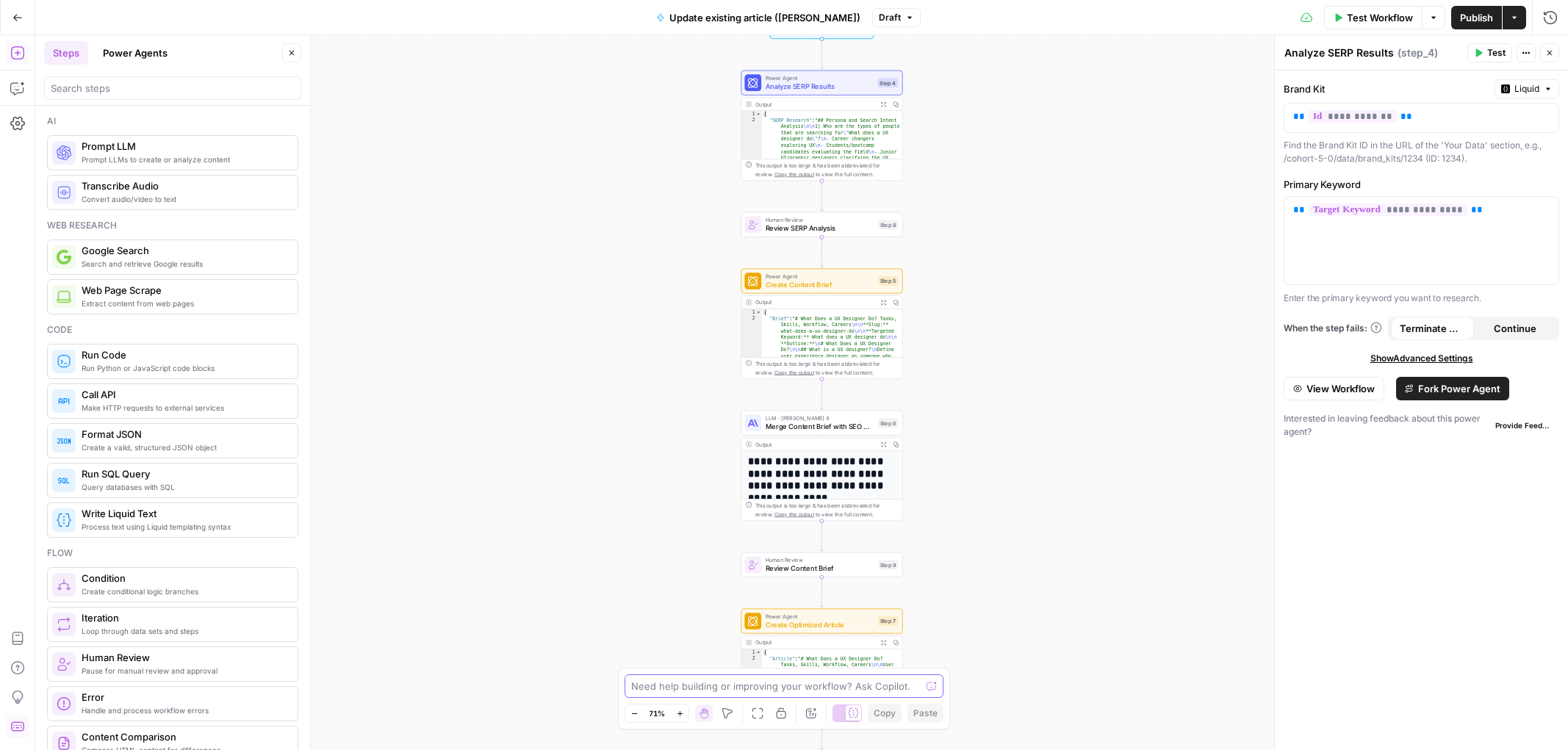
click at [767, 689] on textarea at bounding box center [776, 685] width 290 height 14
click at [763, 688] on textarea at bounding box center [776, 685] width 290 height 14
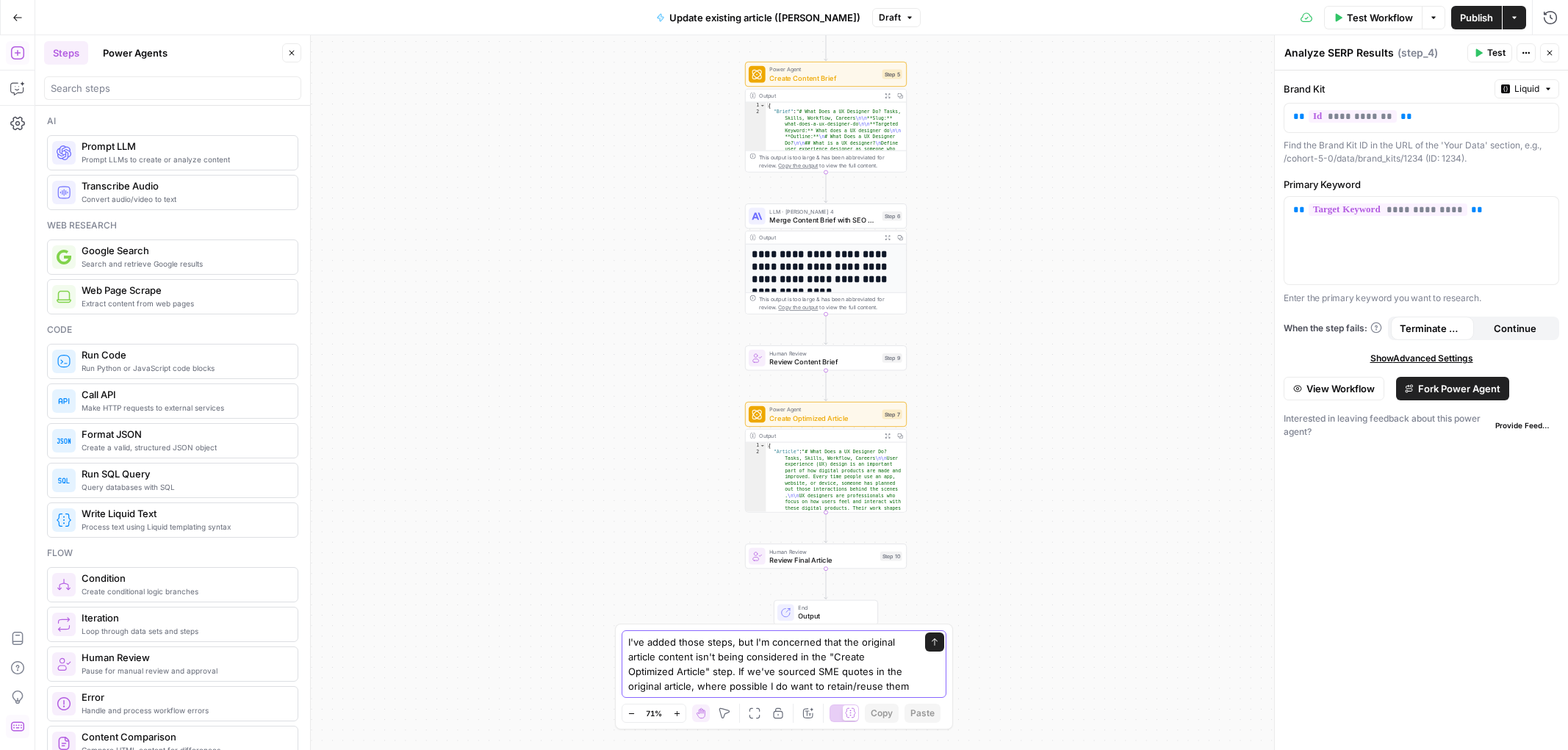
type textarea "I've added those steps, but I'm concerned that the original article content isn…"
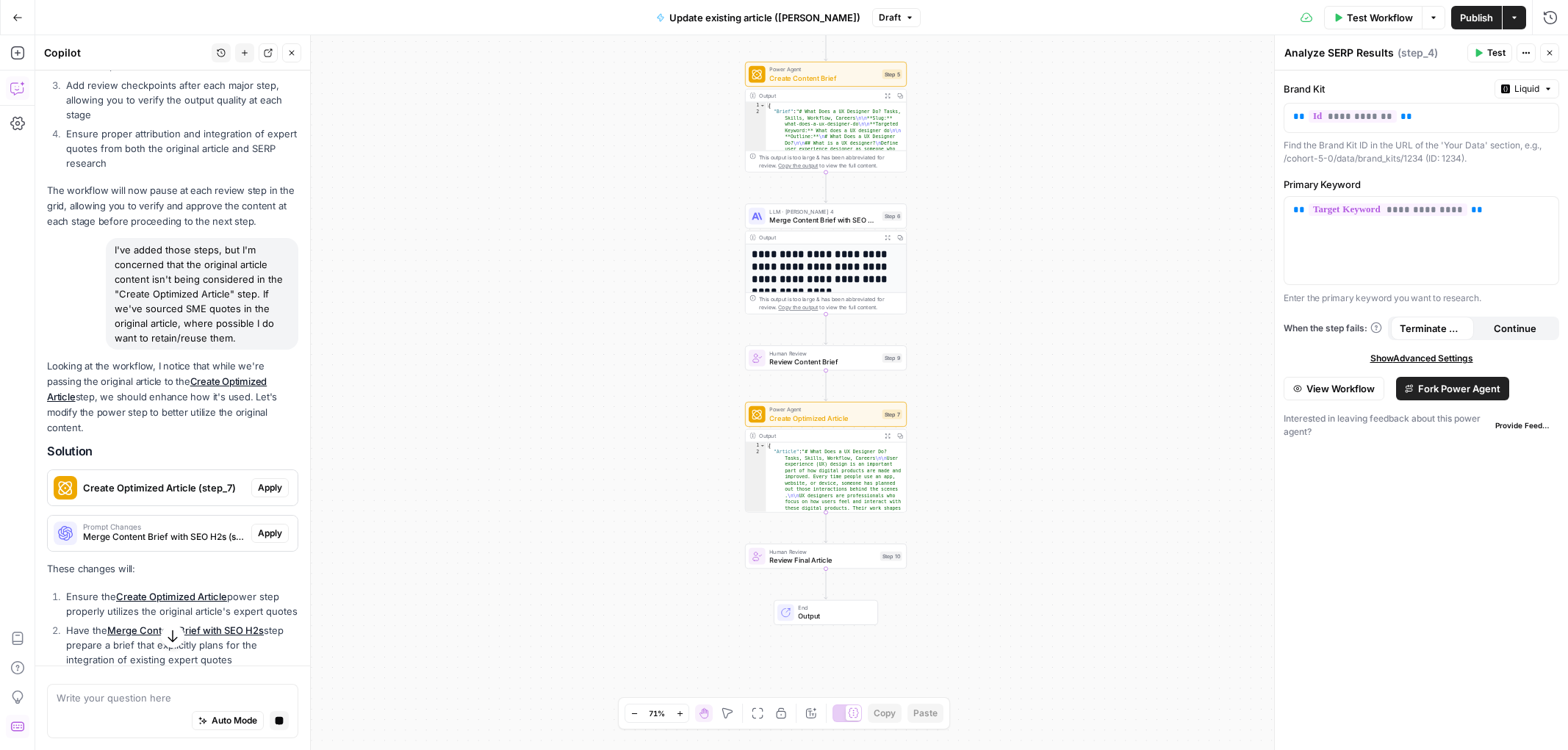
scroll to position [1153, 0]
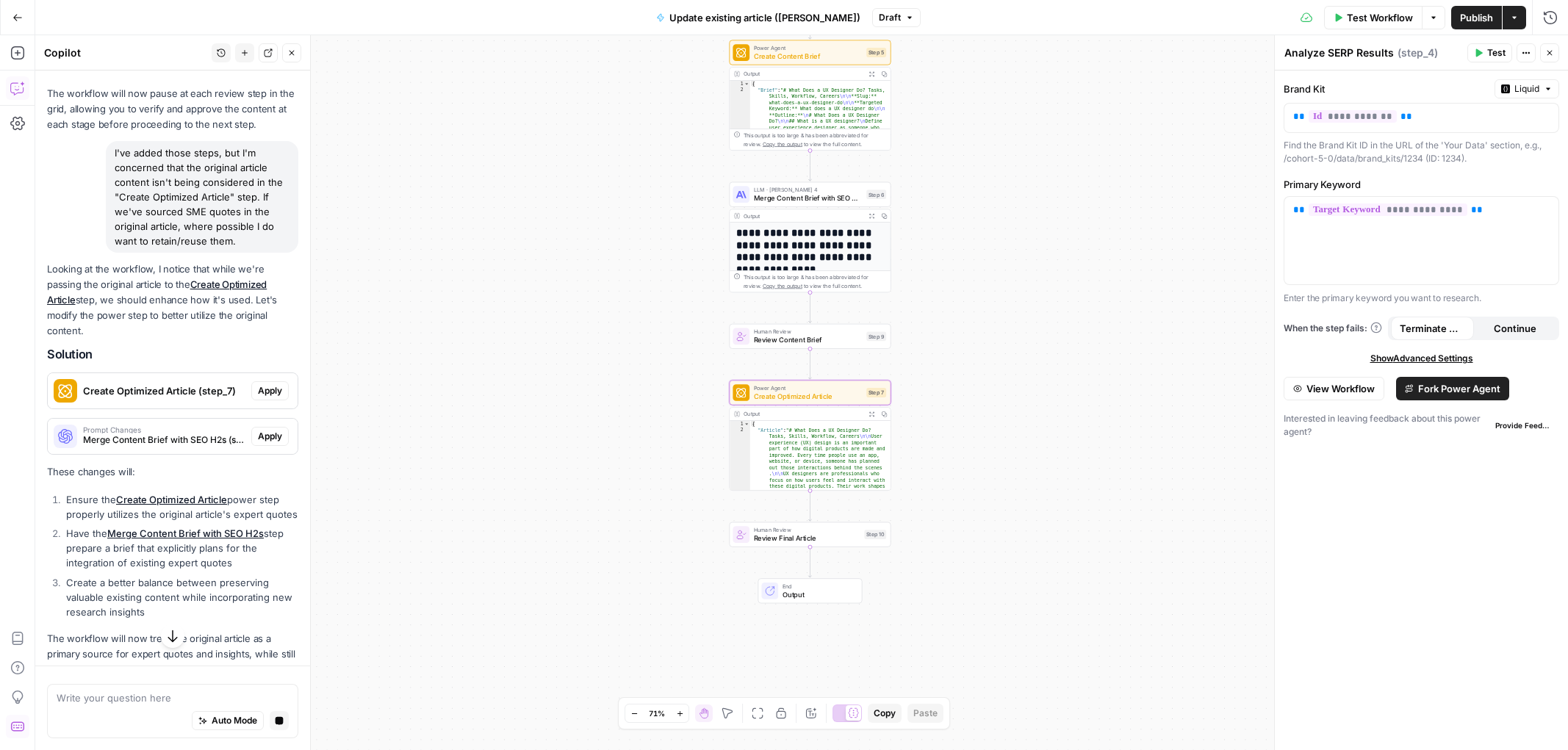
click at [268, 385] on span "Apply" at bounding box center [270, 391] width 24 height 13
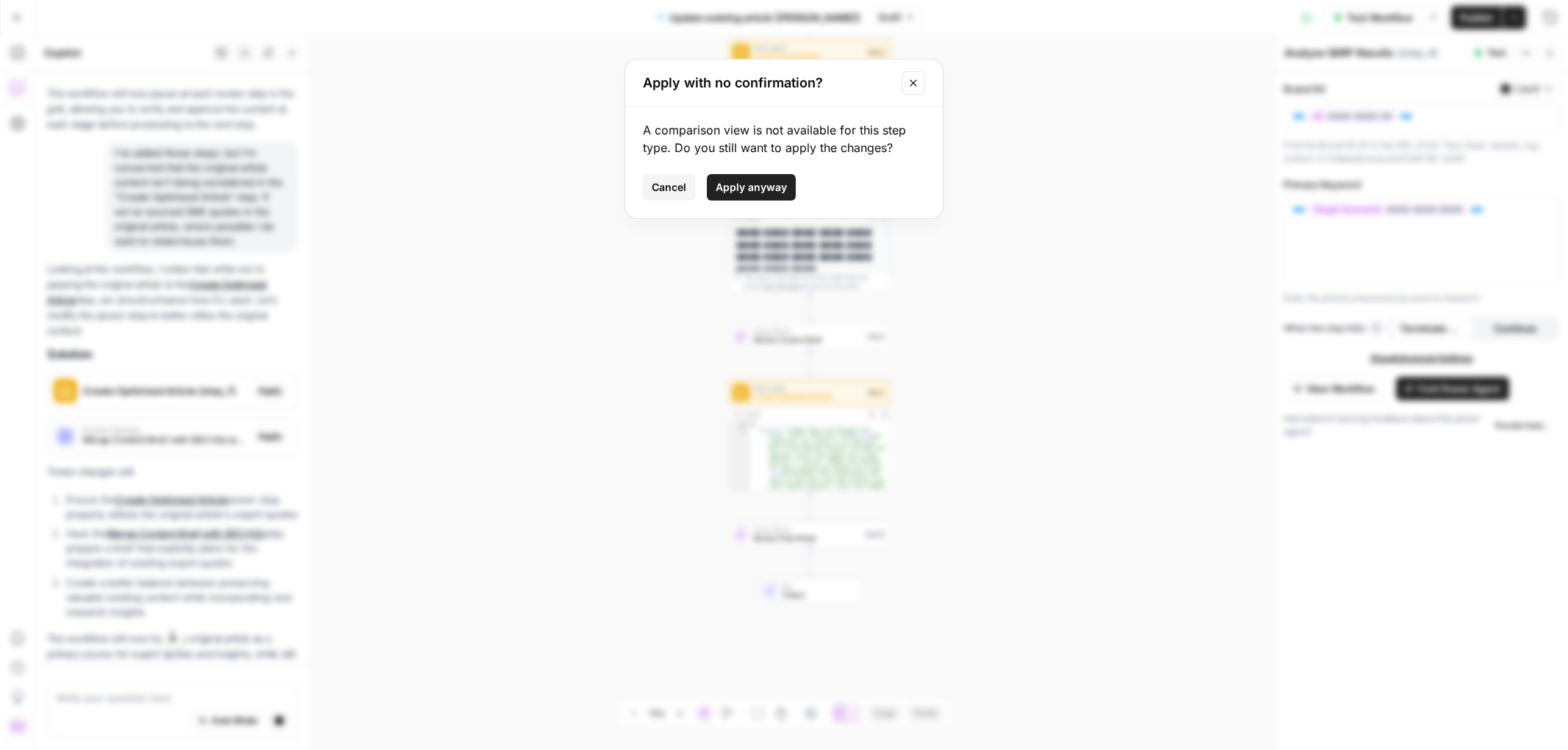
click at [762, 188] on span "Apply anyway" at bounding box center [751, 187] width 71 height 14
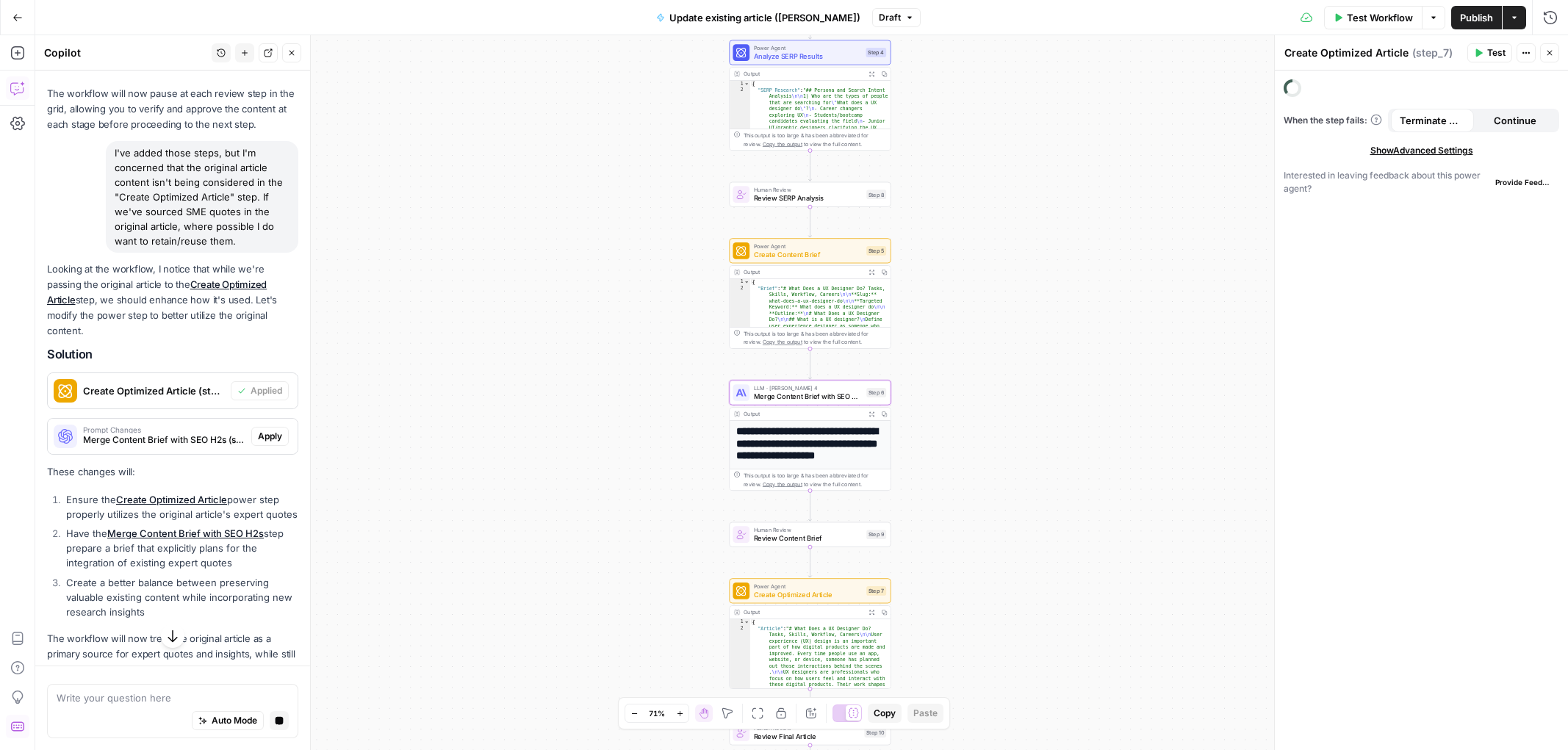
click at [265, 430] on span "Apply" at bounding box center [270, 436] width 24 height 13
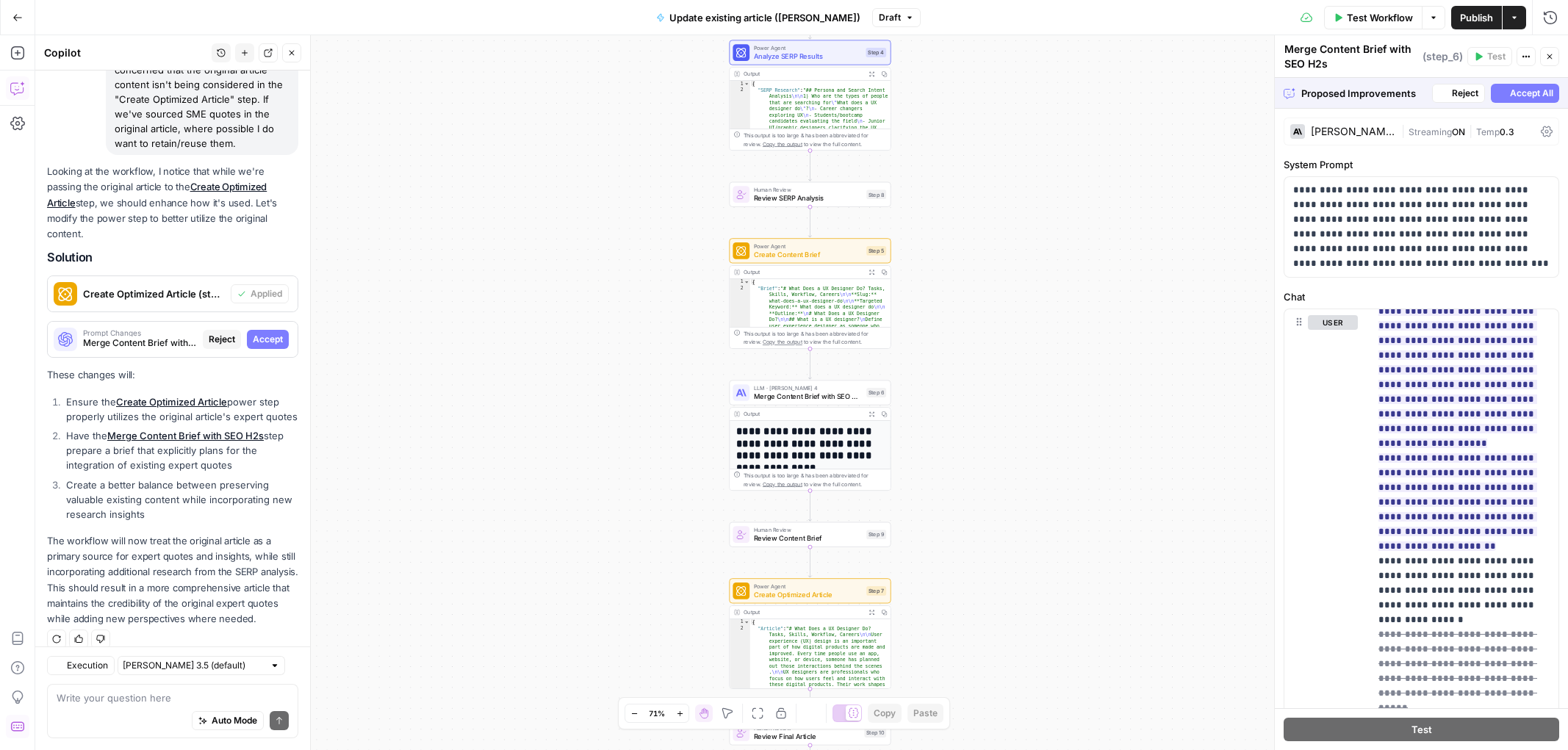
scroll to position [1220, 0]
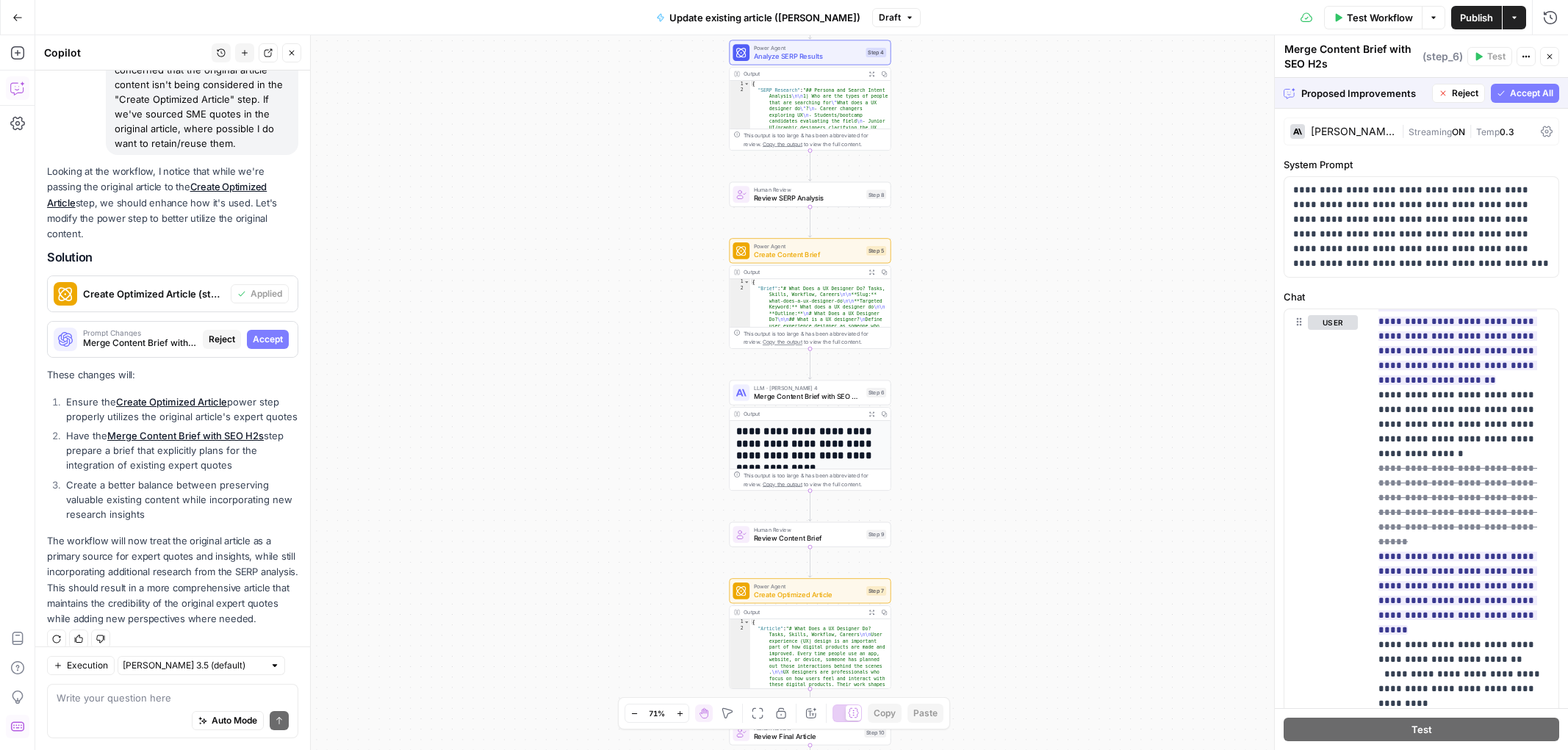
click at [1520, 95] on span "Accept All" at bounding box center [1531, 94] width 43 height 13
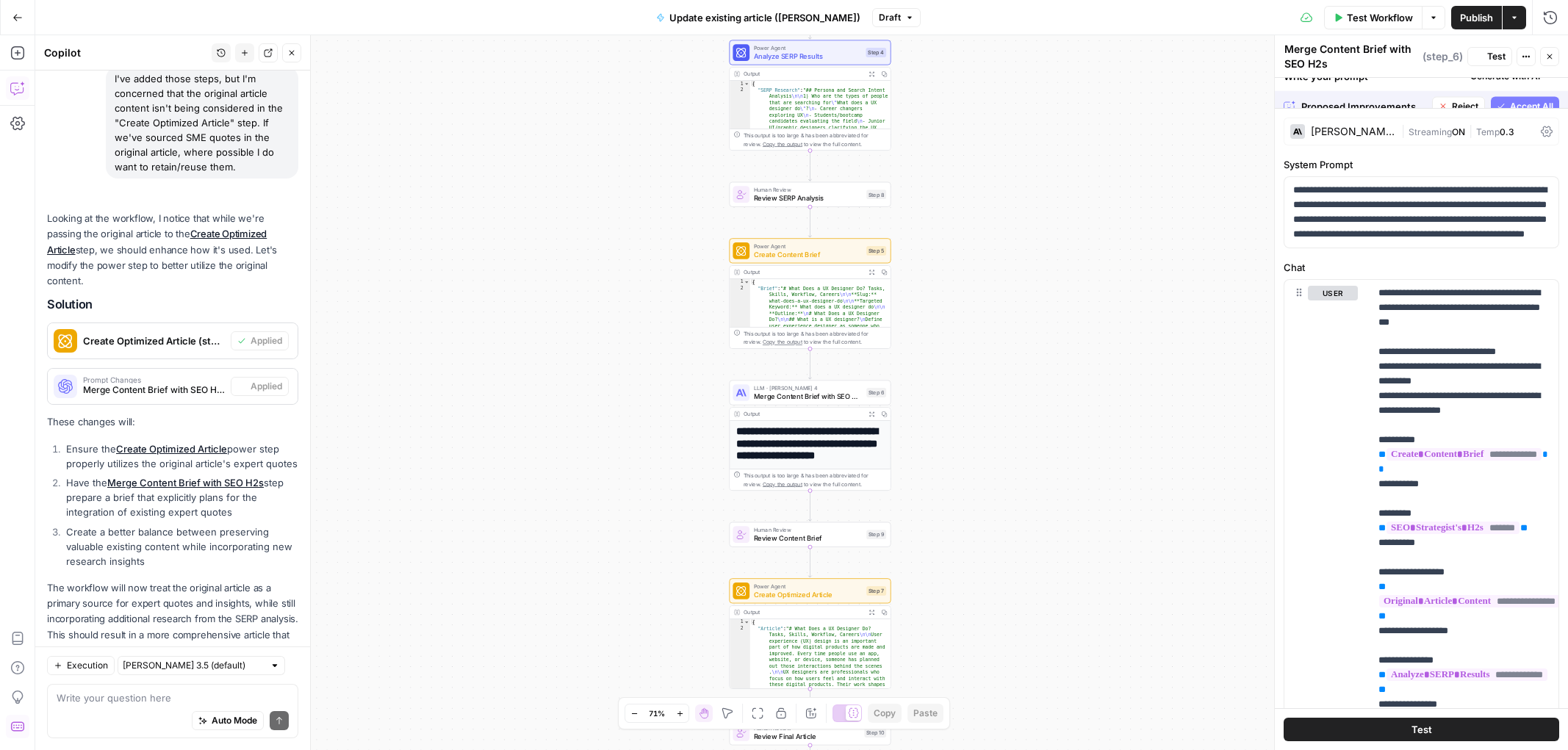
scroll to position [1302, 0]
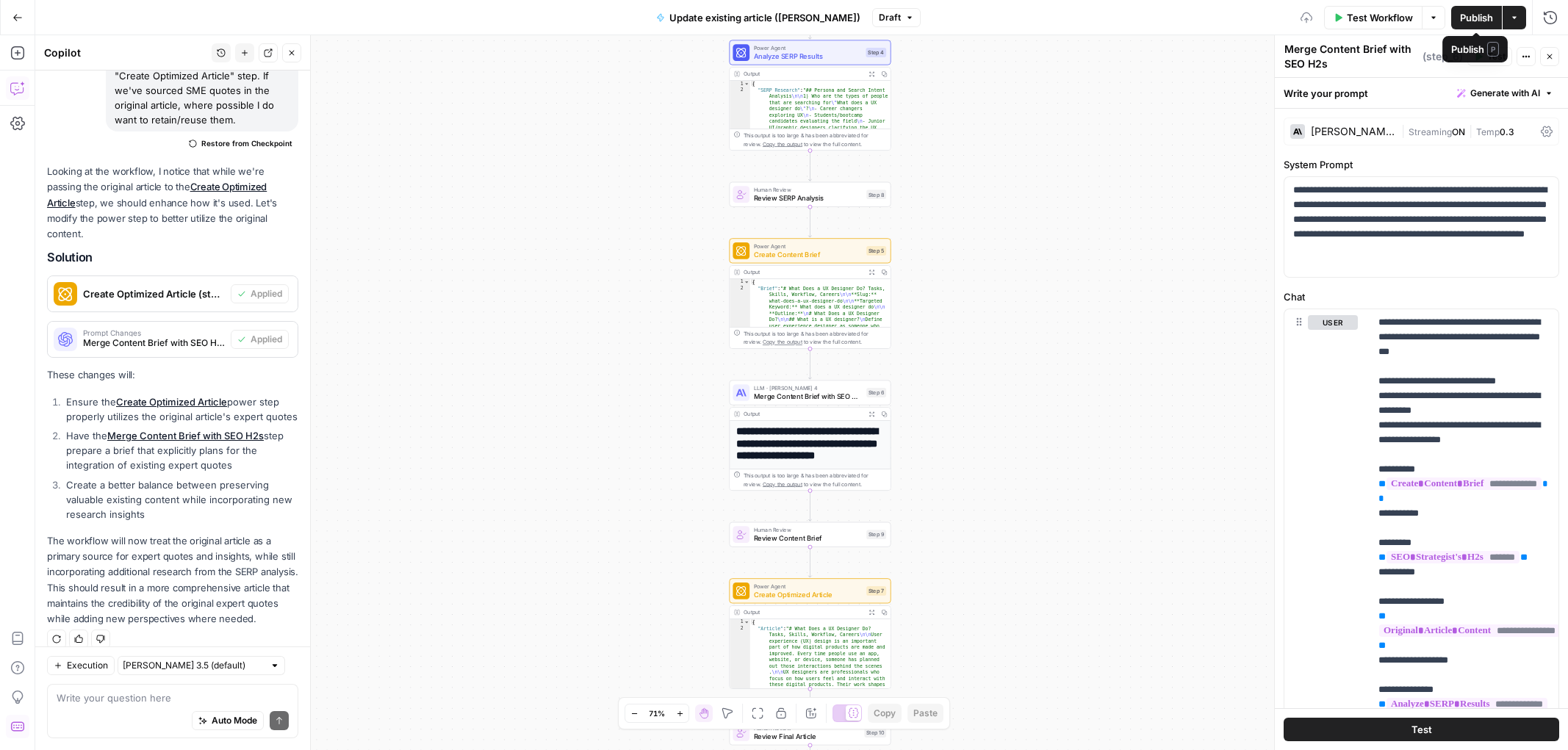
click at [1483, 20] on span "Publish" at bounding box center [1476, 17] width 33 height 14
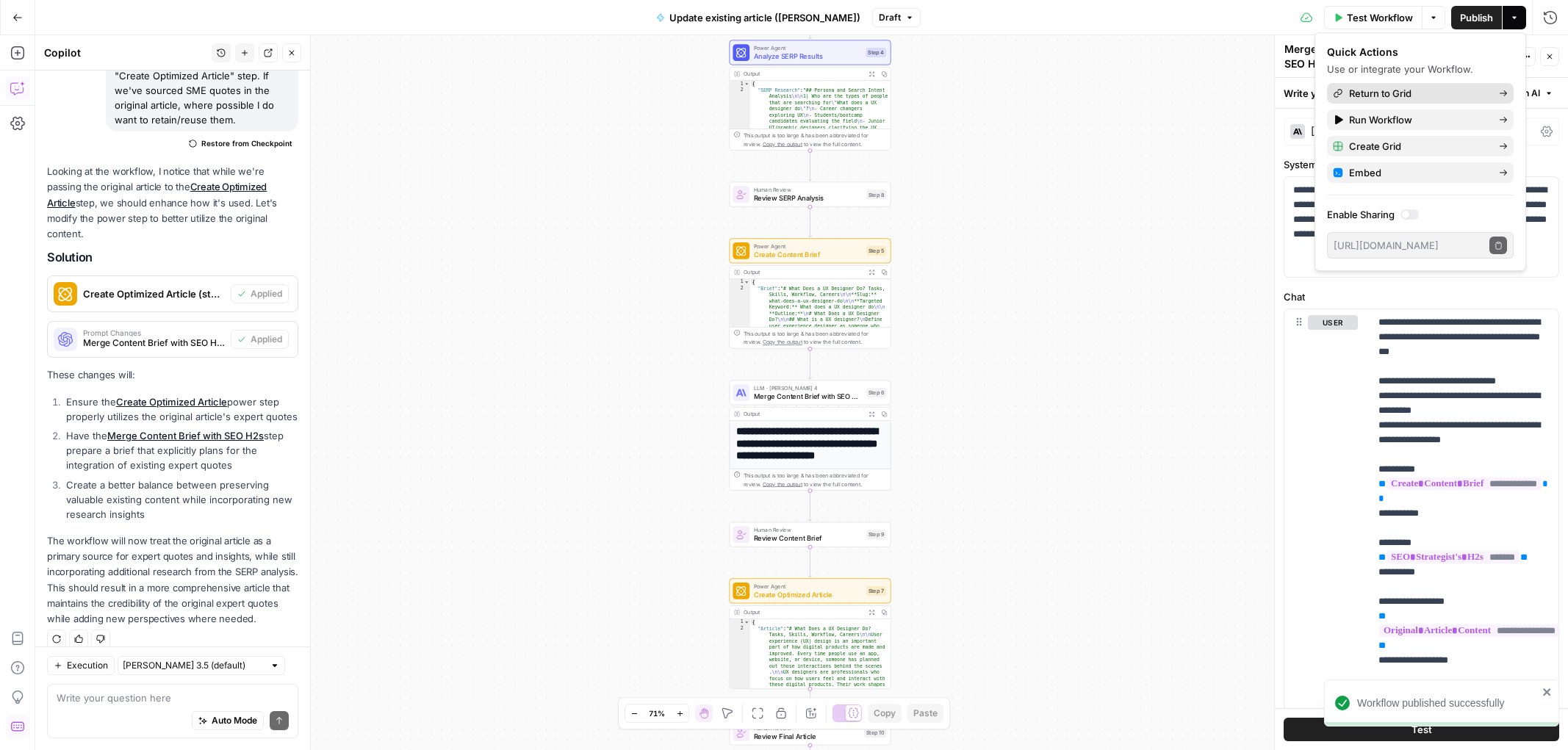
click at [1418, 89] on span "Return to Grid" at bounding box center [1418, 93] width 138 height 14
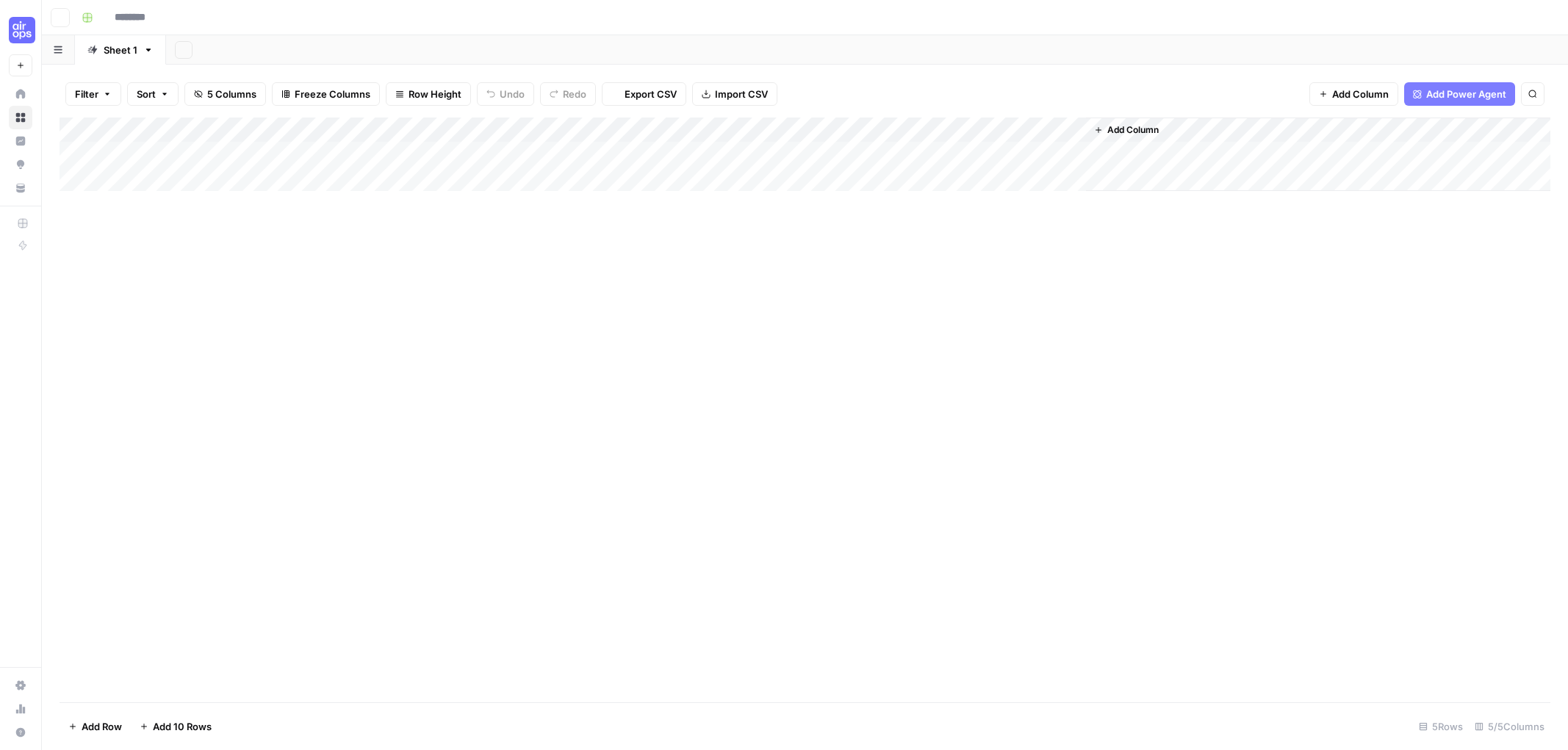
type input "**********"
click at [141, 179] on div "Add Column" at bounding box center [805, 204] width 1491 height 173
click at [141, 180] on div "Add Column" at bounding box center [805, 204] width 1491 height 173
type textarea "**********"
click at [408, 150] on div "Add Column" at bounding box center [805, 204] width 1491 height 173
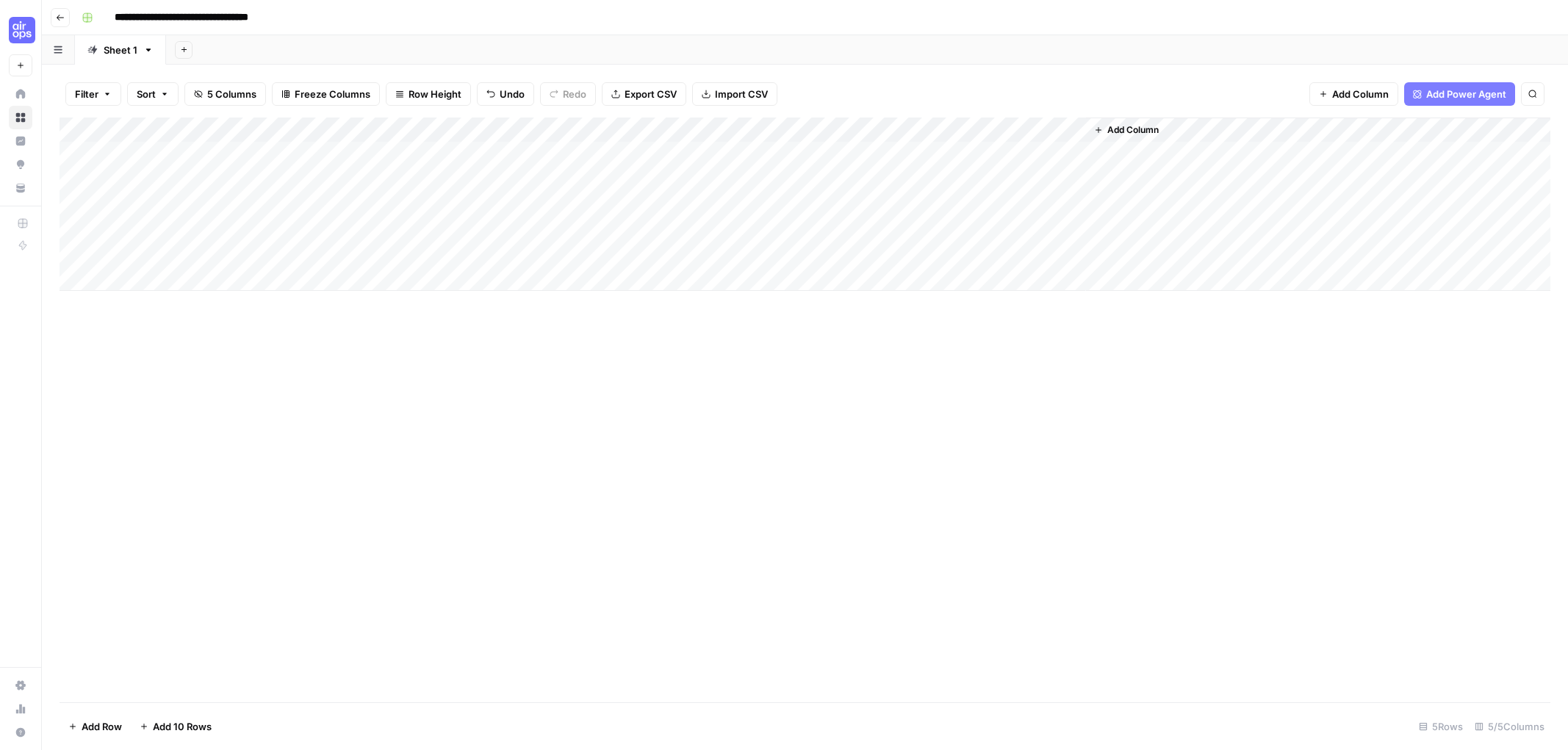
click at [409, 150] on div "Add Column" at bounding box center [805, 204] width 1491 height 173
click at [438, 266] on div "Add Column" at bounding box center [805, 204] width 1491 height 173
click at [400, 171] on div "Add Column" at bounding box center [805, 204] width 1491 height 173
type textarea "**********"
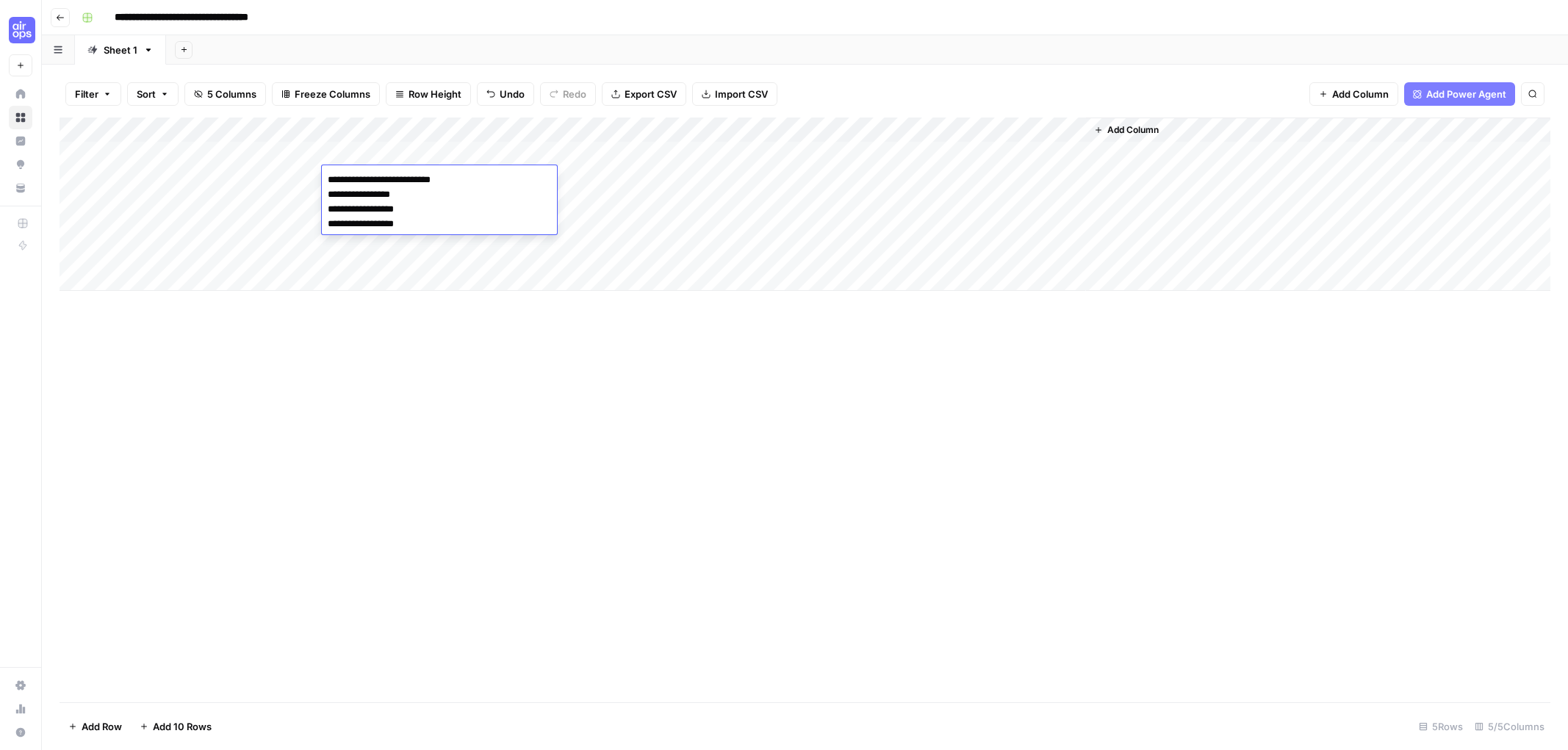
click at [590, 149] on div "Add Column" at bounding box center [805, 204] width 1491 height 173
click at [590, 150] on div "Add Column" at bounding box center [805, 204] width 1491 height 173
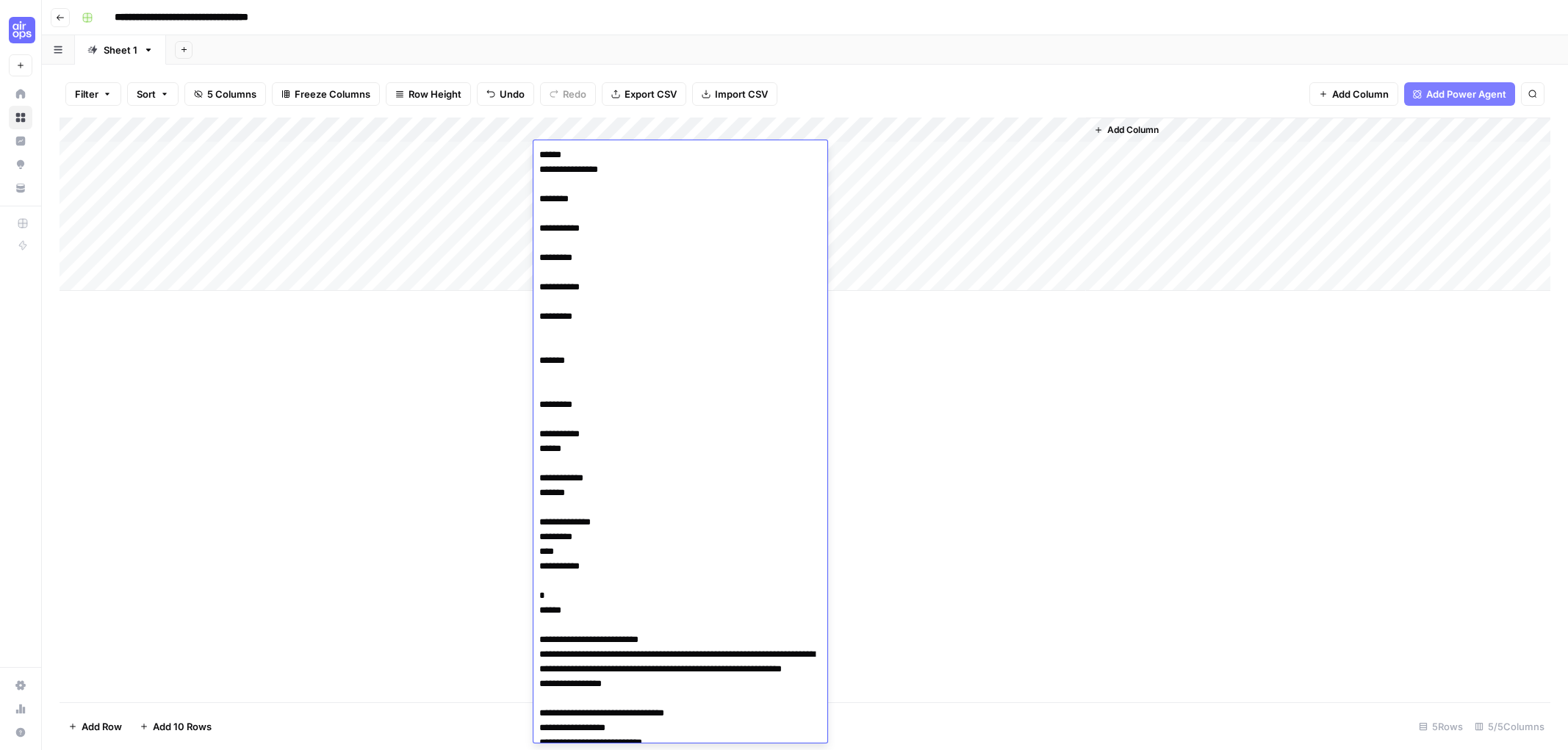
scroll to position [7767, 0]
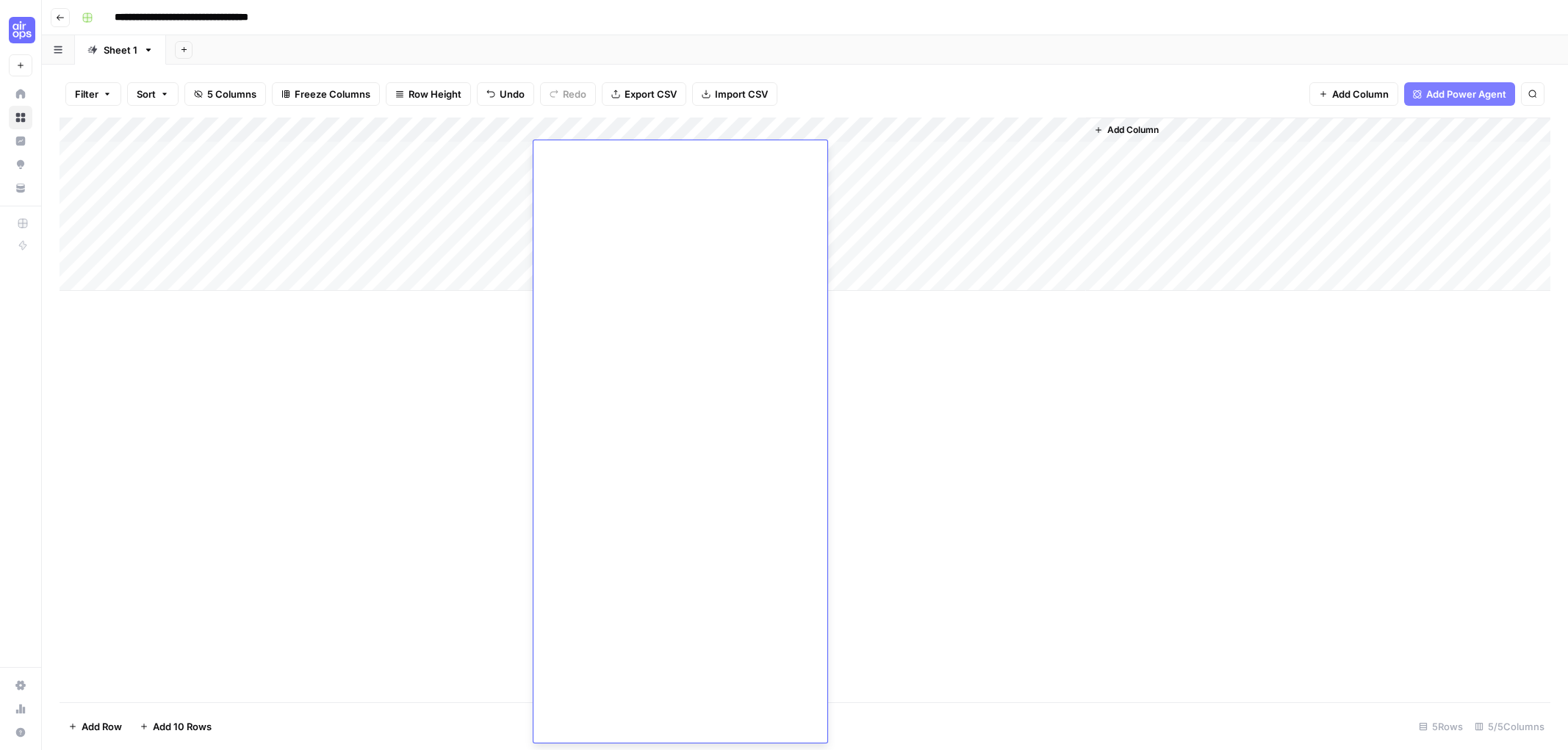
click at [472, 163] on div "Add Column" at bounding box center [805, 204] width 1491 height 173
click at [602, 176] on div "Add Column" at bounding box center [805, 204] width 1491 height 173
click at [596, 176] on div "Add Column" at bounding box center [805, 204] width 1491 height 173
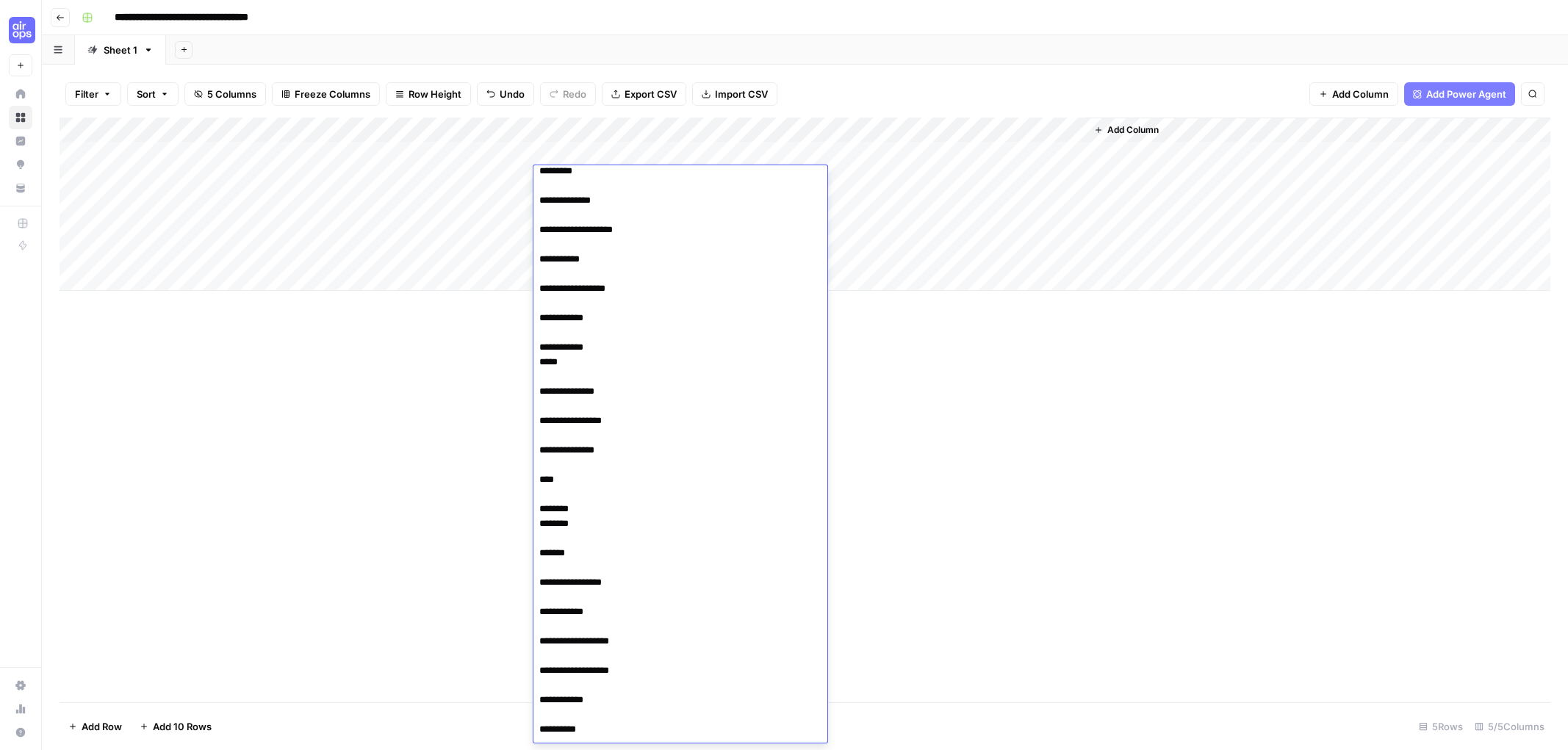
scroll to position [5971, 0]
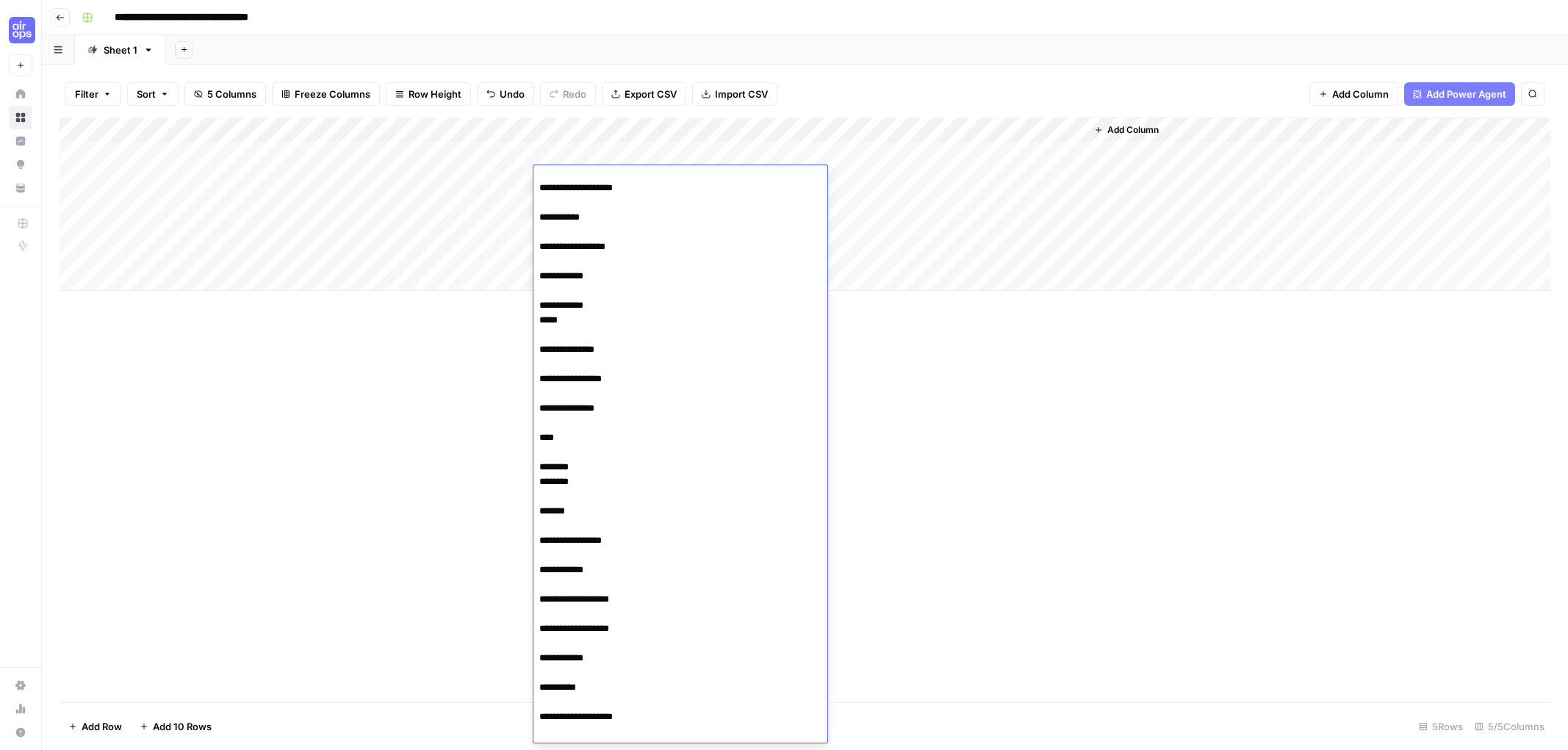
drag, startPoint x: 574, startPoint y: 733, endPoint x: 527, endPoint y: 187, distance: 548.0
click at [527, 187] on body "**********" at bounding box center [784, 375] width 1568 height 750
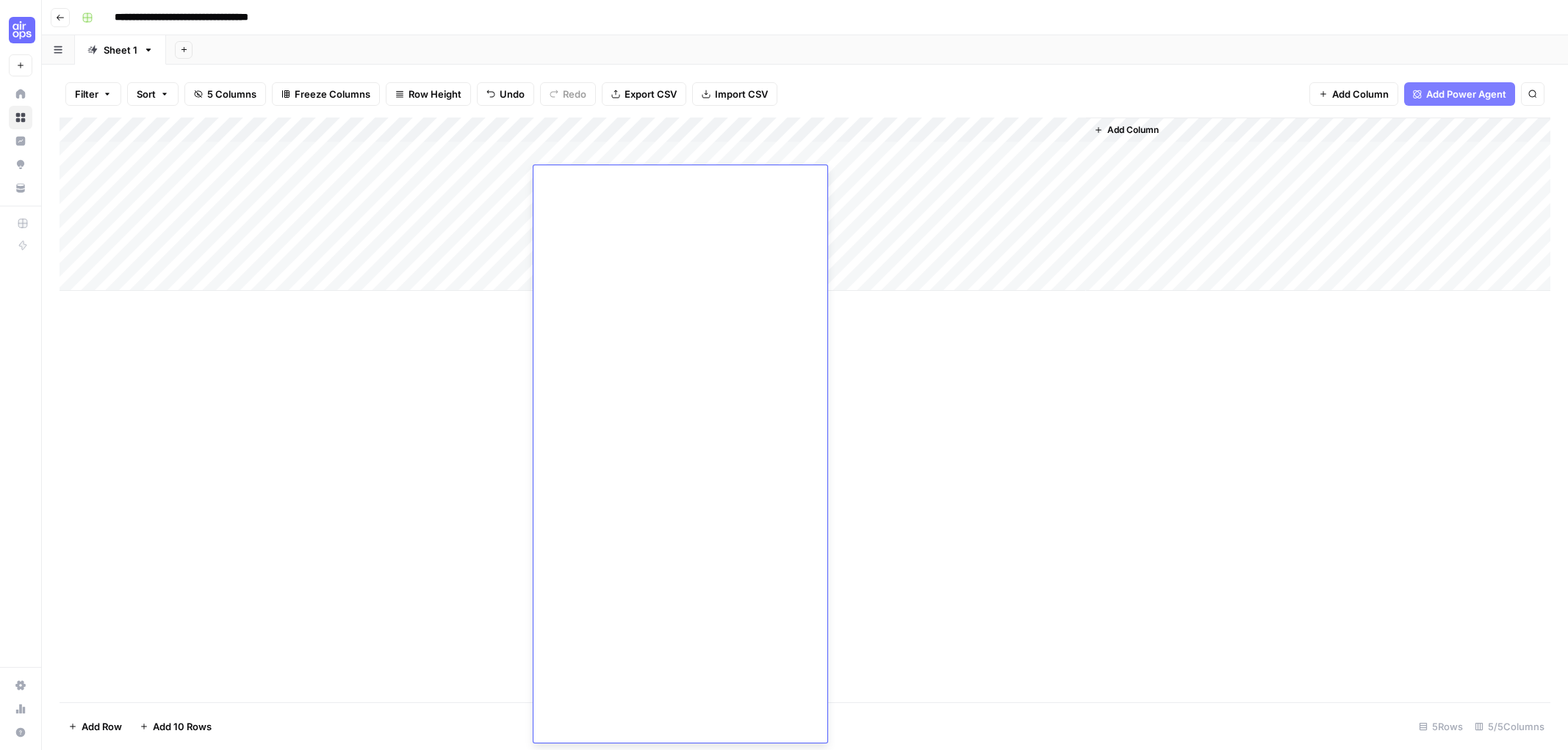
scroll to position [5427, 0]
drag, startPoint x: 567, startPoint y: 733, endPoint x: 537, endPoint y: 346, distance: 388.2
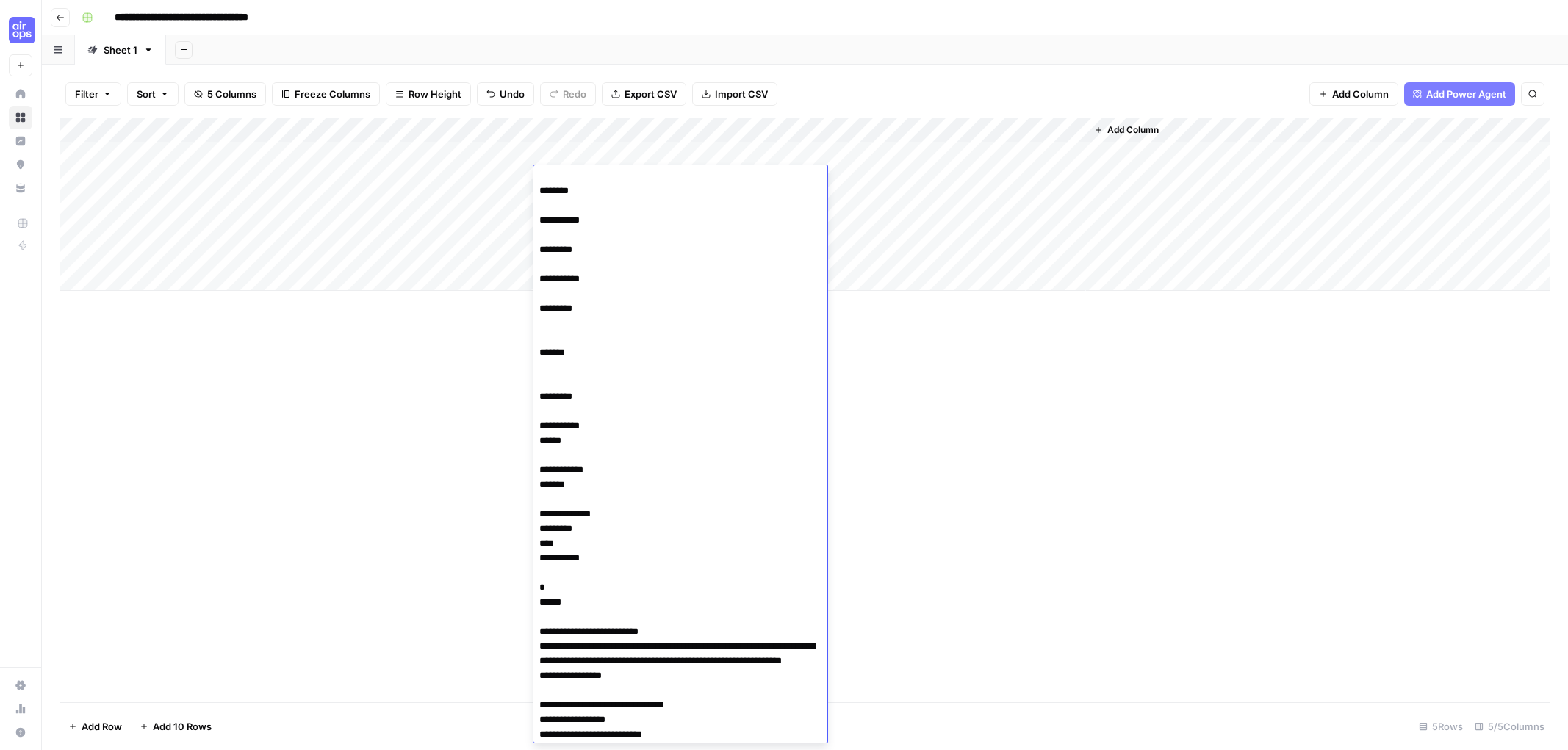
scroll to position [0, 0]
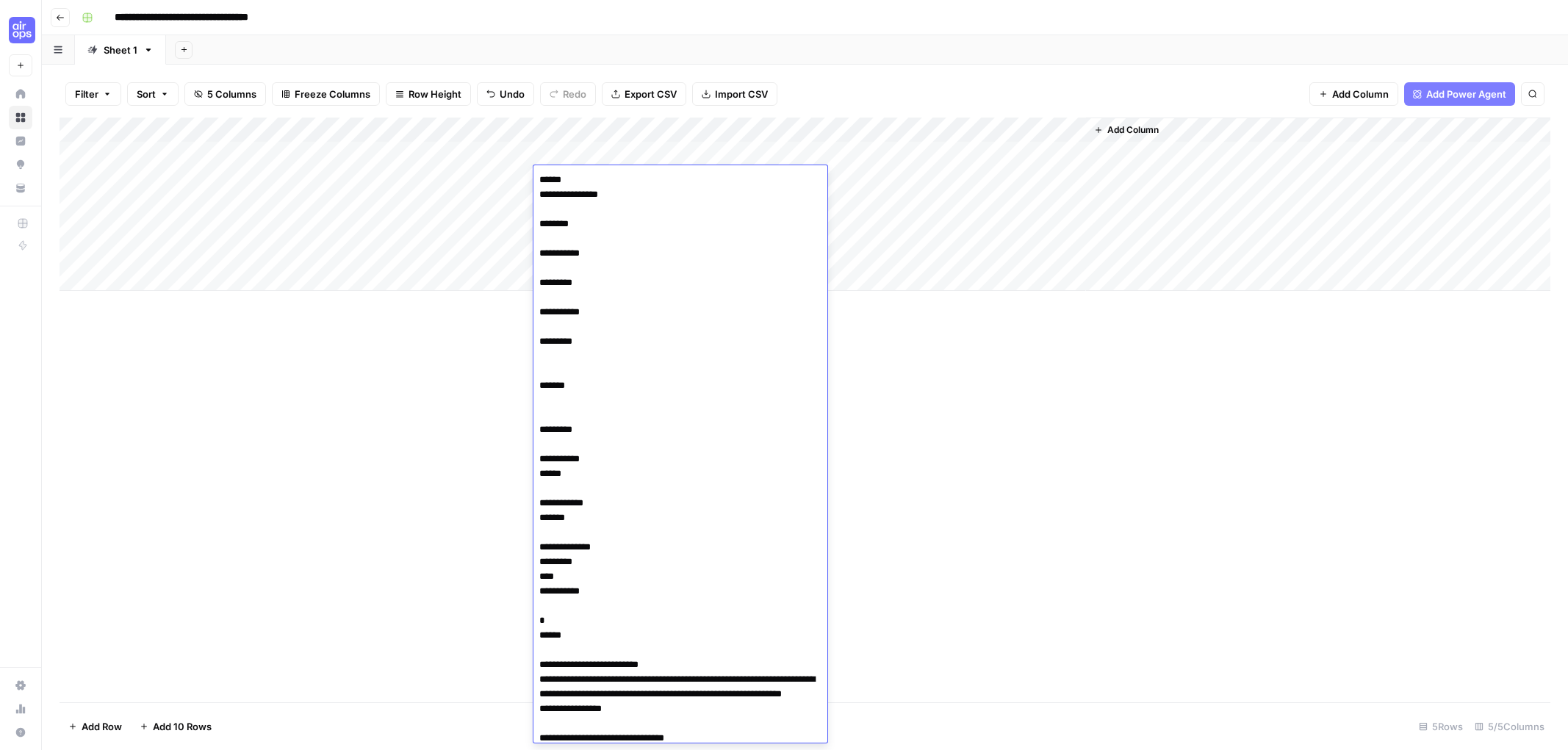
drag, startPoint x: 541, startPoint y: 509, endPoint x: 541, endPoint y: 135, distance: 374.0
click at [541, 135] on body "**********" at bounding box center [784, 375] width 1568 height 750
type textarea "**********"
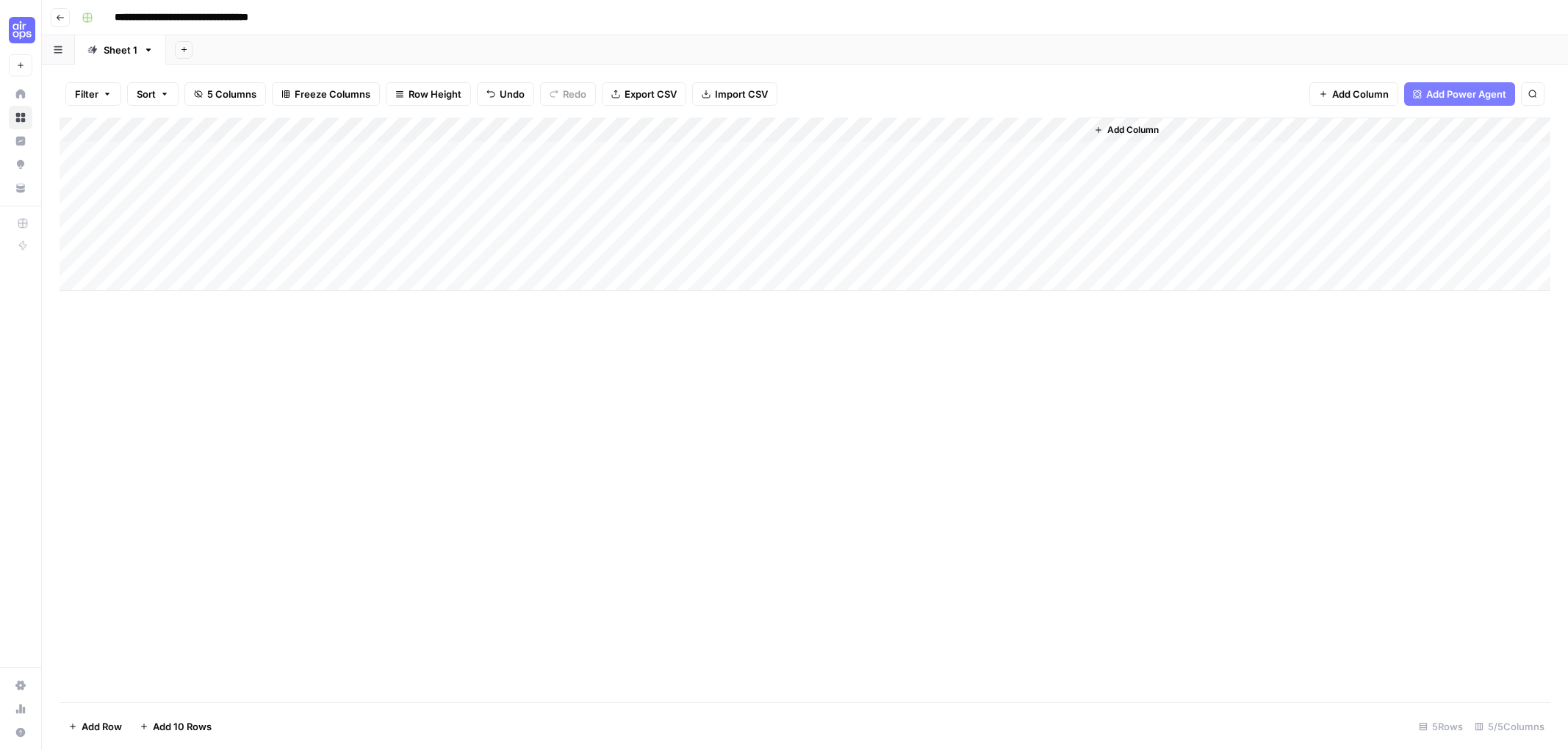
click at [888, 474] on div "Add Column" at bounding box center [805, 409] width 1491 height 585
click at [847, 174] on div "Add Column" at bounding box center [805, 204] width 1491 height 173
click at [850, 176] on div "Add Column" at bounding box center [805, 204] width 1491 height 173
click at [919, 179] on div at bounding box center [850, 179] width 210 height 27
click at [879, 178] on div at bounding box center [850, 179] width 210 height 27
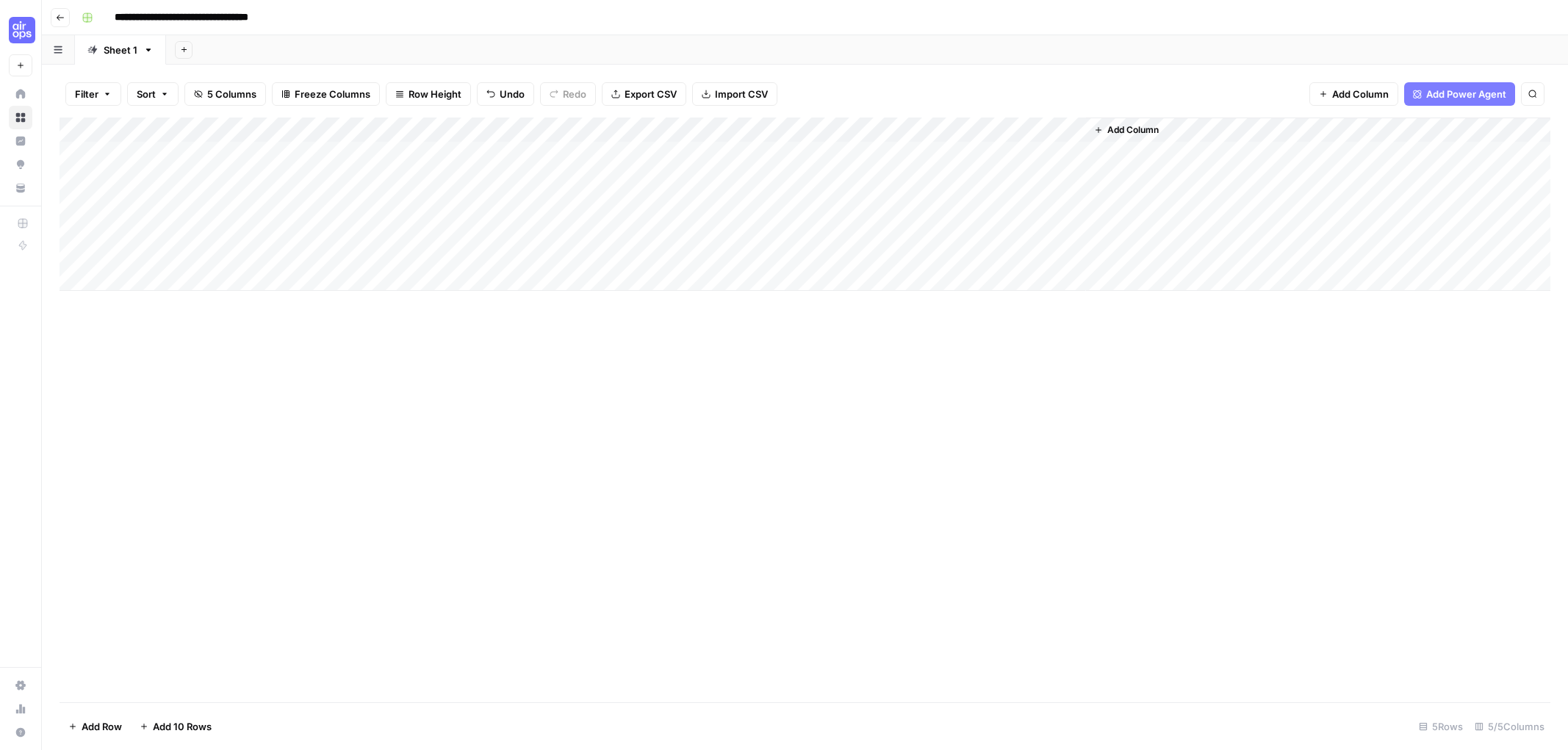
click at [916, 153] on div "Add Column" at bounding box center [805, 204] width 1491 height 173
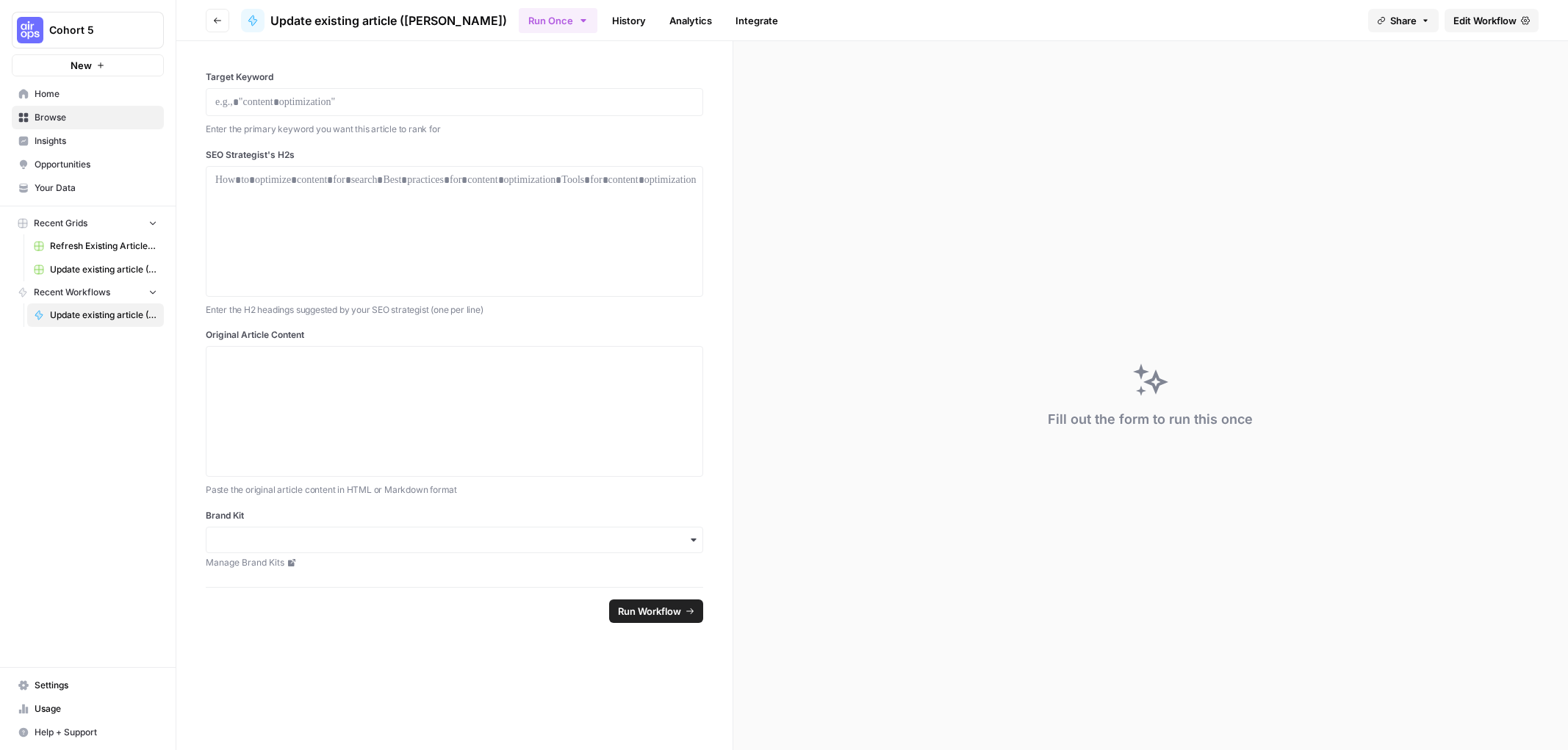
click at [209, 17] on button "Go back" at bounding box center [217, 20] width 24 height 24
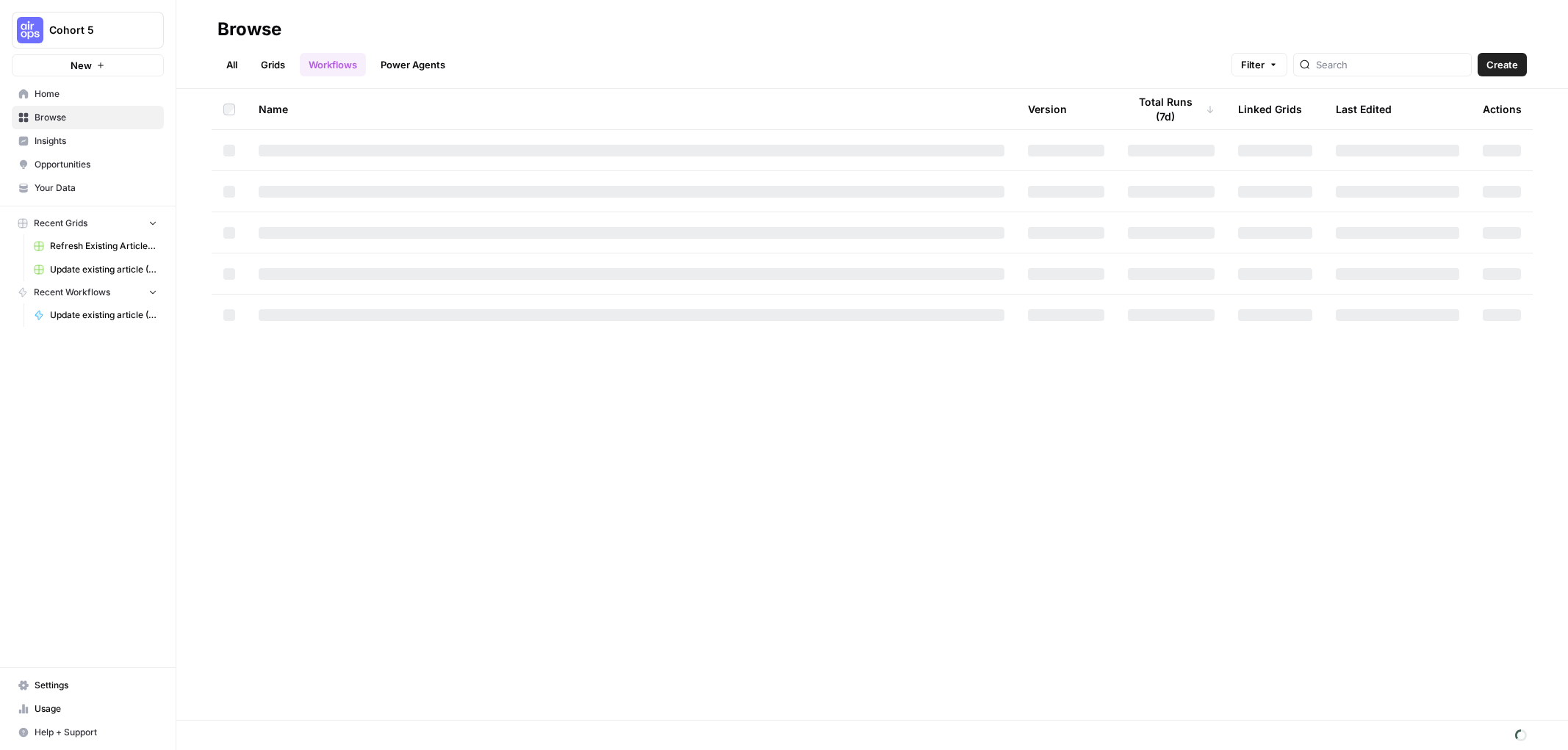
click at [109, 320] on span "Update existing article ([PERSON_NAME])" at bounding box center [103, 315] width 107 height 13
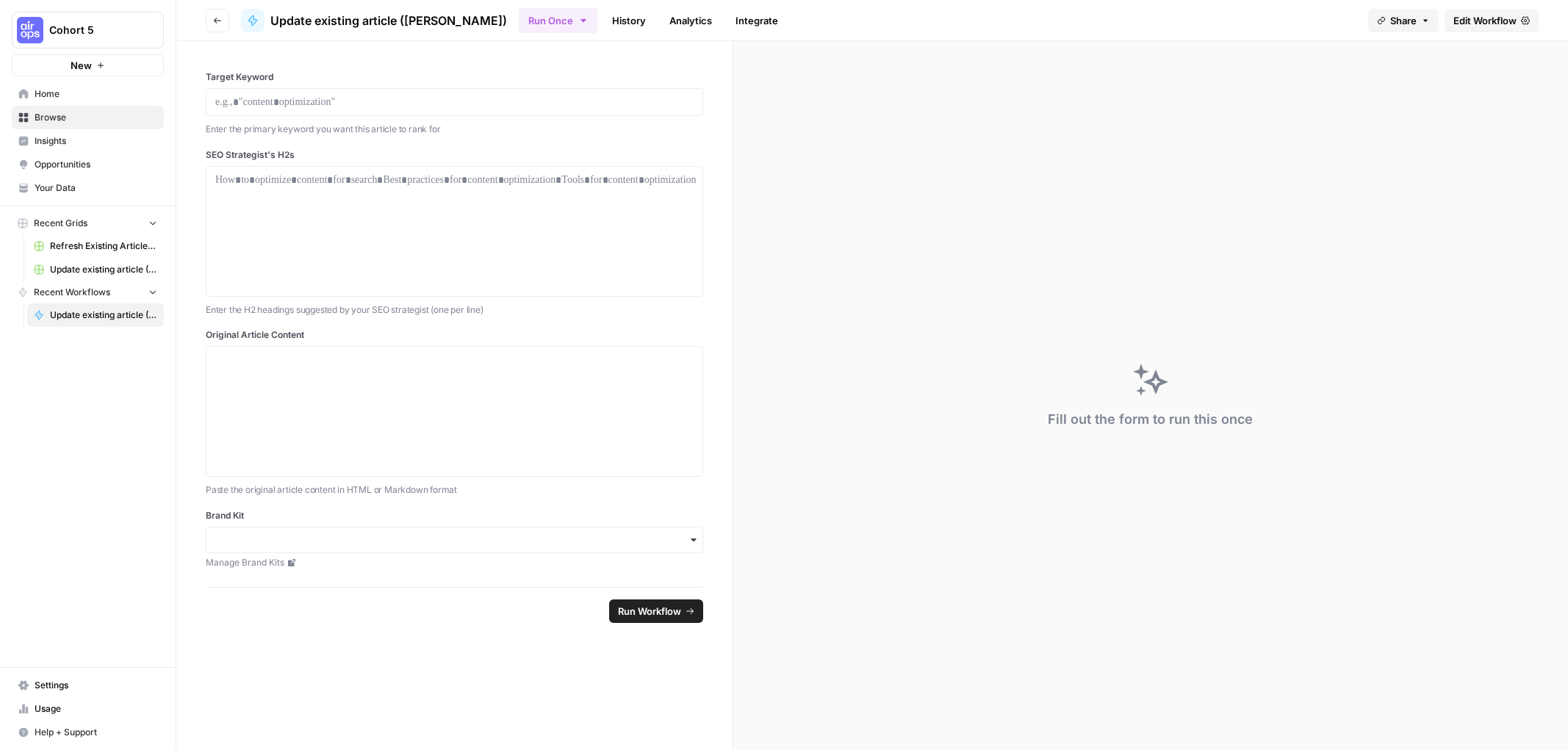
click at [603, 17] on link "History" at bounding box center [629, 20] width 52 height 24
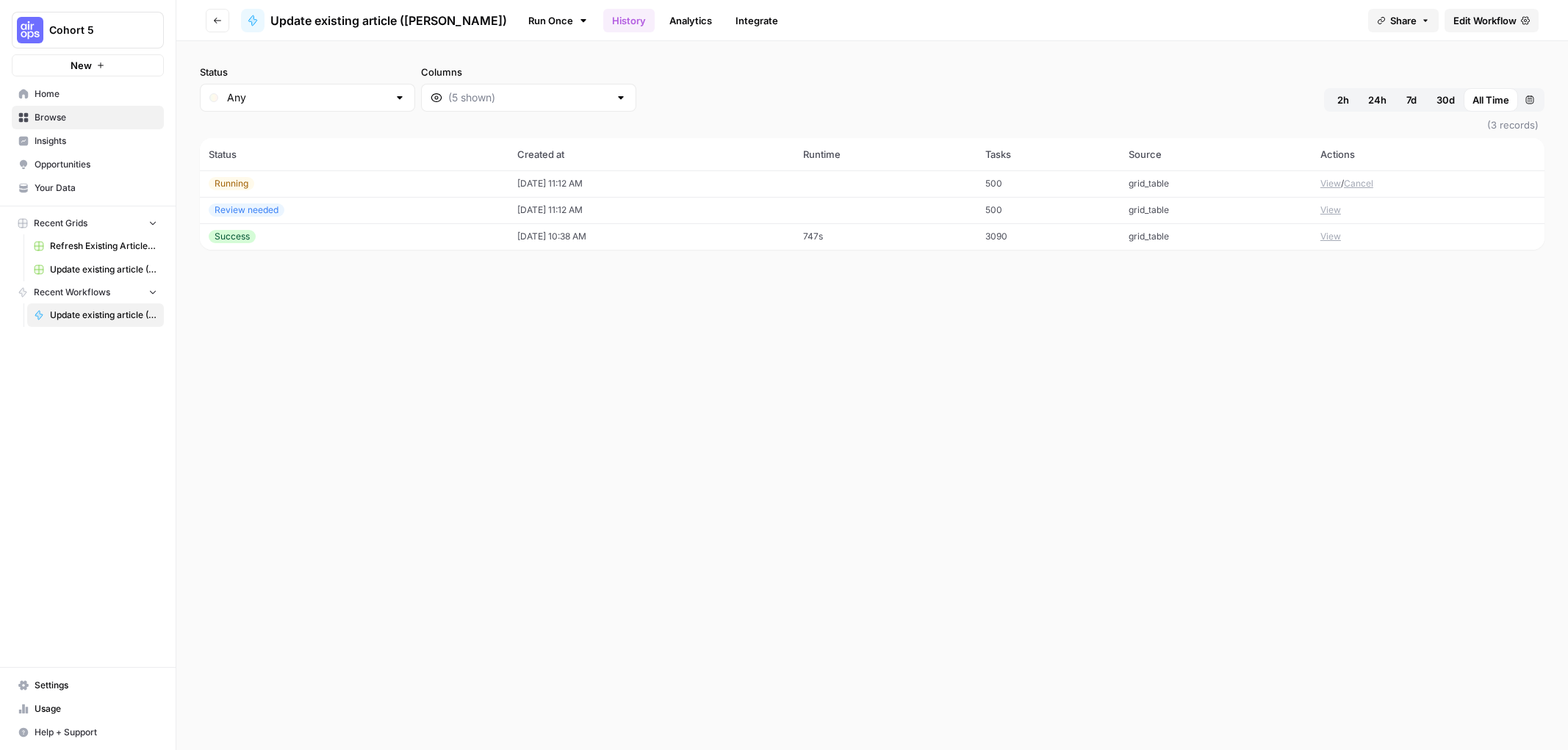
click at [221, 22] on icon "button" at bounding box center [217, 20] width 9 height 9
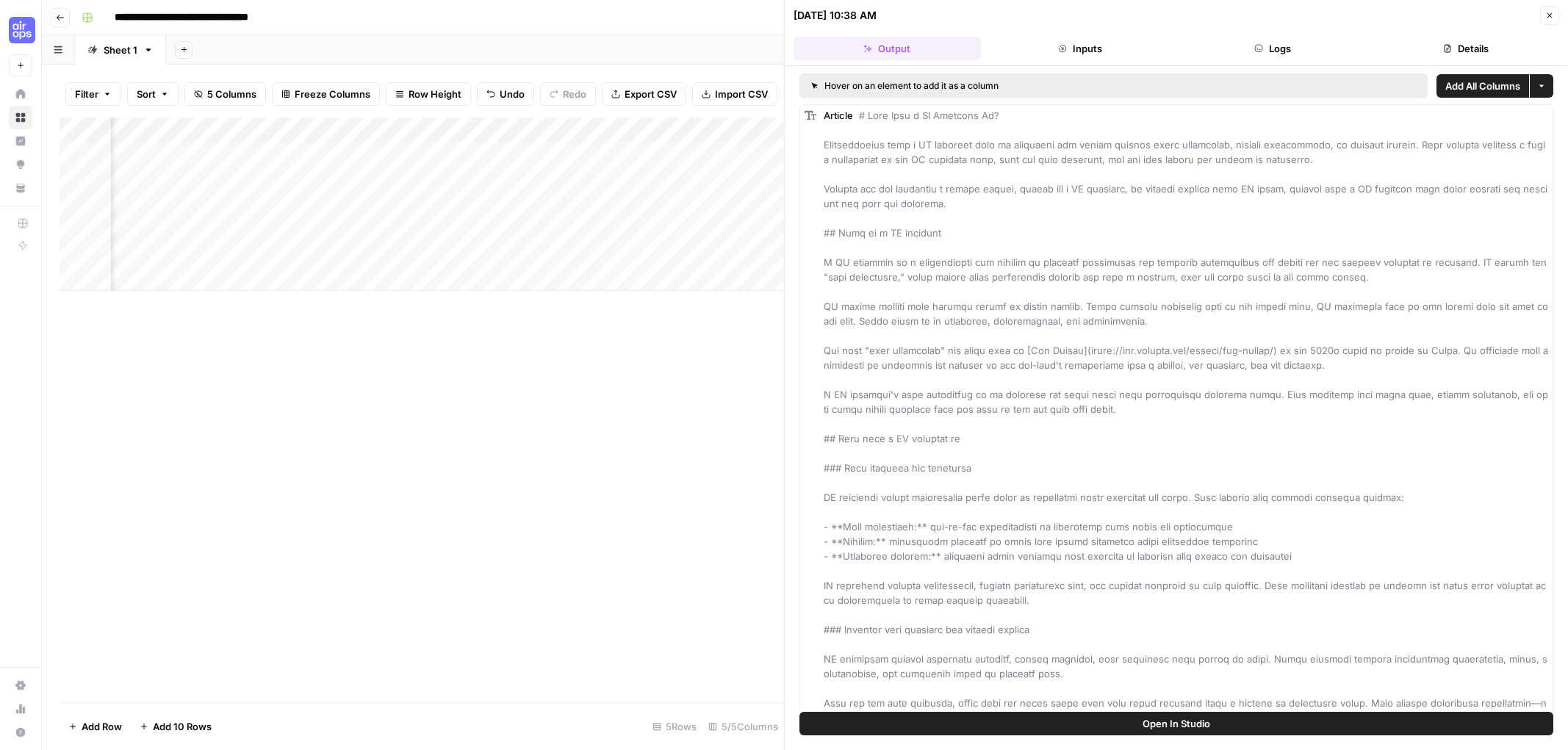
scroll to position [0, 213]
click at [663, 173] on div "Add Column" at bounding box center [421, 204] width 724 height 173
click at [732, 176] on div "Add Column" at bounding box center [421, 204] width 724 height 173
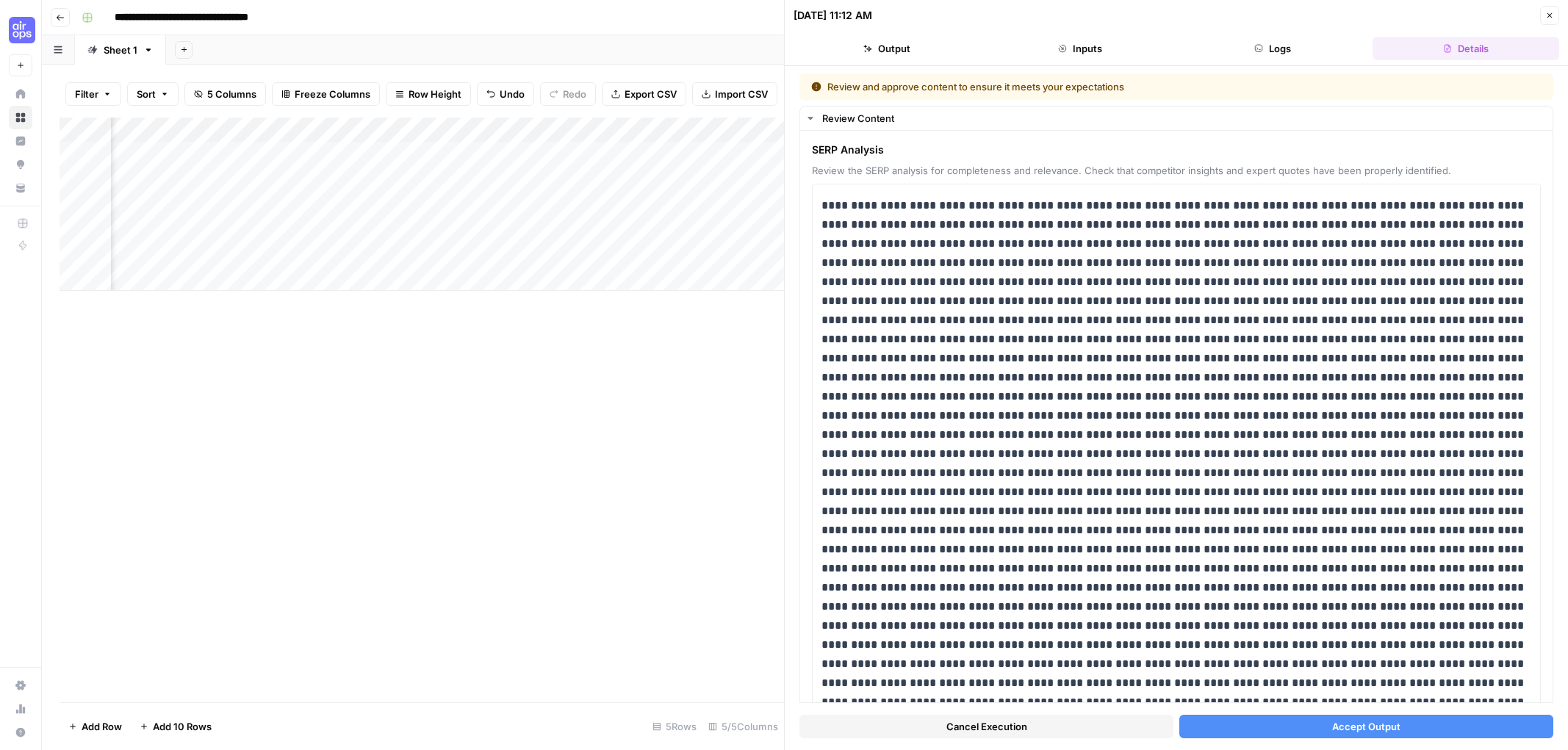
click at [892, 49] on button "Output" at bounding box center [887, 48] width 188 height 24
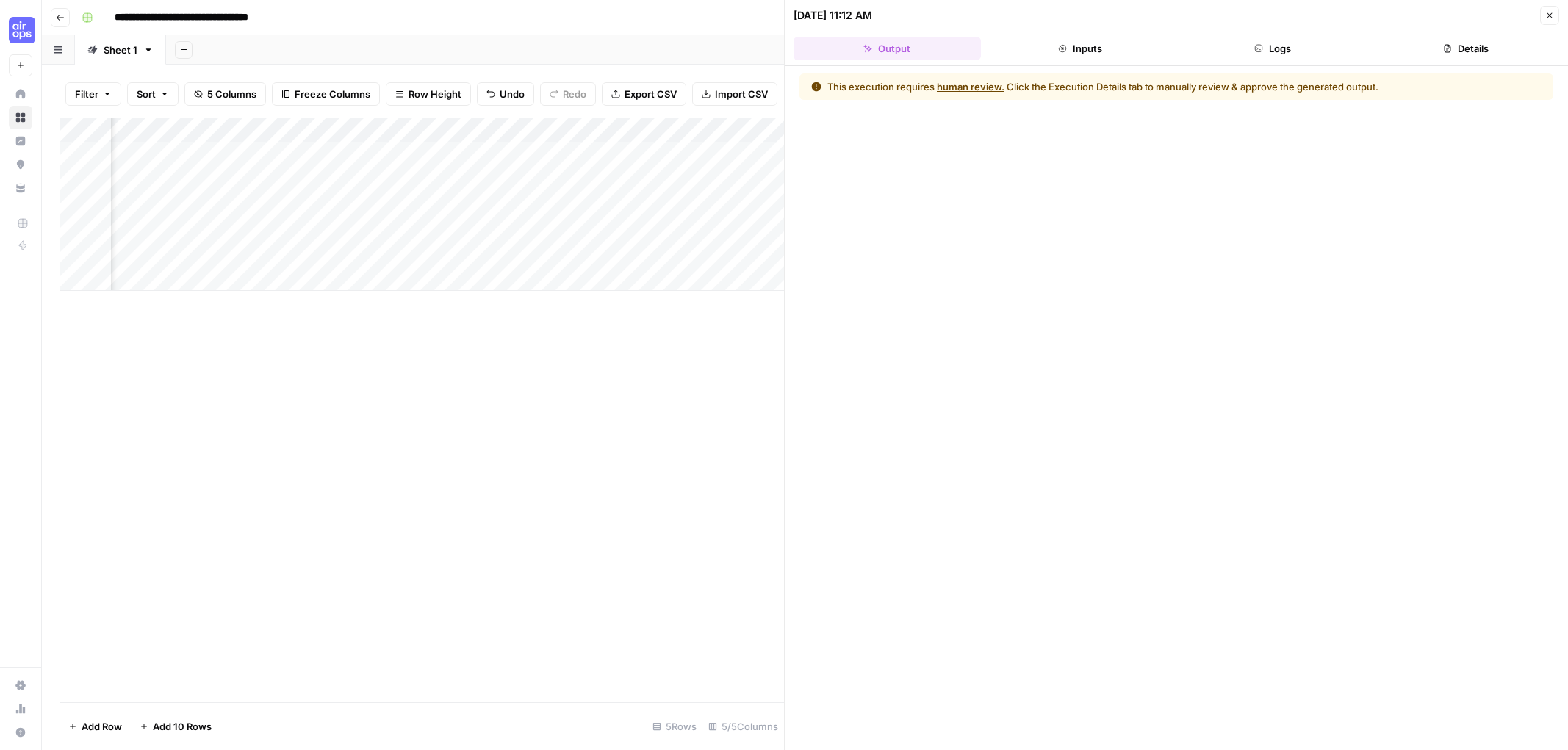
click at [963, 85] on button "human review." at bounding box center [970, 86] width 68 height 14
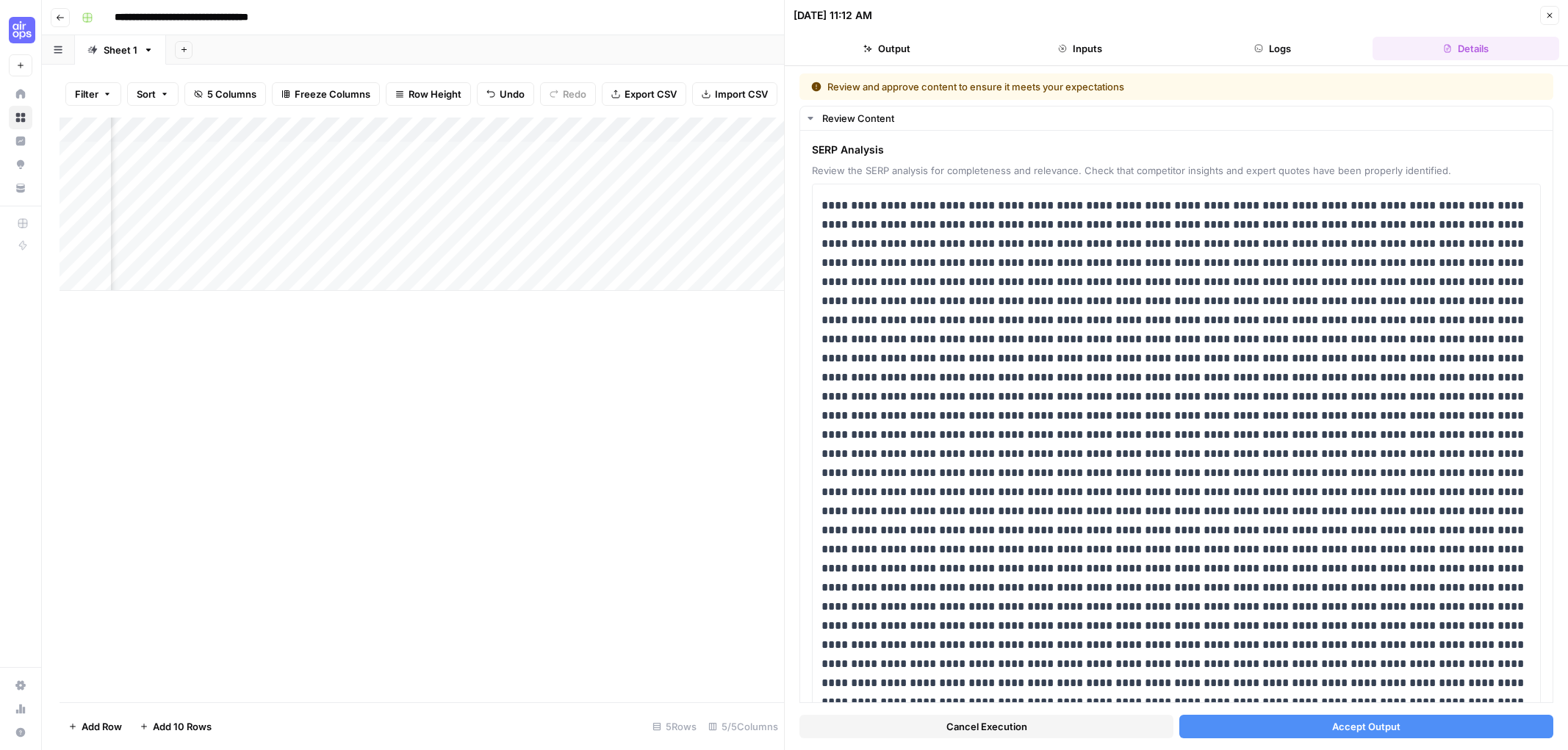
click at [1075, 59] on button "Inputs" at bounding box center [1080, 48] width 188 height 24
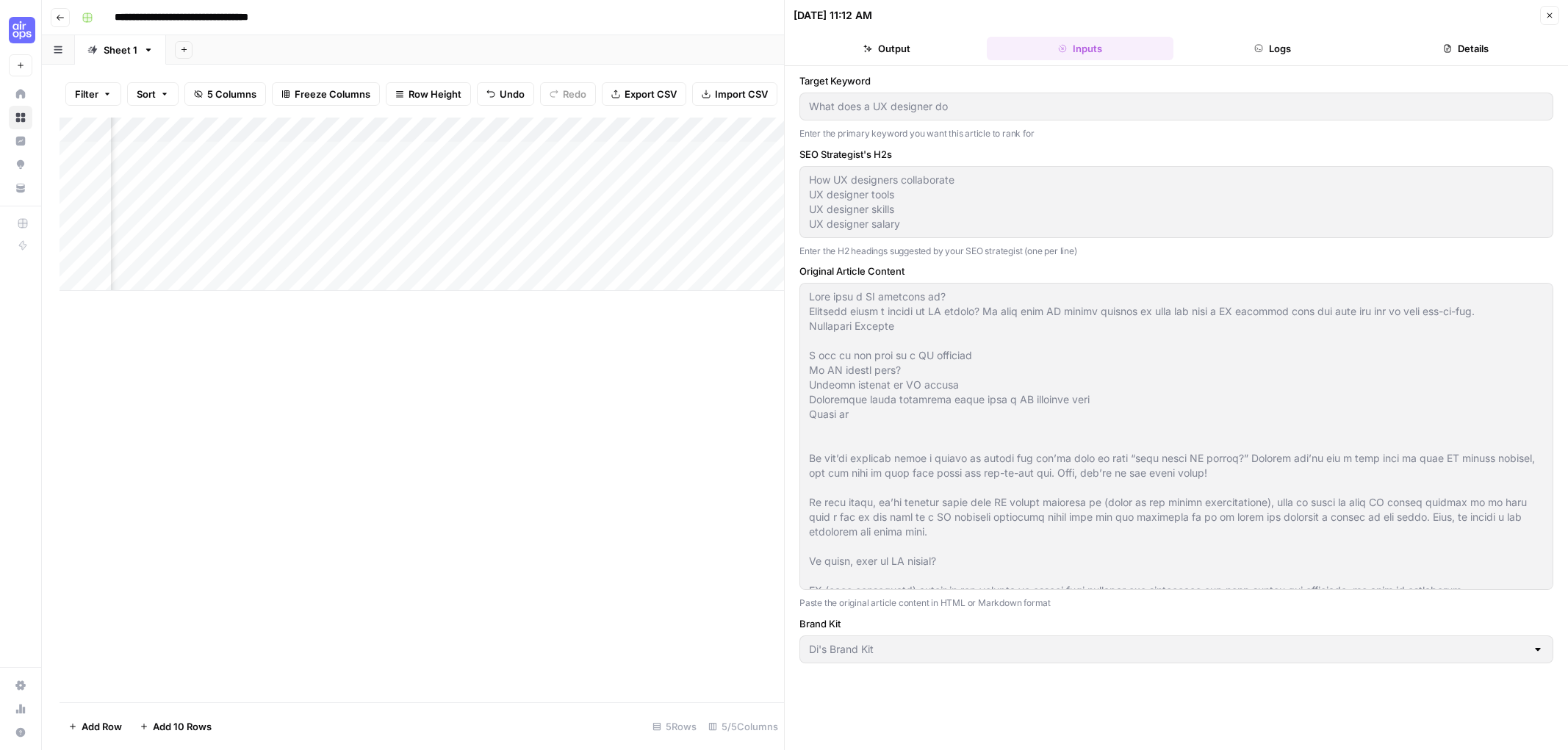
click at [1267, 59] on header "[DATE] 11:12 AM Close Output Inputs Logs Details" at bounding box center [1176, 33] width 784 height 66
click at [1276, 57] on button "Logs" at bounding box center [1272, 48] width 188 height 24
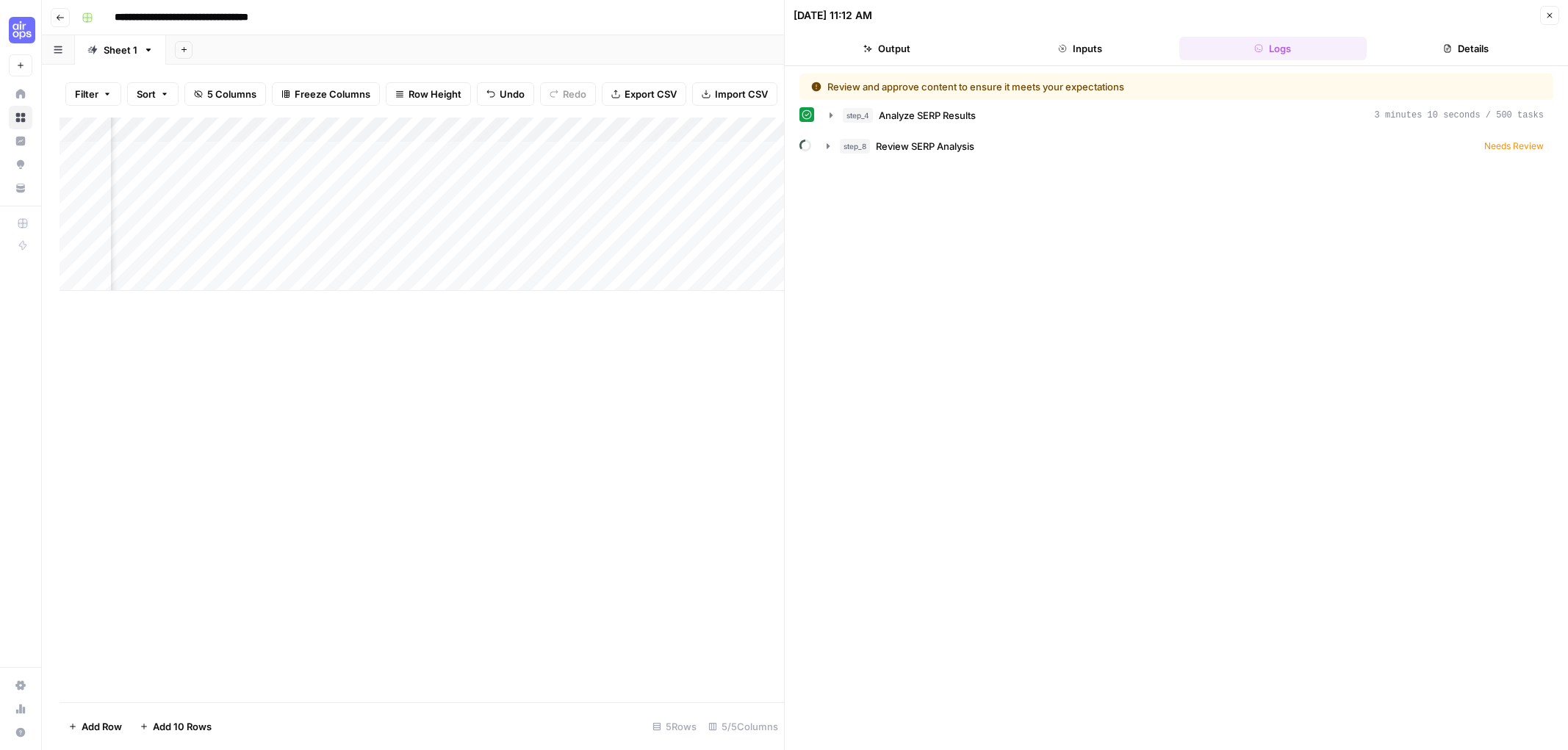
click at [1487, 50] on button "Details" at bounding box center [1466, 48] width 188 height 24
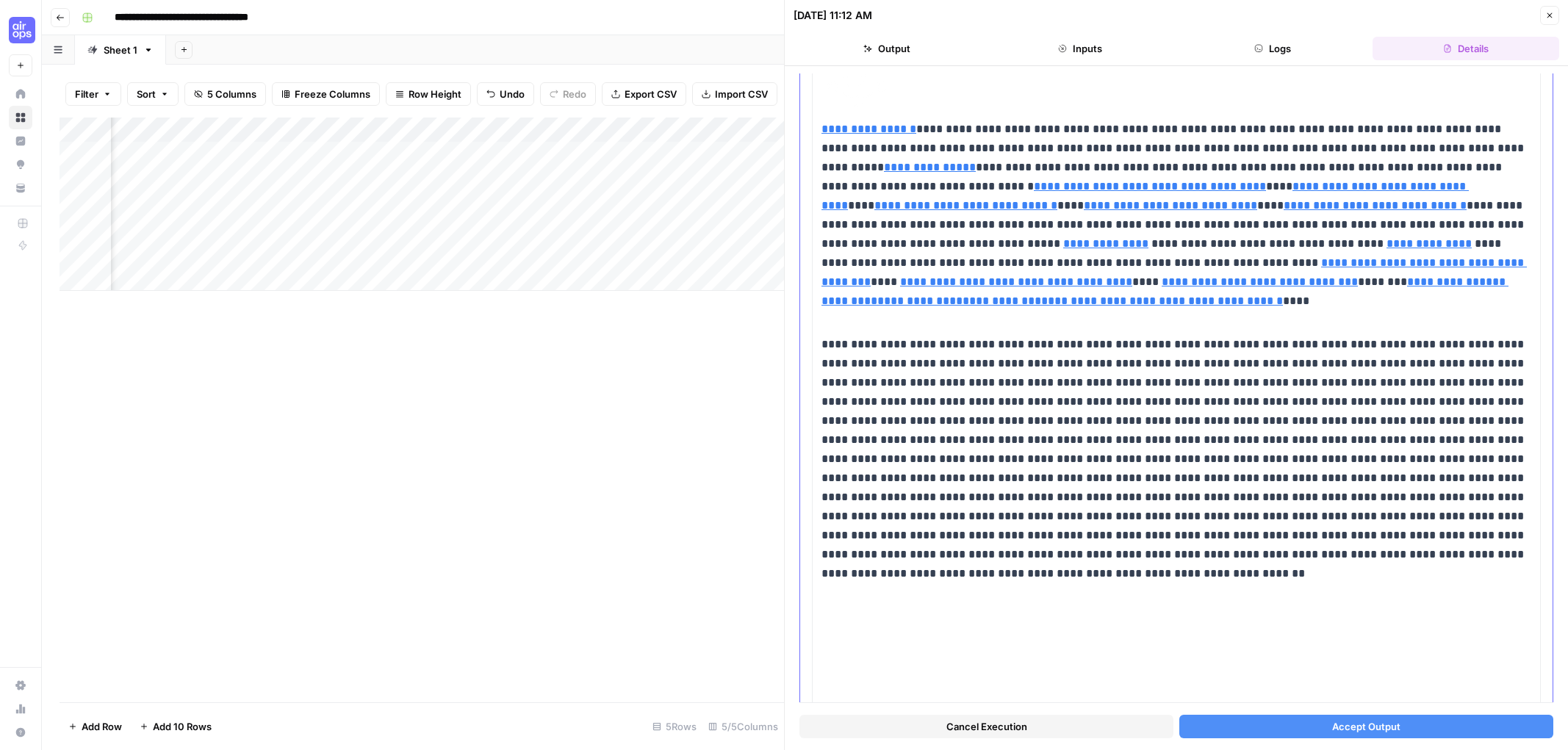
scroll to position [12124, 0]
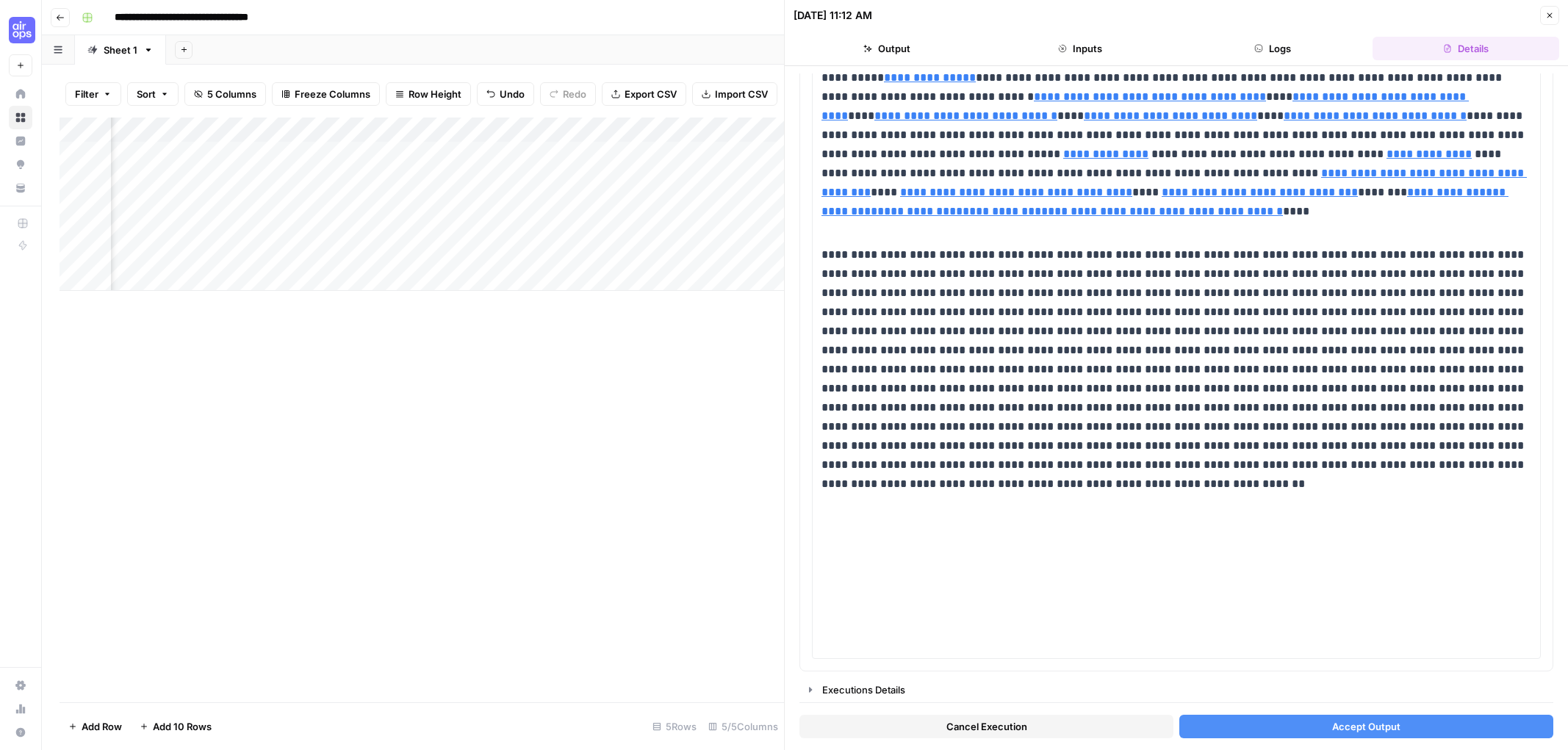
click at [871, 45] on icon "button" at bounding box center [867, 48] width 9 height 9
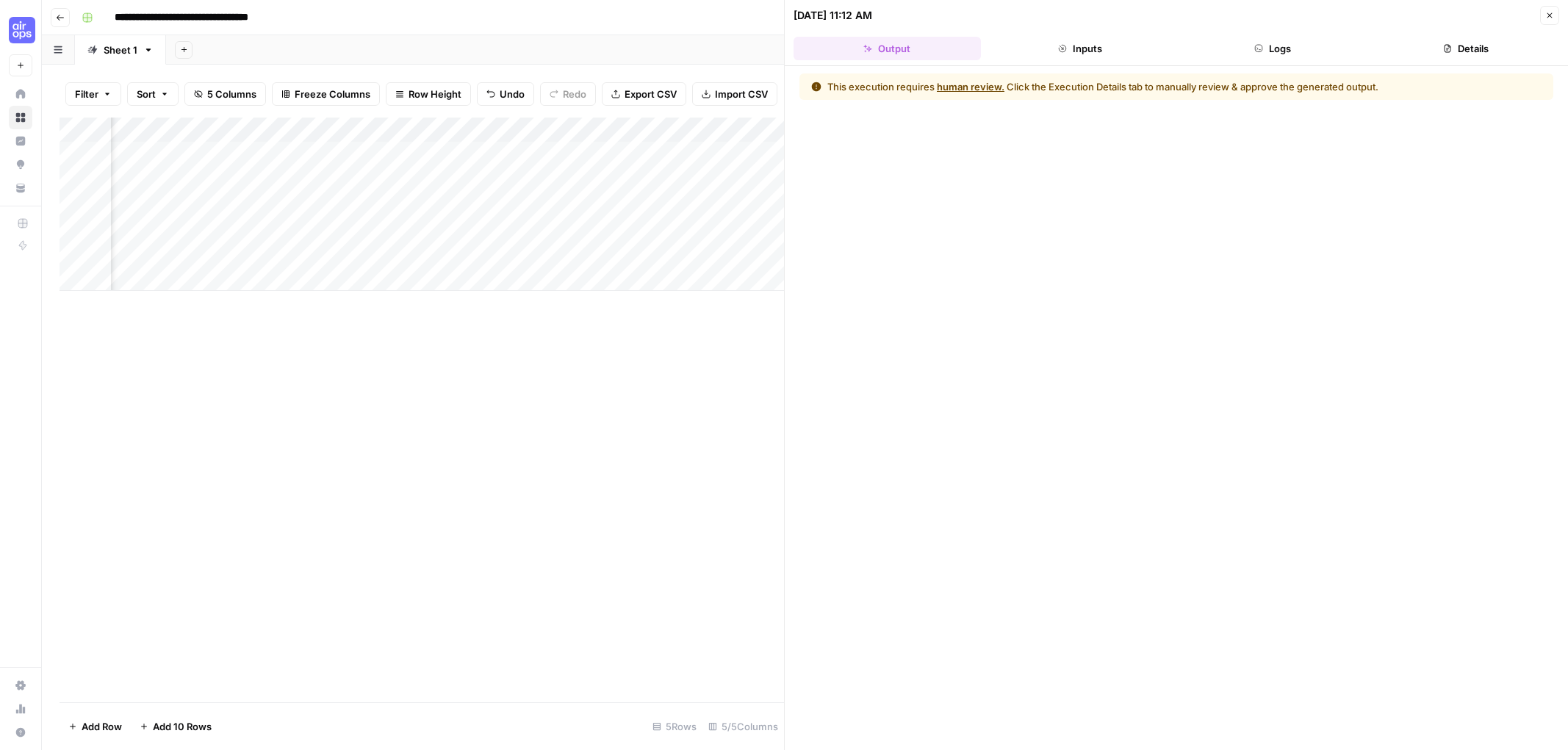
click at [723, 177] on div "Add Column" at bounding box center [421, 204] width 724 height 173
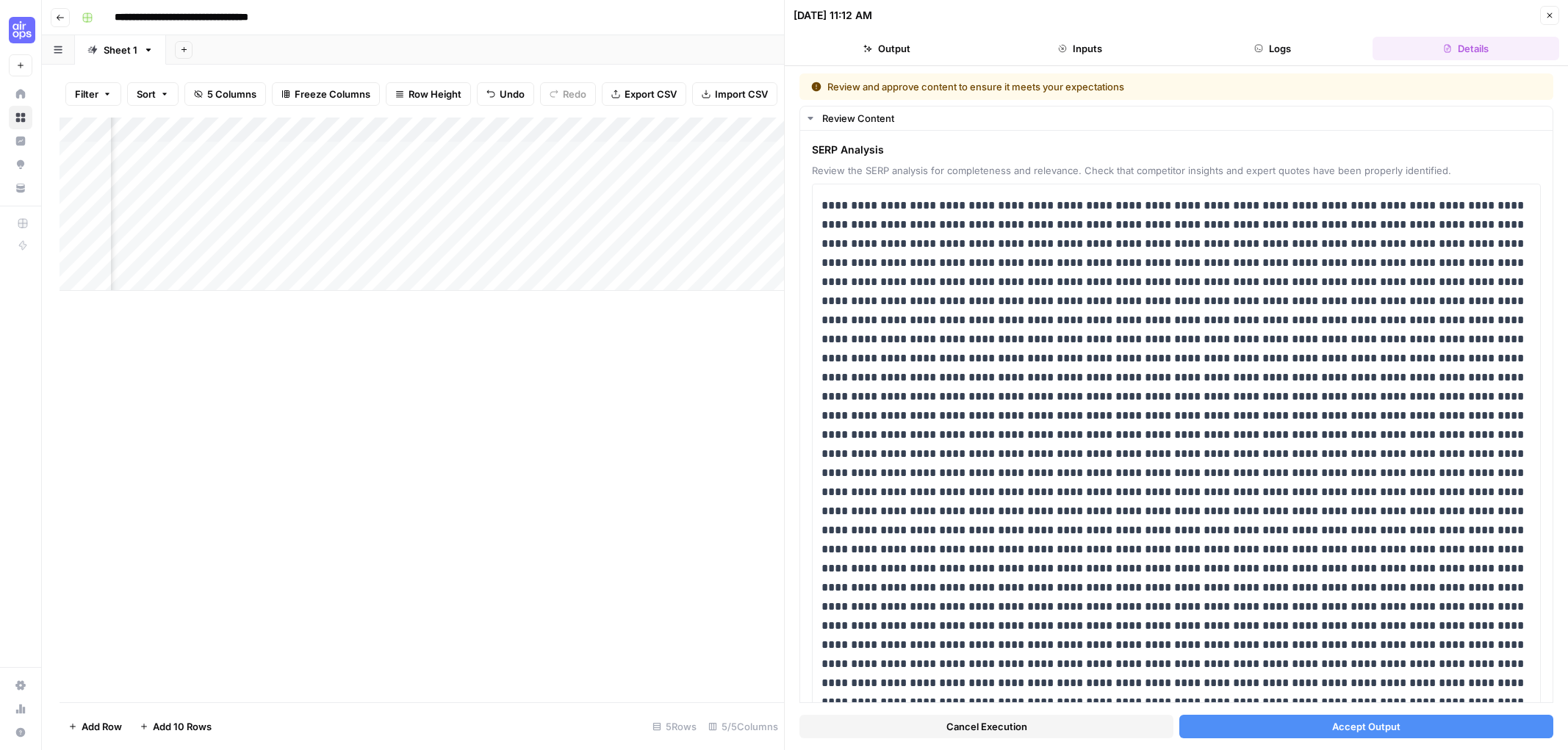
click at [1390, 727] on span "Accept Output" at bounding box center [1365, 726] width 68 height 14
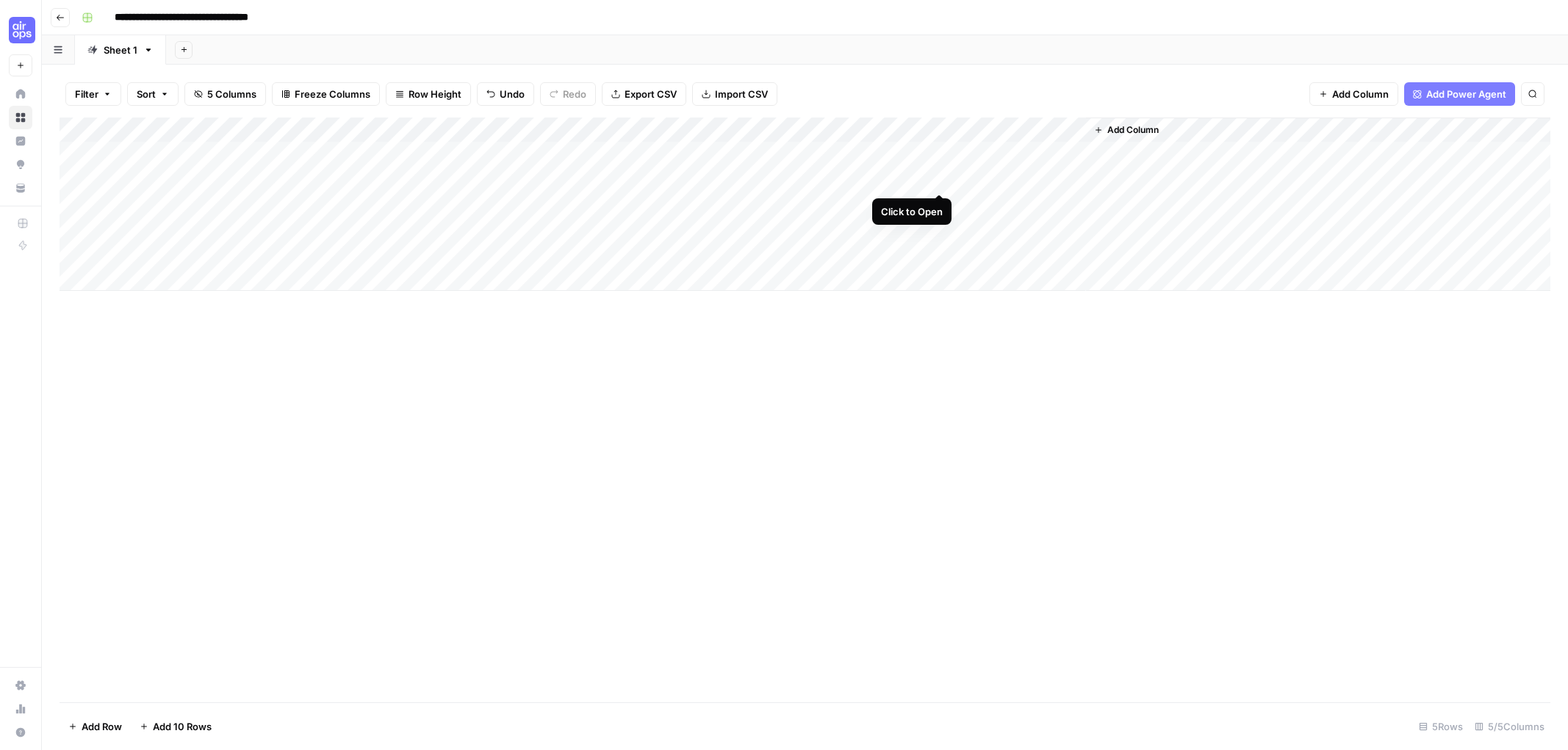
click at [939, 177] on div "Add Column" at bounding box center [805, 204] width 1491 height 173
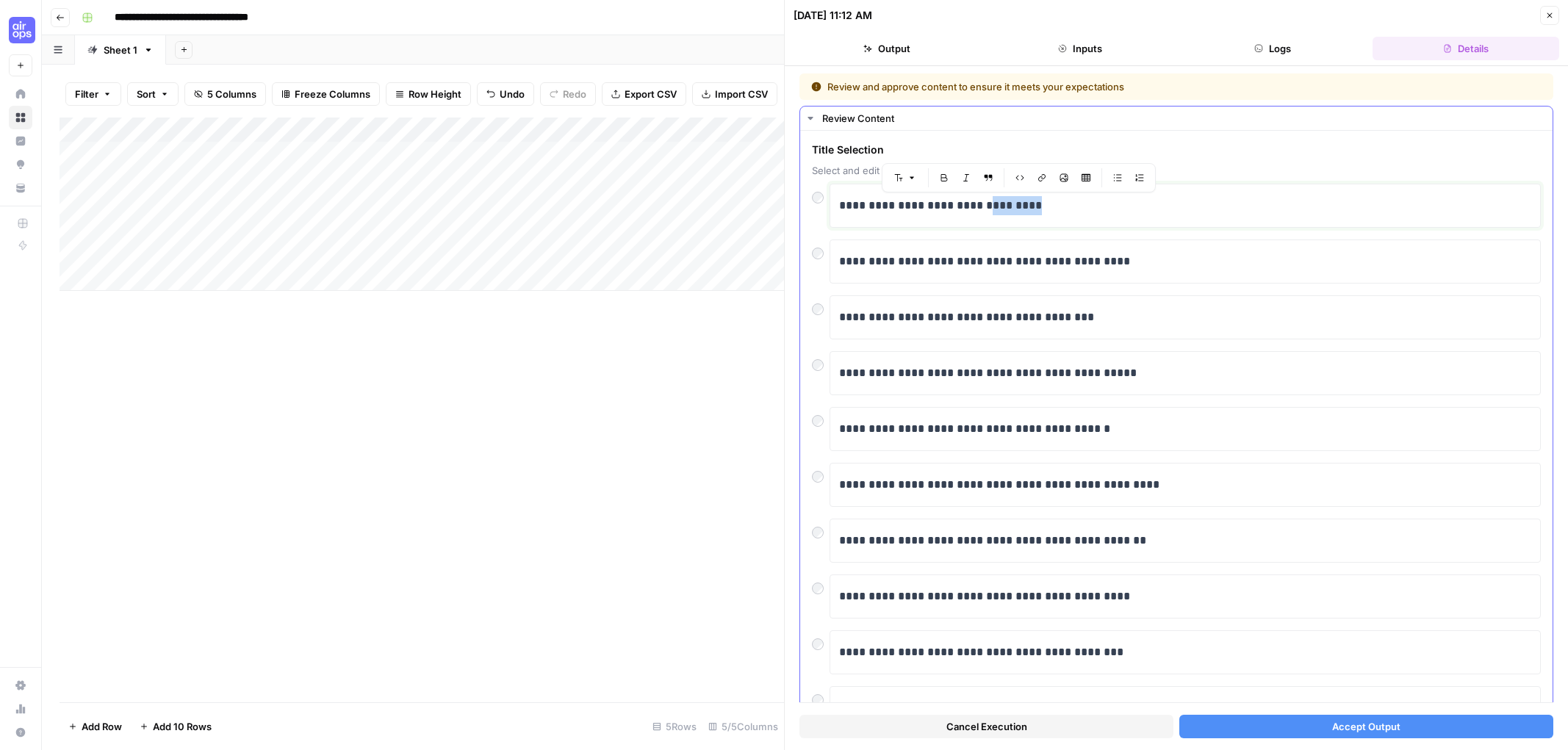
drag, startPoint x: 995, startPoint y: 202, endPoint x: 1080, endPoint y: 202, distance: 85.0
click at [1080, 202] on p "**********" at bounding box center [1184, 206] width 692 height 19
click at [1383, 717] on button "Accept Output" at bounding box center [1365, 726] width 374 height 24
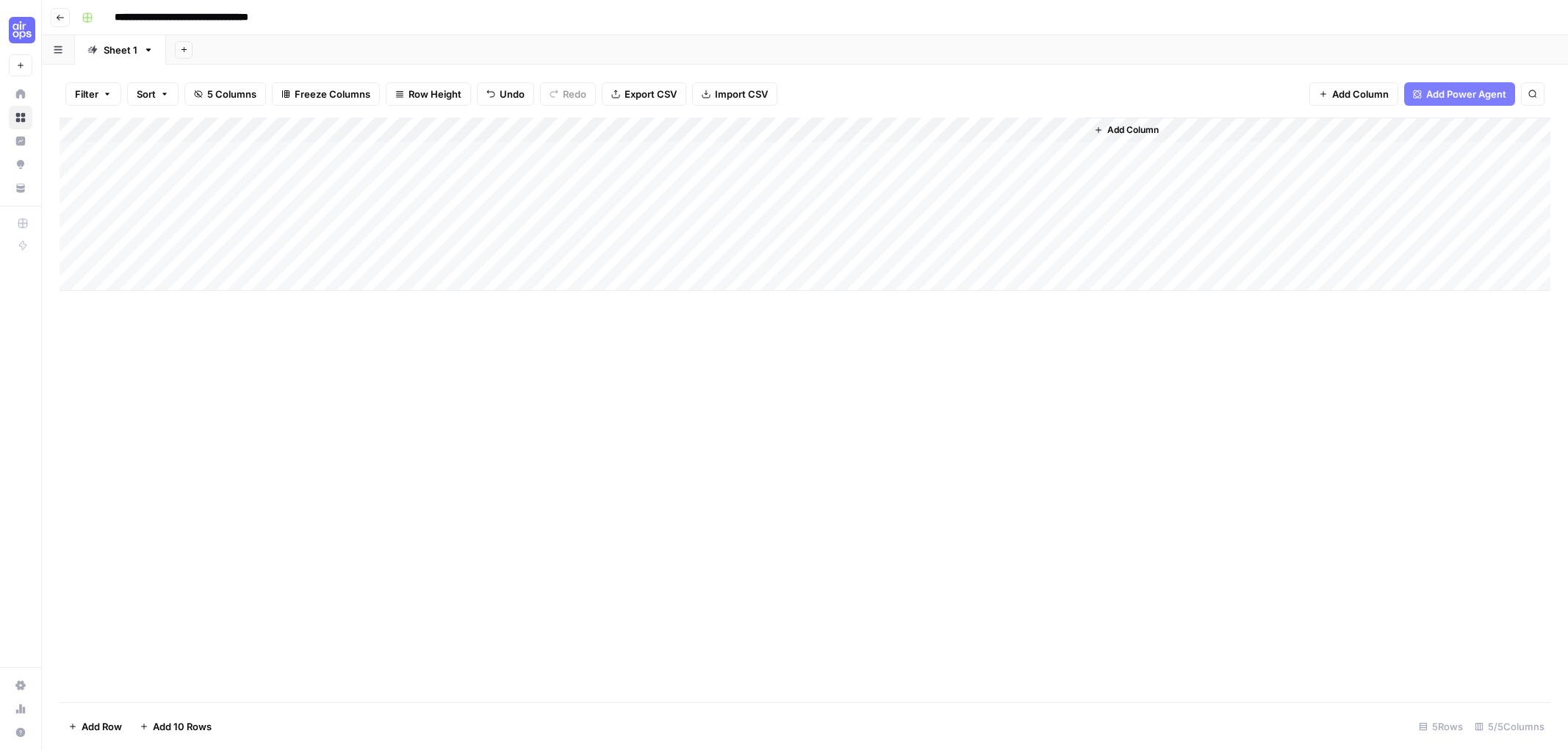
click at [849, 127] on div "Add Column" at bounding box center [805, 204] width 1491 height 173
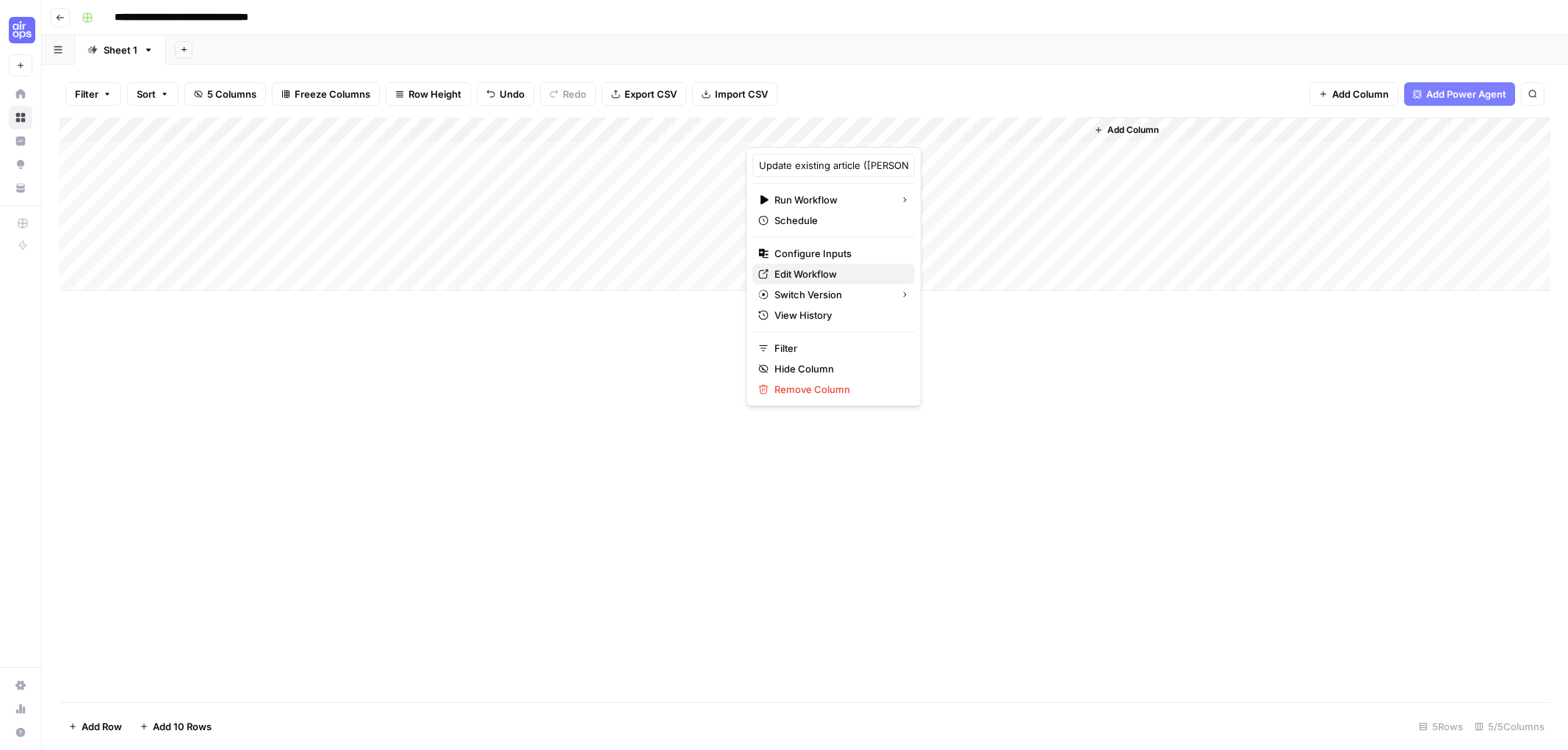
click at [818, 276] on span "Edit Workflow" at bounding box center [838, 274] width 128 height 14
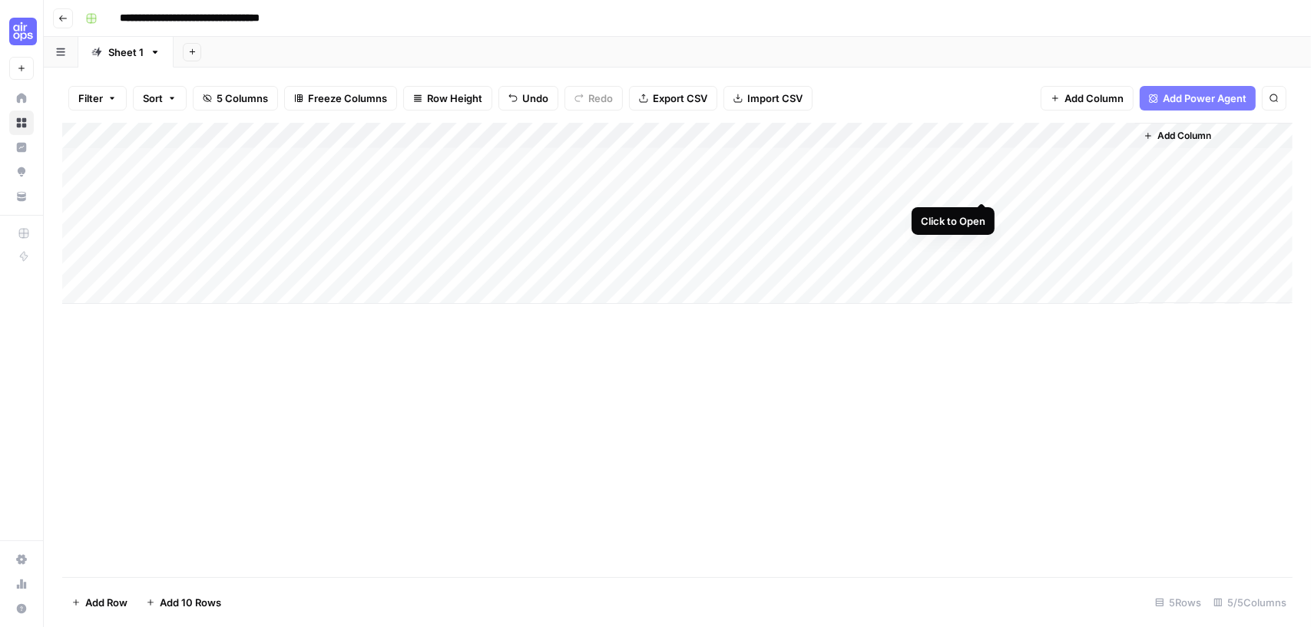
click at [981, 187] on div "Add Column" at bounding box center [677, 213] width 1230 height 181
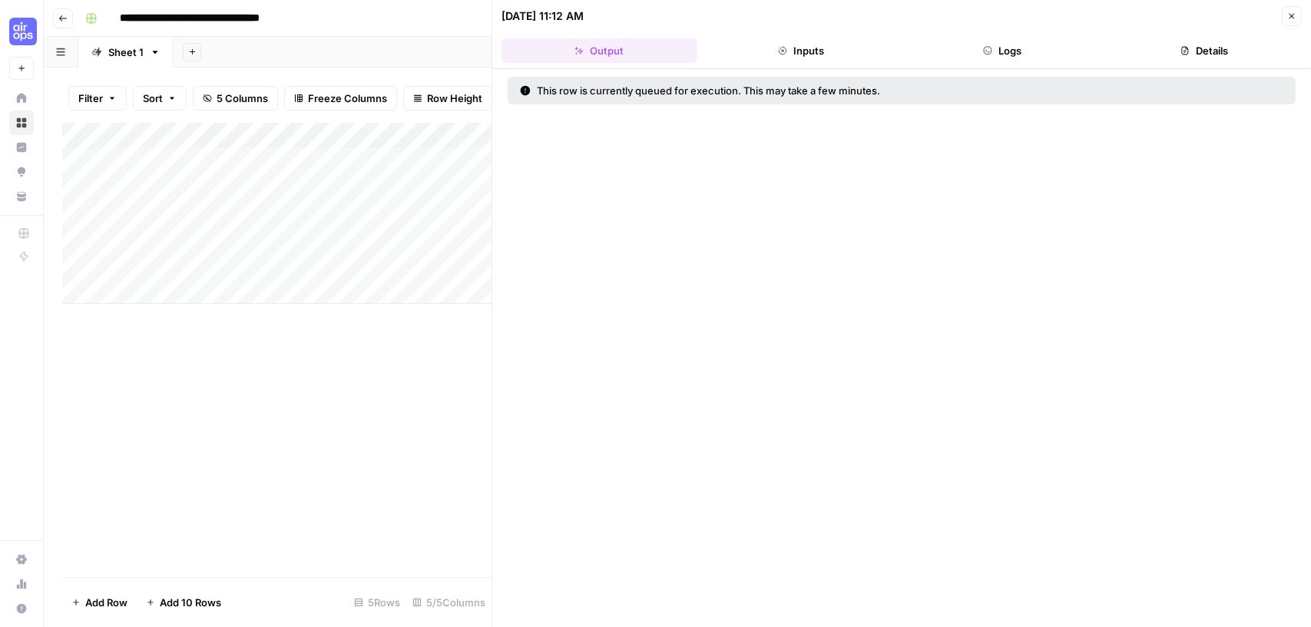
click at [1202, 50] on button "Details" at bounding box center [1204, 50] width 196 height 25
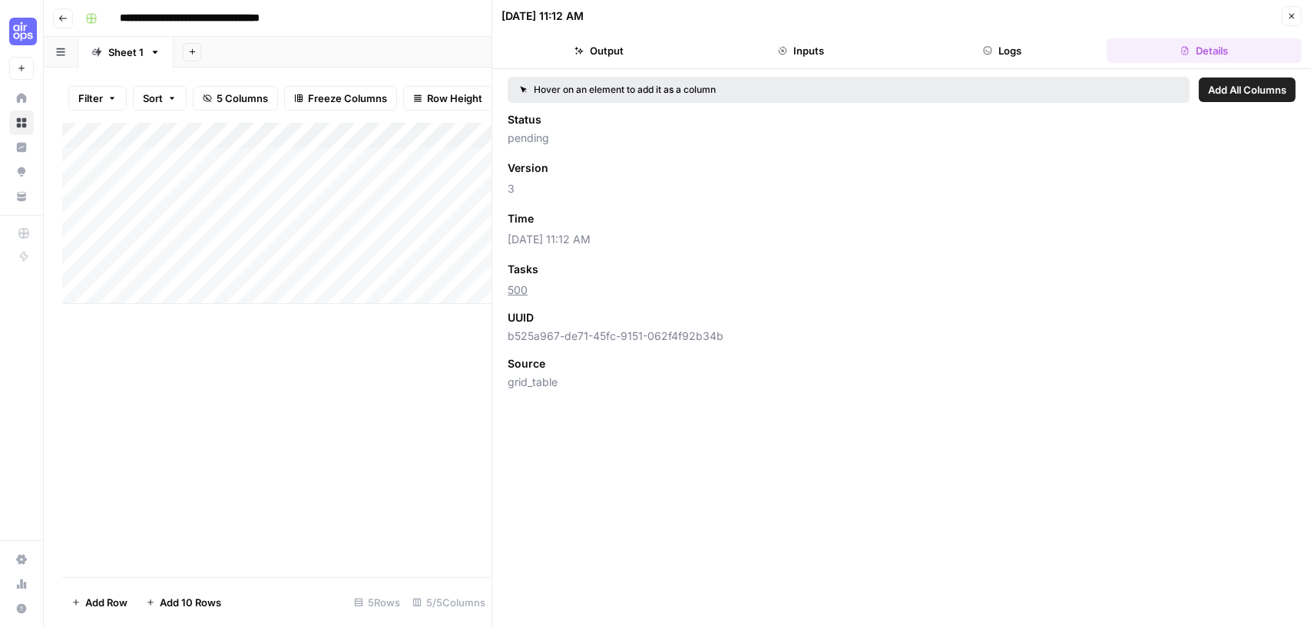
click at [1016, 50] on button "Logs" at bounding box center [1002, 50] width 196 height 25
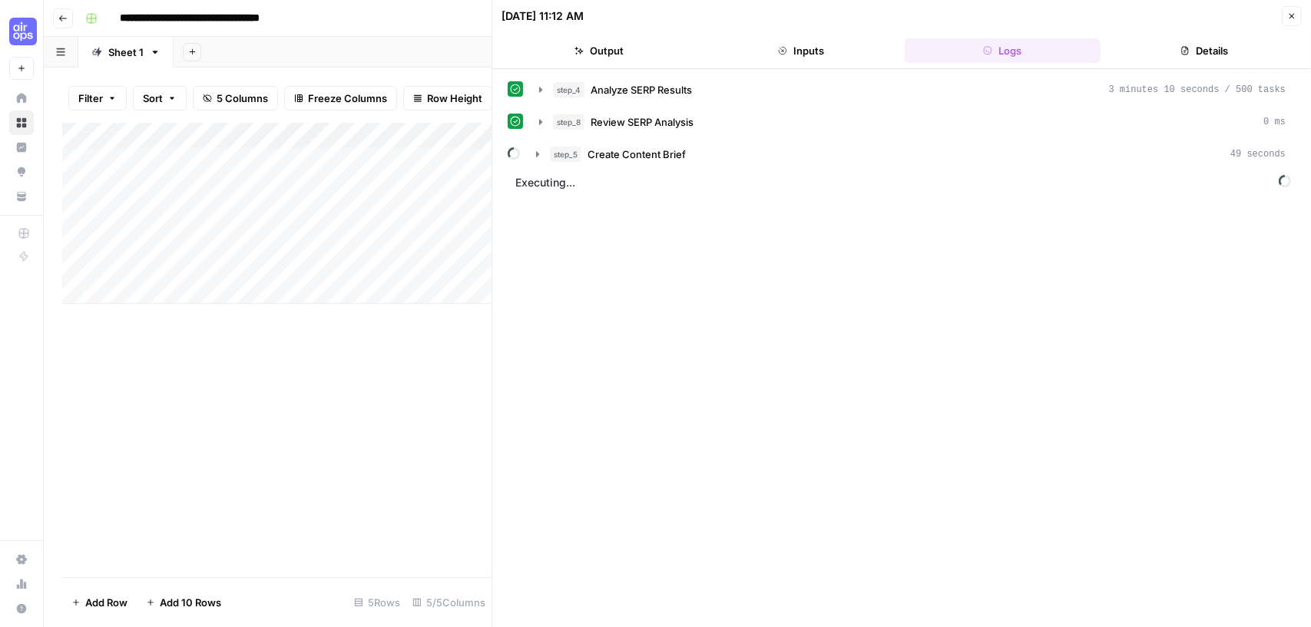
click at [795, 50] on button "Inputs" at bounding box center [801, 50] width 196 height 25
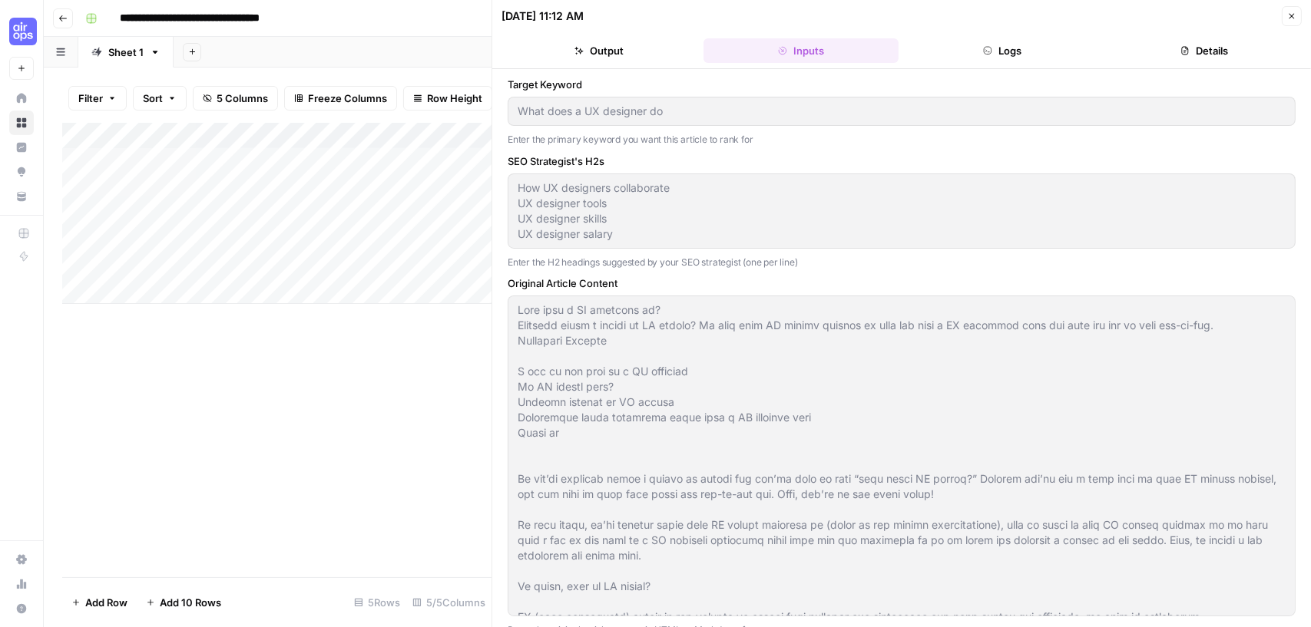
click at [597, 44] on button "Output" at bounding box center [599, 50] width 196 height 25
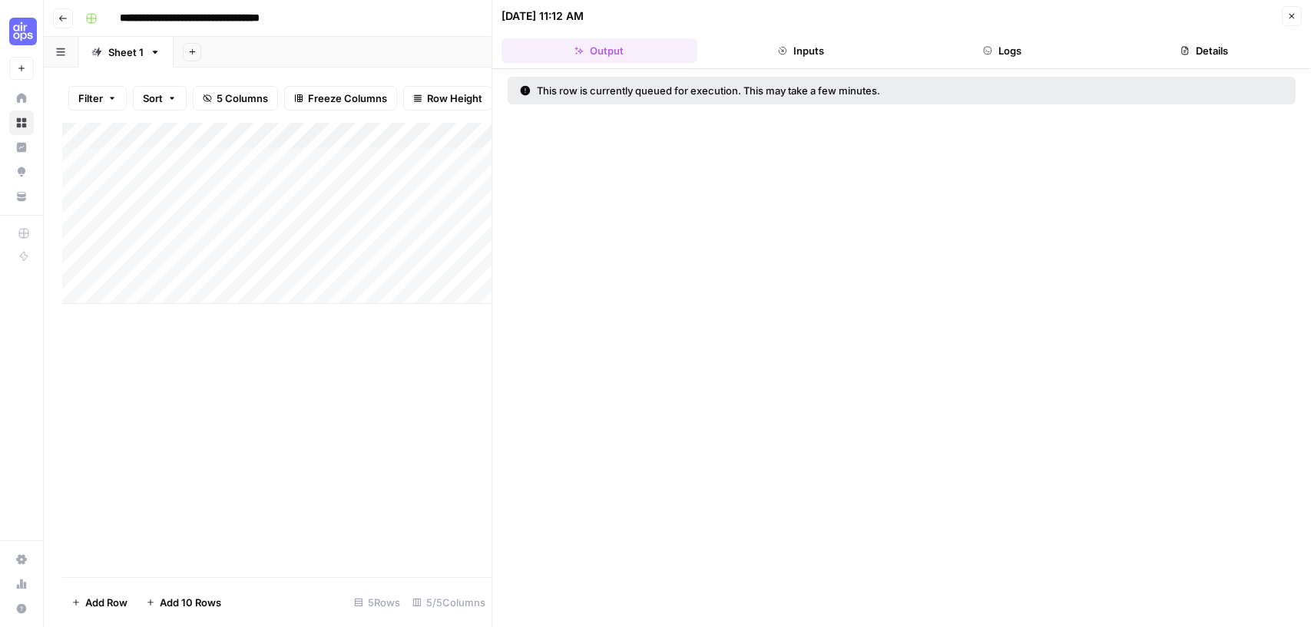
click at [1284, 15] on button "Close" at bounding box center [1291, 16] width 20 height 20
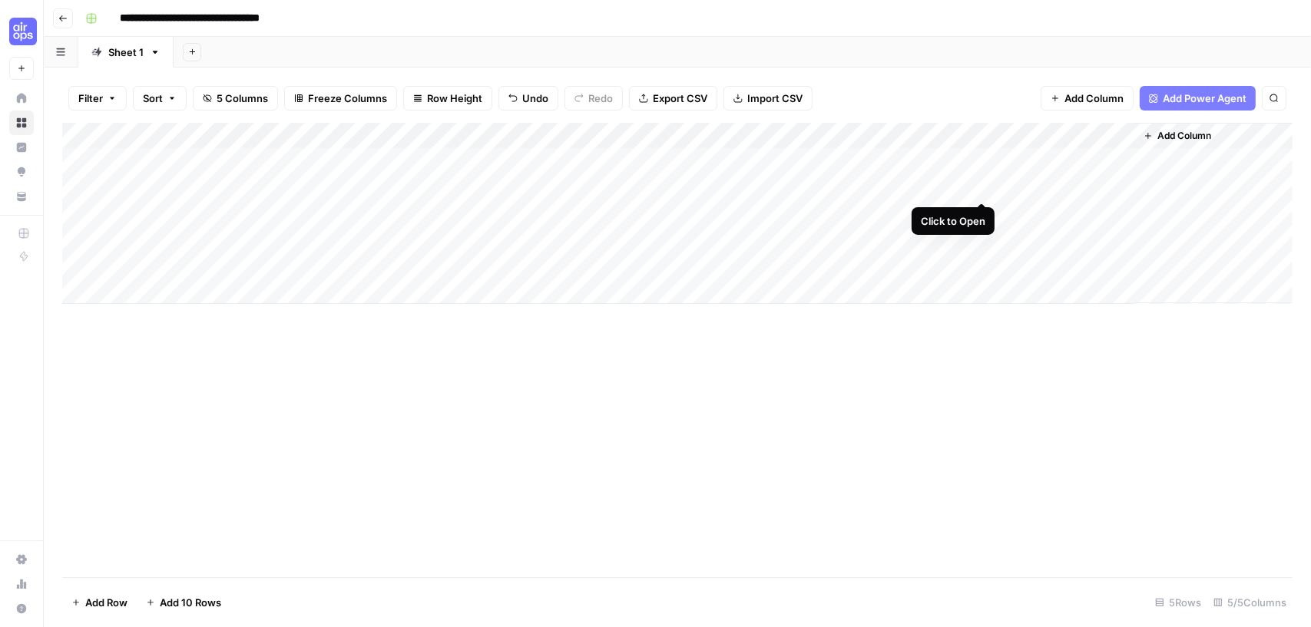
click at [980, 186] on div "Add Column" at bounding box center [677, 213] width 1230 height 181
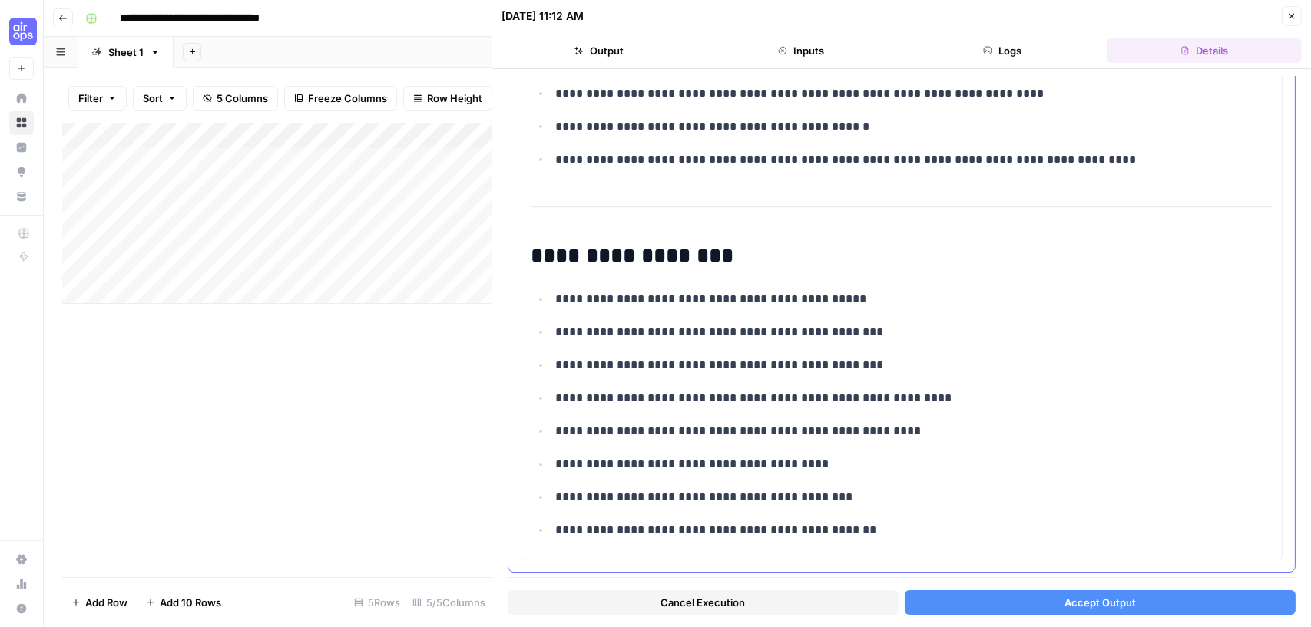
scroll to position [5746, 0]
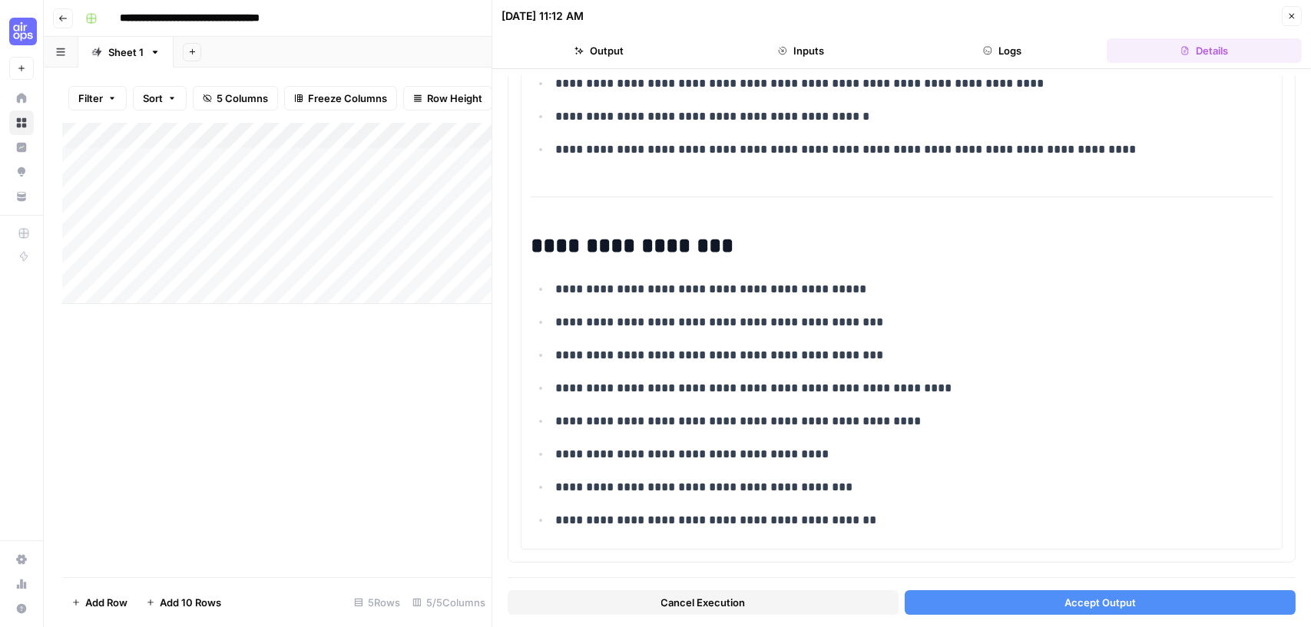
click at [1136, 604] on button "Accept Output" at bounding box center [1099, 602] width 391 height 25
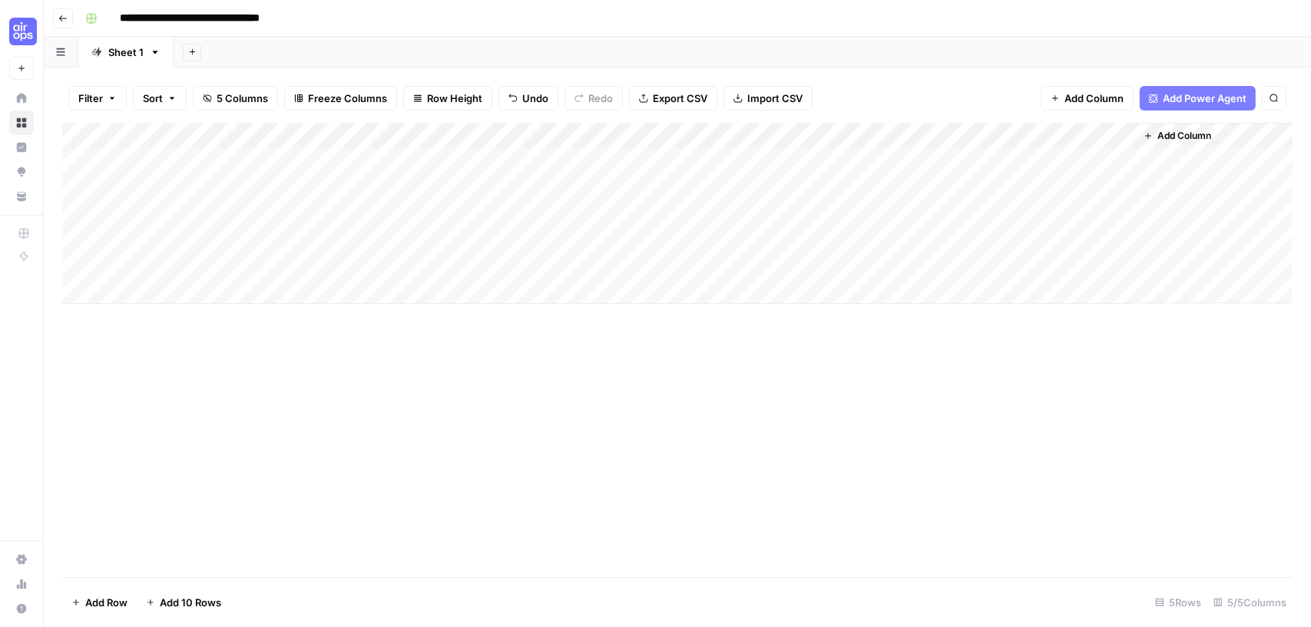
click at [978, 182] on div "Add Column" at bounding box center [677, 213] width 1230 height 181
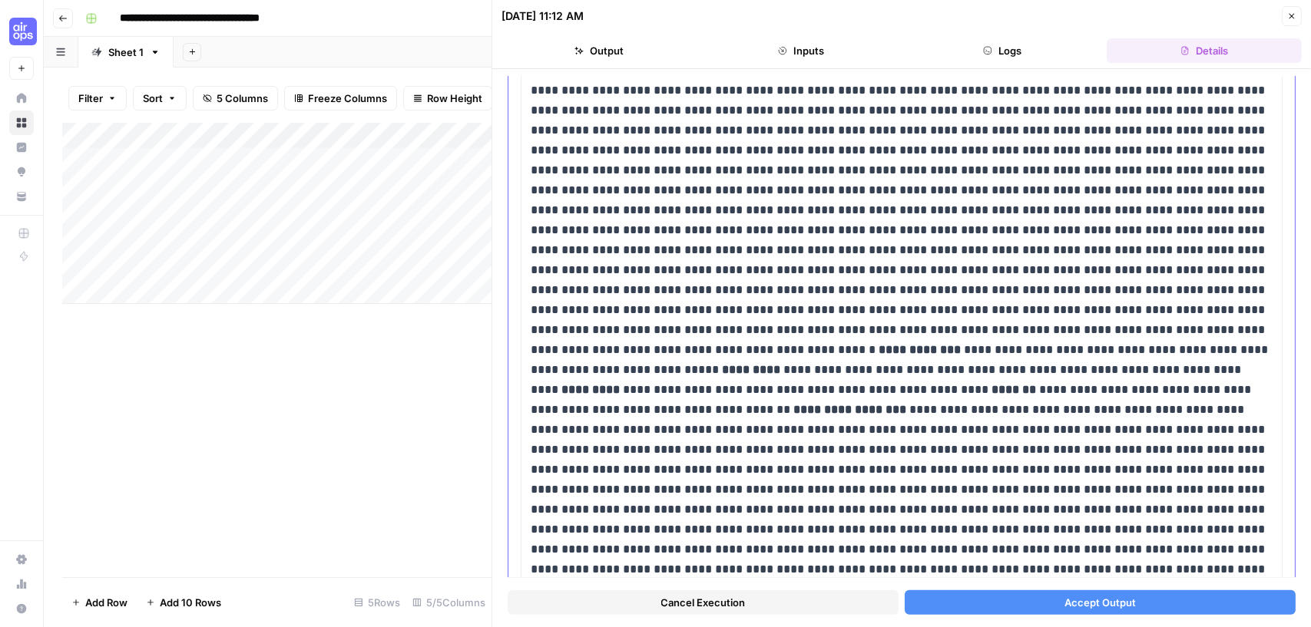
scroll to position [1999, 0]
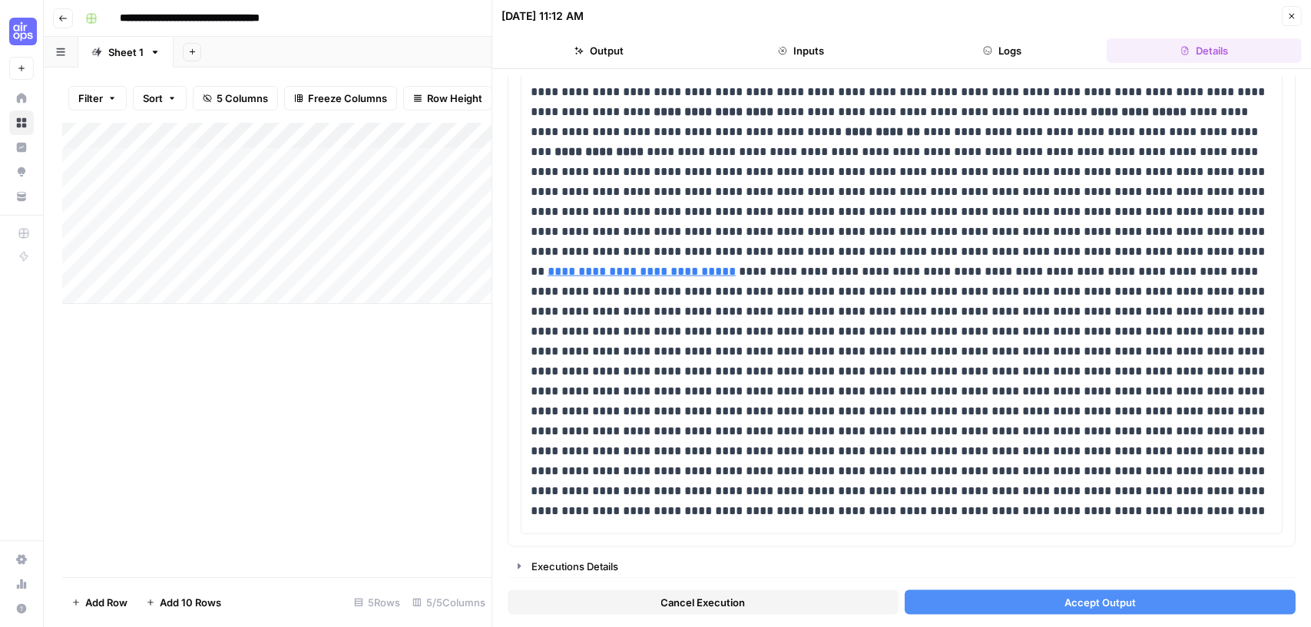
click at [1101, 604] on span "Accept Output" at bounding box center [1099, 602] width 71 height 15
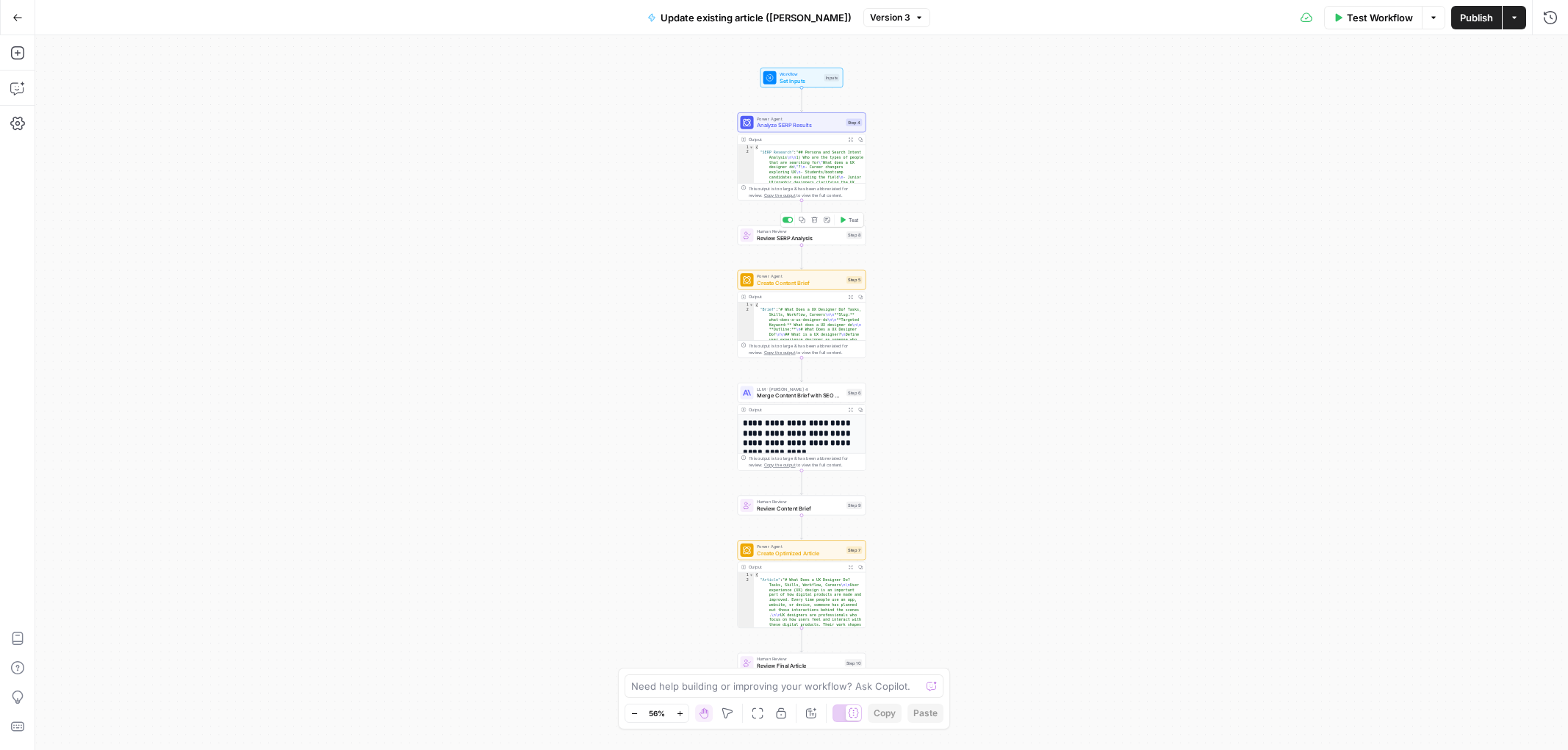
click at [812, 239] on span "Review SERP Analysis" at bounding box center [800, 237] width 86 height 8
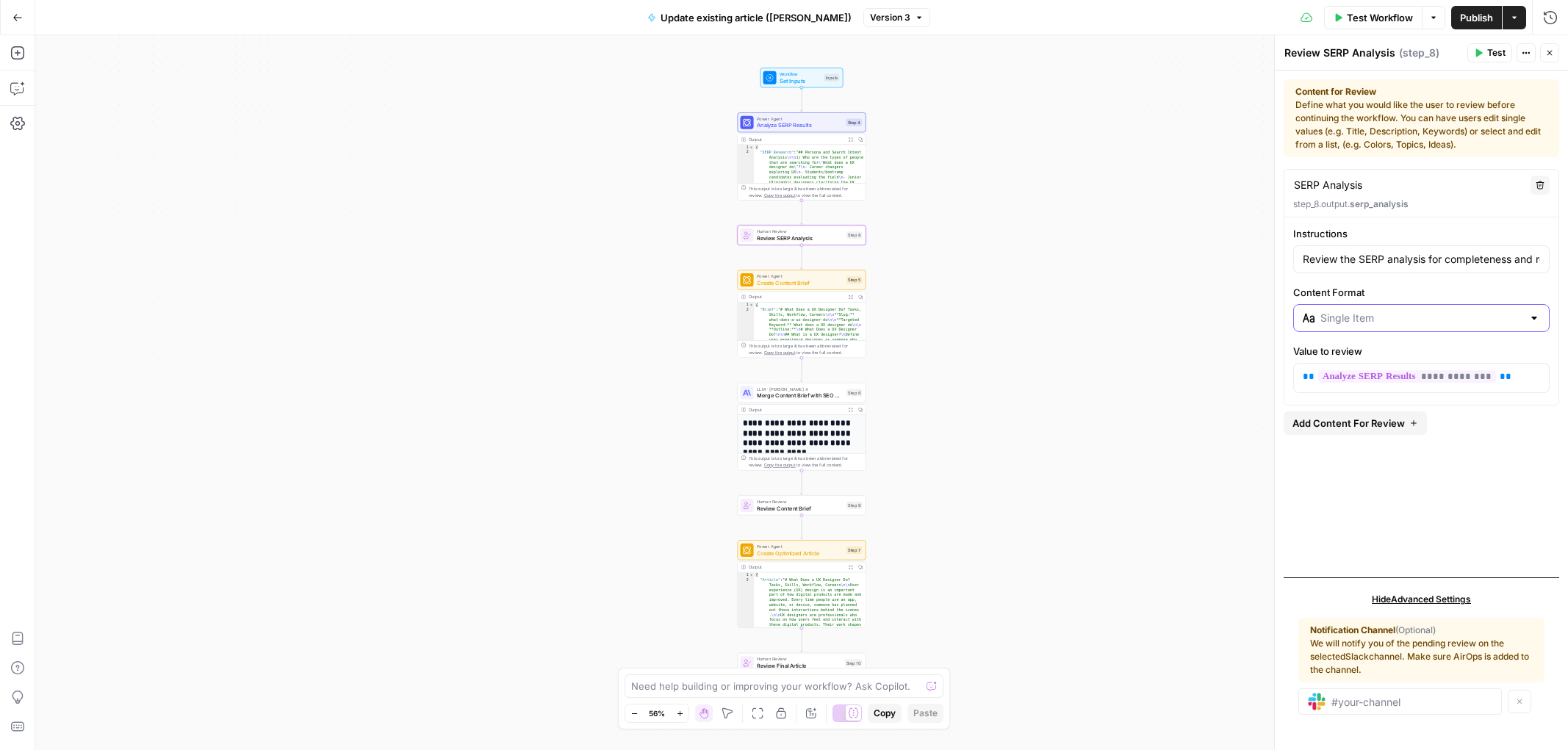
click at [1417, 315] on input "Content Format" at bounding box center [1421, 318] width 202 height 14
type input "Single Item"
click at [1424, 283] on div "**********" at bounding box center [1421, 309] width 274 height 166
click at [1523, 55] on icon "button" at bounding box center [1525, 53] width 9 height 9
click at [1356, 112] on div "Content for Review Define what you would like the user to review before continu…" at bounding box center [1421, 118] width 252 height 66
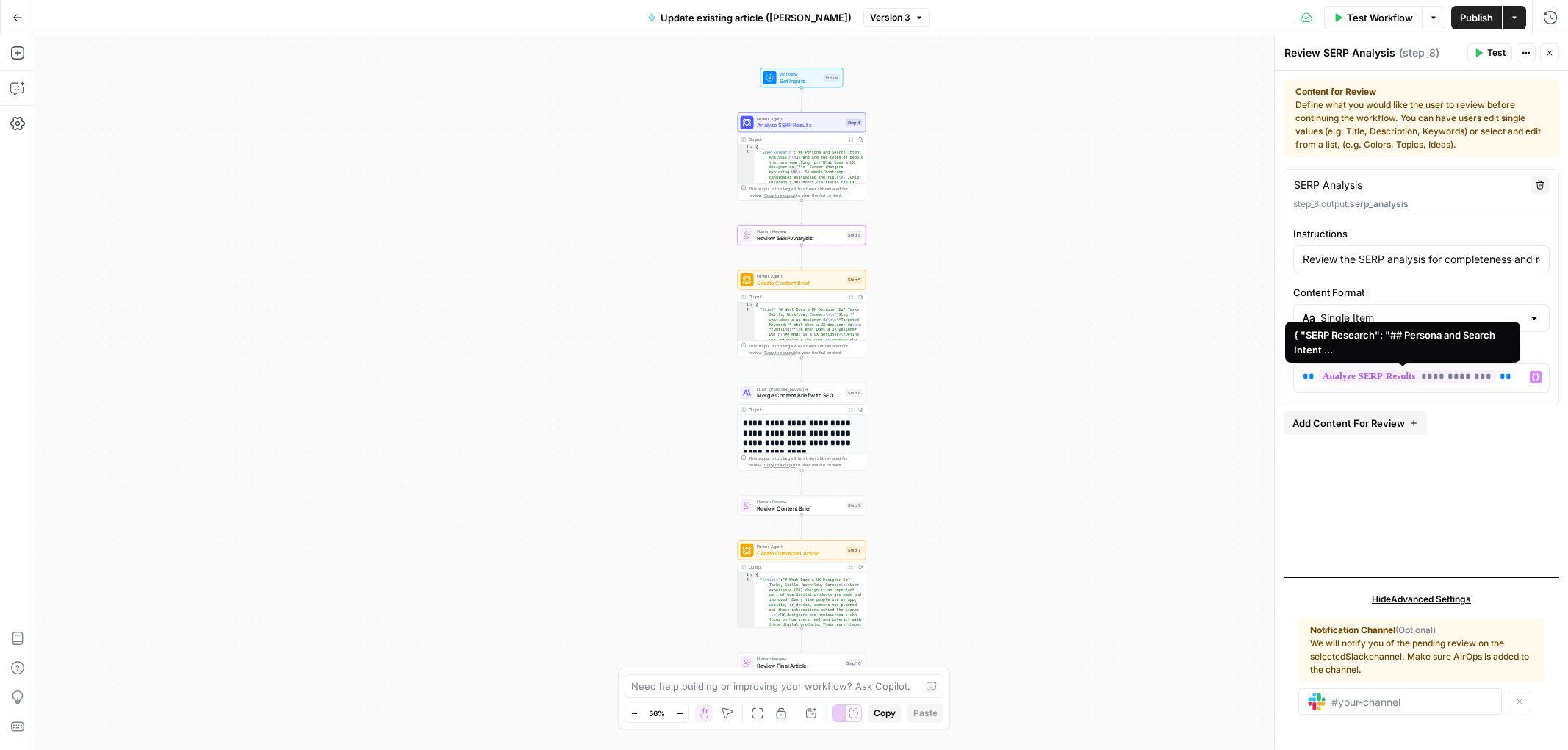
click at [1454, 376] on span "**********" at bounding box center [1406, 376] width 178 height 12
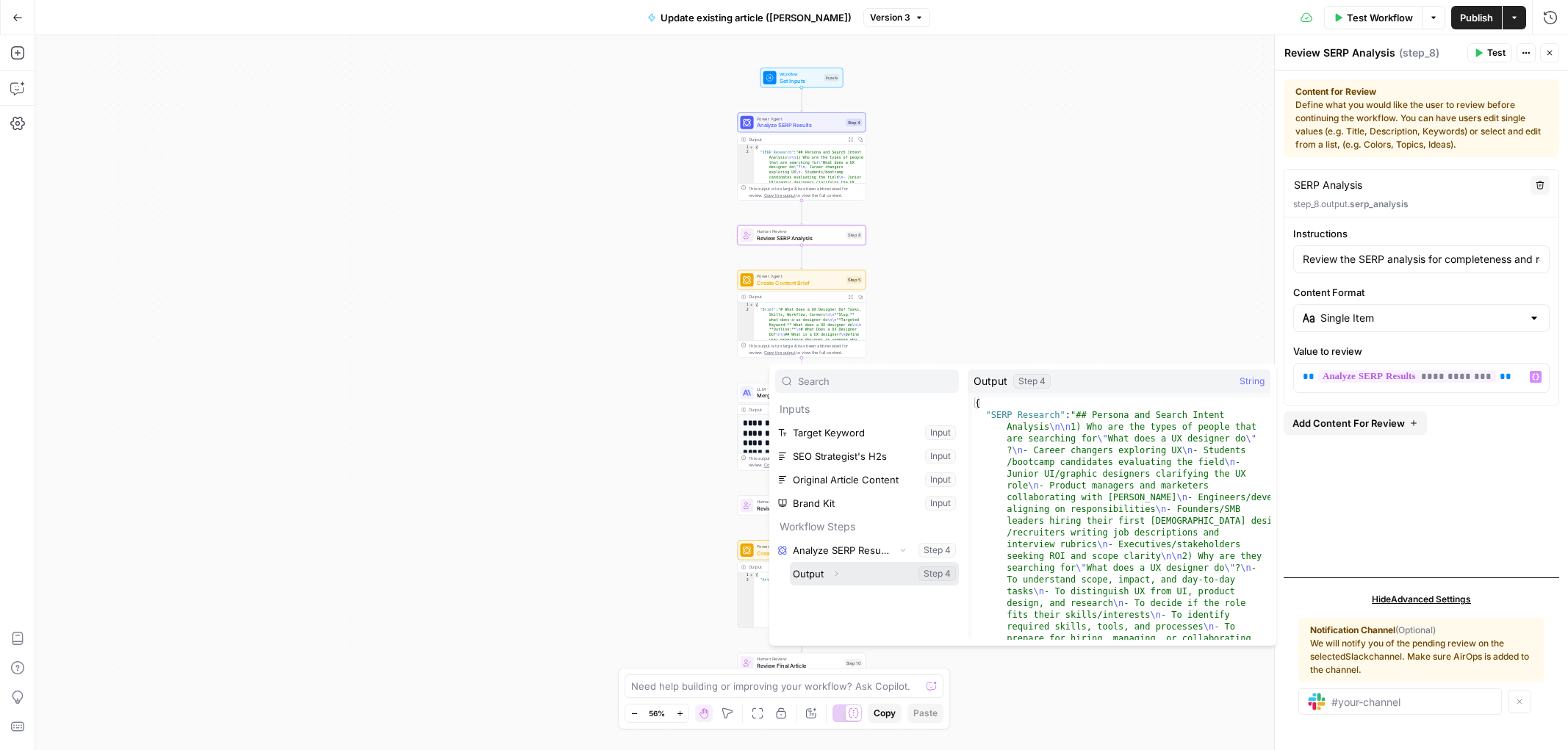
click at [831, 571] on icon "button" at bounding box center [835, 573] width 9 height 9
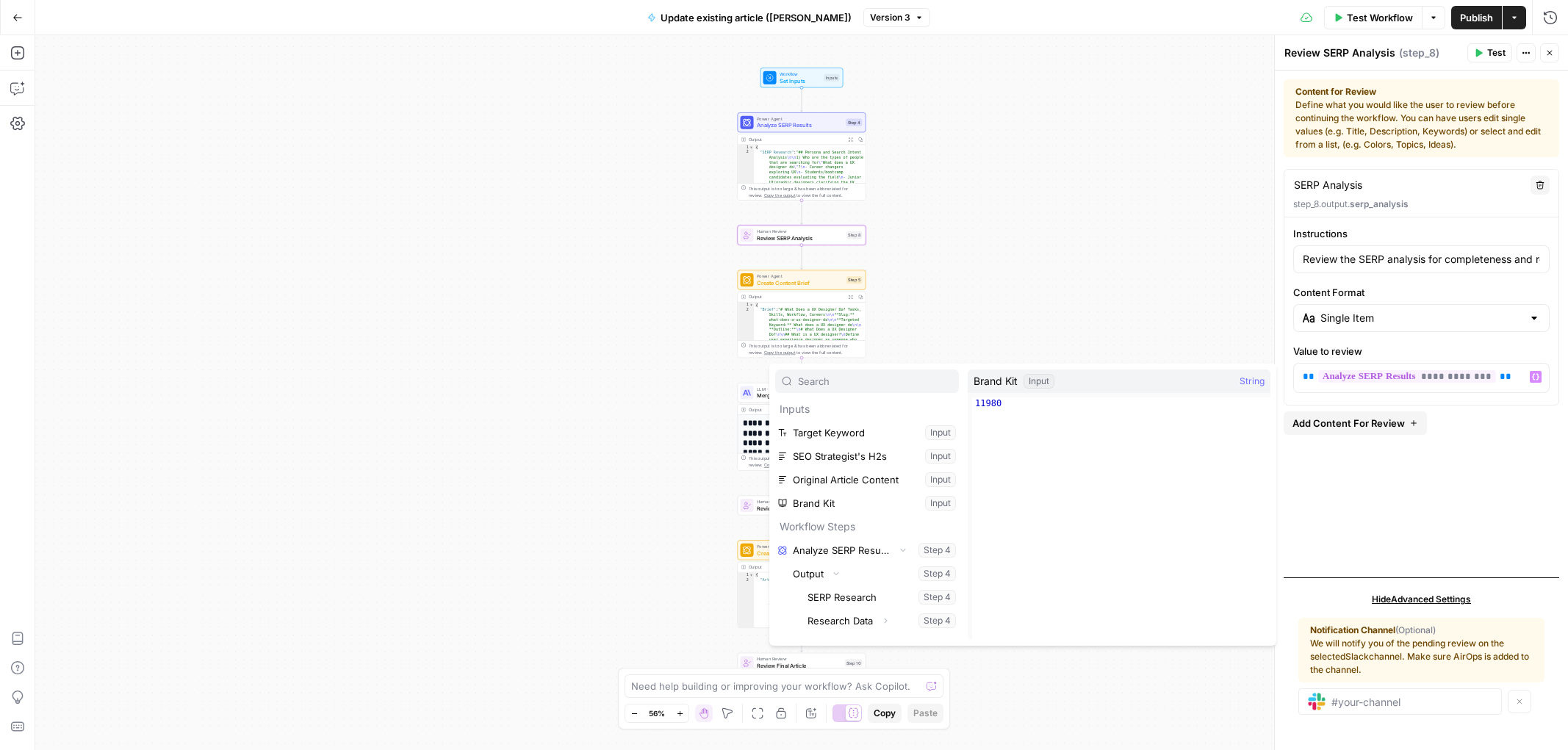
click at [1231, 346] on div "Workflow Set Inputs Inputs Power Agent Analyze SERP Results Step 4 Output Expan…" at bounding box center [802, 392] width 1533 height 715
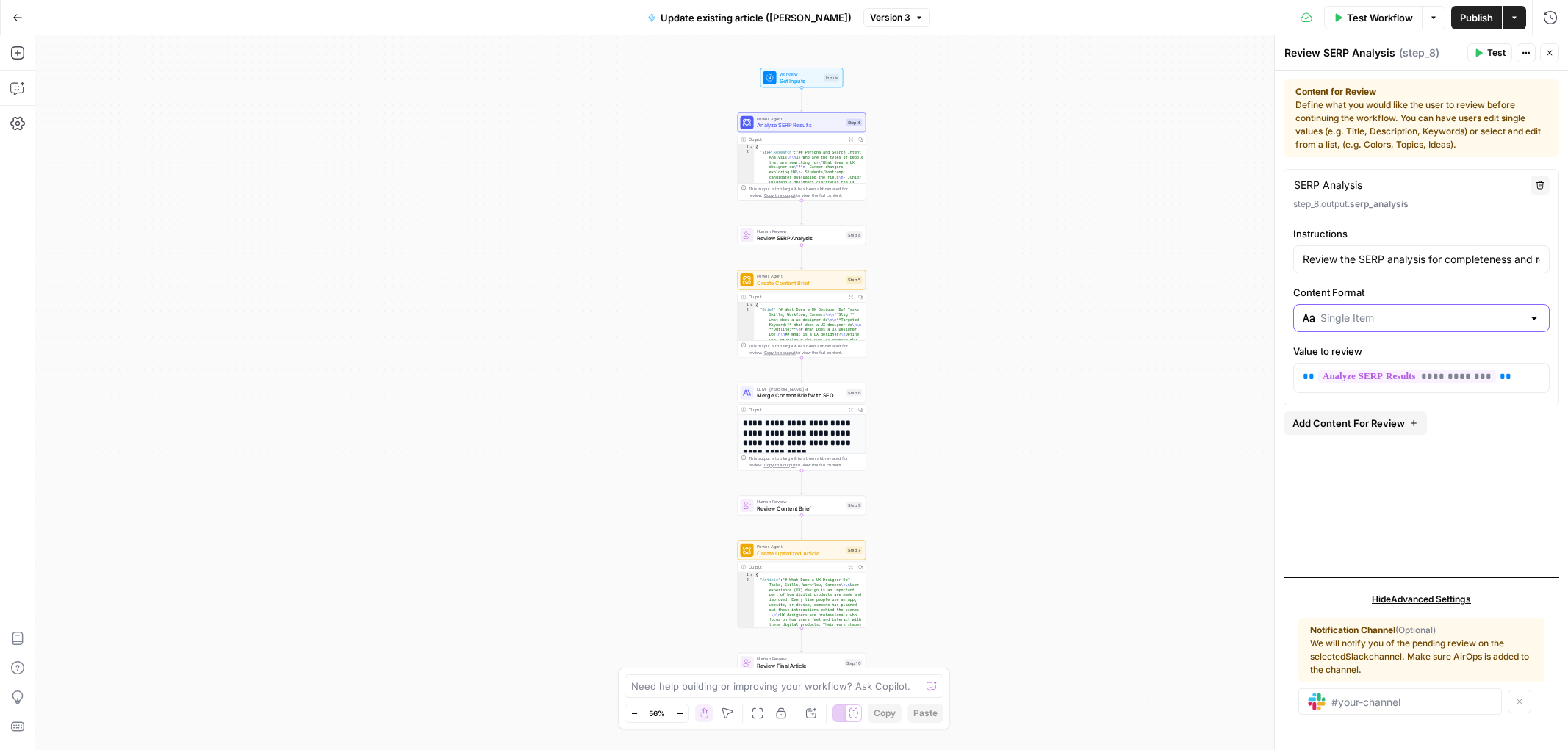
click at [1362, 318] on input "Content Format" at bounding box center [1421, 318] width 202 height 14
type input "Single Item"
click at [1368, 292] on label "Content Format" at bounding box center [1421, 292] width 256 height 14
click at [1368, 311] on input "Single Item" at bounding box center [1421, 318] width 202 height 14
type input "Single Item"
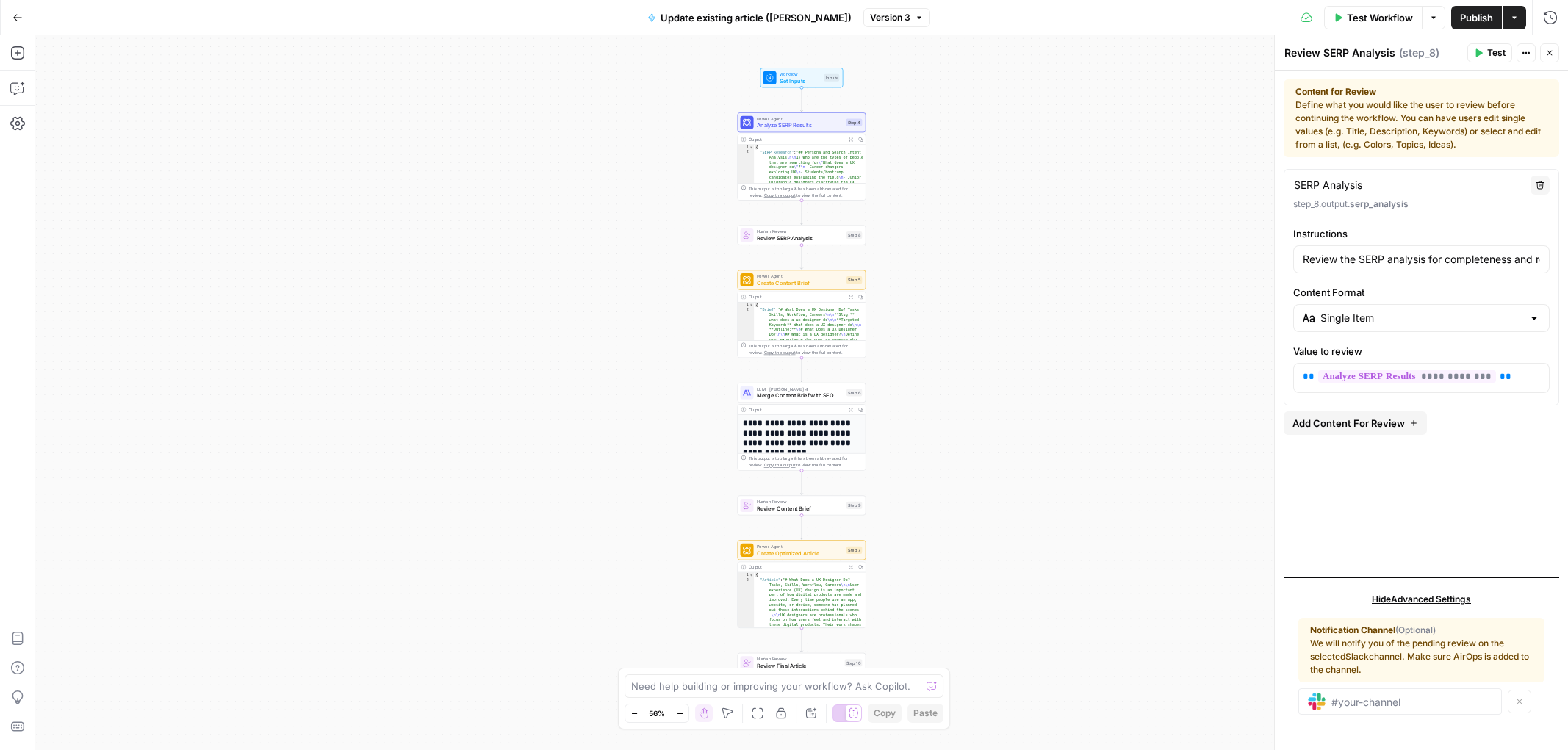
click at [1368, 292] on label "Content Format" at bounding box center [1421, 292] width 256 height 14
click at [1368, 311] on input "Single Item" at bounding box center [1421, 318] width 202 height 14
type input "Single Item"
click at [1387, 299] on label "Content Format" at bounding box center [1421, 292] width 256 height 14
click at [1387, 311] on input "Single Item" at bounding box center [1421, 318] width 202 height 14
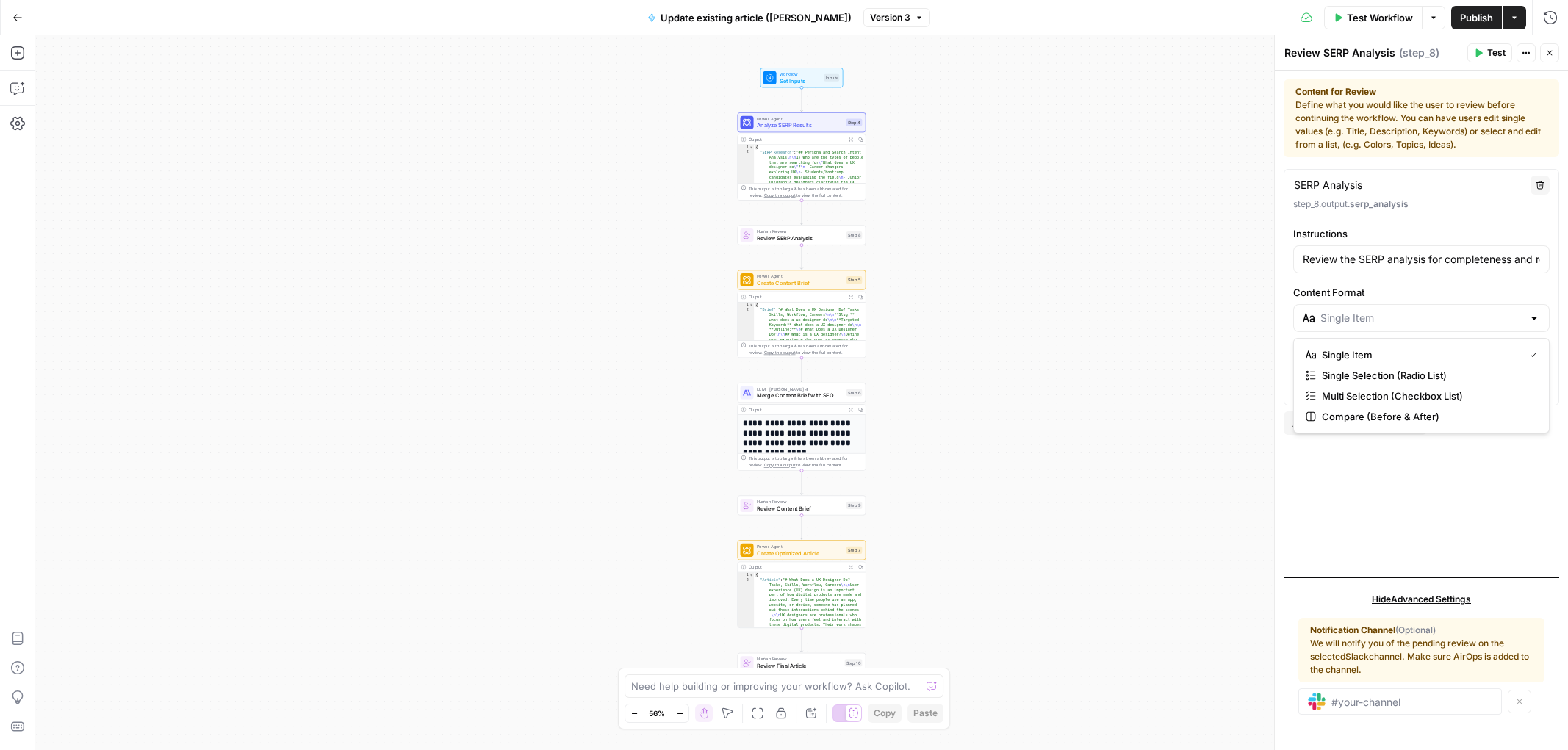
type input "Single Item"
click at [1488, 493] on div "**********" at bounding box center [1421, 367] width 276 height 397
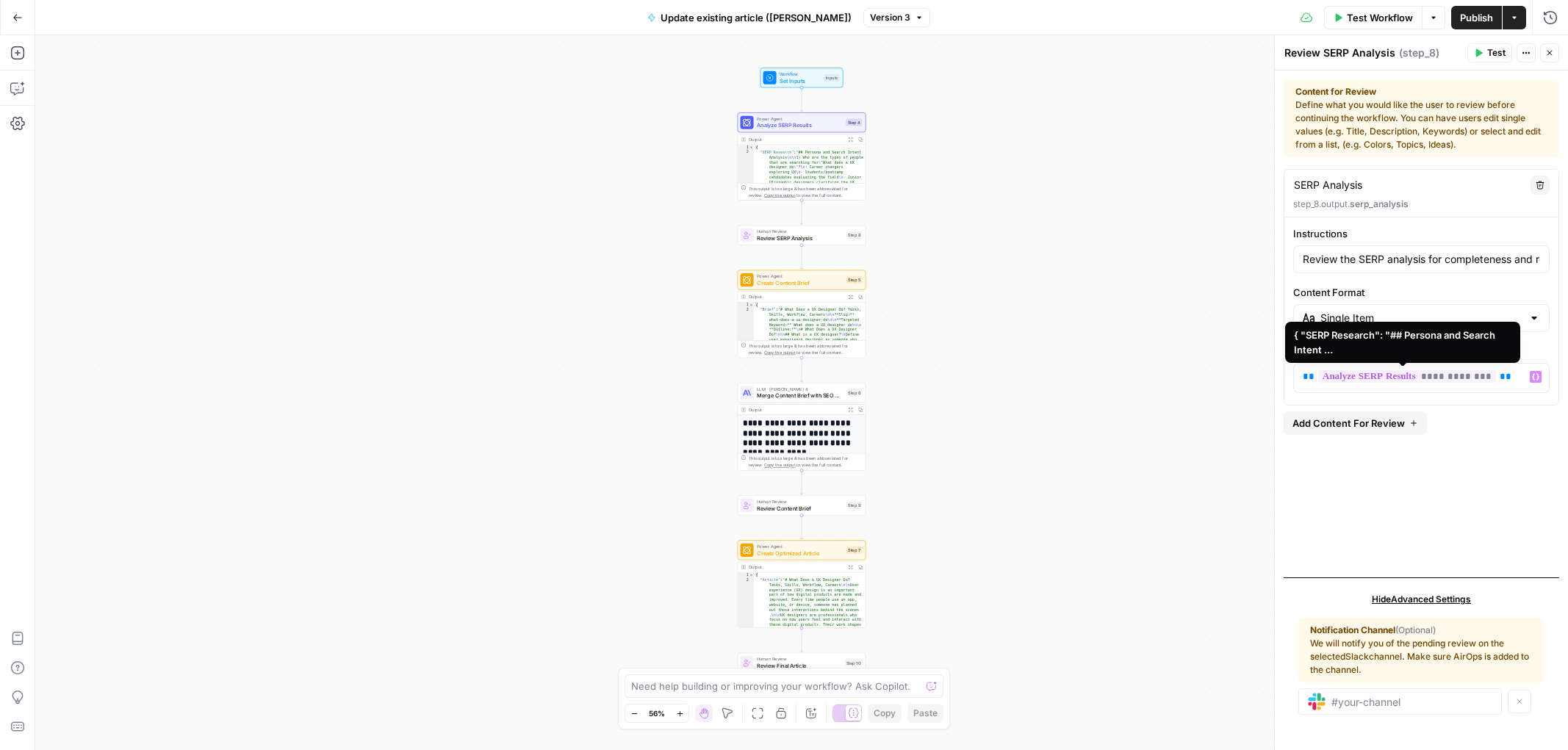
click at [1454, 373] on span "**********" at bounding box center [1406, 376] width 178 height 12
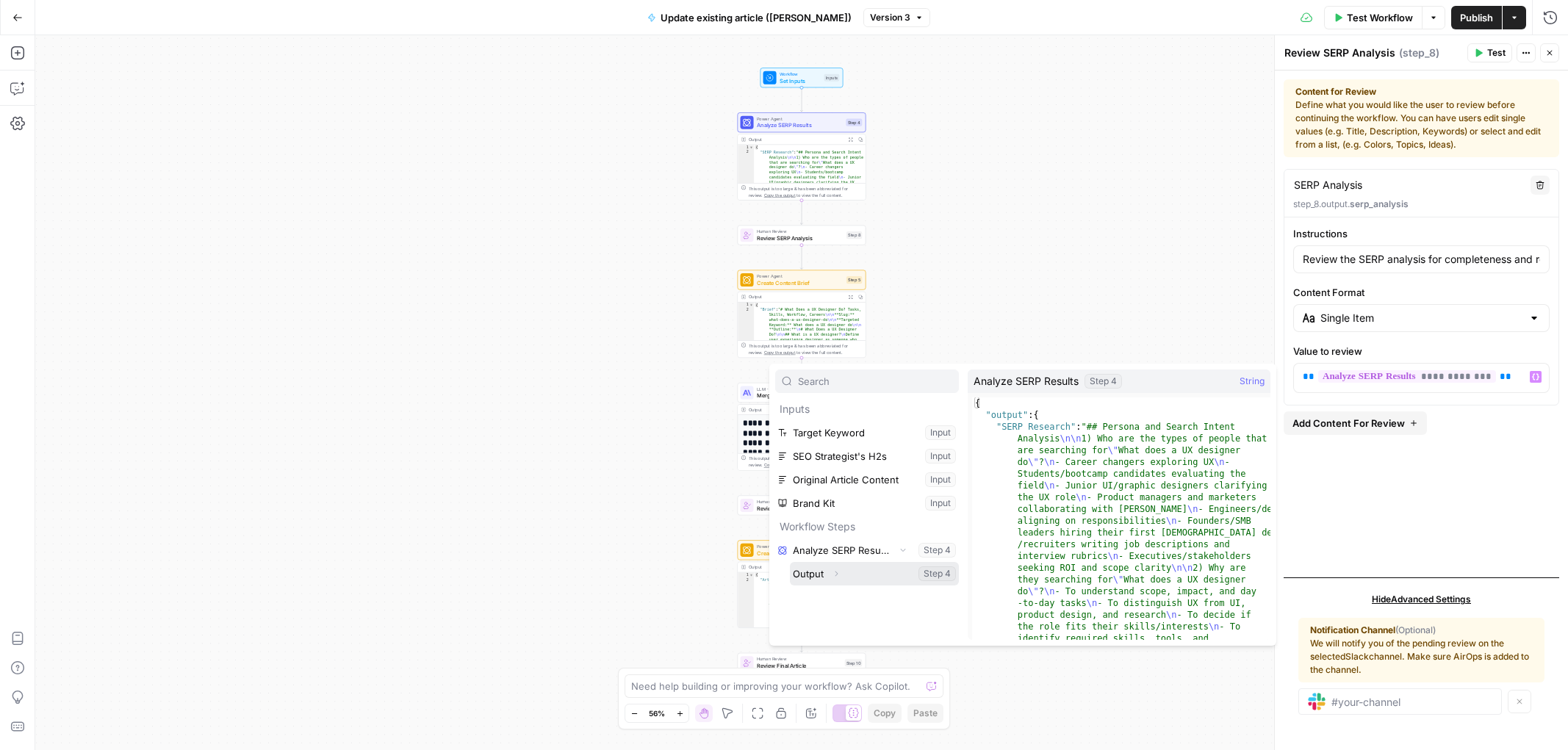
click at [835, 572] on icon "button" at bounding box center [835, 573] width 9 height 9
click at [741, 682] on div "Fit to View F" at bounding box center [758, 684] width 63 height 14
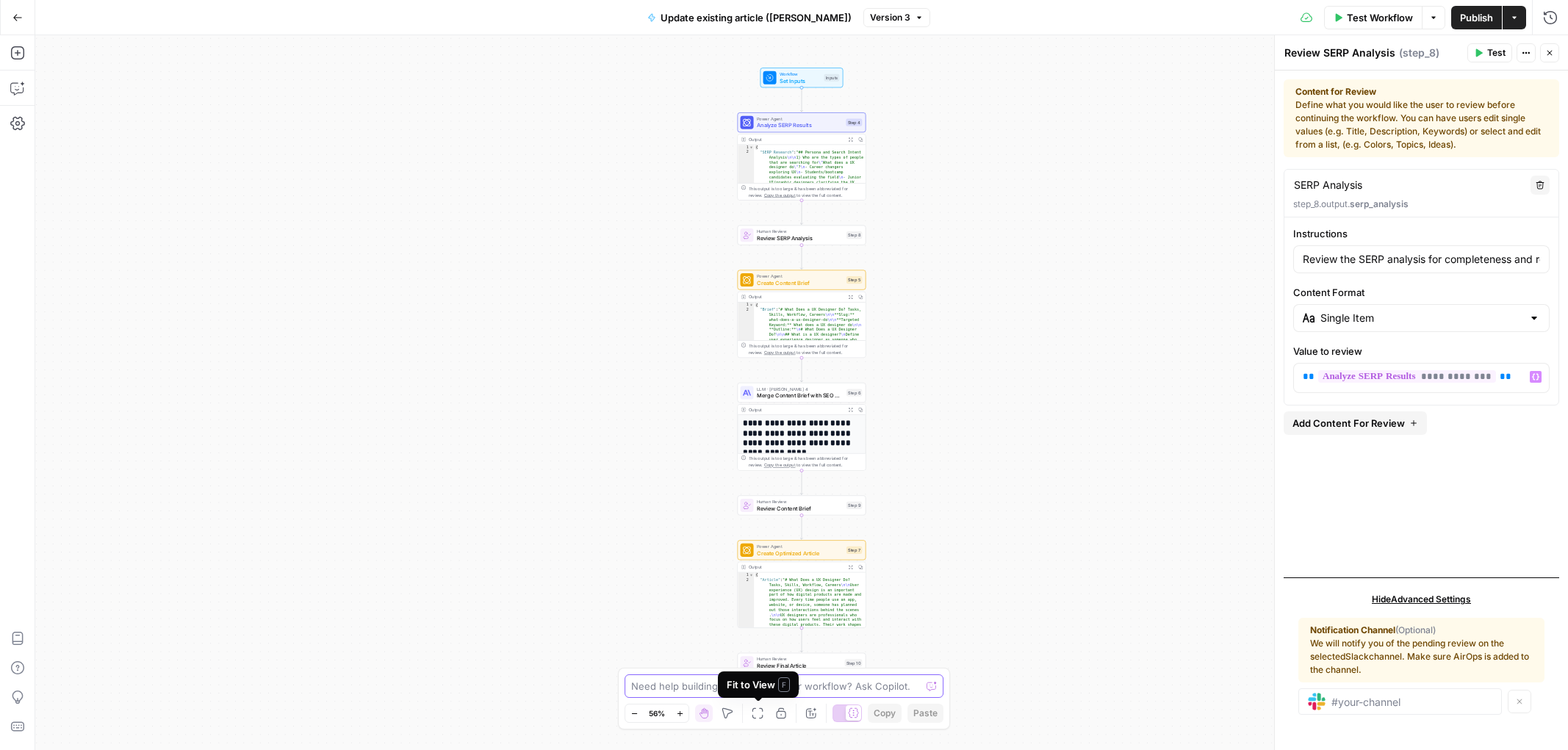
click at [688, 688] on textarea at bounding box center [776, 685] width 290 height 14
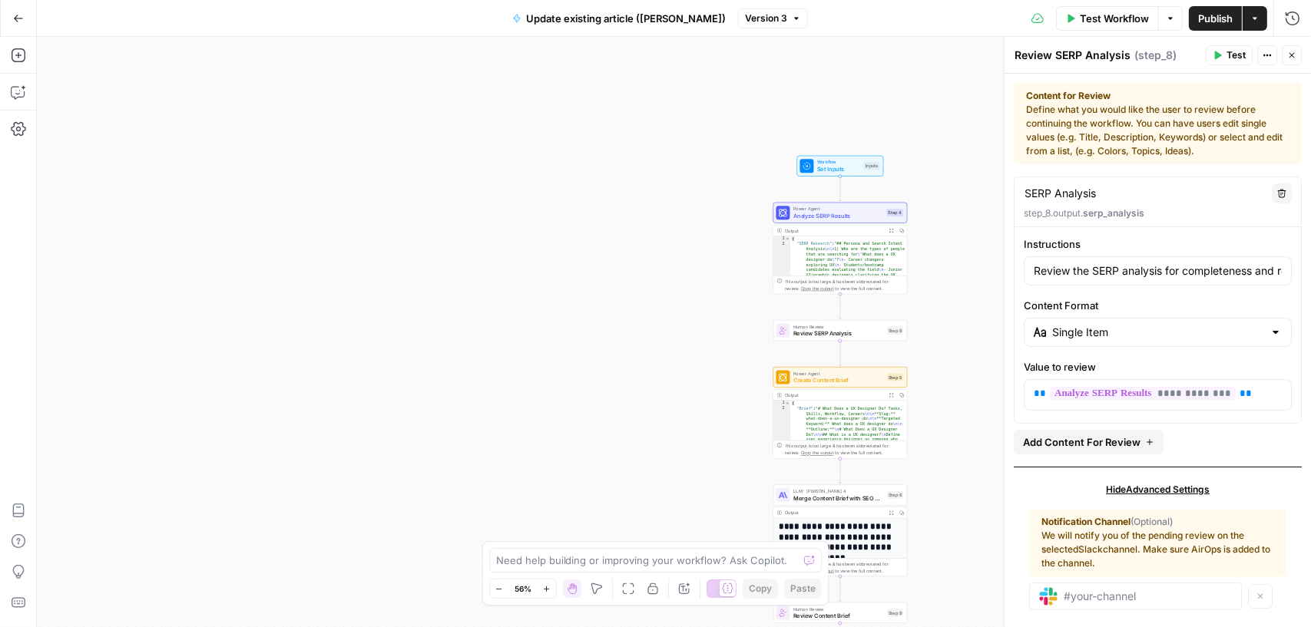
click at [736, 334] on div "Workflow Set Inputs Inputs Power Agent Analyze SERP Results Step 4 Output Expan…" at bounding box center [674, 332] width 1274 height 590
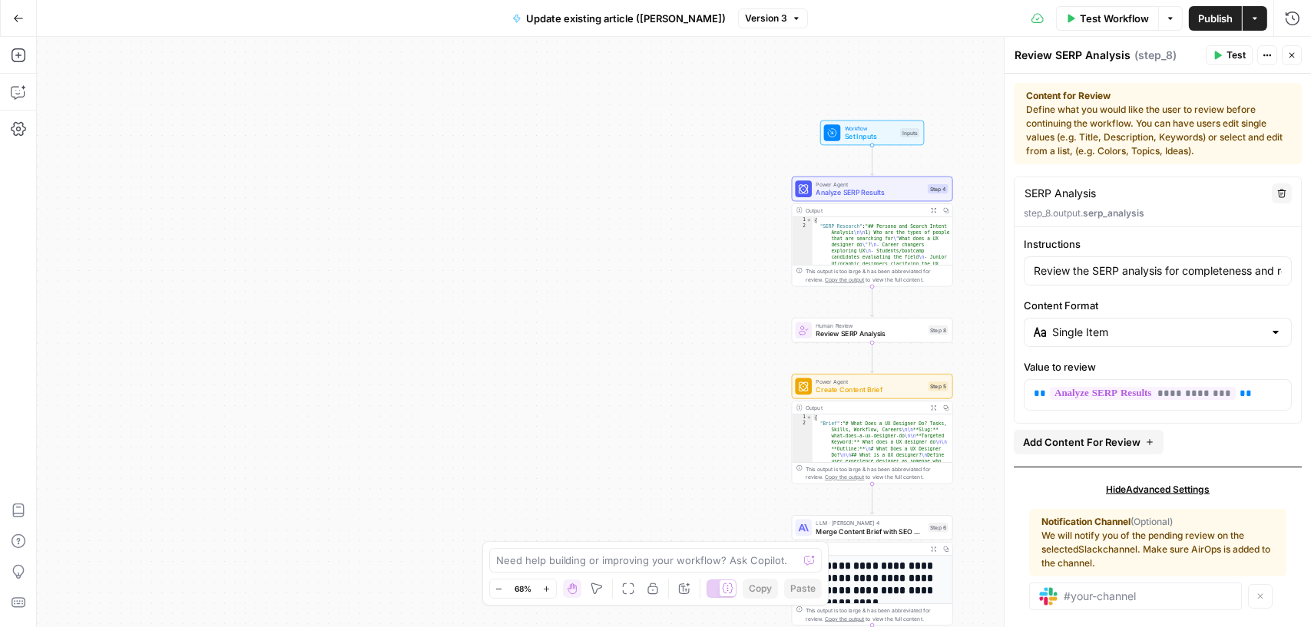
scroll to position [1, 0]
click at [708, 122] on div "Workflow Set Inputs Inputs Test Step Power Agent Analyze SERP Results Step 4 Ou…" at bounding box center [674, 332] width 1274 height 590
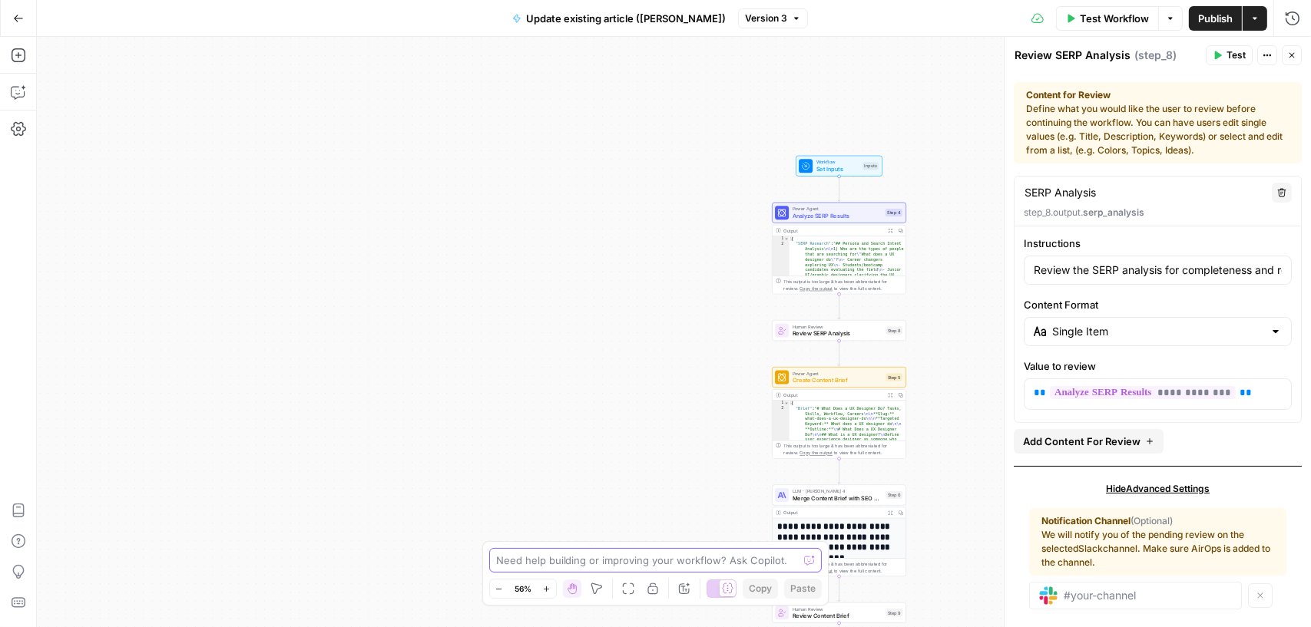
click at [646, 560] on textarea at bounding box center [647, 560] width 303 height 15
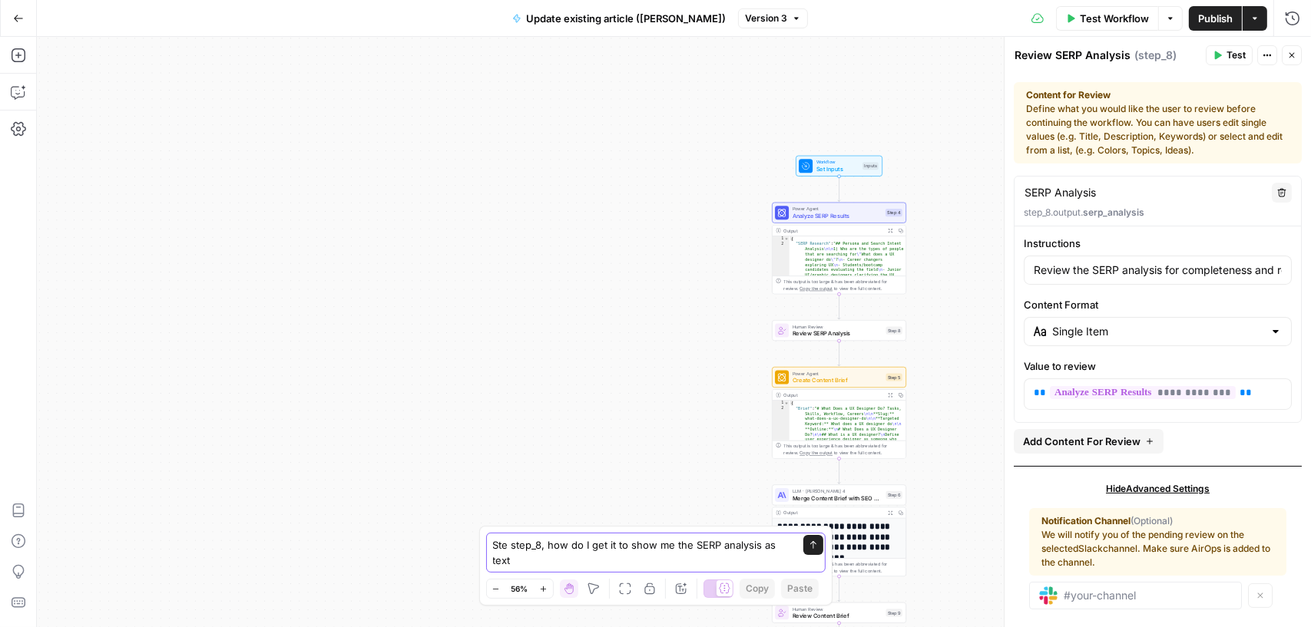
type textarea "Ste step_8, how do I get it to show me the SERP analysis as text?"
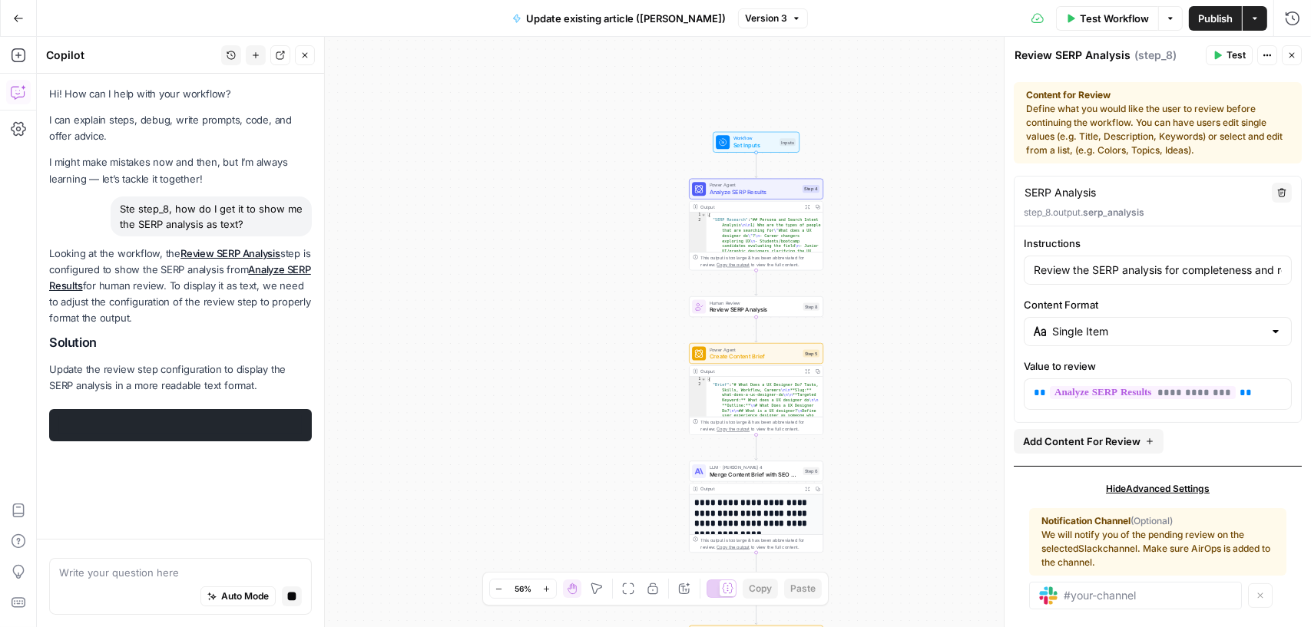
drag, startPoint x: 649, startPoint y: 256, endPoint x: 557, endPoint y: 232, distance: 95.4
click at [564, 233] on div "Workflow Set Inputs Inputs Power Agent Analyze SERP Results Step 4 Output Expan…" at bounding box center [674, 332] width 1274 height 590
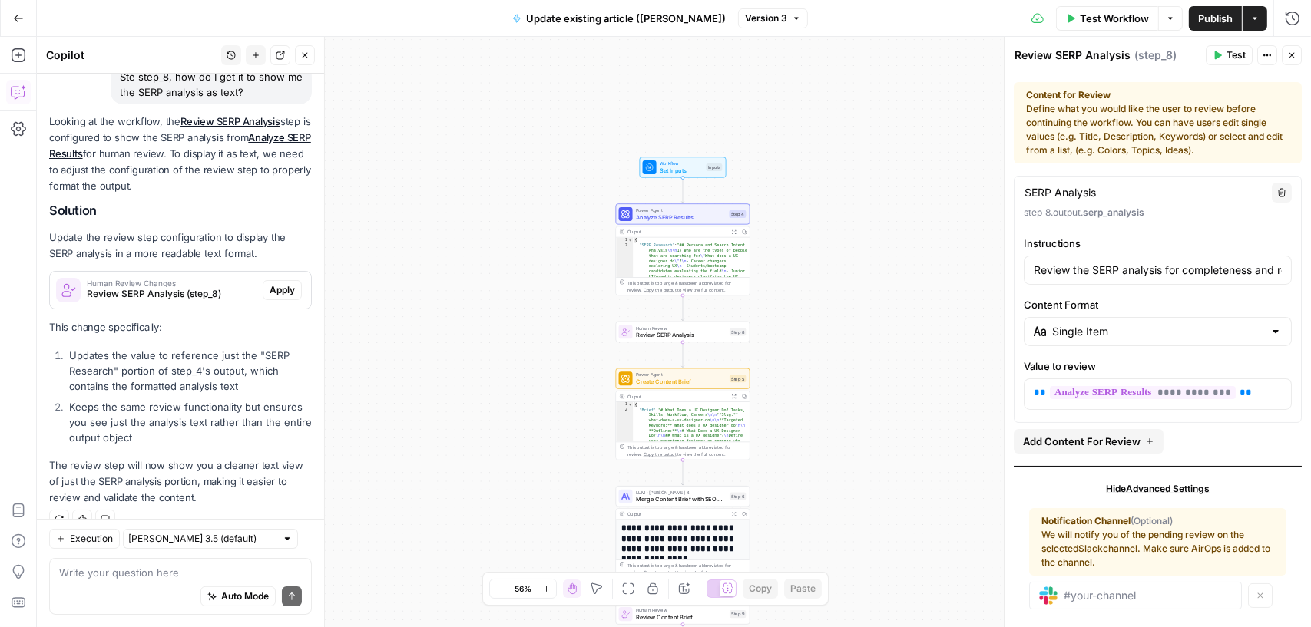
scroll to position [155, 0]
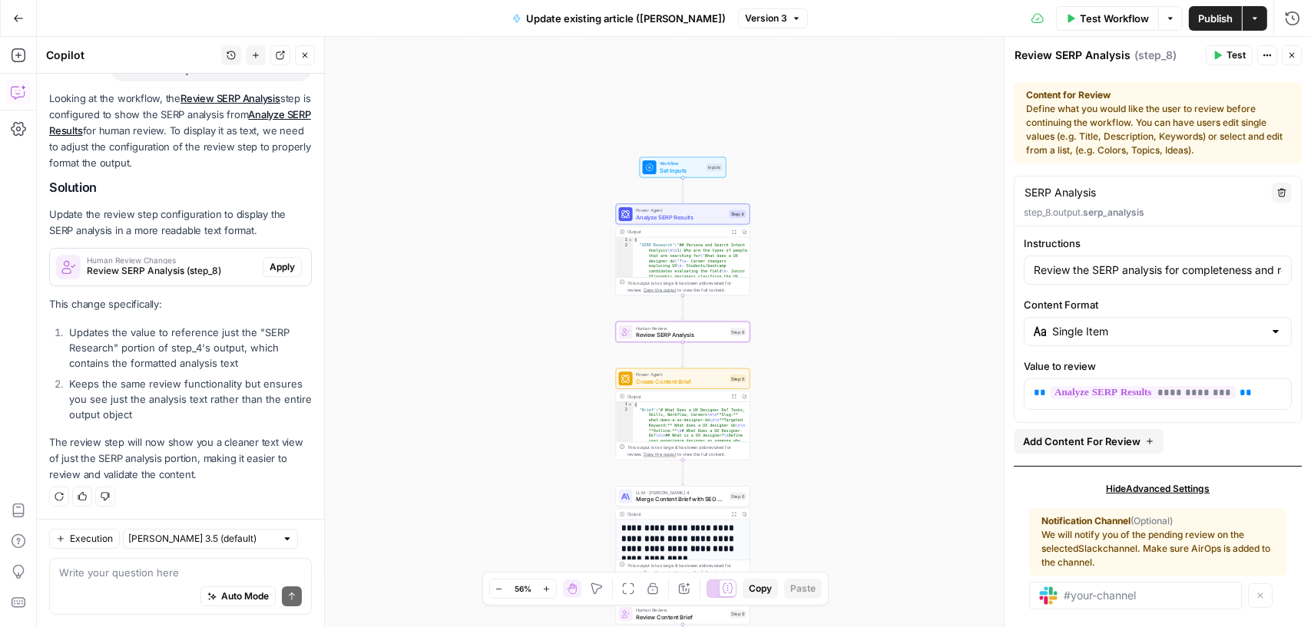
click at [279, 270] on span "Apply" at bounding box center [282, 267] width 25 height 14
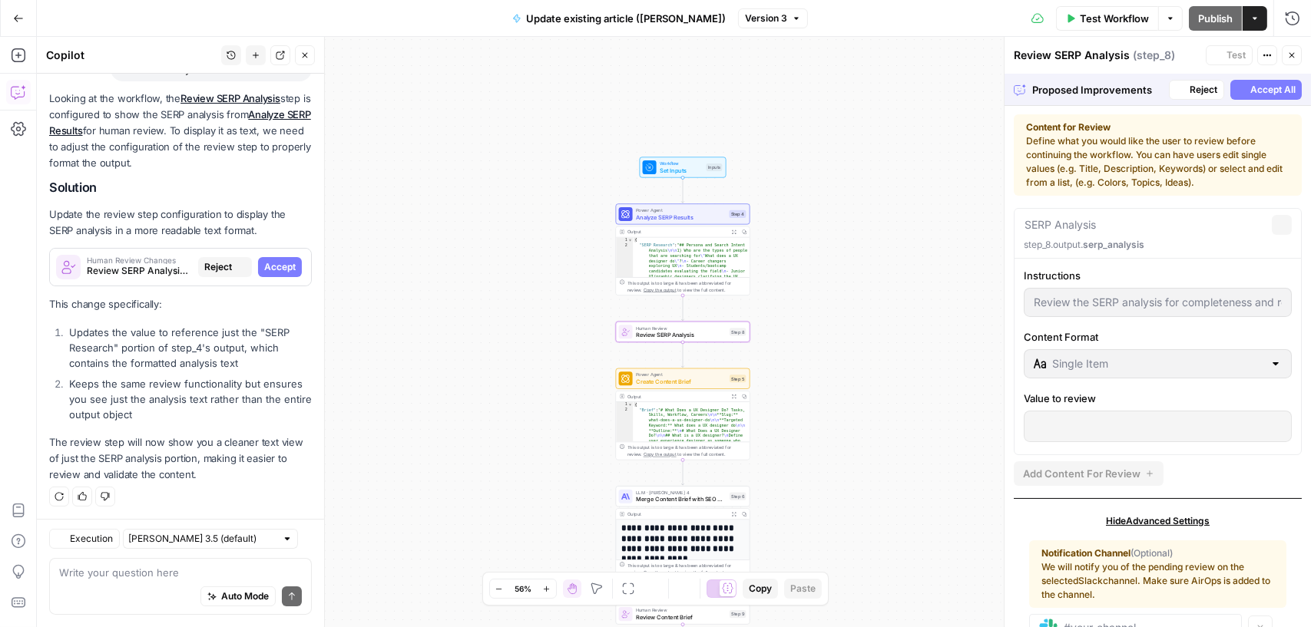
scroll to position [34, 0]
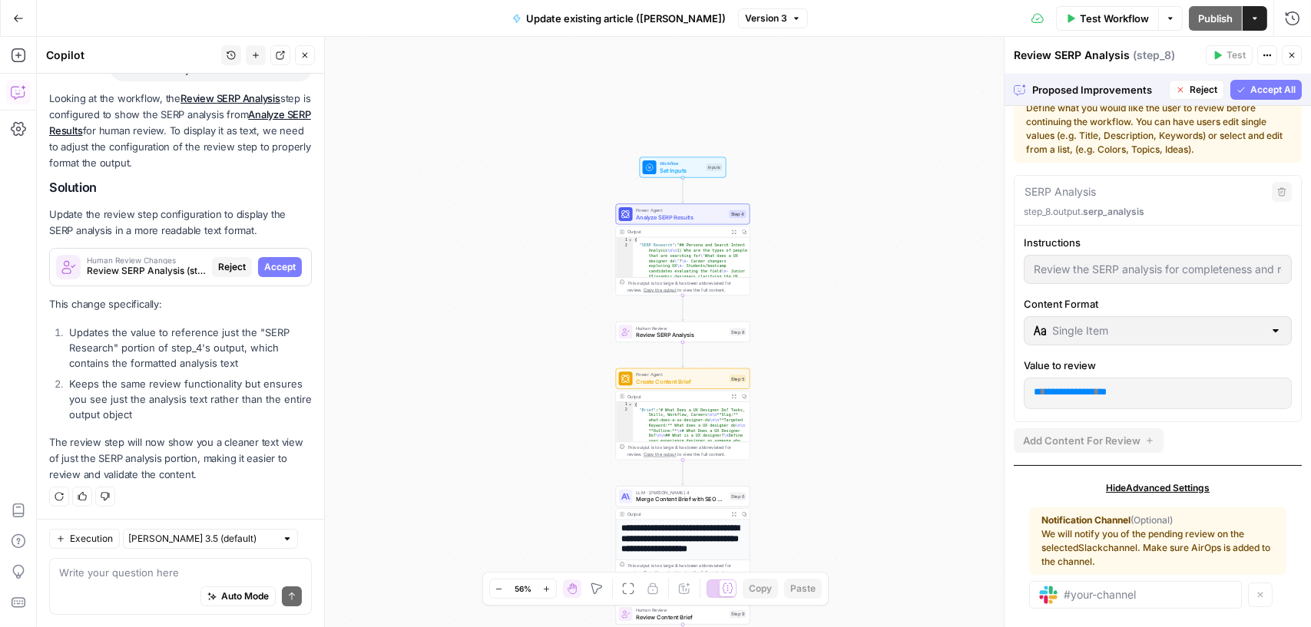
click at [1279, 84] on span "Accept All" at bounding box center [1272, 90] width 45 height 14
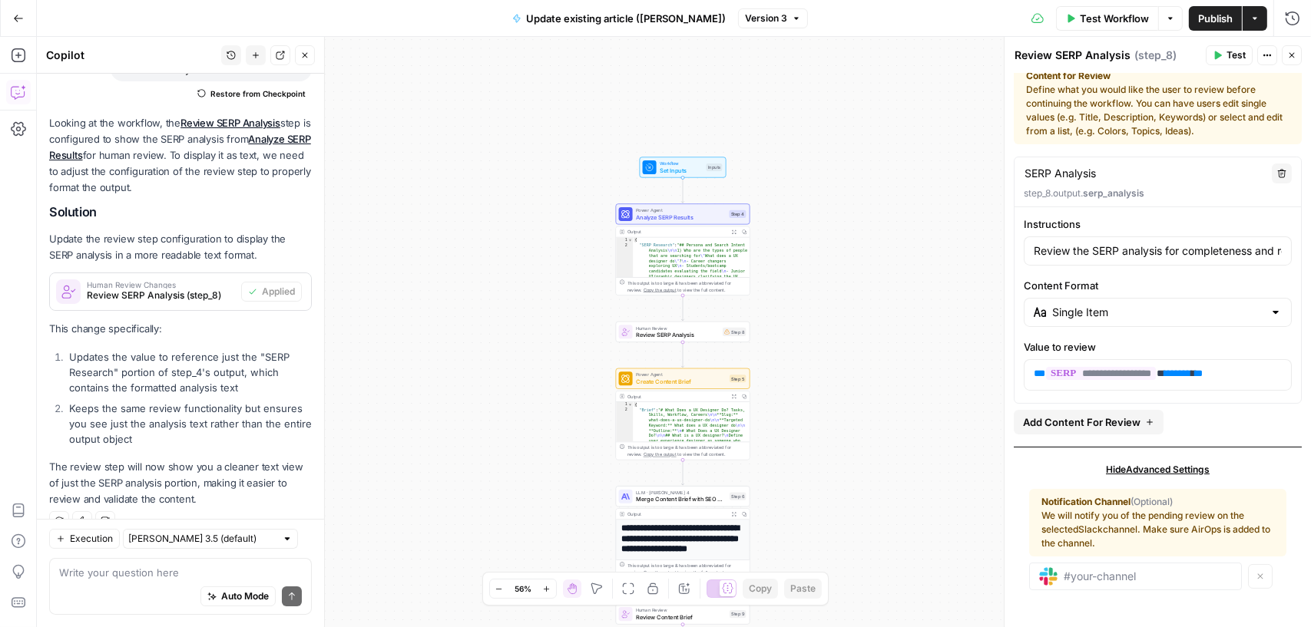
scroll to position [0, 0]
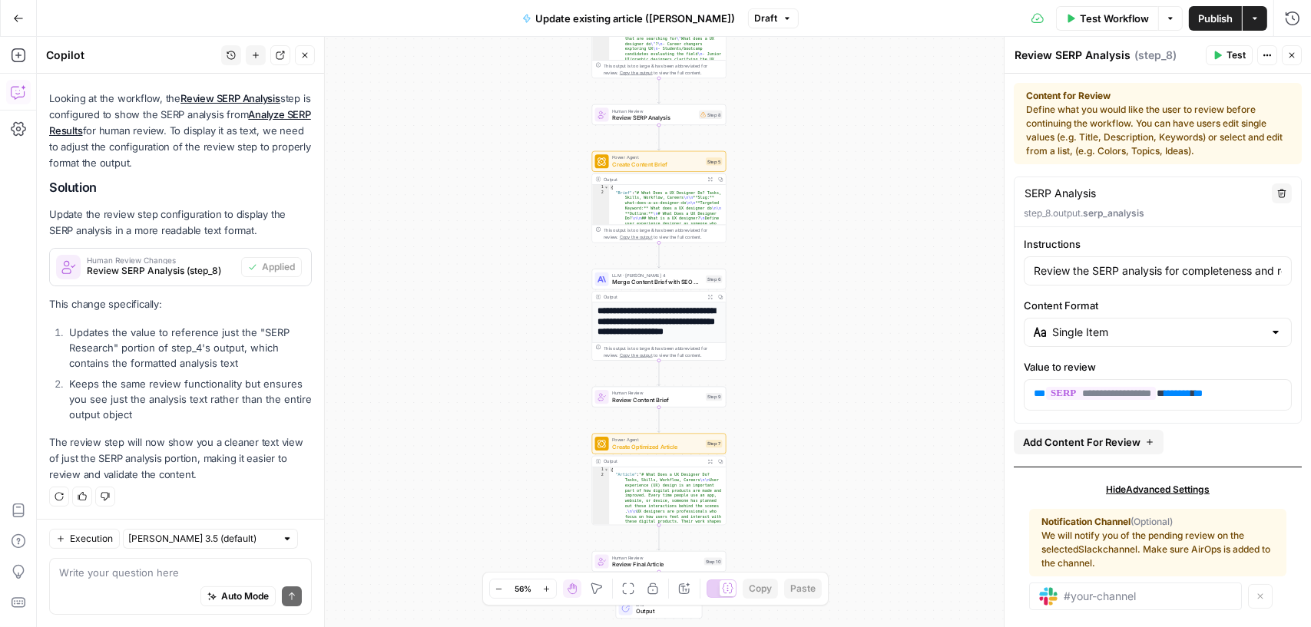
drag, startPoint x: 871, startPoint y: 414, endPoint x: 853, endPoint y: 240, distance: 175.3
click at [848, 197] on div "Workflow Set Inputs Inputs Power Agent Analyze SERP Results Step 4 Output Expan…" at bounding box center [674, 332] width 1274 height 590
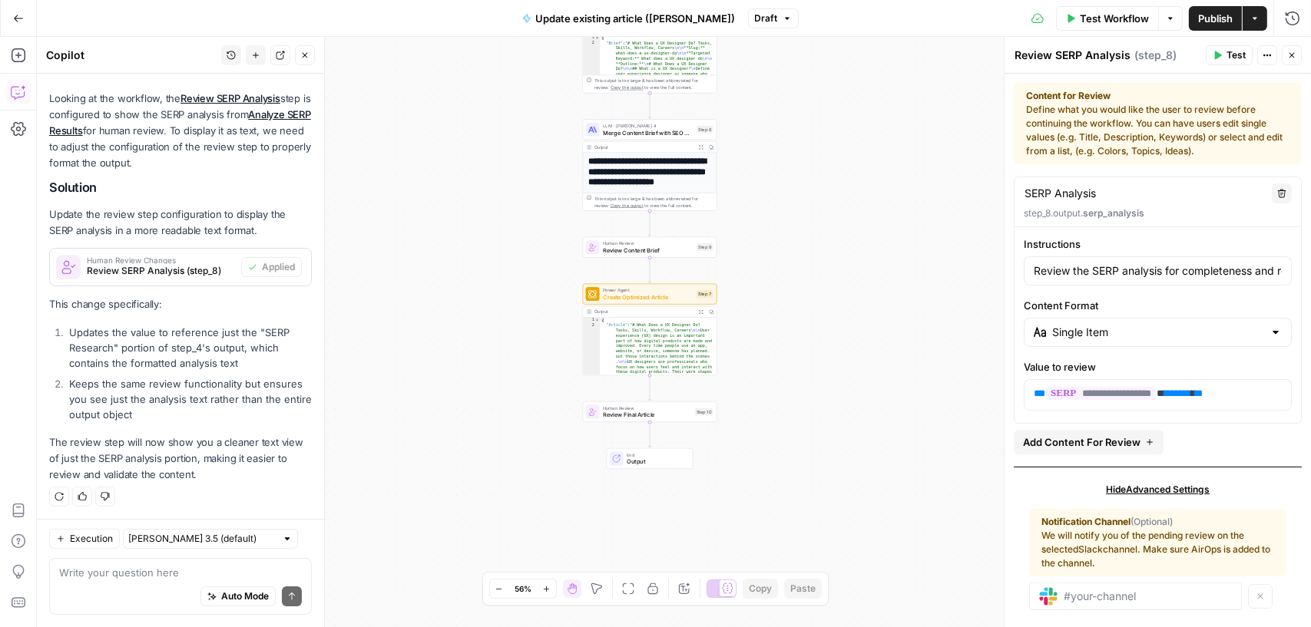
drag, startPoint x: 785, startPoint y: 441, endPoint x: 779, endPoint y: 299, distance: 142.2
click at [777, 293] on div "Workflow Set Inputs Inputs Power Agent Analyze SERP Results Step 4 Output Expan…" at bounding box center [674, 332] width 1274 height 590
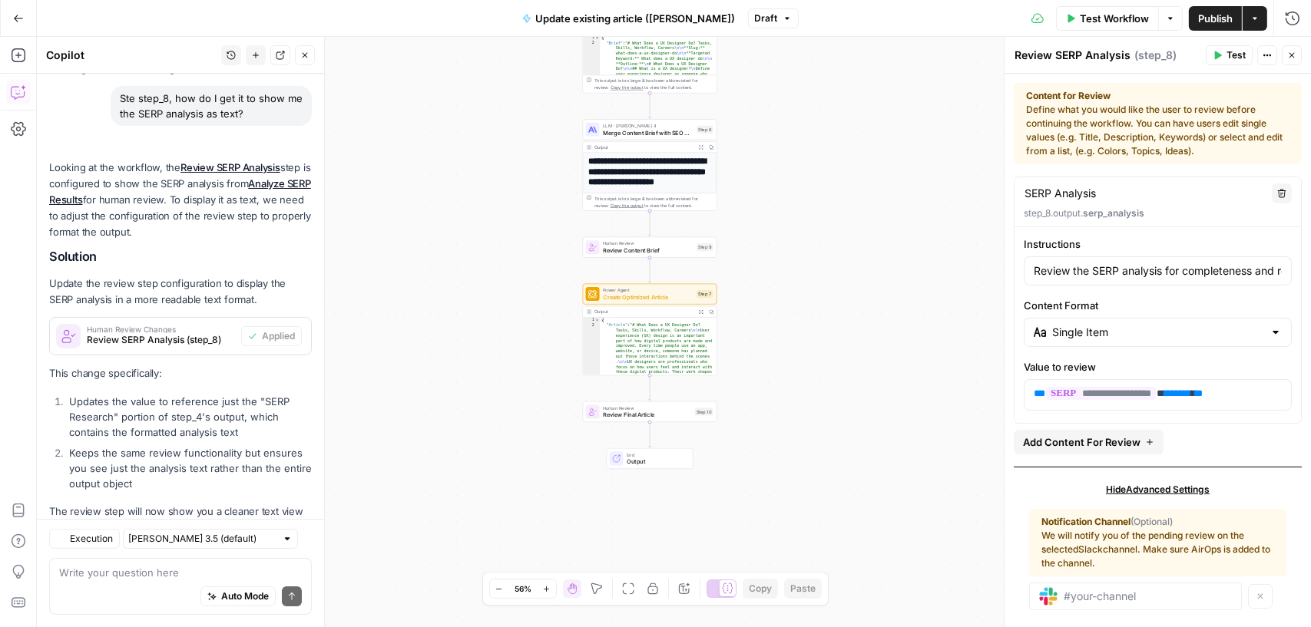
scroll to position [180, 0]
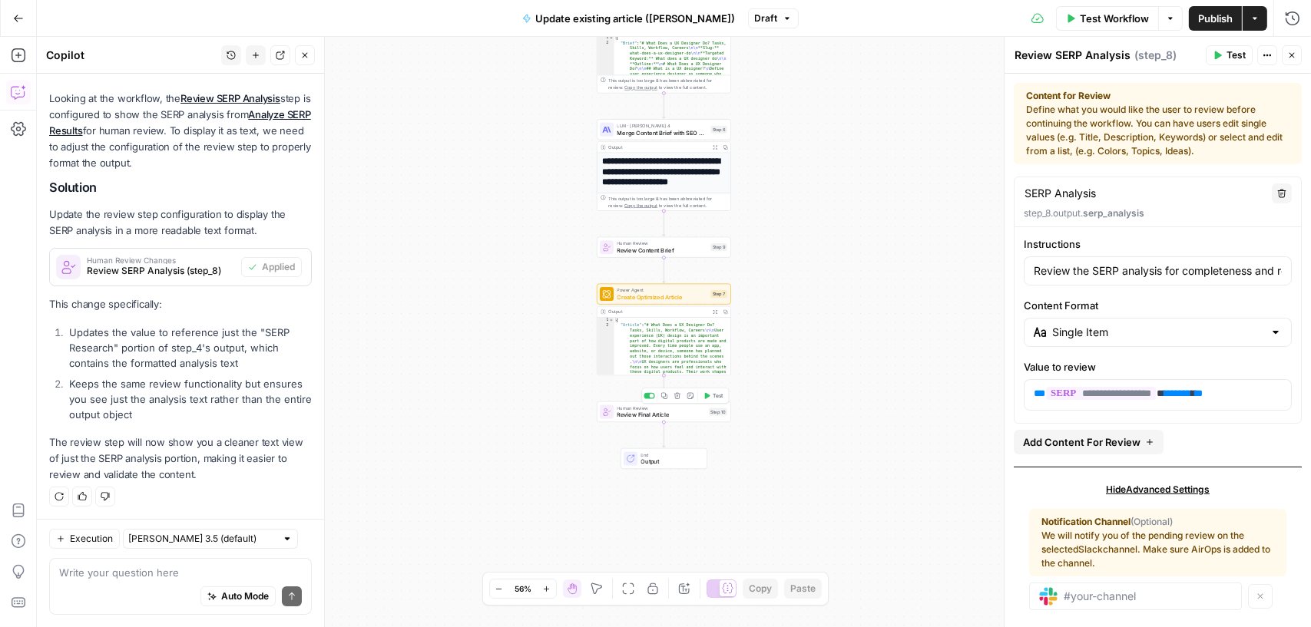
click at [647, 402] on div "Copy step Delete step Add Note Test" at bounding box center [685, 396] width 87 height 15
click at [645, 398] on div at bounding box center [648, 396] width 11 height 6
click at [647, 236] on div at bounding box center [648, 234] width 11 height 6
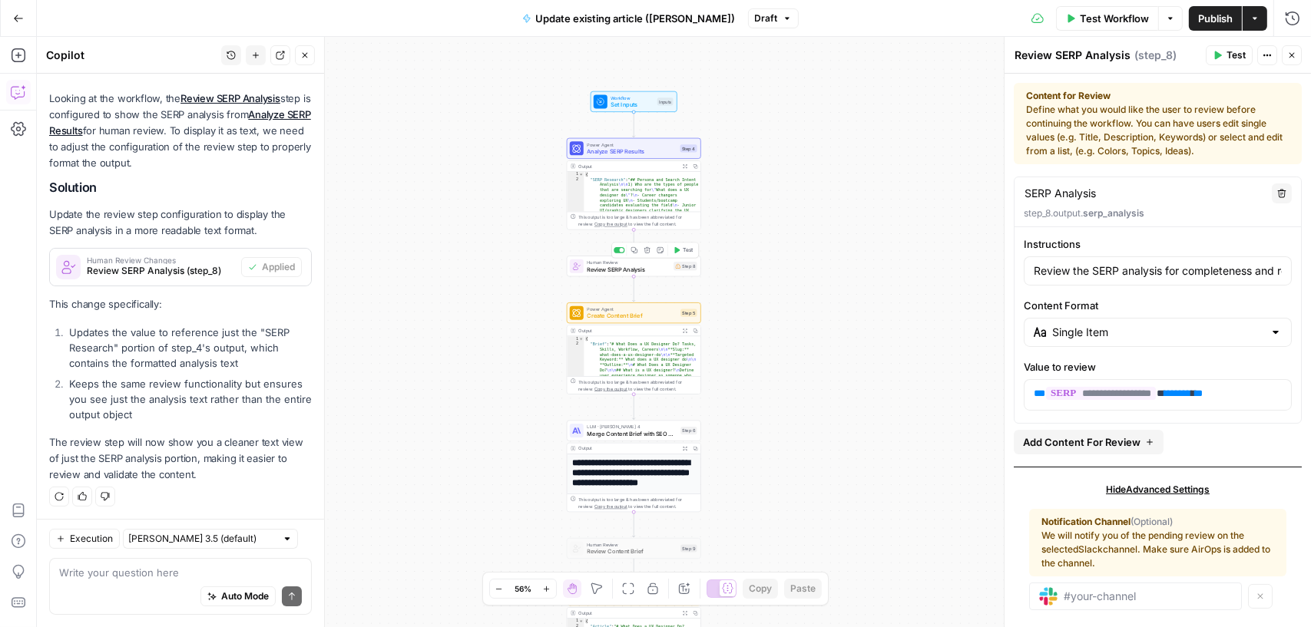
click at [617, 253] on div at bounding box center [618, 250] width 11 height 6
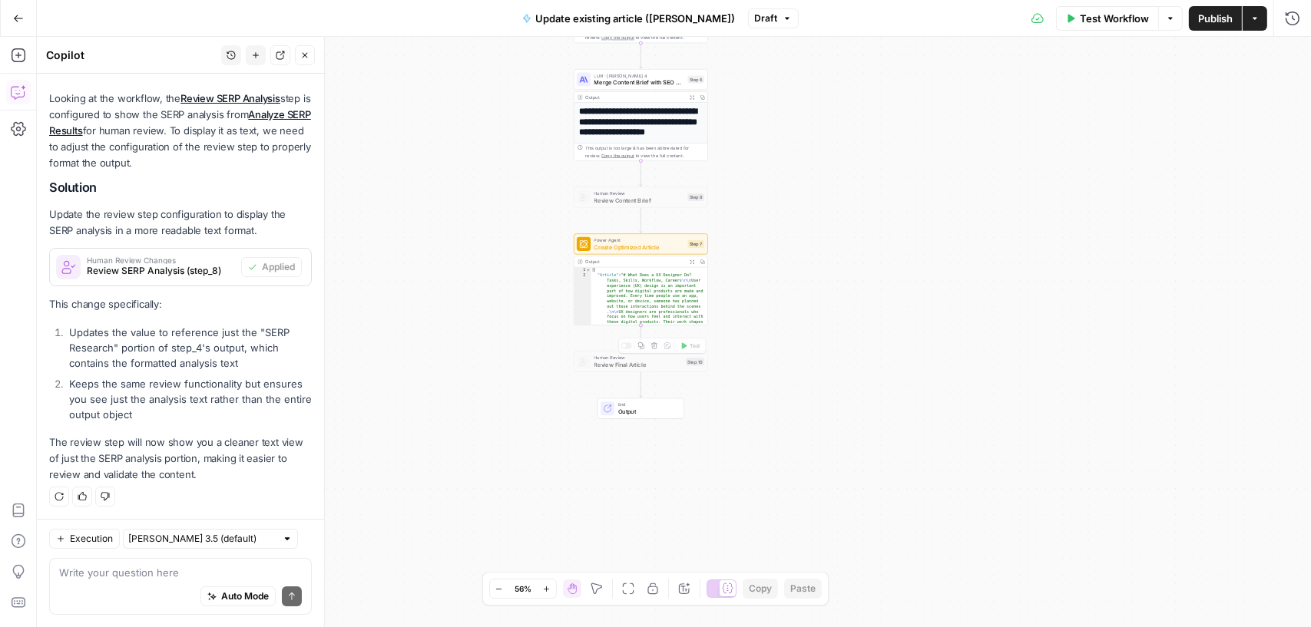
click at [673, 364] on span "Review Final Article" at bounding box center [638, 365] width 88 height 8
click at [662, 361] on span "Review Final Article" at bounding box center [638, 365] width 88 height 8
click at [688, 359] on div "Step 10" at bounding box center [695, 362] width 18 height 8
drag, startPoint x: 696, startPoint y: 362, endPoint x: 674, endPoint y: 359, distance: 22.5
click at [696, 362] on div "Step 10" at bounding box center [695, 362] width 18 height 8
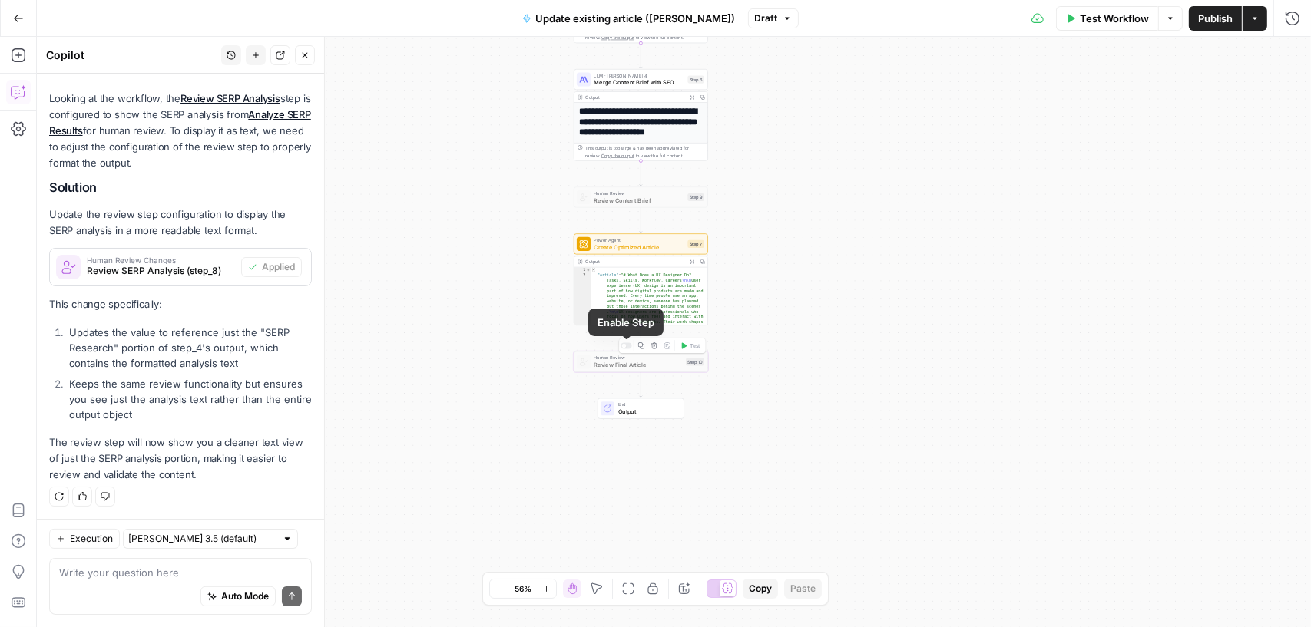
click at [630, 346] on div at bounding box center [625, 346] width 11 height 6
click at [632, 362] on span "Review Final Article" at bounding box center [638, 365] width 88 height 8
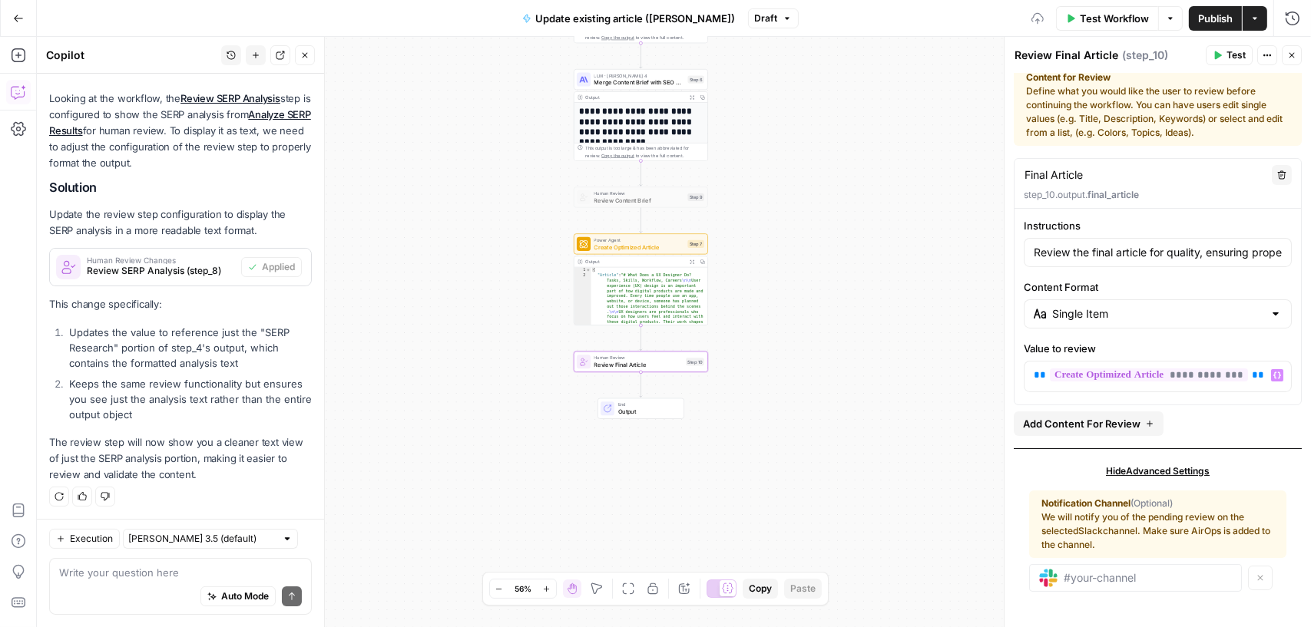
scroll to position [0, 0]
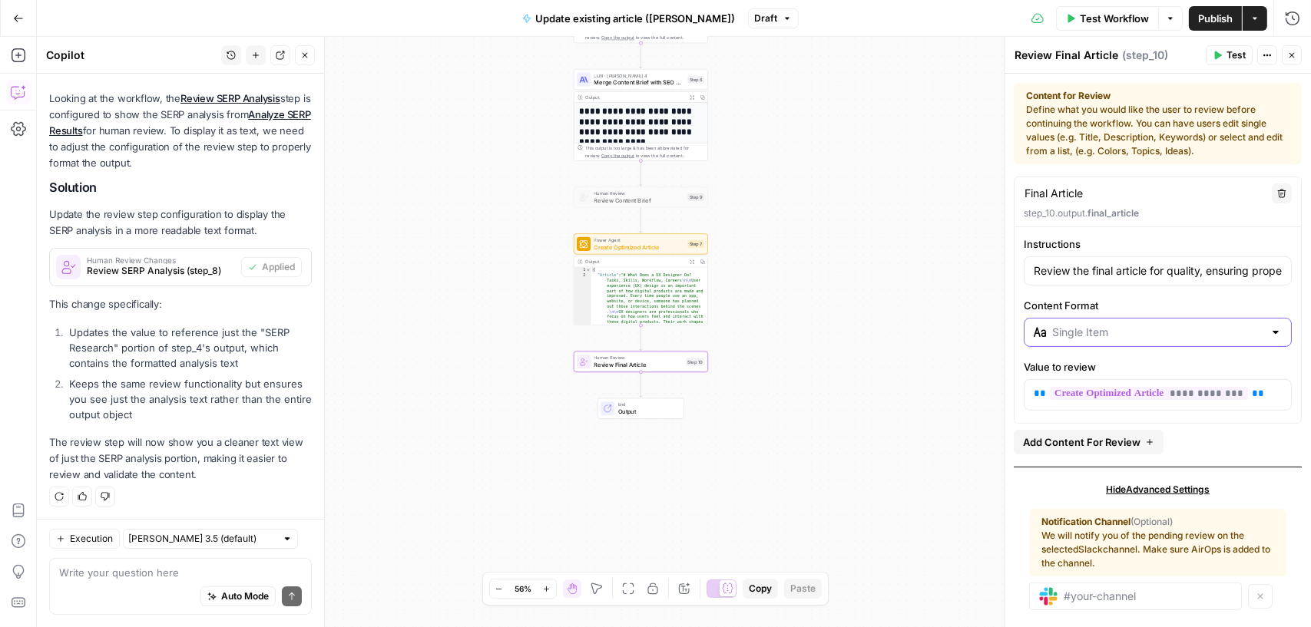
click at [1069, 326] on input "Content Format" at bounding box center [1157, 332] width 211 height 15
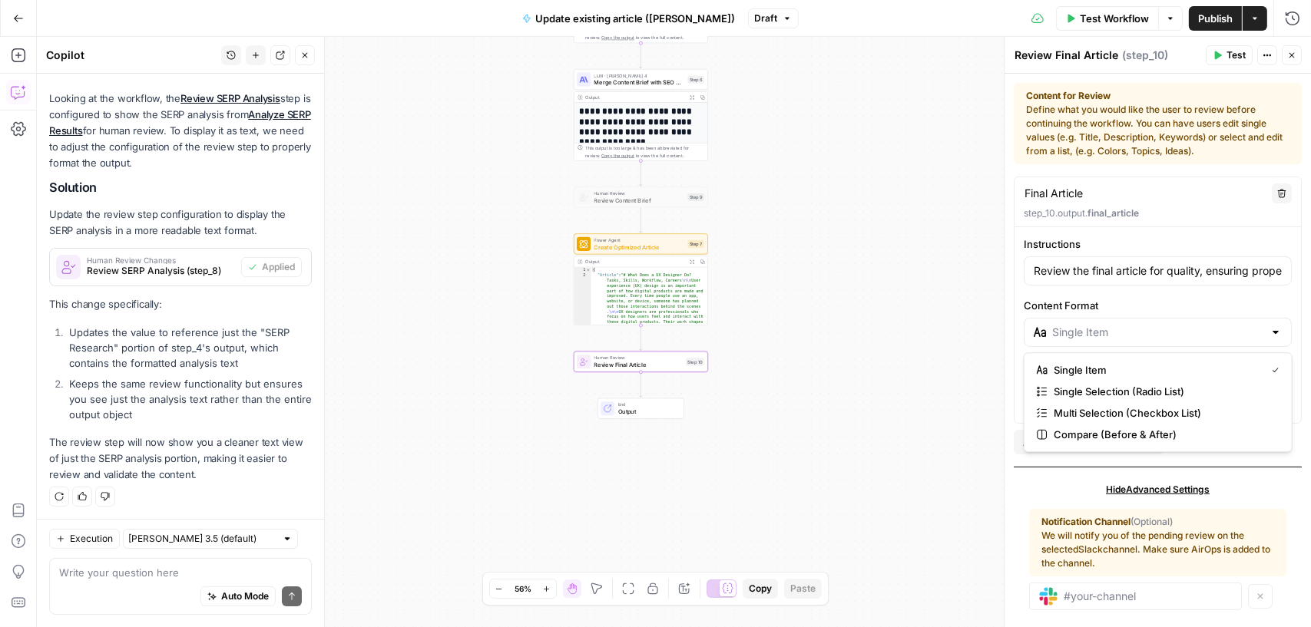
type input "Single Item"
click at [1120, 299] on label "Content Format" at bounding box center [1158, 305] width 268 height 15
click at [1120, 325] on input "Single Item" at bounding box center [1157, 332] width 211 height 15
type input "Single Item"
click at [1232, 307] on label "Content Format" at bounding box center [1158, 305] width 268 height 15
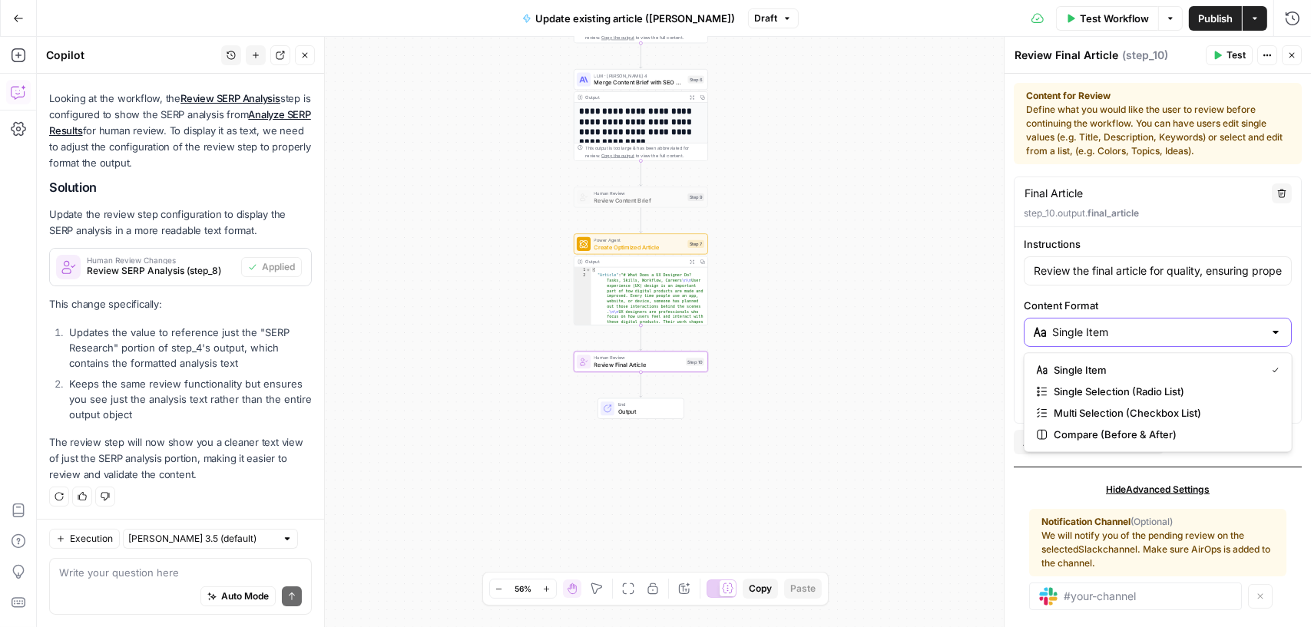
click at [1232, 325] on input "Single Item" at bounding box center [1157, 332] width 211 height 15
type input "Single Item"
click at [1289, 55] on icon "button" at bounding box center [1291, 55] width 9 height 9
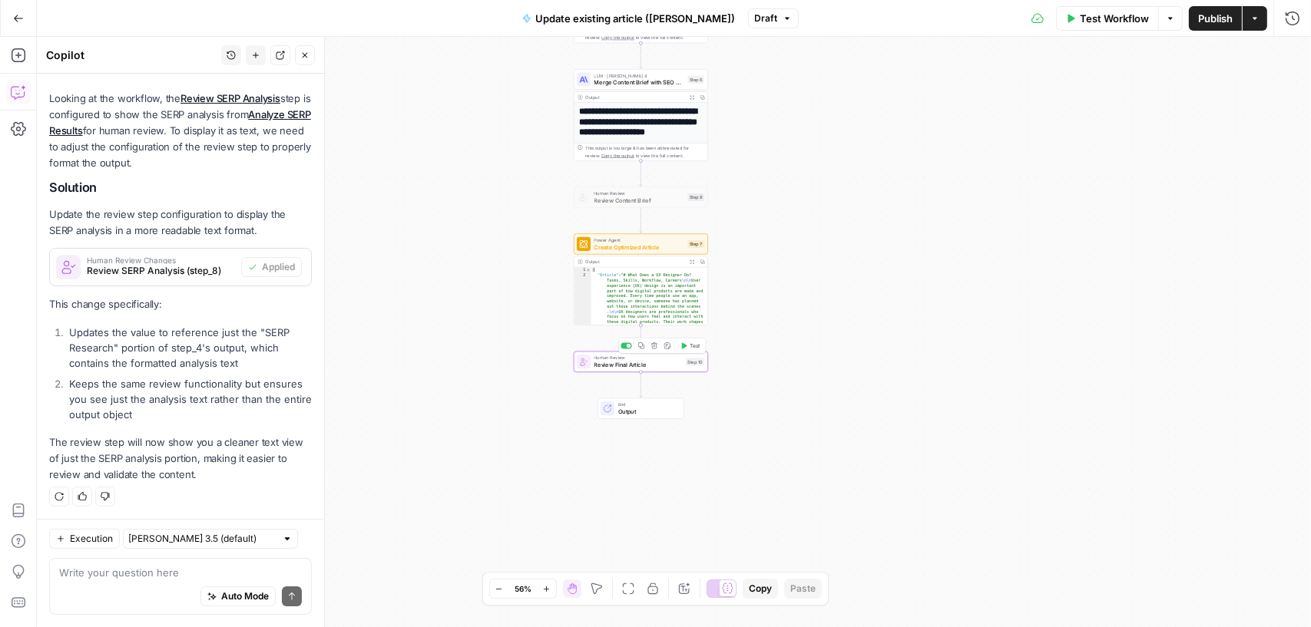
click at [625, 344] on div at bounding box center [625, 346] width 11 height 6
click at [1220, 17] on span "Publish" at bounding box center [1215, 18] width 35 height 15
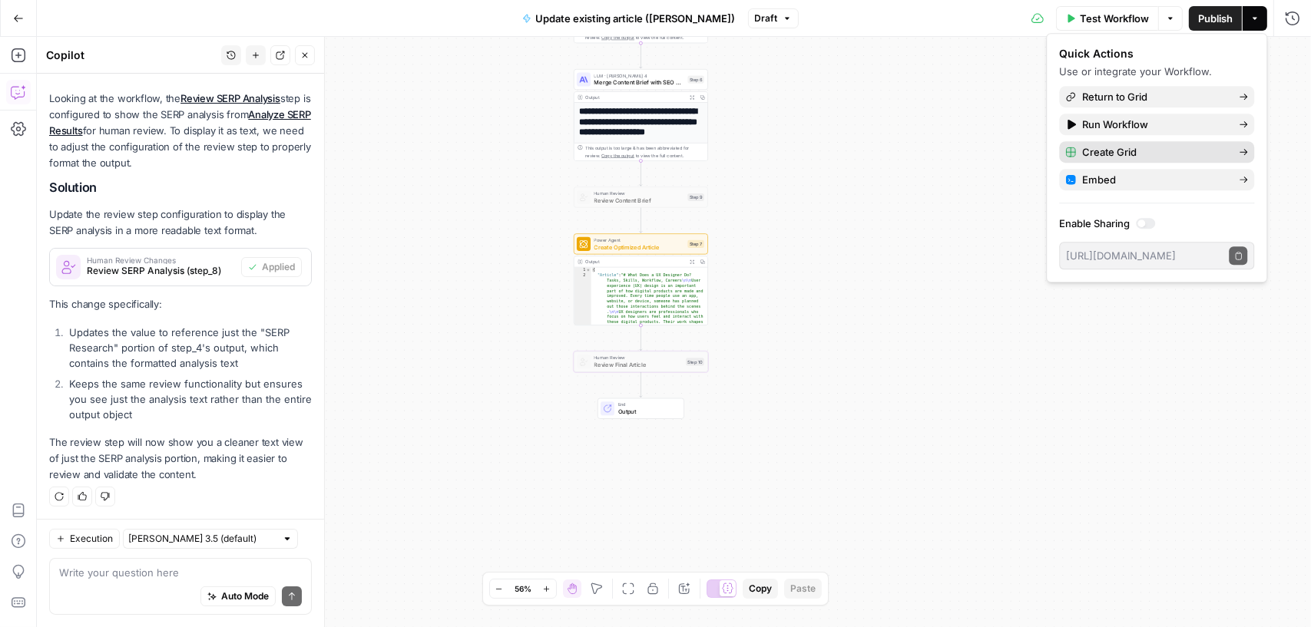
click at [1125, 148] on span "Create Grid" at bounding box center [1154, 151] width 144 height 15
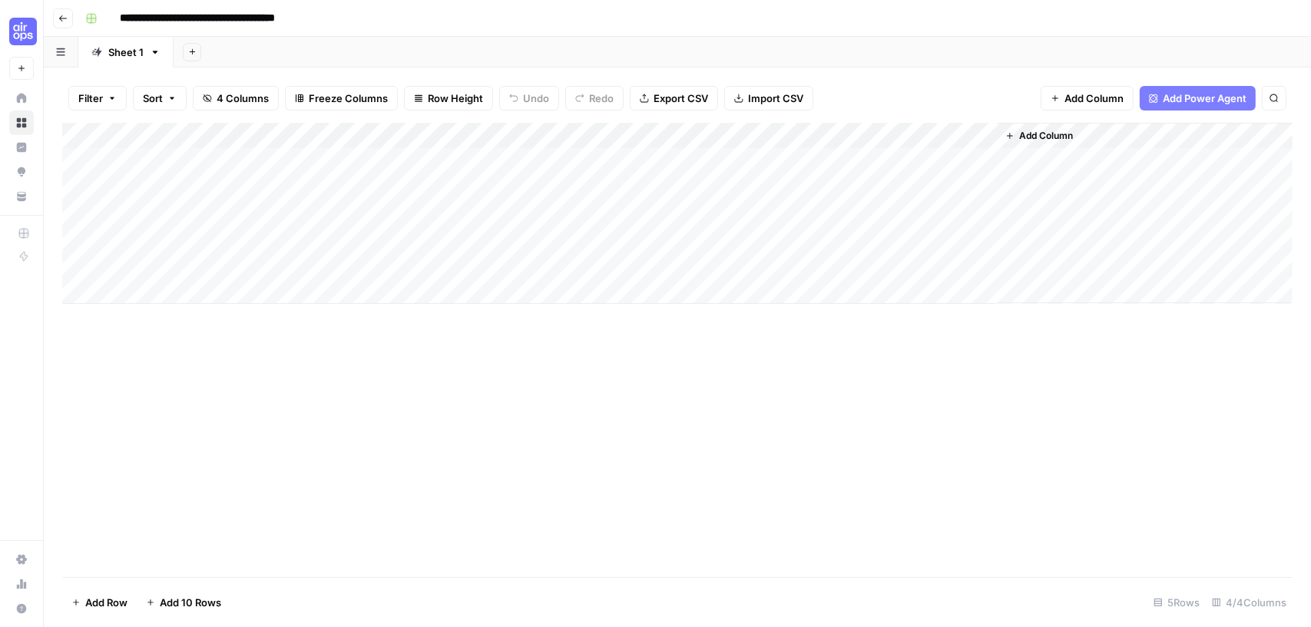
click at [827, 136] on div "Add Column" at bounding box center [677, 213] width 1230 height 181
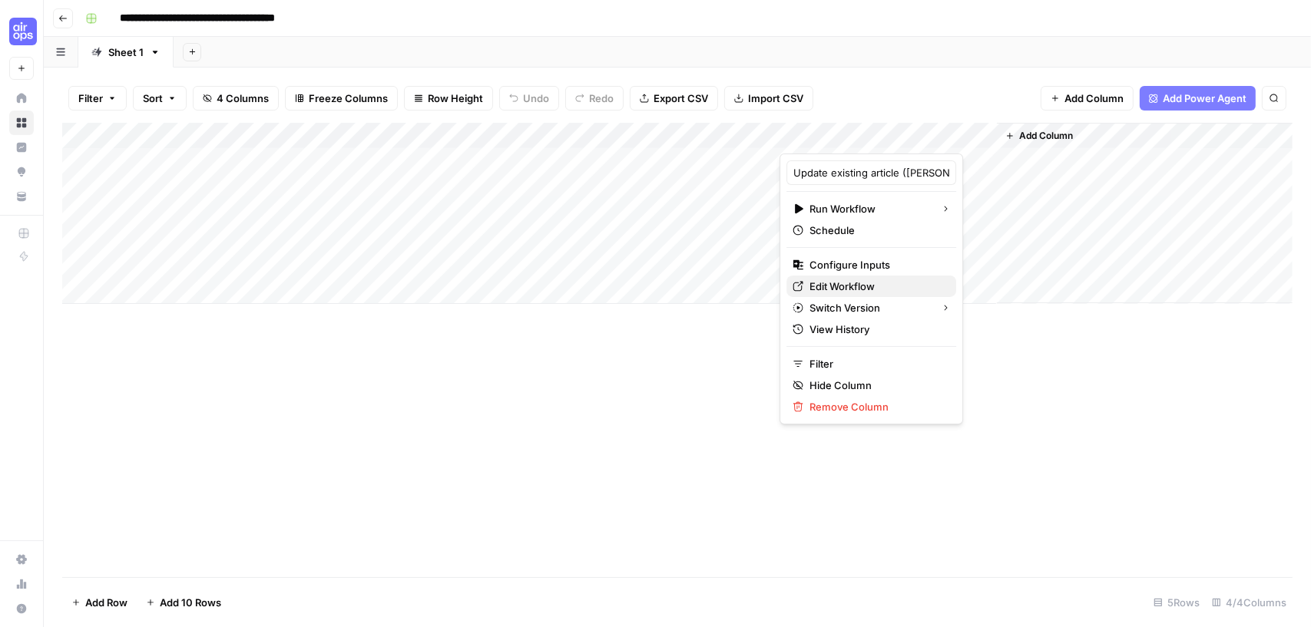
click at [848, 285] on span "Edit Workflow" at bounding box center [876, 286] width 134 height 15
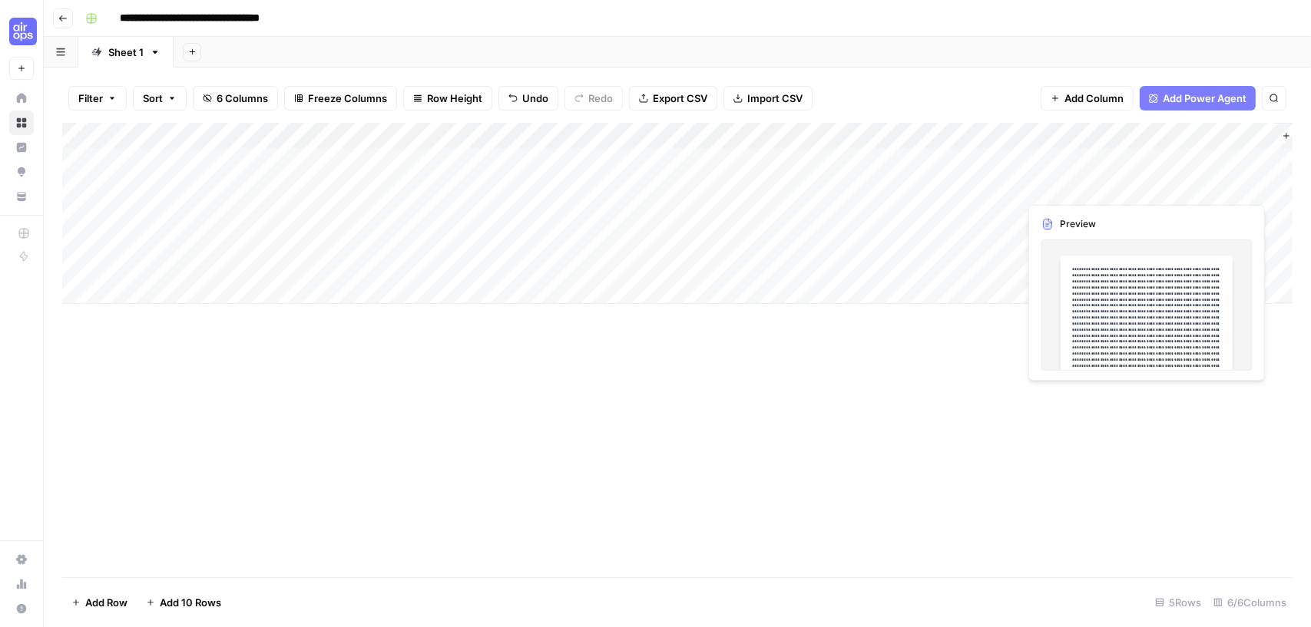
click at [1186, 182] on div "Add Column" at bounding box center [677, 213] width 1230 height 181
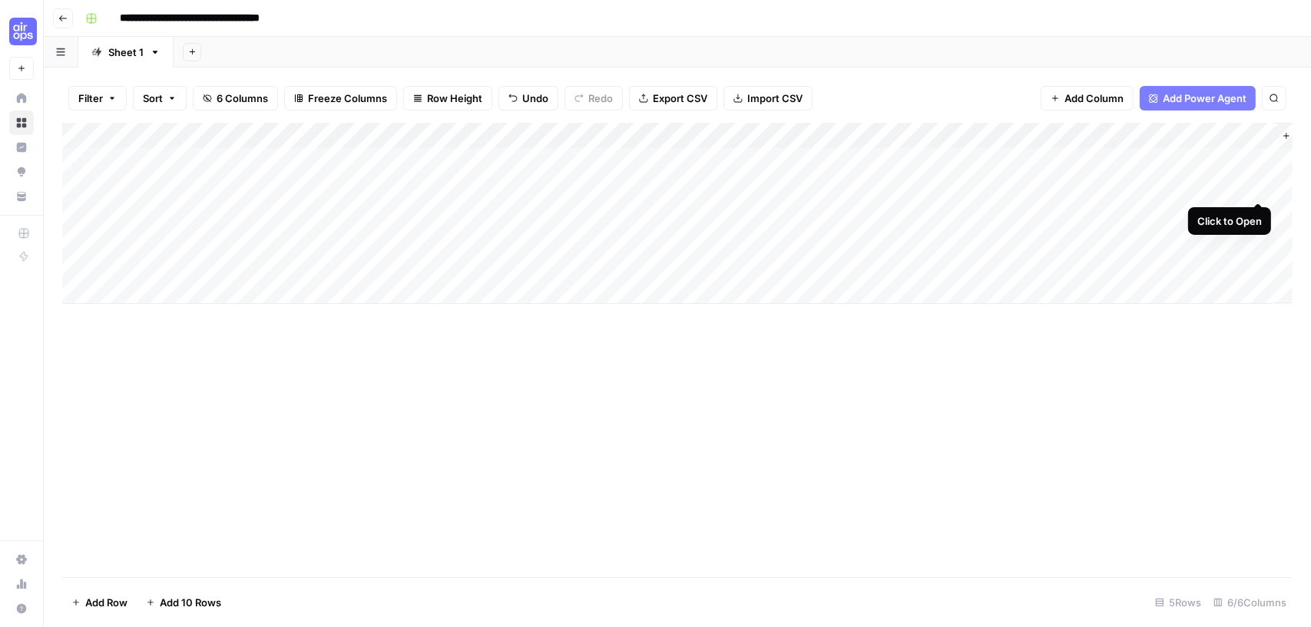
click at [1258, 184] on div "Add Column" at bounding box center [677, 213] width 1230 height 181
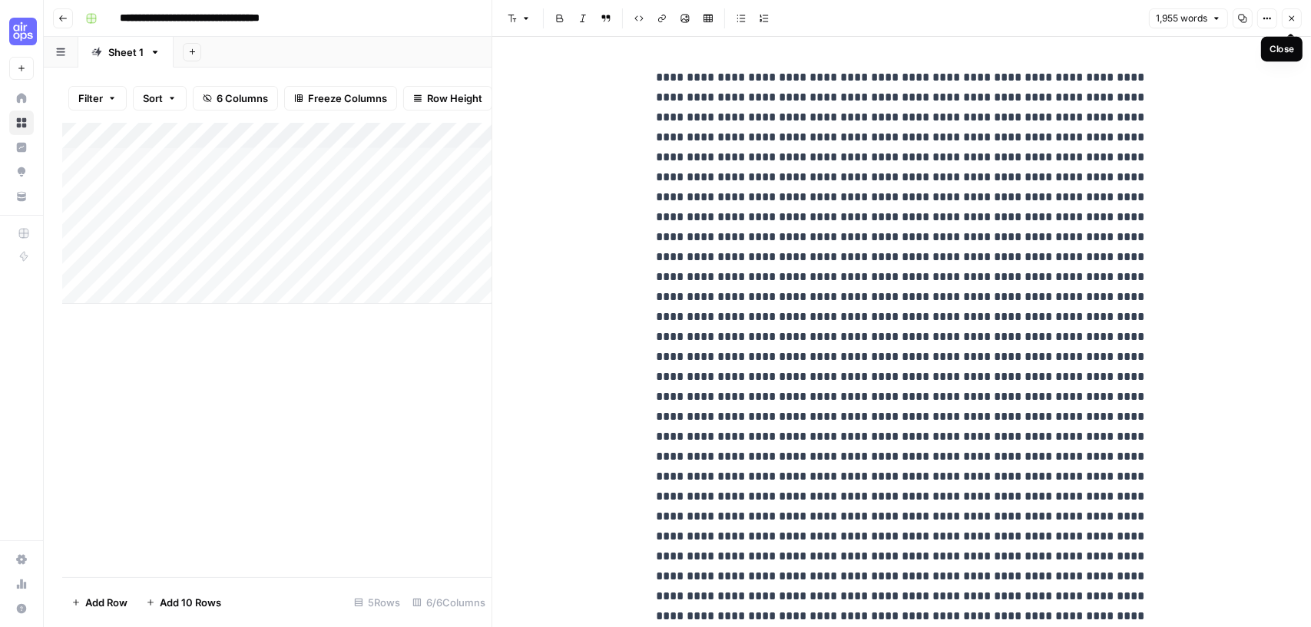
click at [1288, 13] on button "Close" at bounding box center [1291, 18] width 20 height 20
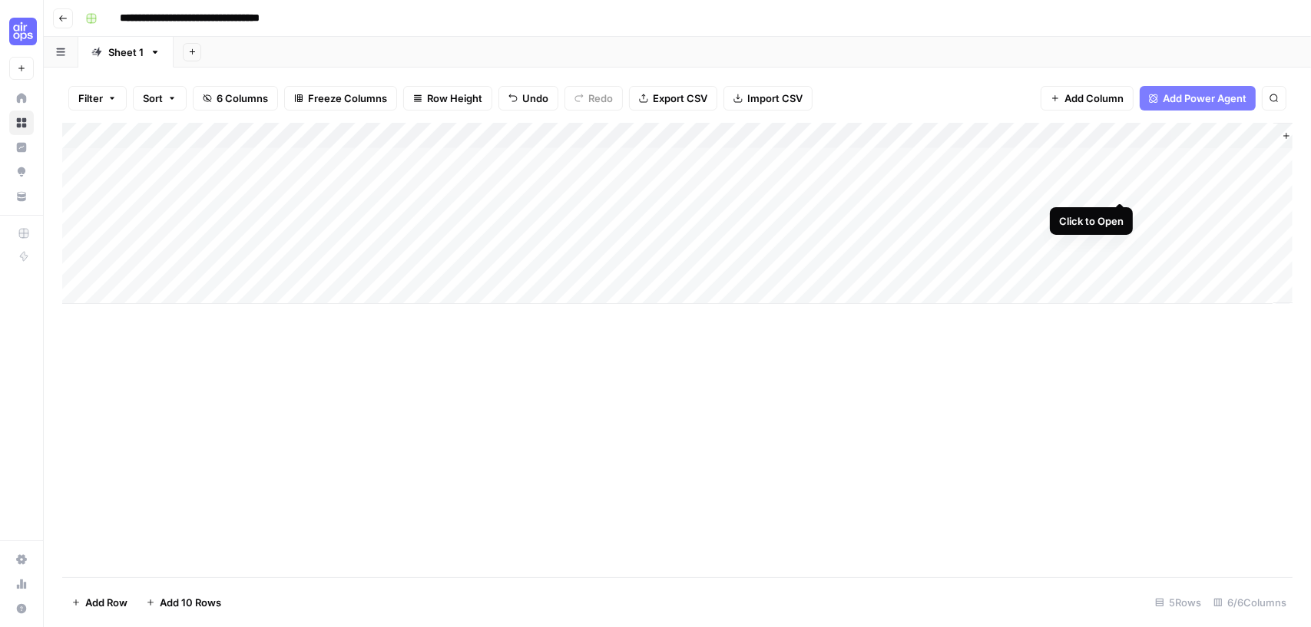
click at [1124, 186] on div "Add Column" at bounding box center [677, 213] width 1230 height 181
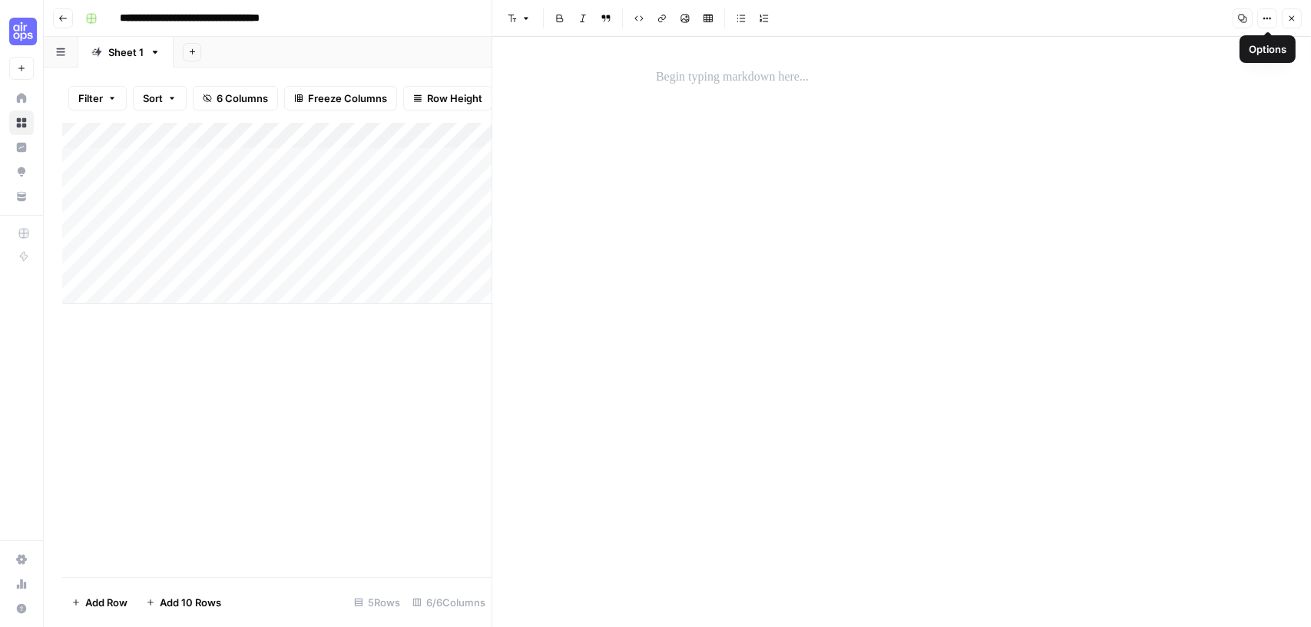
click at [1295, 19] on icon "button" at bounding box center [1291, 18] width 9 height 9
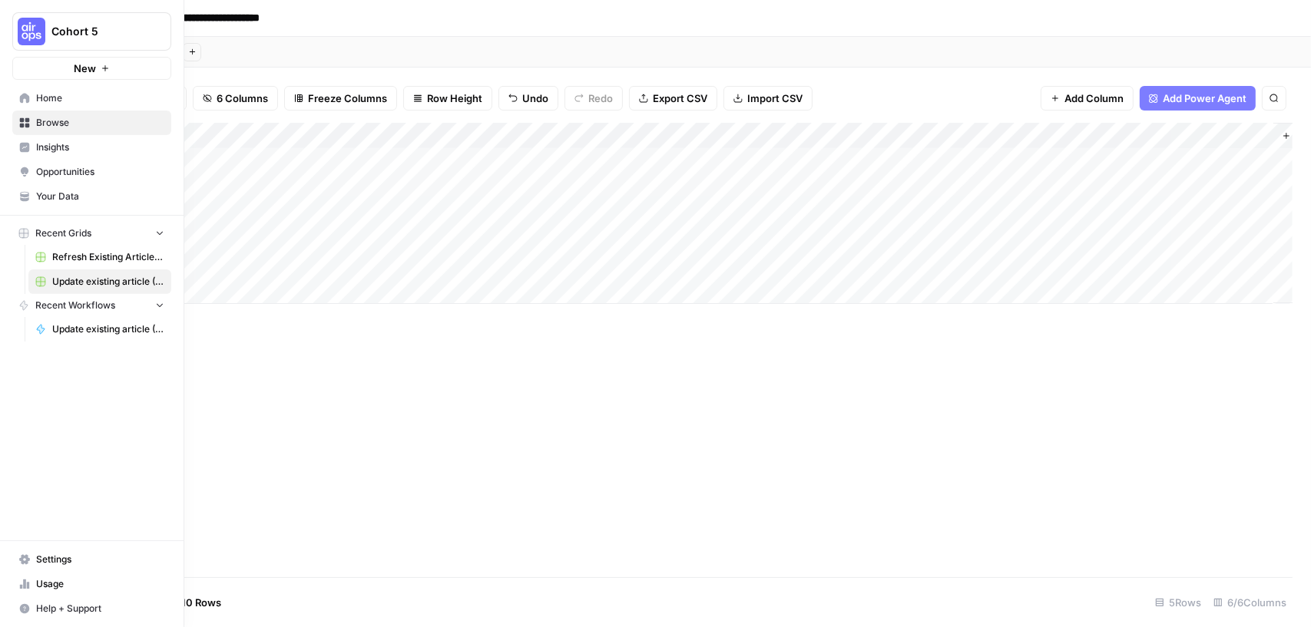
click at [91, 66] on span "New" at bounding box center [85, 68] width 22 height 15
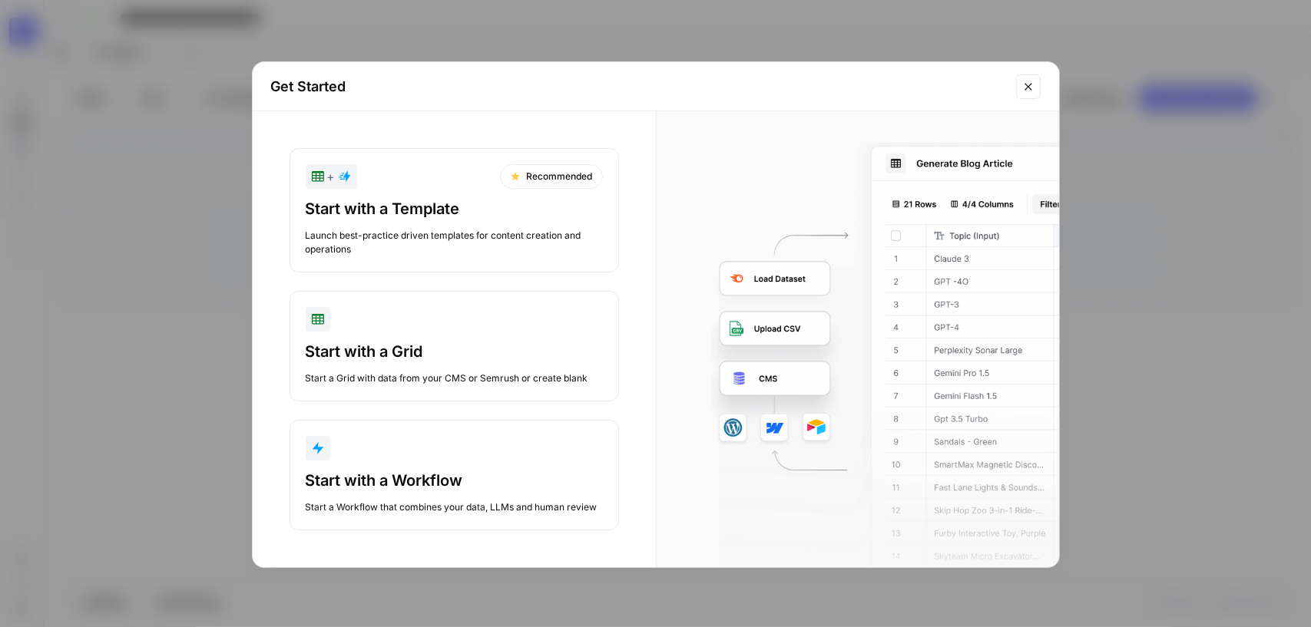
click at [383, 359] on div "Start with a Grid" at bounding box center [454, 351] width 297 height 21
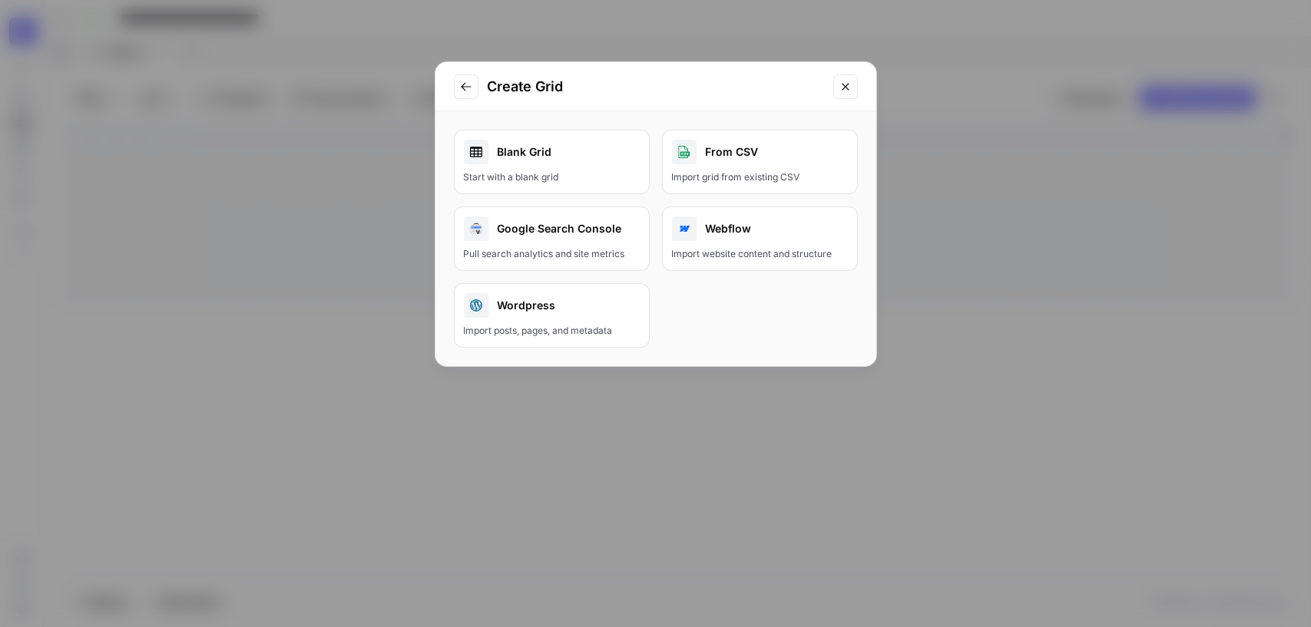
click at [573, 149] on div "Blank Grid" at bounding box center [552, 152] width 176 height 25
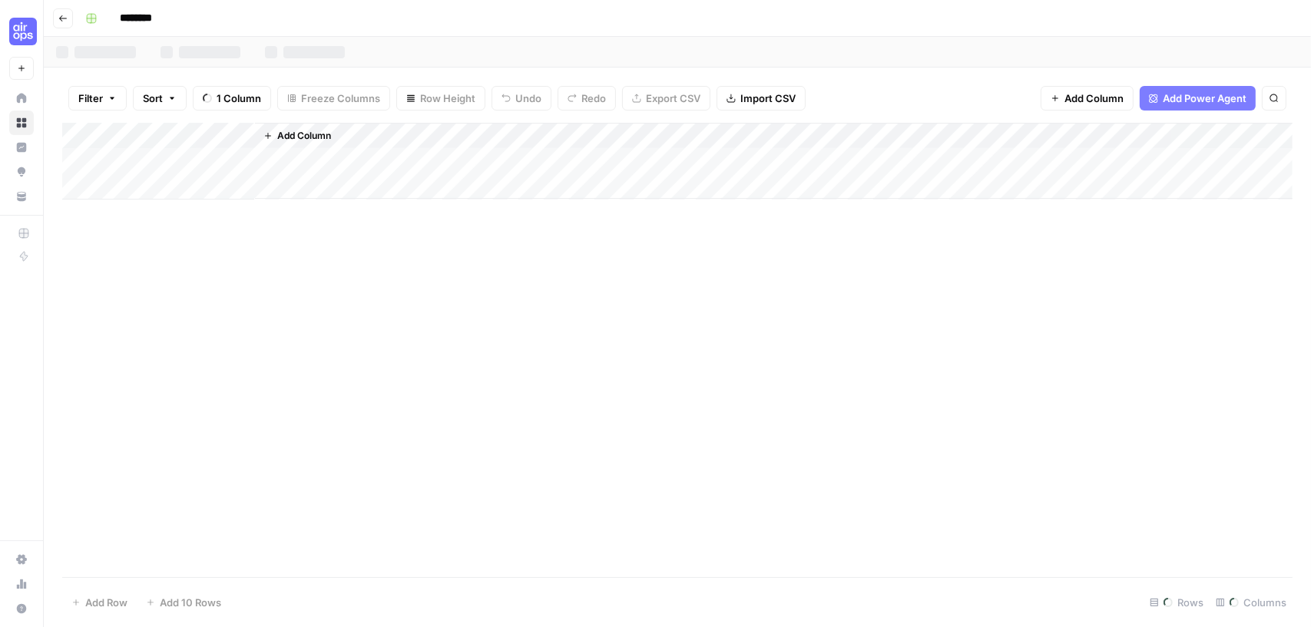
click at [154, 18] on input "********" at bounding box center [156, 18] width 86 height 25
drag, startPoint x: 174, startPoint y: 16, endPoint x: 101, endPoint y: 18, distance: 73.0
click at [101, 18] on div "********" at bounding box center [687, 18] width 1216 height 25
type input "*"
type input "**********"
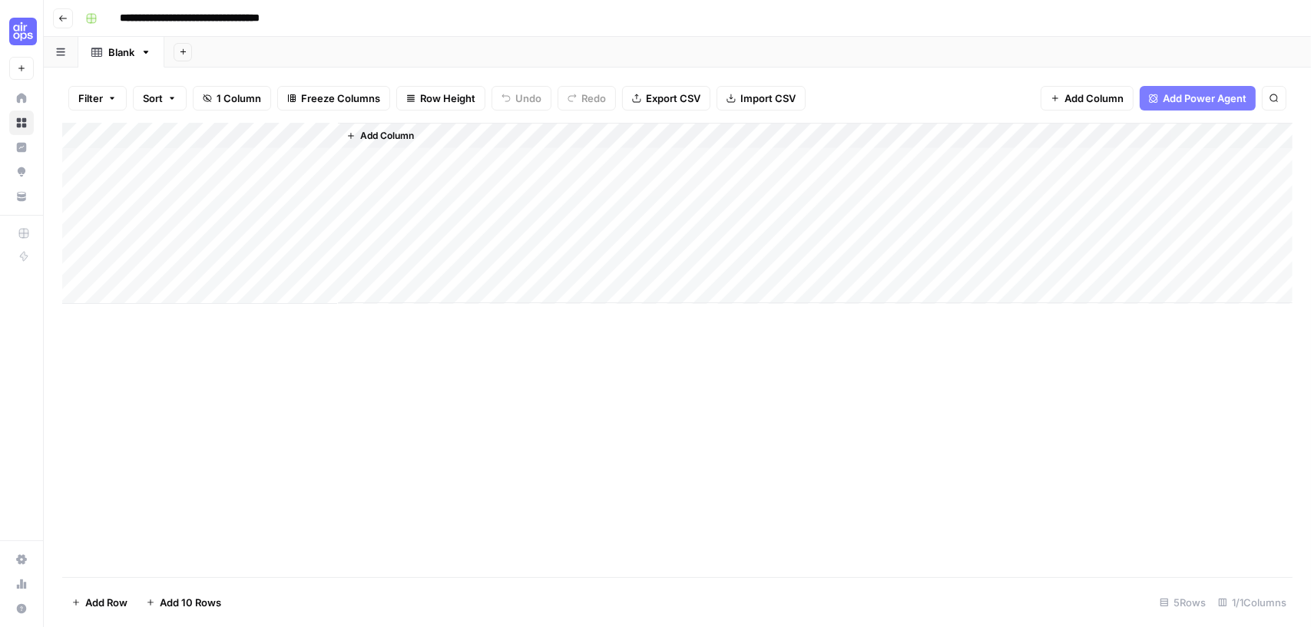
click at [157, 142] on div "Add Column" at bounding box center [677, 213] width 1230 height 181
drag, startPoint x: 150, startPoint y: 171, endPoint x: 130, endPoint y: 166, distance: 21.4
click at [130, 166] on input "Title" at bounding box center [208, 172] width 156 height 15
type input "Target keyword"
click at [1086, 92] on span "Add Column" at bounding box center [1093, 98] width 59 height 15
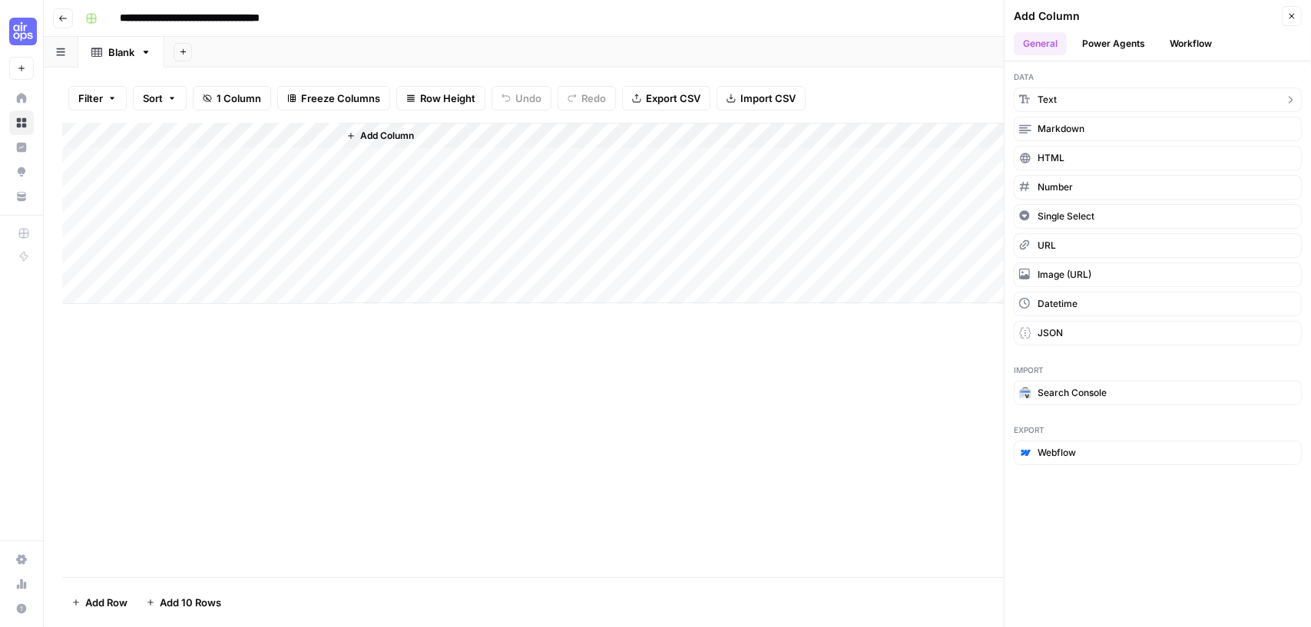
click at [1078, 100] on button "Text" at bounding box center [1158, 100] width 288 height 25
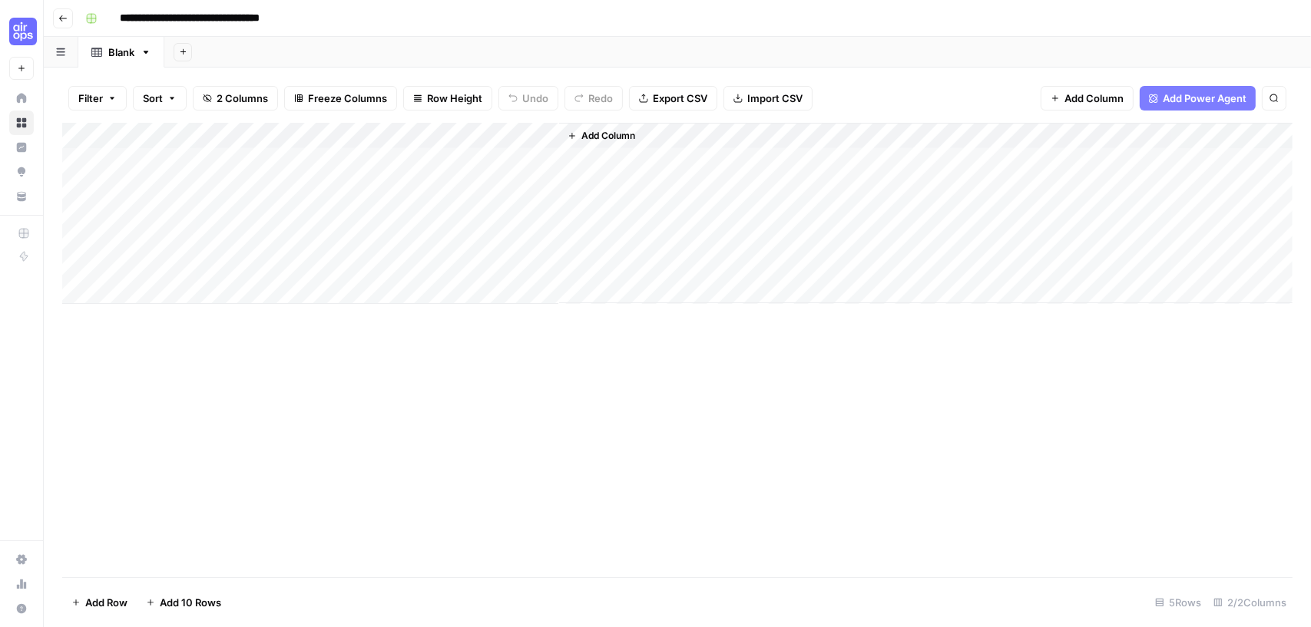
click at [393, 134] on div "Add Column" at bounding box center [677, 213] width 1230 height 181
drag, startPoint x: 432, startPoint y: 170, endPoint x: 326, endPoint y: 165, distance: 106.8
click at [326, 165] on body "**********" at bounding box center [655, 313] width 1311 height 627
drag, startPoint x: 401, startPoint y: 170, endPoint x: 345, endPoint y: 169, distance: 56.1
click at [345, 169] on div "New Column" at bounding box center [429, 172] width 170 height 25
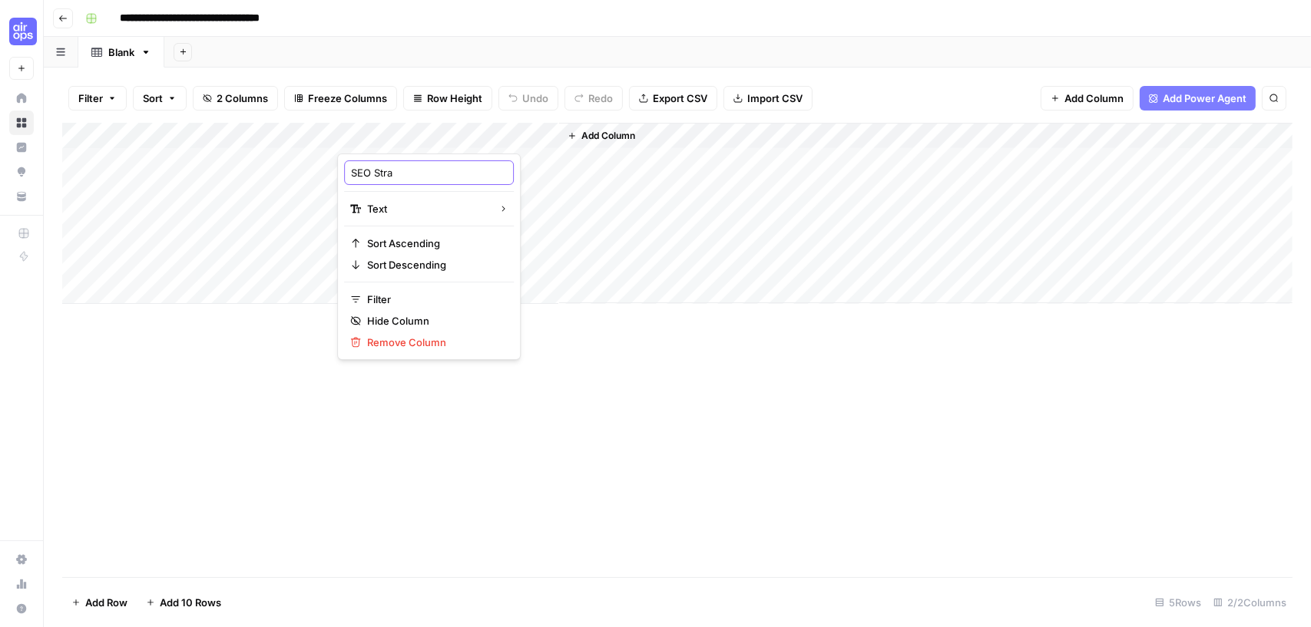
type input "SEO Strat"
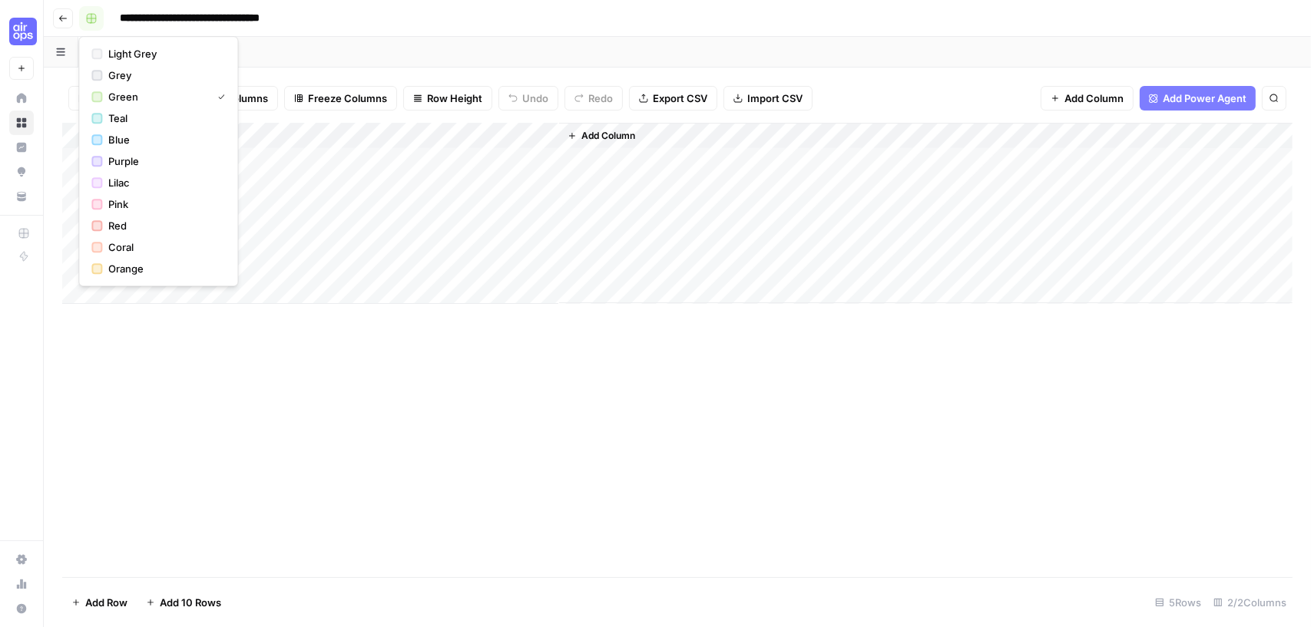
click at [93, 15] on rect "button" at bounding box center [91, 18] width 9 height 9
click at [61, 18] on icon "button" at bounding box center [63, 18] width 8 height 6
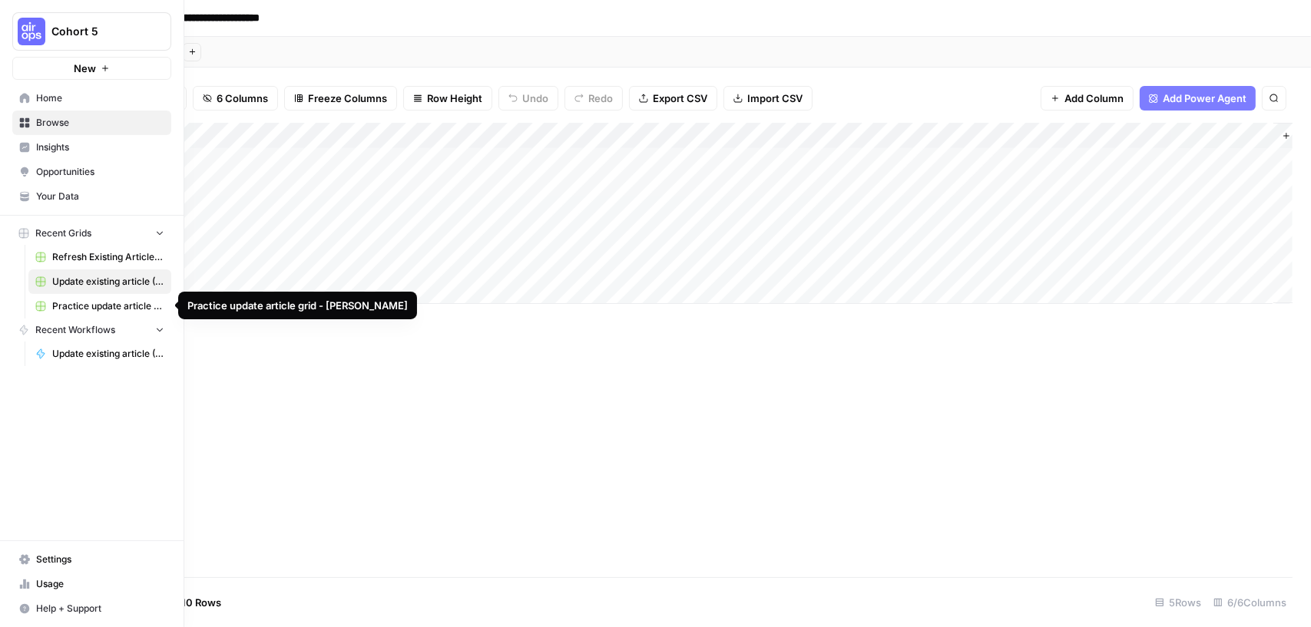
click at [160, 306] on span "Practice update article grid - Diane" at bounding box center [108, 306] width 112 height 14
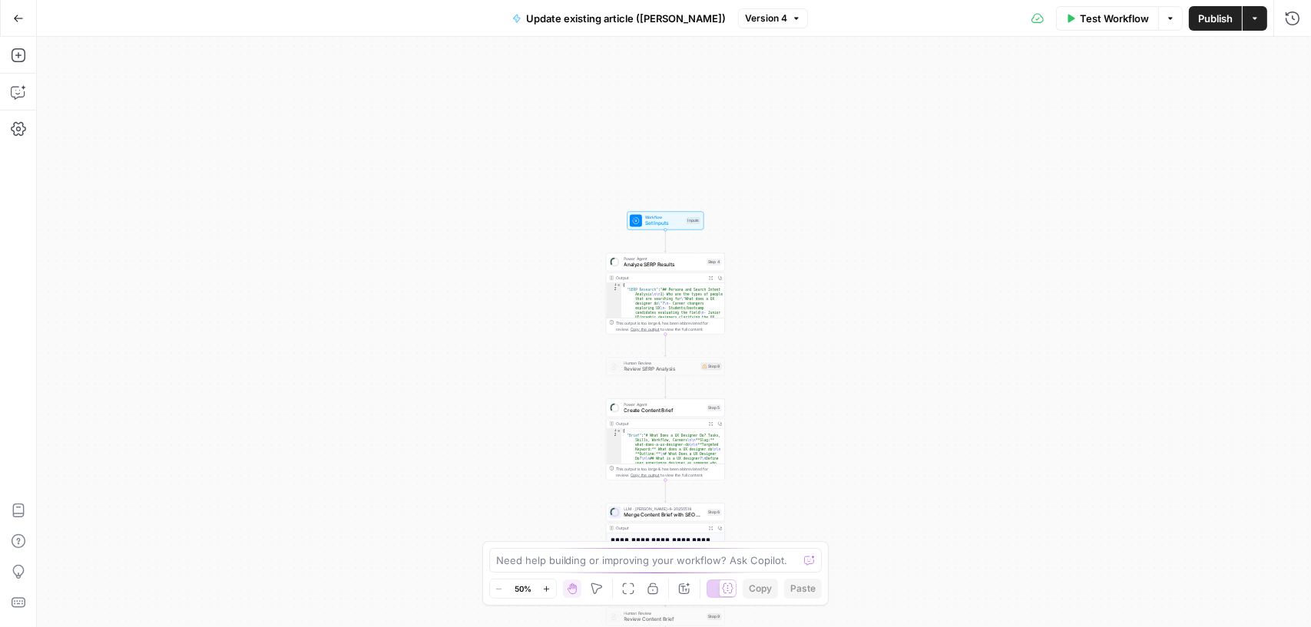
drag, startPoint x: 472, startPoint y: 137, endPoint x: 458, endPoint y: 315, distance: 178.0
click at [464, 315] on div "Workflow Set Inputs Inputs Power Agent Analyze SERP Results Step 4 Output Expan…" at bounding box center [674, 332] width 1274 height 590
click at [661, 220] on span "Set Inputs" at bounding box center [664, 224] width 38 height 8
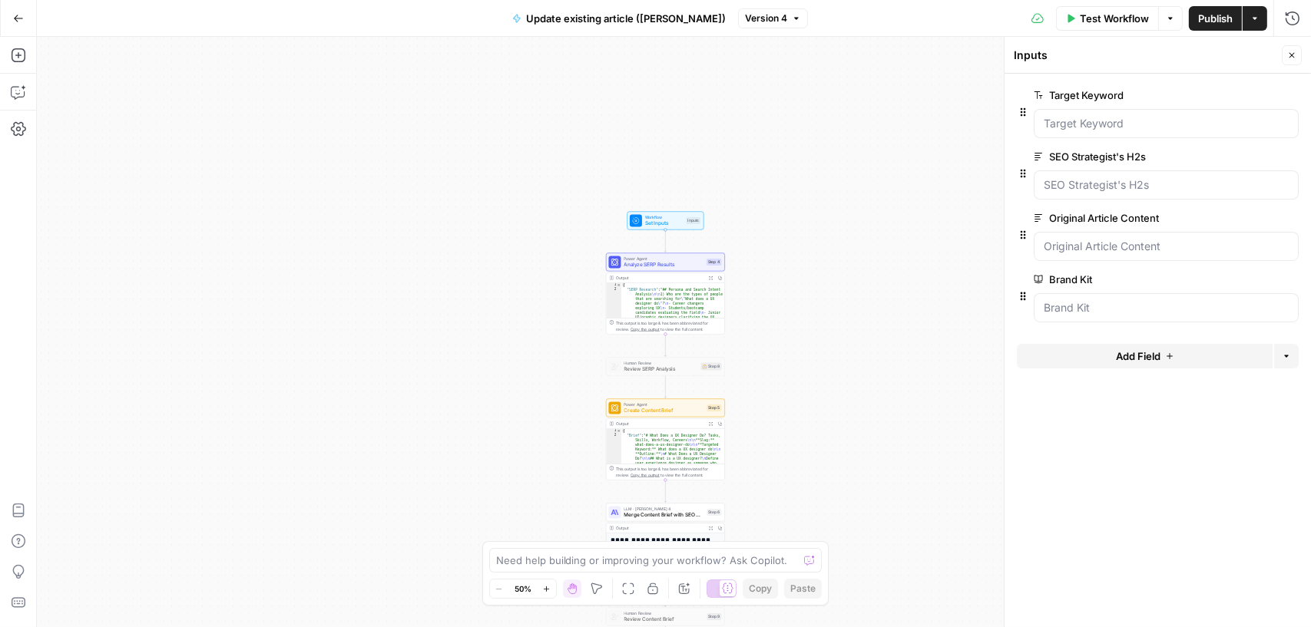
click at [10, 13] on button "Go Back" at bounding box center [19, 19] width 28 height 28
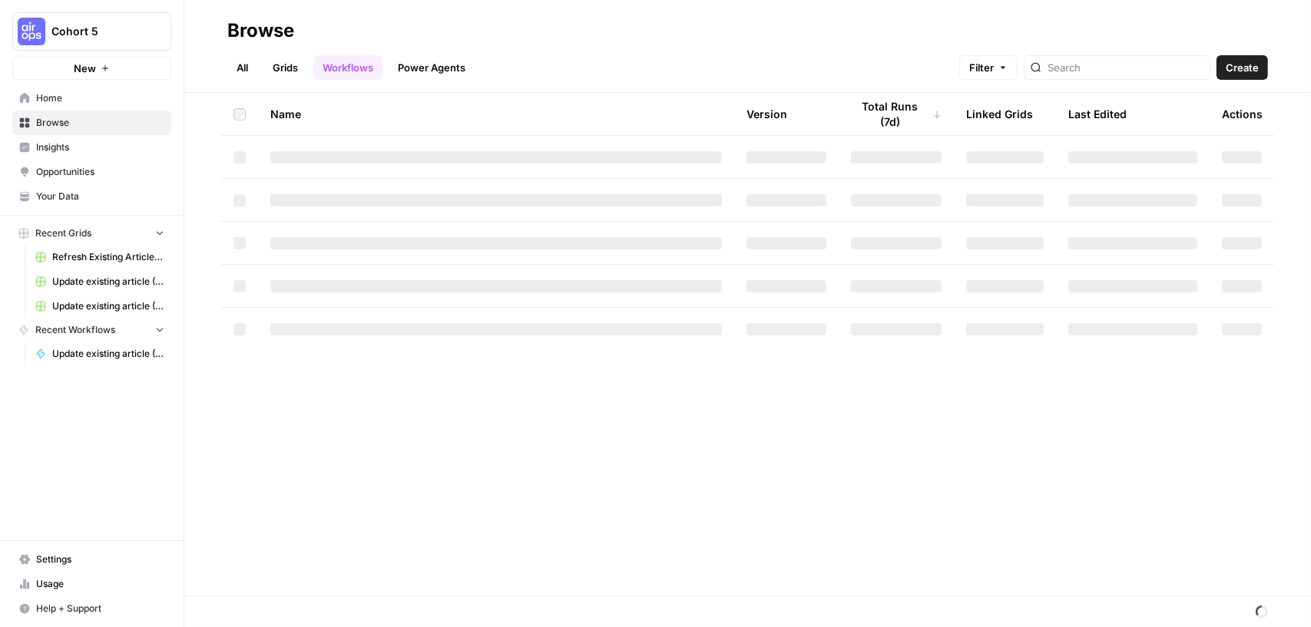
click at [105, 256] on span "Refresh Existing Article - [PERSON_NAME]" at bounding box center [108, 257] width 112 height 14
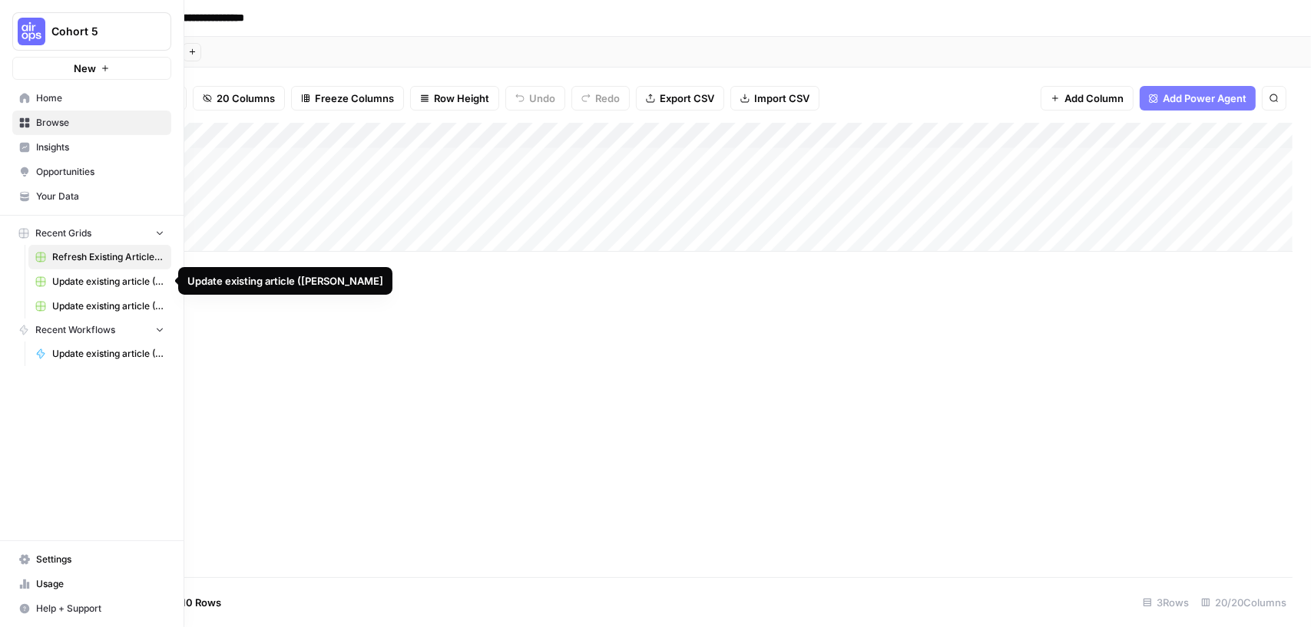
click at [118, 289] on link "Update existing article ([PERSON_NAME]" at bounding box center [99, 282] width 143 height 25
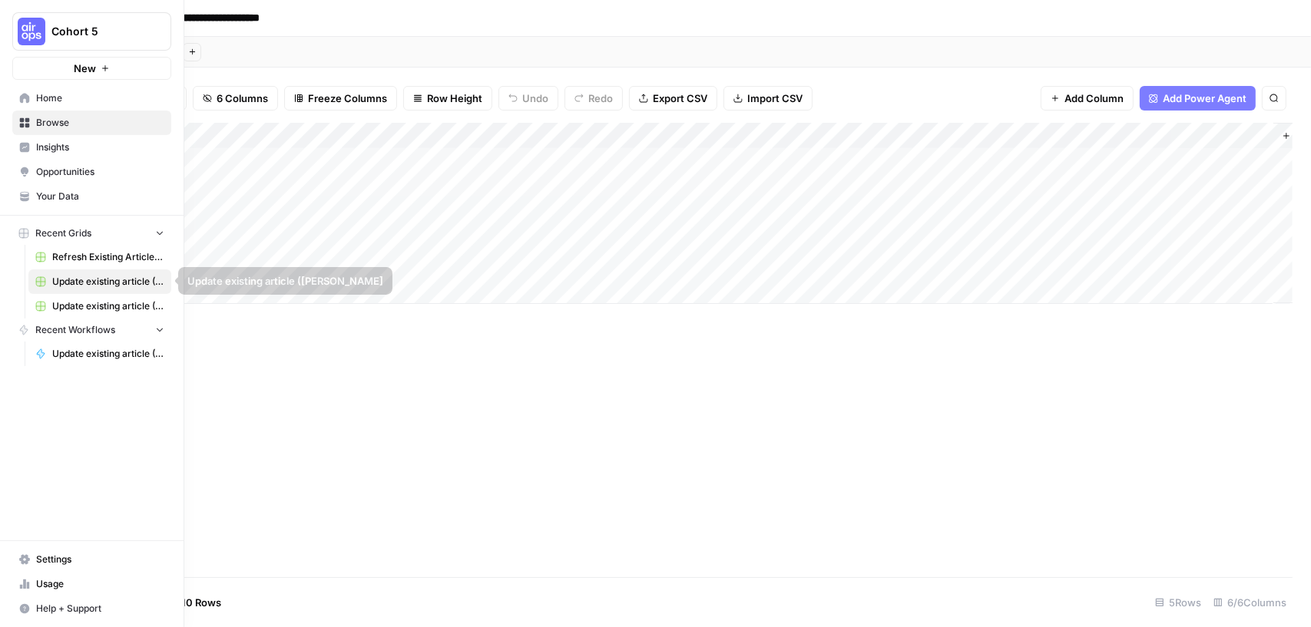
drag, startPoint x: 79, startPoint y: 305, endPoint x: 68, endPoint y: 303, distance: 11.6
click at [79, 305] on span "Update existing article ([PERSON_NAME] (1)" at bounding box center [108, 306] width 112 height 14
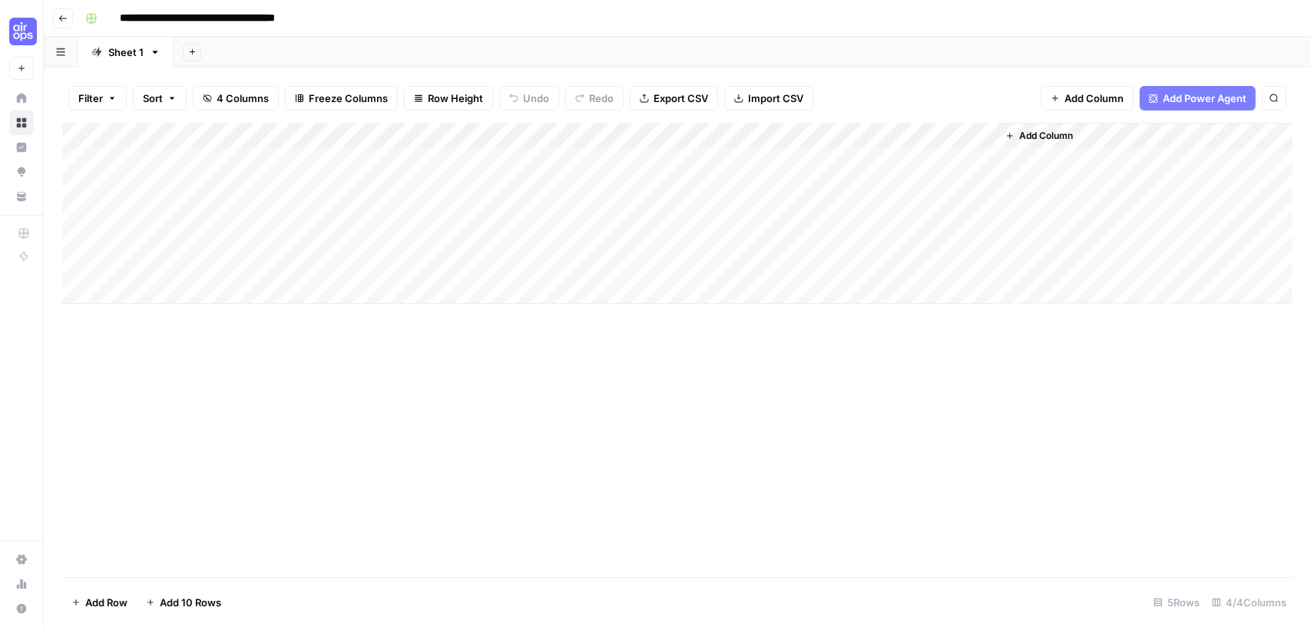
click at [167, 160] on div "Add Column" at bounding box center [677, 213] width 1230 height 181
type textarea "**********"
click at [395, 158] on div "Add Column" at bounding box center [677, 213] width 1230 height 181
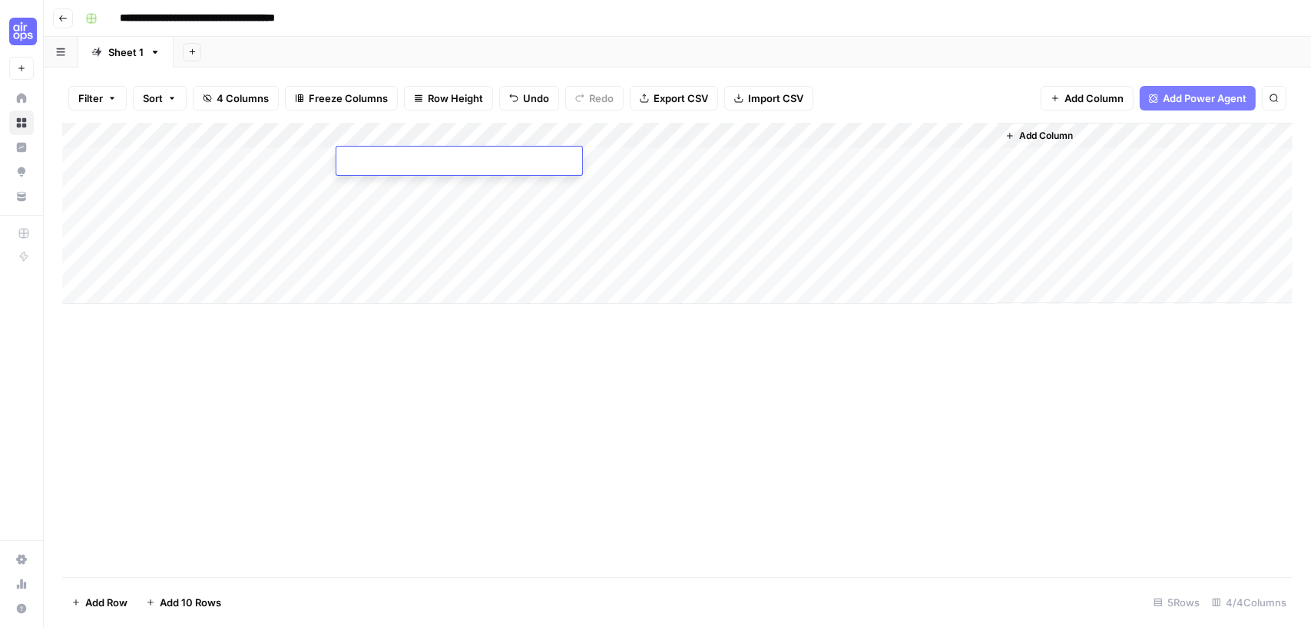
type textarea "**********"
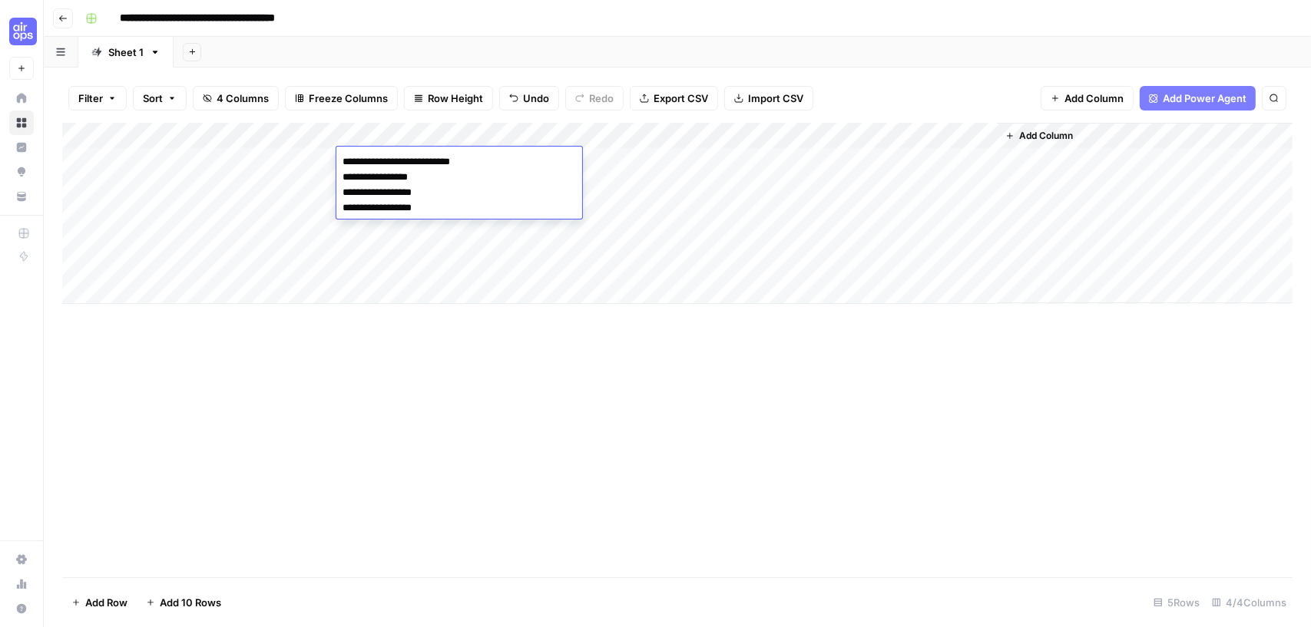
drag, startPoint x: 802, startPoint y: 410, endPoint x: 839, endPoint y: 404, distance: 37.4
click at [802, 410] on div "Add Column" at bounding box center [677, 350] width 1230 height 455
click at [628, 163] on div "Add Column" at bounding box center [677, 213] width 1230 height 181
click at [627, 160] on div "Add Column" at bounding box center [677, 213] width 1230 height 181
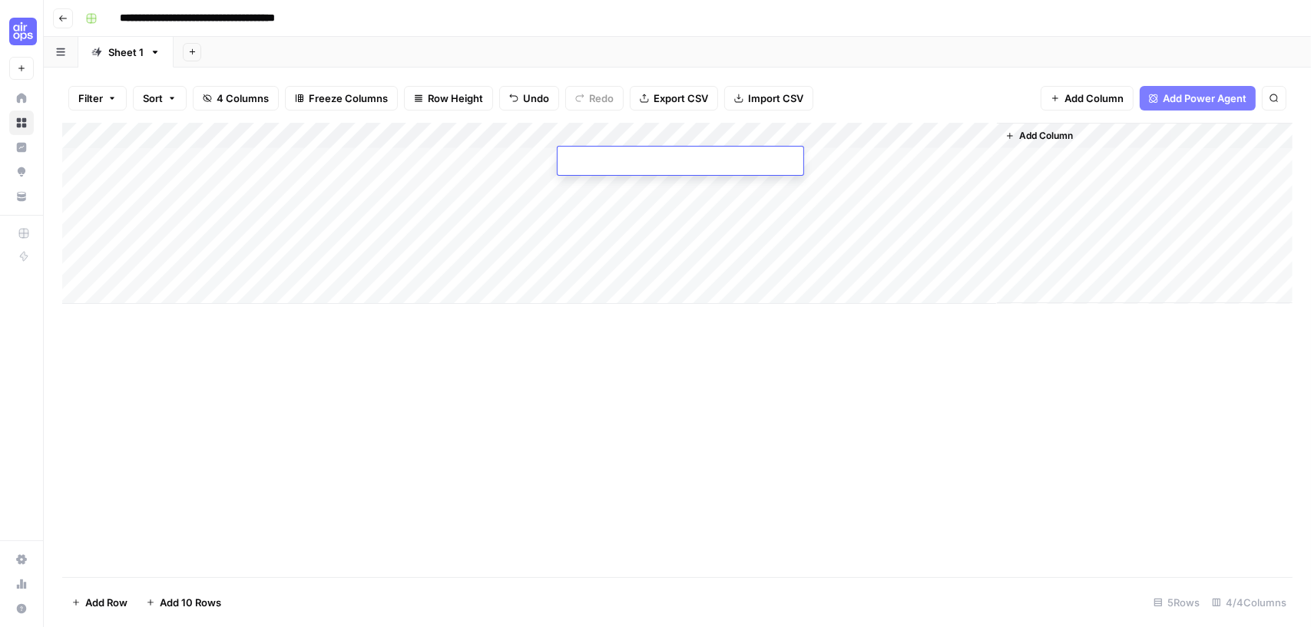
type textarea "**********"
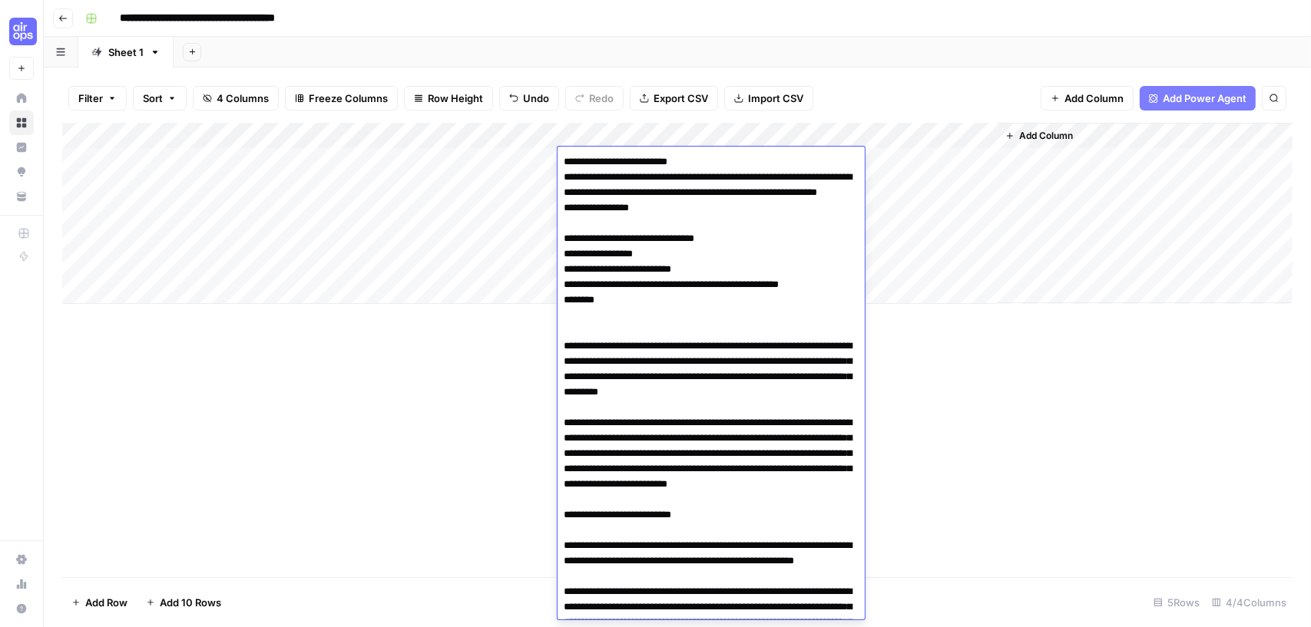
scroll to position [4893, 0]
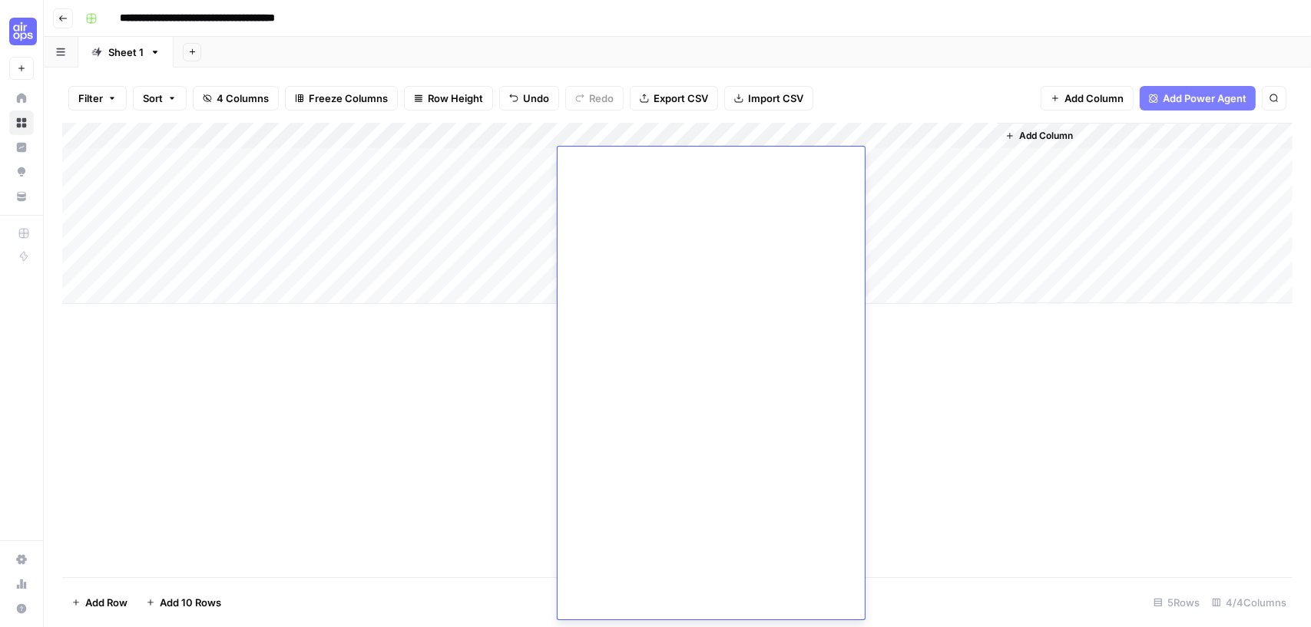
click at [997, 398] on div "Add Column" at bounding box center [677, 350] width 1230 height 455
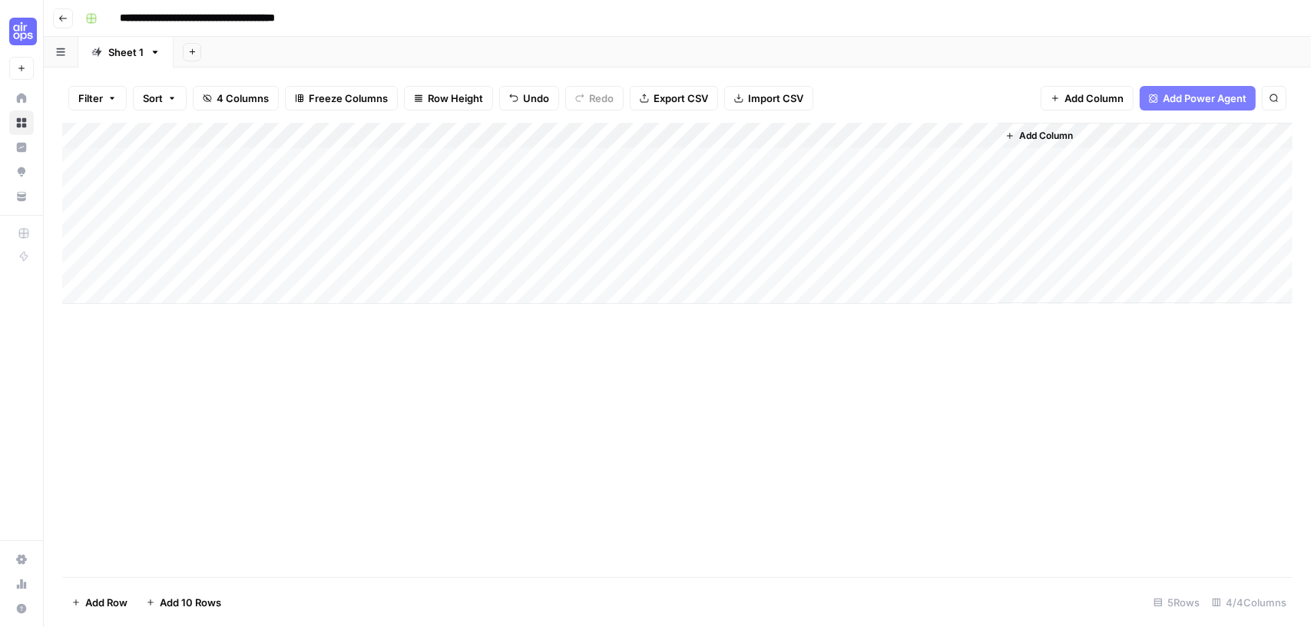
click at [888, 157] on div "Add Column" at bounding box center [677, 213] width 1230 height 181
click at [915, 133] on div "Add Column" at bounding box center [677, 213] width 1230 height 181
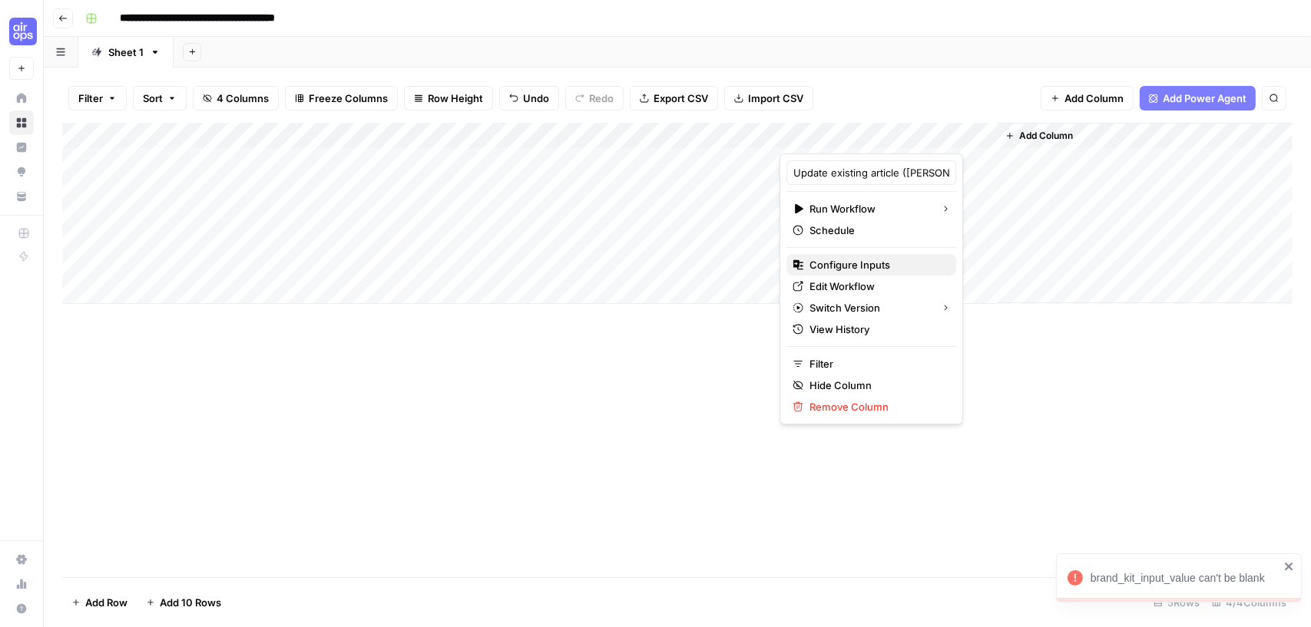
click at [854, 262] on span "Configure Inputs" at bounding box center [876, 264] width 134 height 15
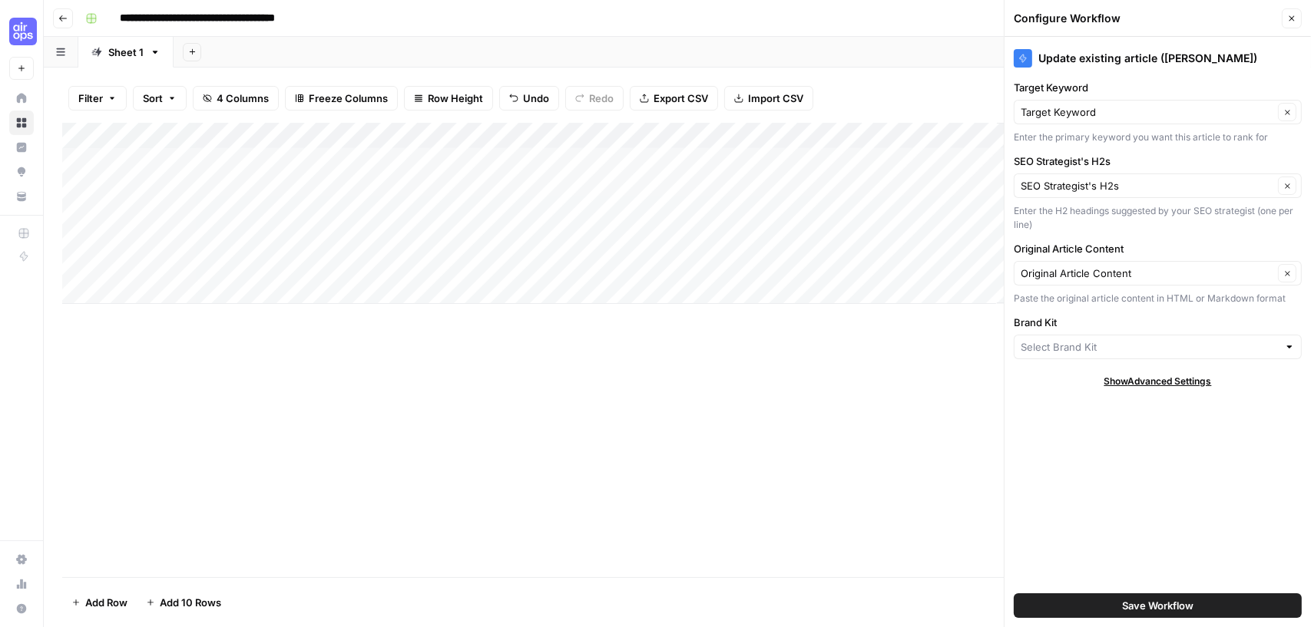
click at [1070, 335] on div at bounding box center [1158, 347] width 288 height 25
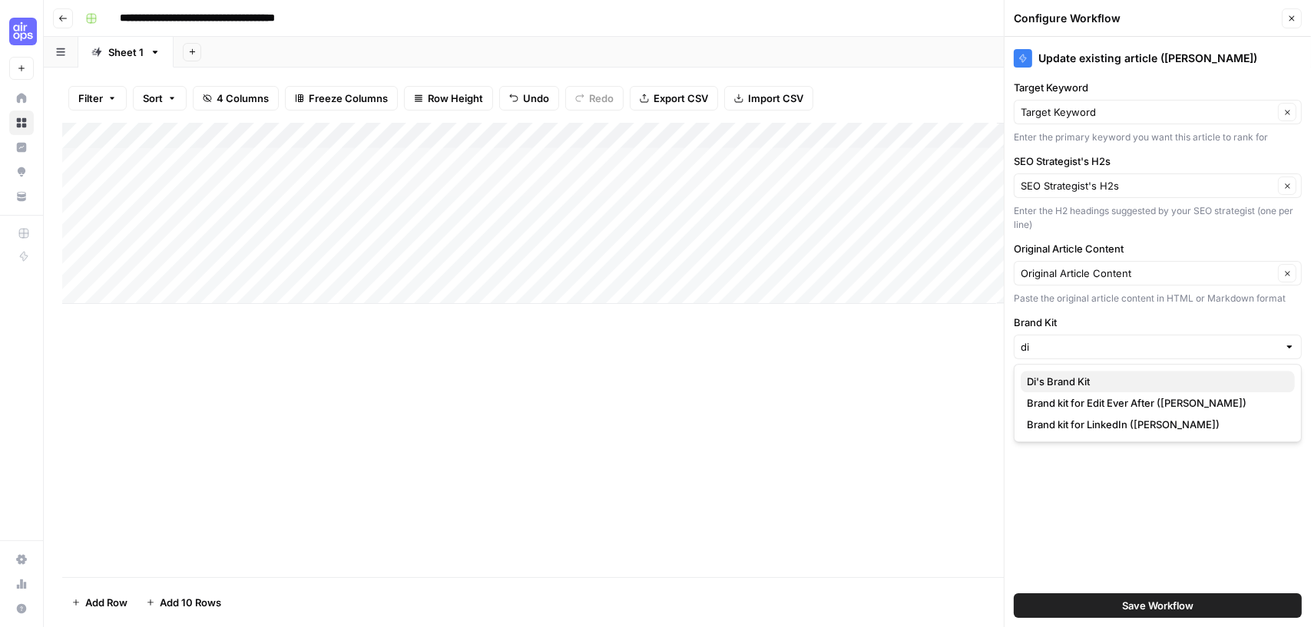
click at [1073, 374] on span "Di's Brand Kit" at bounding box center [1155, 381] width 256 height 15
type input "Di's Brand Kit"
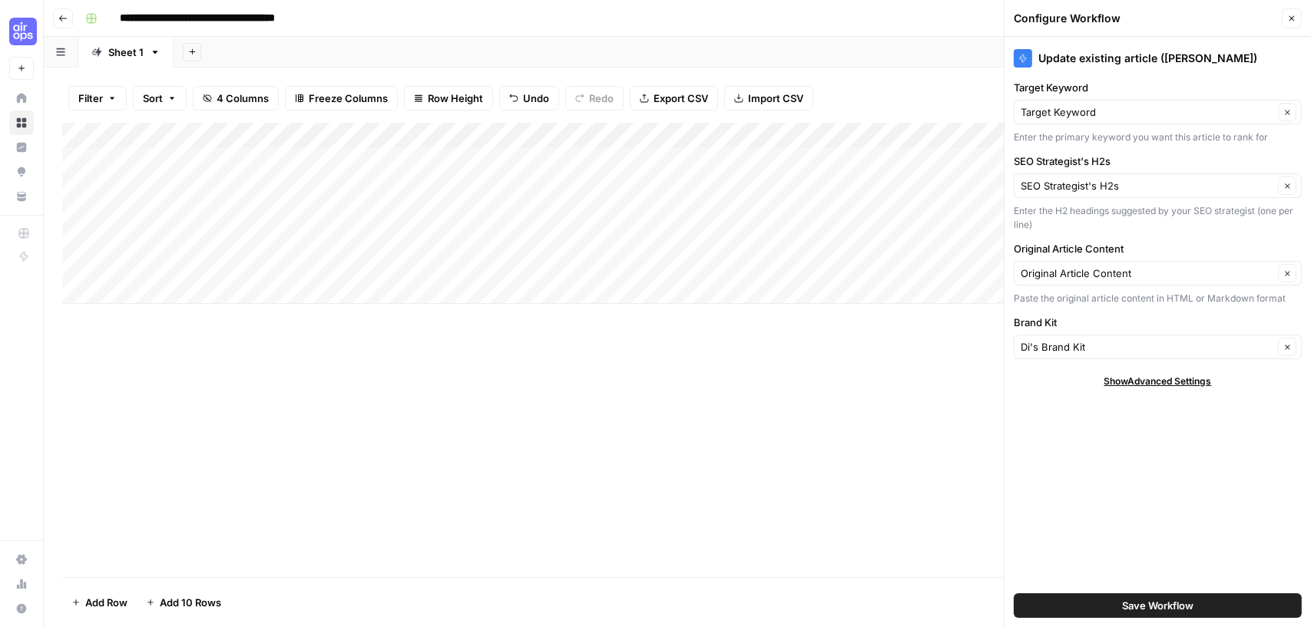
click at [1151, 605] on span "Save Workflow" at bounding box center [1157, 605] width 71 height 15
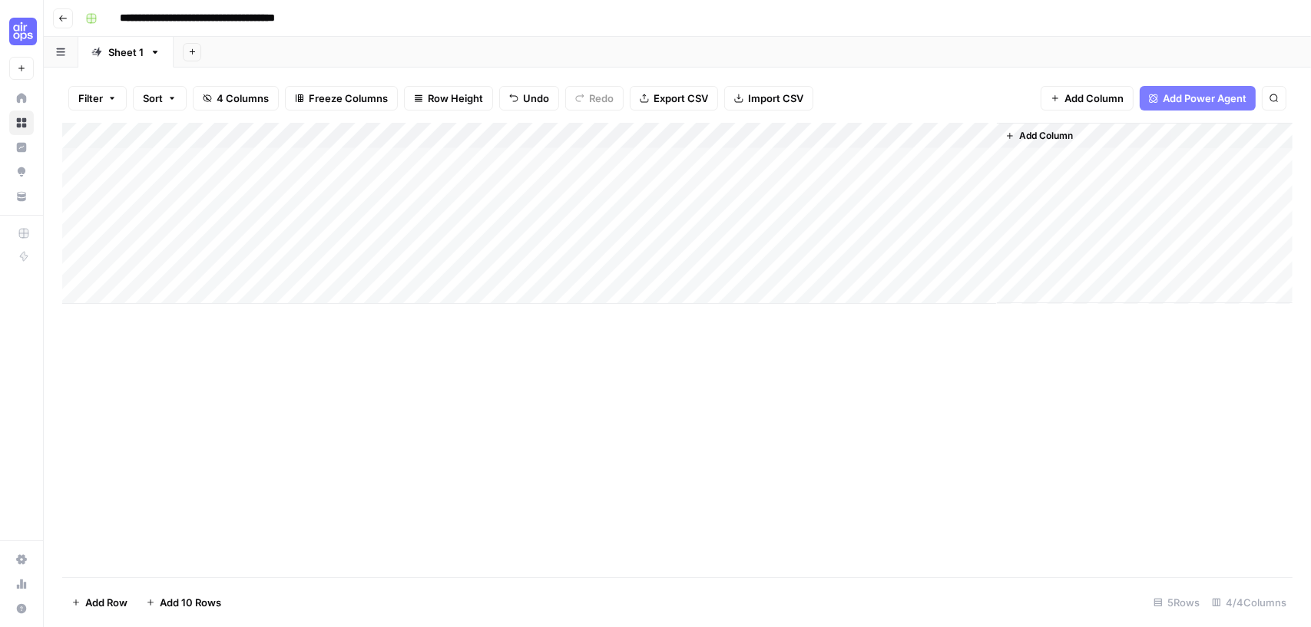
click at [886, 157] on div "Add Column" at bounding box center [677, 213] width 1230 height 181
click at [984, 160] on div "Add Column" at bounding box center [677, 213] width 1230 height 181
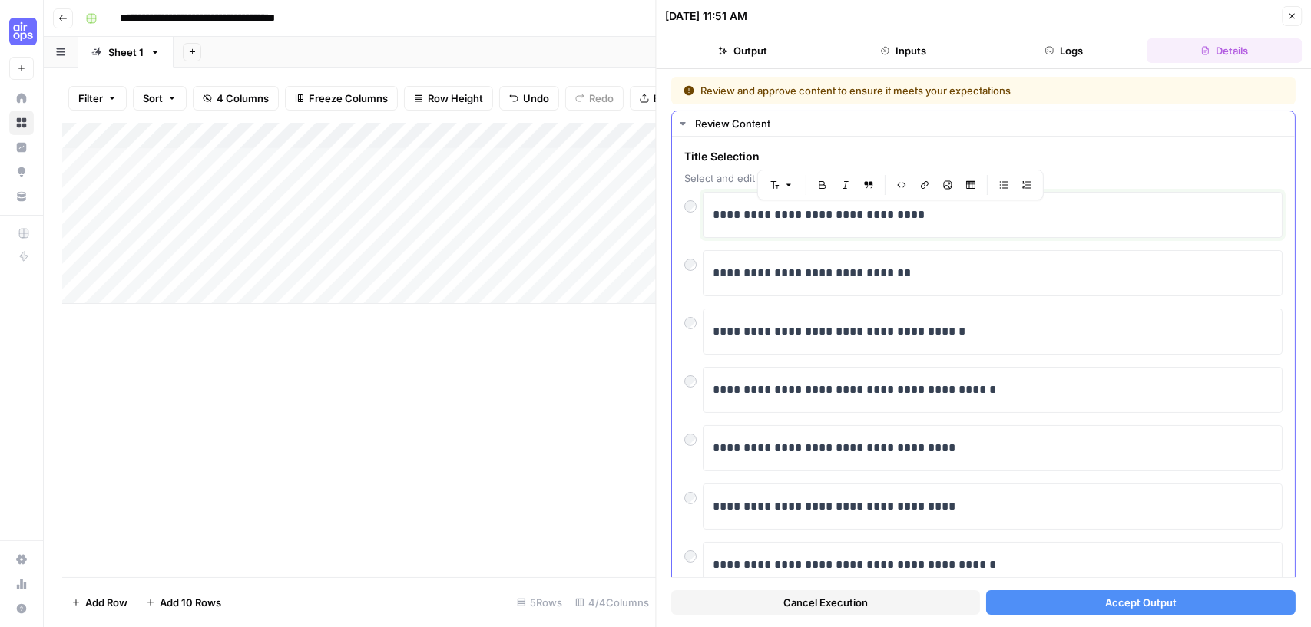
drag, startPoint x: 926, startPoint y: 213, endPoint x: 877, endPoint y: 216, distance: 49.2
click at [877, 216] on p "**********" at bounding box center [993, 215] width 561 height 20
click at [1069, 605] on button "Accept Output" at bounding box center [1141, 602] width 309 height 25
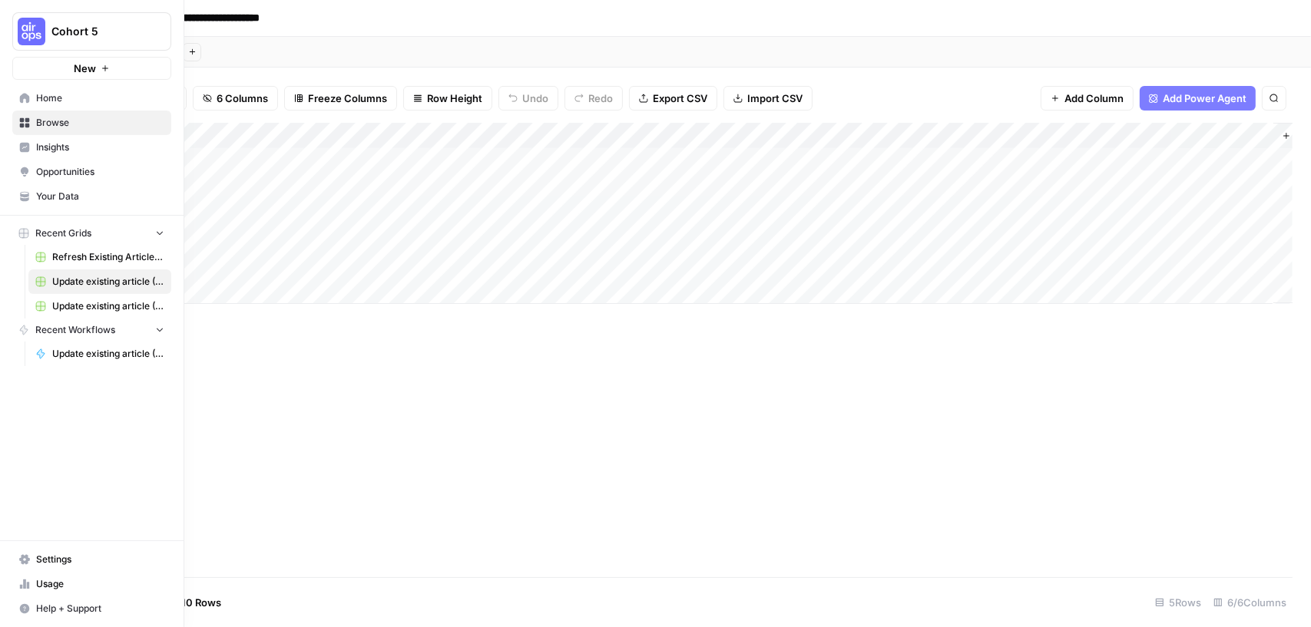
click at [88, 309] on span "Update existing article ([PERSON_NAME] (1)" at bounding box center [108, 306] width 112 height 14
click at [78, 280] on span "Update existing article ([PERSON_NAME]" at bounding box center [108, 282] width 112 height 14
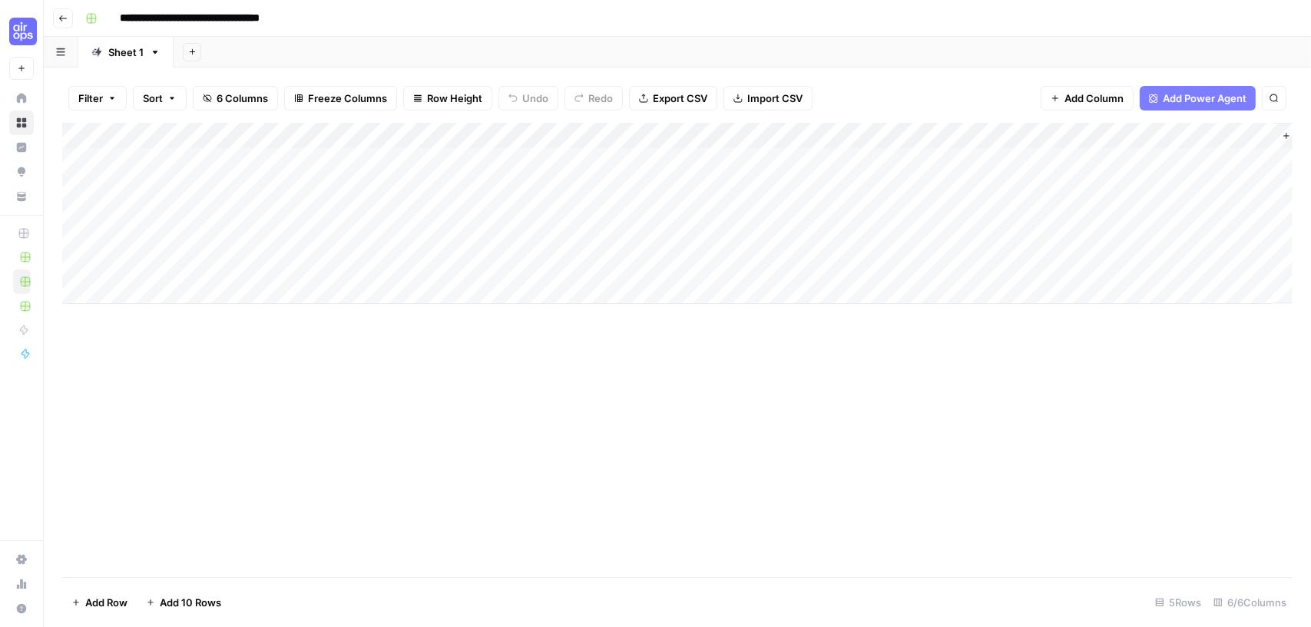
click at [438, 181] on div "Add Column" at bounding box center [677, 213] width 1230 height 181
click at [437, 182] on div "Add Column" at bounding box center [677, 213] width 1230 height 181
drag, startPoint x: 708, startPoint y: 186, endPoint x: 692, endPoint y: 184, distance: 16.3
click at [708, 186] on div "Add Column" at bounding box center [677, 213] width 1230 height 181
click at [688, 182] on div "Add Column" at bounding box center [677, 213] width 1230 height 181
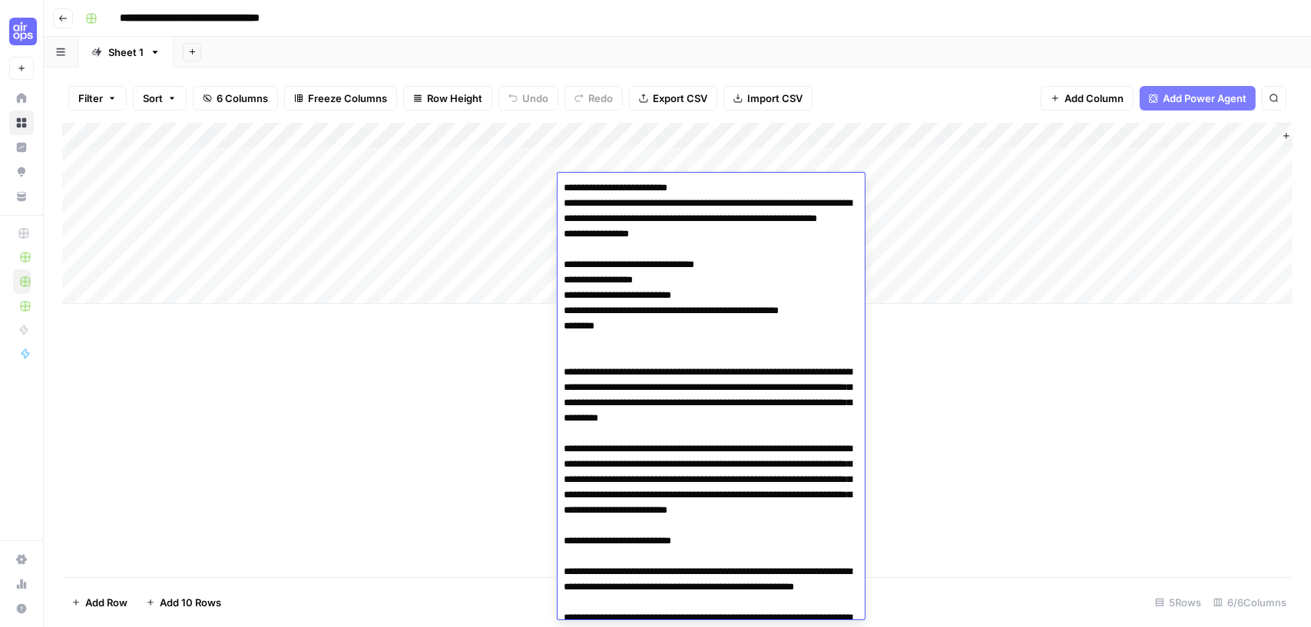
scroll to position [4923, 0]
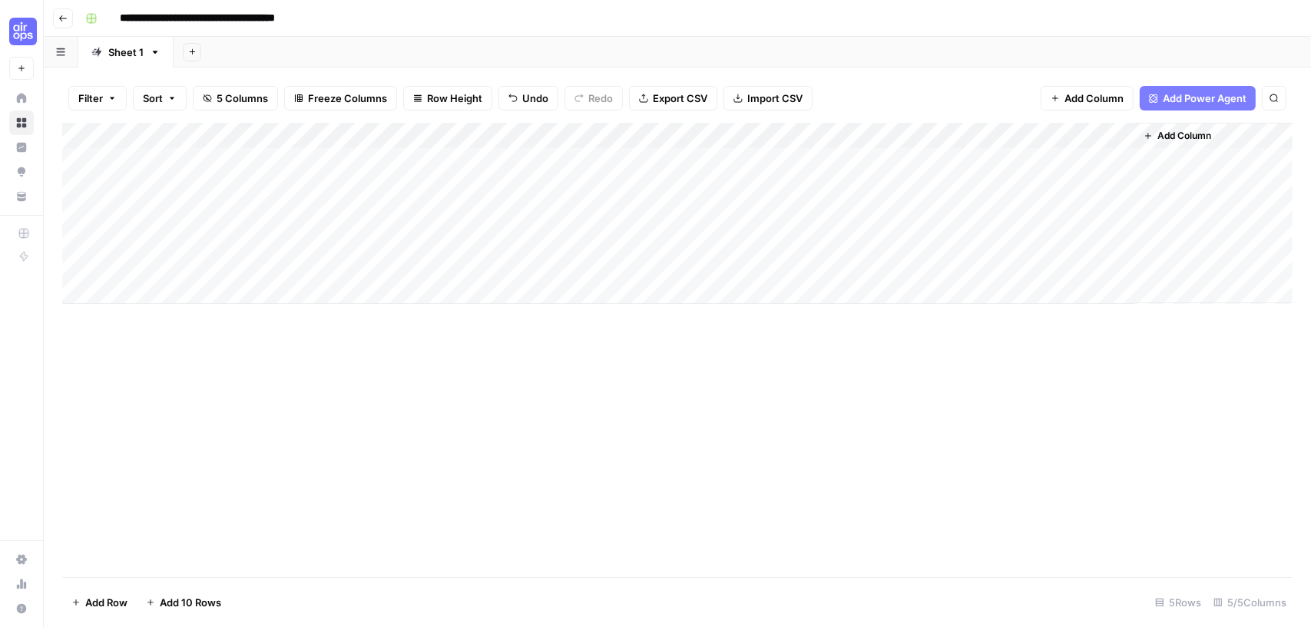
click at [958, 159] on div "Add Column" at bounding box center [677, 213] width 1230 height 181
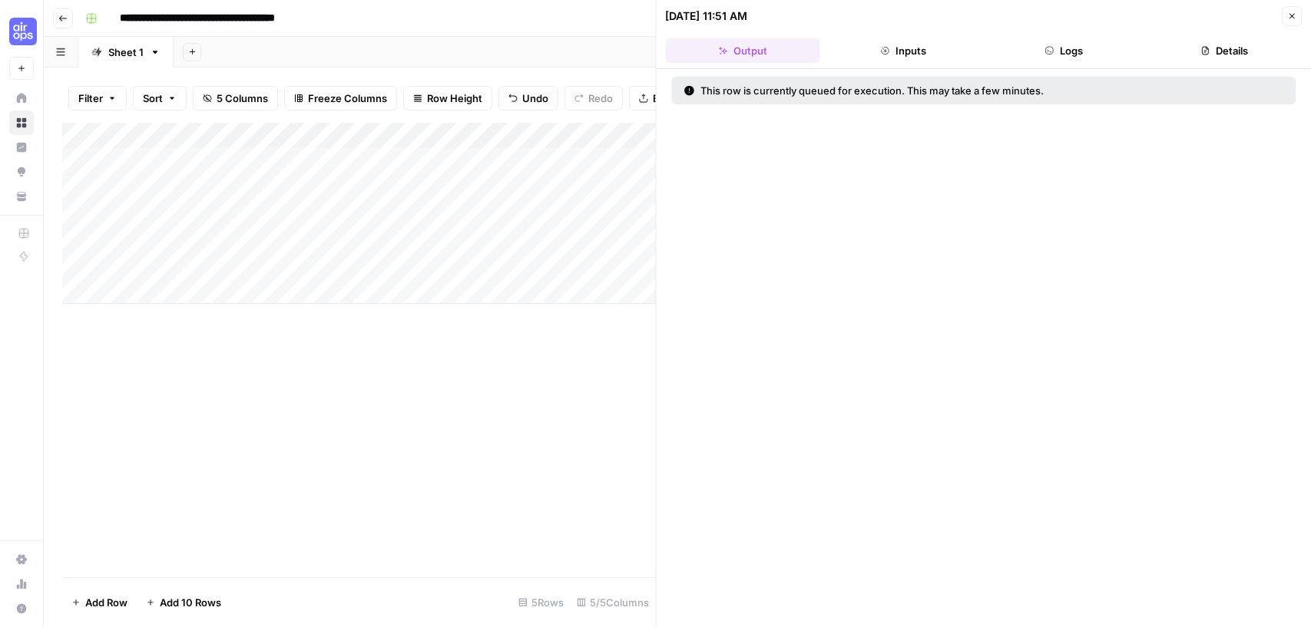
click at [1293, 14] on icon "button" at bounding box center [1291, 16] width 5 height 5
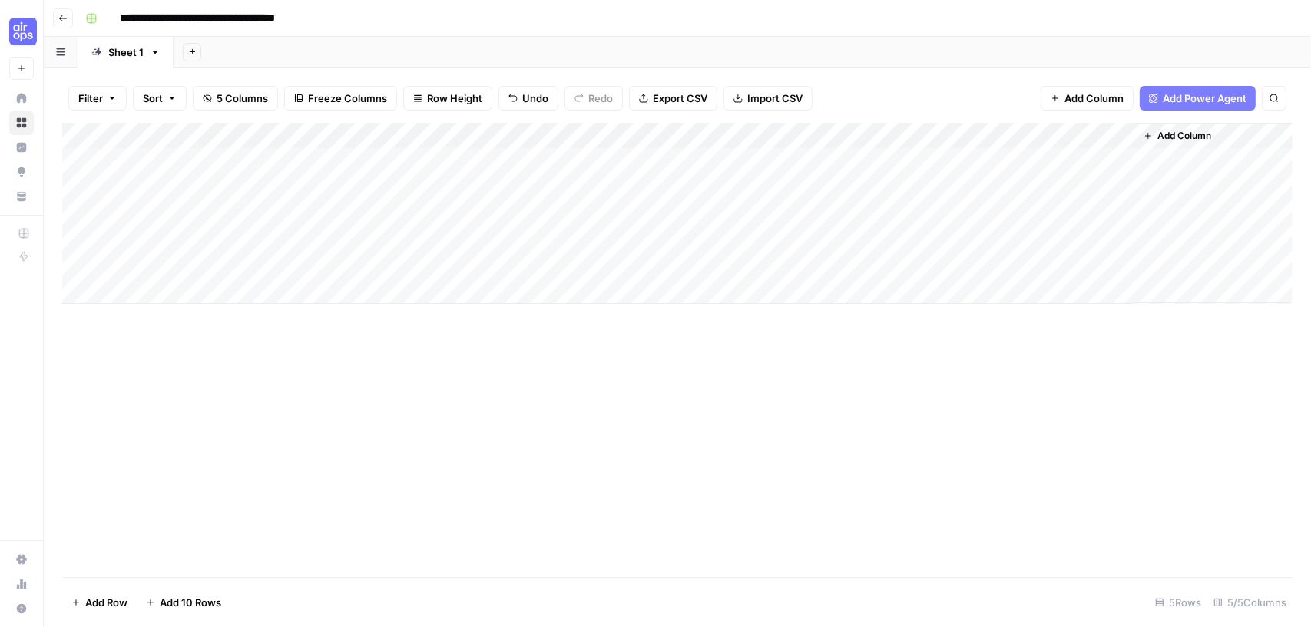
click at [1056, 160] on div "Add Column" at bounding box center [677, 213] width 1230 height 181
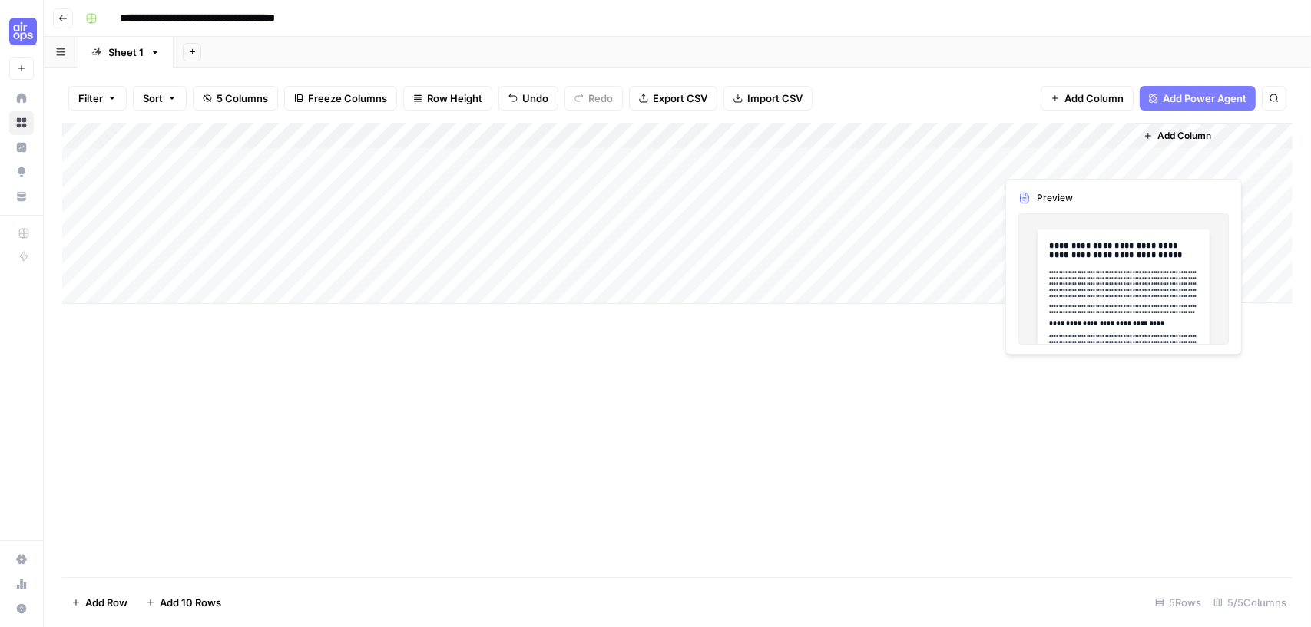
click at [1056, 160] on div "Add Column" at bounding box center [677, 213] width 1230 height 181
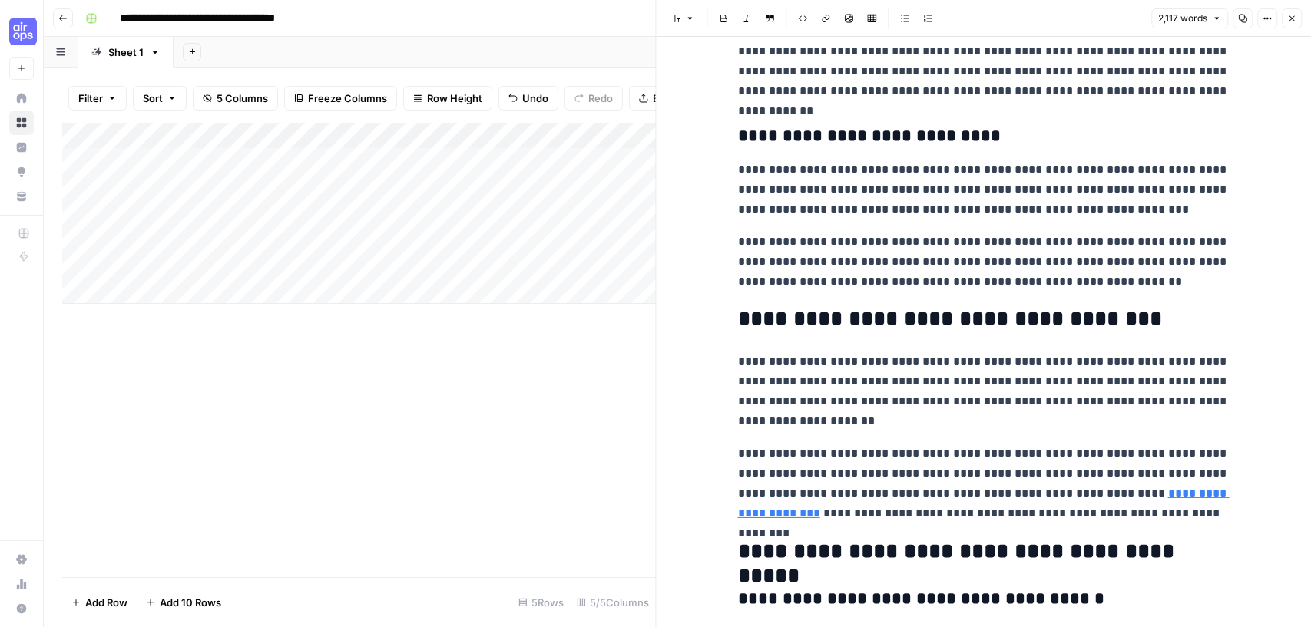
scroll to position [5637, 0]
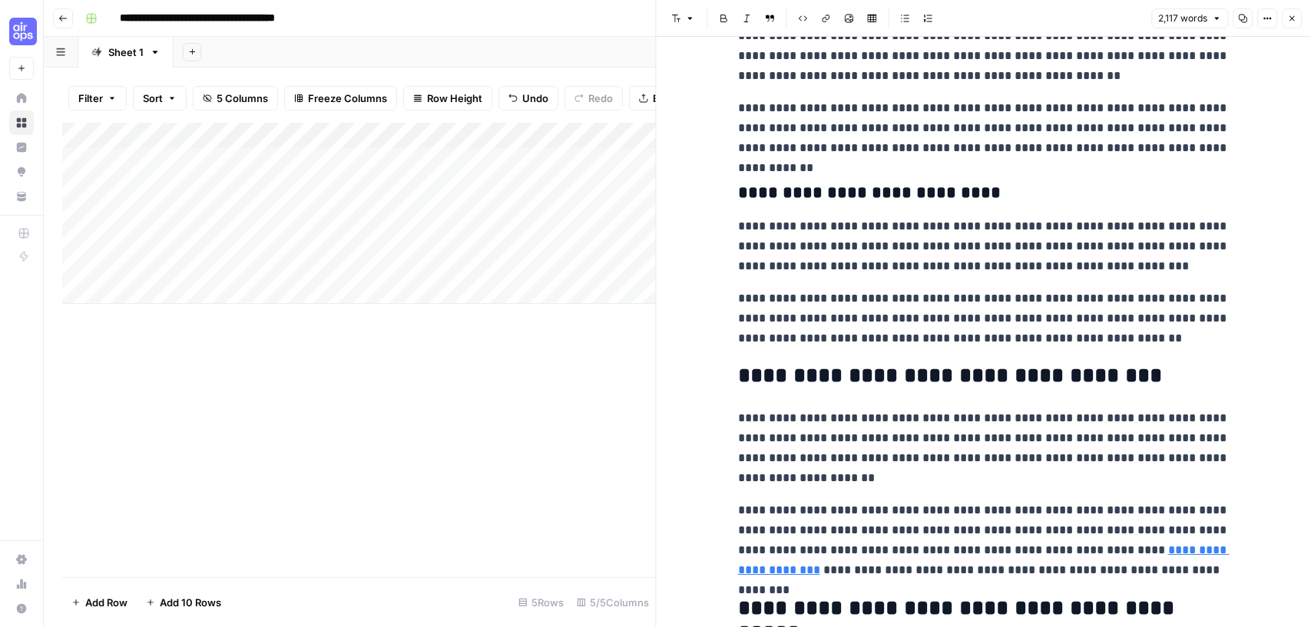
click at [1043, 256] on p "**********" at bounding box center [983, 247] width 491 height 60
type input """
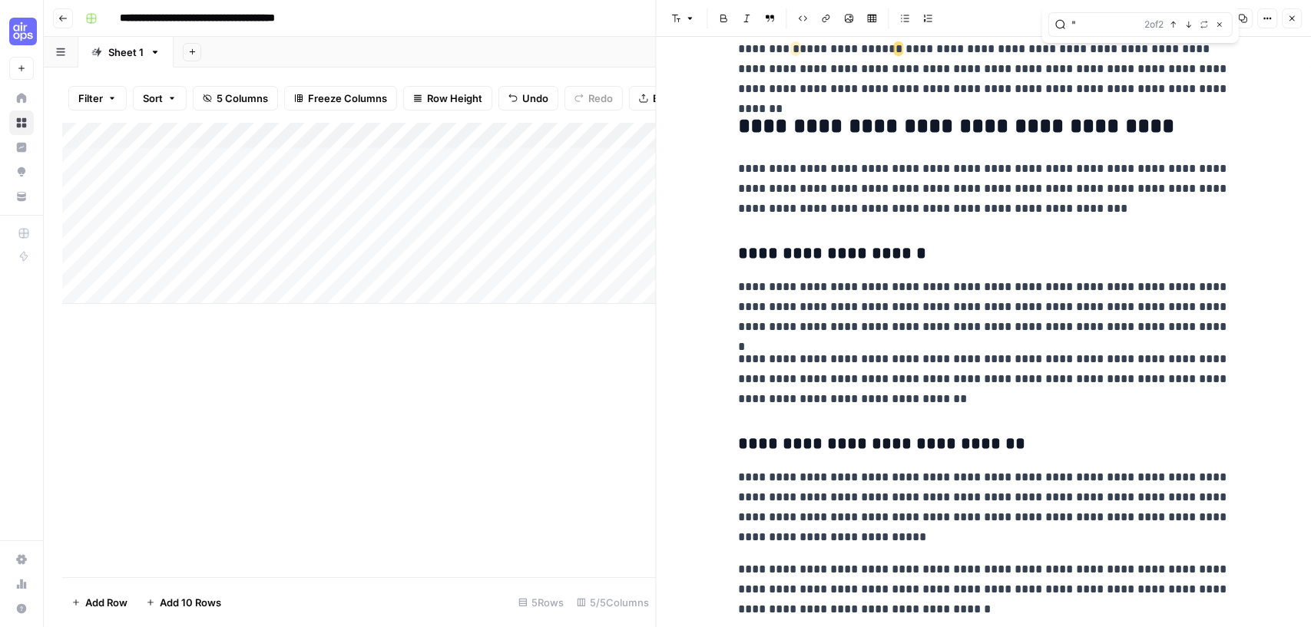
scroll to position [489, 0]
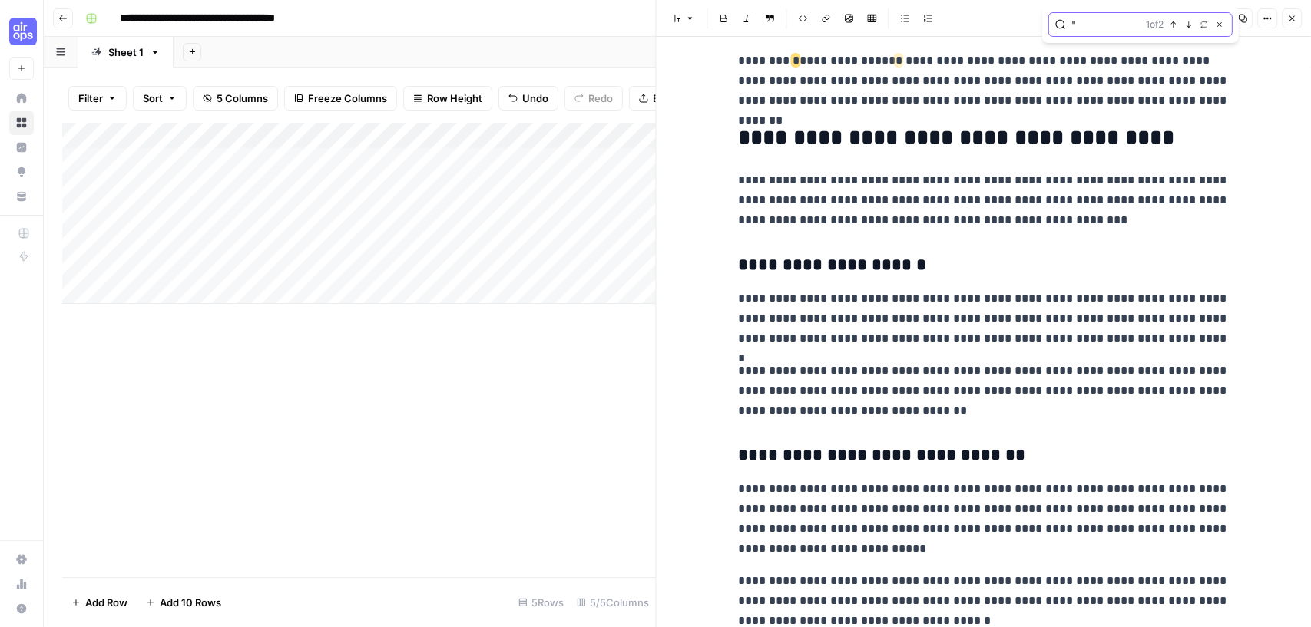
click at [1221, 22] on icon "button" at bounding box center [1219, 24] width 5 height 5
click at [1285, 17] on button "Close" at bounding box center [1291, 18] width 20 height 20
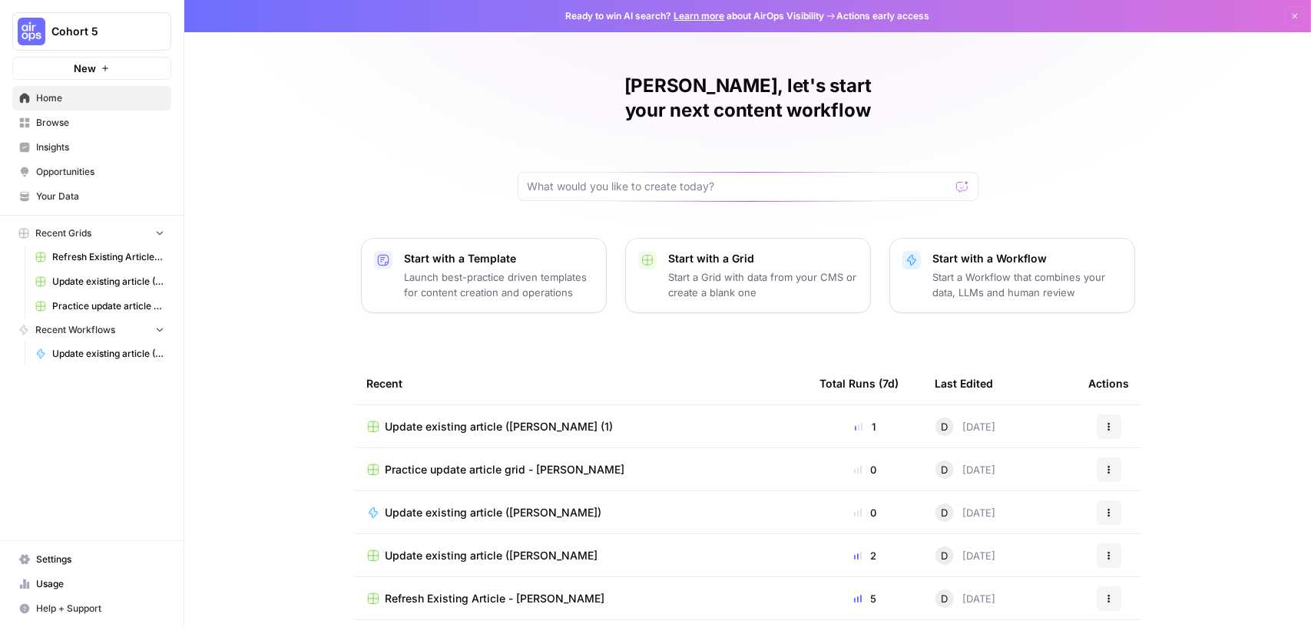
click at [1113, 465] on icon "button" at bounding box center [1108, 469] width 9 height 9
click at [1136, 518] on span "Delete" at bounding box center [1187, 514] width 123 height 15
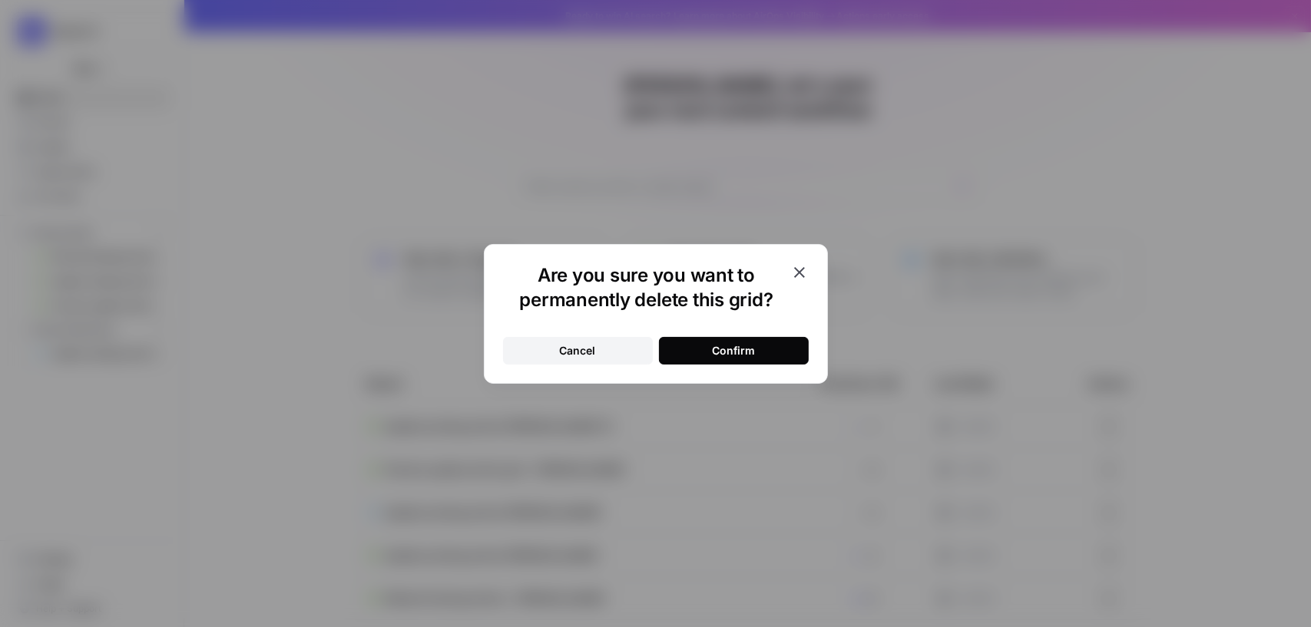
click at [732, 357] on div "Confirm" at bounding box center [733, 350] width 43 height 15
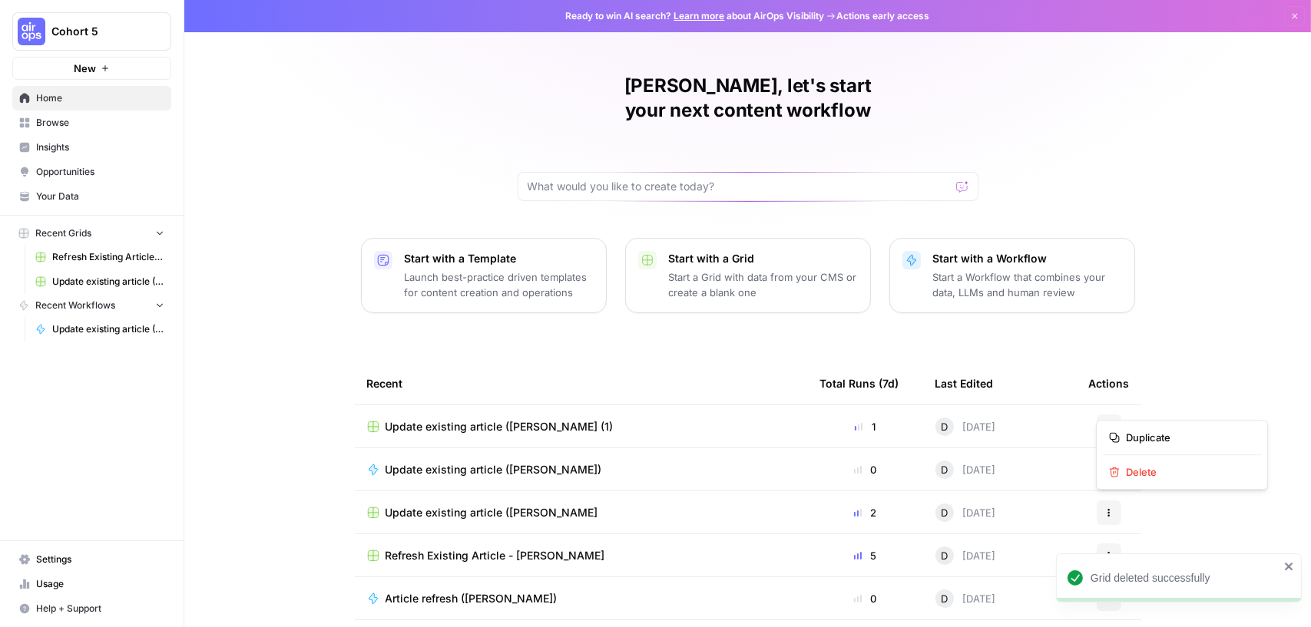
click at [1115, 415] on button "Actions" at bounding box center [1108, 427] width 25 height 25
click at [1101, 405] on td "Actions" at bounding box center [1108, 426] width 64 height 42
click at [1107, 422] on icon "button" at bounding box center [1108, 426] width 9 height 9
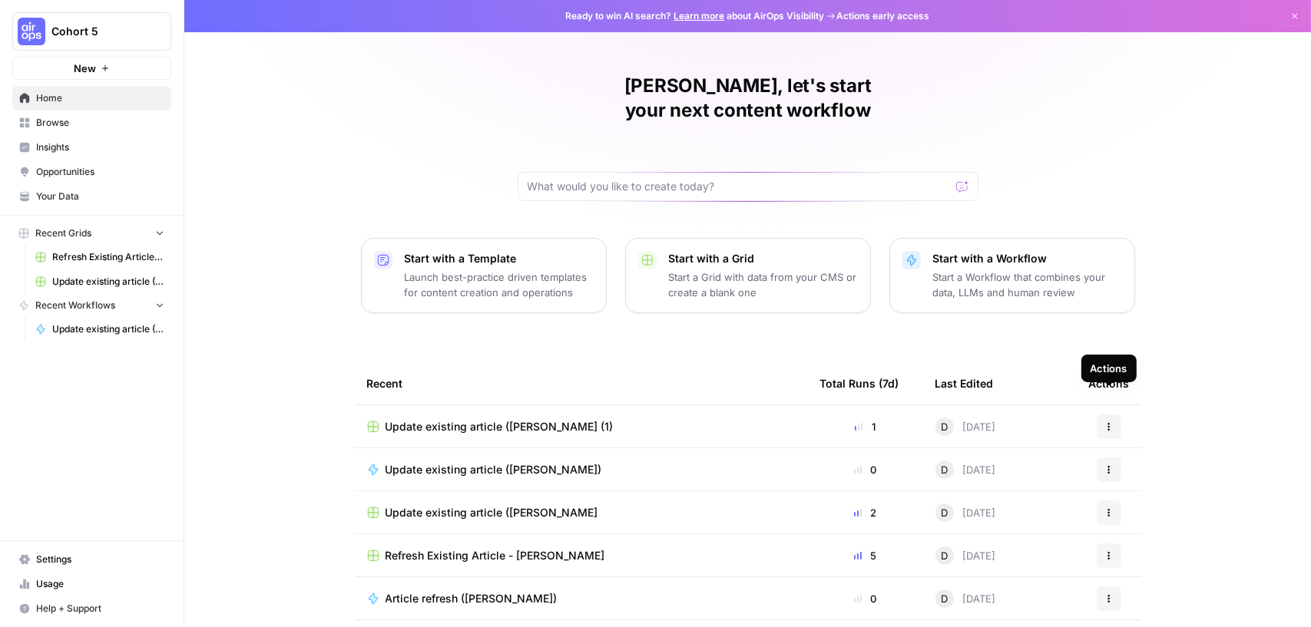
click at [1107, 370] on div "Actions" at bounding box center [1108, 368] width 37 height 15
click at [83, 121] on span "Browse" at bounding box center [100, 123] width 128 height 14
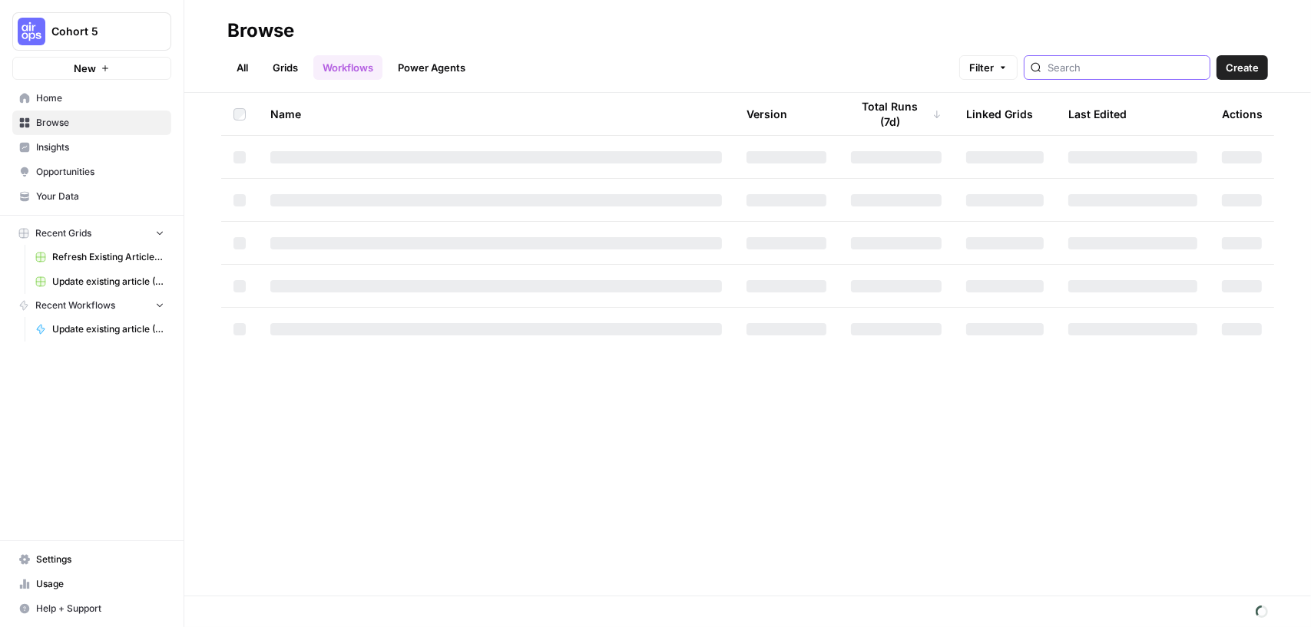
click at [1128, 69] on input "search" at bounding box center [1125, 67] width 156 height 15
type input "[PERSON_NAME]"
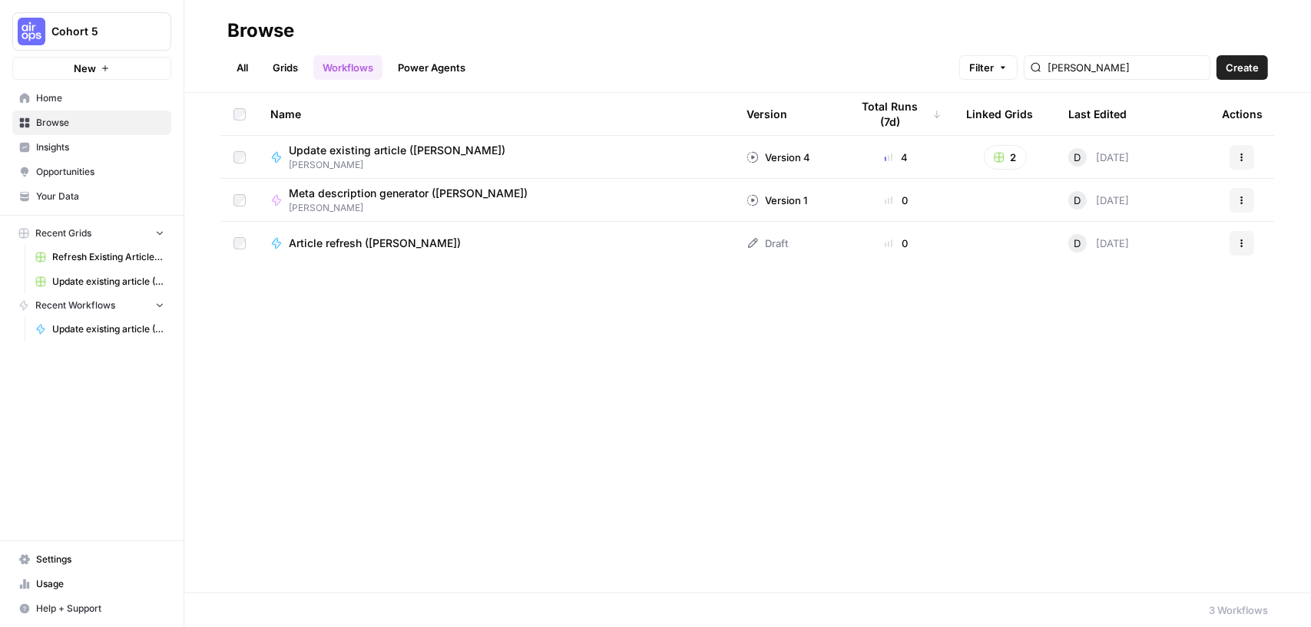
click at [1238, 160] on icon "button" at bounding box center [1241, 157] width 9 height 9
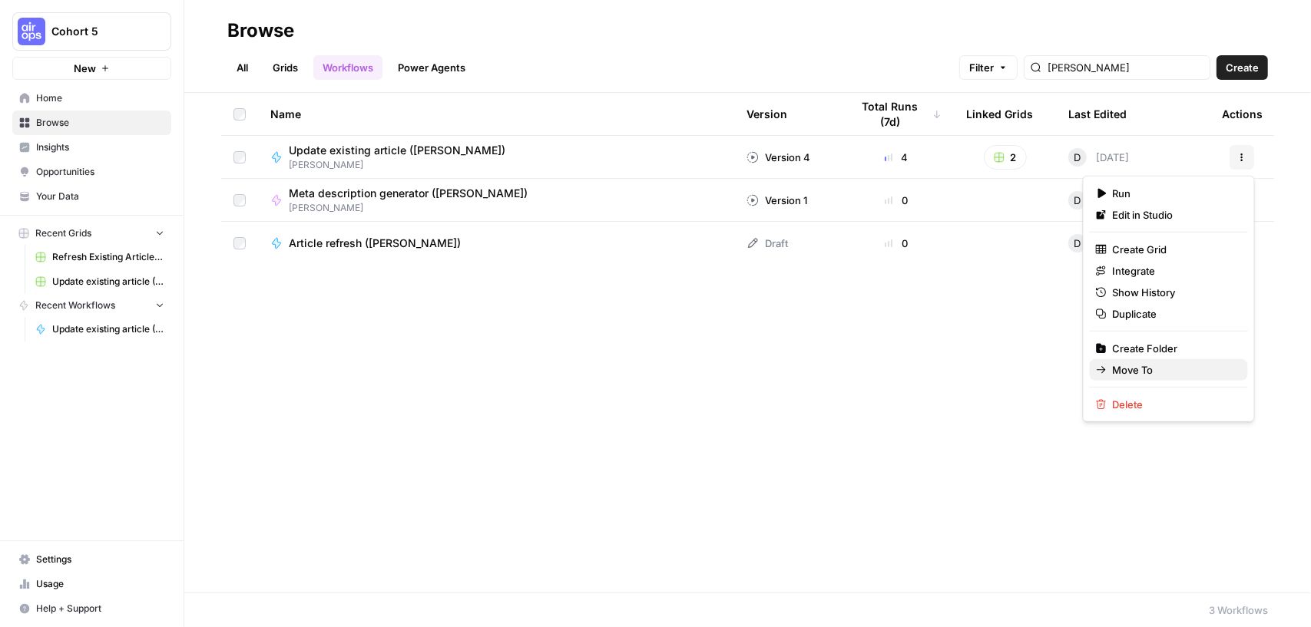
click at [1171, 369] on span "Move To" at bounding box center [1174, 369] width 123 height 15
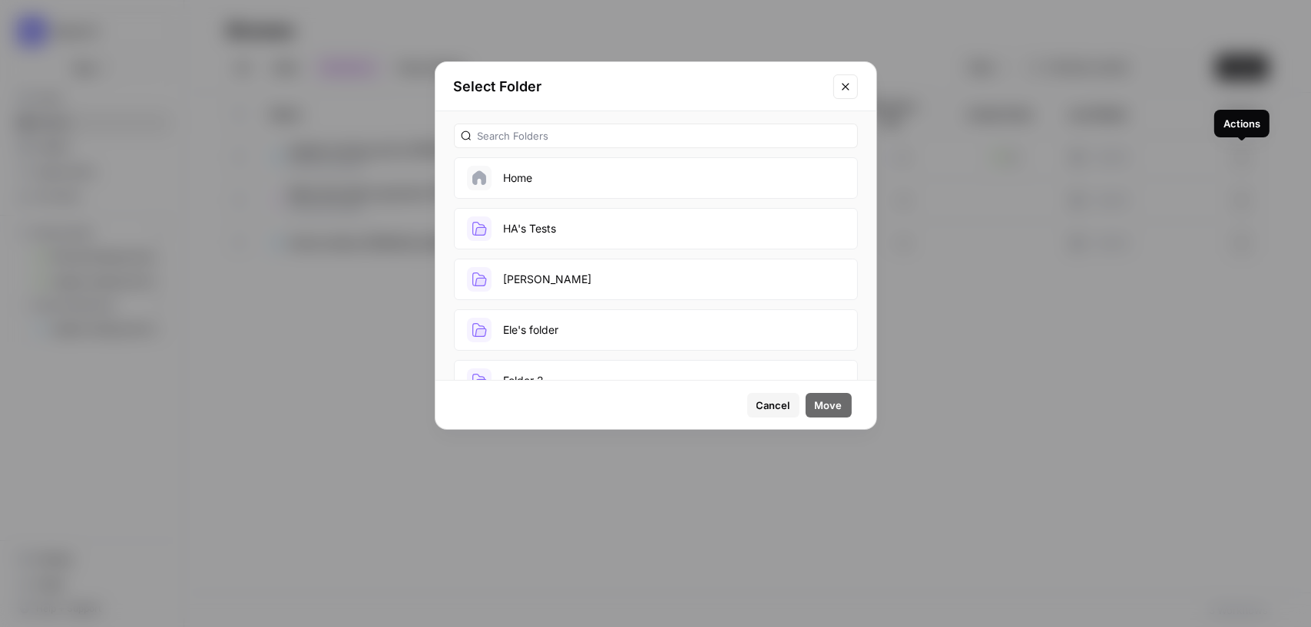
click at [549, 259] on button "[PERSON_NAME]" at bounding box center [656, 279] width 404 height 41
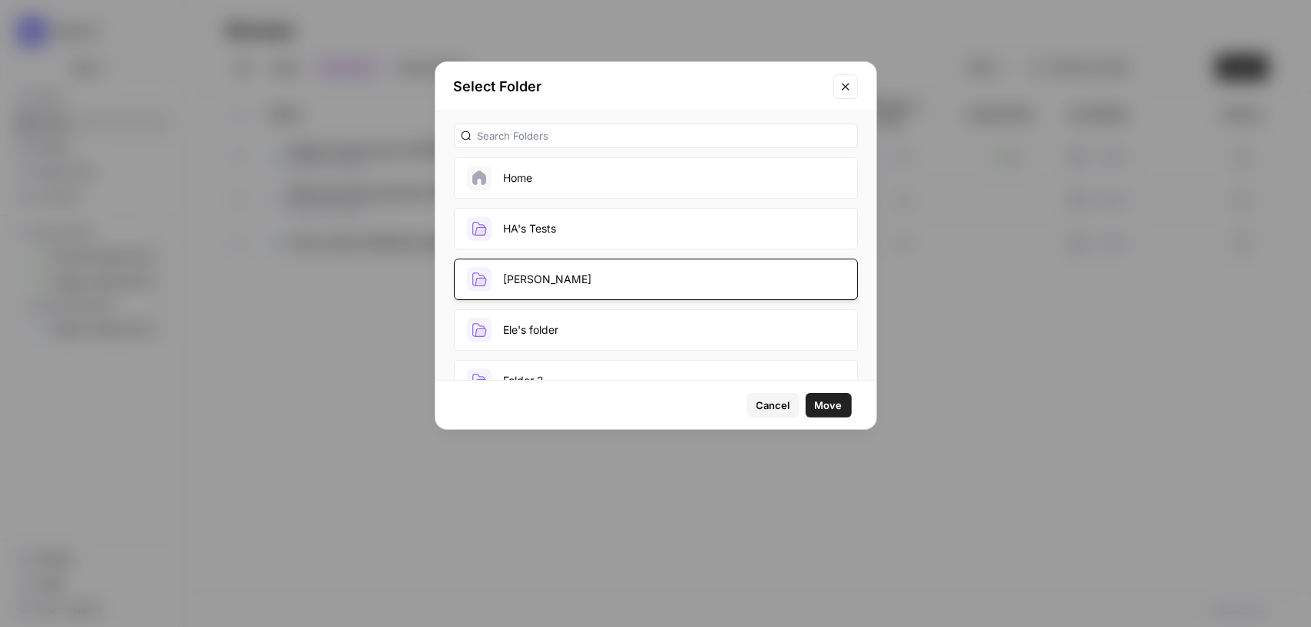
click at [825, 405] on span "Move" at bounding box center [829, 405] width 28 height 15
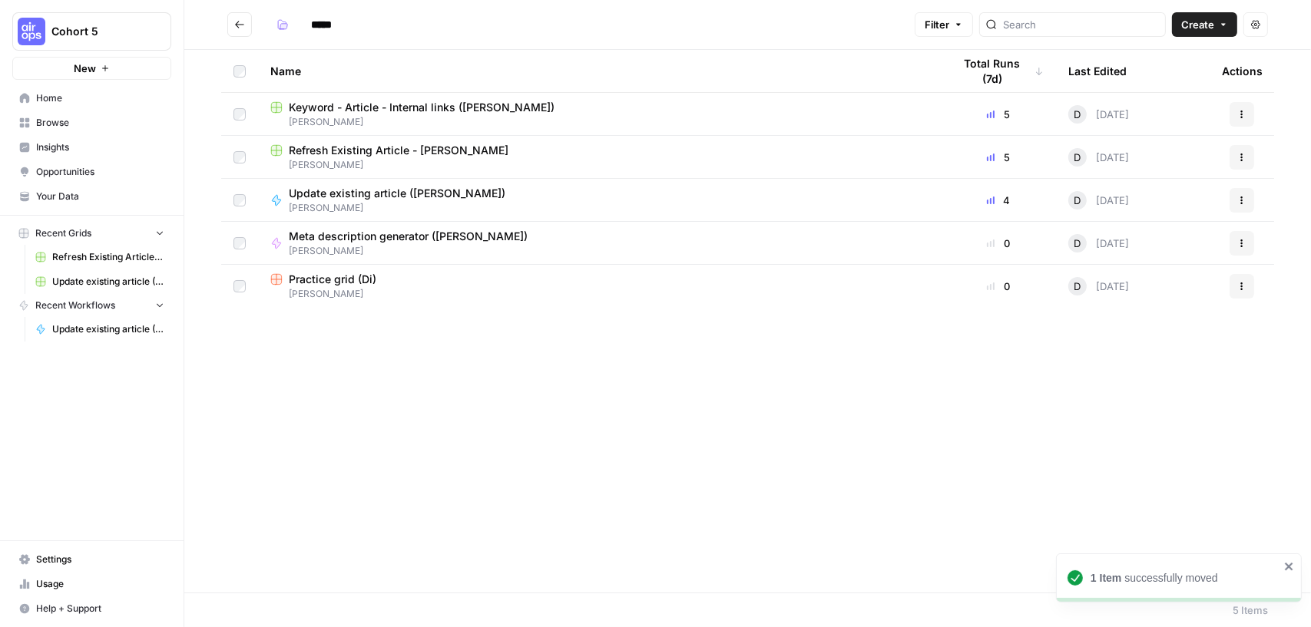
click at [238, 17] on button "Go back" at bounding box center [239, 24] width 25 height 25
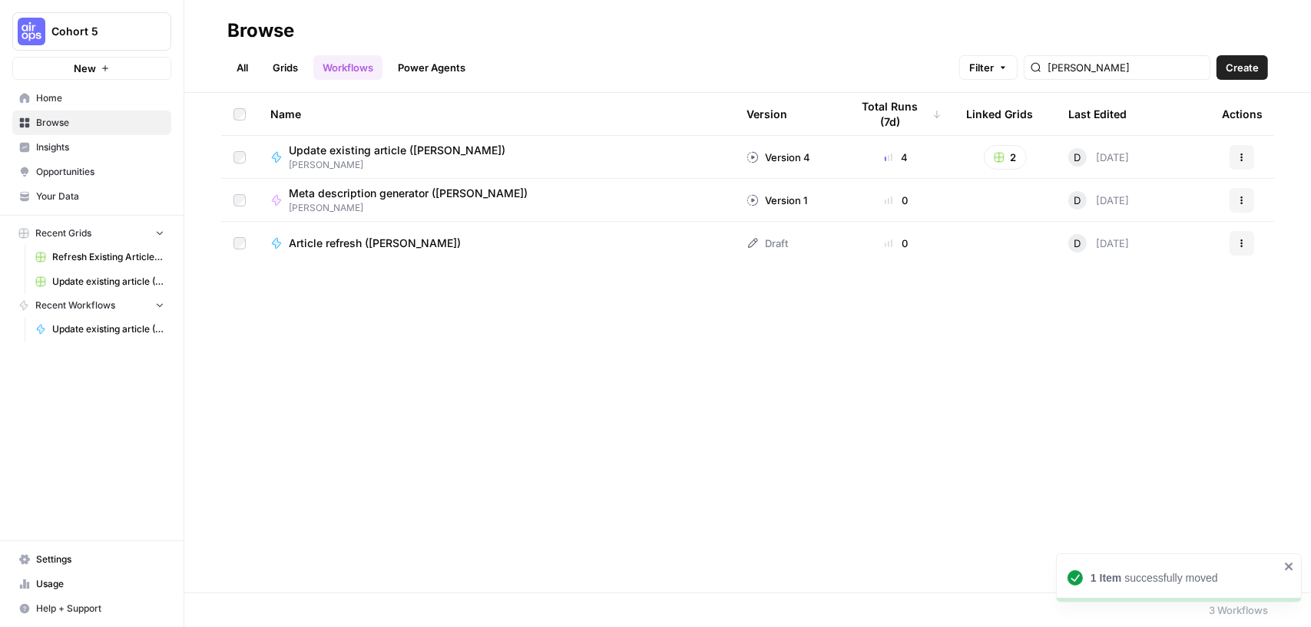
click at [283, 61] on link "Grids" at bounding box center [285, 67] width 44 height 25
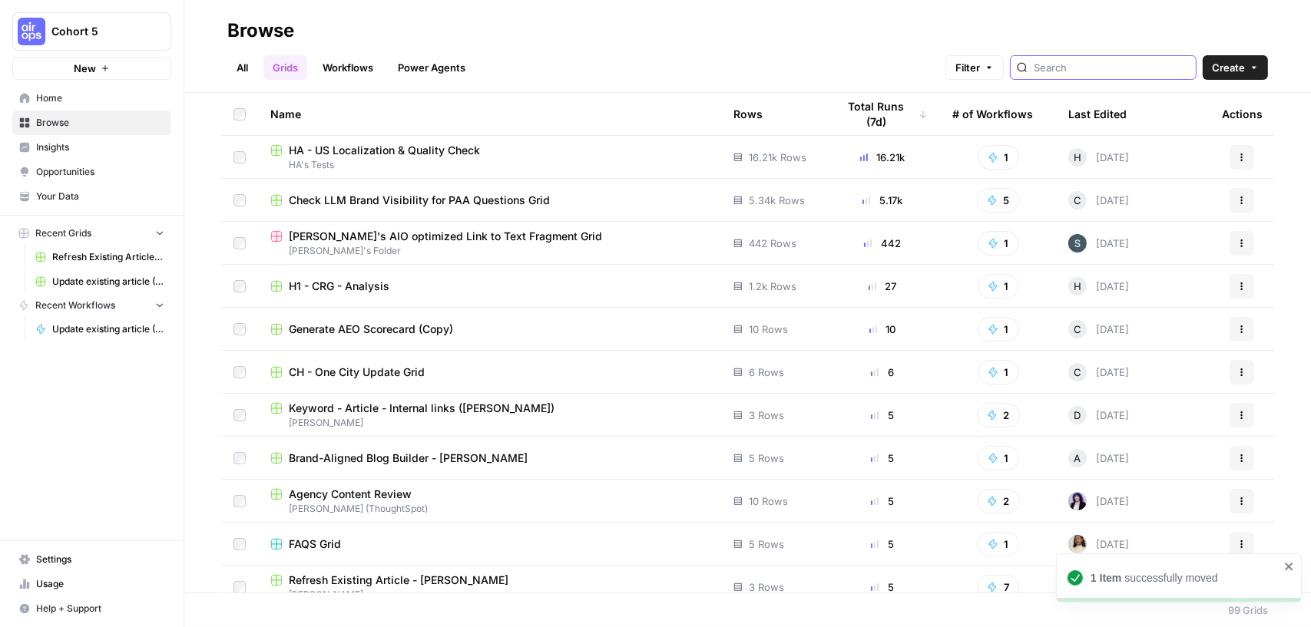
click at [1128, 66] on input "search" at bounding box center [1111, 67] width 156 height 15
type input "[PERSON_NAME]"
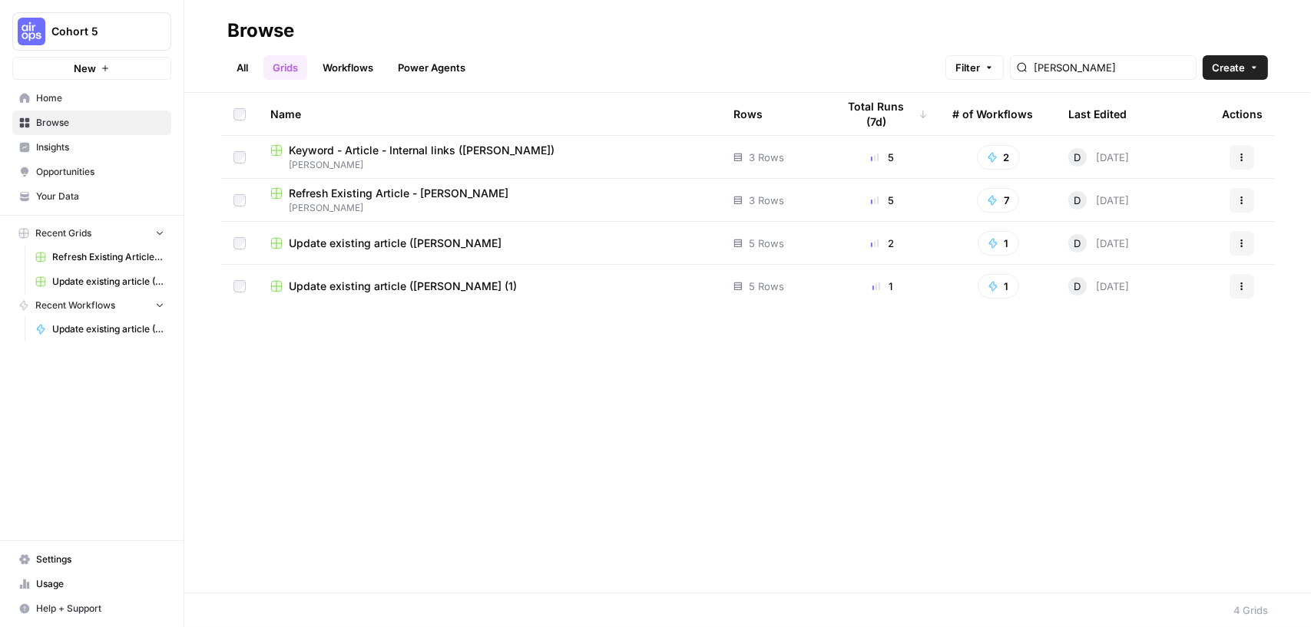
click at [1246, 291] on button "Actions" at bounding box center [1241, 286] width 25 height 25
click at [1188, 381] on span "Move To" at bounding box center [1174, 378] width 123 height 15
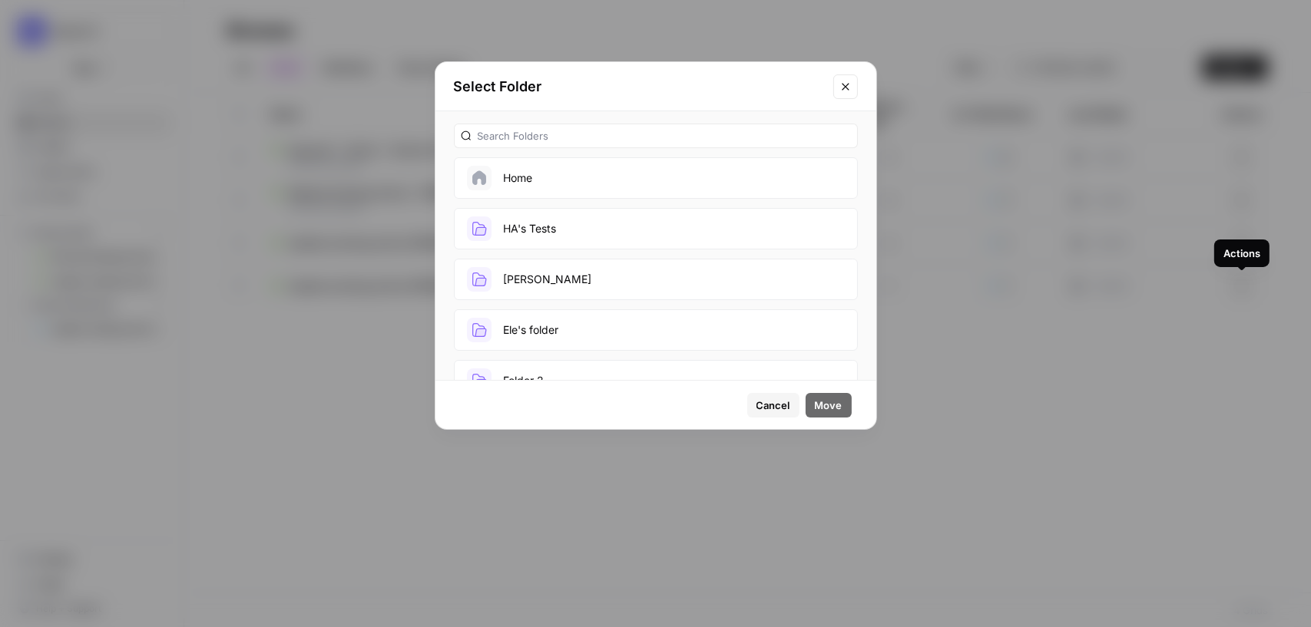
click at [610, 283] on button "[PERSON_NAME]" at bounding box center [656, 279] width 404 height 41
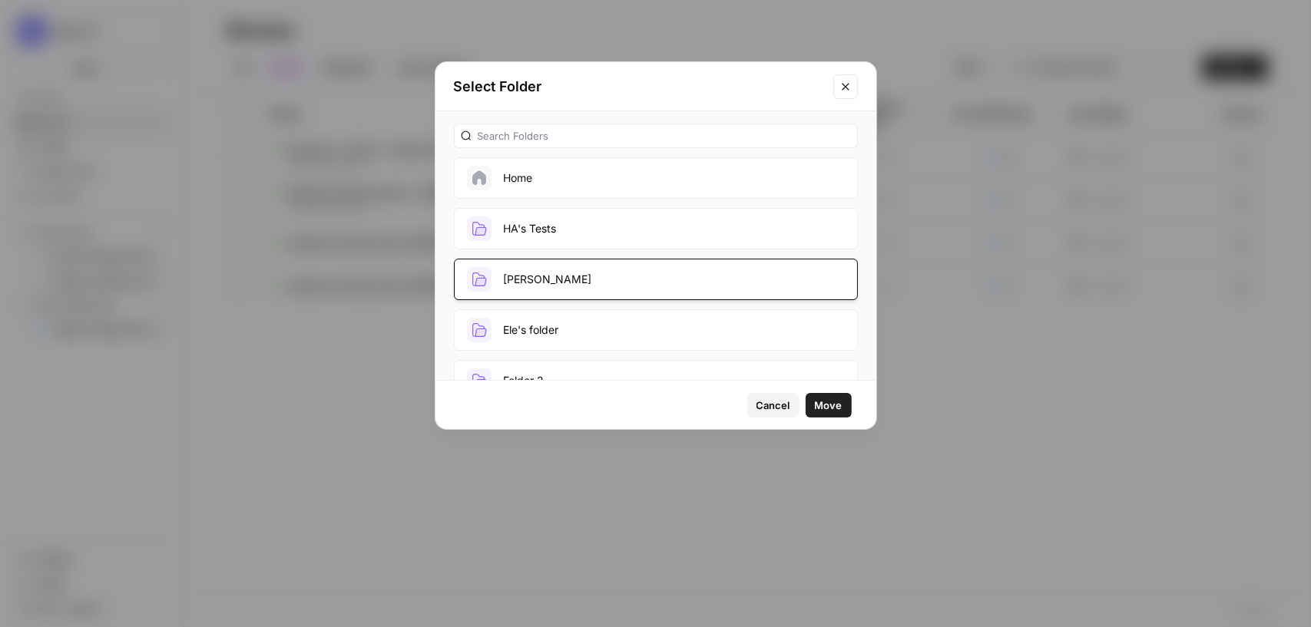
click at [825, 400] on span "Move" at bounding box center [829, 405] width 28 height 15
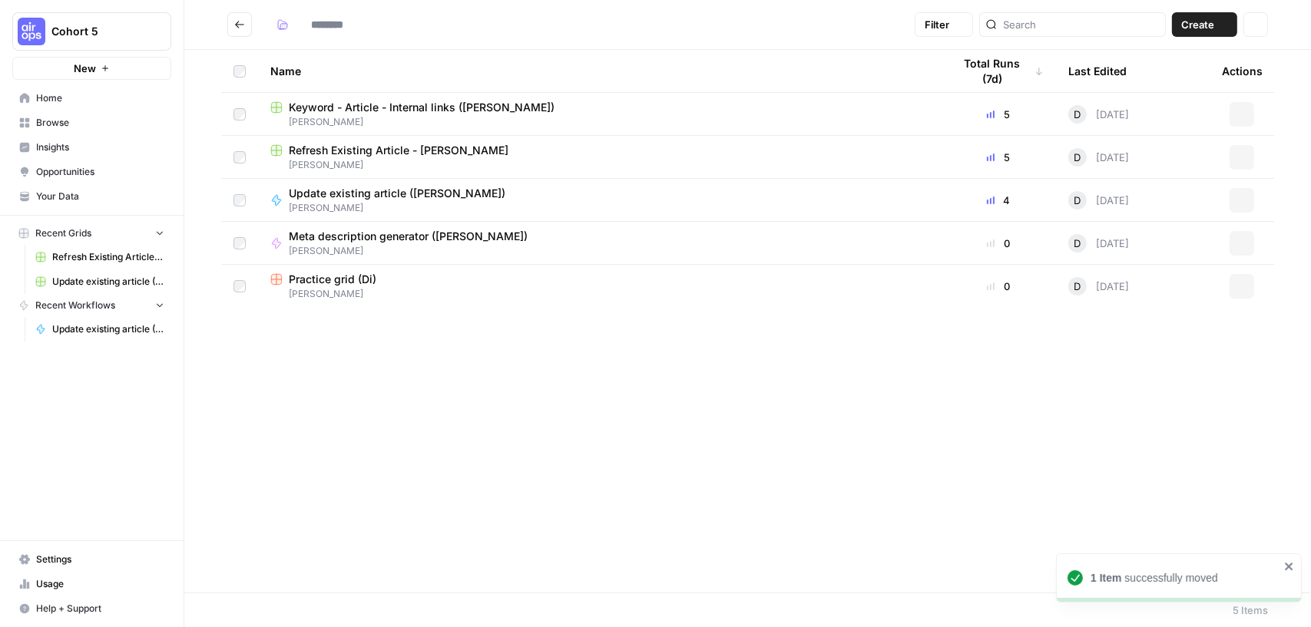
type input "*****"
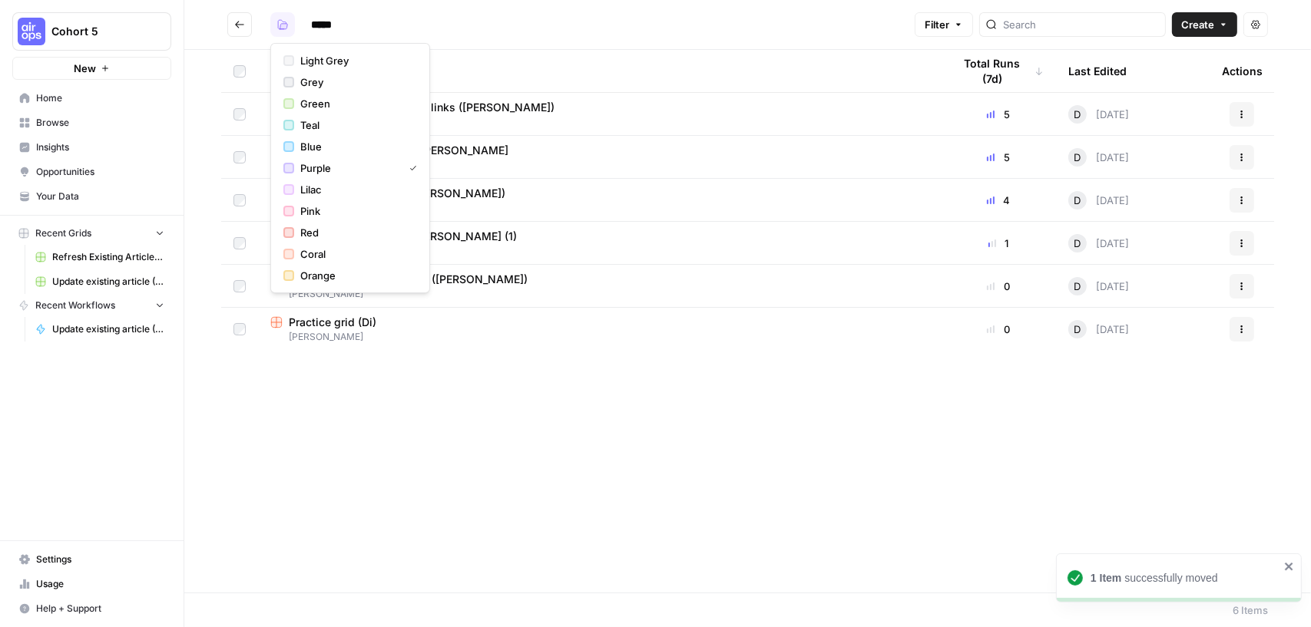
click at [281, 29] on icon "button" at bounding box center [282, 24] width 9 height 9
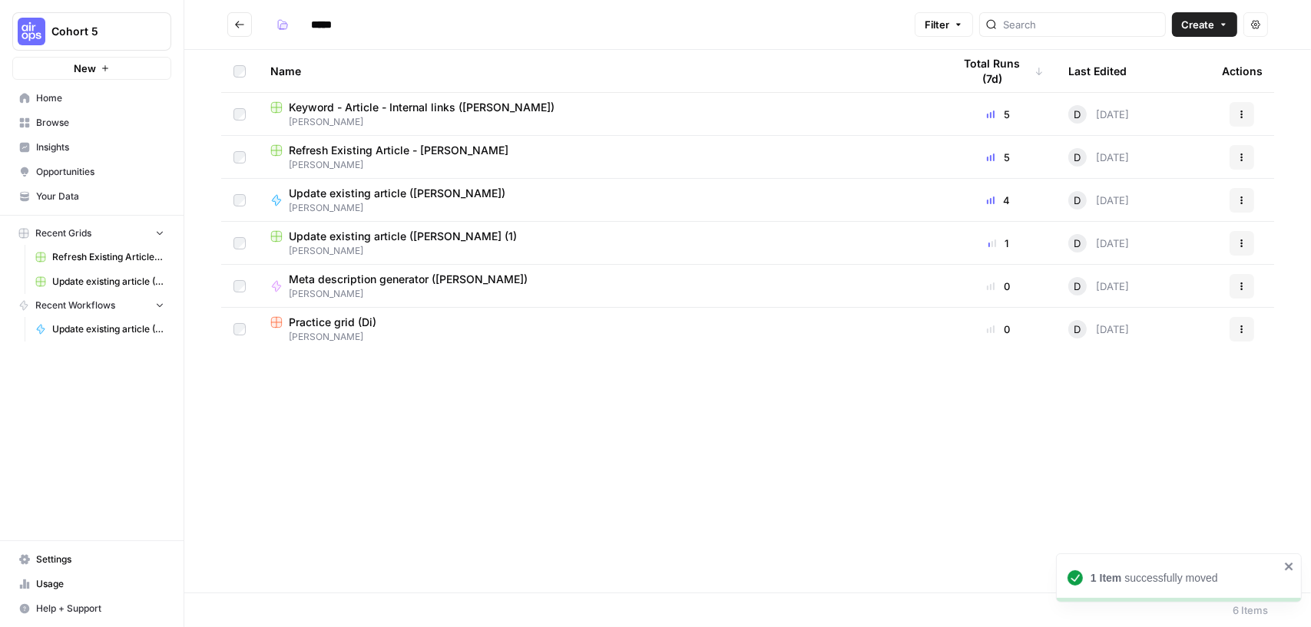
click at [242, 25] on icon "Go back" at bounding box center [239, 24] width 9 height 7
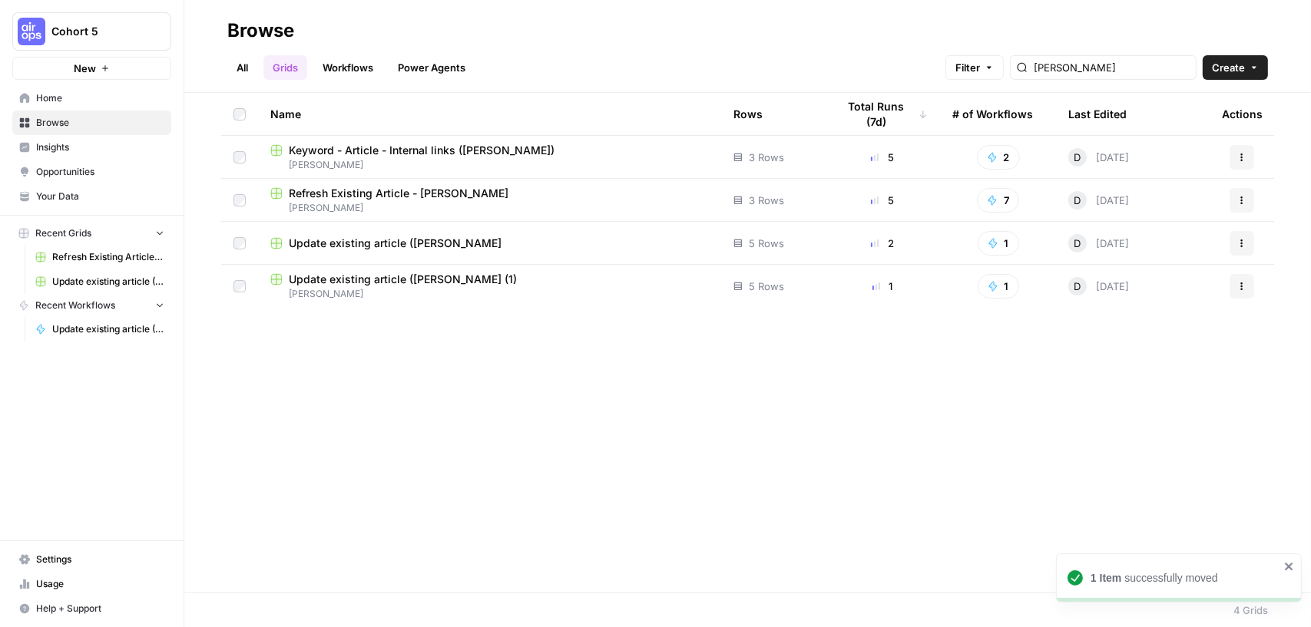
click at [246, 68] on link "All" at bounding box center [242, 67] width 30 height 25
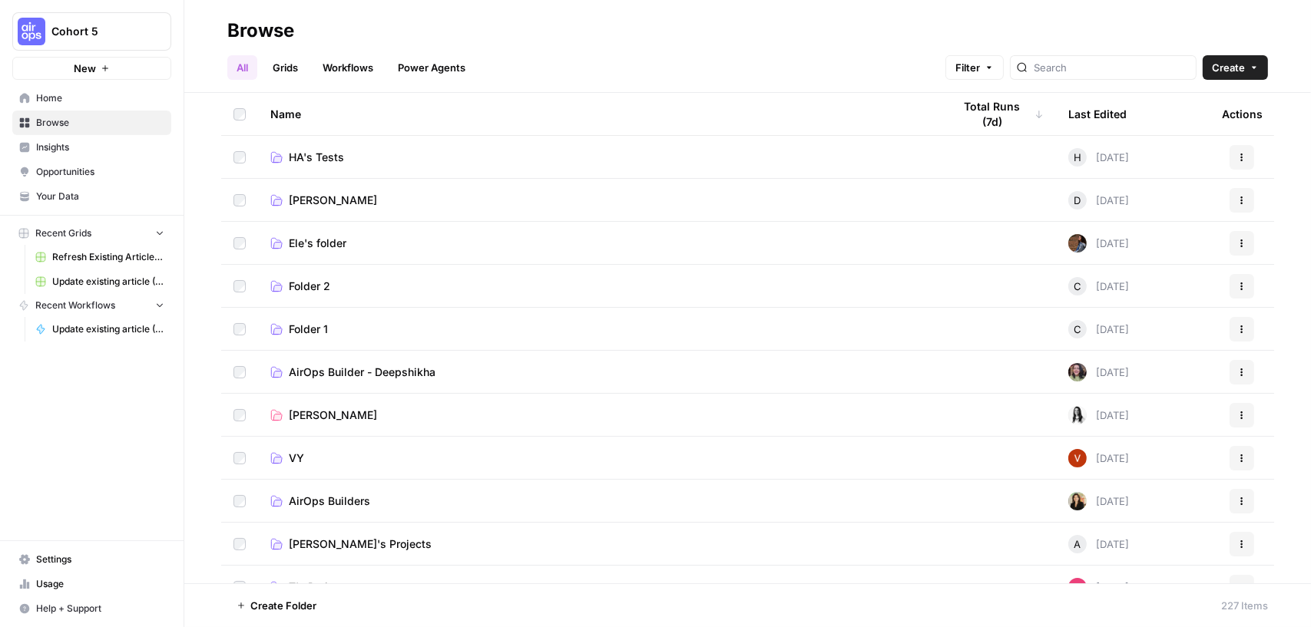
click at [457, 197] on link "[PERSON_NAME]" at bounding box center [599, 200] width 658 height 15
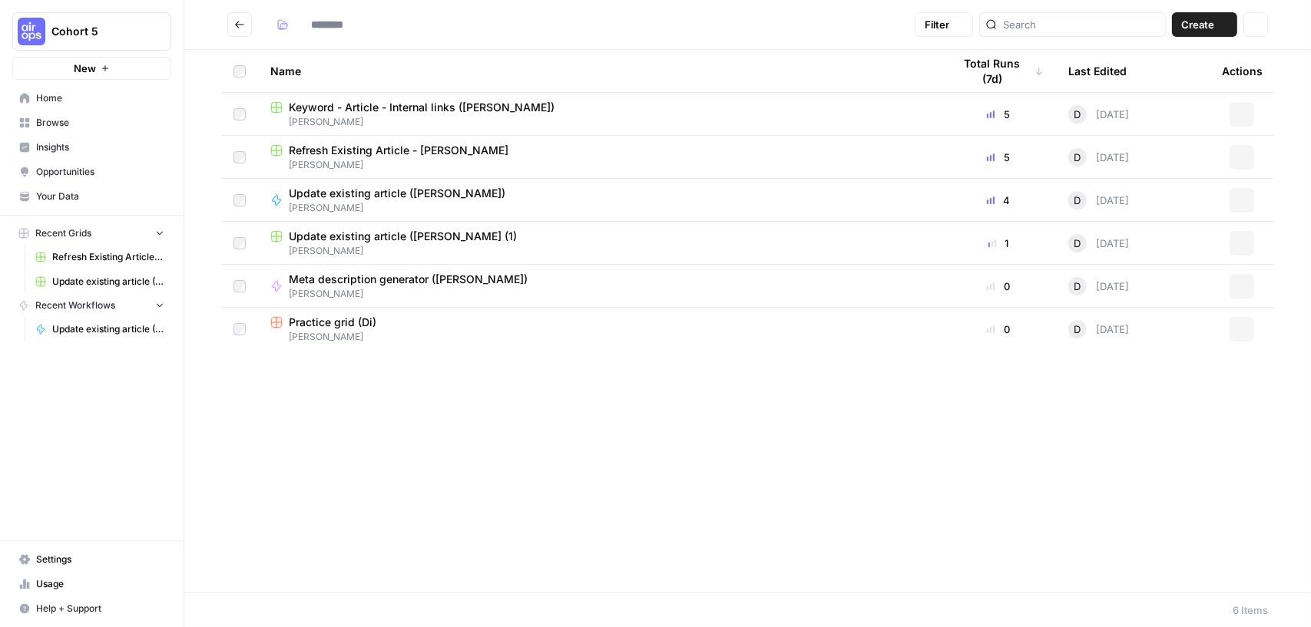
type input "*****"
click at [243, 26] on icon "Go back" at bounding box center [239, 24] width 11 height 11
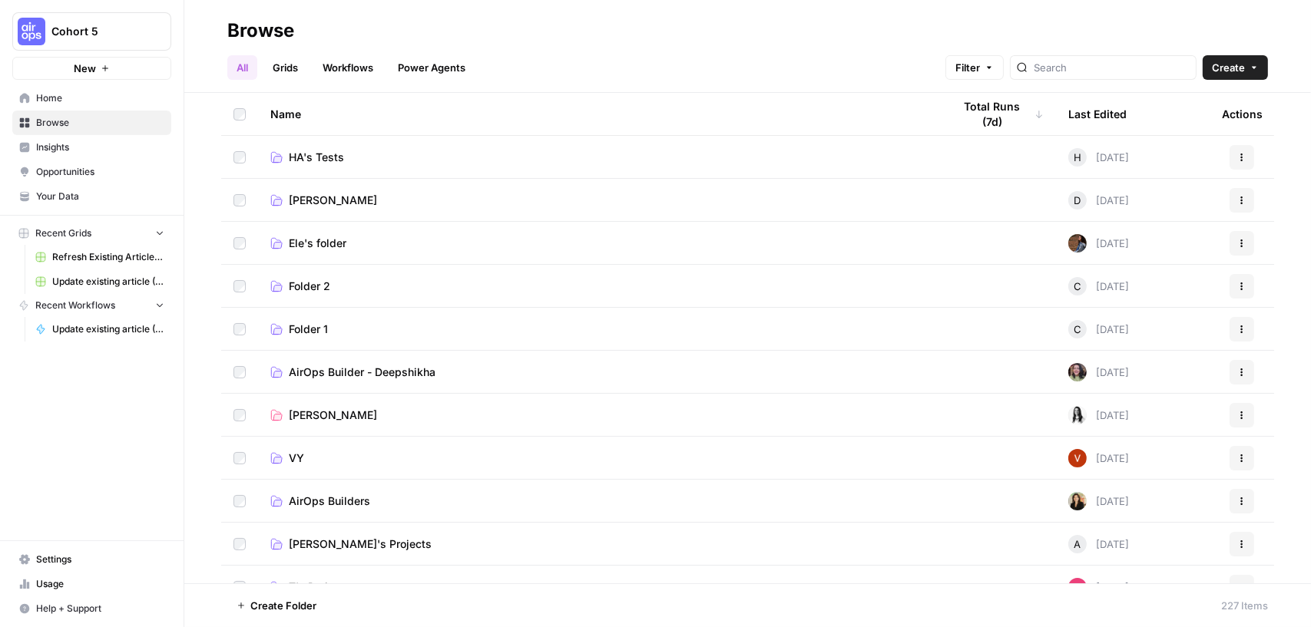
click at [302, 71] on link "Grids" at bounding box center [285, 67] width 44 height 25
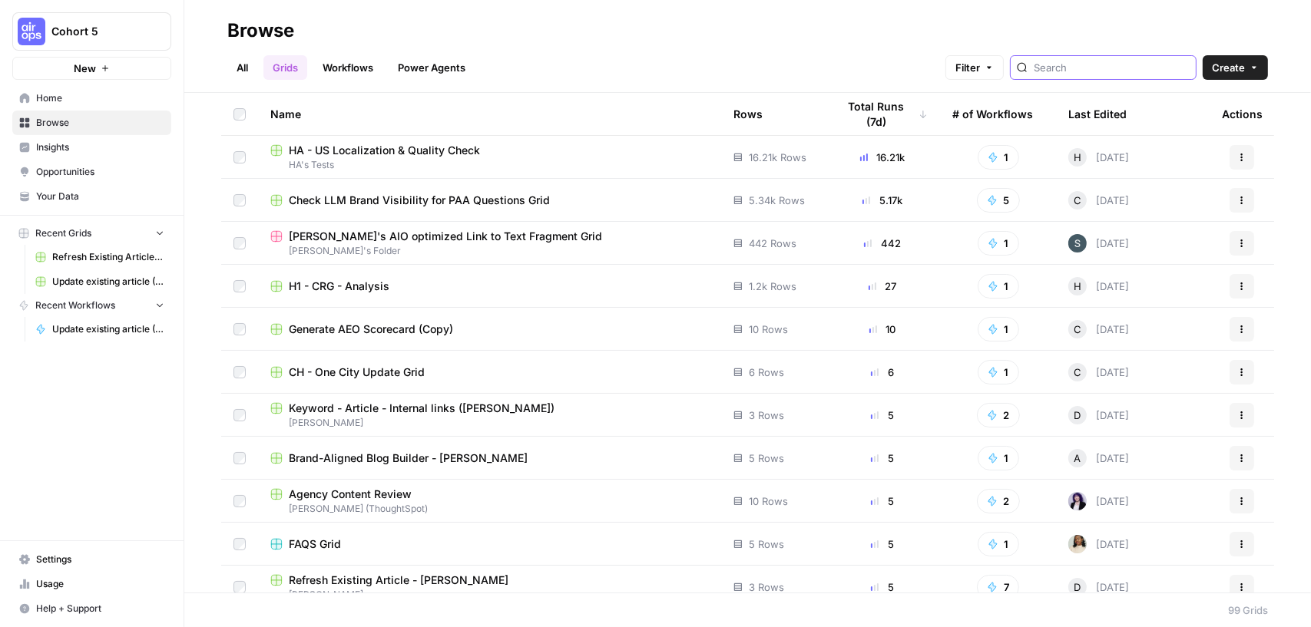
click at [1106, 68] on input "search" at bounding box center [1111, 67] width 156 height 15
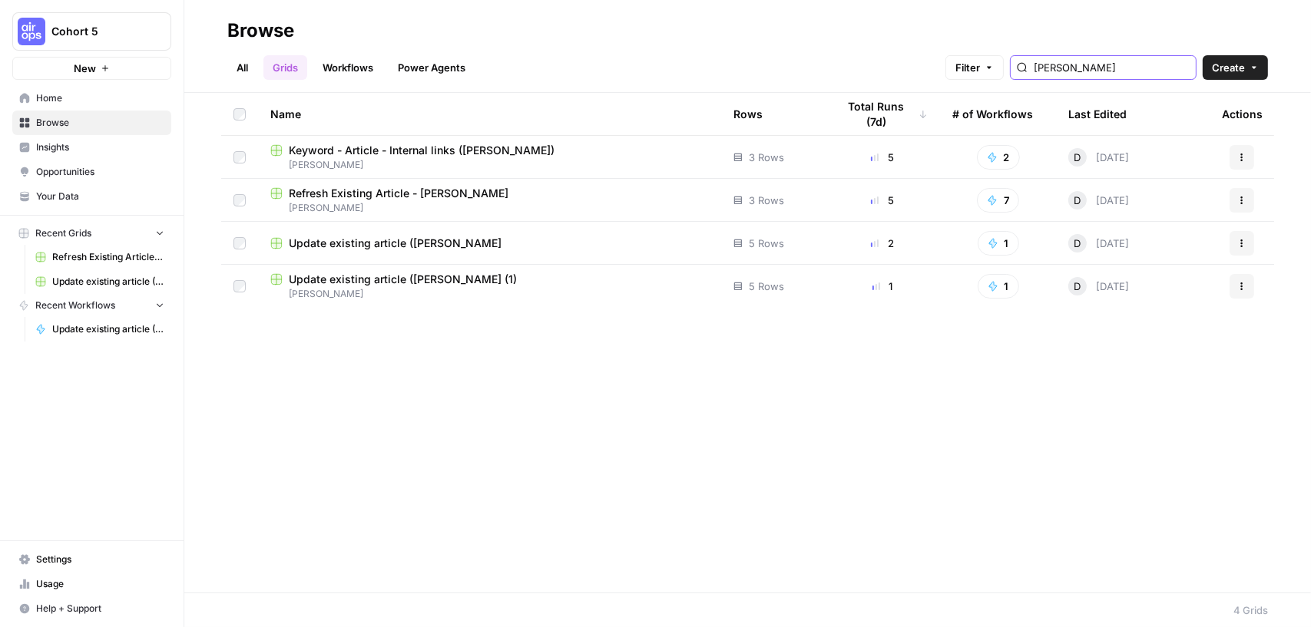
type input "[PERSON_NAME]"
click at [1246, 243] on button "Actions" at bounding box center [1241, 243] width 25 height 25
click at [1192, 327] on span "Move To" at bounding box center [1174, 334] width 123 height 15
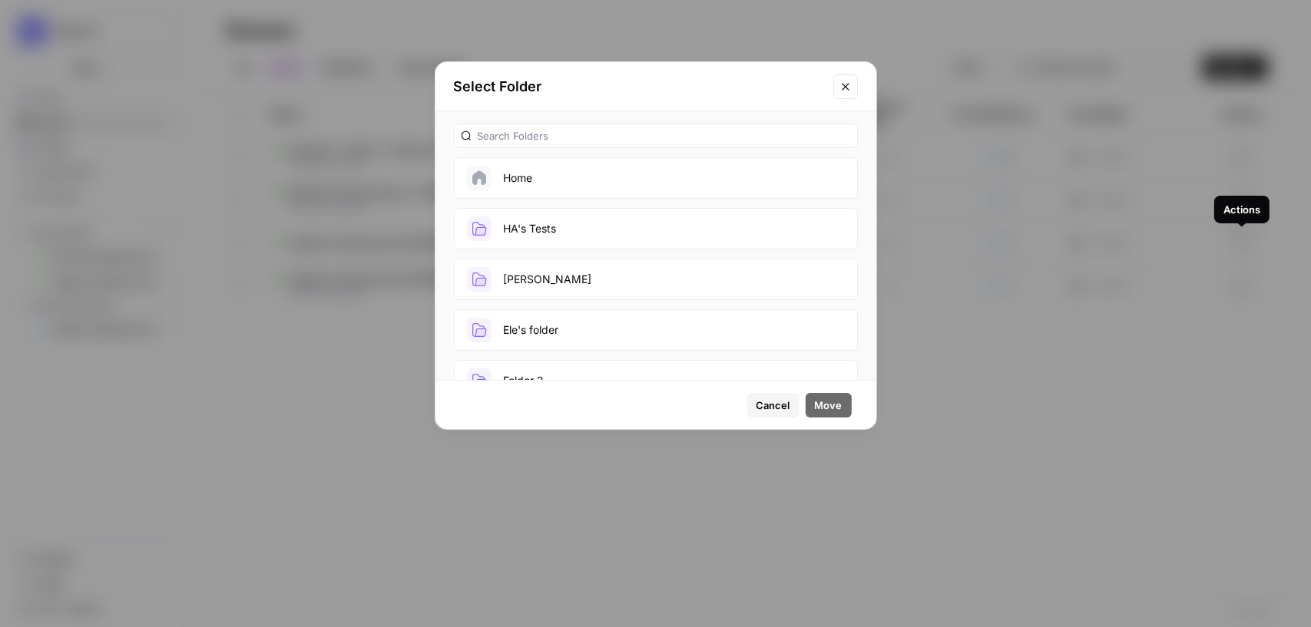
click at [544, 269] on button "[PERSON_NAME]" at bounding box center [656, 279] width 404 height 41
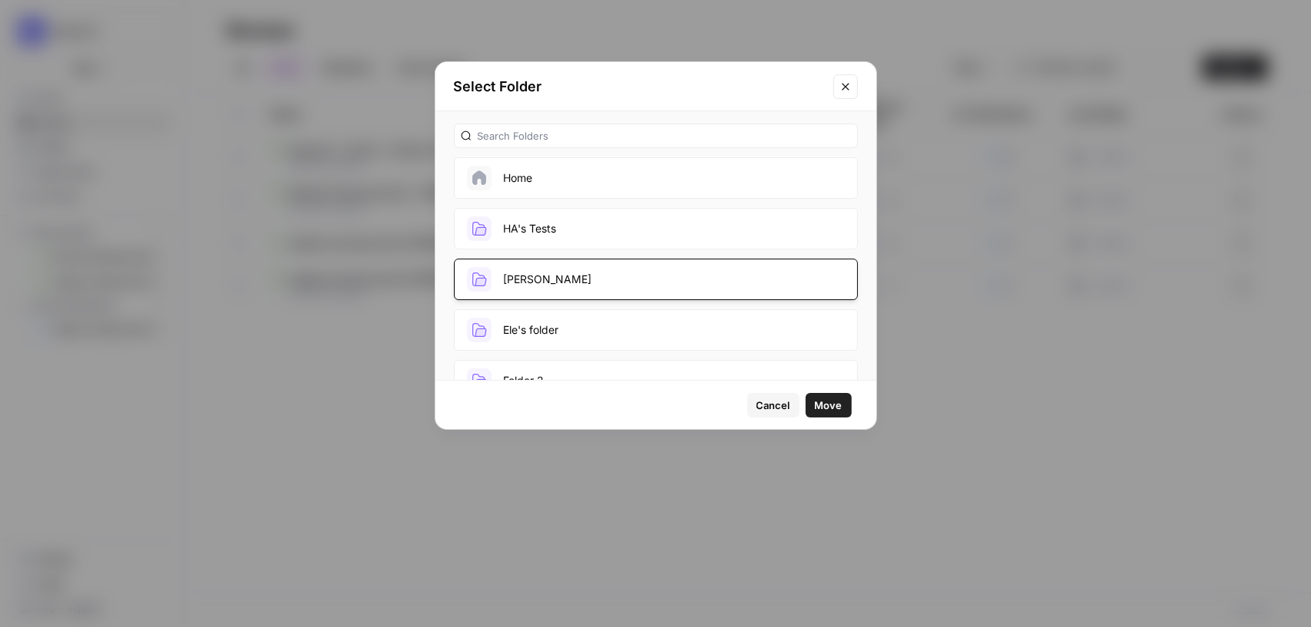
click at [830, 411] on span "Move" at bounding box center [829, 405] width 28 height 15
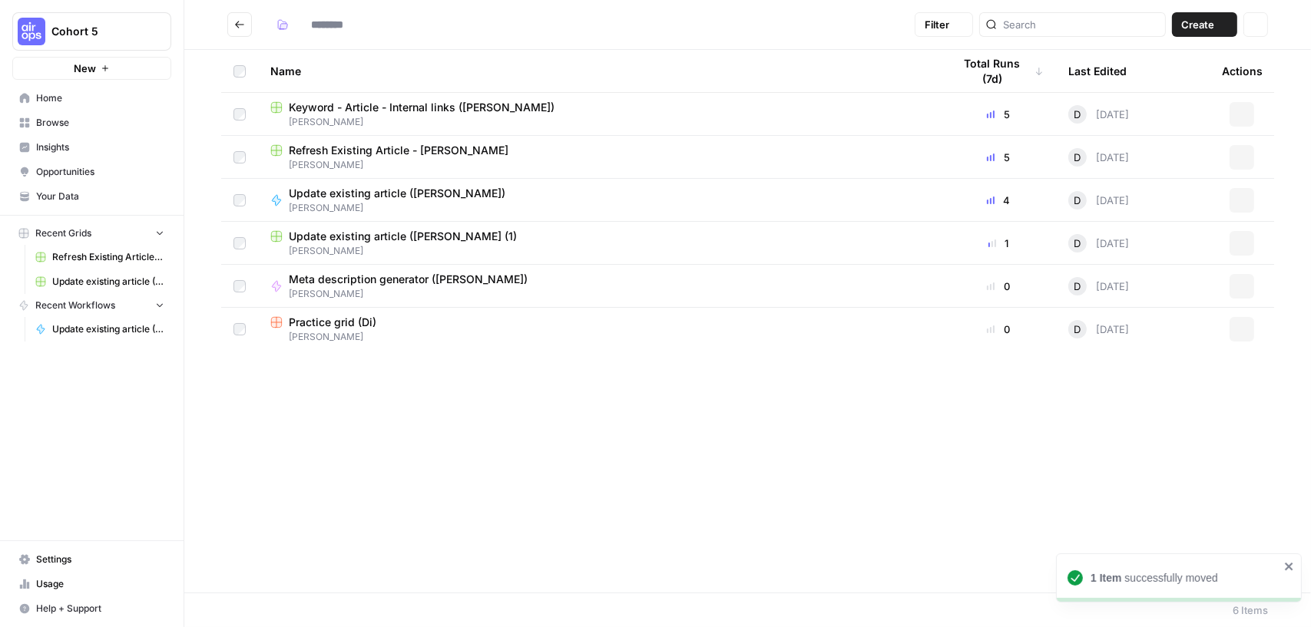
type input "*****"
click at [278, 24] on icon "button" at bounding box center [282, 24] width 9 height 9
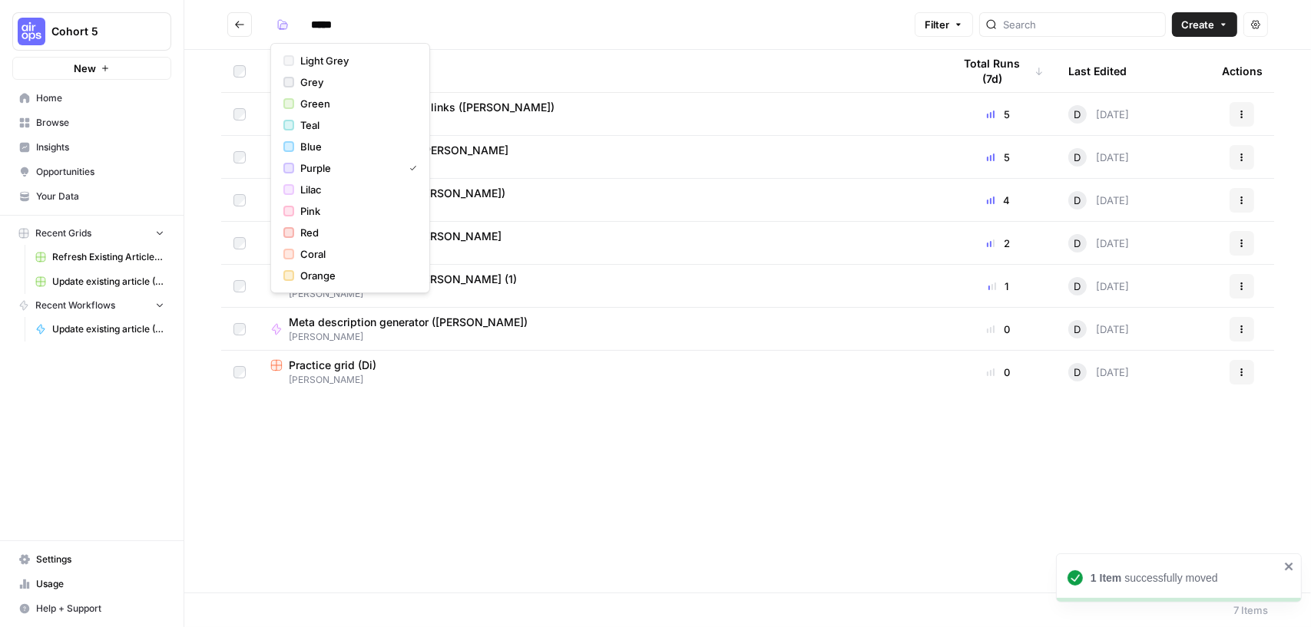
click at [231, 31] on button "Go back" at bounding box center [239, 24] width 25 height 25
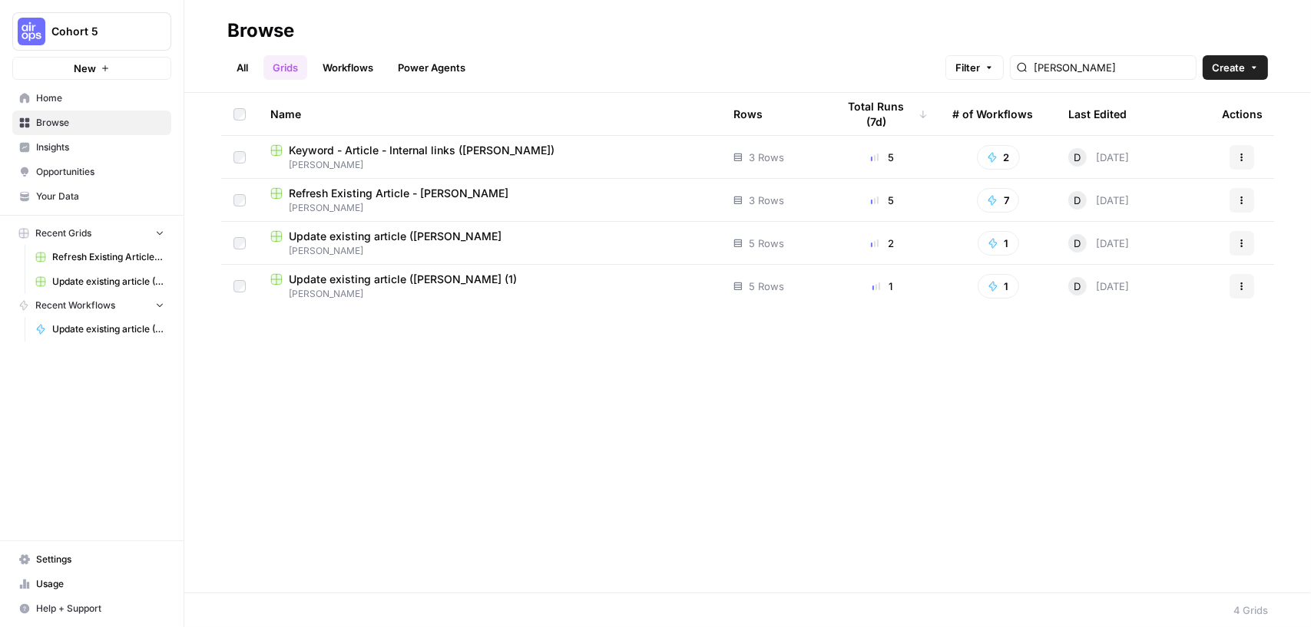
click at [252, 70] on link "All" at bounding box center [242, 67] width 30 height 25
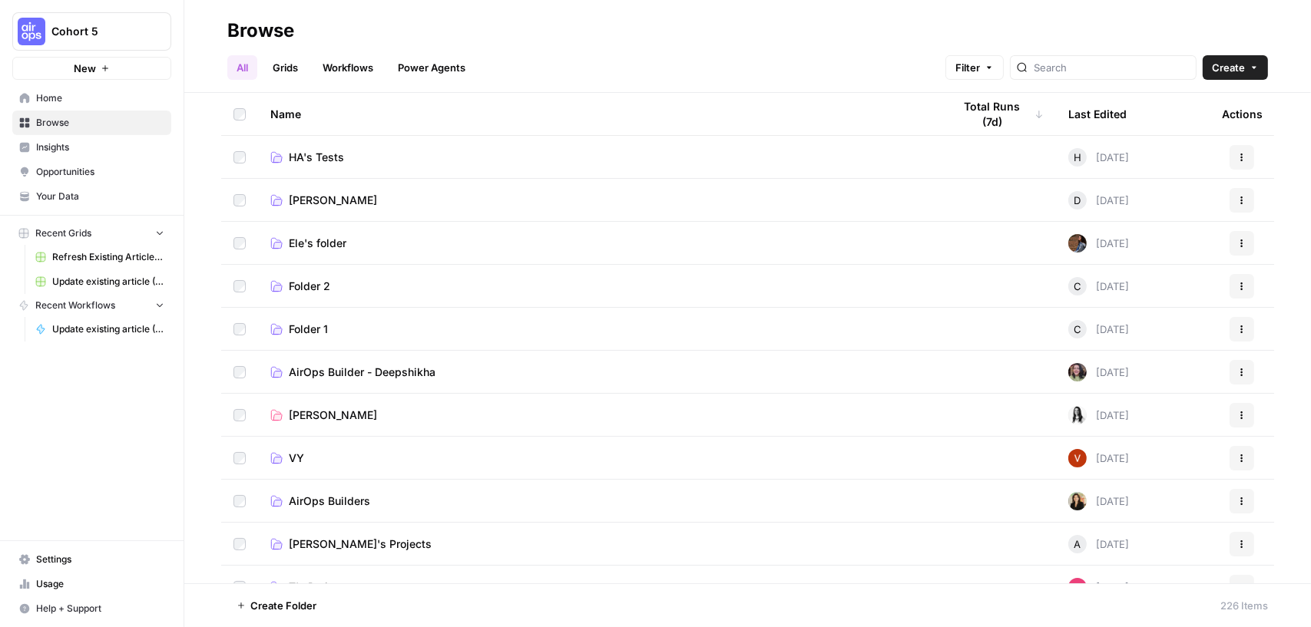
click at [362, 198] on link "[PERSON_NAME]" at bounding box center [599, 200] width 658 height 15
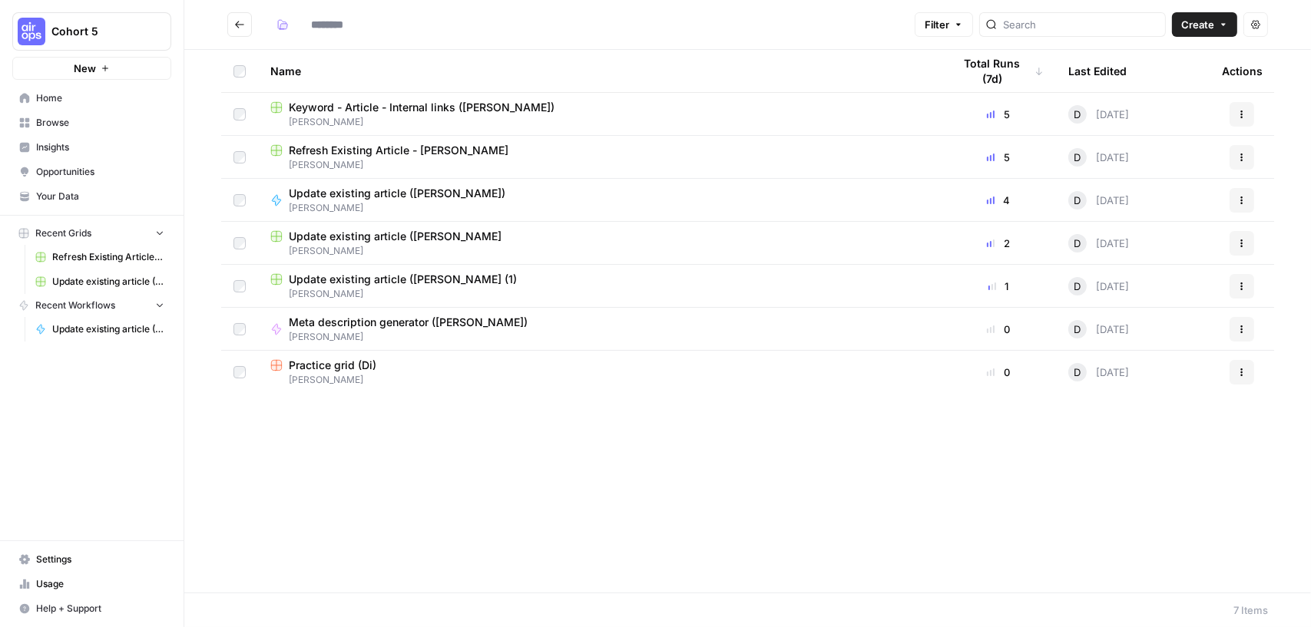
type input "*****"
click at [480, 238] on div "Update existing article ([PERSON_NAME]" at bounding box center [599, 236] width 658 height 15
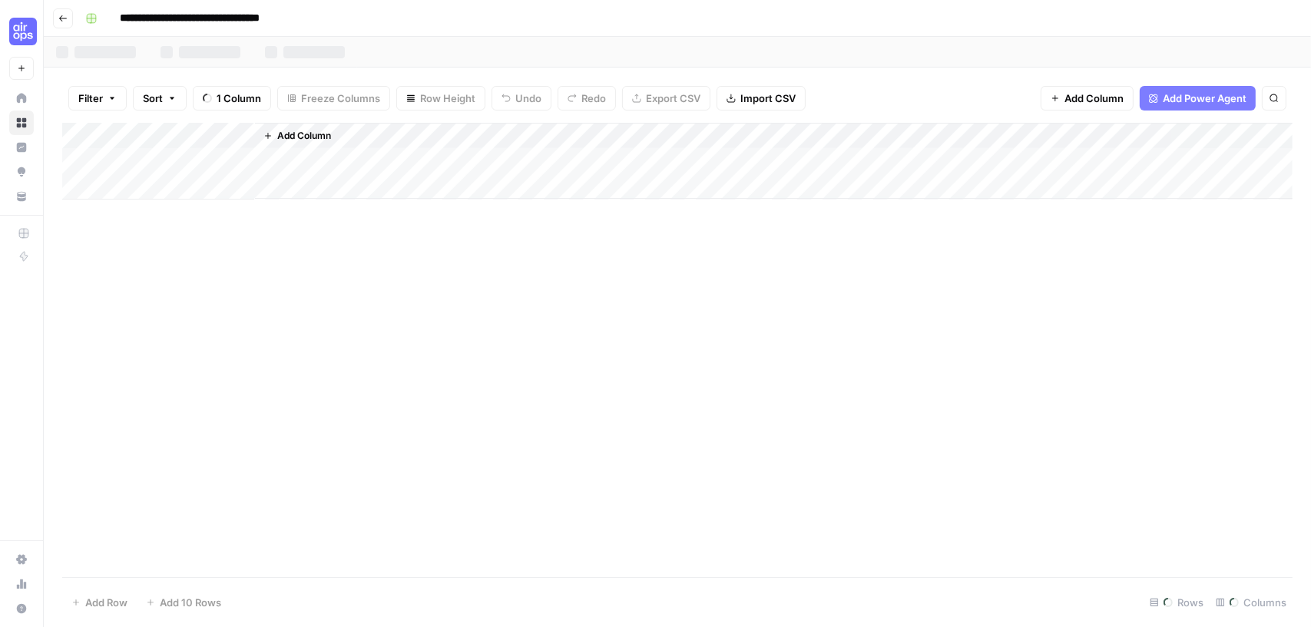
click at [299, 12] on input "**********" at bounding box center [211, 18] width 196 height 25
type input "**********"
click at [70, 15] on button "Go back" at bounding box center [63, 18] width 20 height 20
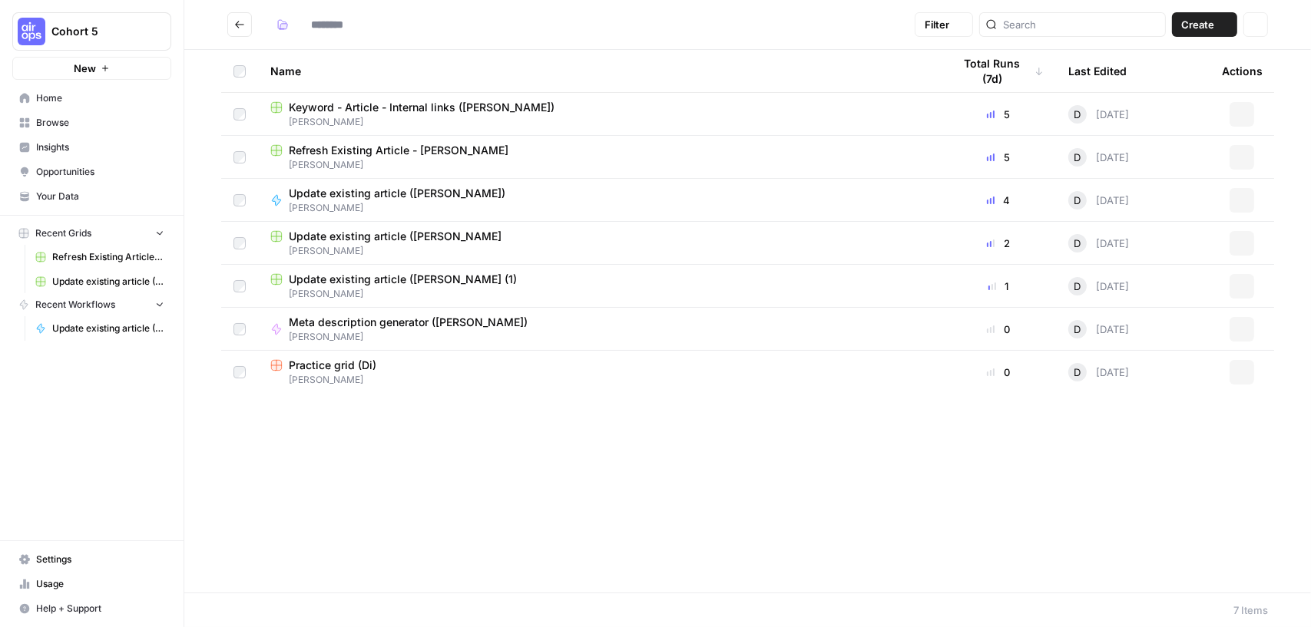
type input "*****"
click at [475, 279] on span "Update existing article ([PERSON_NAME] (1)" at bounding box center [403, 279] width 228 height 15
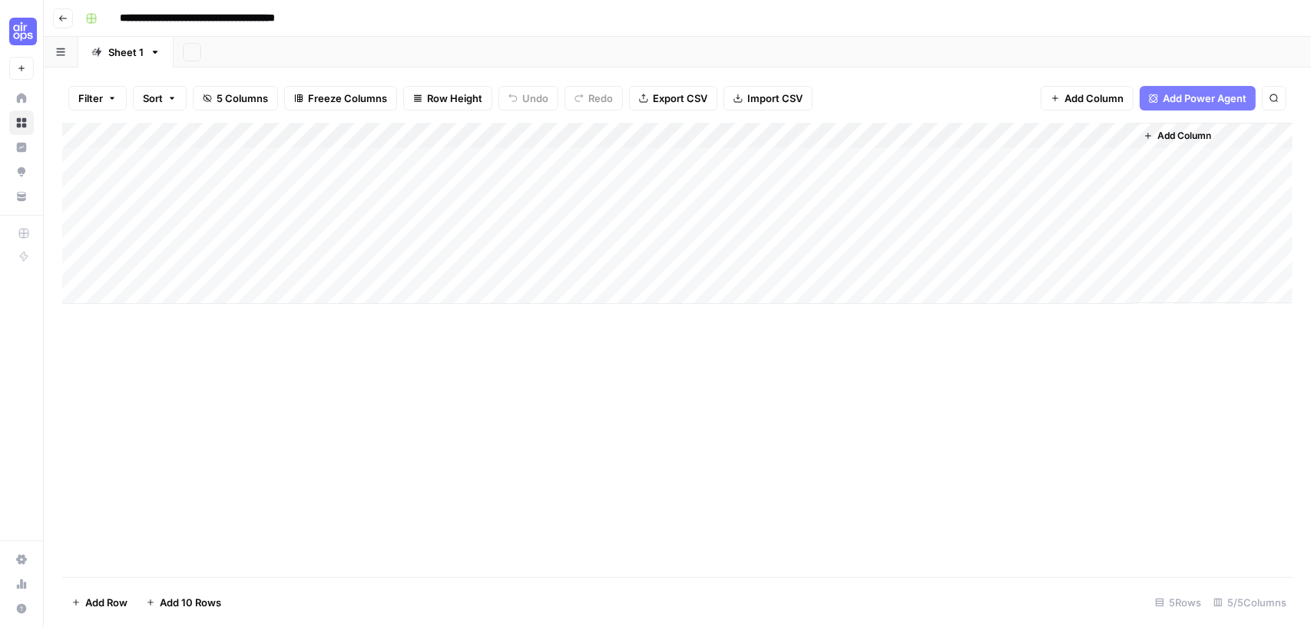
click at [236, 18] on input "**********" at bounding box center [218, 18] width 211 height 25
click at [240, 16] on input "**********" at bounding box center [218, 18] width 211 height 25
drag, startPoint x: 299, startPoint y: 18, endPoint x: 375, endPoint y: 18, distance: 76.8
click at [375, 18] on div "**********" at bounding box center [687, 18] width 1216 height 25
type input "**********"
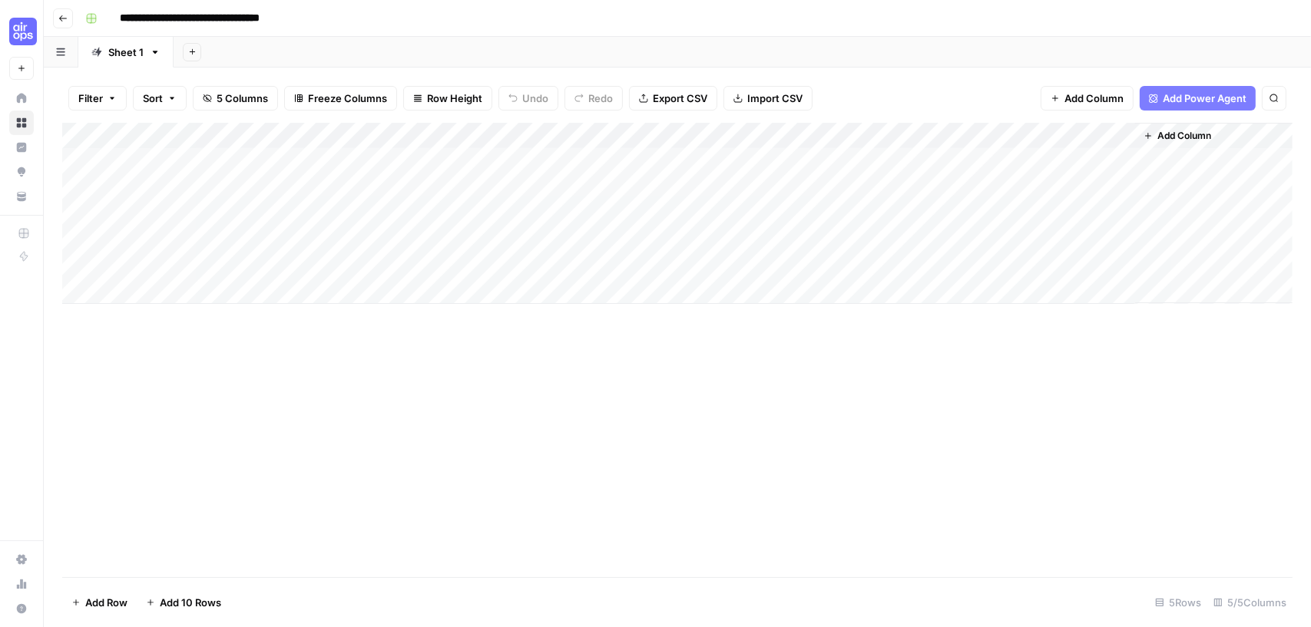
click at [884, 86] on div "Filter Sort 5 Columns Freeze Columns Row Height Undo Redo Export CSV Import CSV…" at bounding box center [677, 98] width 1230 height 49
click at [911, 134] on div "Add Column" at bounding box center [677, 213] width 1230 height 181
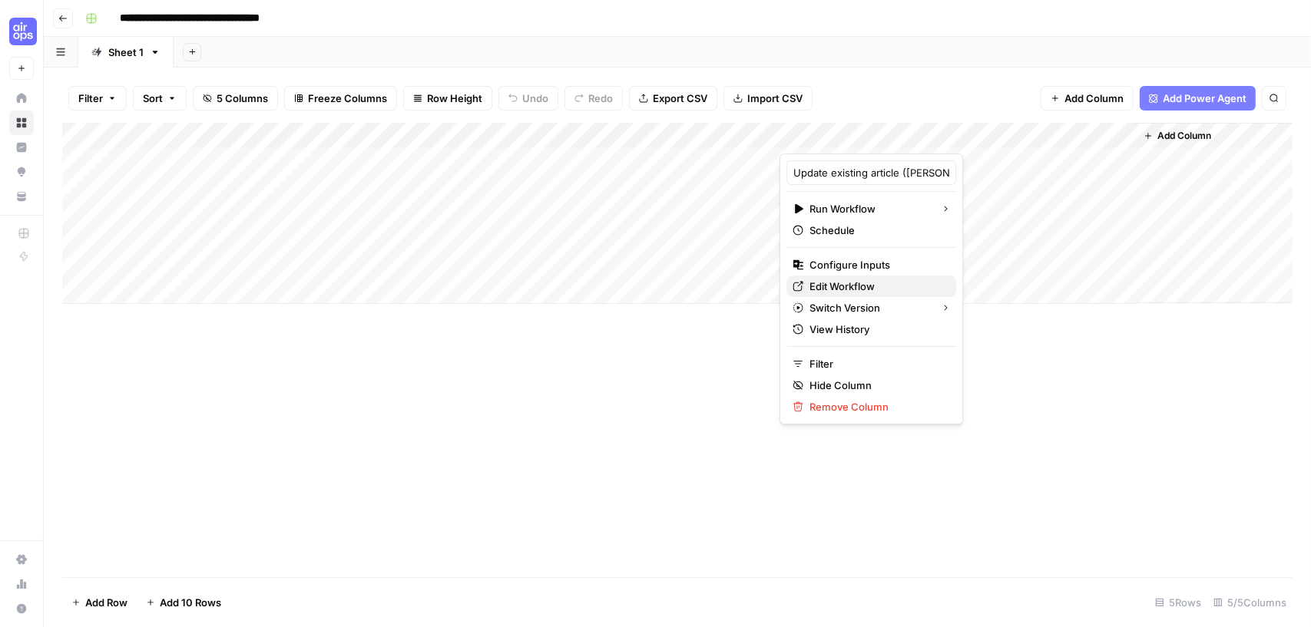
click at [858, 279] on span "Edit Workflow" at bounding box center [876, 286] width 134 height 15
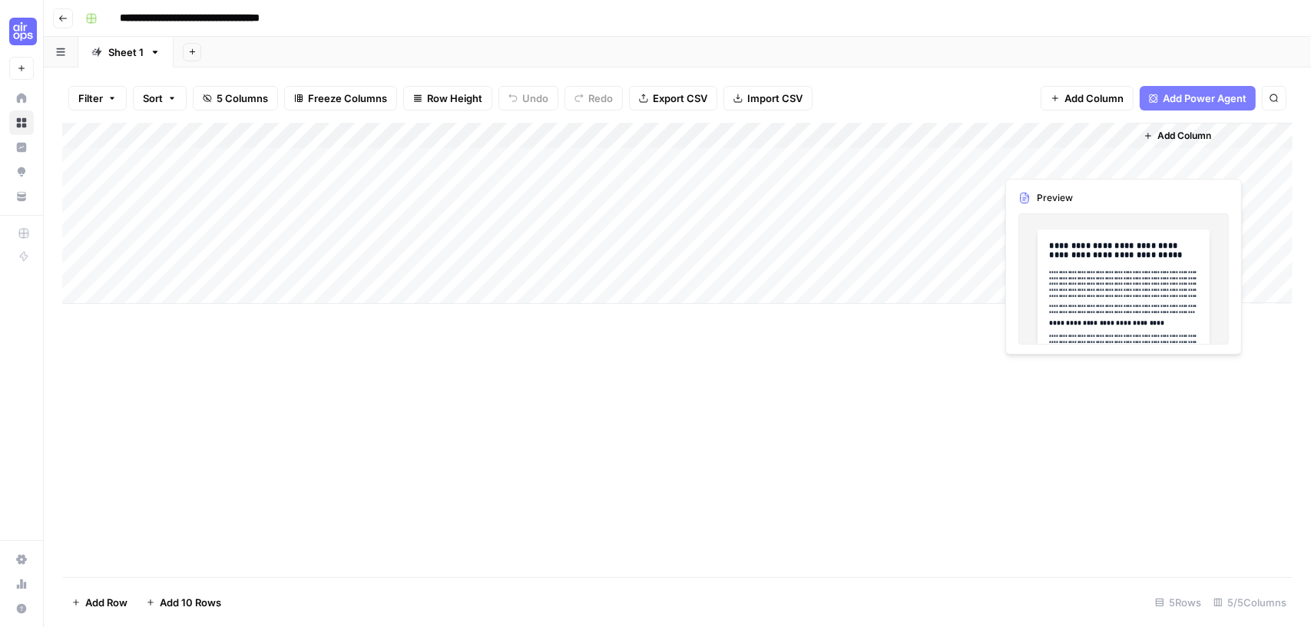
click at [1116, 165] on div "Add Column" at bounding box center [677, 213] width 1230 height 181
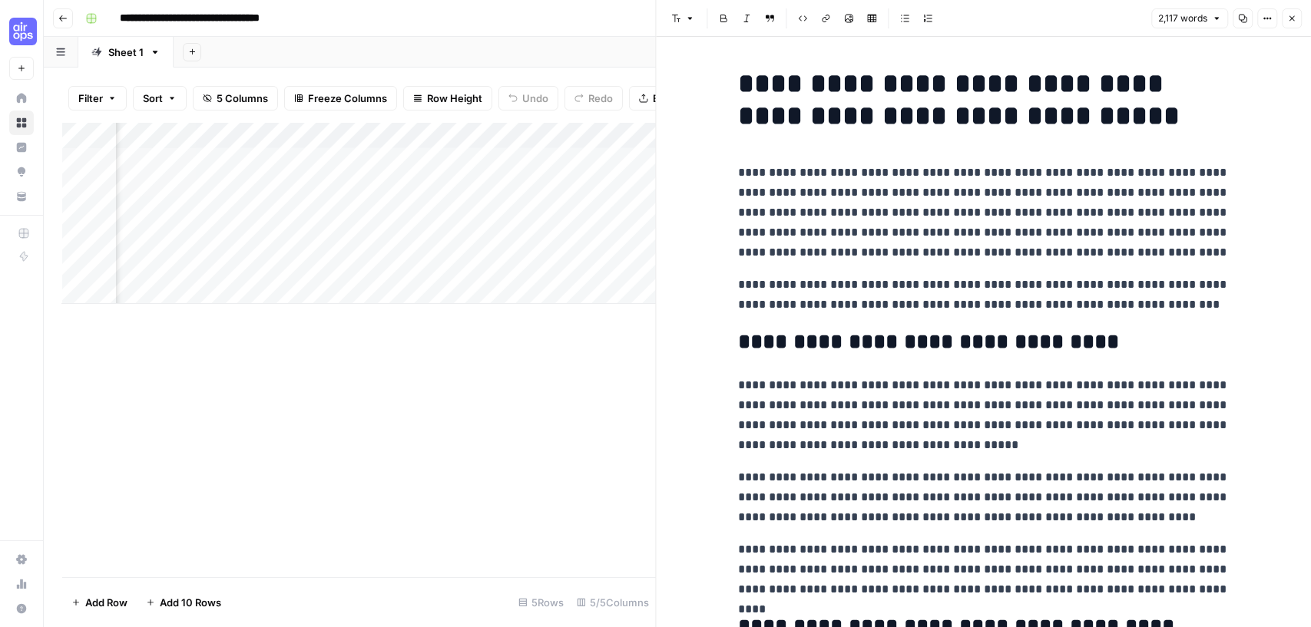
scroll to position [0, 564]
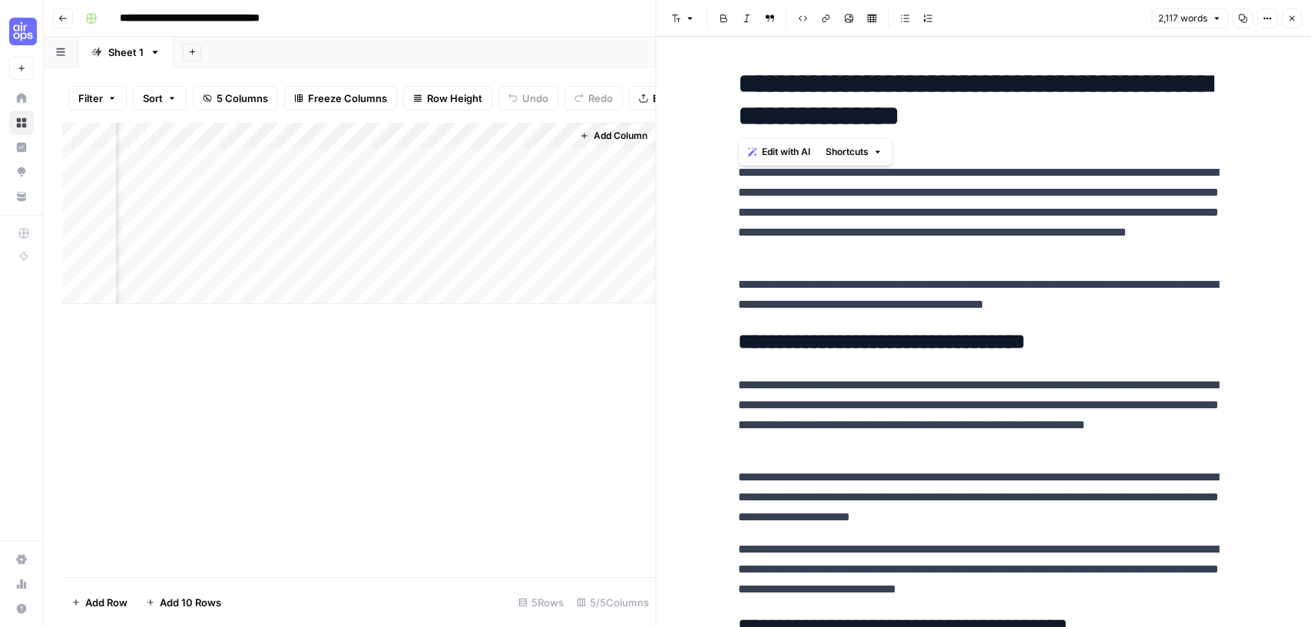
drag, startPoint x: 1143, startPoint y: 109, endPoint x: 723, endPoint y: 112, distance: 419.2
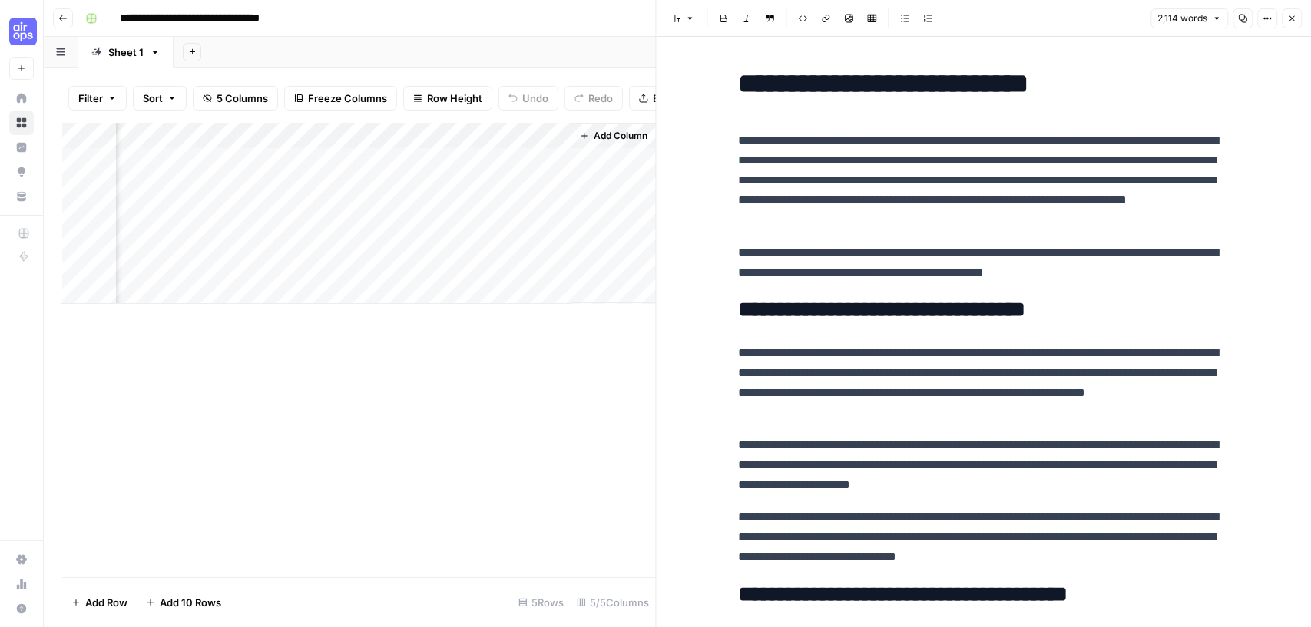
scroll to position [0, 0]
click at [819, 80] on h1 "**********" at bounding box center [983, 84] width 491 height 32
click at [827, 78] on h1 "**********" at bounding box center [983, 84] width 491 height 32
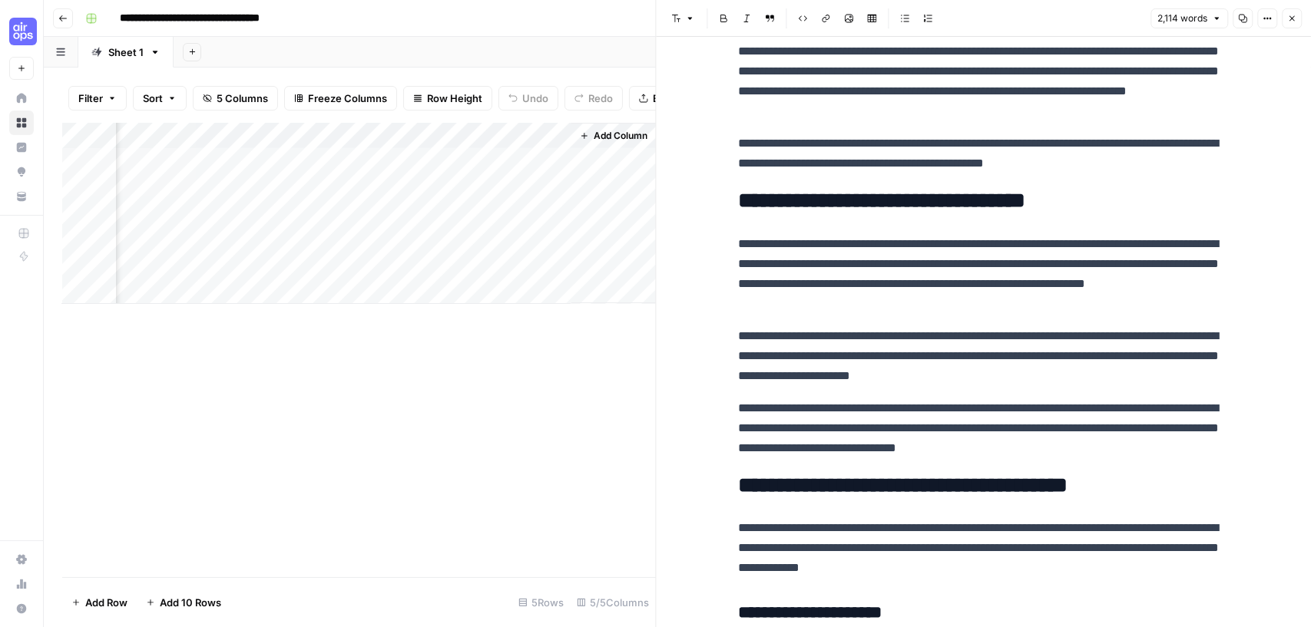
scroll to position [164, 0]
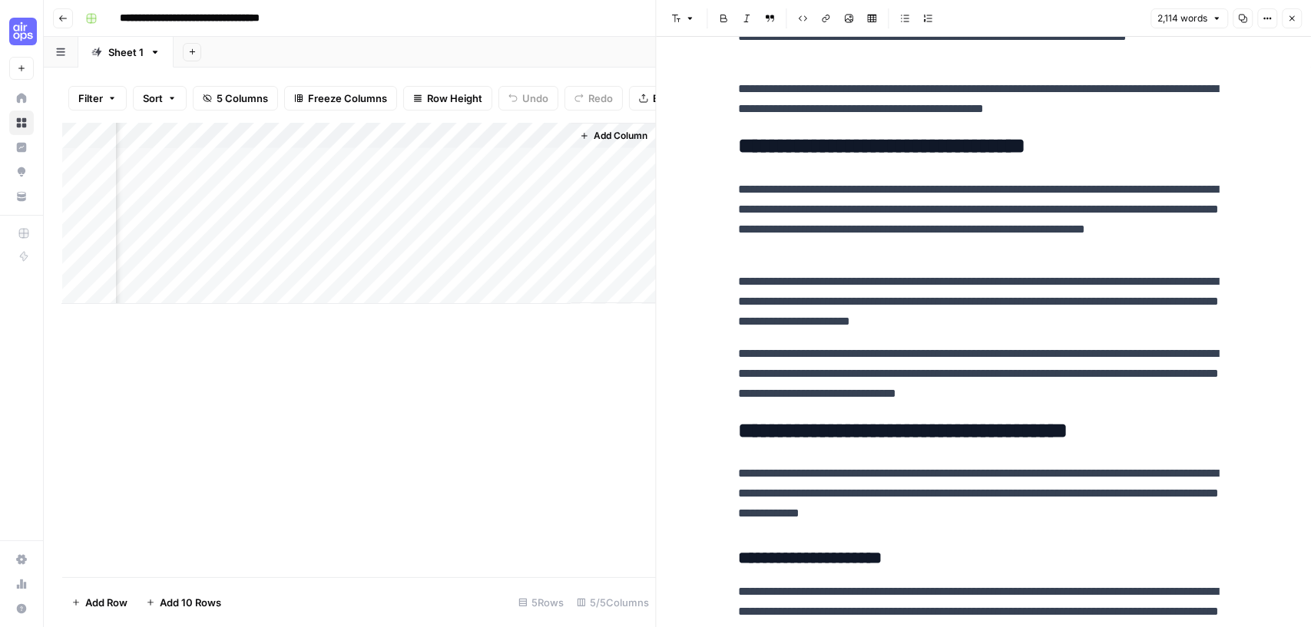
click at [973, 223] on p "**********" at bounding box center [983, 220] width 491 height 80
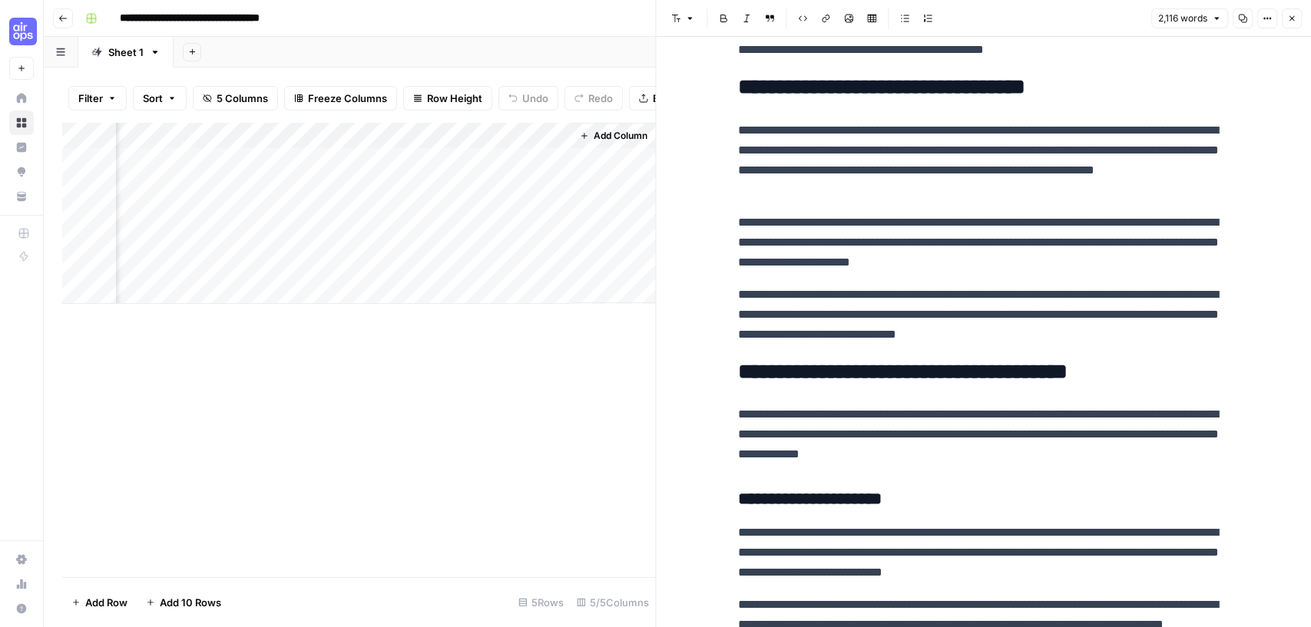
scroll to position [208, 0]
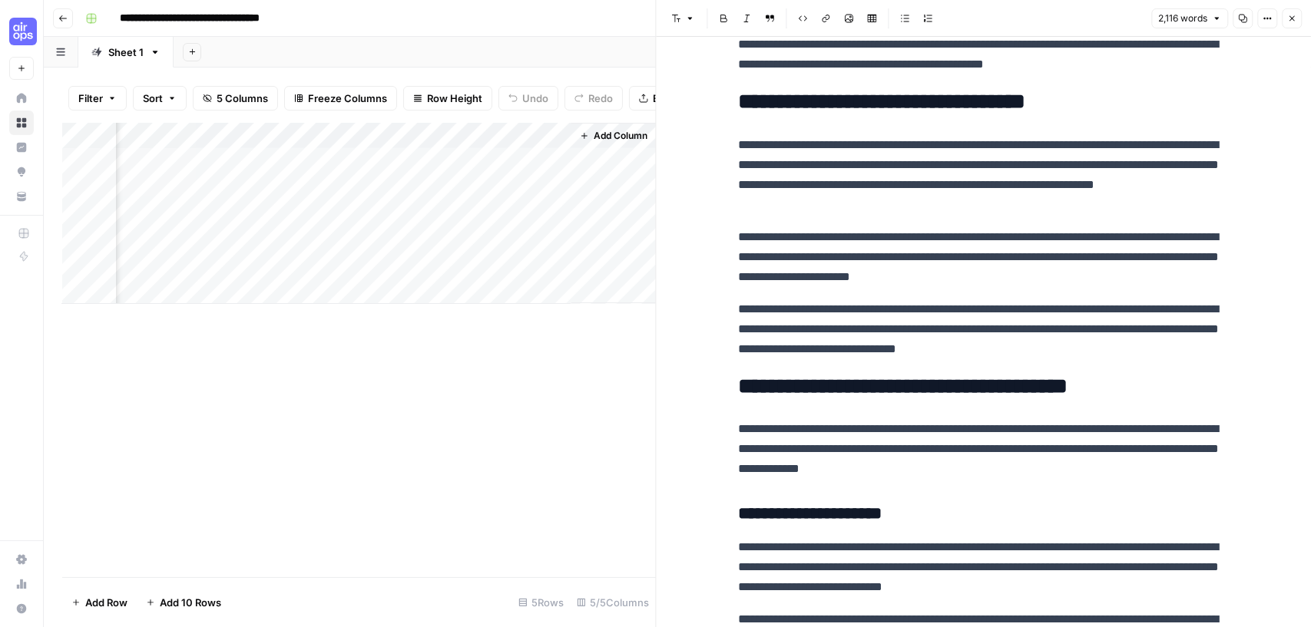
click at [1113, 109] on h2 "**********" at bounding box center [983, 102] width 491 height 25
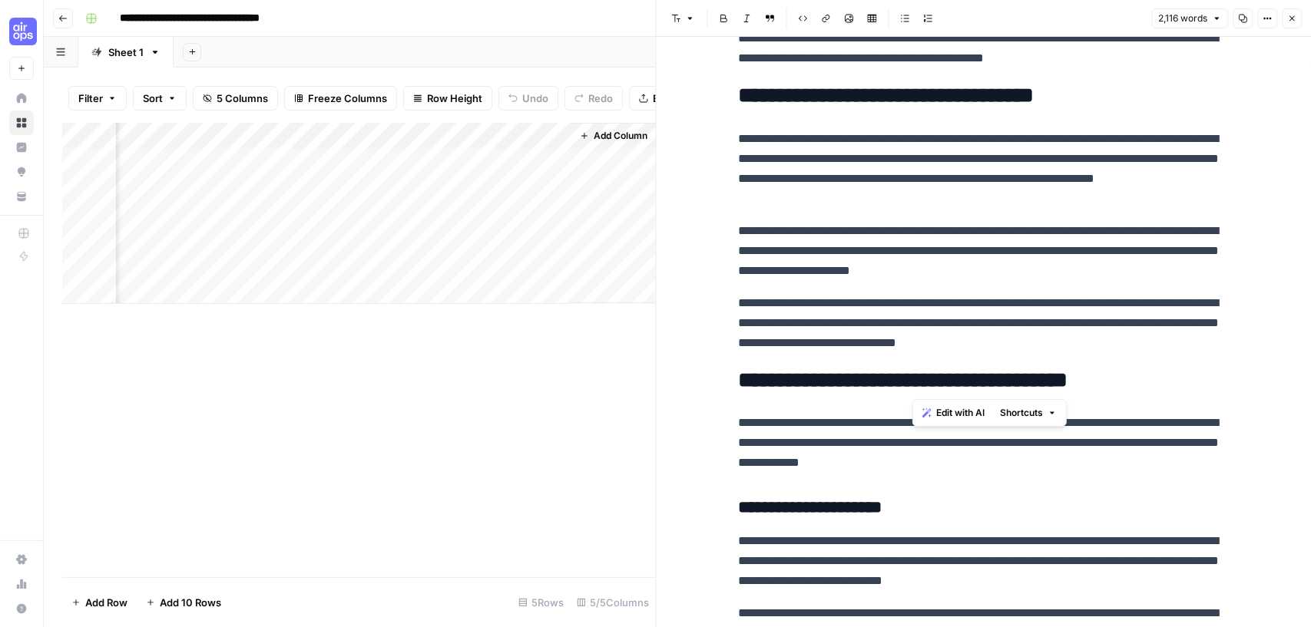
drag, startPoint x: 1033, startPoint y: 385, endPoint x: 913, endPoint y: 381, distance: 120.6
click at [913, 381] on h2 "**********" at bounding box center [983, 381] width 491 height 25
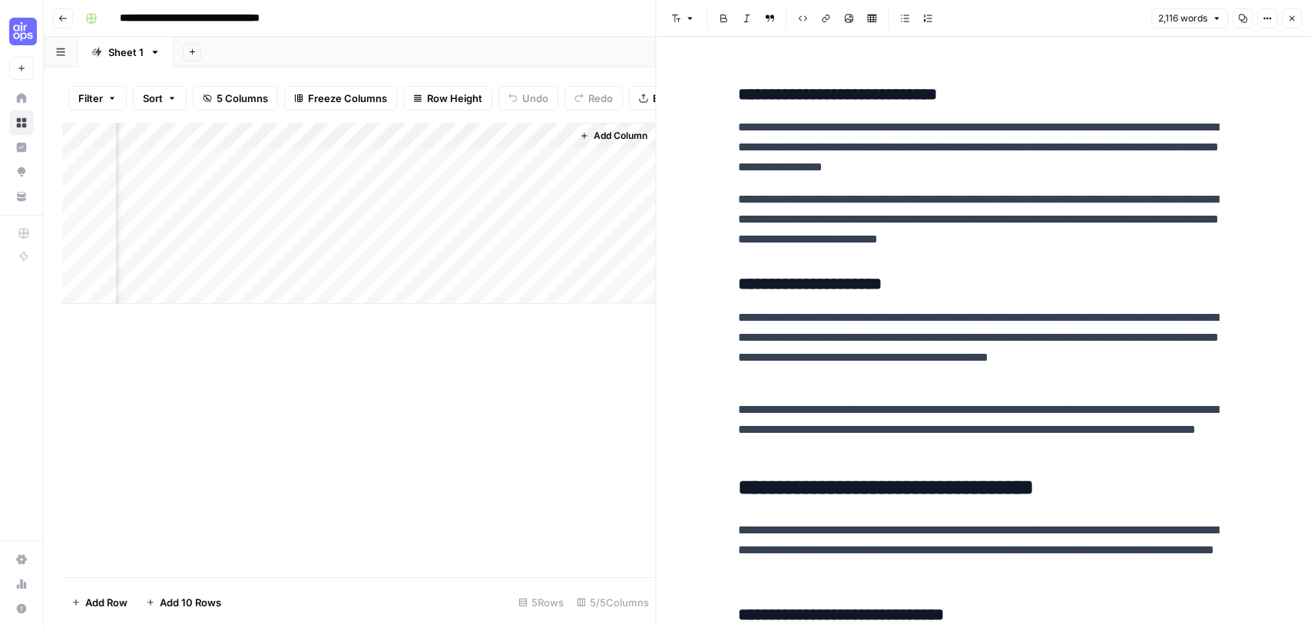
scroll to position [1189, 0]
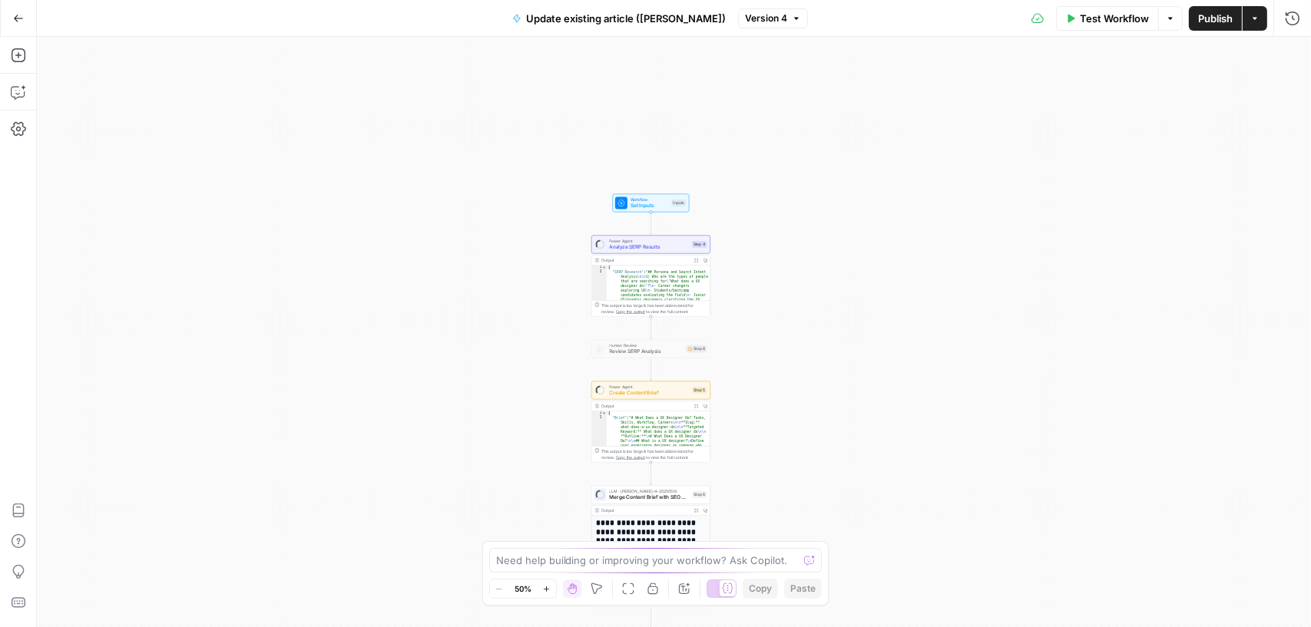
drag, startPoint x: 815, startPoint y: 86, endPoint x: 791, endPoint y: 249, distance: 164.5
click at [792, 249] on div "Workflow Set Inputs Inputs Power Agent Analyze SERP Results Step 4 Output Expan…" at bounding box center [674, 332] width 1274 height 590
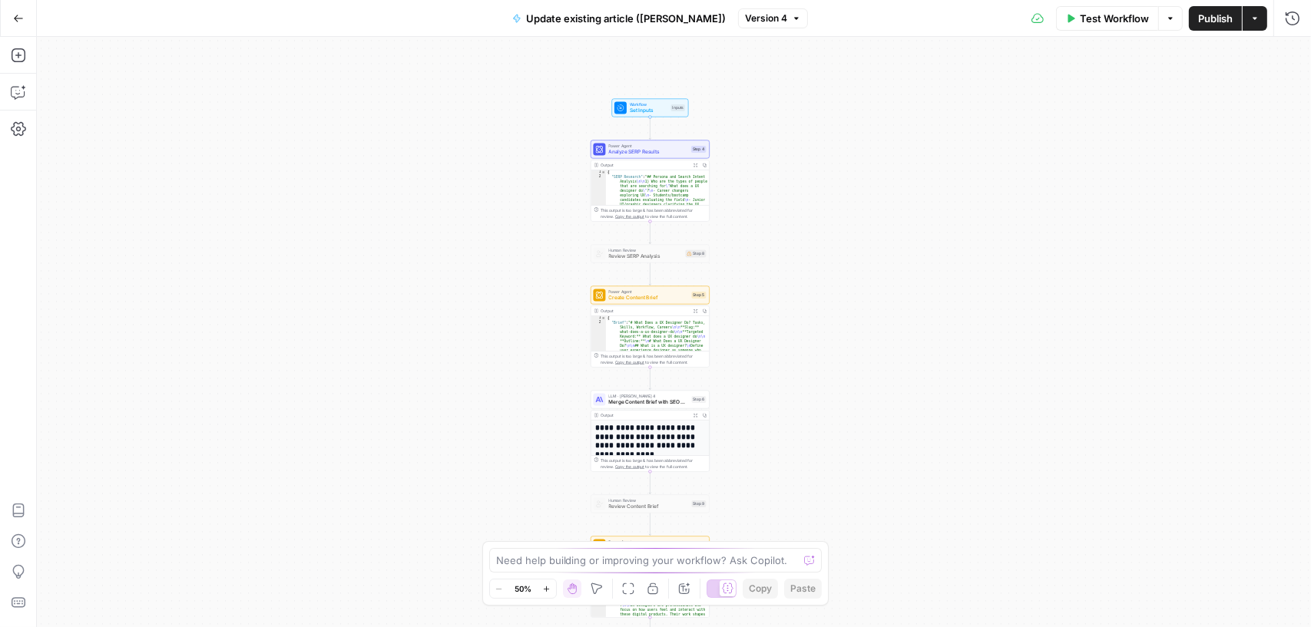
drag, startPoint x: 789, startPoint y: 372, endPoint x: 785, endPoint y: 279, distance: 93.8
click at [789, 279] on div "Workflow Set Inputs Inputs Power Agent Analyze SERP Results Step 4 Output Expan…" at bounding box center [674, 332] width 1274 height 590
click at [663, 239] on icon "button" at bounding box center [661, 238] width 5 height 5
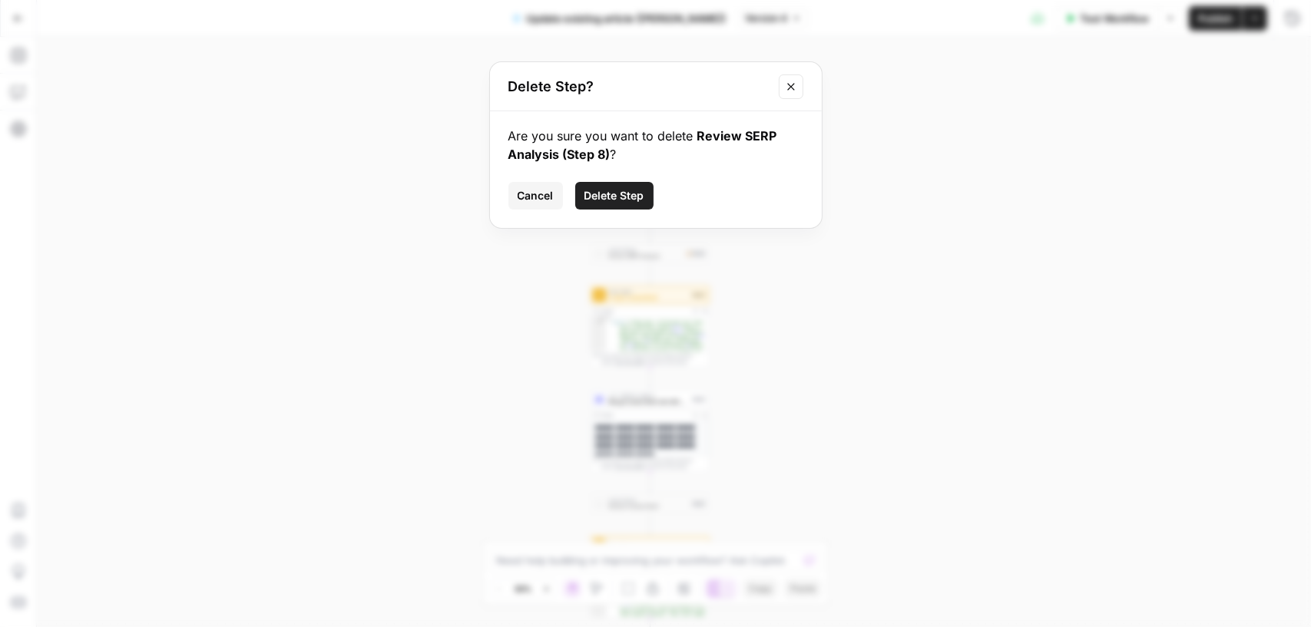
click at [613, 195] on span "Delete Step" at bounding box center [614, 195] width 60 height 15
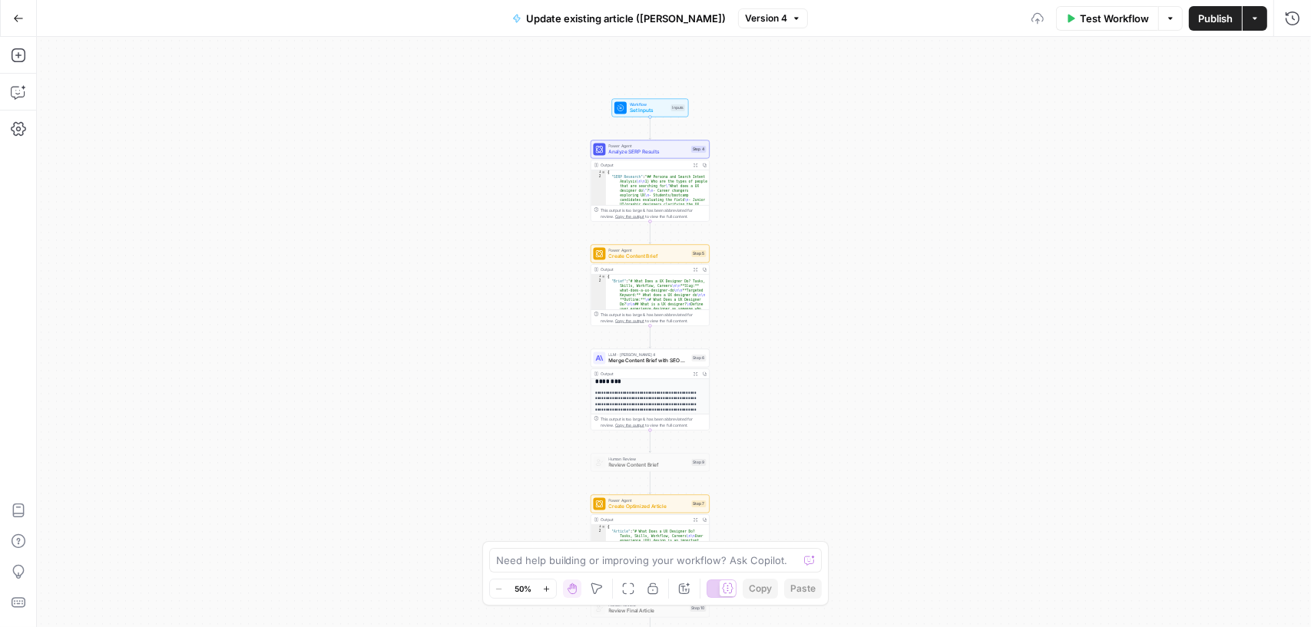
scroll to position [111, 0]
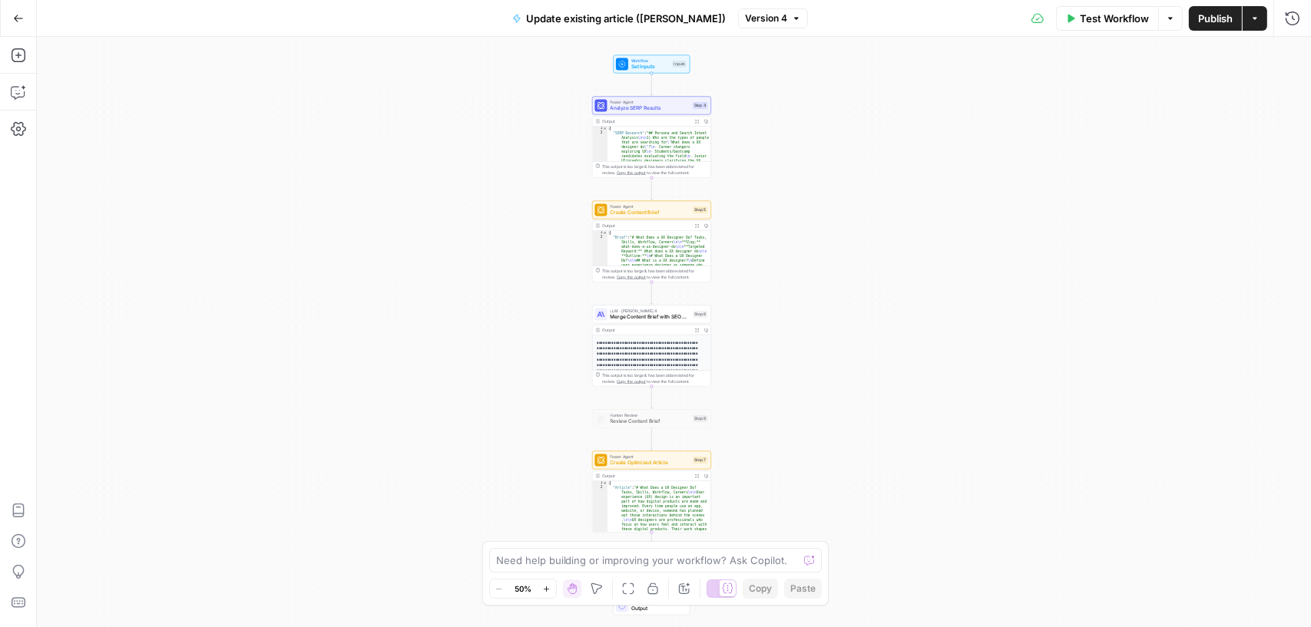
drag, startPoint x: 736, startPoint y: 473, endPoint x: 693, endPoint y: 401, distance: 84.0
click at [736, 429] on div "Workflow Set Inputs Inputs Power Agent Analyze SERP Results Step 4 Output Expan…" at bounding box center [674, 332] width 1274 height 590
click at [663, 405] on icon "button" at bounding box center [660, 404] width 5 height 5
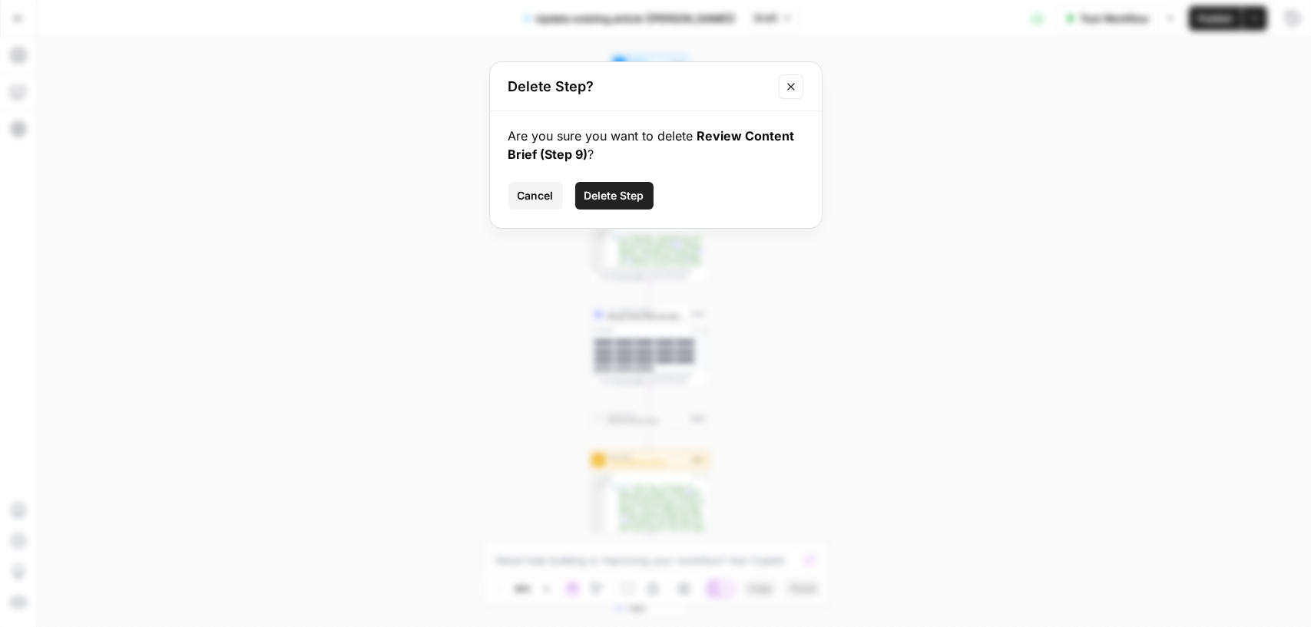
click at [622, 197] on span "Delete Step" at bounding box center [614, 195] width 60 height 15
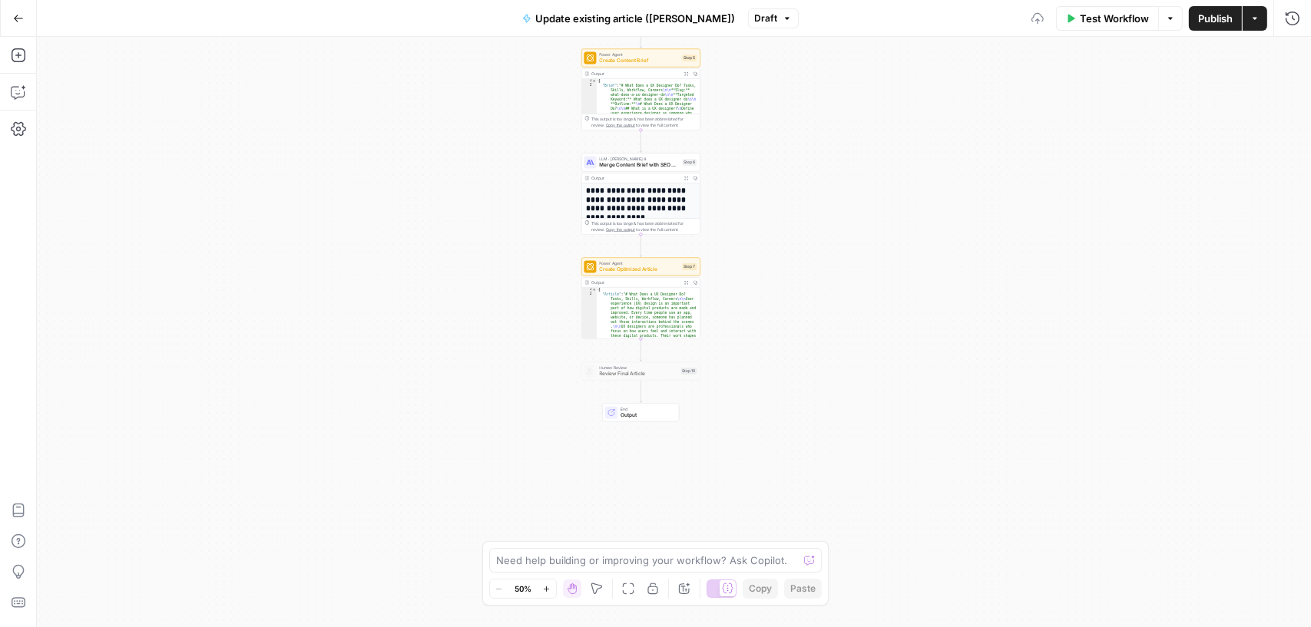
drag, startPoint x: 780, startPoint y: 481, endPoint x: 764, endPoint y: 293, distance: 189.6
click at [768, 293] on div "Workflow Set Inputs Inputs Power Agent Analyze SERP Results Step 4 Output Expan…" at bounding box center [674, 332] width 1274 height 590
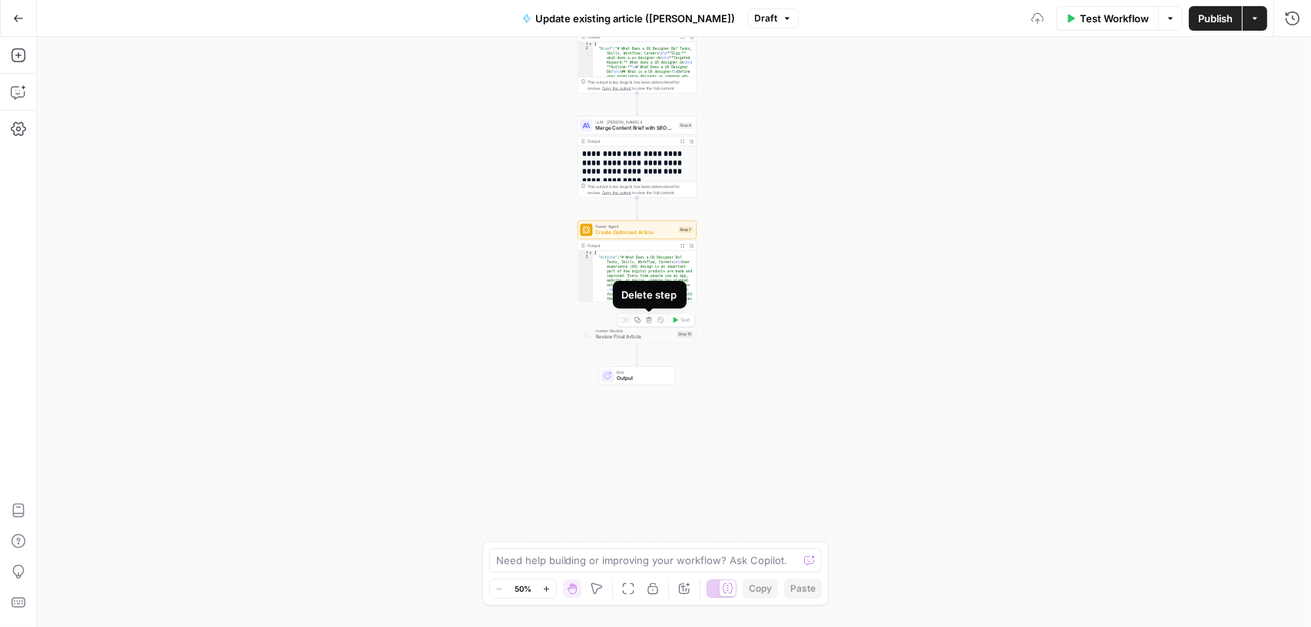
click at [650, 319] on icon "button" at bounding box center [649, 320] width 6 height 6
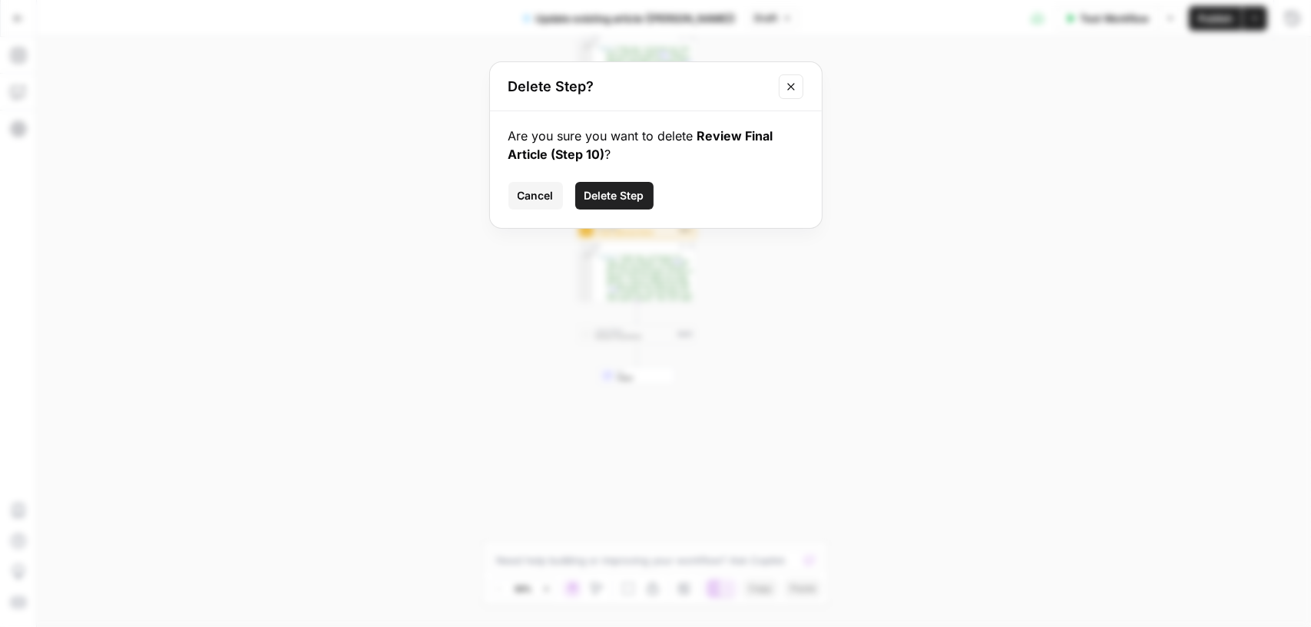
click at [601, 203] on button "Delete Step" at bounding box center [614, 196] width 78 height 28
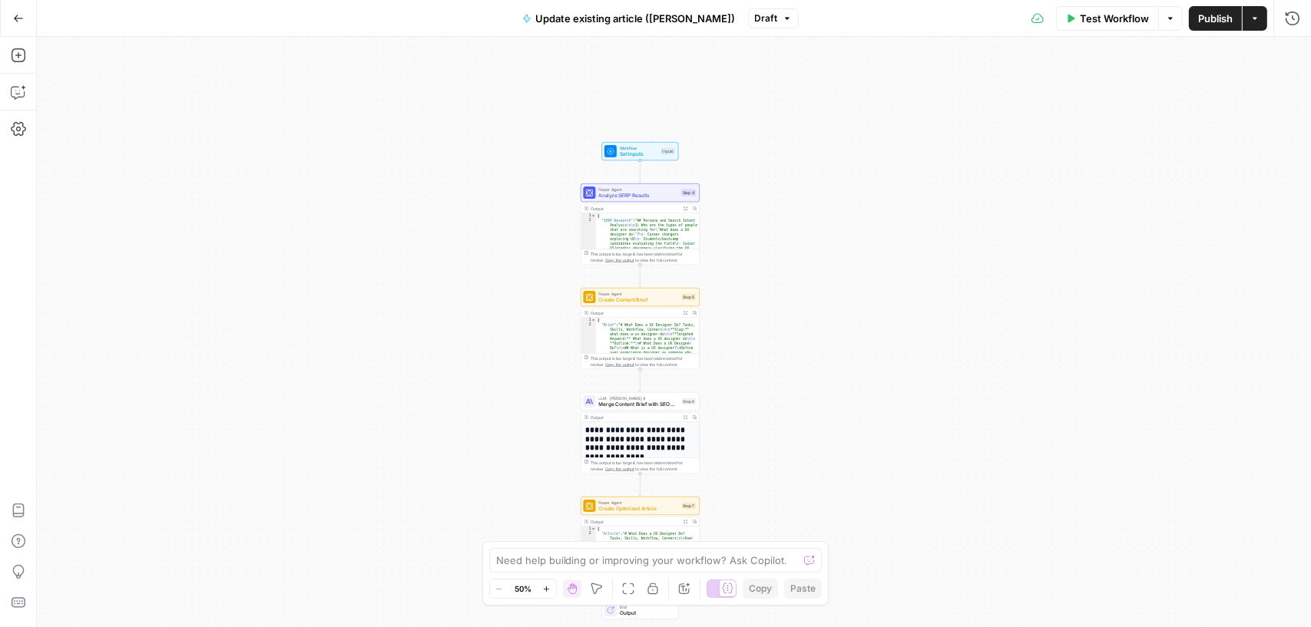
click at [644, 154] on span "Set Inputs" at bounding box center [639, 154] width 38 height 8
click at [1291, 58] on icon "button" at bounding box center [1291, 55] width 9 height 9
click at [629, 297] on span "Create Content Brief" at bounding box center [639, 300] width 80 height 8
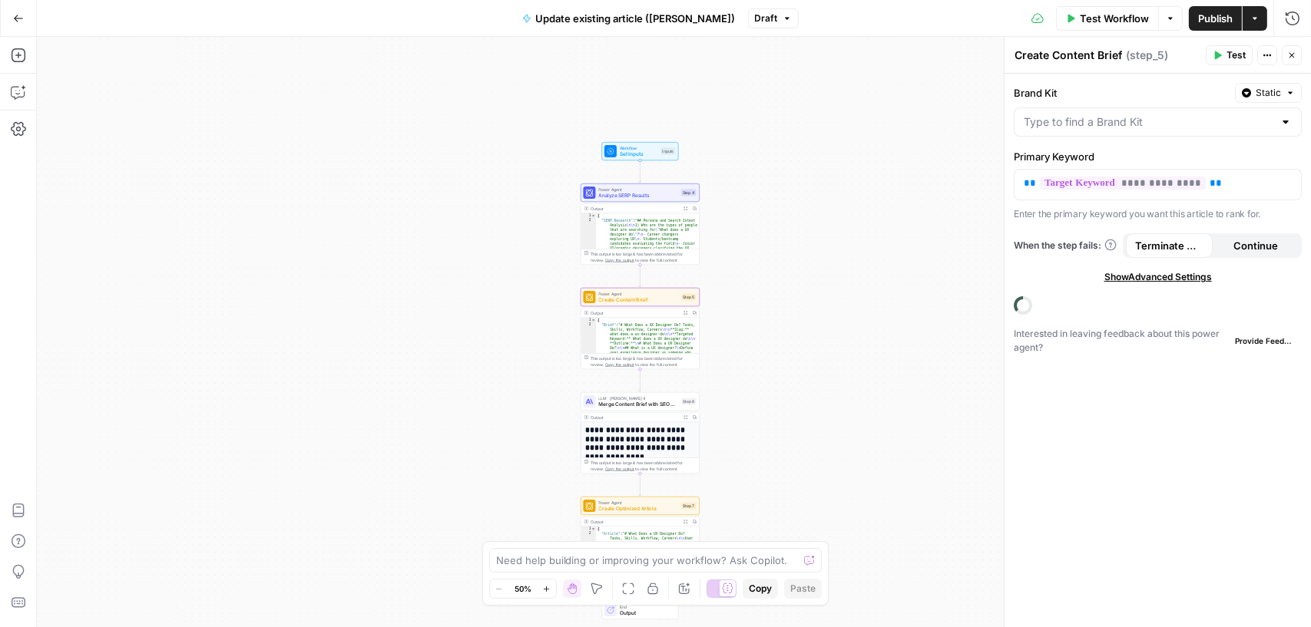
click at [1294, 49] on button "Close" at bounding box center [1291, 55] width 20 height 20
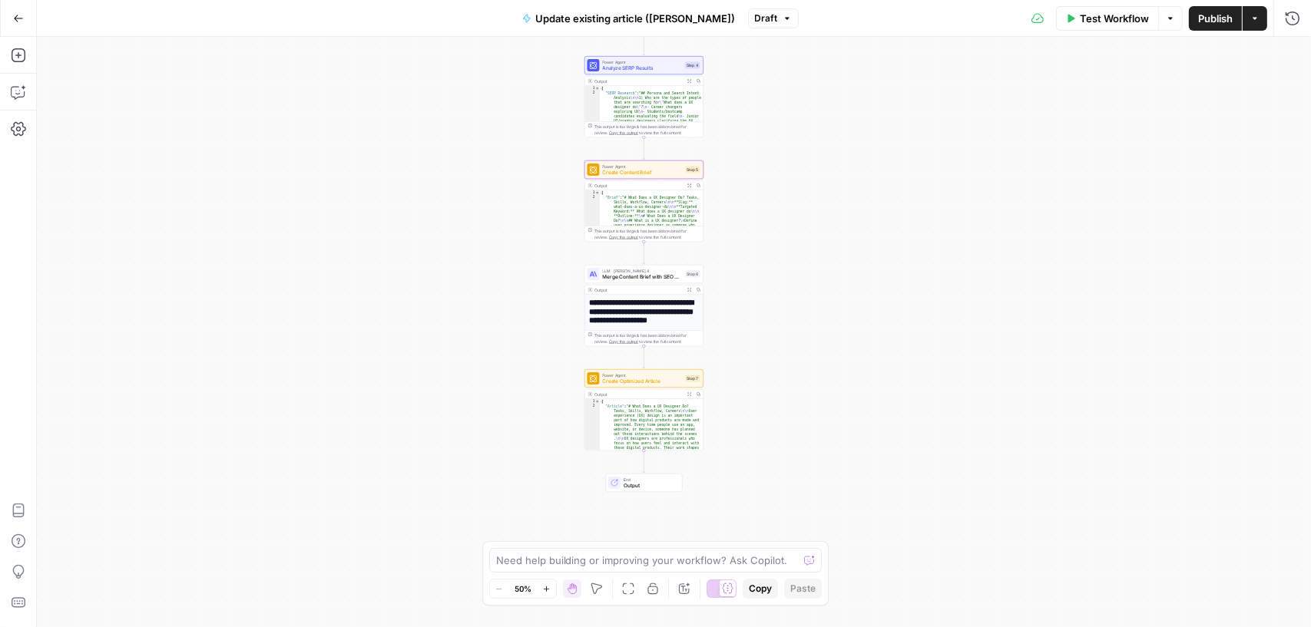
drag, startPoint x: 757, startPoint y: 441, endPoint x: 746, endPoint y: 310, distance: 131.8
click at [761, 313] on div "Workflow Set Inputs Inputs Power Agent Analyze SERP Results Step 4 Output Expan…" at bounding box center [674, 332] width 1274 height 590
click at [634, 276] on span "Merge Content Brief with SEO H2s" at bounding box center [643, 276] width 80 height 8
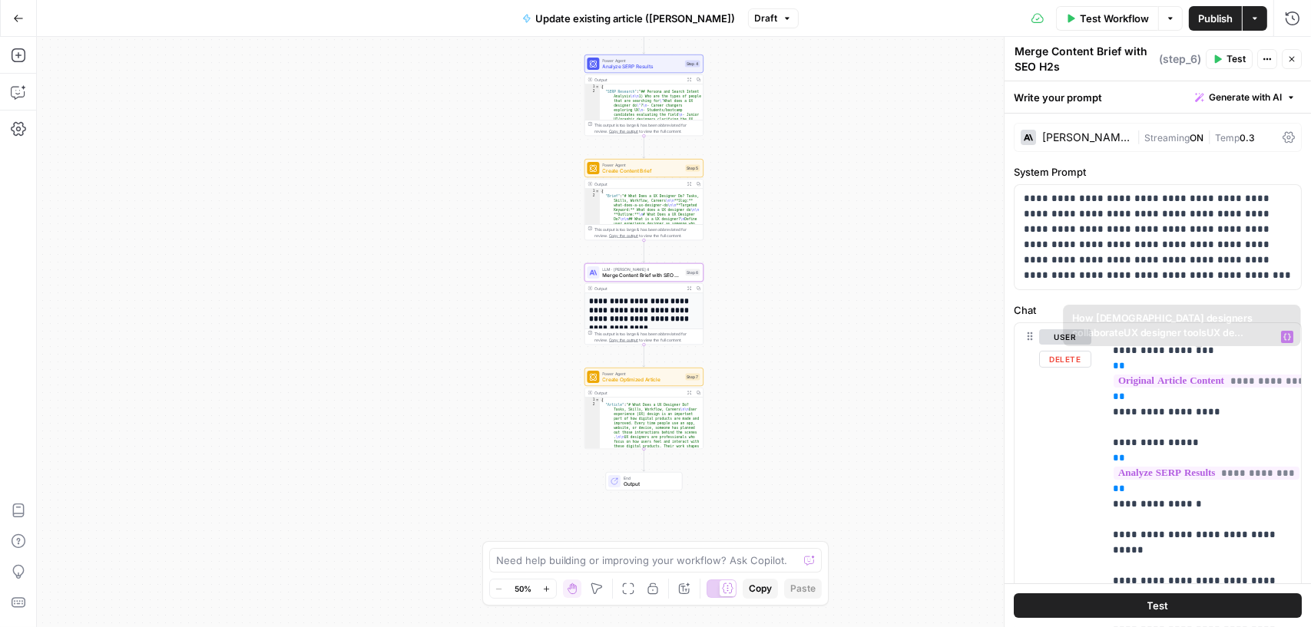
scroll to position [405, 0]
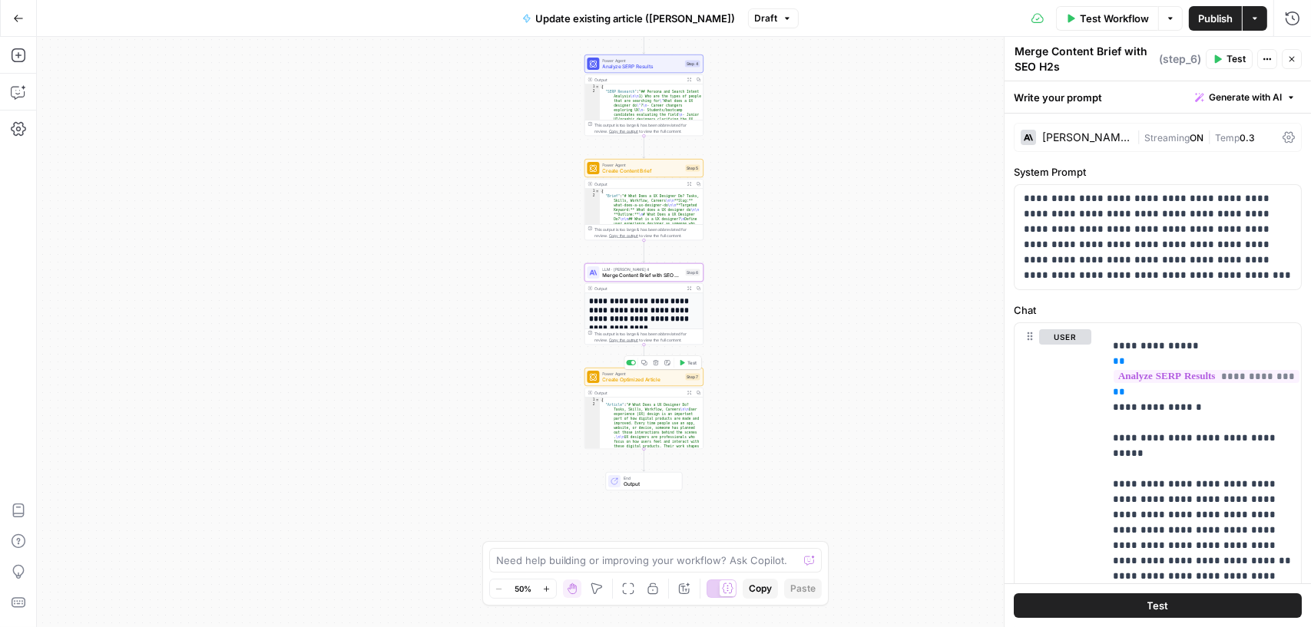
click at [658, 382] on span "Create Optimized Article" at bounding box center [643, 380] width 80 height 8
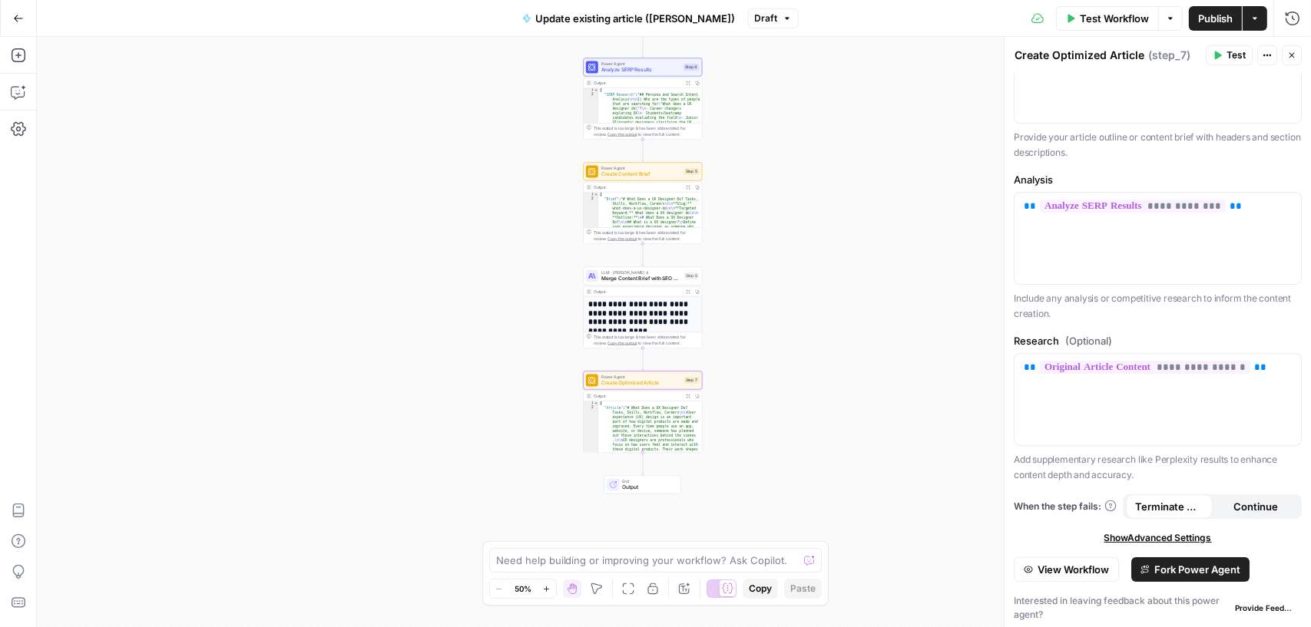
scroll to position [261, 0]
